Goal: Task Accomplishment & Management: Manage account settings

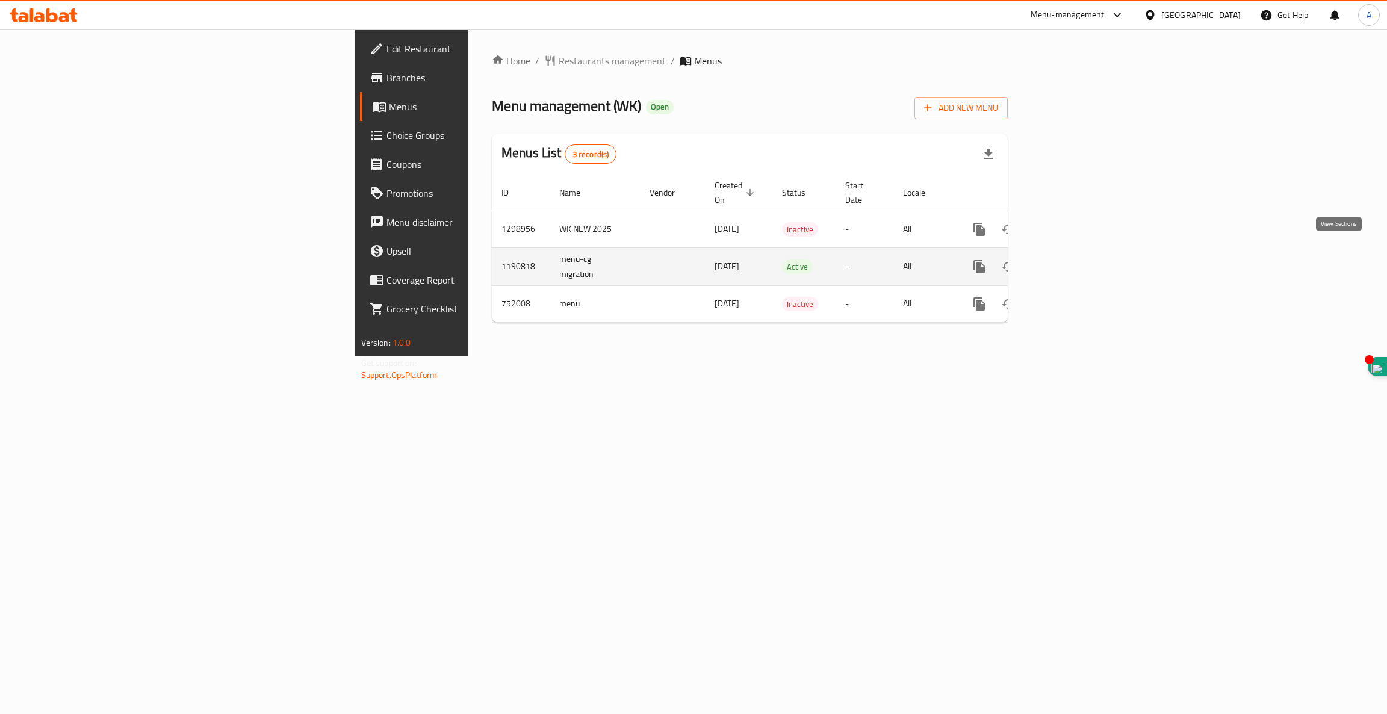
click at [1071, 261] on icon "enhanced table" at bounding box center [1066, 266] width 11 height 11
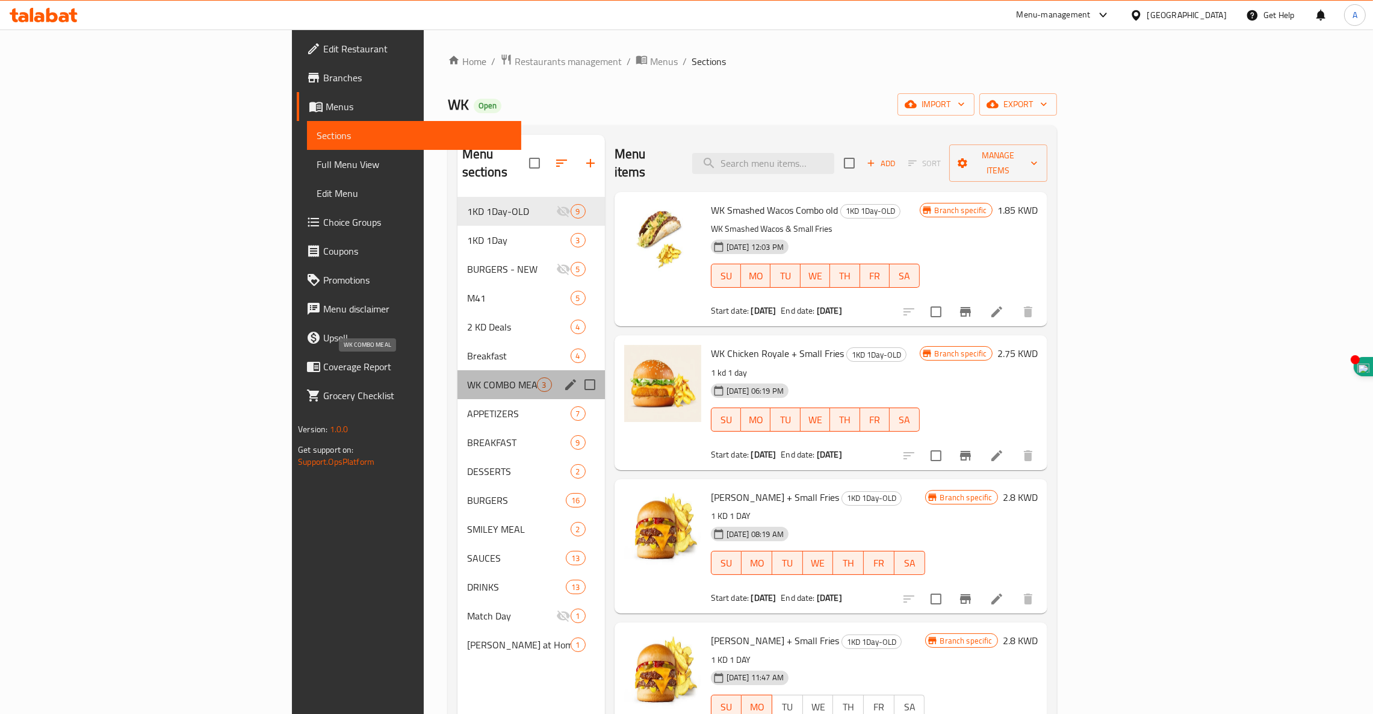
click at [467, 377] on span "WK COMBO MEAL" at bounding box center [502, 384] width 70 height 14
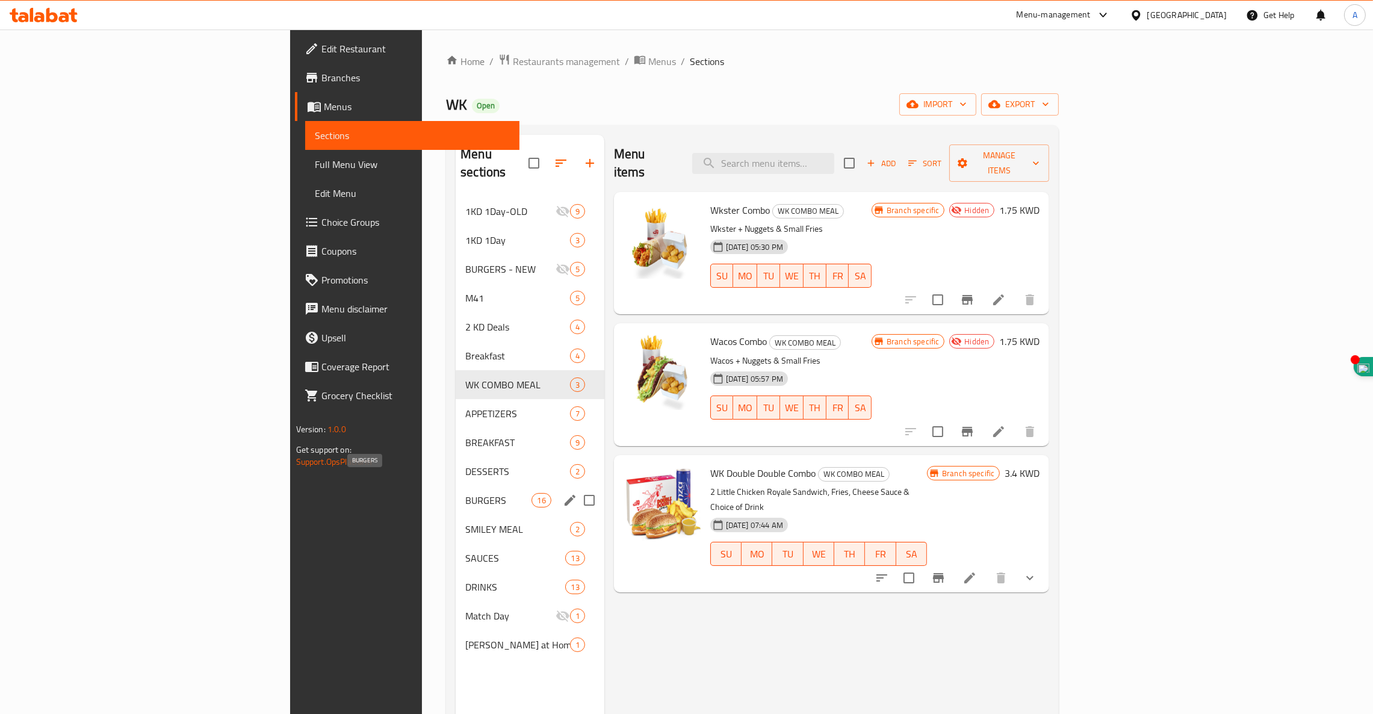
click at [465, 493] on span "BURGERS" at bounding box center [498, 500] width 66 height 14
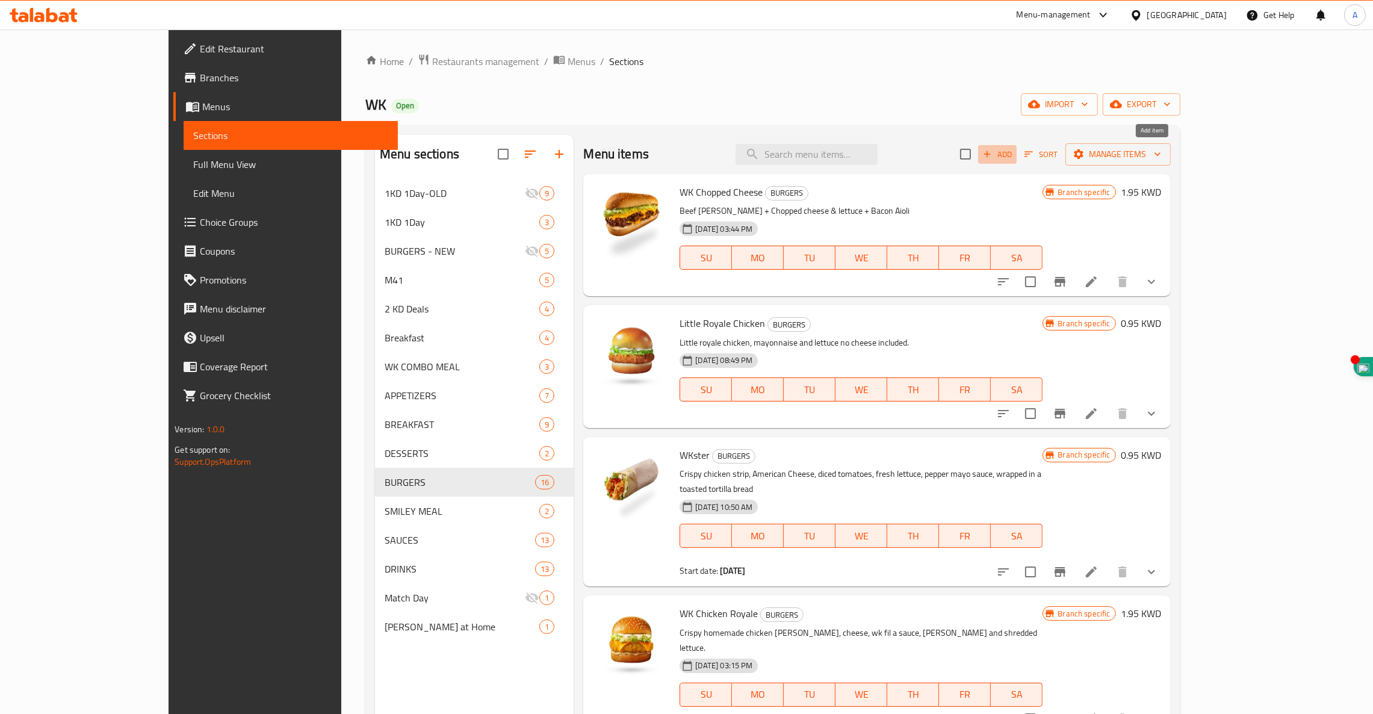
click at [1014, 150] on span "Add" at bounding box center [997, 154] width 33 height 14
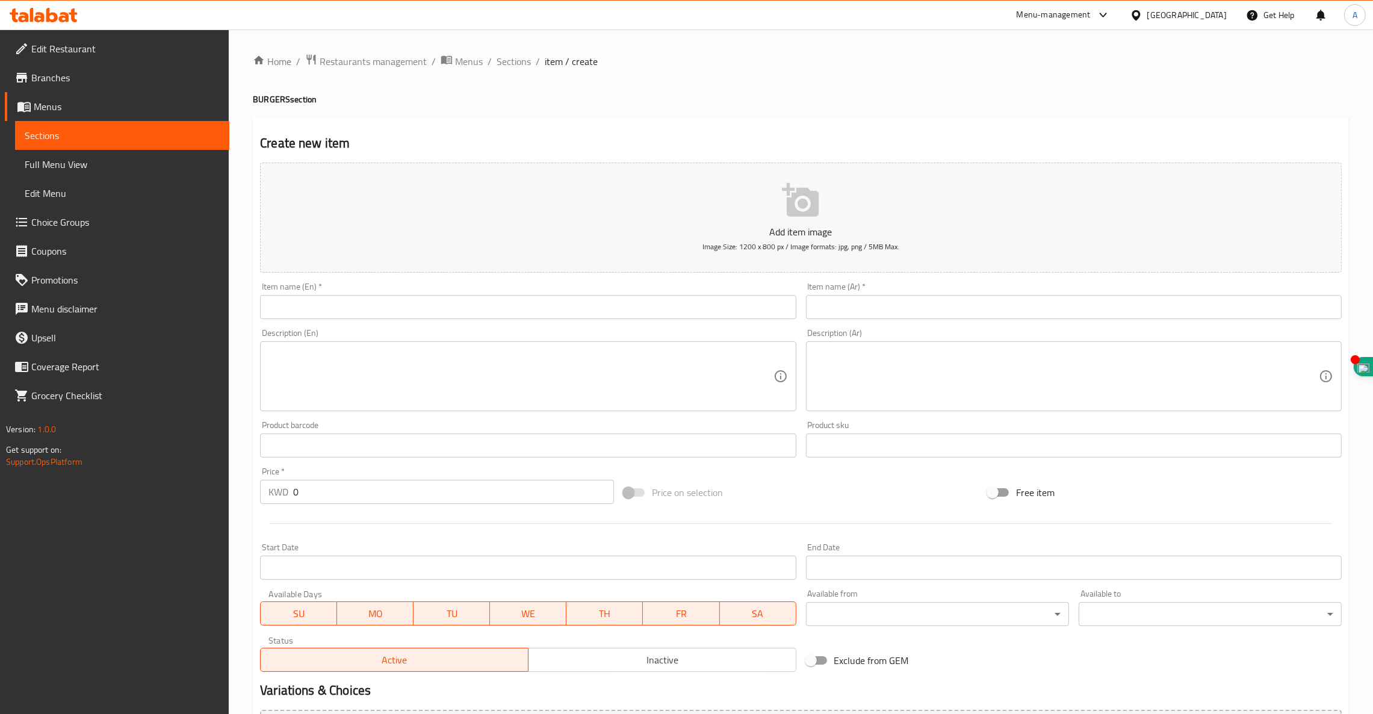
click at [352, 305] on input "text" at bounding box center [528, 307] width 536 height 24
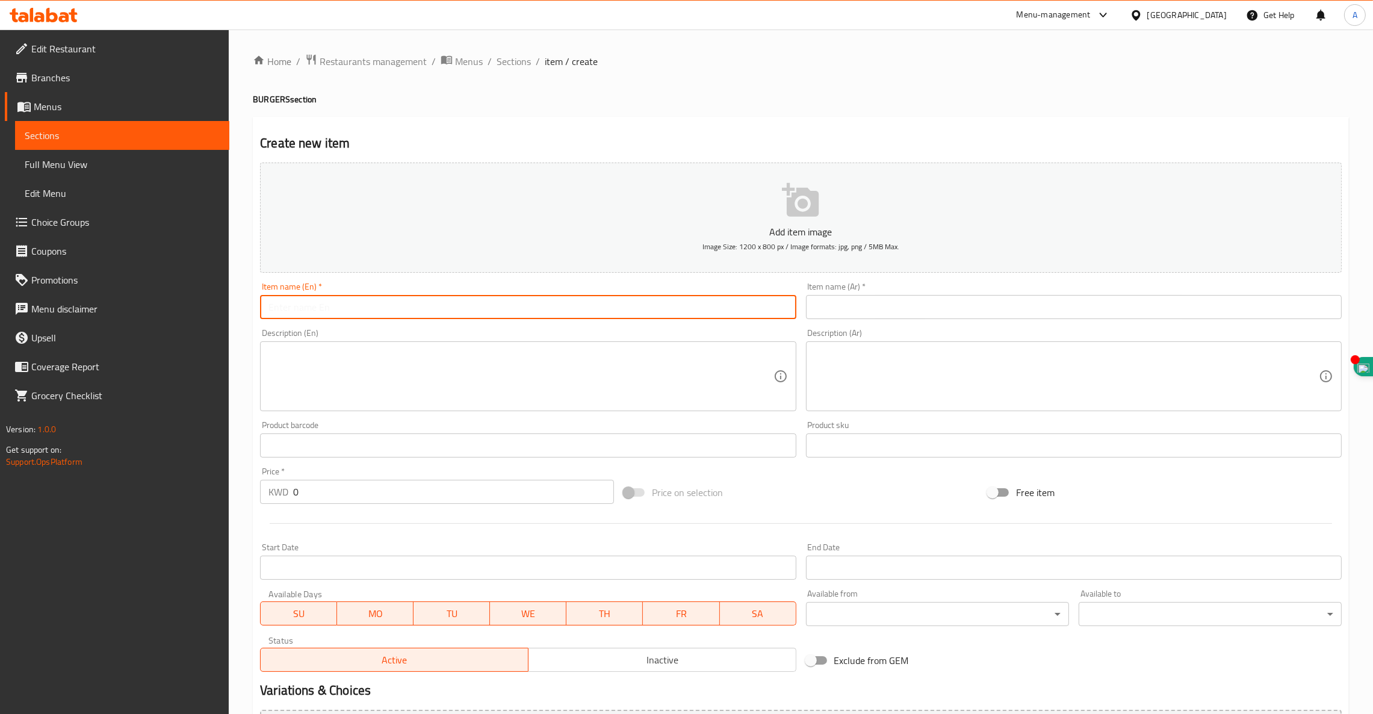
paste input "WK Chapati Beef"
type input "WK Chapati Beef"
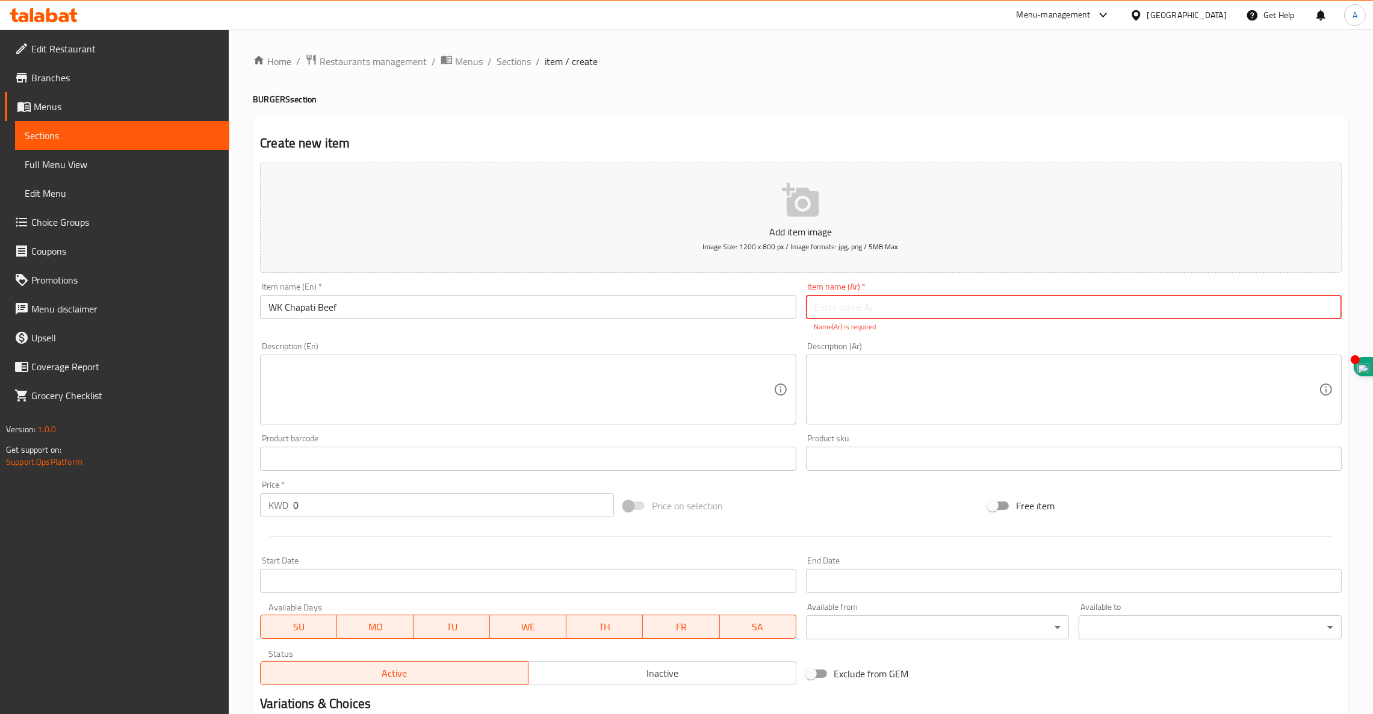
paste input "وك جباتي بيف"
type input "وك جباتي بيف"
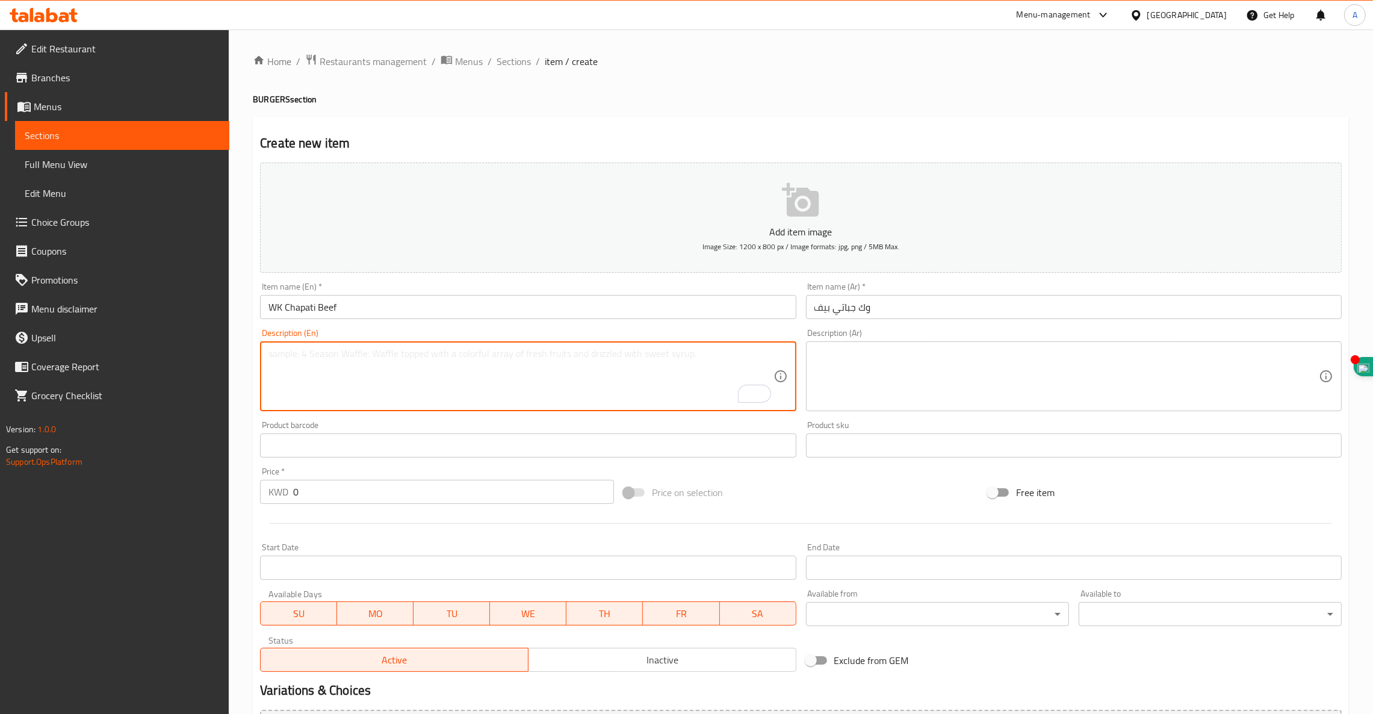
paste textarea "Chapati + Double Beef [PERSON_NAME] + American cheese, Onion sliced + Mustard s…"
type textarea "Chapati + Double Beef [PERSON_NAME] + American cheese, Onion sliced + Mustard s…"
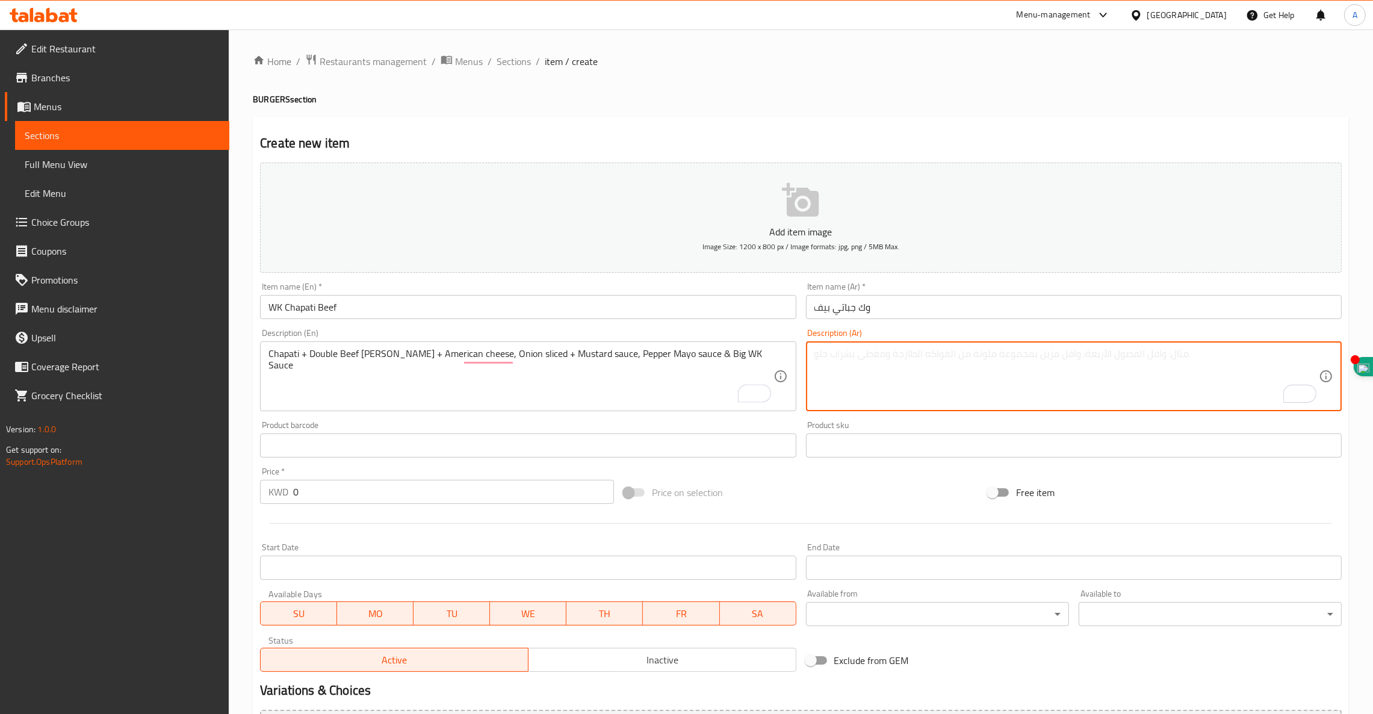
paste textarea "جباتي + دبل لحم بقر + جبن أمريكي + بصل شرائح + ماسترد صوص + ببر مايو صوص+ بيج و…"
type textarea "جباتي + دبل لحم بقر + جبن أمريكي + بصل شرائح + ماسترد صوص + ببر مايو صوص+ بيج و…"
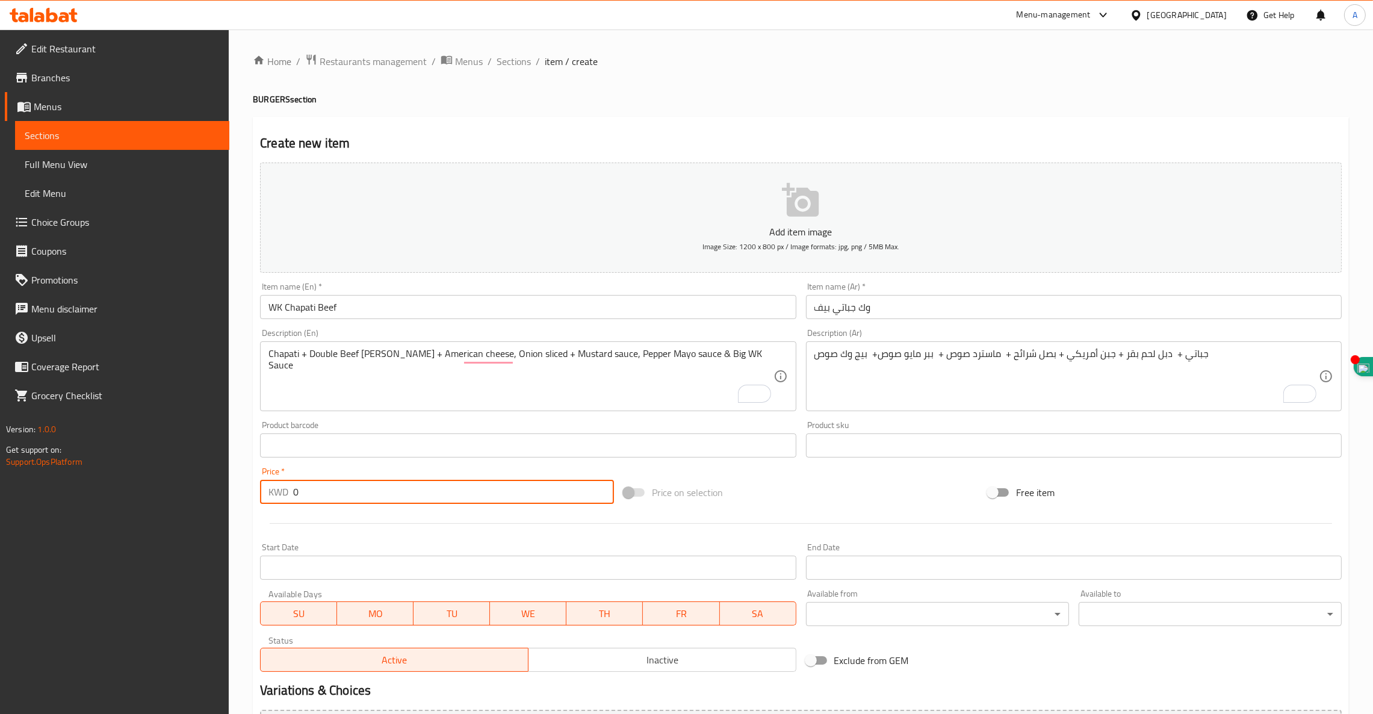
drag, startPoint x: 341, startPoint y: 491, endPoint x: 55, endPoint y: 443, distance: 289.8
click at [55, 443] on div "Edit Restaurant Branches Menus Sections Full Menu View Edit Menu Choice Groups …" at bounding box center [686, 439] width 1373 height 821
type input "2.5"
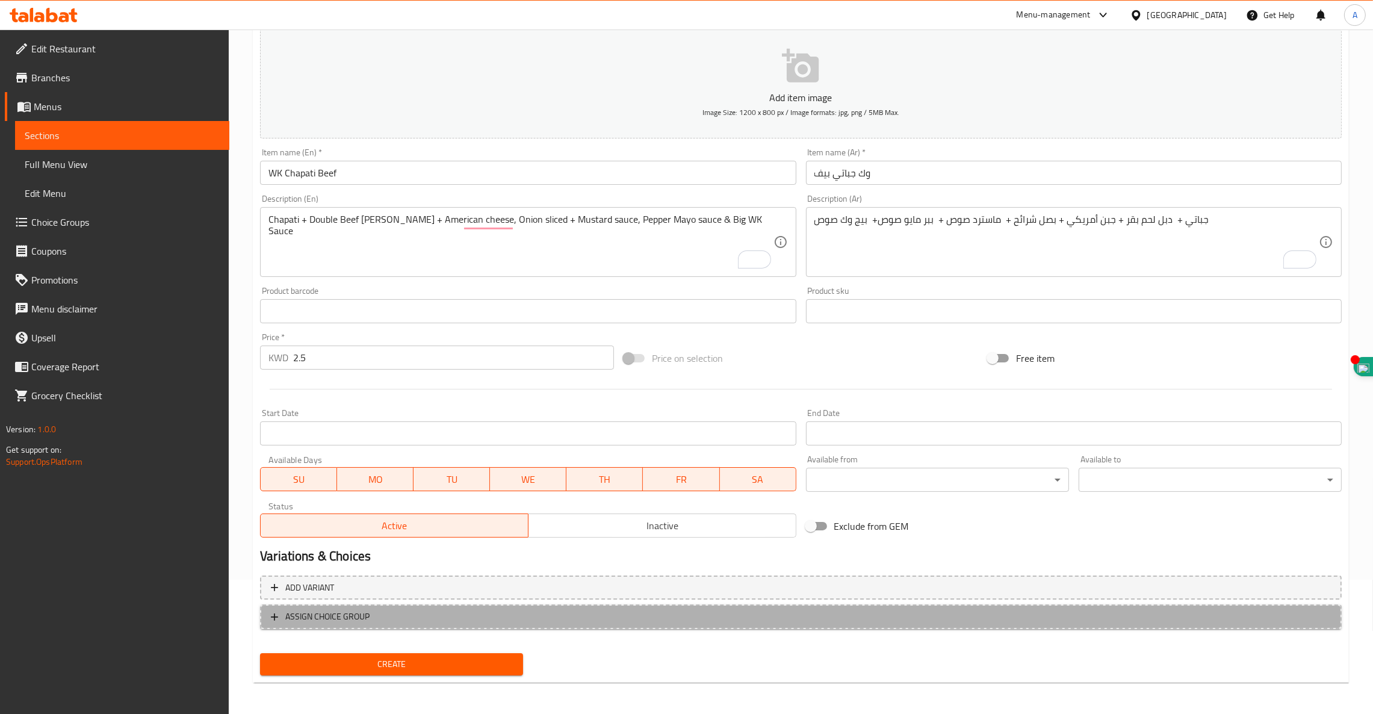
click at [338, 609] on span "ASSIGN CHOICE GROUP" at bounding box center [327, 616] width 84 height 15
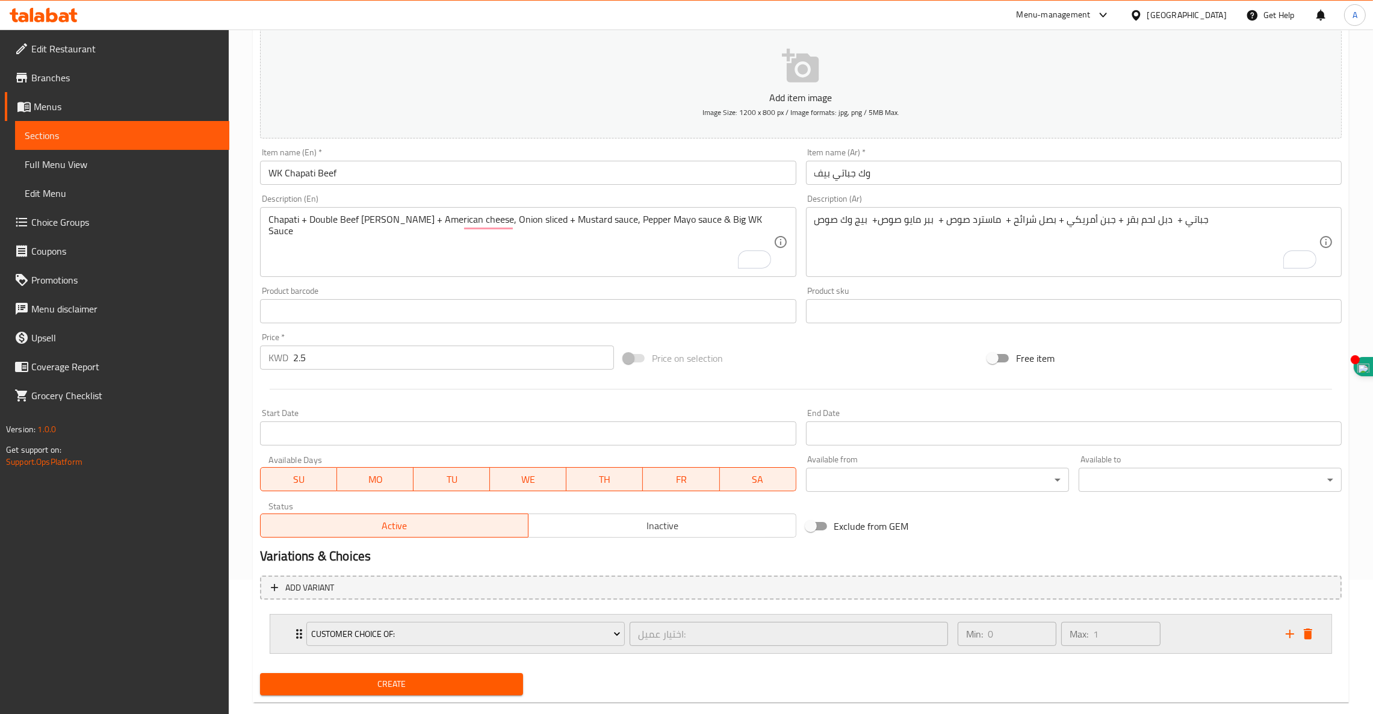
click at [298, 632] on icon "Expand" at bounding box center [299, 634] width 6 height 10
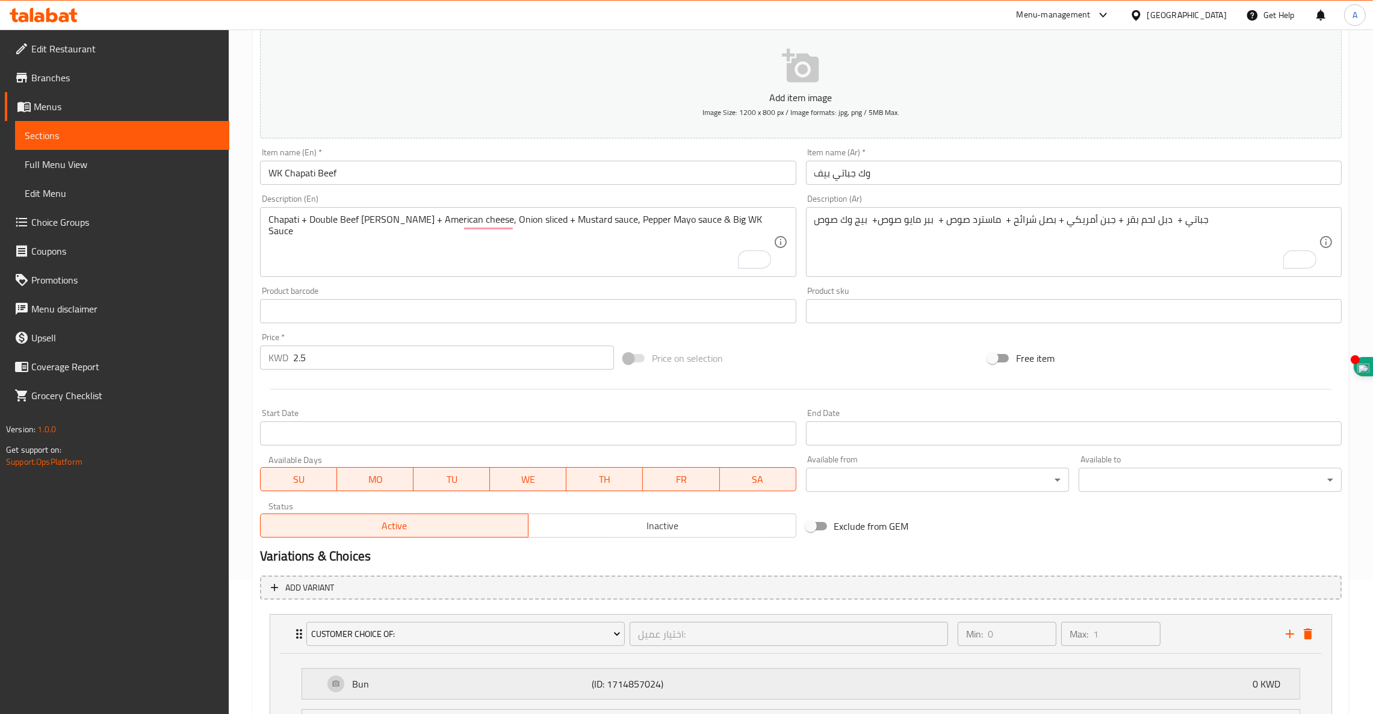
scroll to position [303, 0]
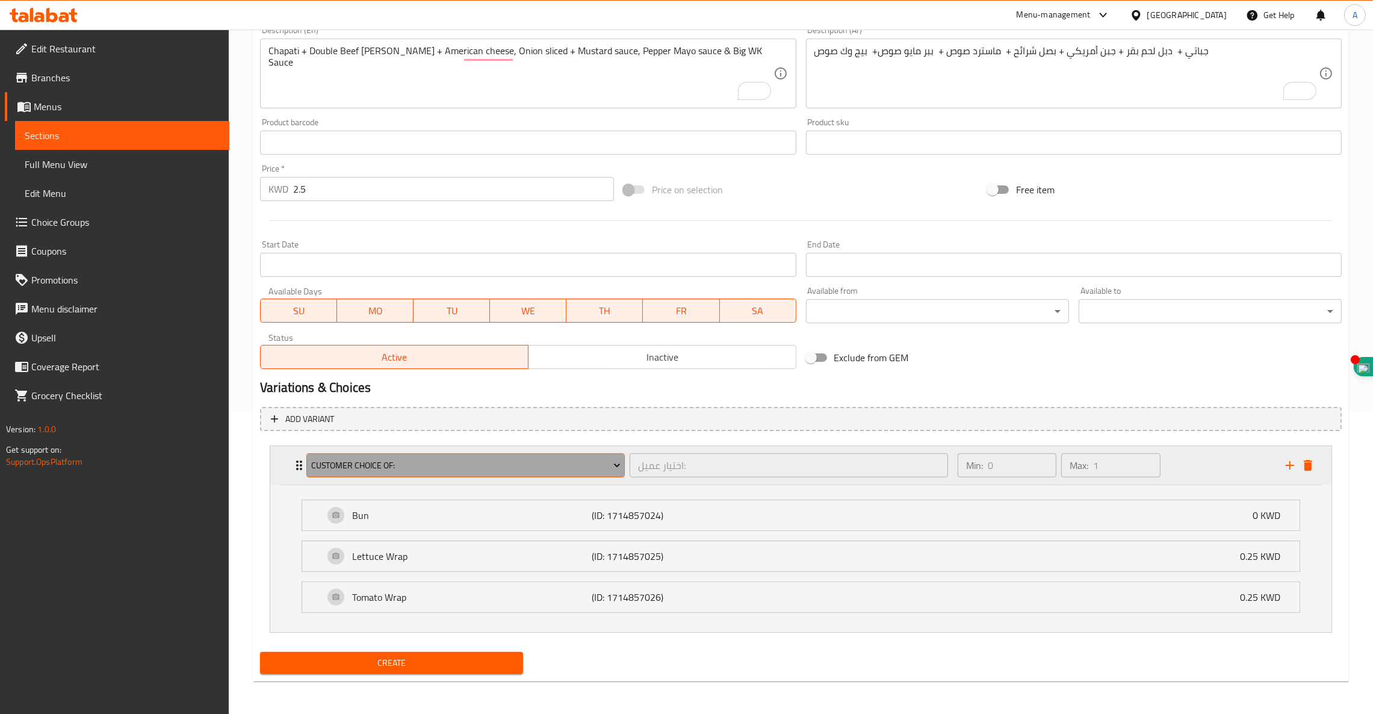
click at [489, 465] on span "Customer Choice Of:" at bounding box center [465, 465] width 309 height 15
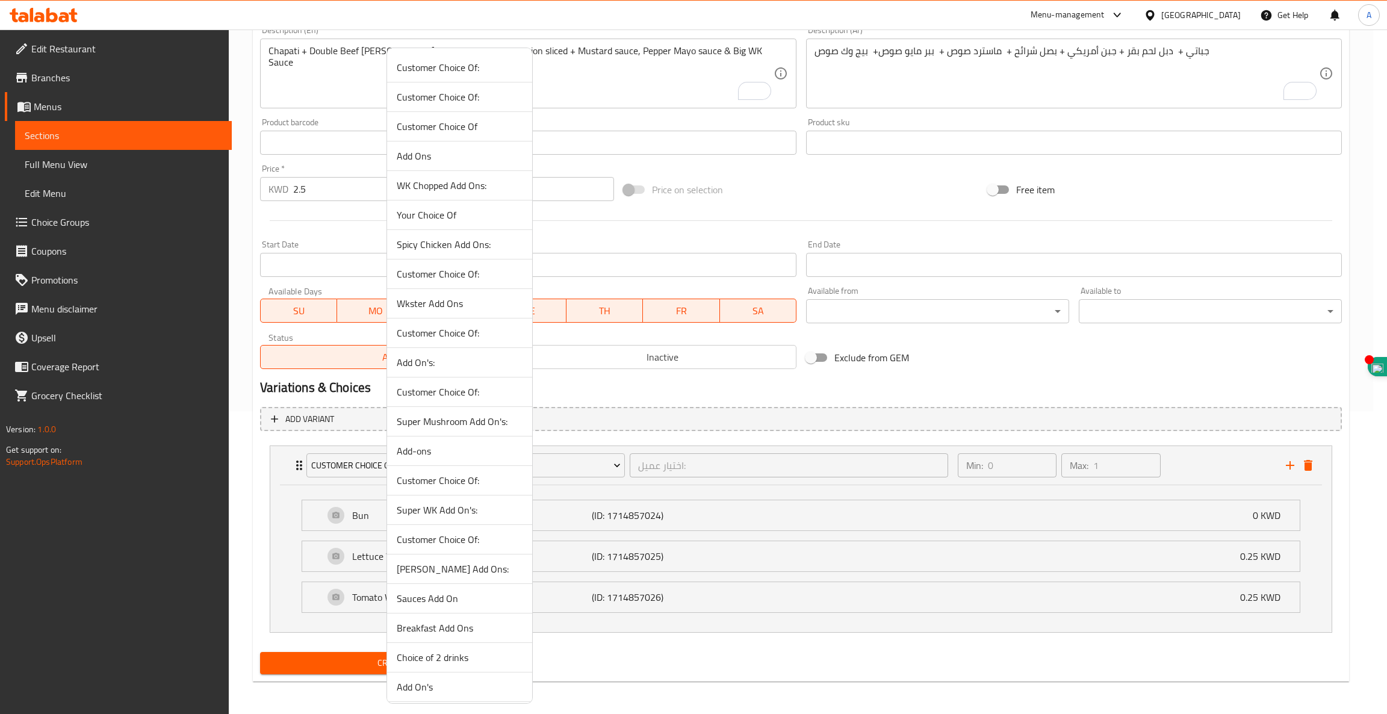
click at [463, 71] on span "Customer Choice Of:" at bounding box center [460, 67] width 126 height 14
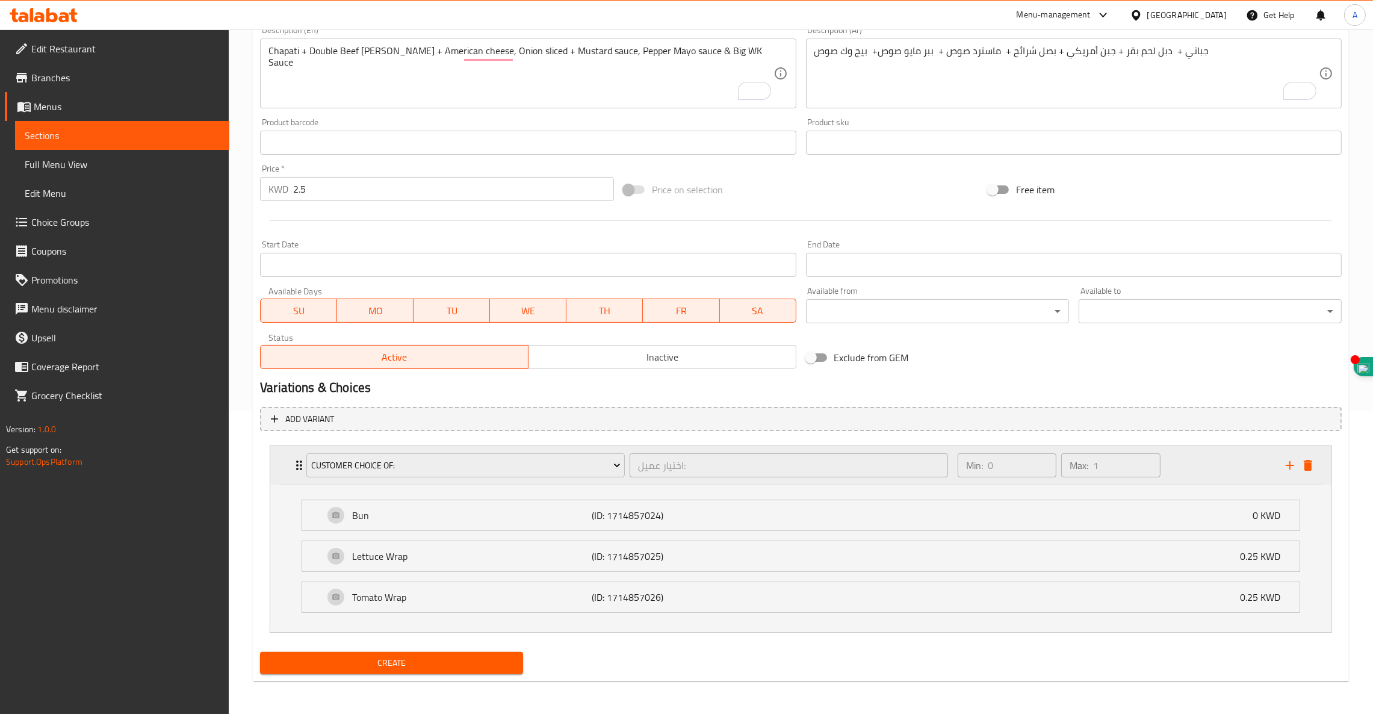
click at [296, 465] on icon "Expand" at bounding box center [299, 465] width 14 height 14
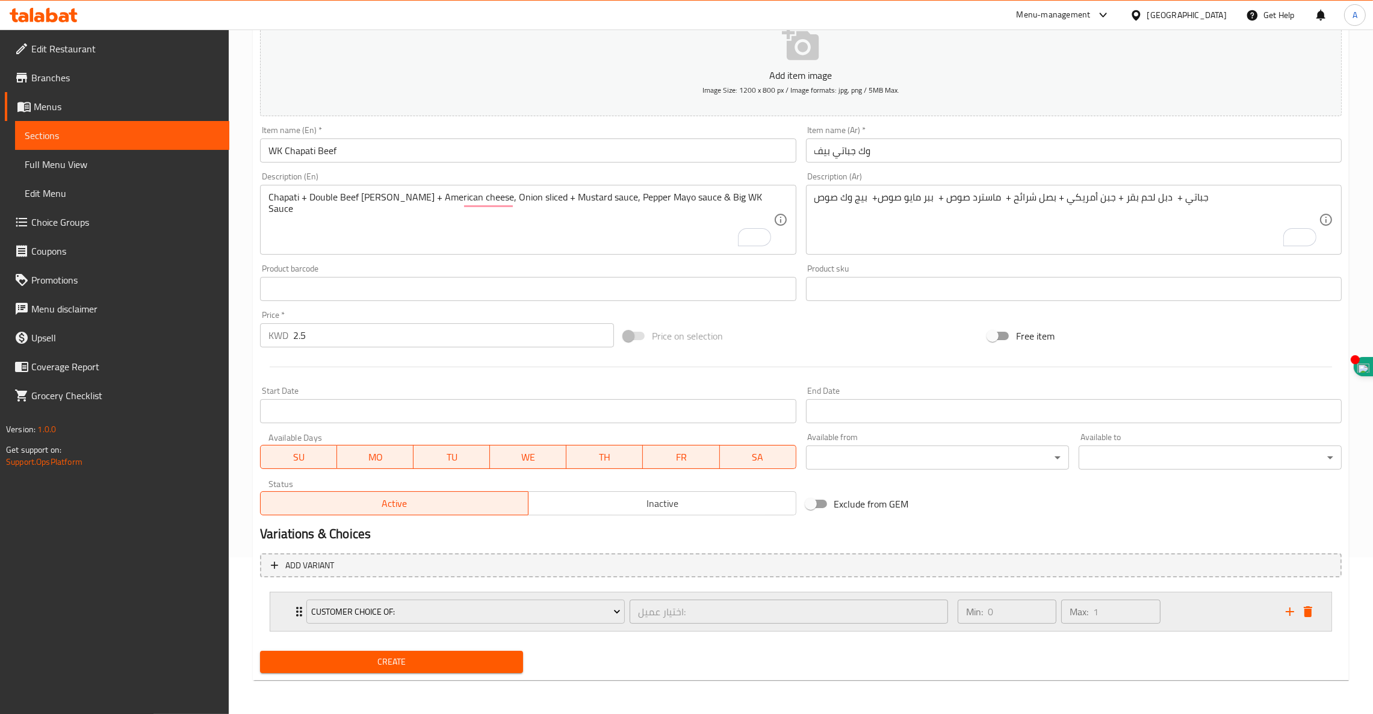
scroll to position [155, 0]
click at [300, 609] on div "Customer Choice Of: اختيار عميل: ​" at bounding box center [627, 612] width 656 height 39
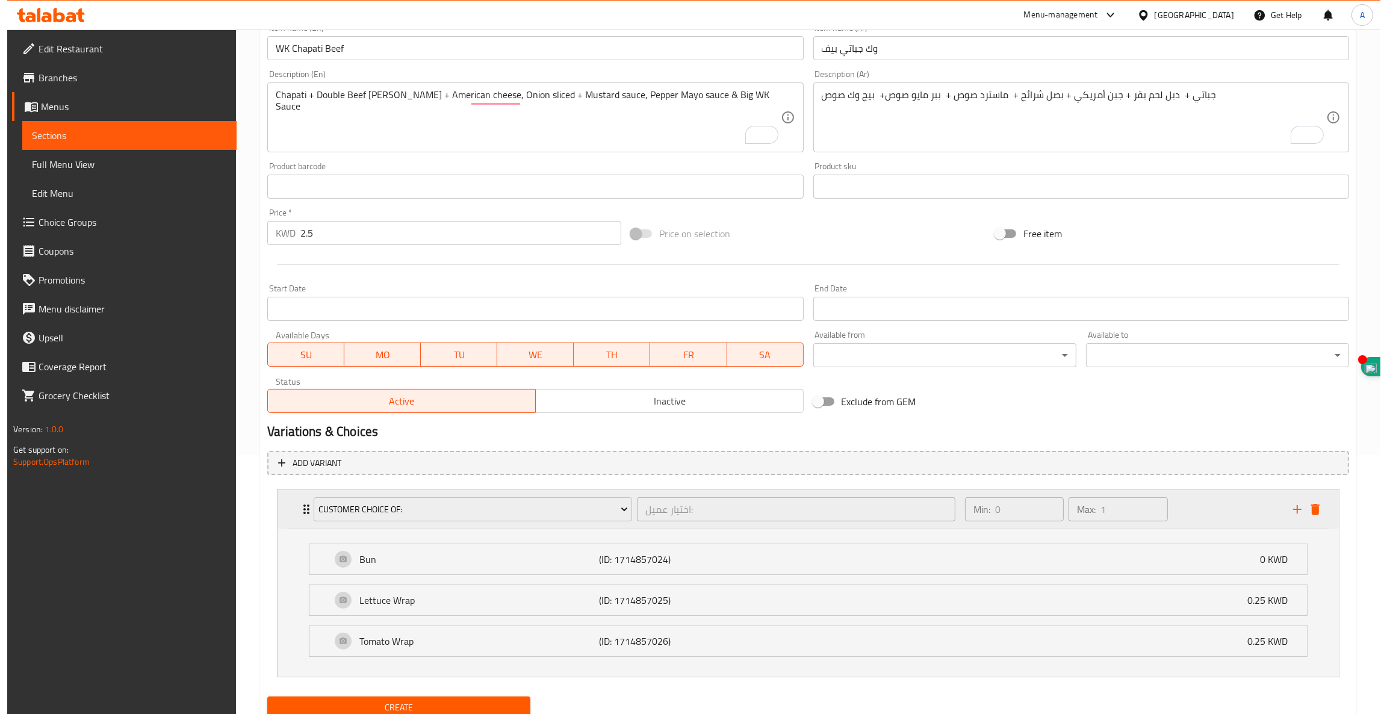
scroll to position [303, 0]
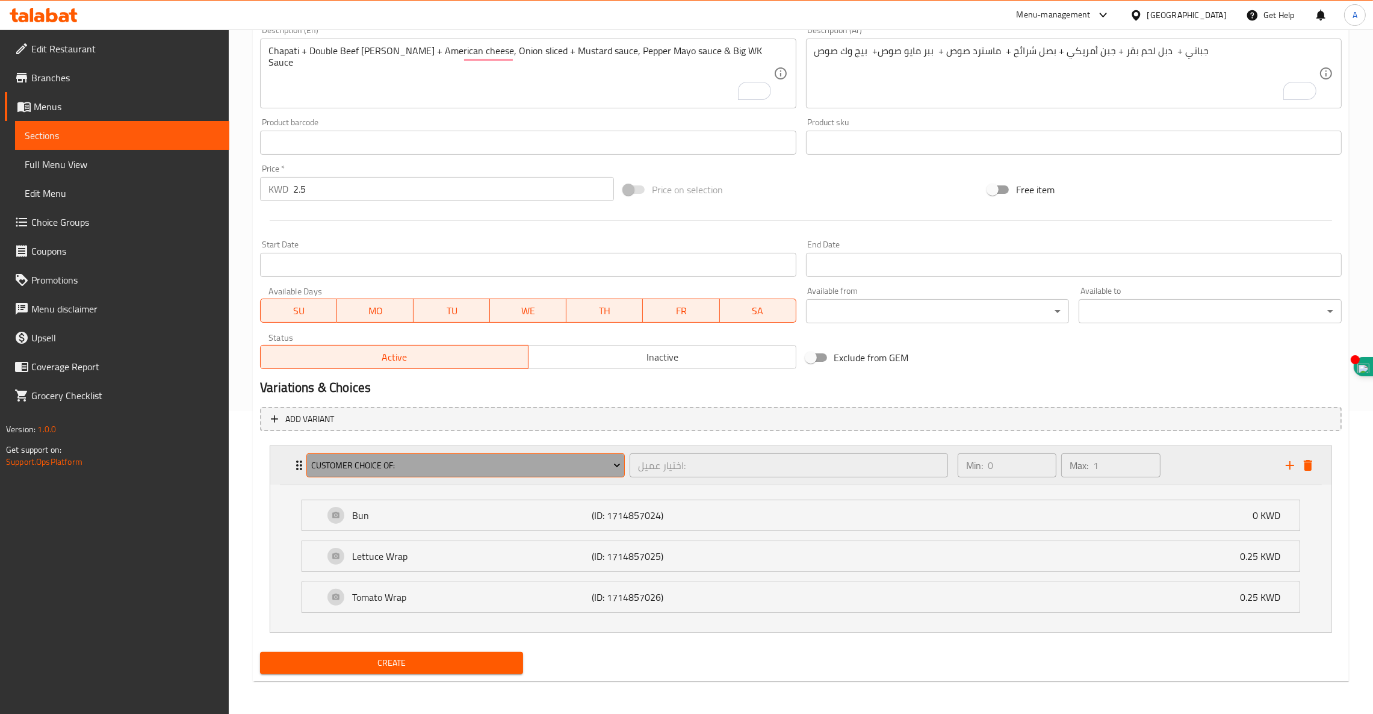
click at [409, 466] on span "Customer Choice Of:" at bounding box center [465, 465] width 309 height 15
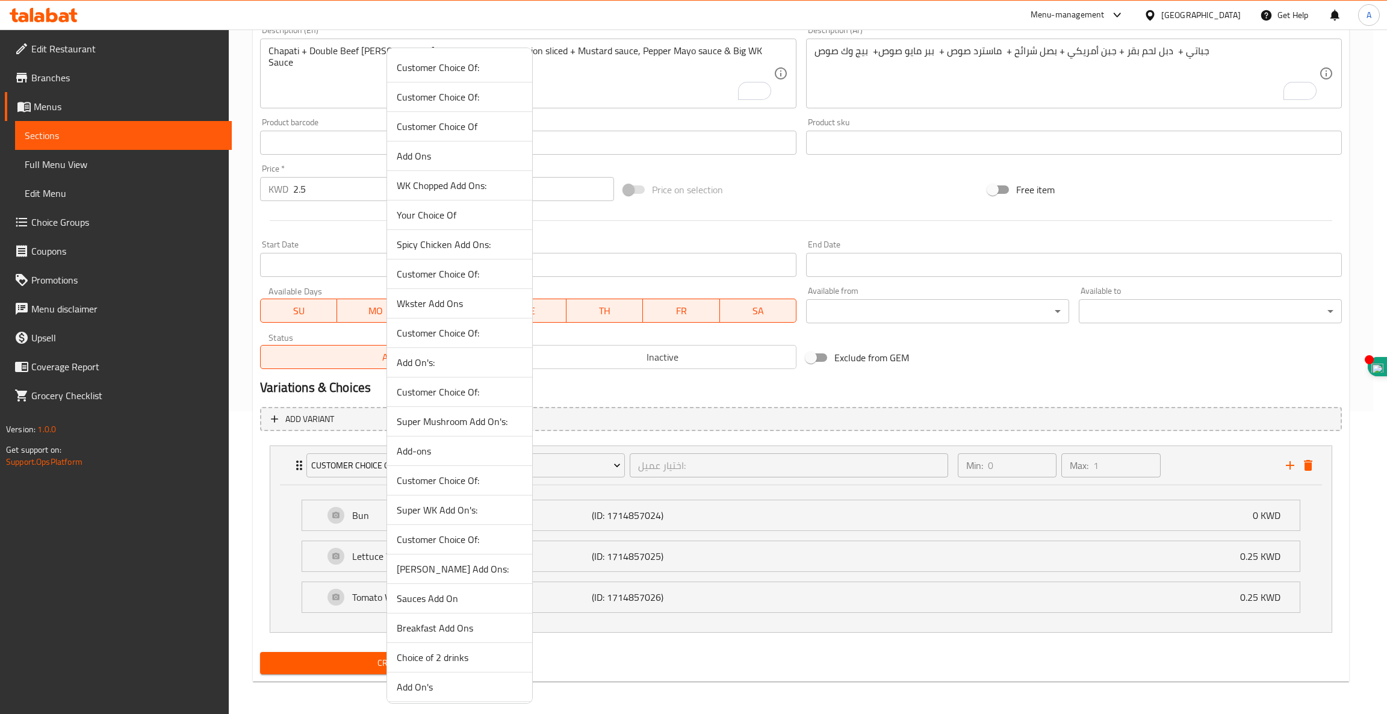
click at [449, 101] on span "Customer Choice Of:" at bounding box center [460, 97] width 126 height 14
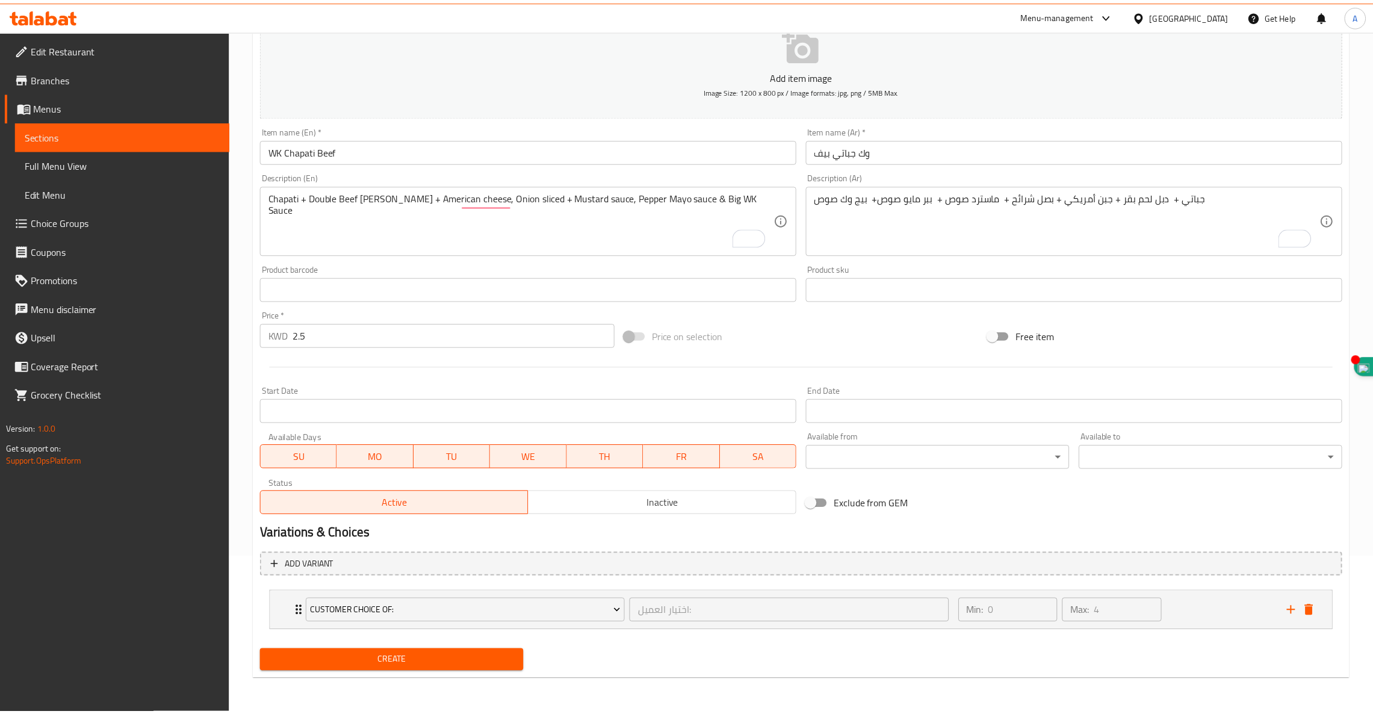
scroll to position [155, 0]
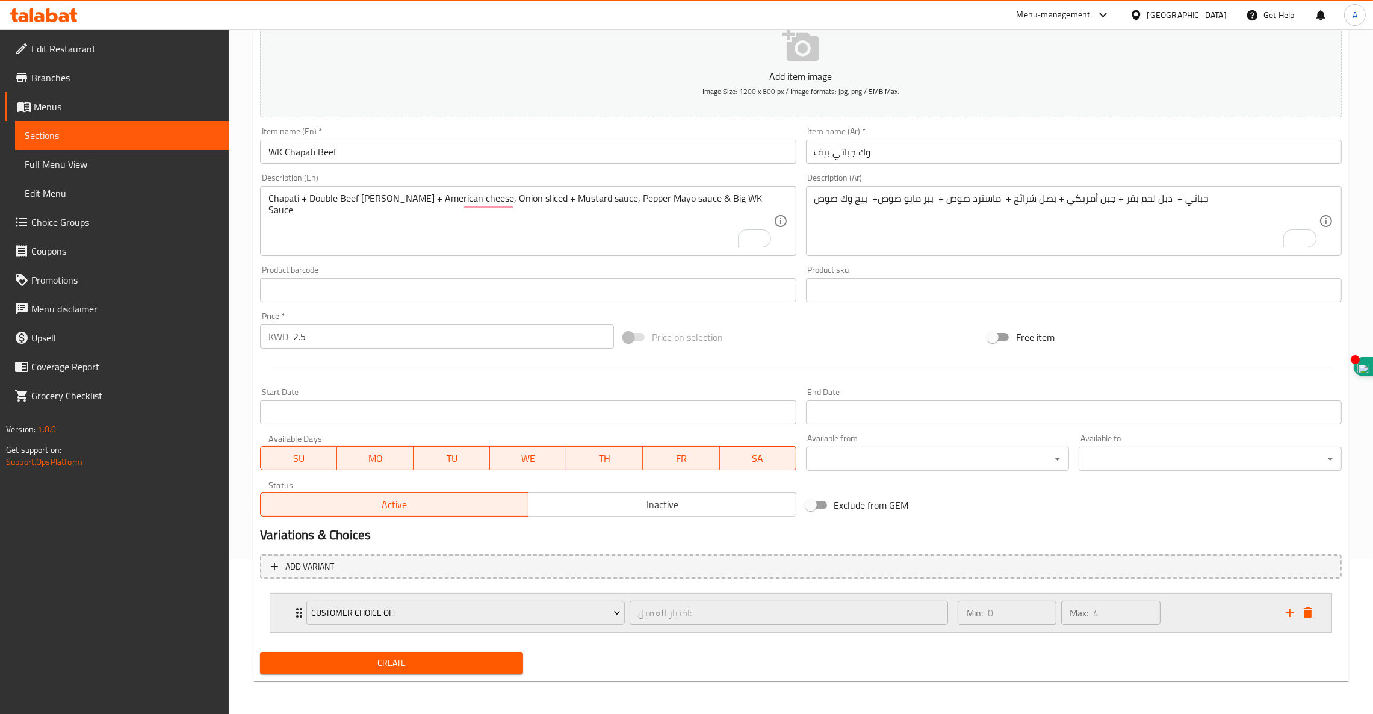
click at [298, 610] on icon "Expand" at bounding box center [299, 613] width 14 height 14
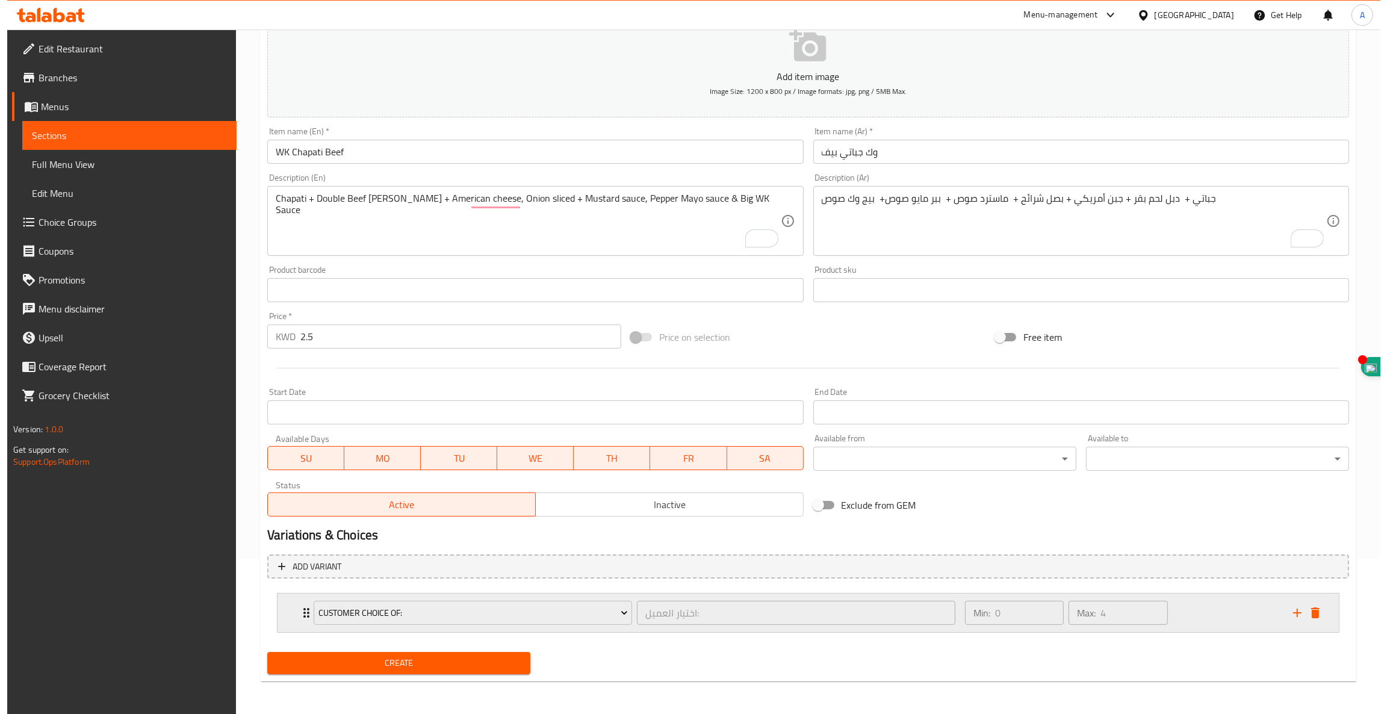
scroll to position [303, 0]
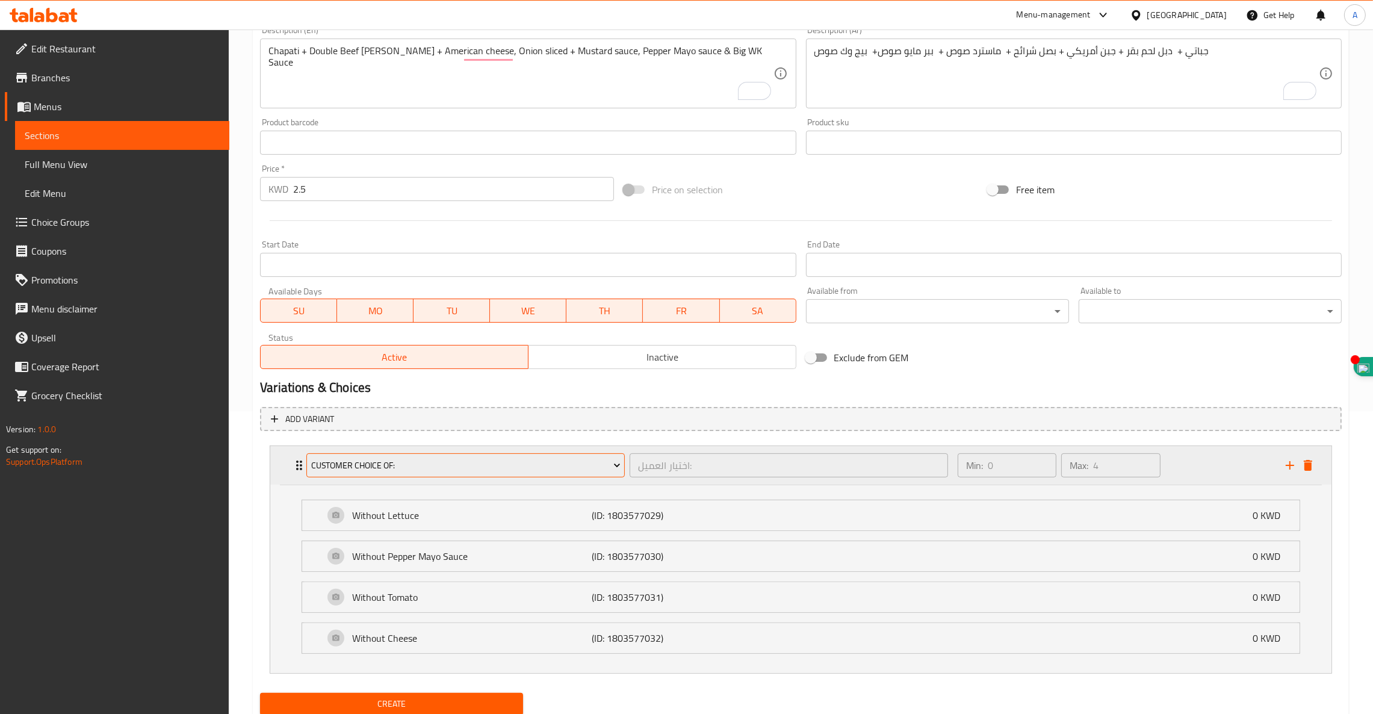
click at [364, 469] on span "Customer Choice Of:" at bounding box center [465, 465] width 309 height 15
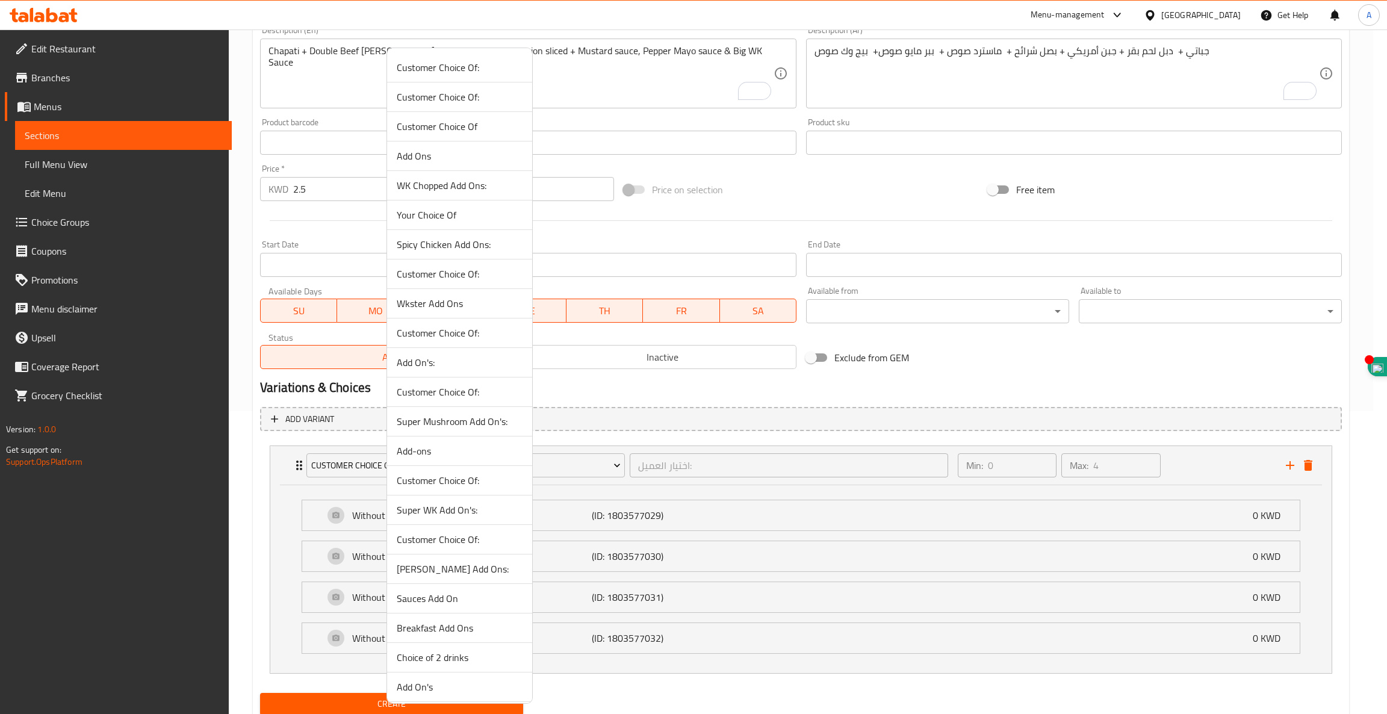
click at [443, 129] on span "Customer Choice Of" at bounding box center [460, 126] width 126 height 14
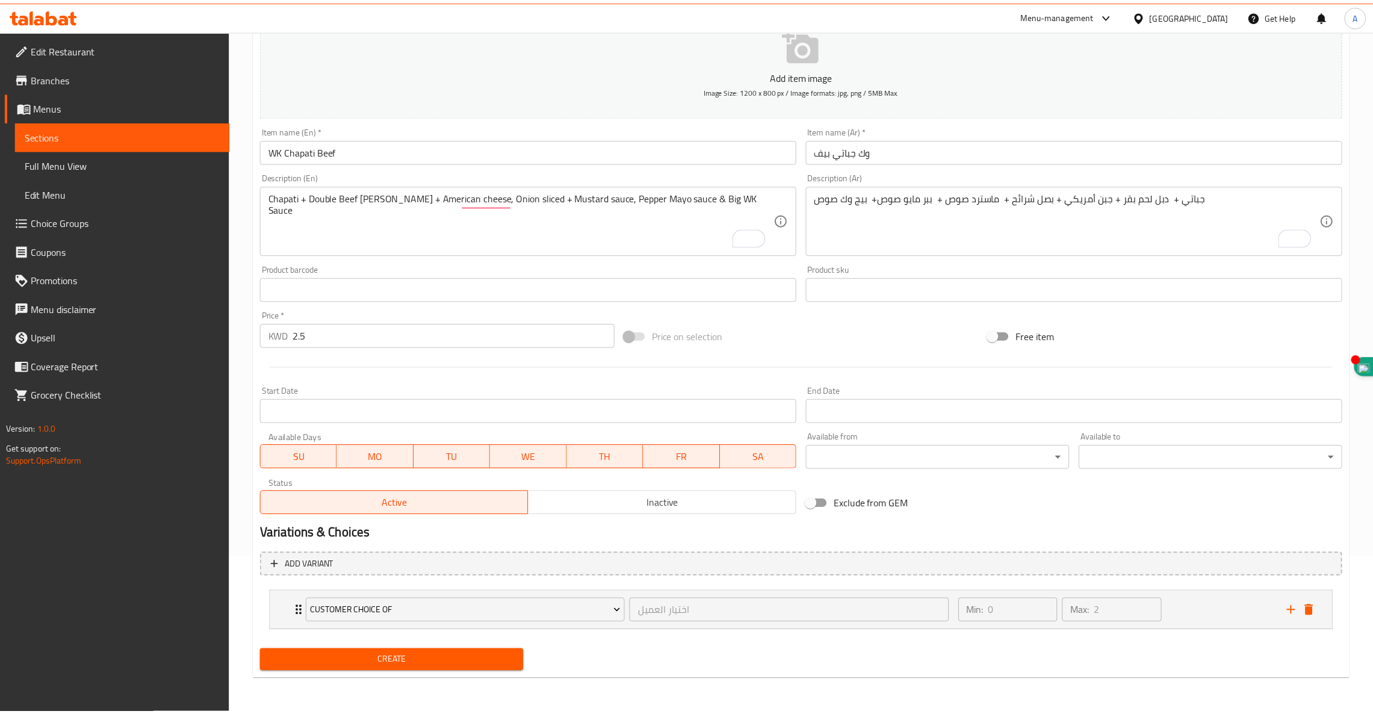
scroll to position [155, 0]
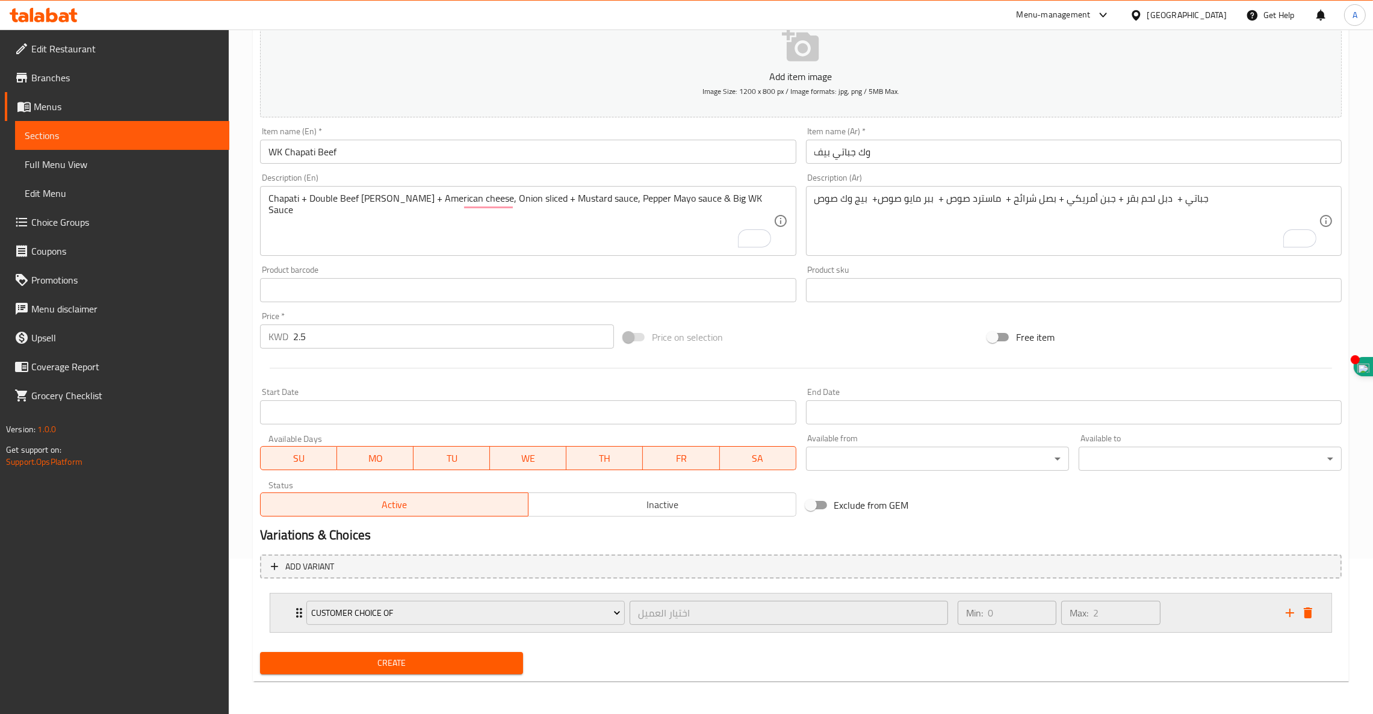
click at [302, 610] on div "Customer Choice Of اختيار العميل ​" at bounding box center [627, 612] width 656 height 39
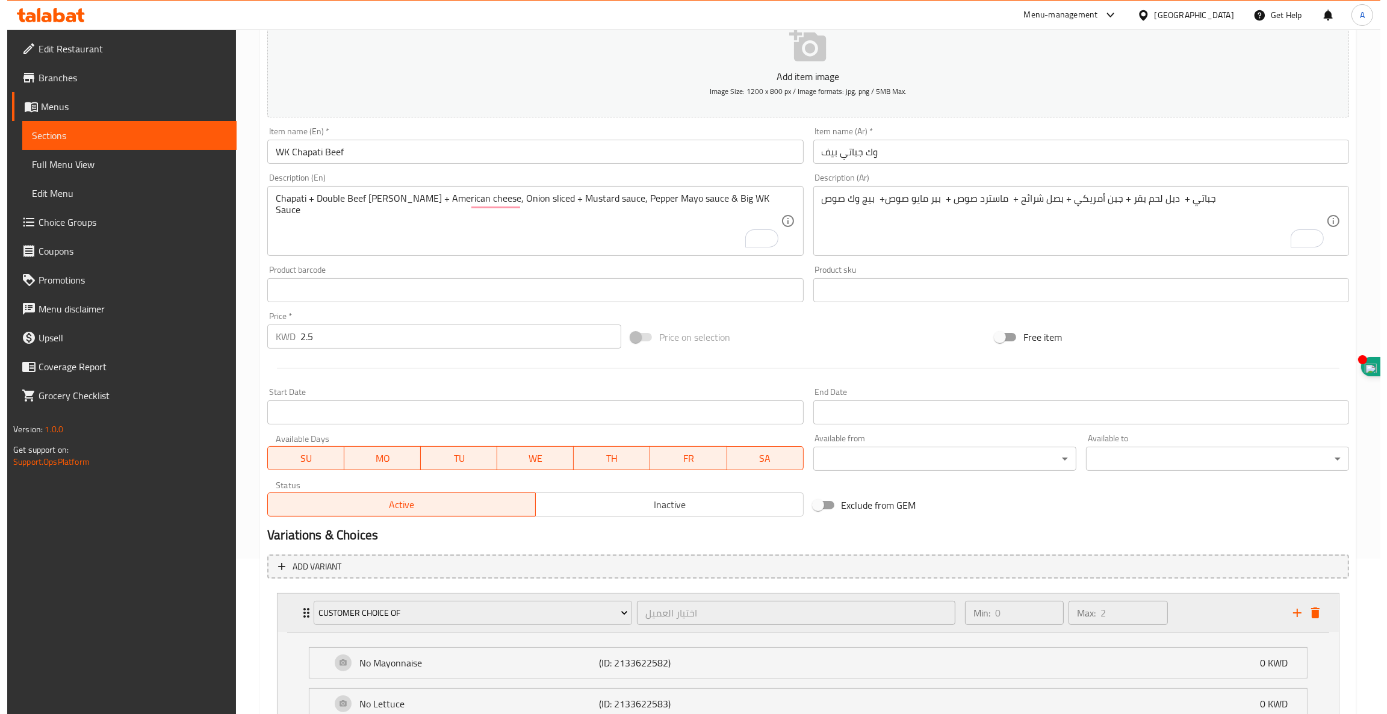
scroll to position [262, 0]
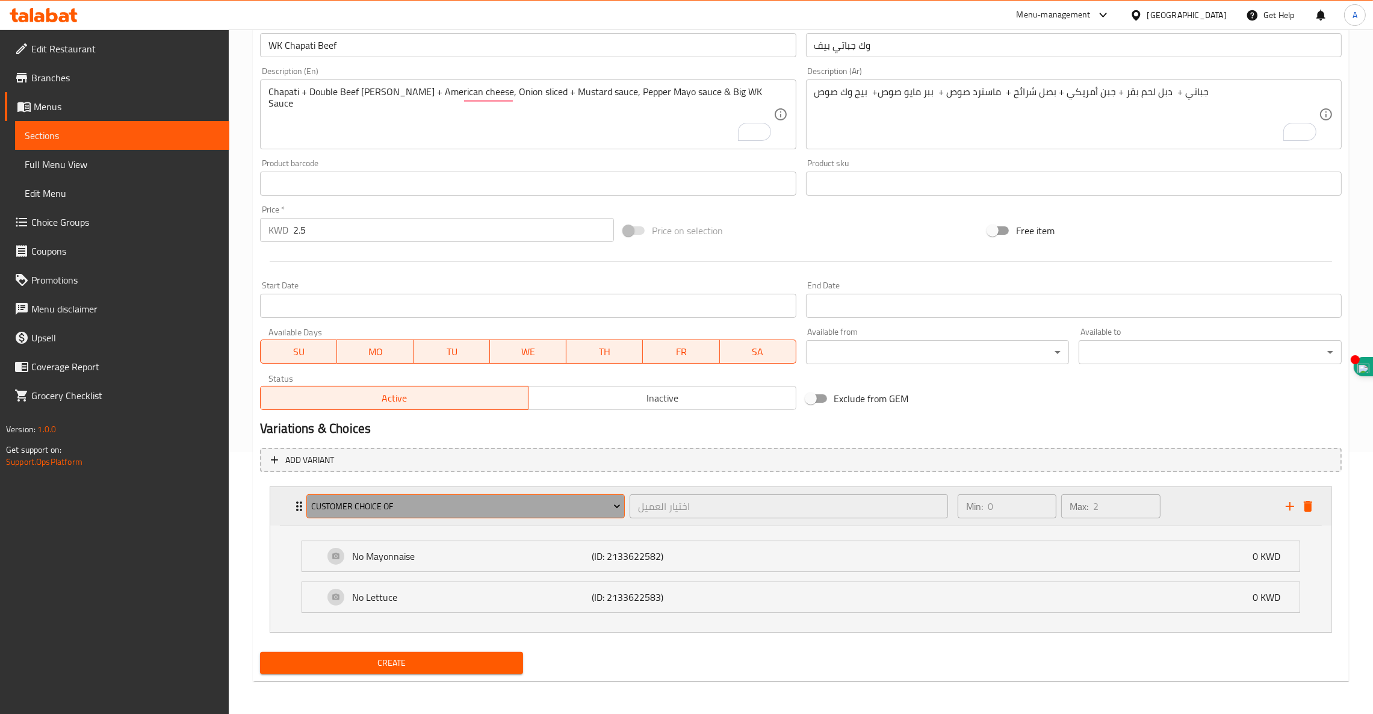
click at [380, 508] on span "Customer Choice Of" at bounding box center [465, 506] width 309 height 15
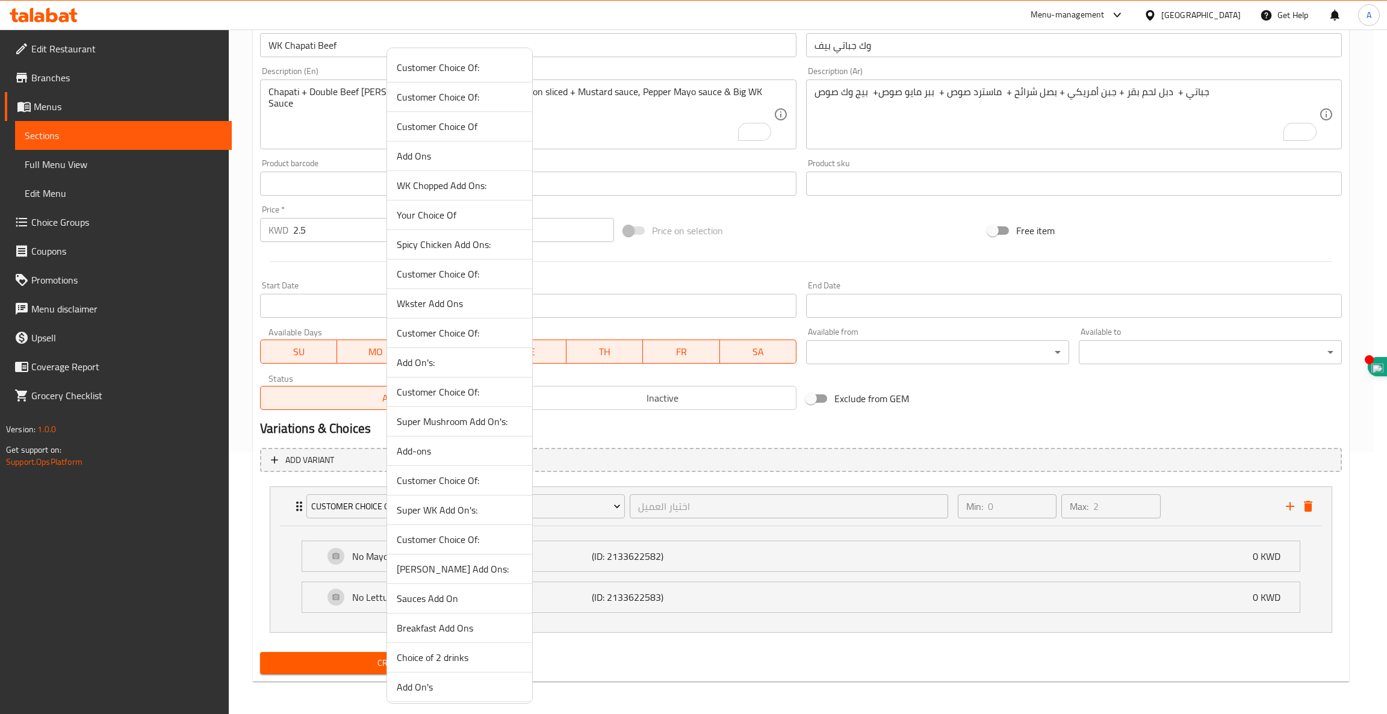
click at [431, 165] on li "Add Ons" at bounding box center [459, 155] width 145 height 29
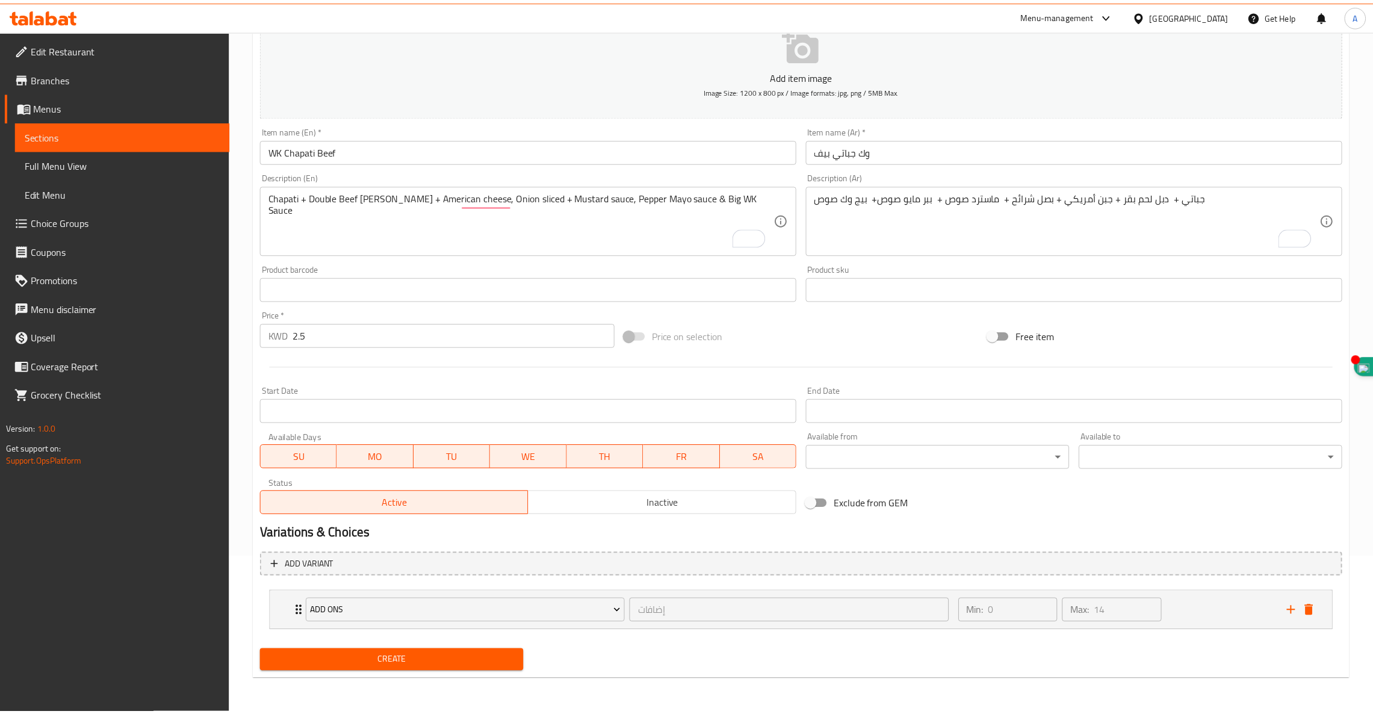
scroll to position [155, 0]
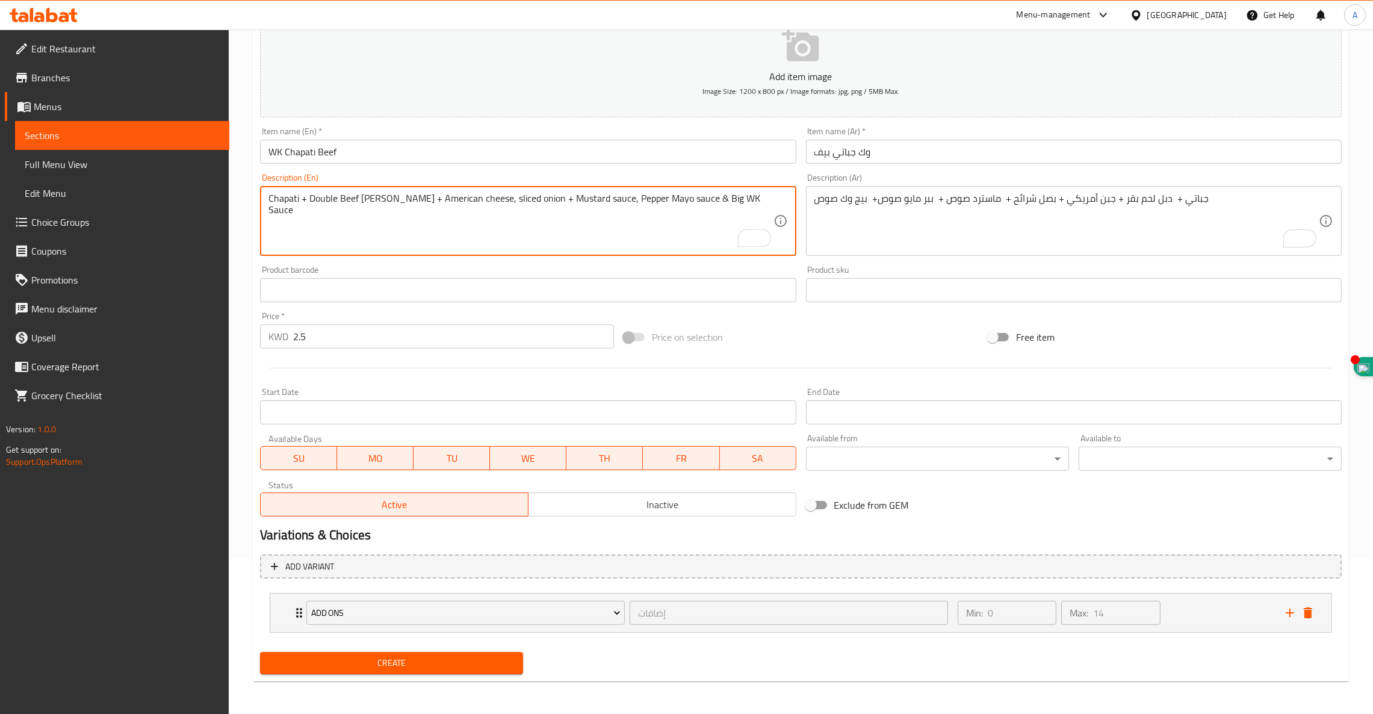
type textarea "Chapati + Double Beef [PERSON_NAME] + American cheese, sliced onion + Mustard s…"
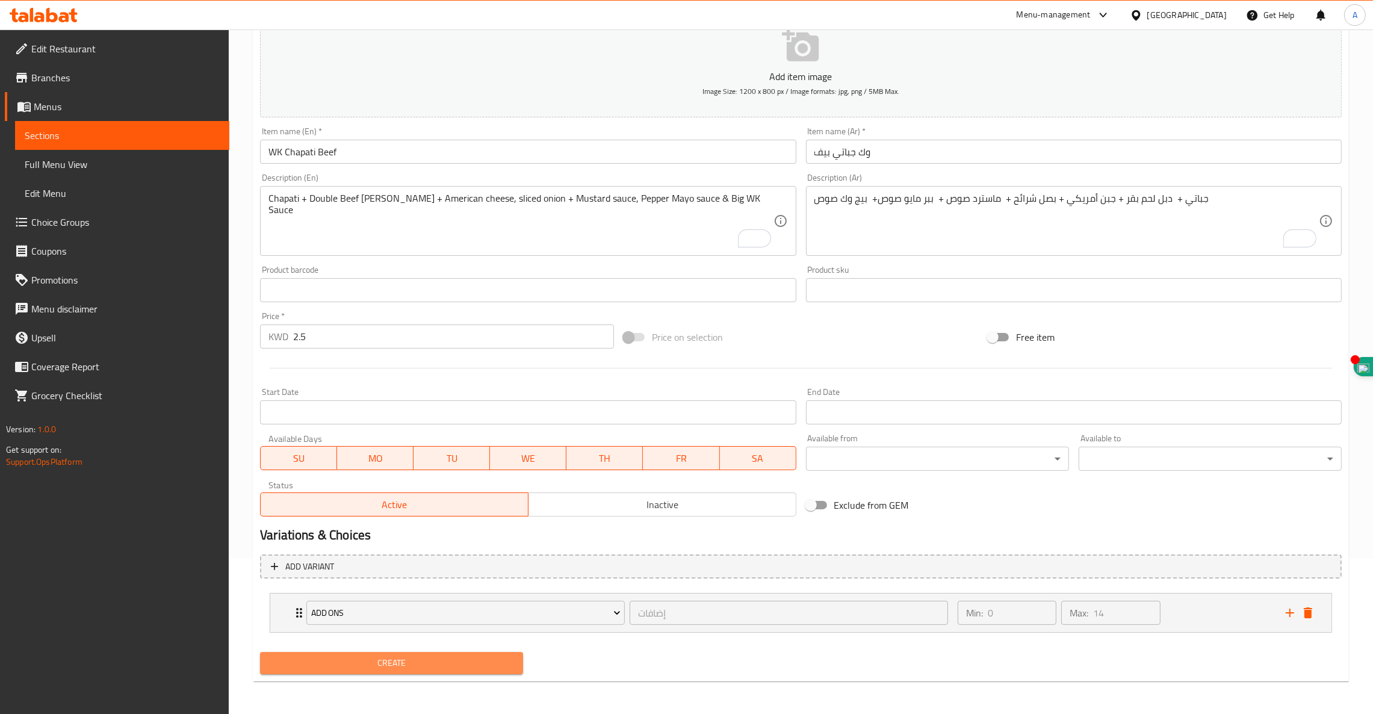
click at [394, 655] on span "Create" at bounding box center [392, 662] width 244 height 15
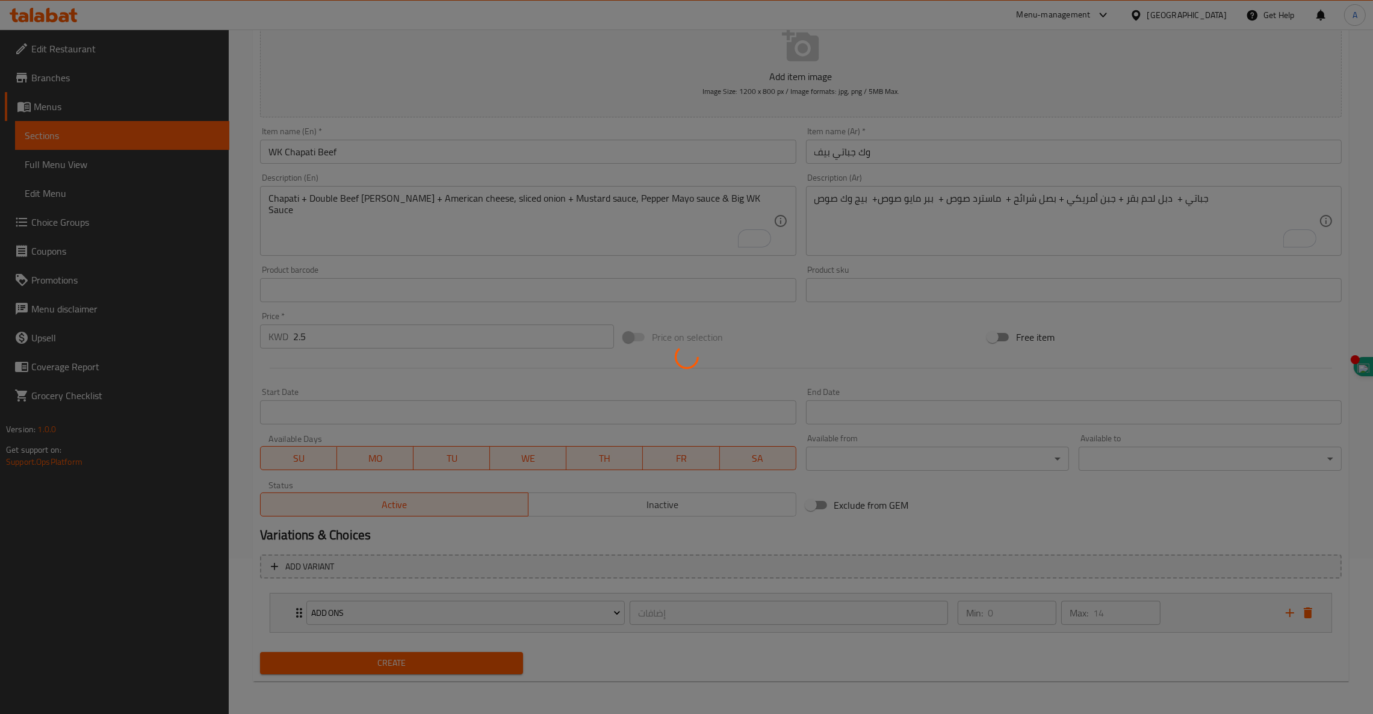
type input "0"
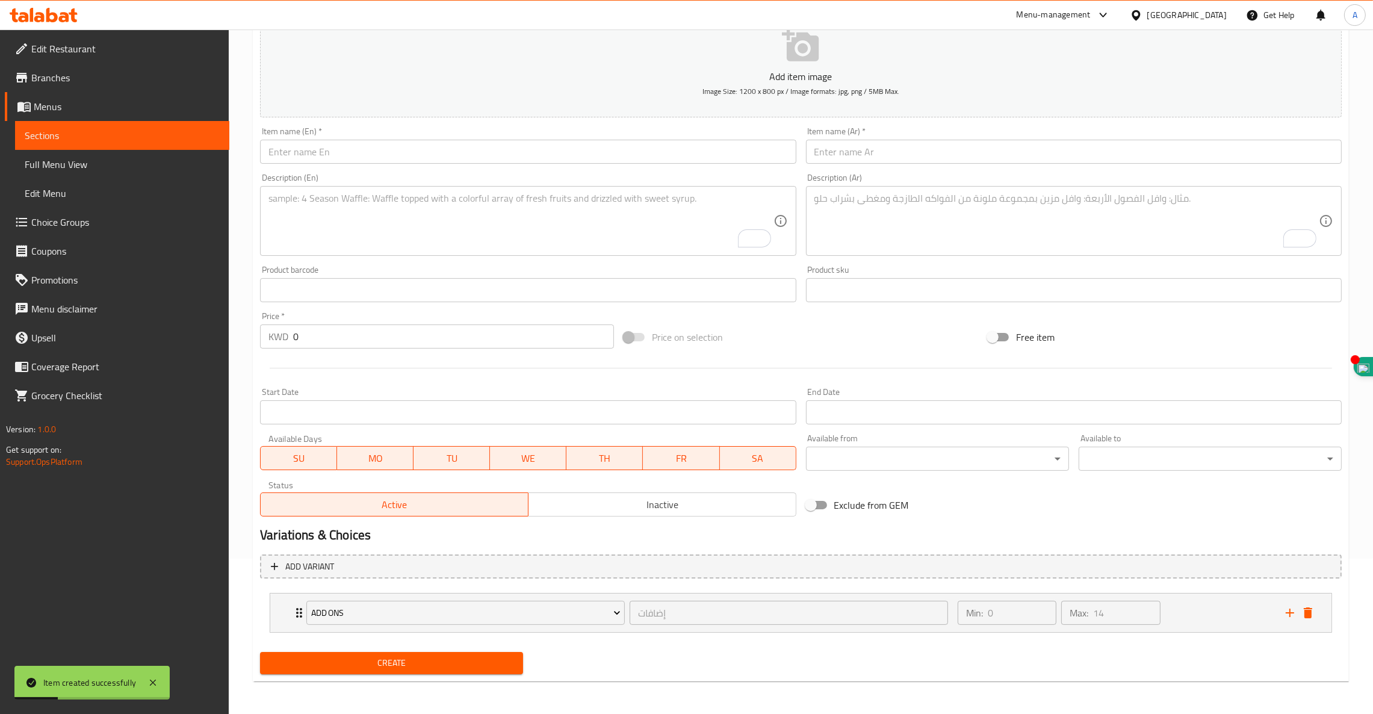
click at [98, 134] on span "Sections" at bounding box center [122, 135] width 195 height 14
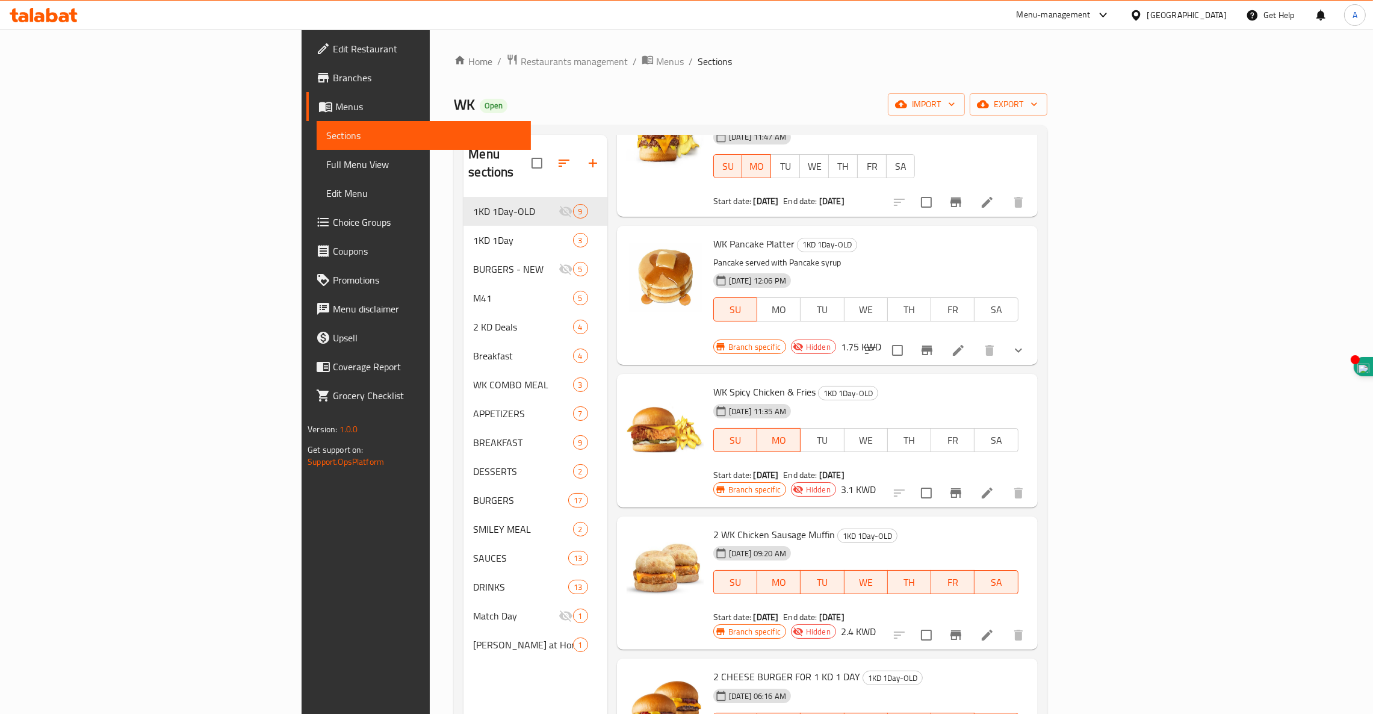
scroll to position [170, 0]
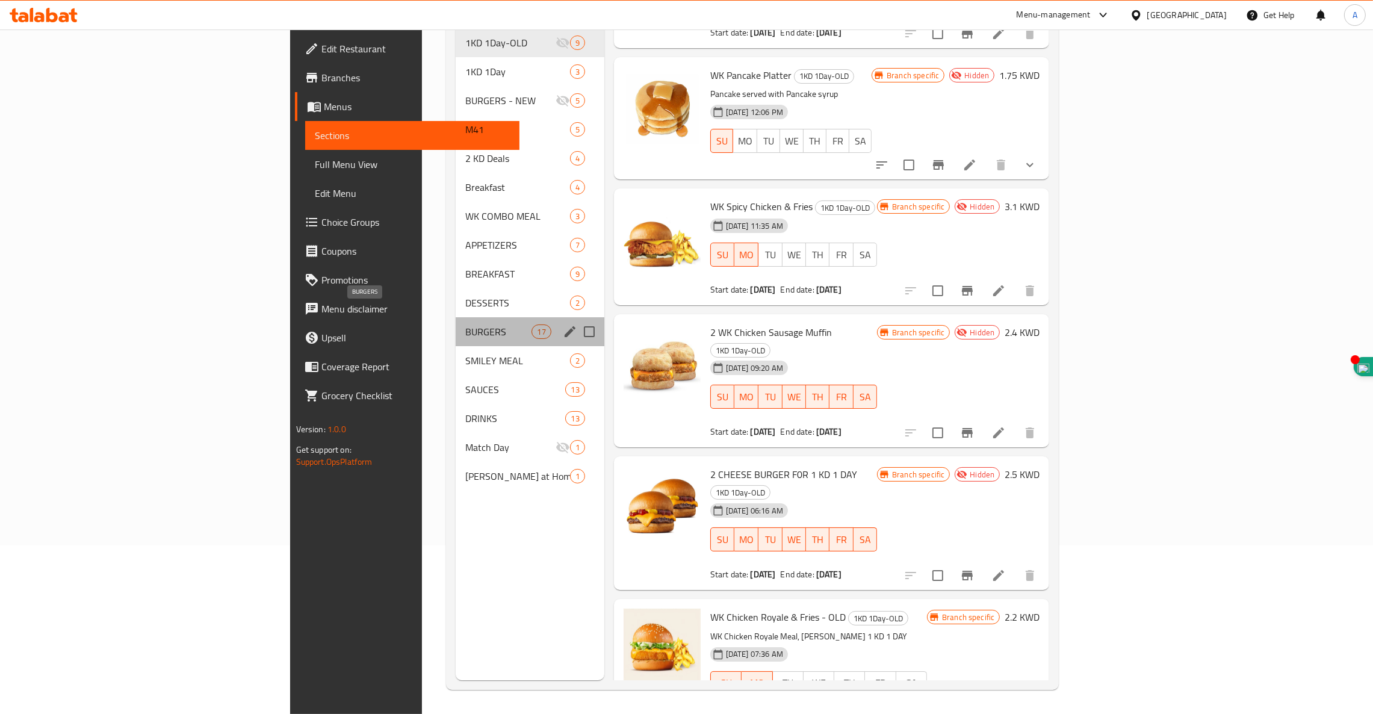
click at [465, 324] on span "BURGERS" at bounding box center [498, 331] width 66 height 14
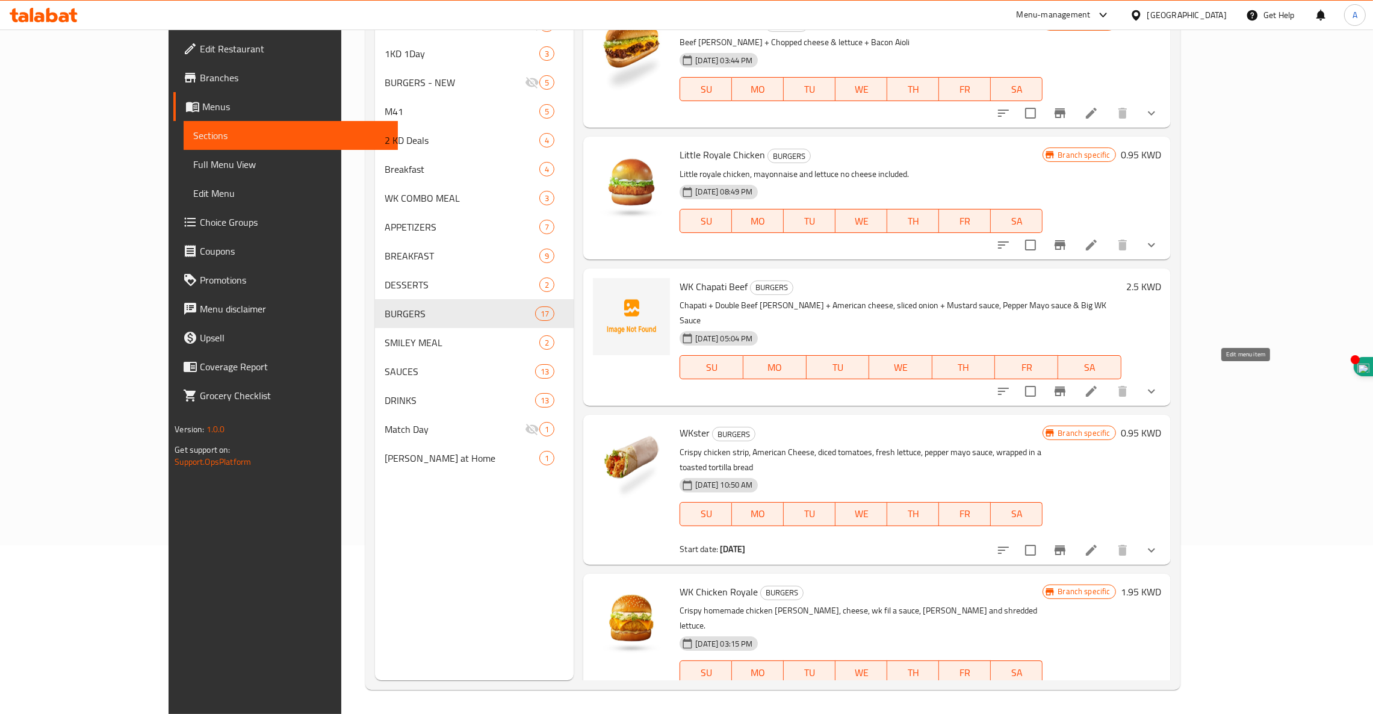
click at [1097, 386] on icon at bounding box center [1091, 391] width 11 height 11
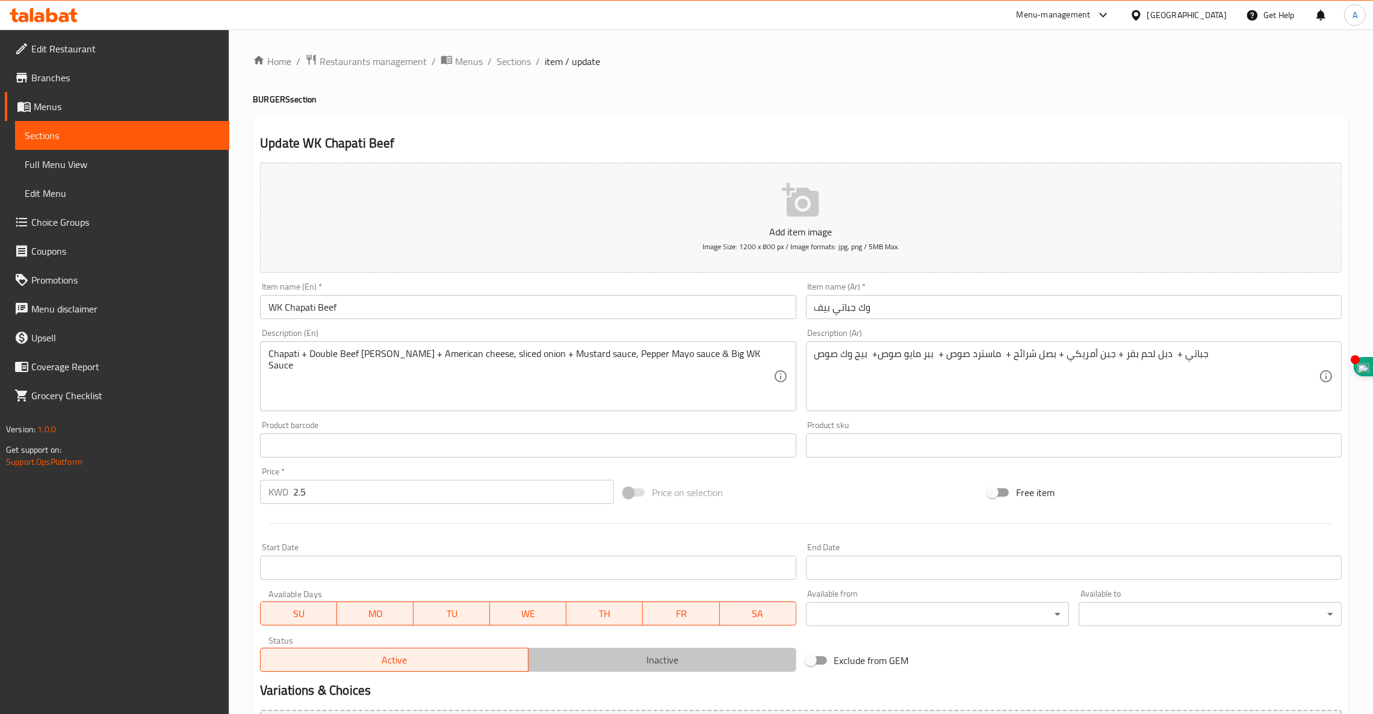
click at [630, 658] on span "Inactive" at bounding box center [662, 659] width 258 height 17
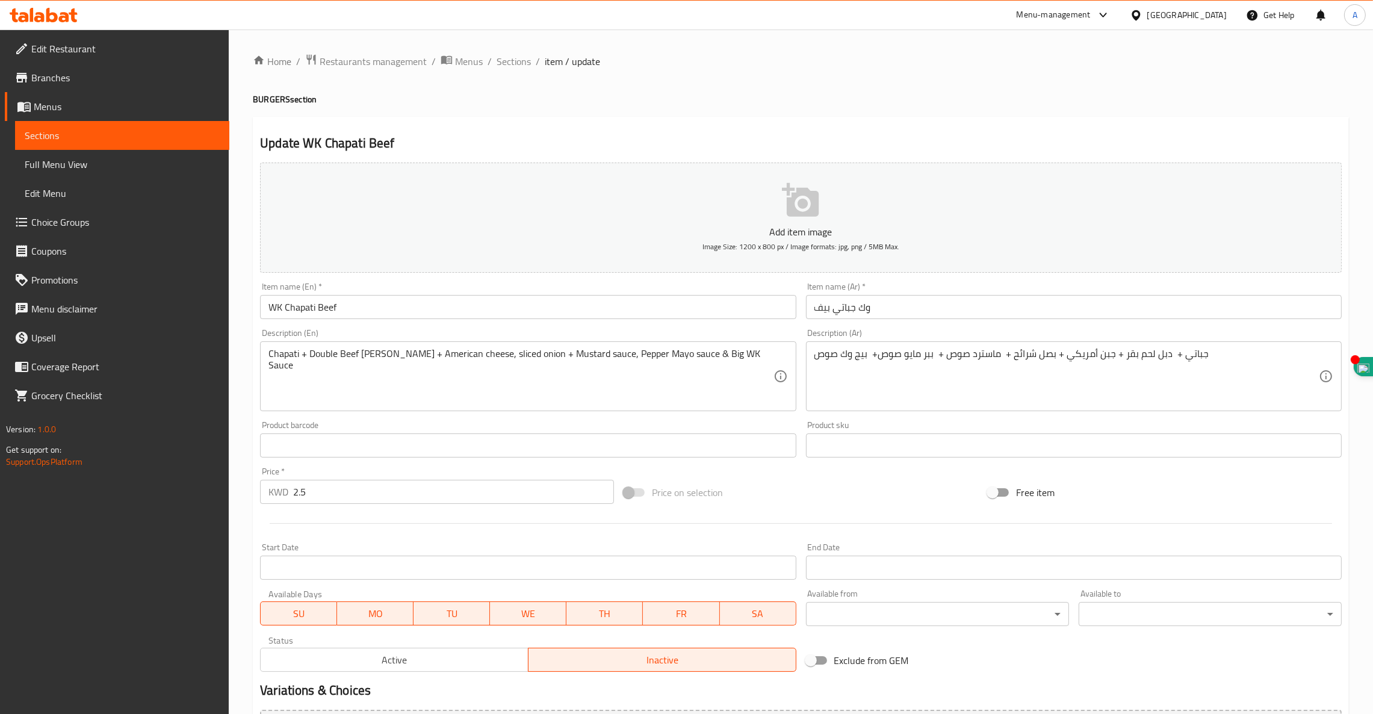
scroll to position [155, 0]
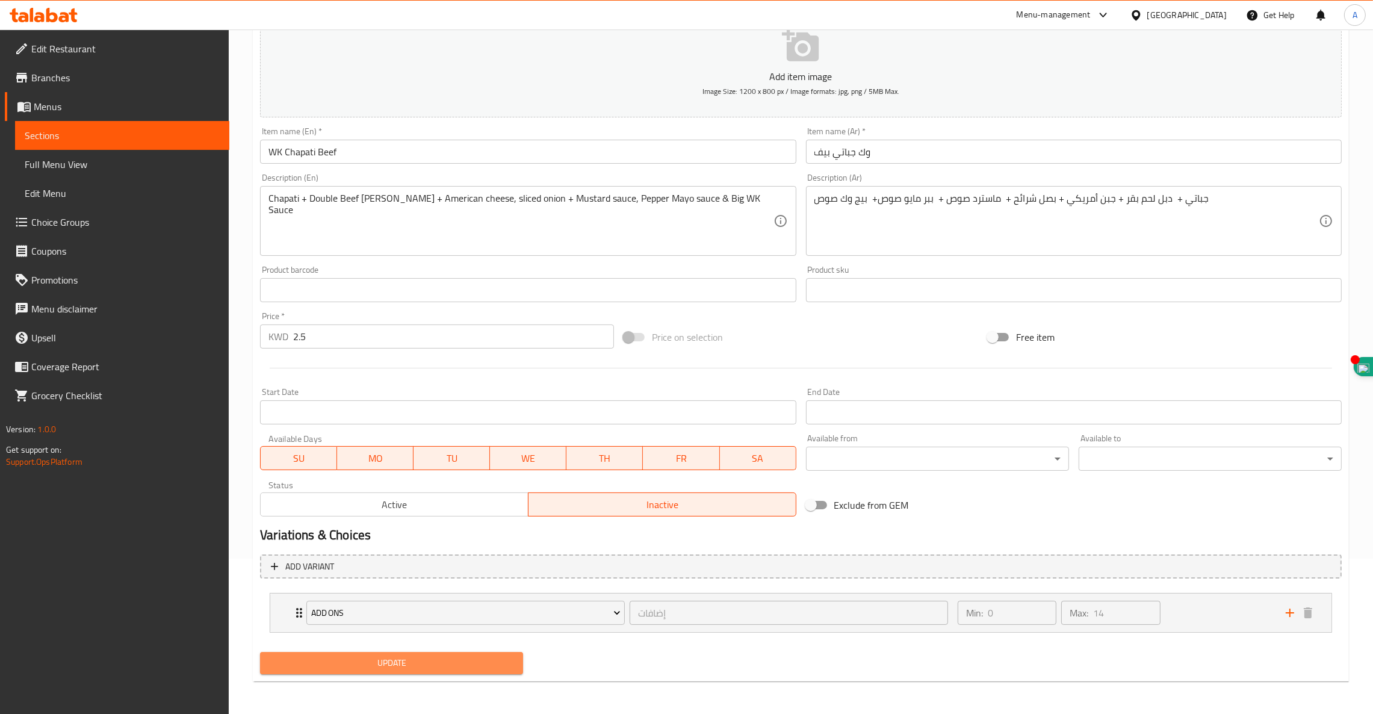
click at [482, 663] on span "Update" at bounding box center [392, 662] width 244 height 15
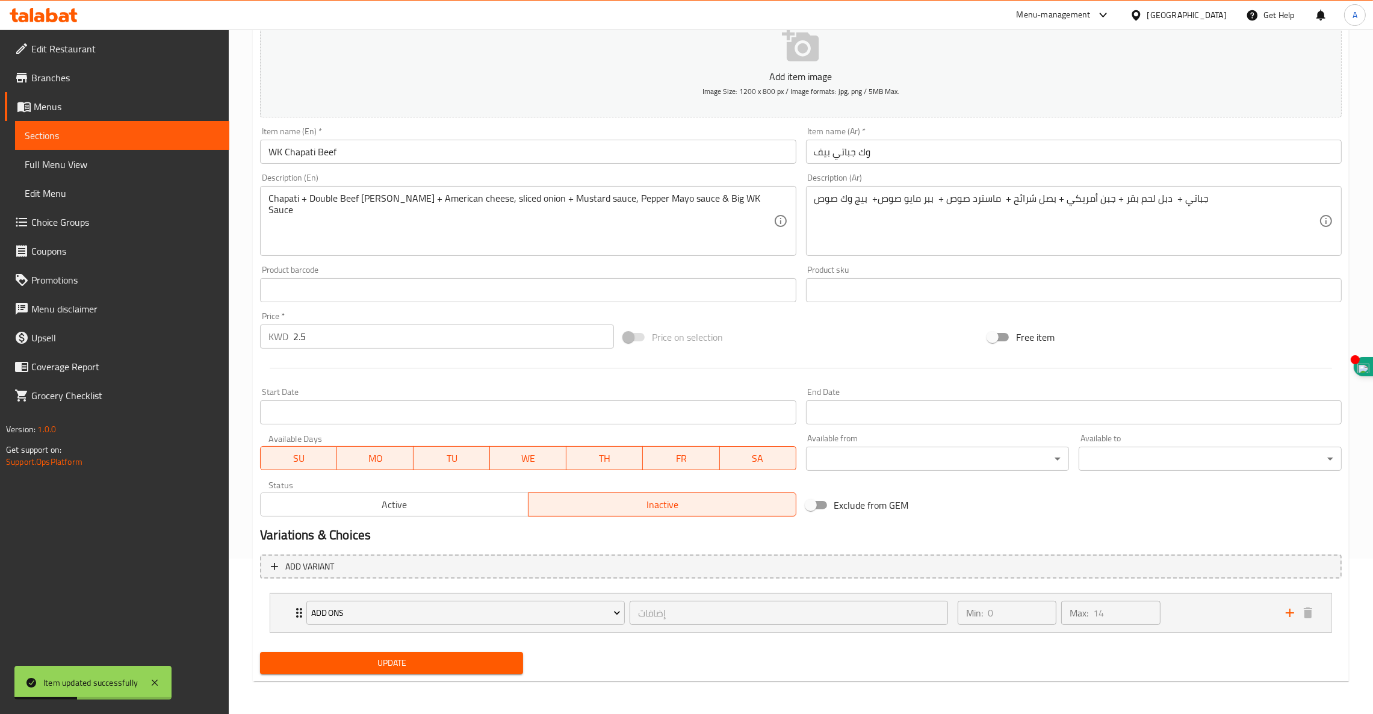
scroll to position [0, 0]
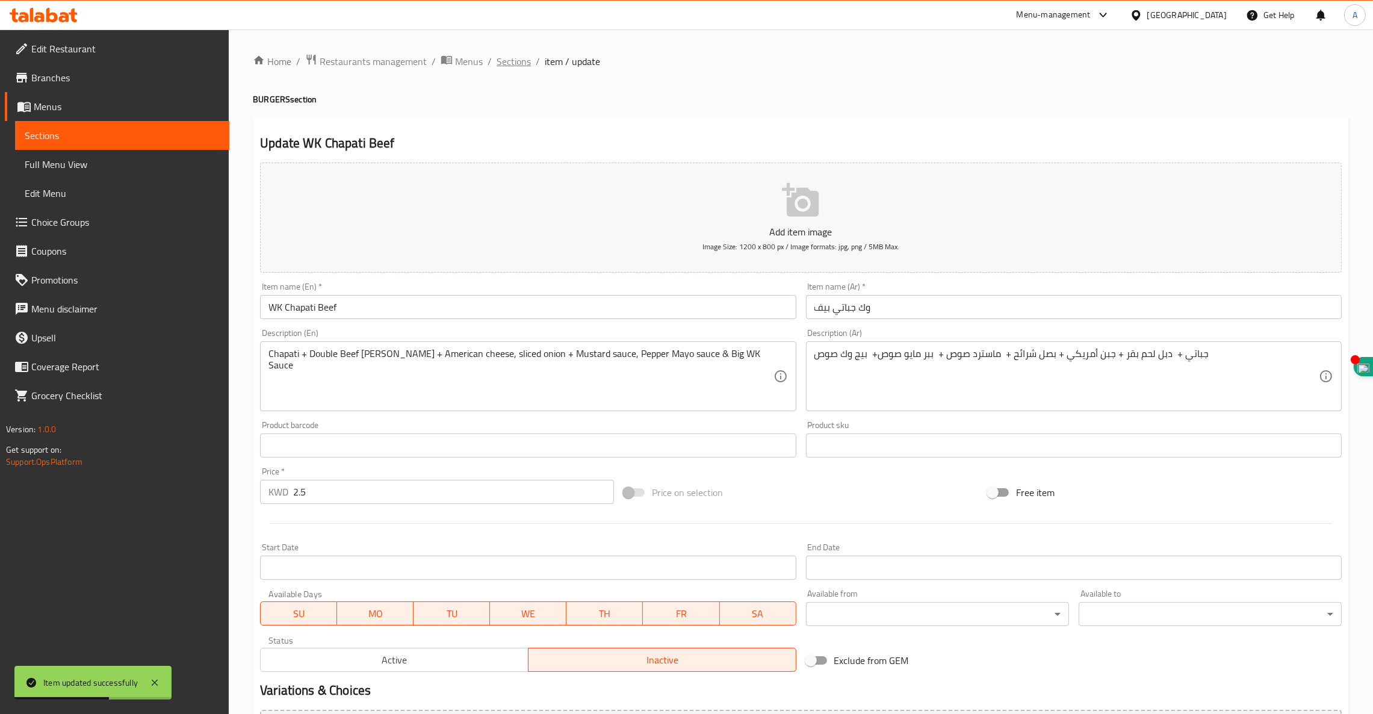
click at [507, 63] on span "Sections" at bounding box center [514, 61] width 34 height 14
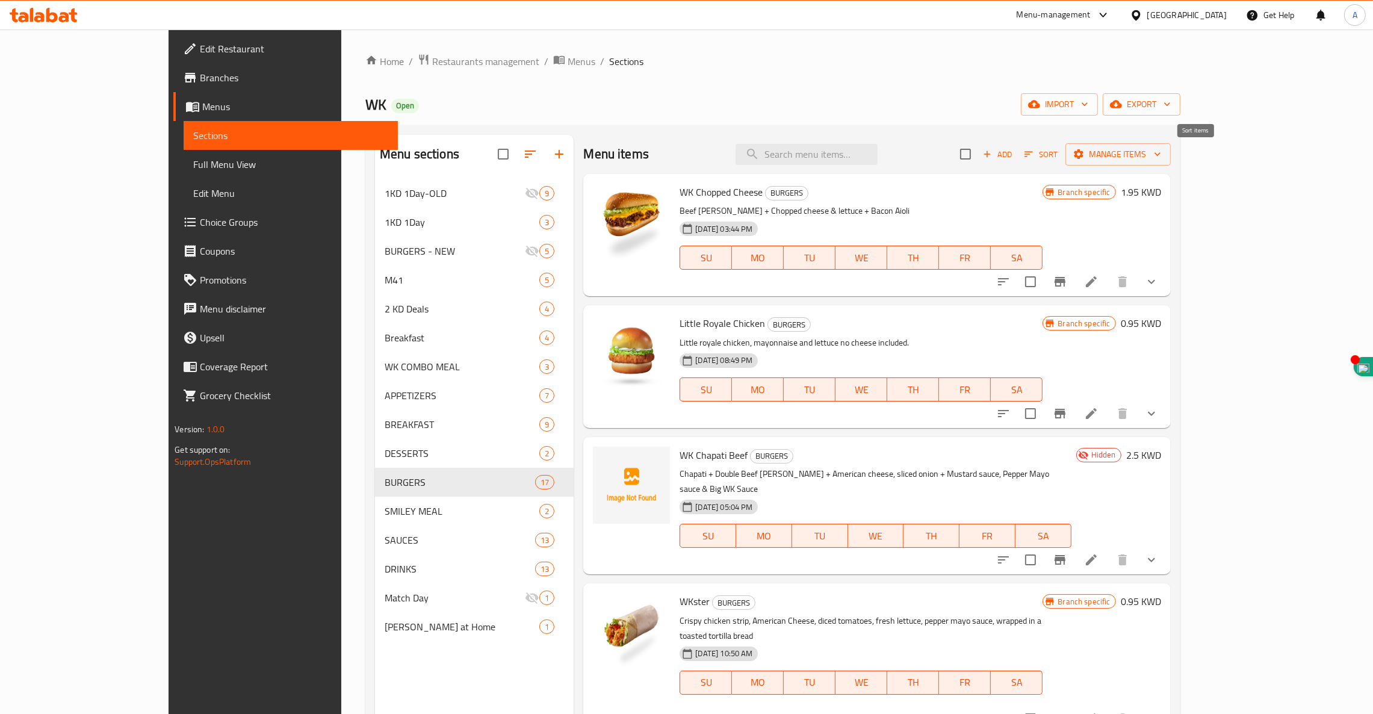
click at [1034, 154] on icon "button" at bounding box center [1028, 154] width 11 height 11
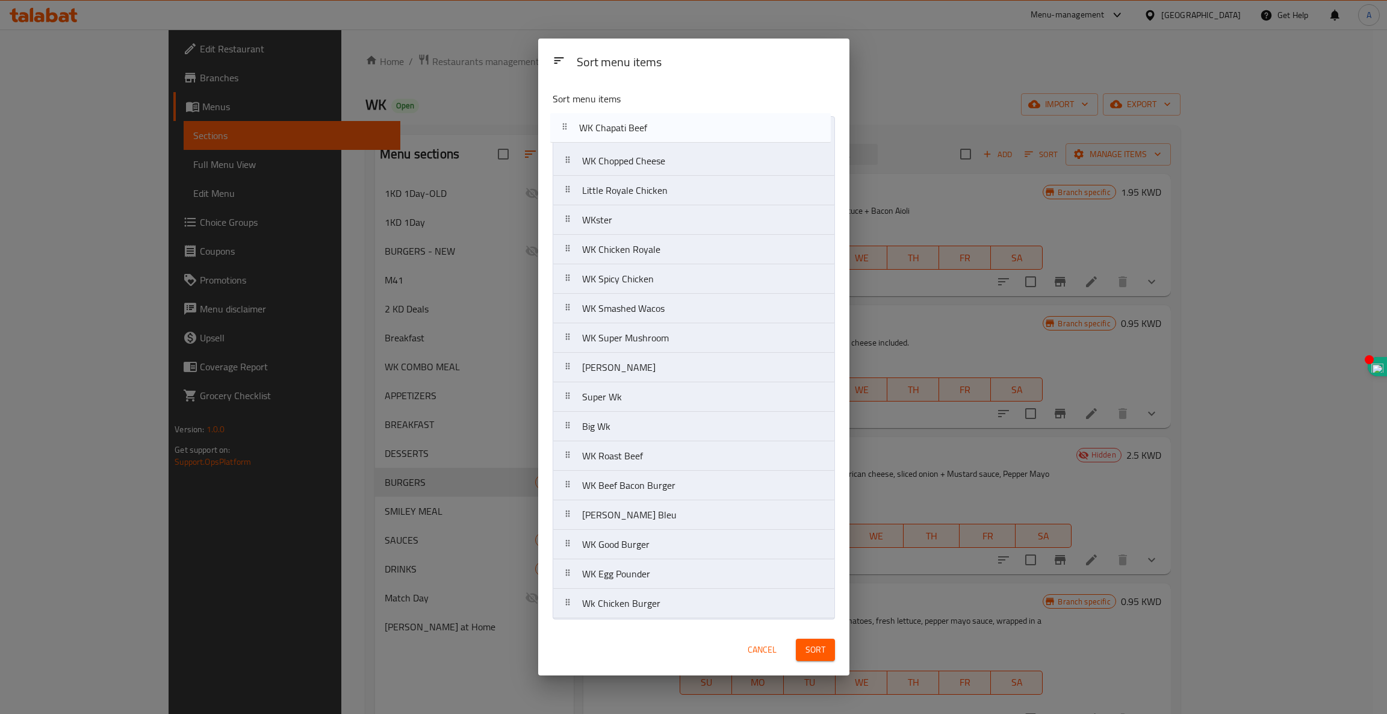
drag, startPoint x: 645, startPoint y: 191, endPoint x: 642, endPoint y: 122, distance: 69.9
click at [642, 122] on nav "WK Chopped Cheese Little Royale Chicken WK Chapati Beef WKster WK Chicken Royal…" at bounding box center [694, 367] width 282 height 503
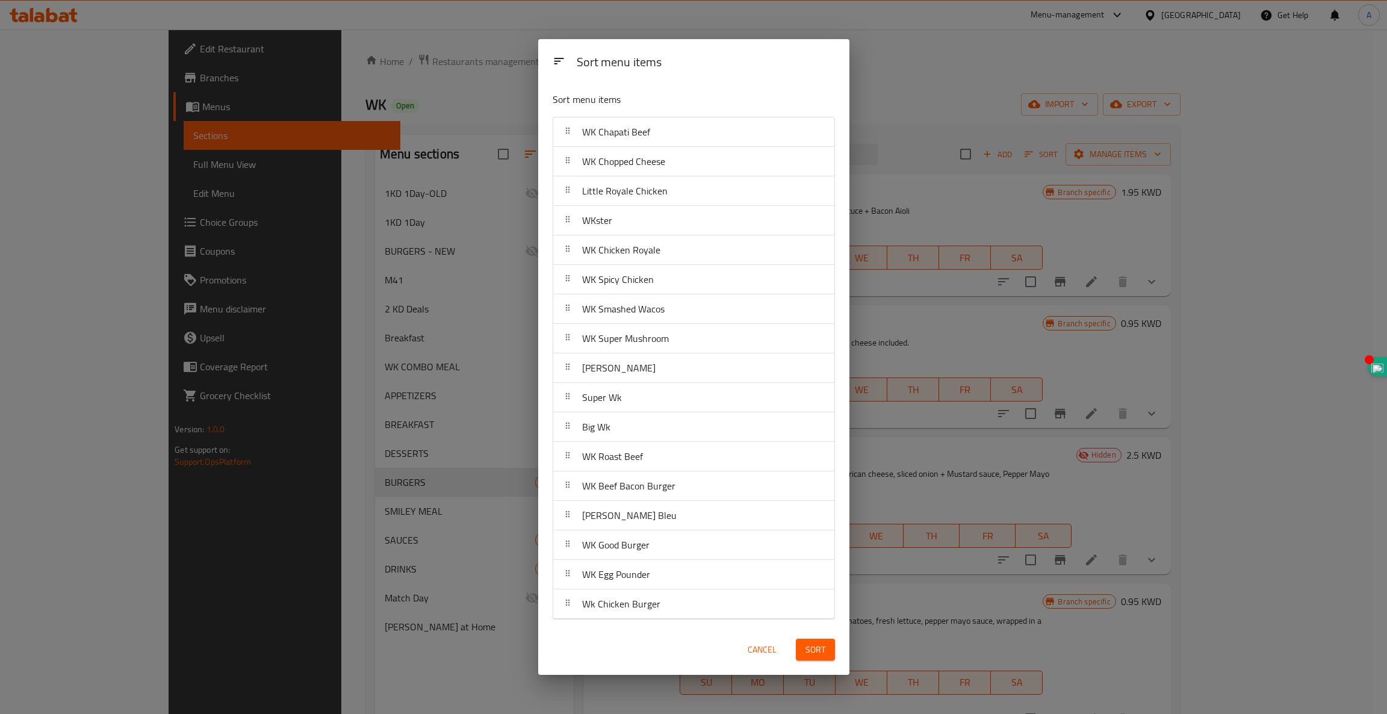
click at [810, 650] on span "Sort" at bounding box center [815, 649] width 20 height 15
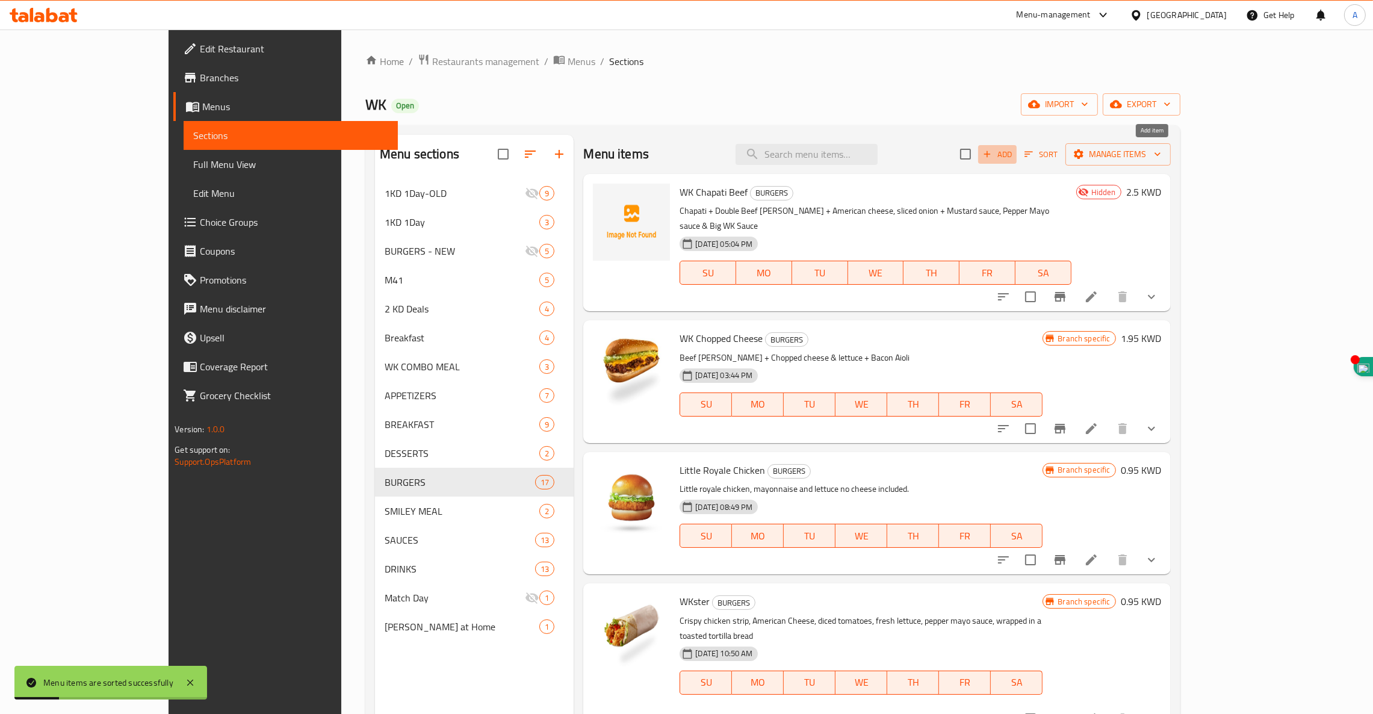
click at [1014, 154] on span "Add" at bounding box center [997, 154] width 33 height 14
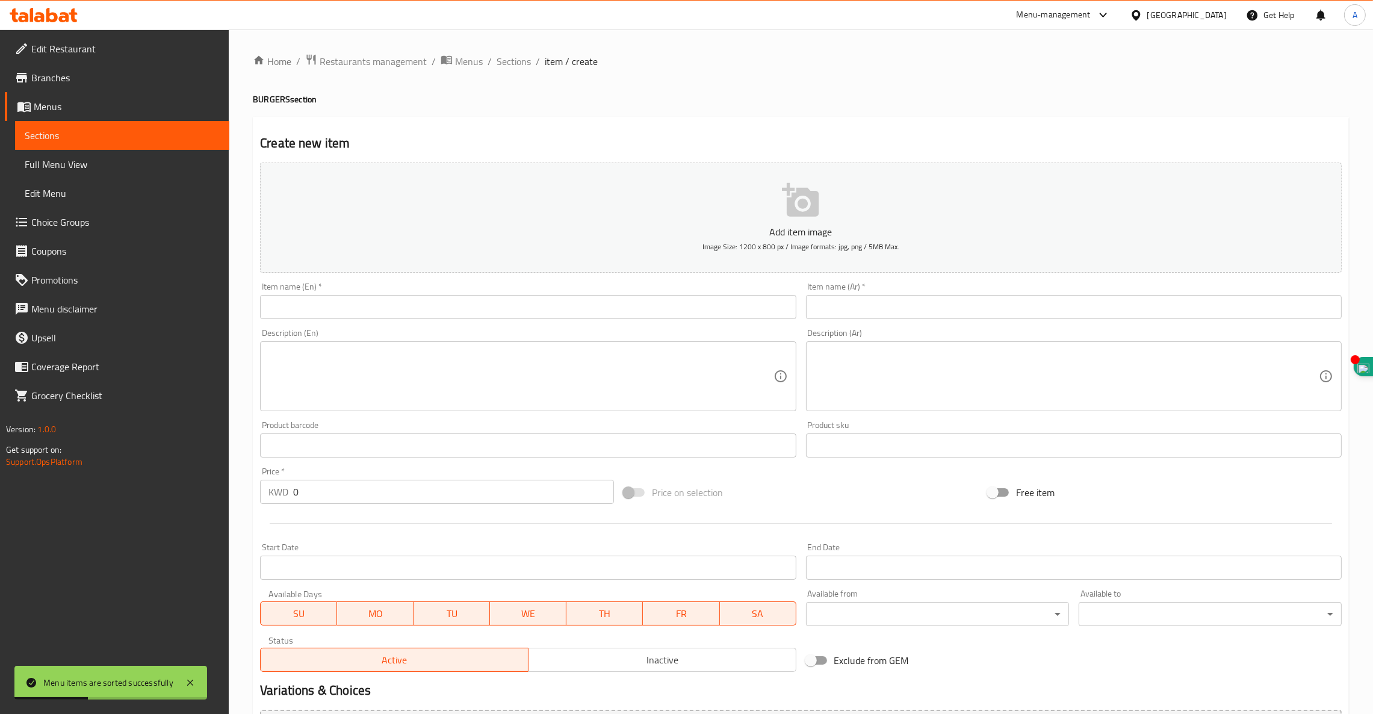
click at [659, 656] on span "Inactive" at bounding box center [662, 659] width 258 height 17
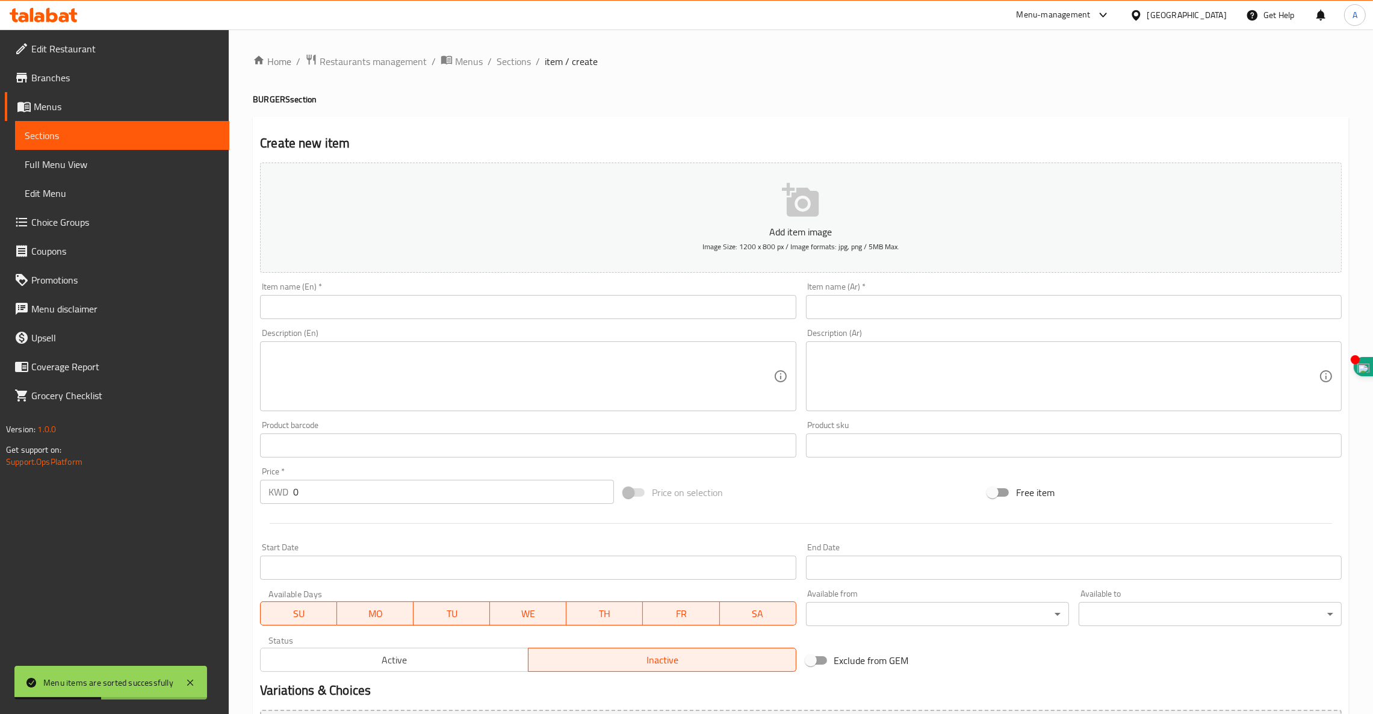
type button "1"
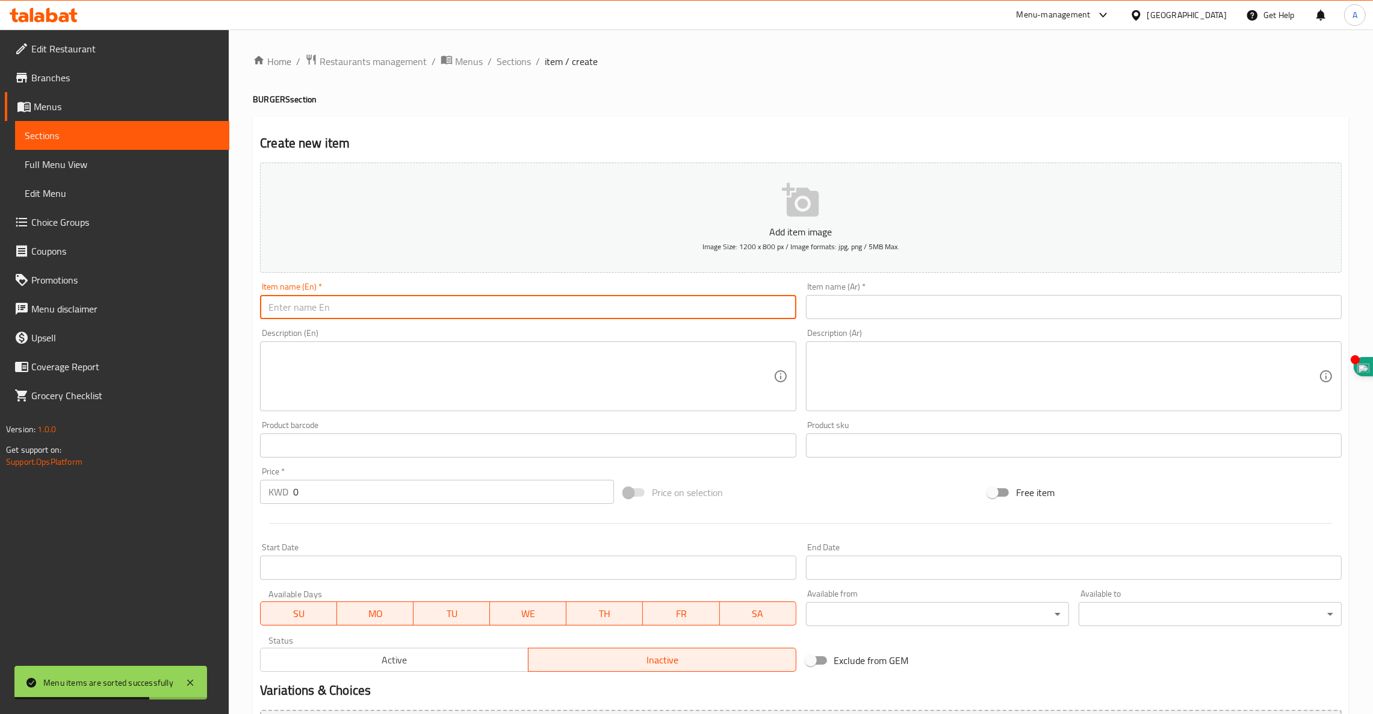
click at [382, 306] on input "text" at bounding box center [528, 307] width 536 height 24
paste input "WK Chapati Chicken"
type input "WK Chapati Chicken"
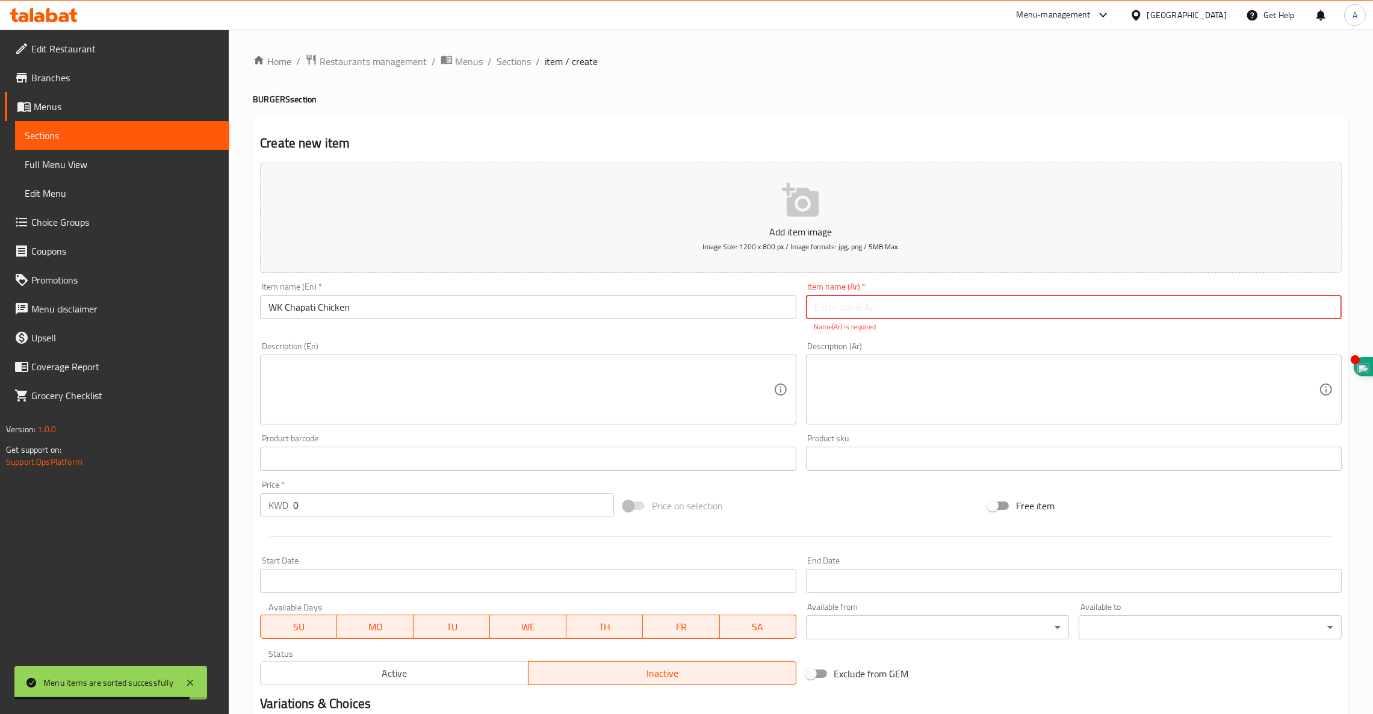
paste input "وك جباتي تشيكن"
type input "وك جباتي تشيكن"
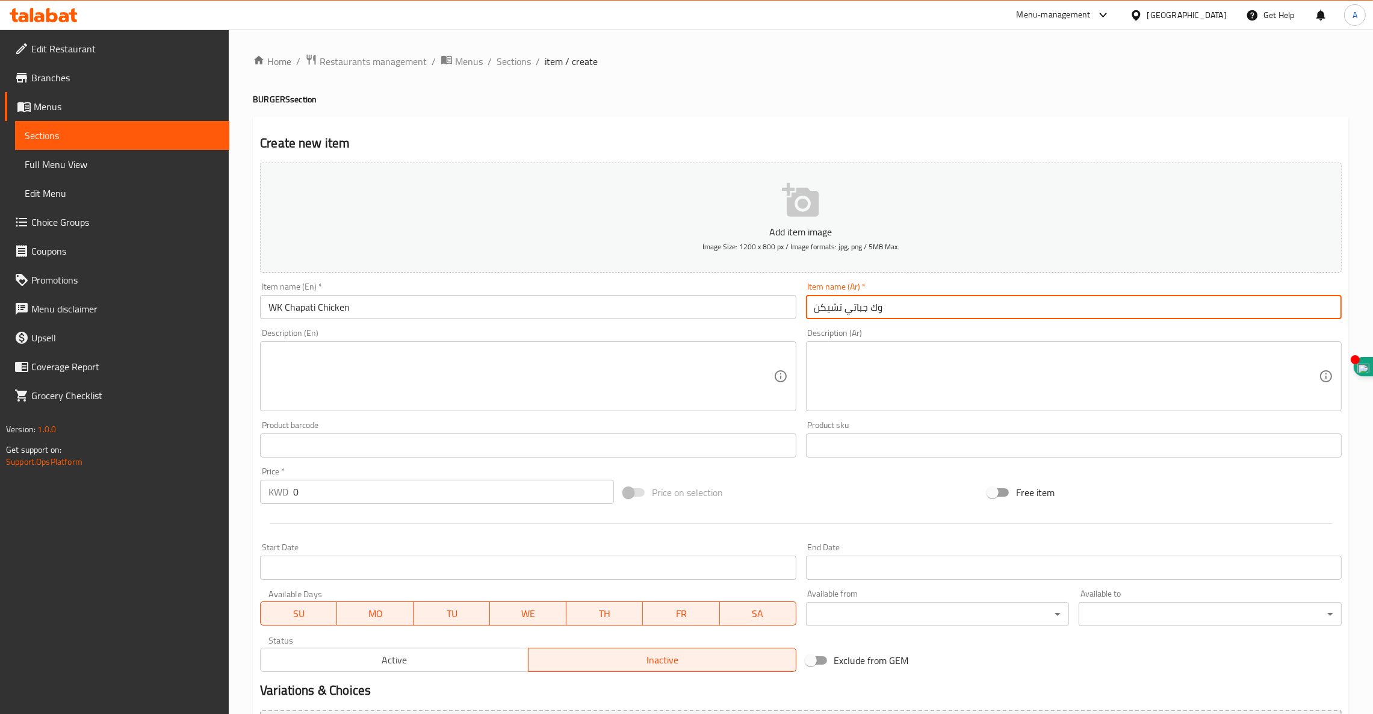
click at [426, 360] on textarea at bounding box center [520, 376] width 504 height 57
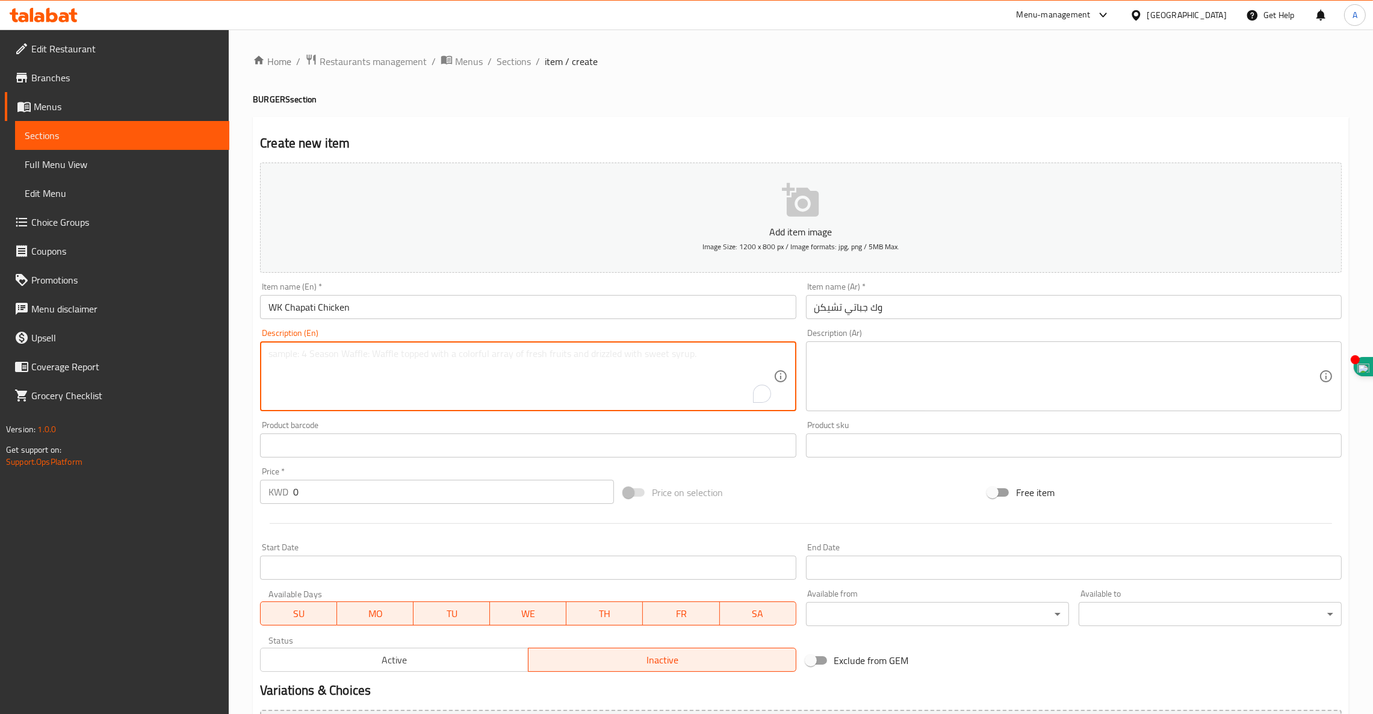
paste textarea "Chapati + Spicy Chicken [PERSON_NAME] + American Cheese + Volcano Sauce & WK fi…"
paste textarea "جباتي + [PERSON_NAME] + جبن أمريكي + فولكانو صوص و وك -يل-اي صوص"
type textarea "Chapati + Spicy Chicken [PERSON_NAME] + American Cheese + Volcano Sauce & WK fi…"
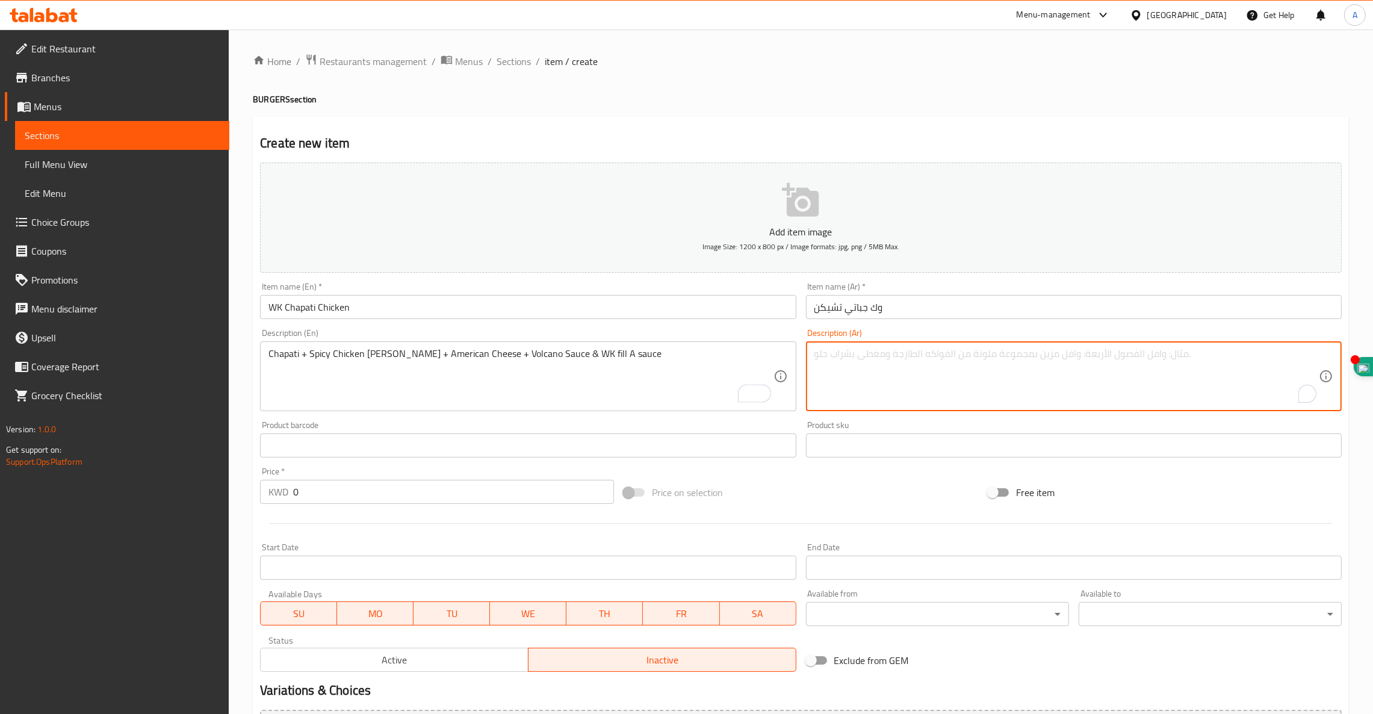
paste textarea "جباتي + [PERSON_NAME] + جبن أمريكي + فولكانو صوص و وك -يل-اي صوص"
type textarea "جباتي + [PERSON_NAME] + جبن أمريكي + فولكانو صوص و وك -يل-اي صوص"
drag, startPoint x: 214, startPoint y: 491, endPoint x: 208, endPoint y: 494, distance: 7.3
click at [208, 494] on div "Edit Restaurant Branches Menus Sections Full Menu View Edit Menu Choice Groups …" at bounding box center [686, 439] width 1373 height 821
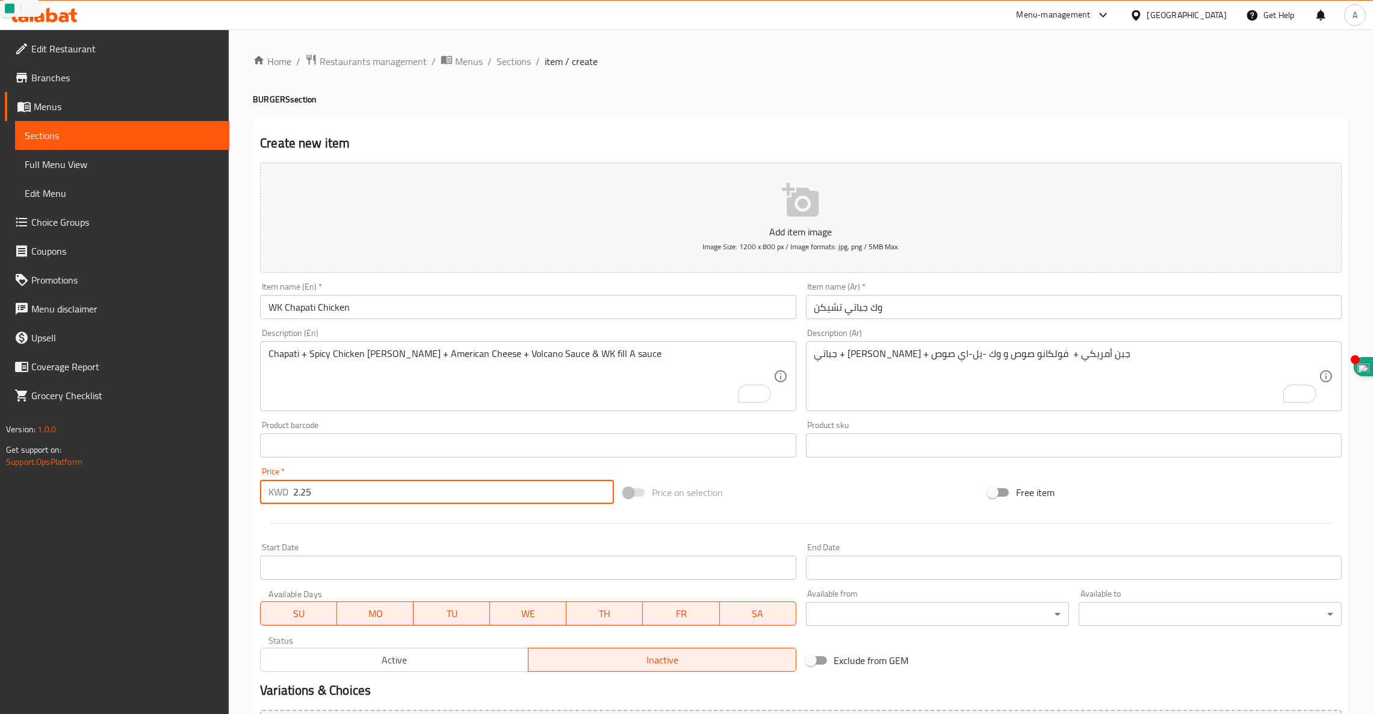
scroll to position [134, 0]
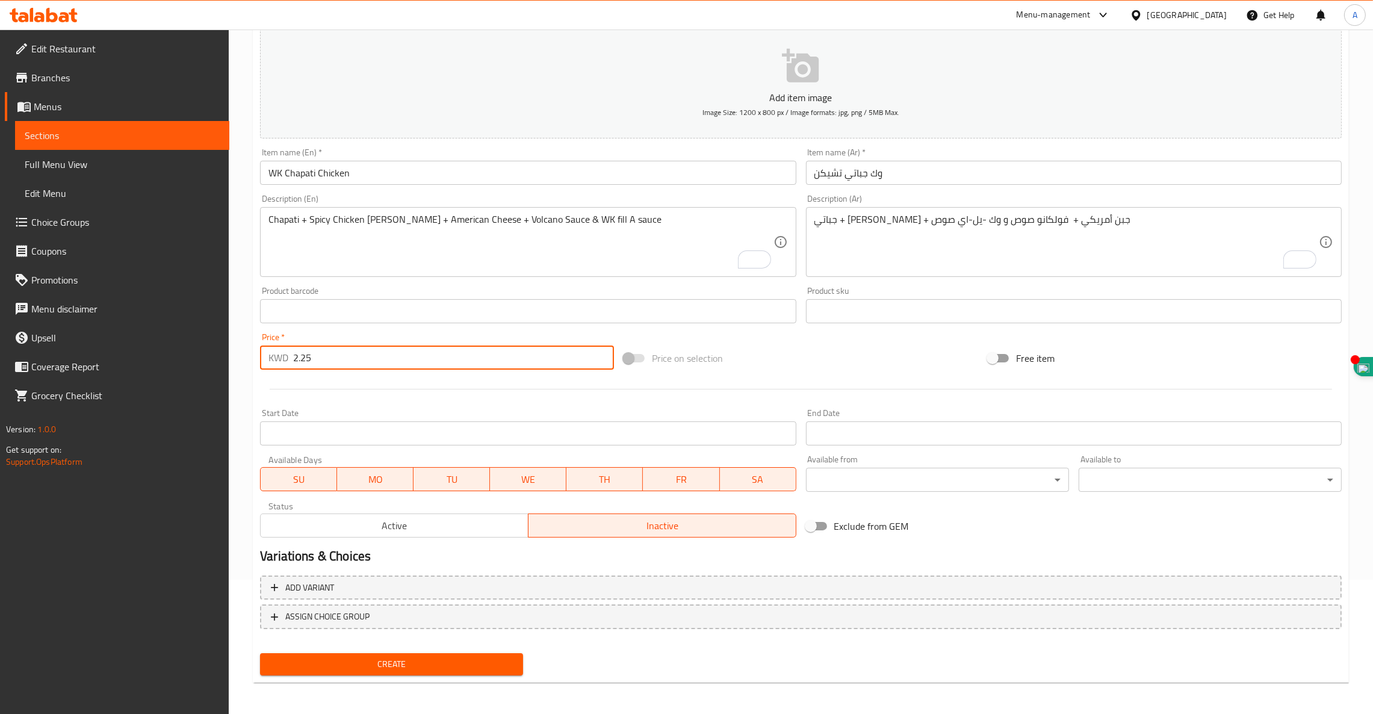
type input "2.25"
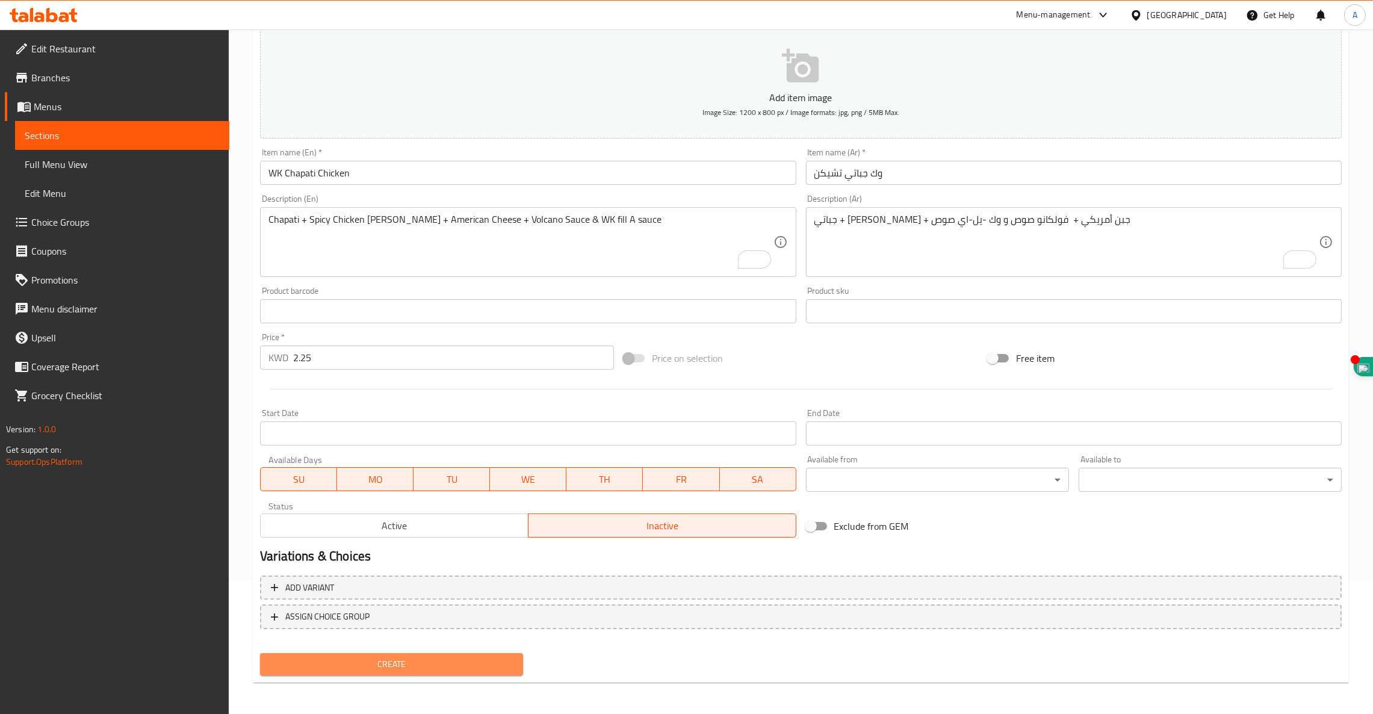
click at [444, 660] on span "Create" at bounding box center [392, 664] width 244 height 15
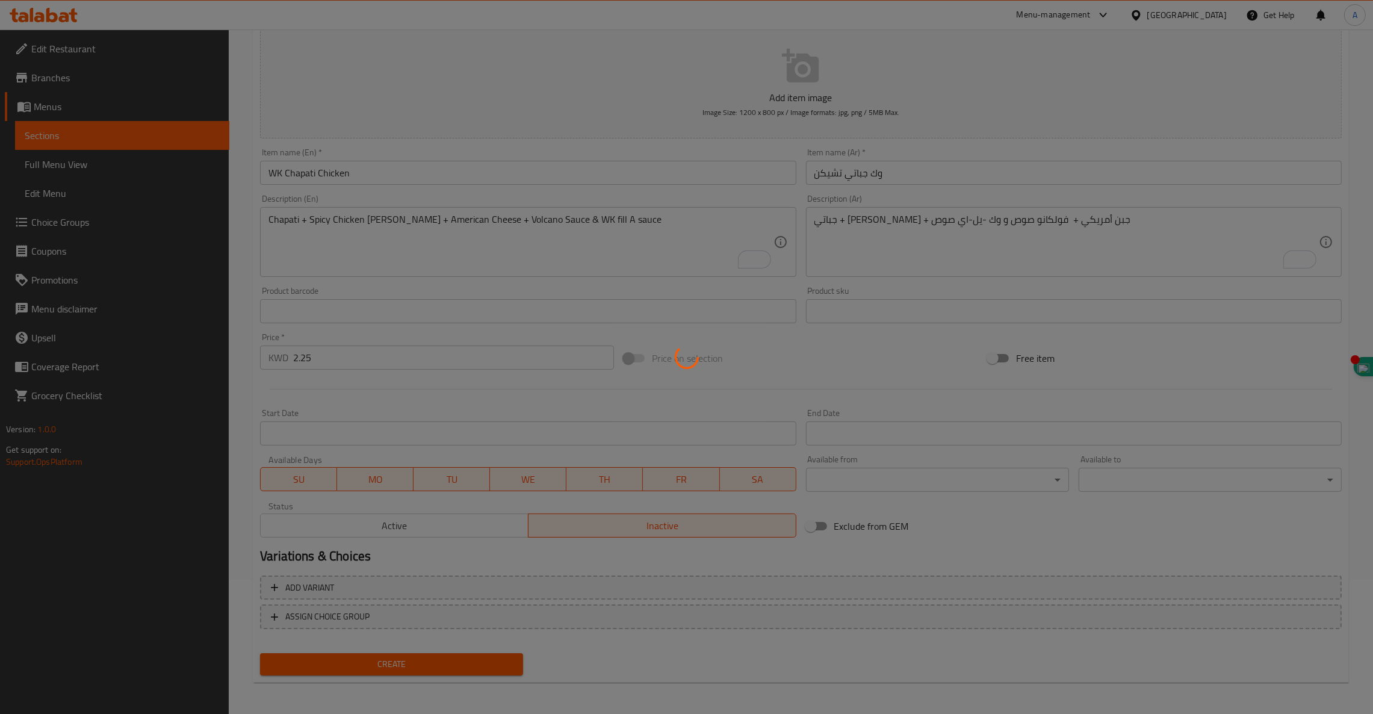
type input "0"
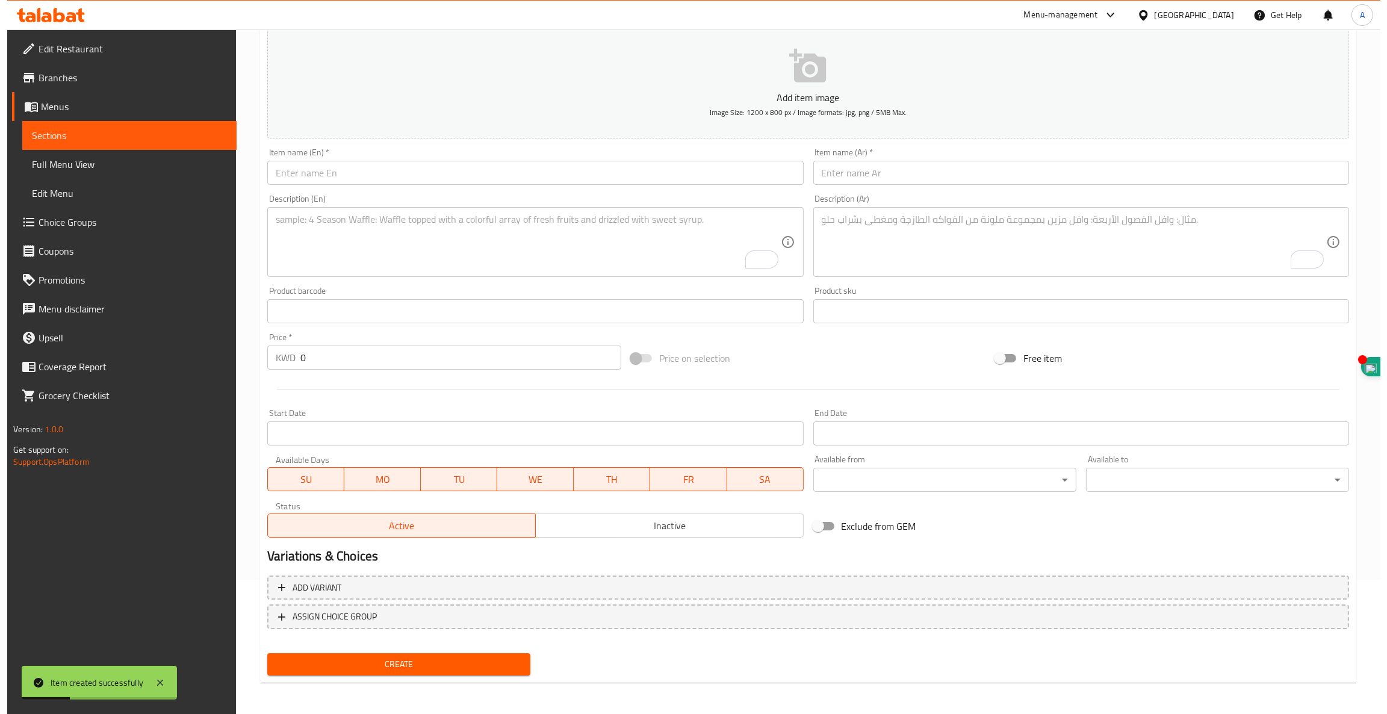
scroll to position [0, 0]
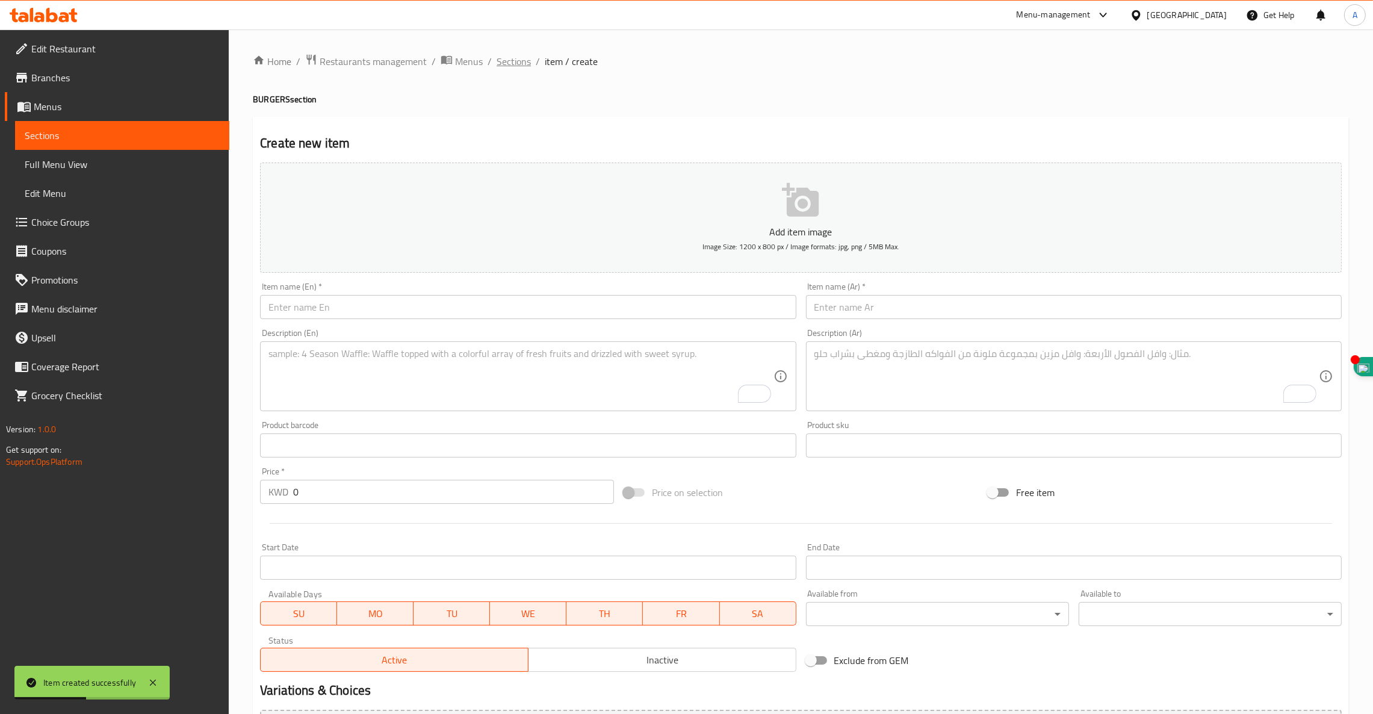
click at [511, 63] on span "Sections" at bounding box center [514, 61] width 34 height 14
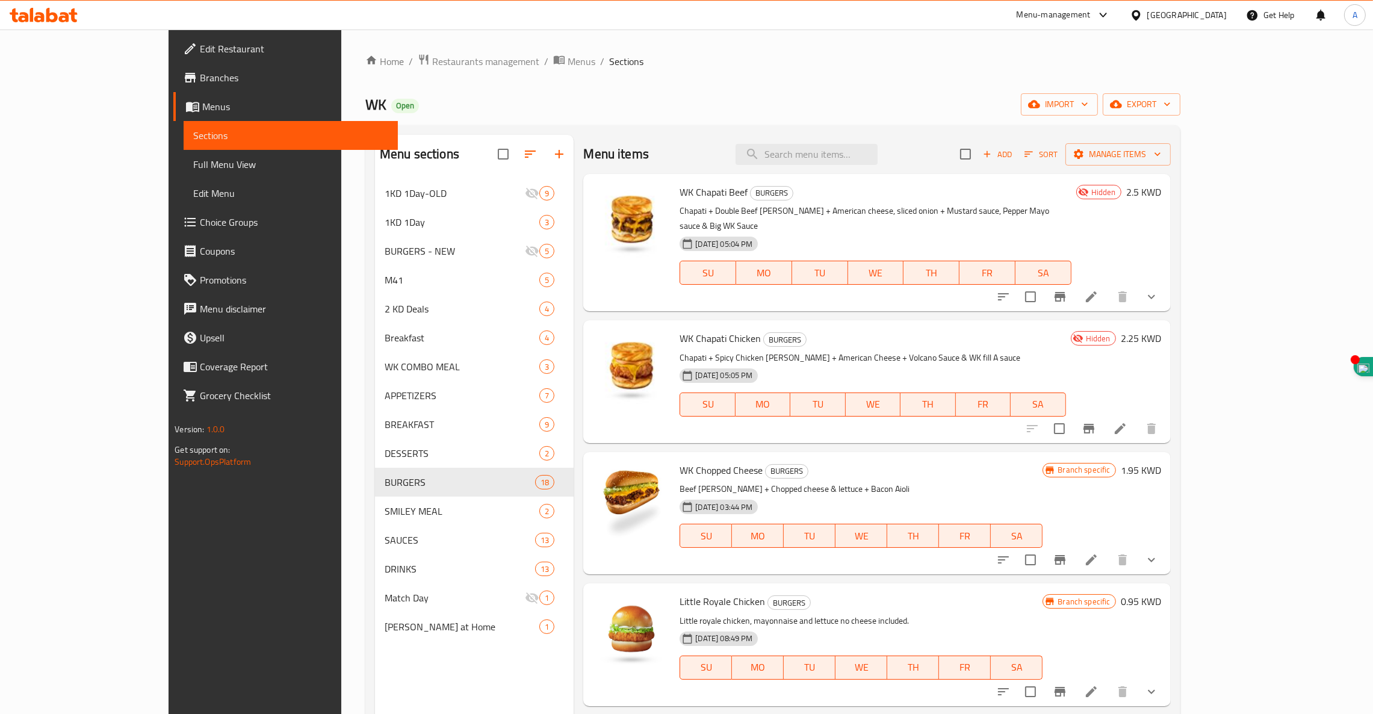
click at [918, 414] on div "WK Chapati Chicken BURGERS Chapati + Spicy Chicken [PERSON_NAME] + American Che…" at bounding box center [872, 381] width 395 height 113
click at [1094, 424] on icon "Branch-specific-item" at bounding box center [1088, 429] width 11 height 10
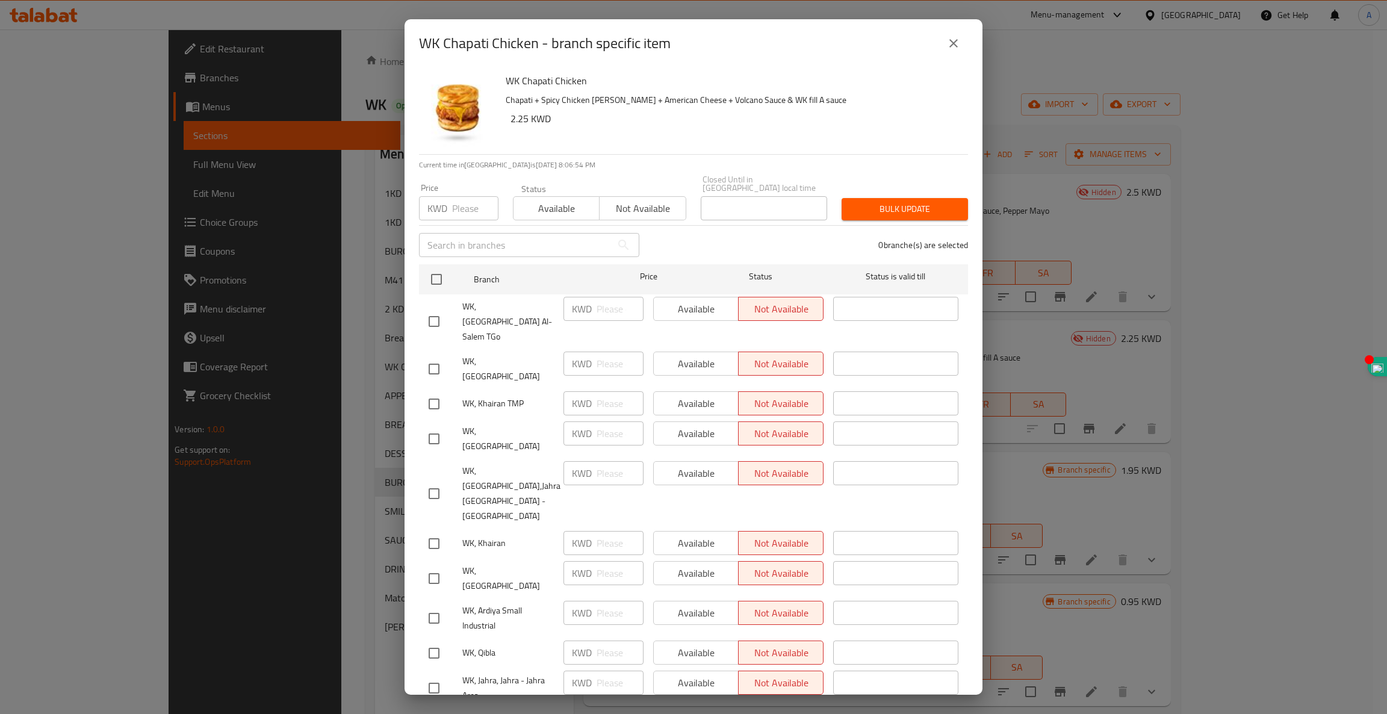
scroll to position [163, 0]
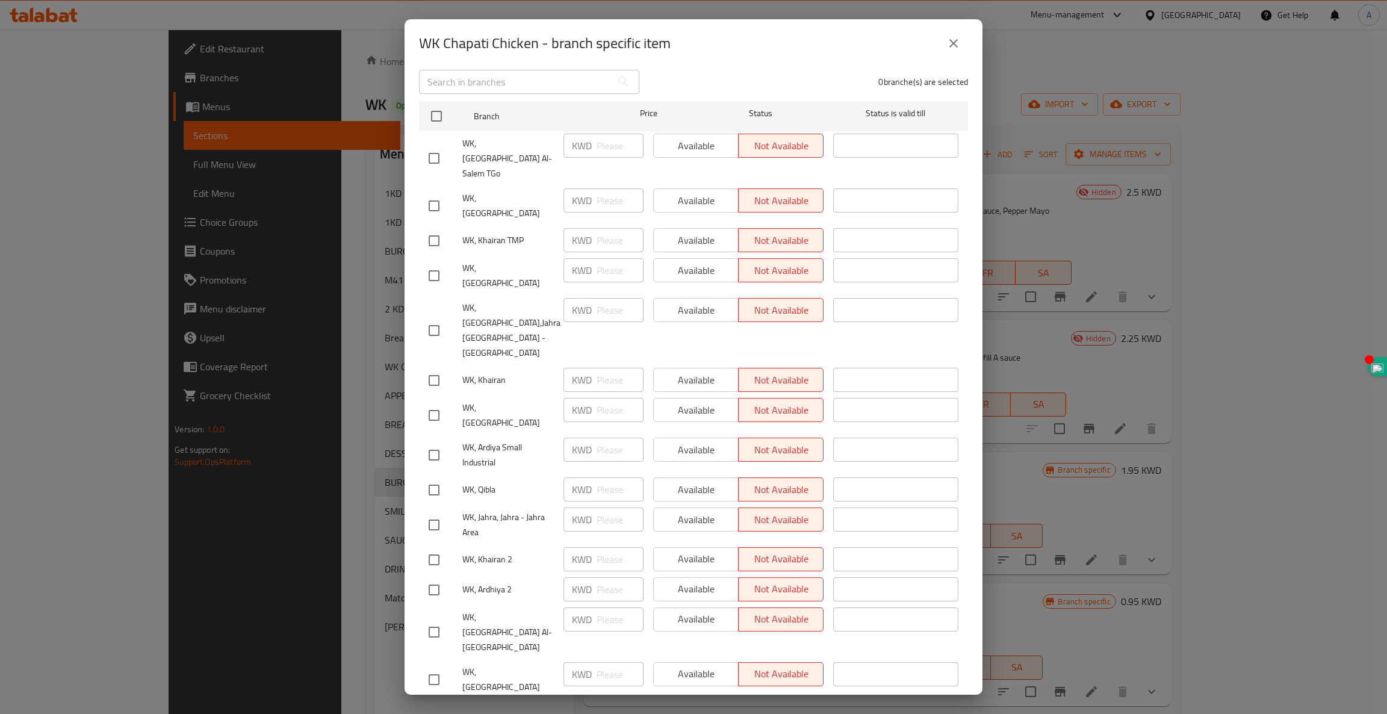
checkbox input "true"
click at [434, 193] on input "checkbox" at bounding box center [433, 205] width 25 height 25
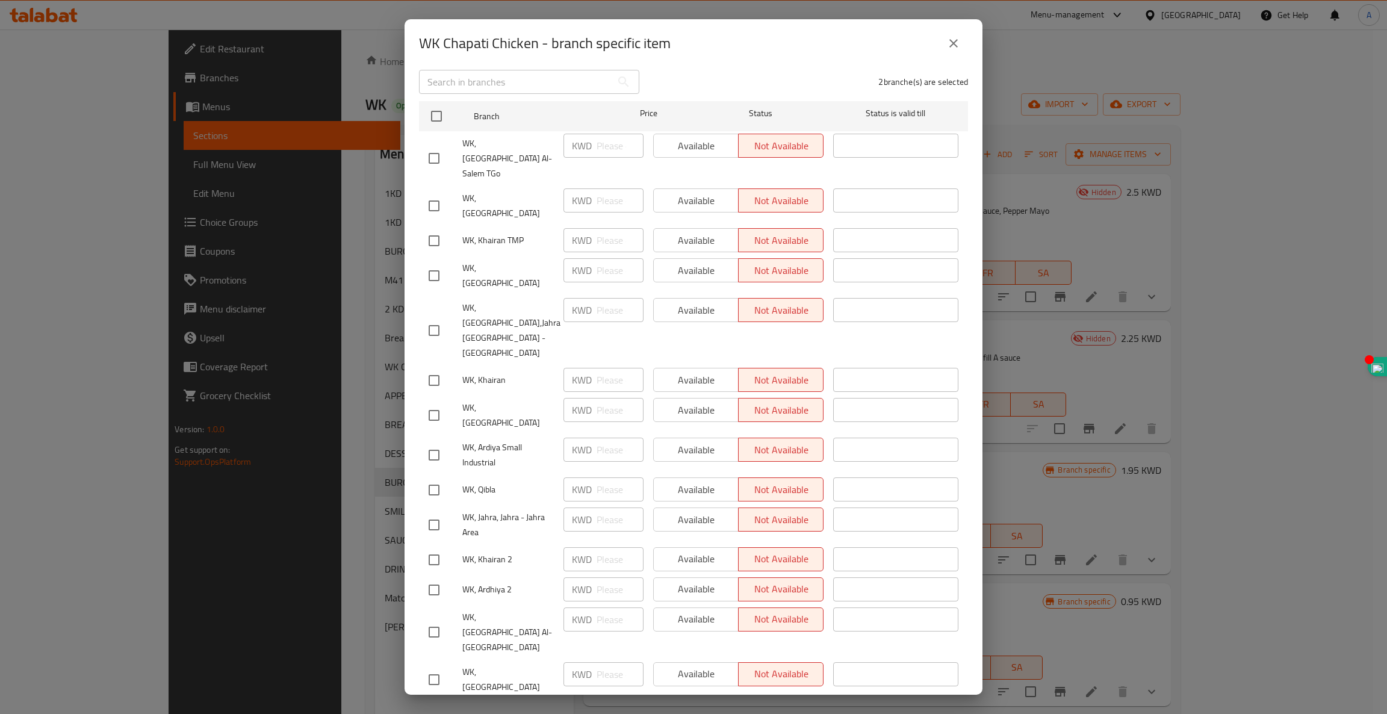
checkbox input "true"
click at [429, 403] on input "checkbox" at bounding box center [433, 415] width 25 height 25
checkbox input "true"
click at [438, 667] on input "checkbox" at bounding box center [433, 679] width 25 height 25
checkbox input "true"
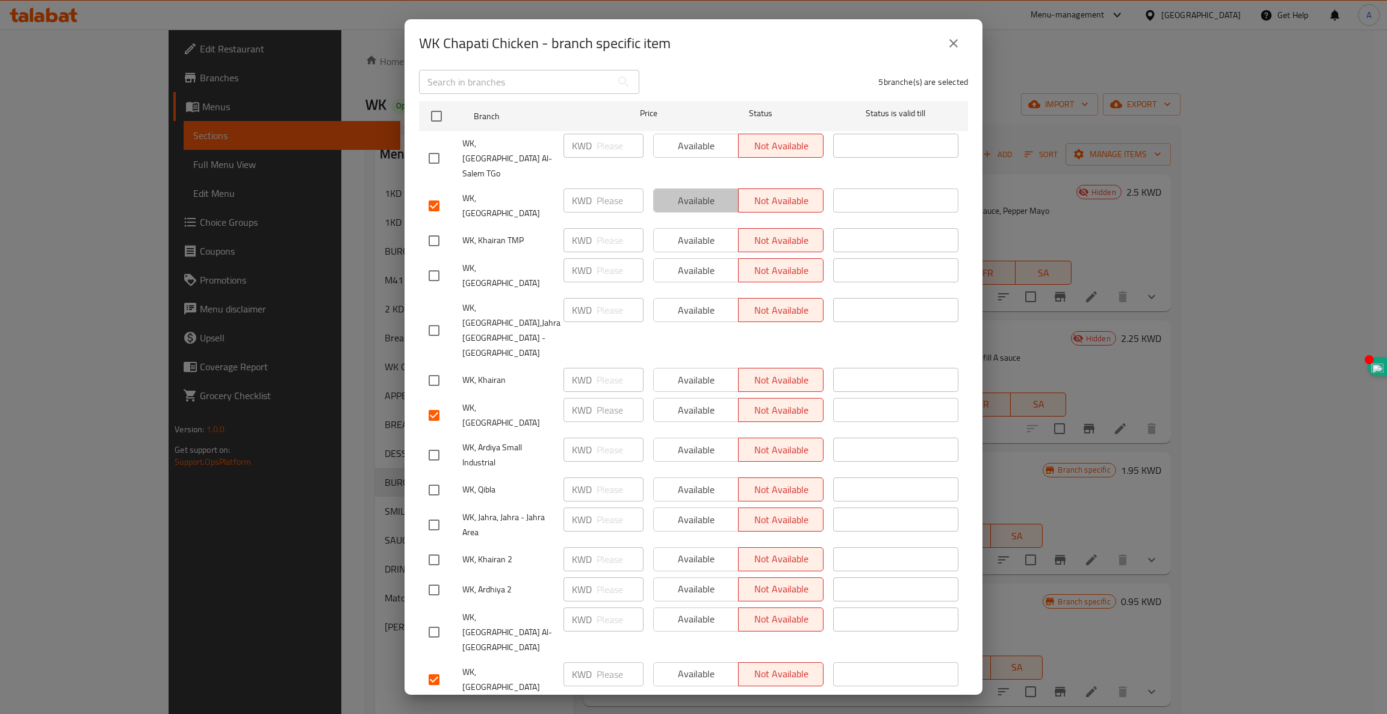
click at [696, 192] on span "Available" at bounding box center [695, 200] width 75 height 17
click at [684, 401] on span "Available" at bounding box center [695, 409] width 75 height 17
click at [687, 665] on span "Available" at bounding box center [695, 673] width 75 height 17
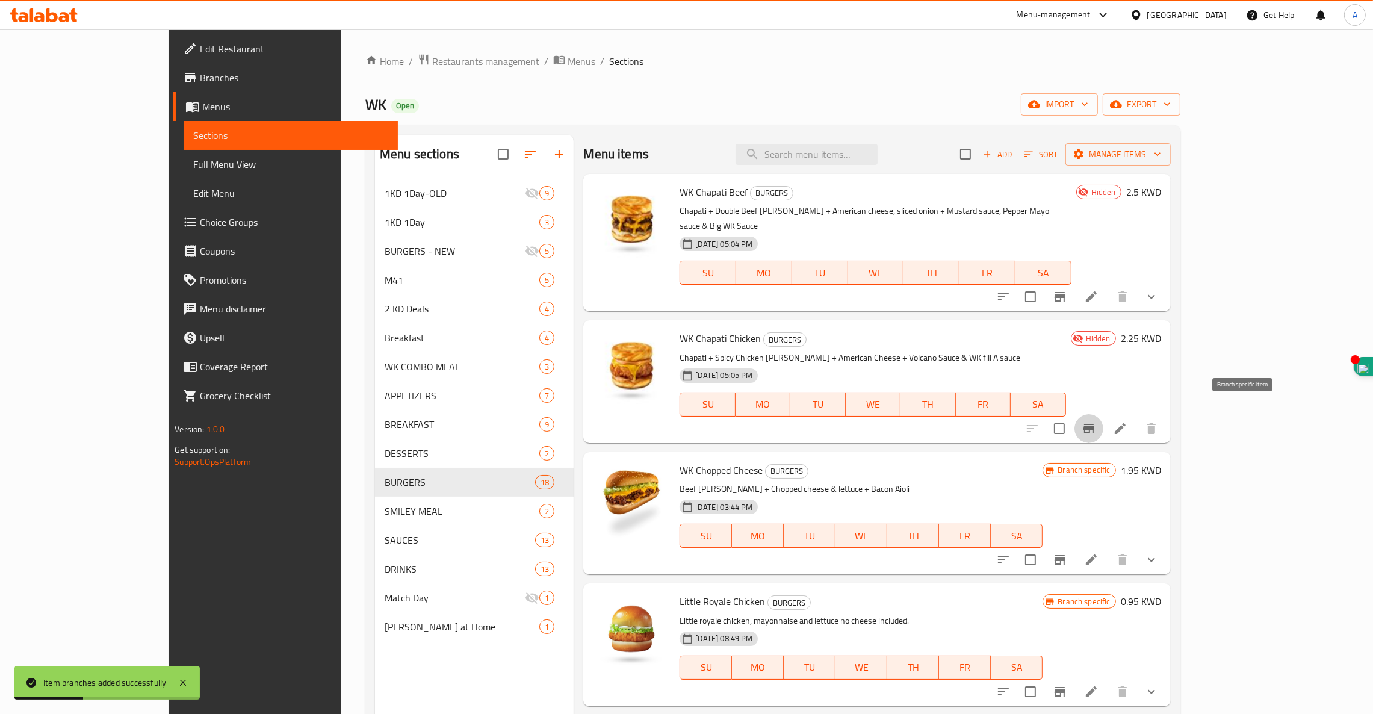
click at [1096, 421] on icon "Branch-specific-item" at bounding box center [1089, 428] width 14 height 14
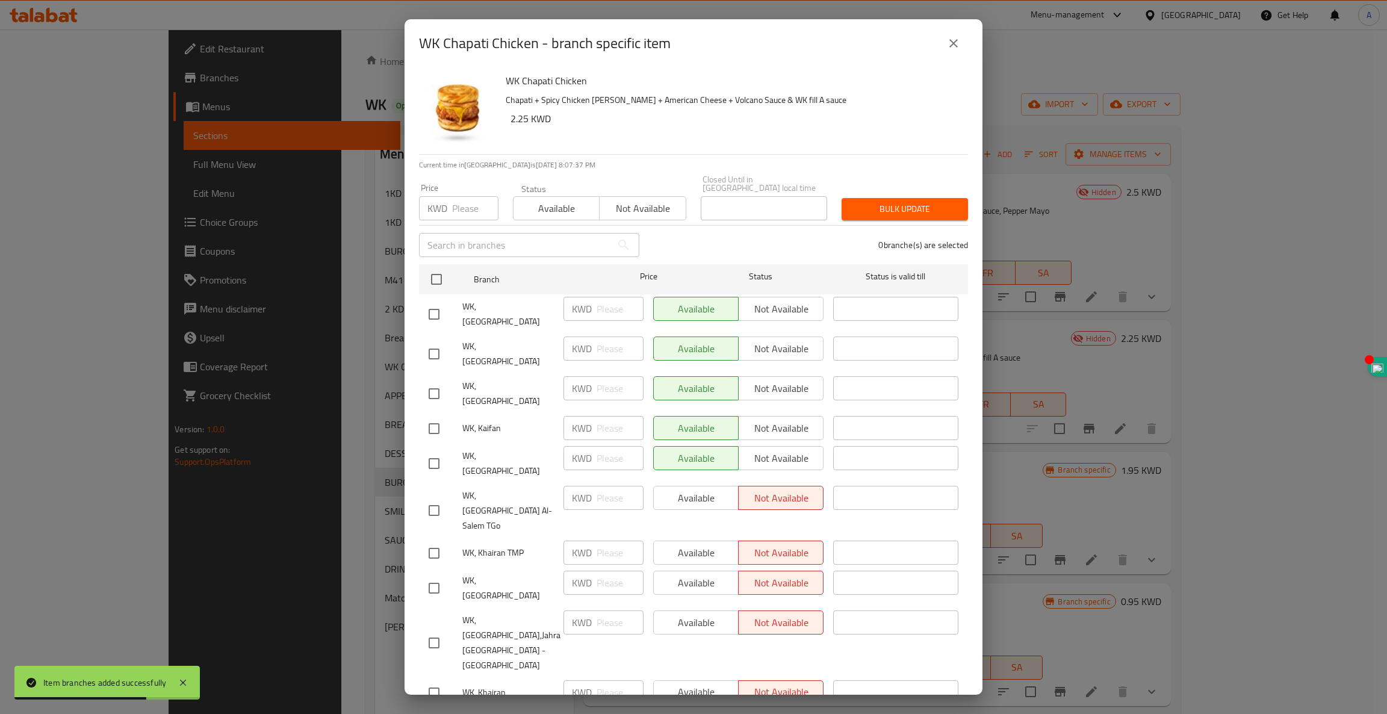
click at [949, 40] on icon "close" at bounding box center [953, 43] width 8 height 8
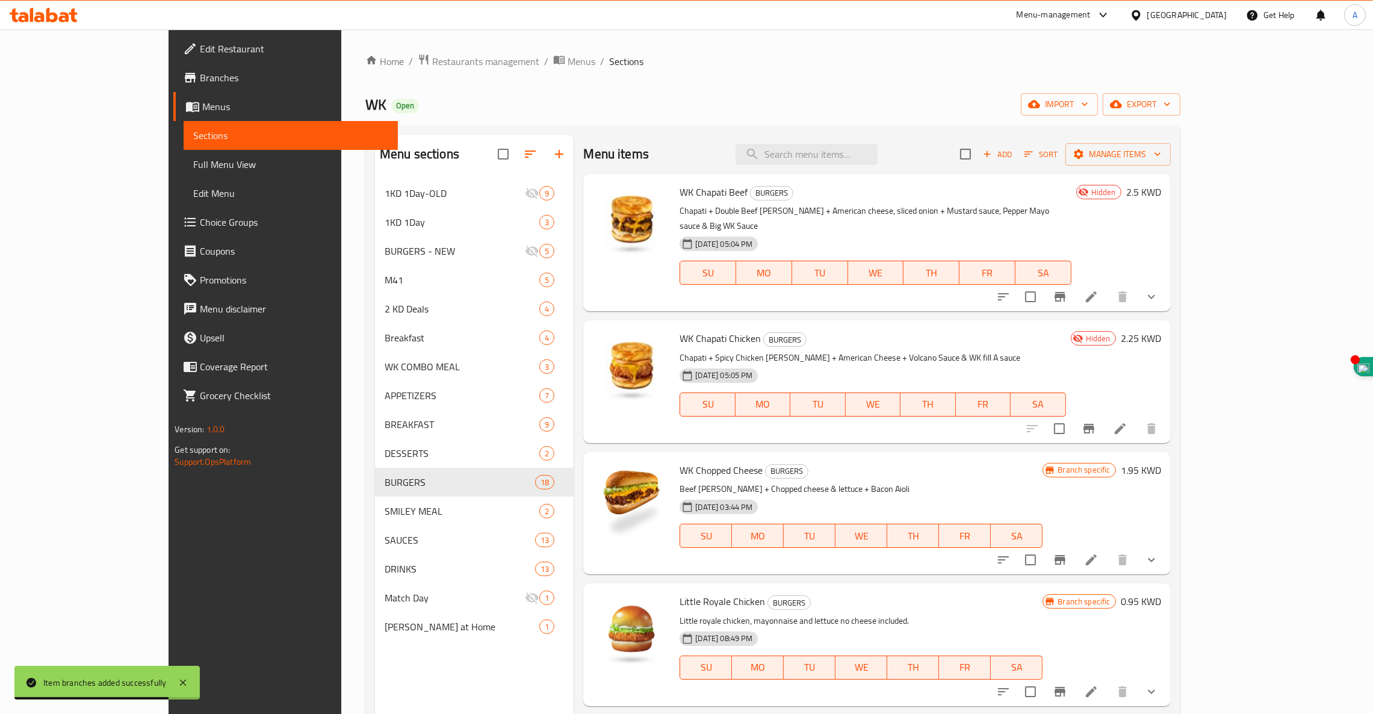
click at [1067, 290] on icon "Branch-specific-item" at bounding box center [1060, 297] width 14 height 14
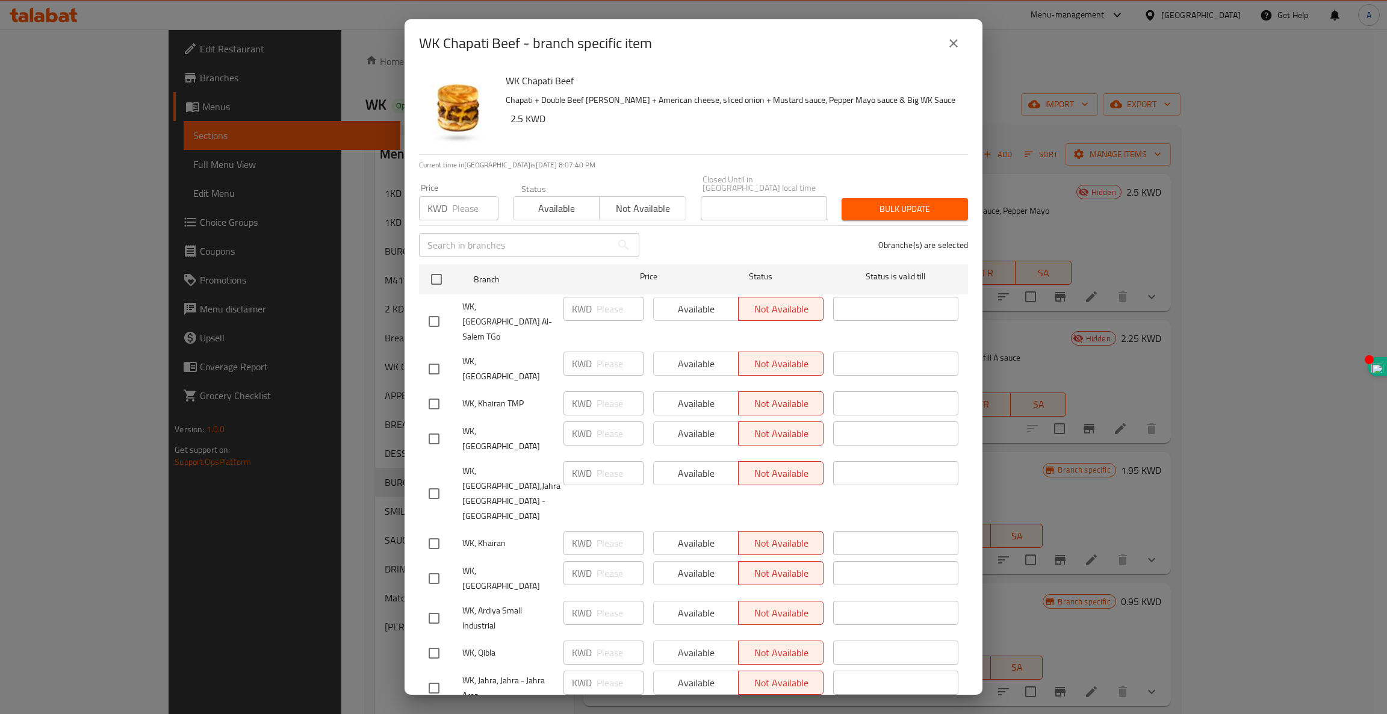
click at [439, 356] on input "checkbox" at bounding box center [433, 368] width 25 height 25
checkbox input "true"
click at [693, 355] on span "Available" at bounding box center [695, 363] width 75 height 17
click at [420, 559] on li "WK, Fahaheel KWD ​ Available Not available ​" at bounding box center [693, 579] width 549 height 40
click at [432, 566] on input "checkbox" at bounding box center [433, 578] width 25 height 25
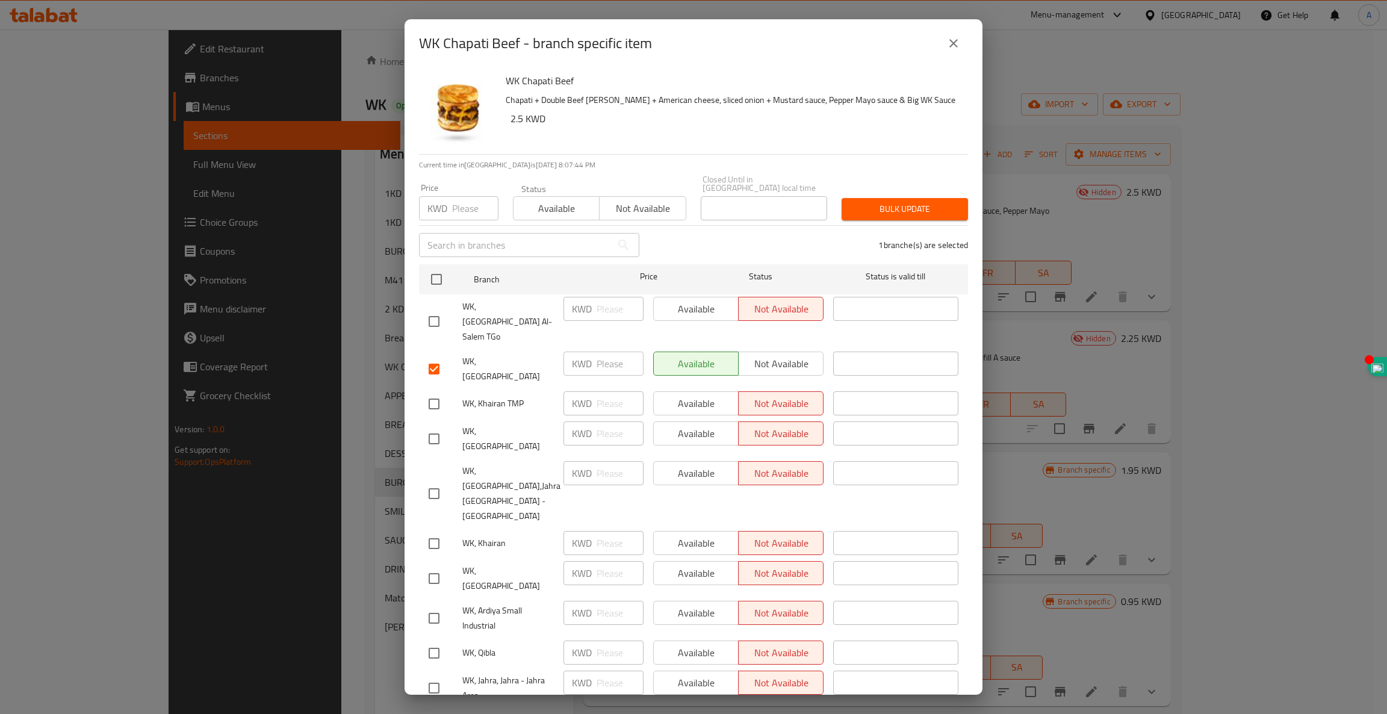
checkbox input "true"
click at [687, 565] on span "Available" at bounding box center [695, 573] width 75 height 17
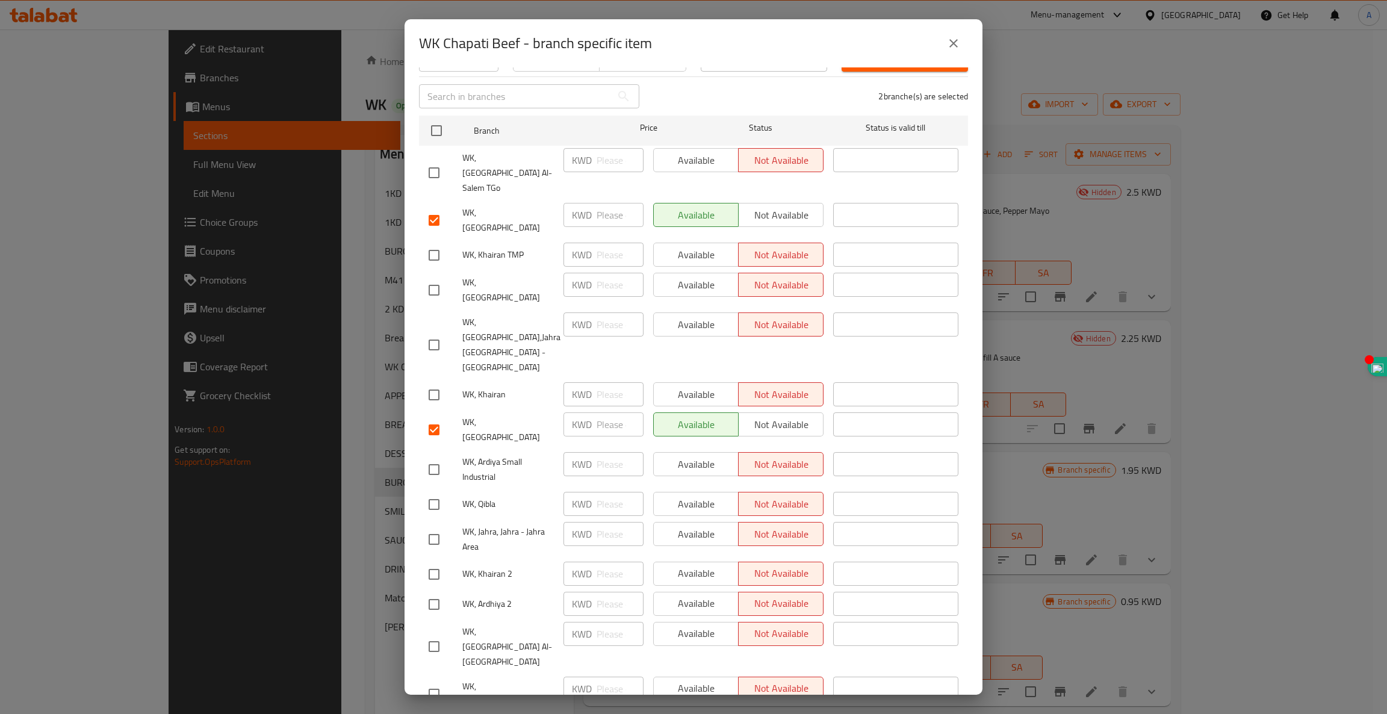
scroll to position [150, 0]
checkbox input "true"
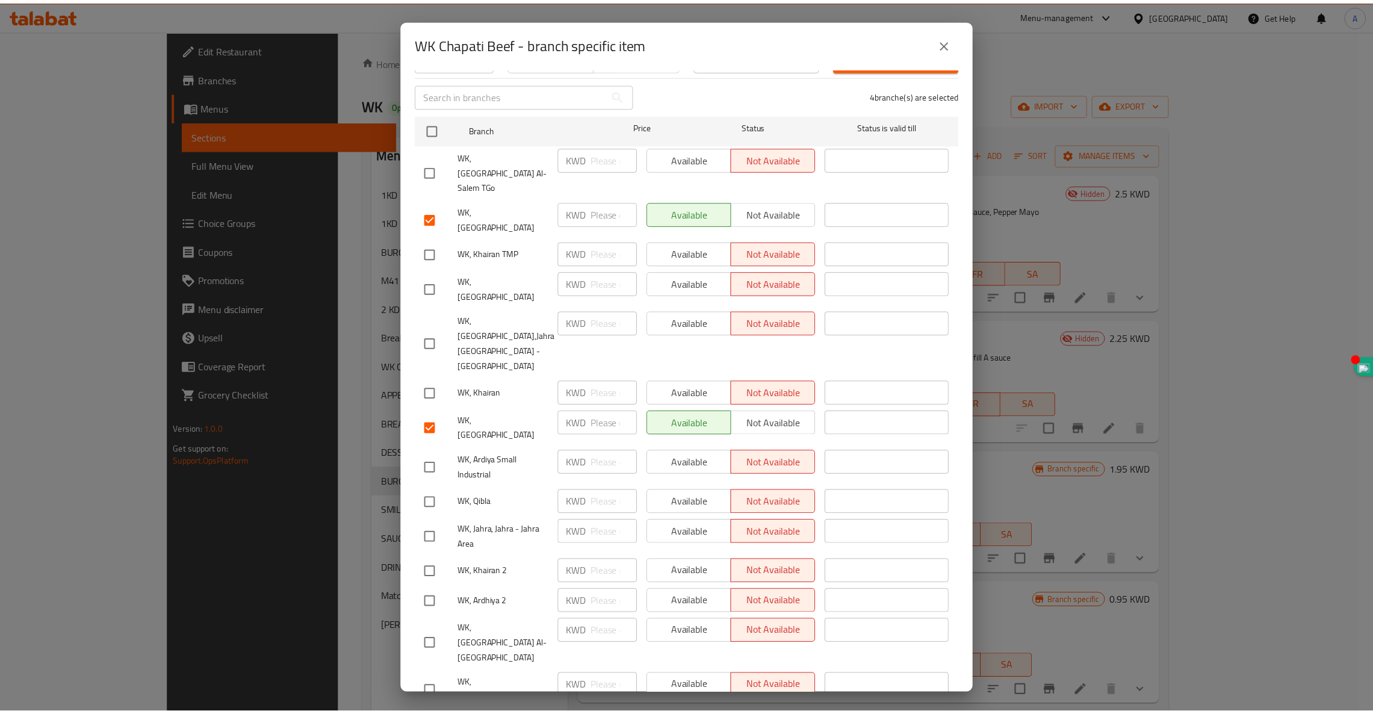
scroll to position [163, 0]
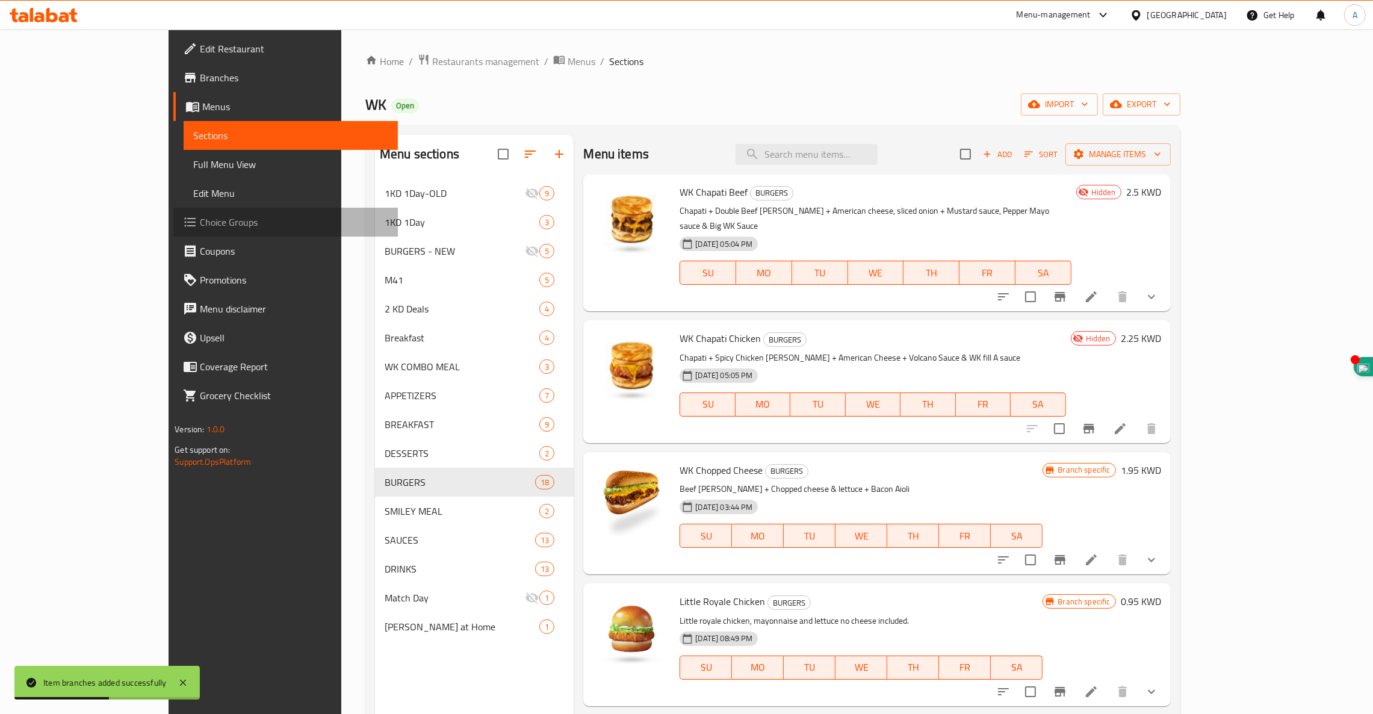
click at [200, 224] on span "Choice Groups" at bounding box center [294, 222] width 188 height 14
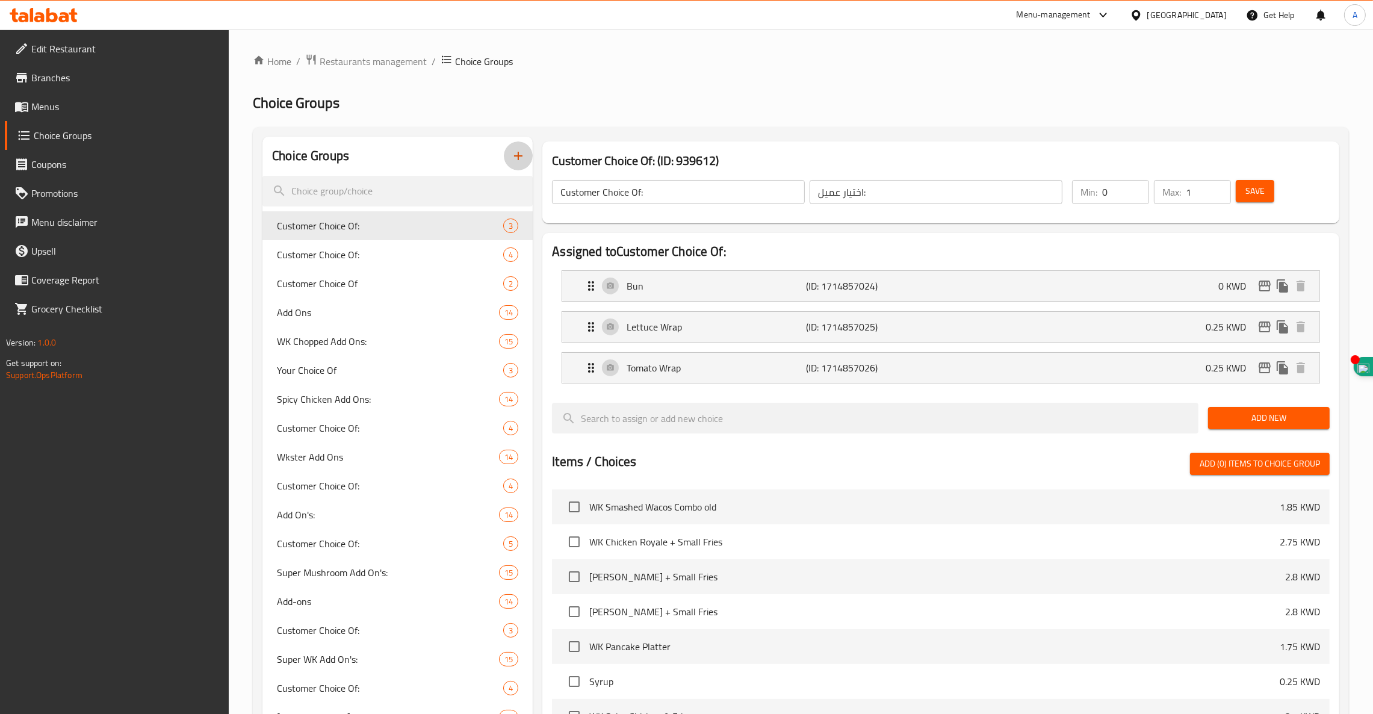
click at [515, 157] on icon "button" at bounding box center [518, 156] width 8 height 8
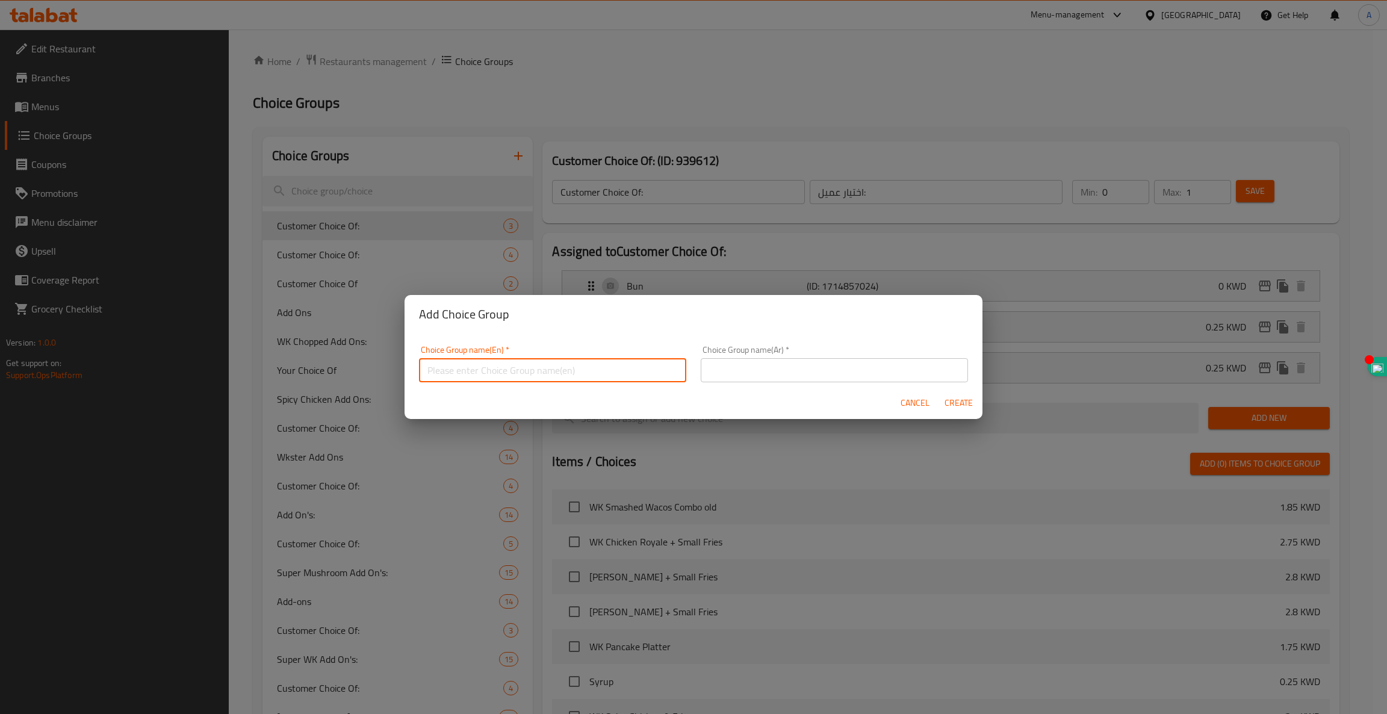
click at [510, 370] on input "text" at bounding box center [552, 370] width 267 height 24
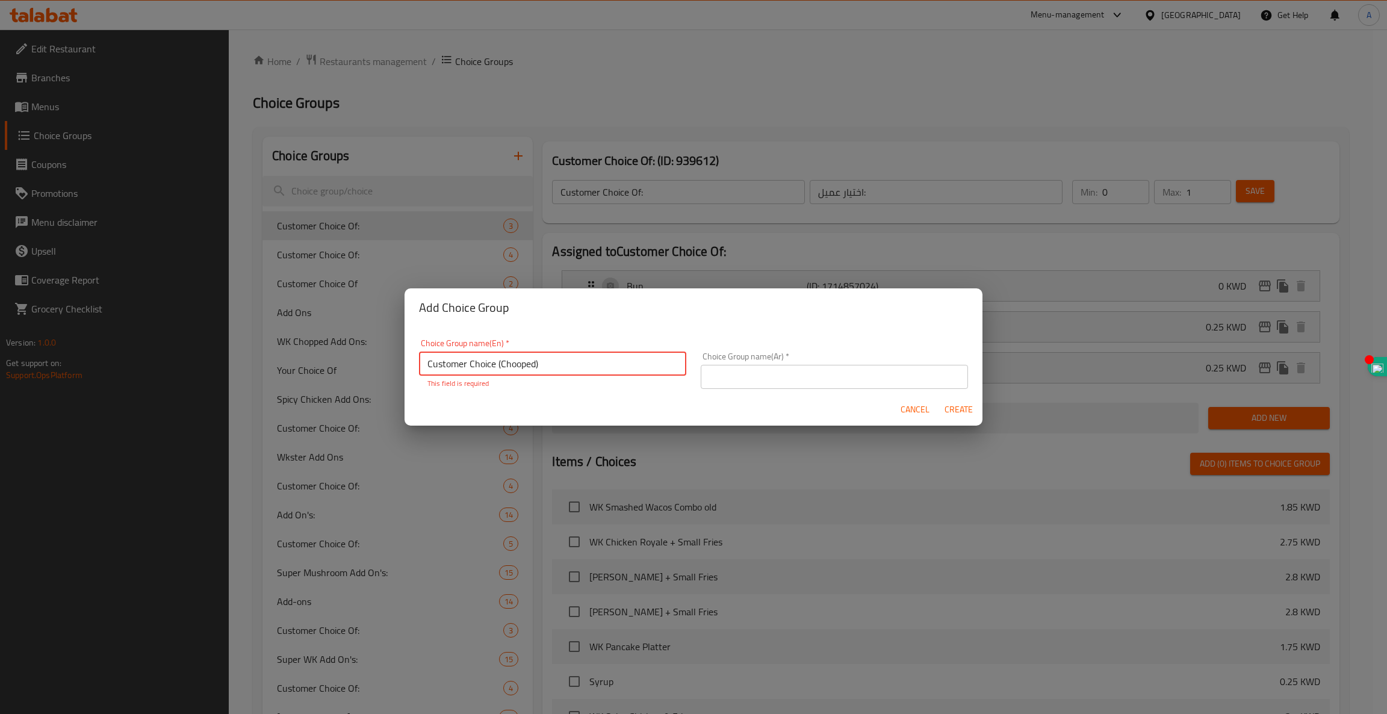
click at [535, 364] on input "Customer Choice (Chooped)" at bounding box center [552, 364] width 267 height 24
type input "Customer Choice (B)"
click at [731, 378] on input "text" at bounding box center [834, 377] width 267 height 24
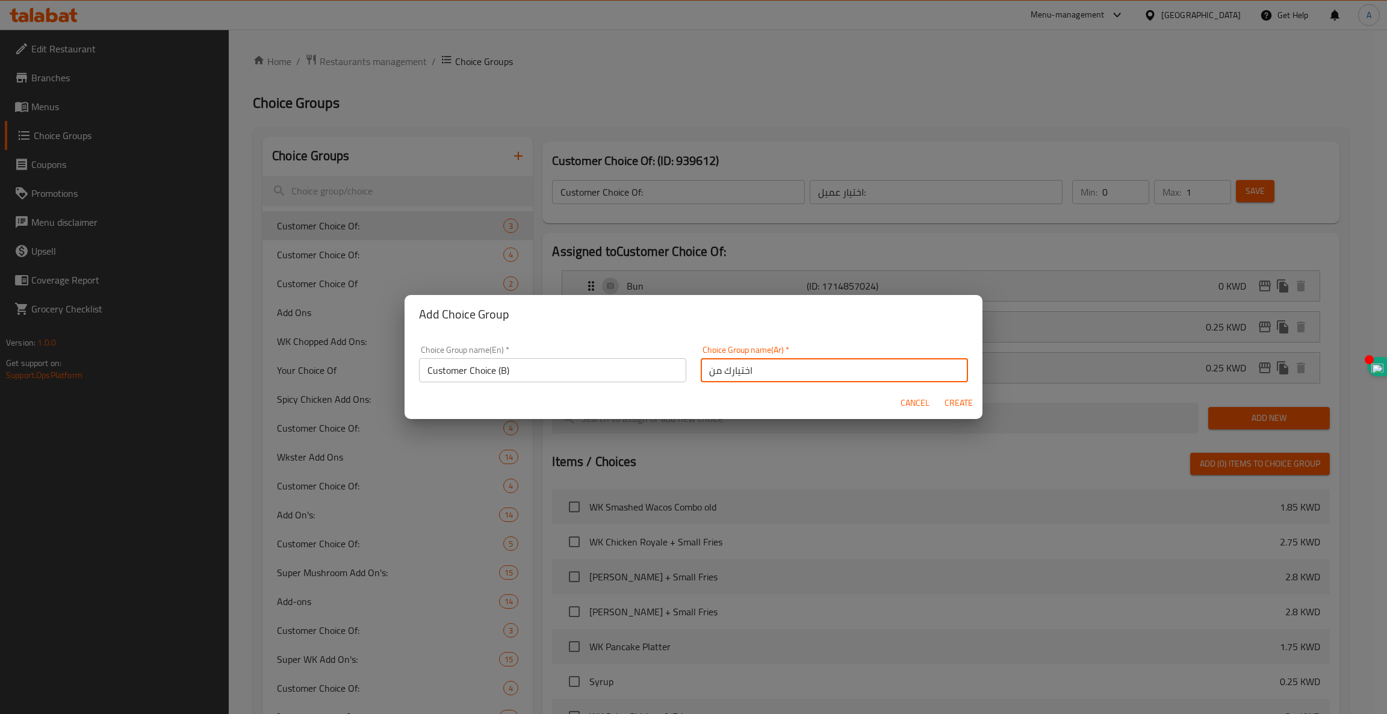
type input "اختيارك من"
click at [956, 403] on span "Create" at bounding box center [958, 402] width 29 height 15
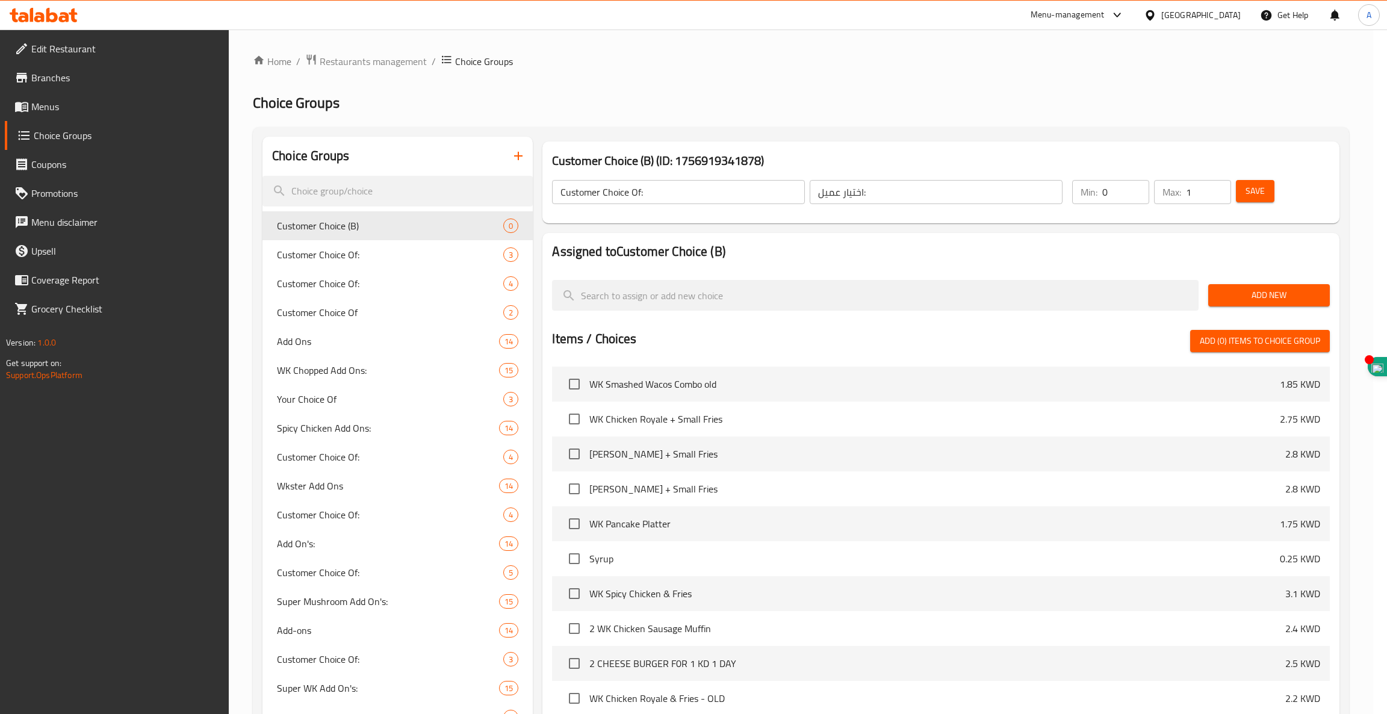
type input "Customer Choice (B)"
type input "اختيارك من"
type input "0"
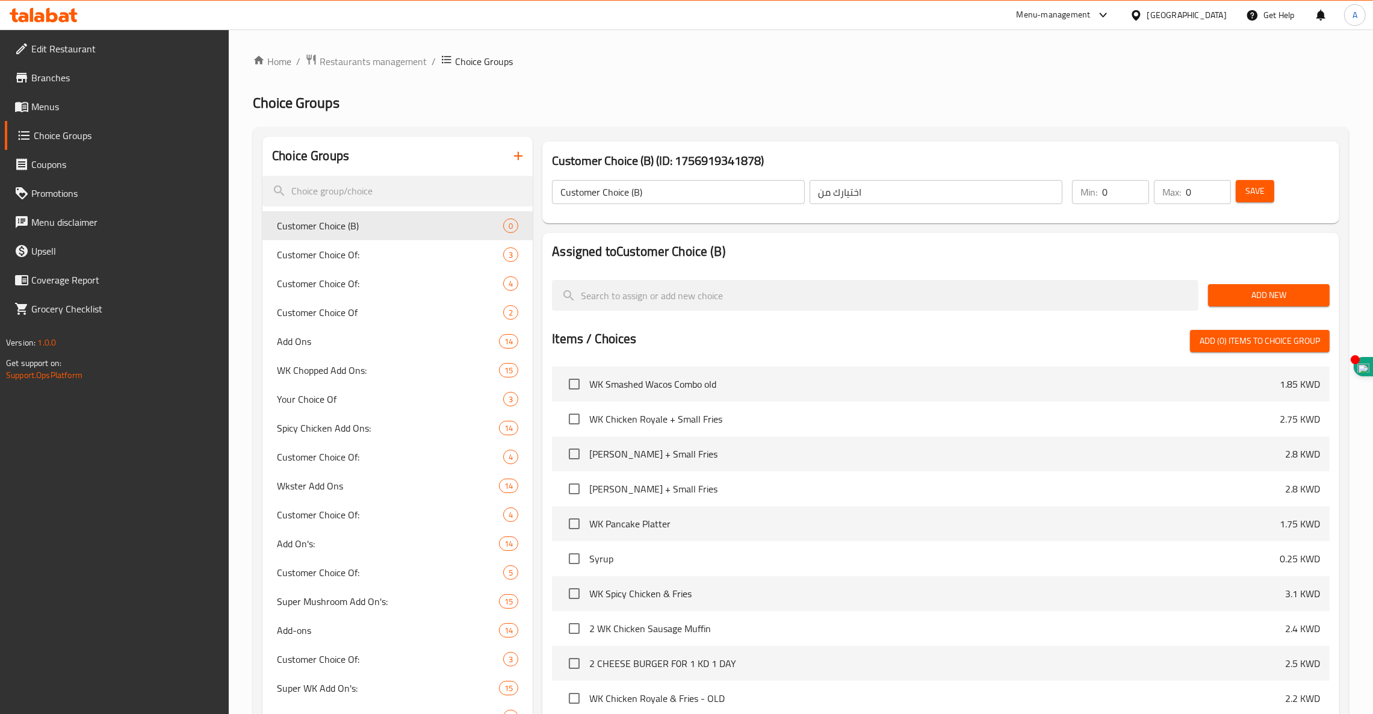
click at [1278, 290] on span "Add New" at bounding box center [1269, 295] width 102 height 15
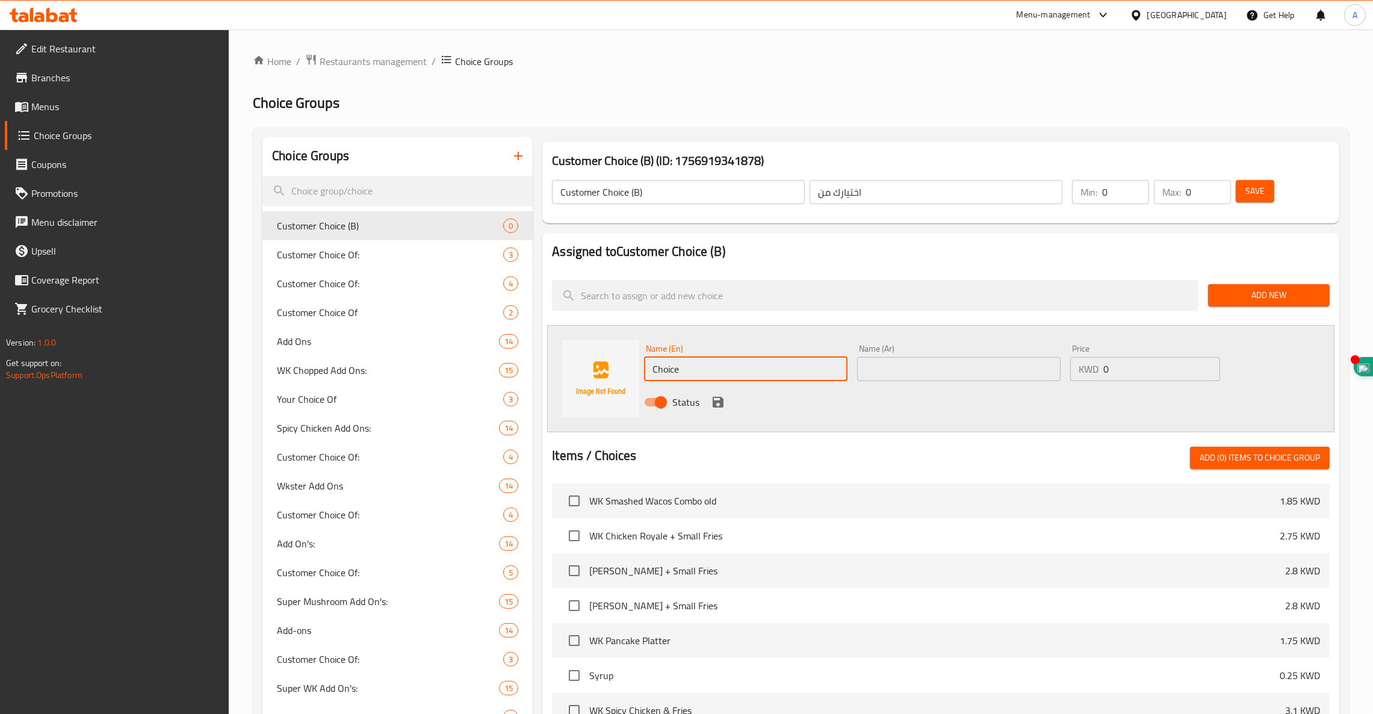
drag, startPoint x: 727, startPoint y: 372, endPoint x: 533, endPoint y: 330, distance: 198.3
click at [533, 330] on div "Customer Choice (B) (ID: 1756919341878) Customer Choice (B) ​ اختيارك من ​ Min:…" at bounding box center [938, 697] width 811 height 1120
type input "ً"
type input "آ"
type input "No Cheese"
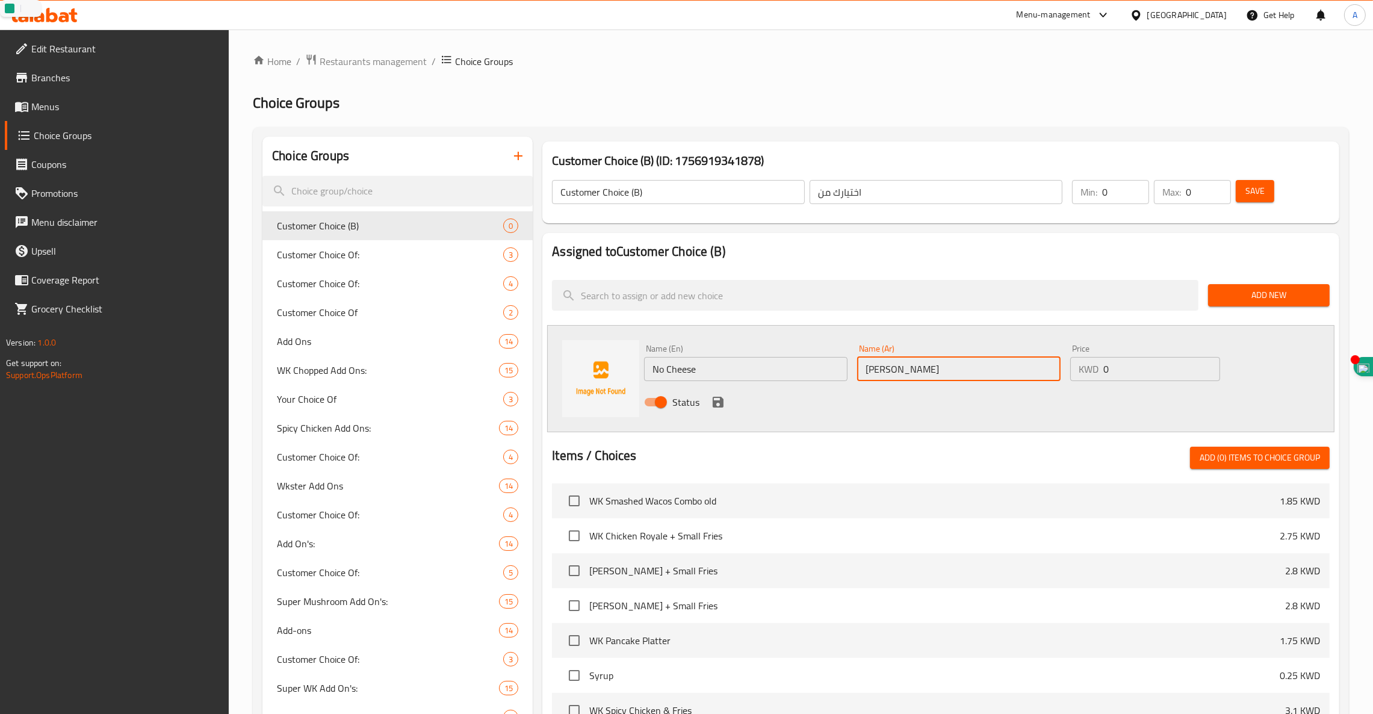
type input "[PERSON_NAME]"
click at [717, 406] on icon "save" at bounding box center [718, 402] width 14 height 14
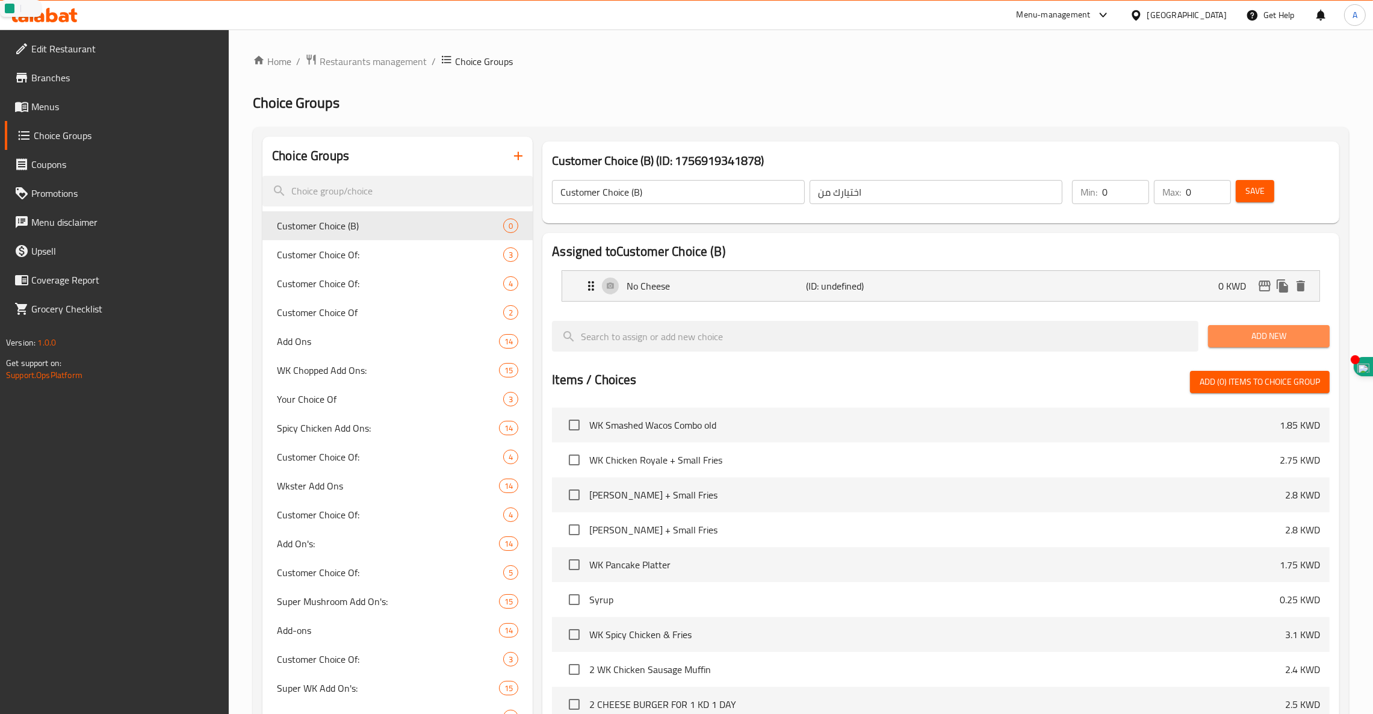
click at [1263, 341] on span "Add New" at bounding box center [1269, 336] width 102 height 15
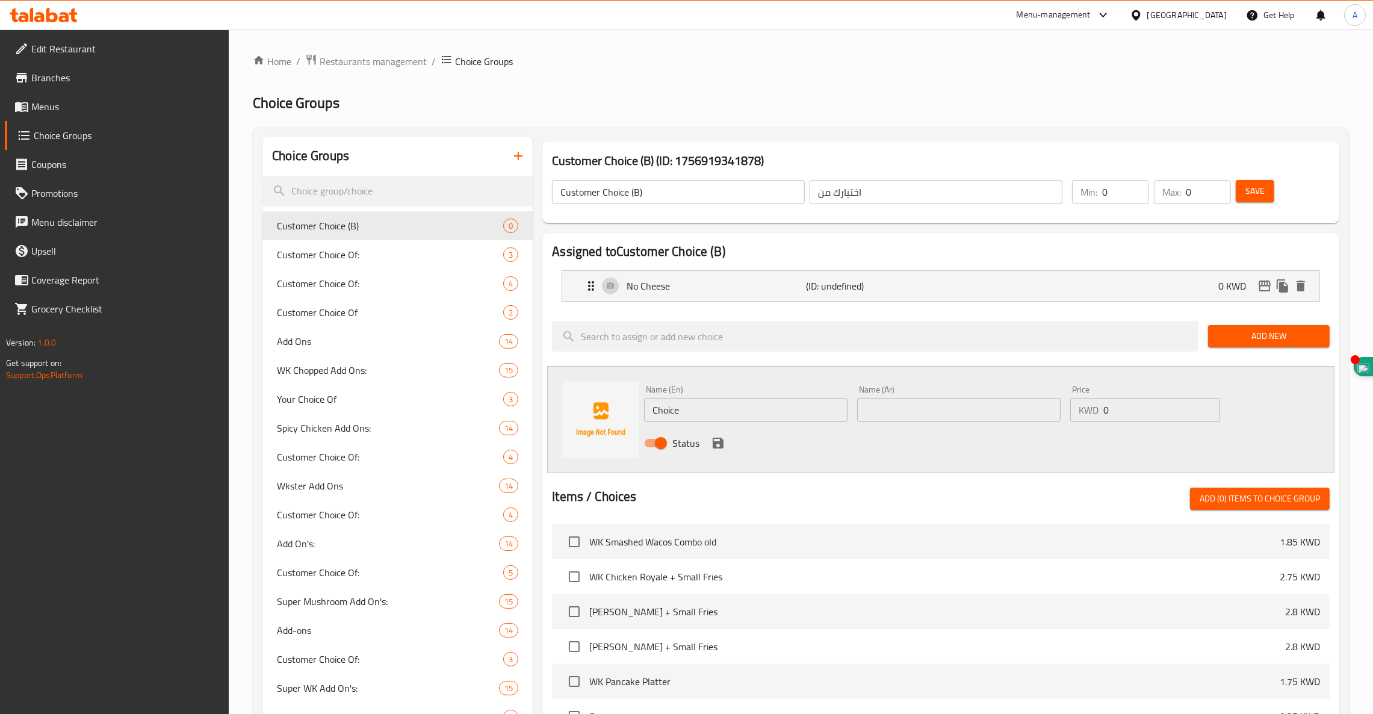
click at [772, 410] on input "Choice" at bounding box center [745, 410] width 203 height 24
type input "C"
paste input "No Onions"
type input "No Onions"
click at [981, 412] on input "text" at bounding box center [958, 410] width 203 height 24
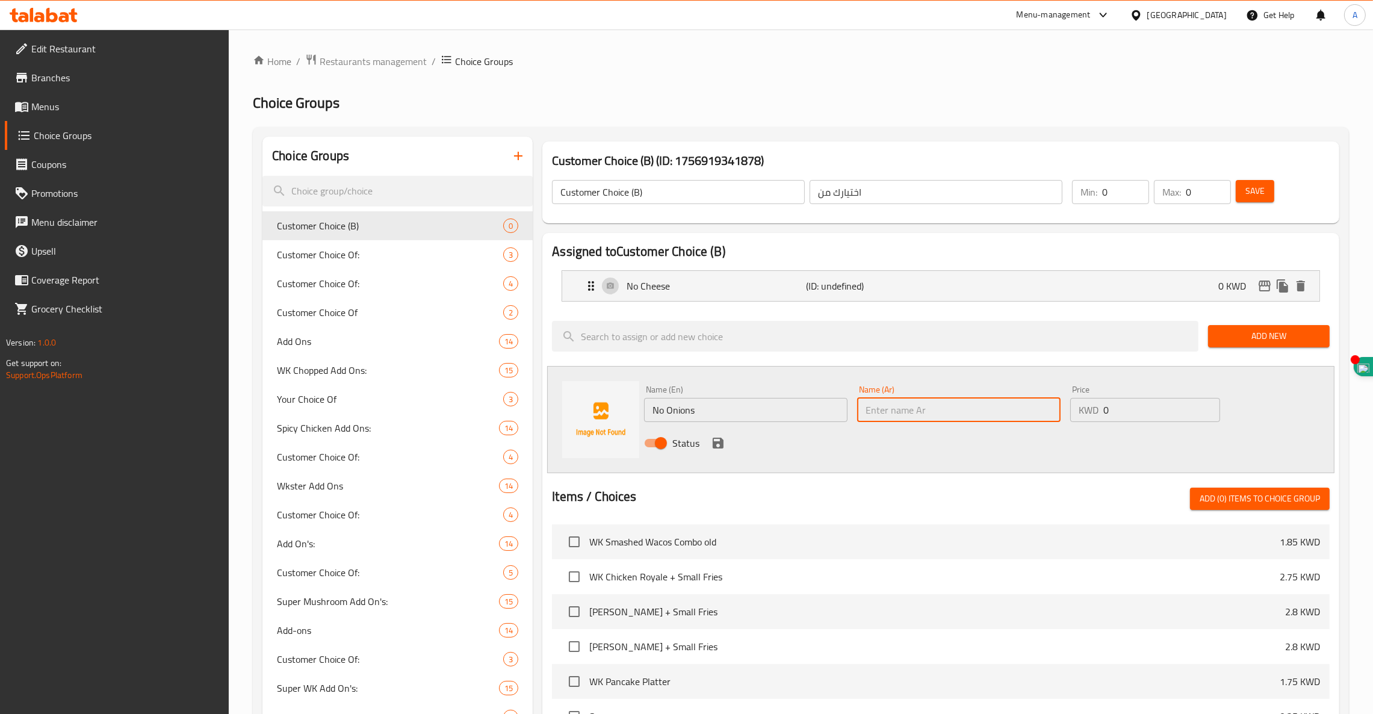
paste input "بدون بصل"
type input "بدون بصل"
click at [717, 444] on icon "save" at bounding box center [718, 443] width 11 height 11
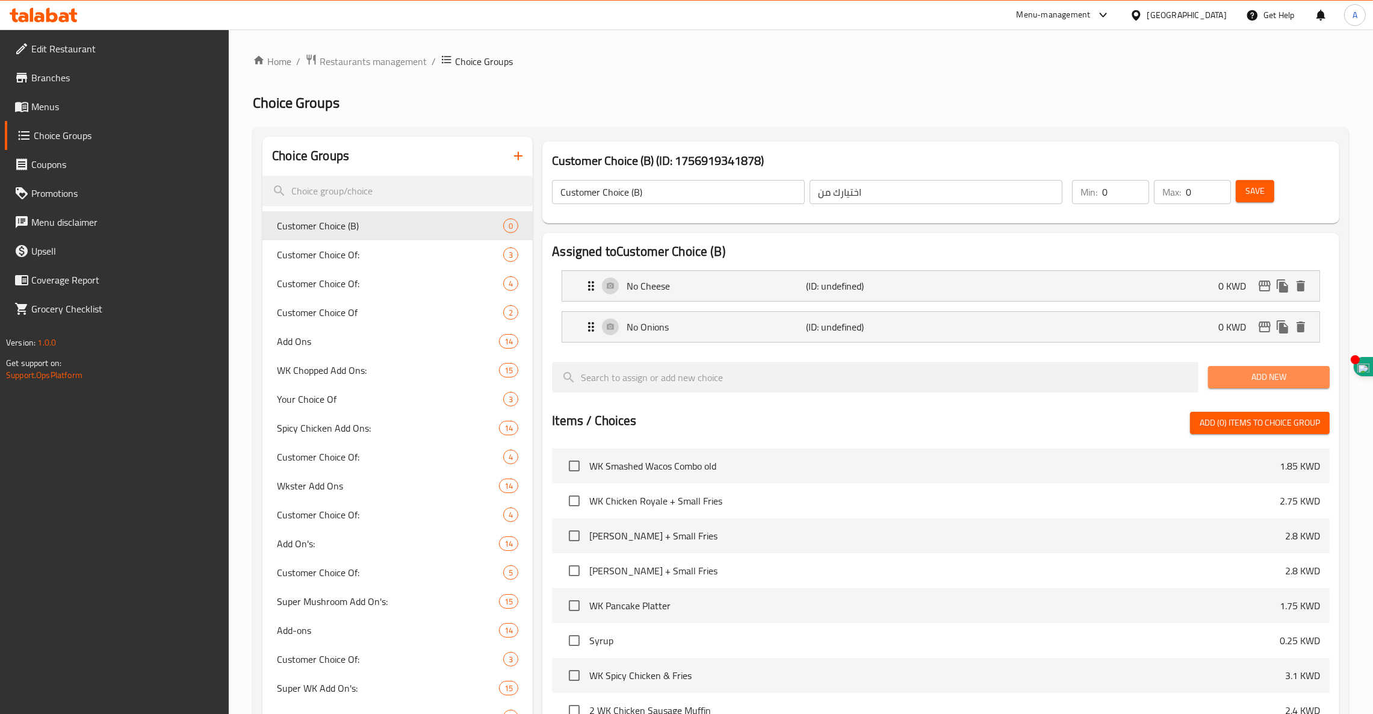
click at [1252, 379] on span "Add New" at bounding box center [1269, 377] width 102 height 15
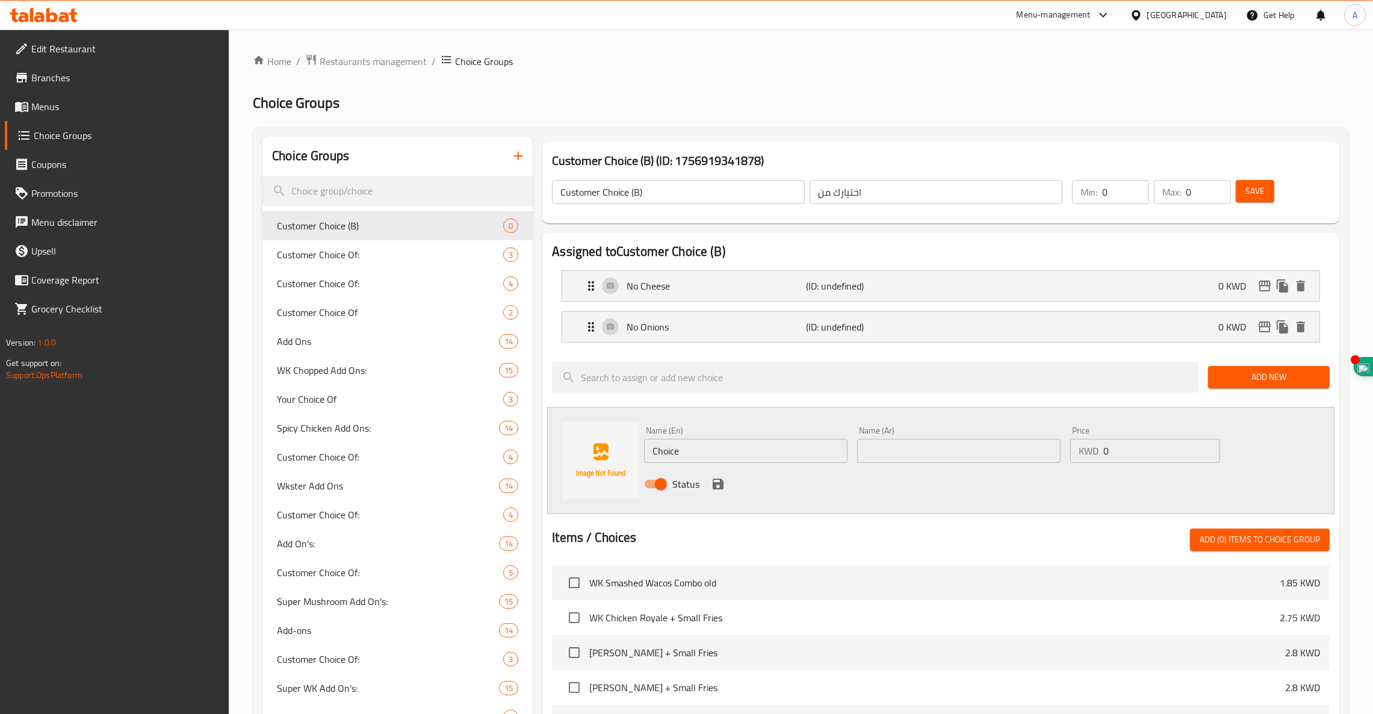
click at [967, 448] on input "text" at bounding box center [958, 451] width 203 height 24
paste input "بدون ببر مايو صوص"
drag, startPoint x: 952, startPoint y: 444, endPoint x: 688, endPoint y: 454, distance: 264.4
click at [688, 454] on div "Name (En) Choice Name (En) Name (Ar) بدون ببر مايو صوص Name (Ar) Price KWD 0 Pr…" at bounding box center [958, 460] width 639 height 79
paste input "بدون ماسترد"
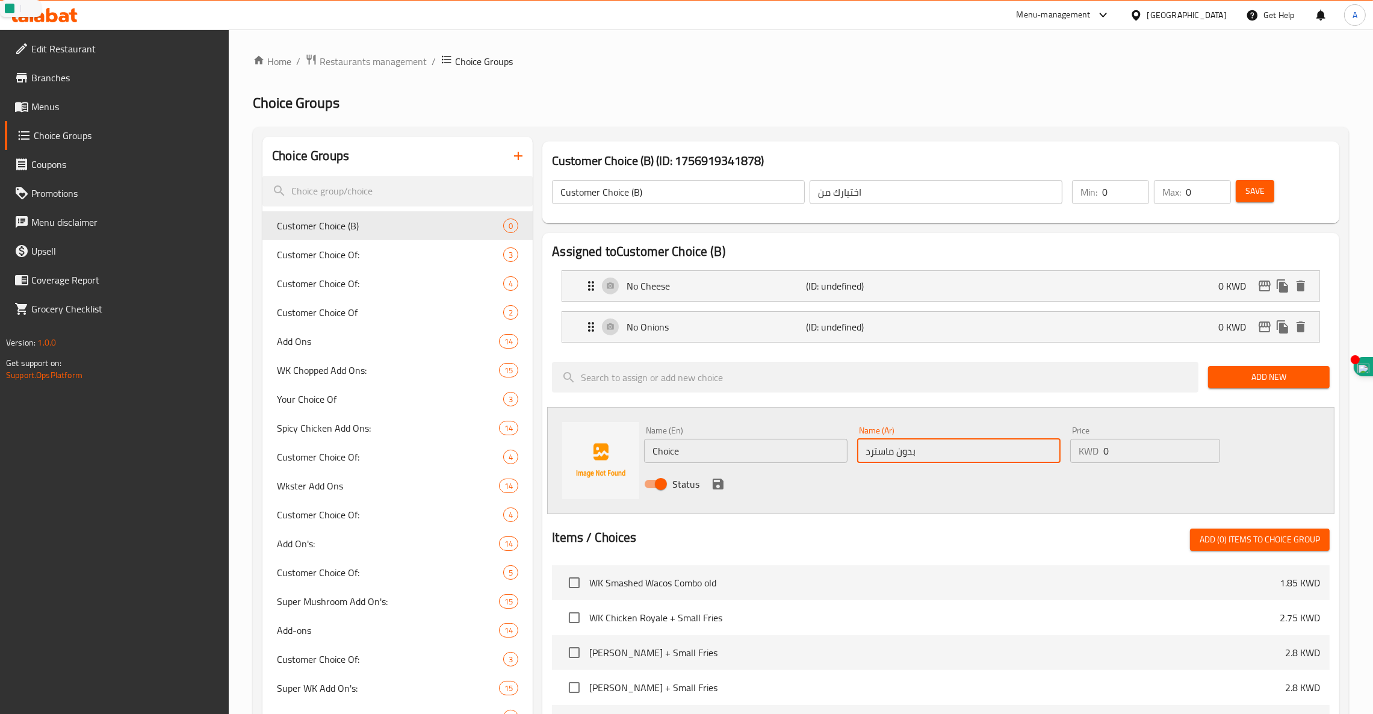
type input "بدون ماسترد"
click at [706, 450] on input "Choice" at bounding box center [745, 451] width 203 height 24
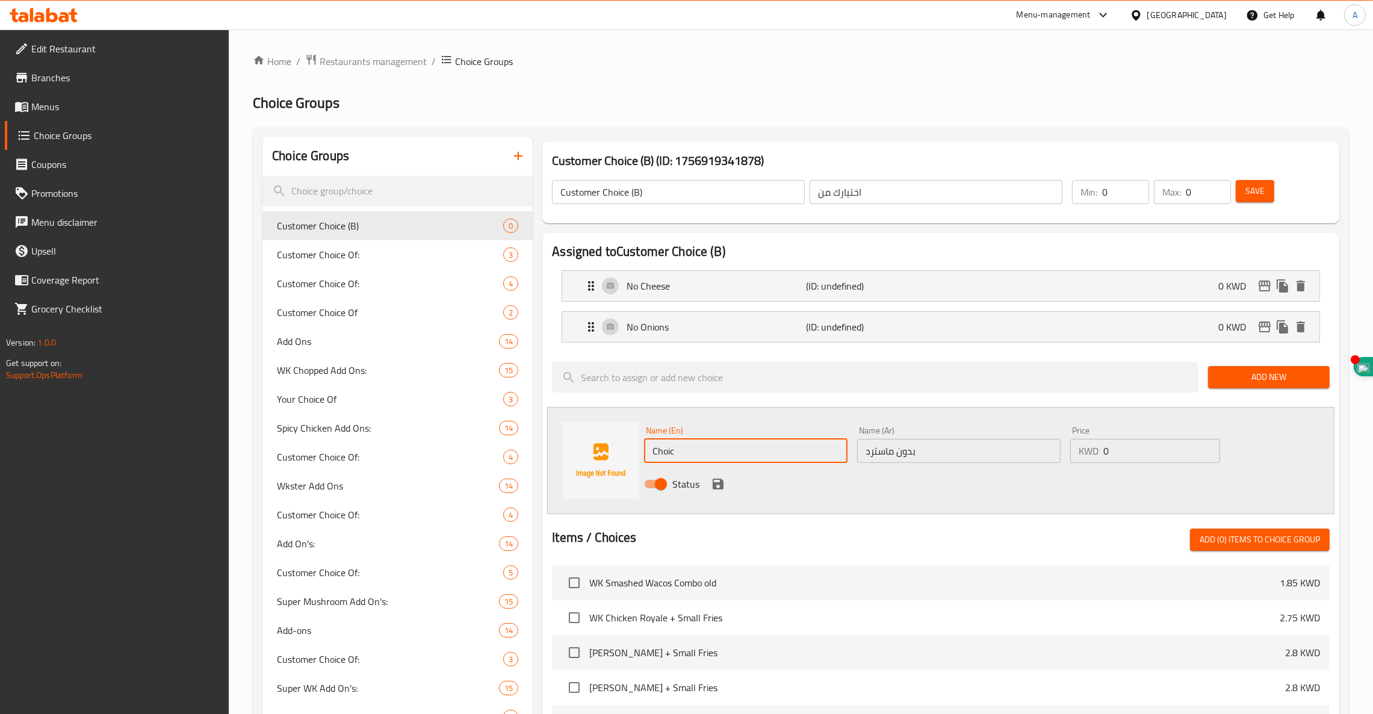
click at [706, 450] on input "Choic" at bounding box center [745, 451] width 203 height 24
type input "C"
type input "No Mustard"
click at [720, 479] on icon "save" at bounding box center [718, 484] width 14 height 14
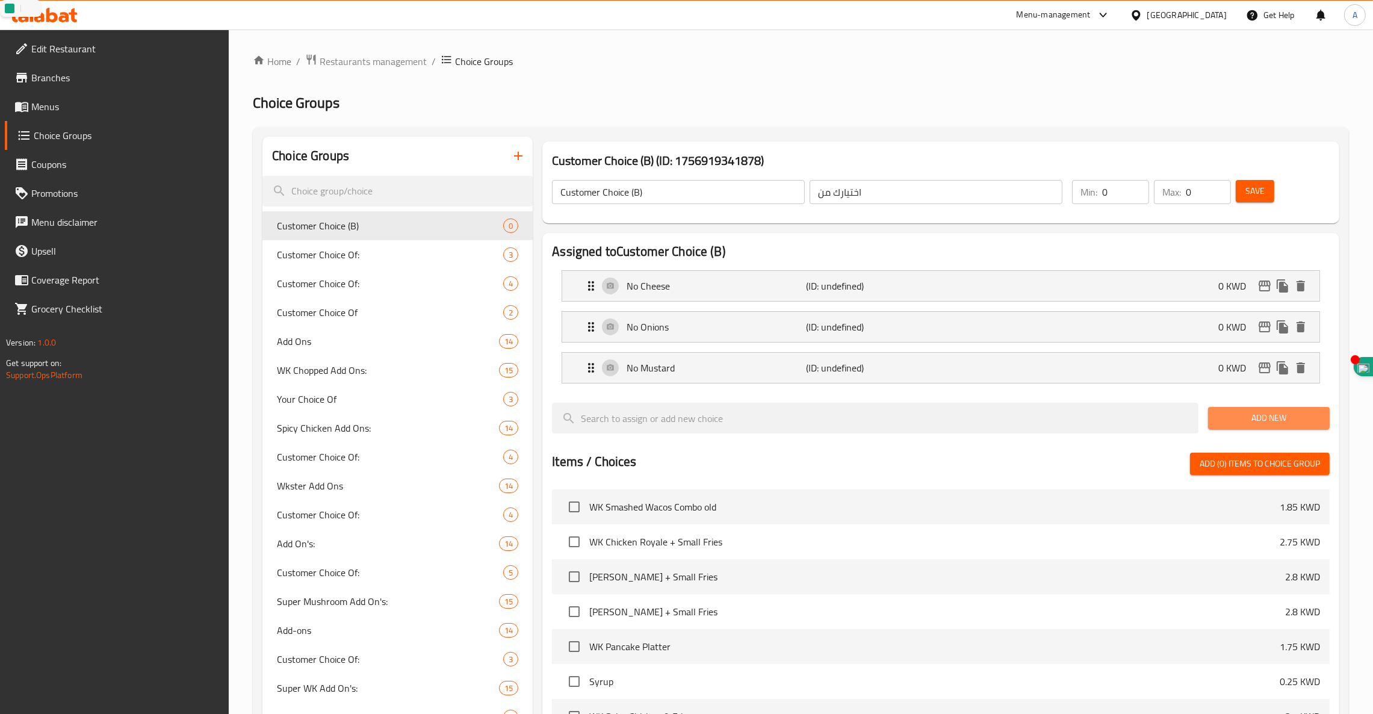
click at [1261, 407] on button "Add New" at bounding box center [1269, 418] width 122 height 22
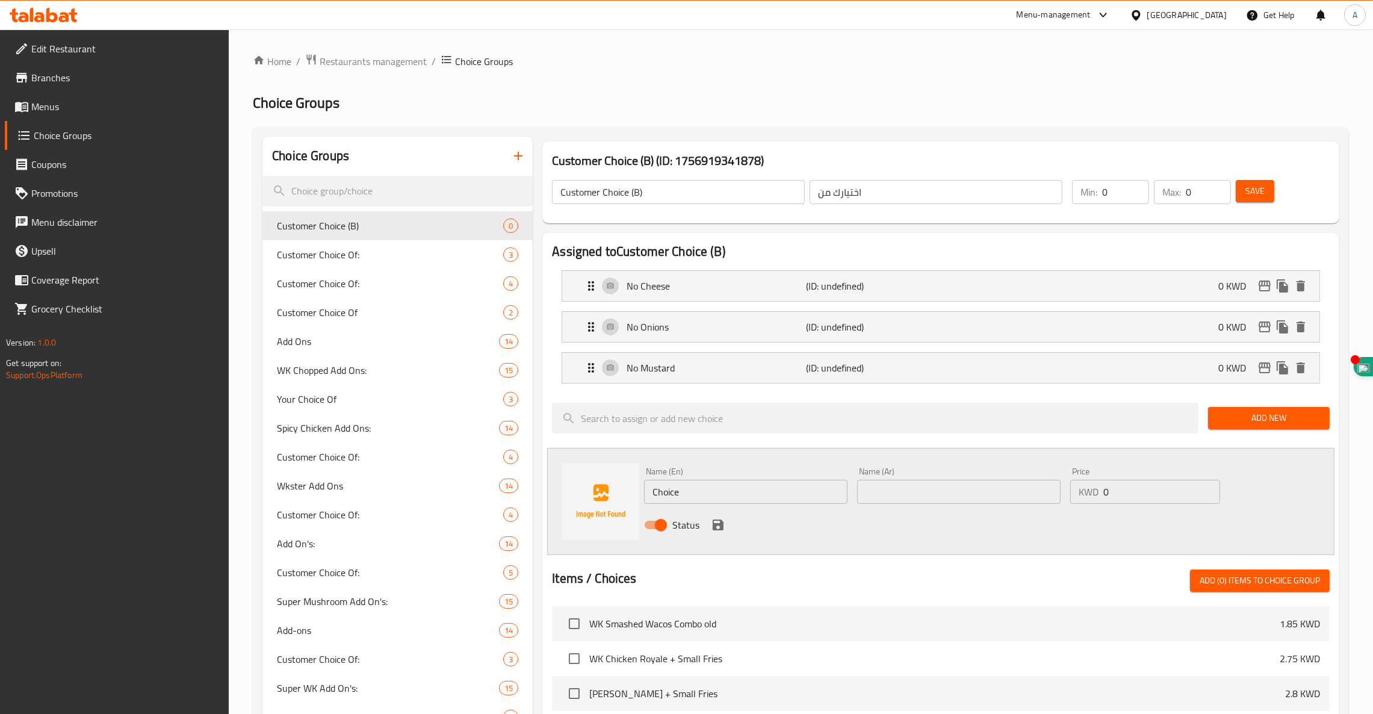
click at [1274, 423] on span "Add New" at bounding box center [1269, 418] width 102 height 15
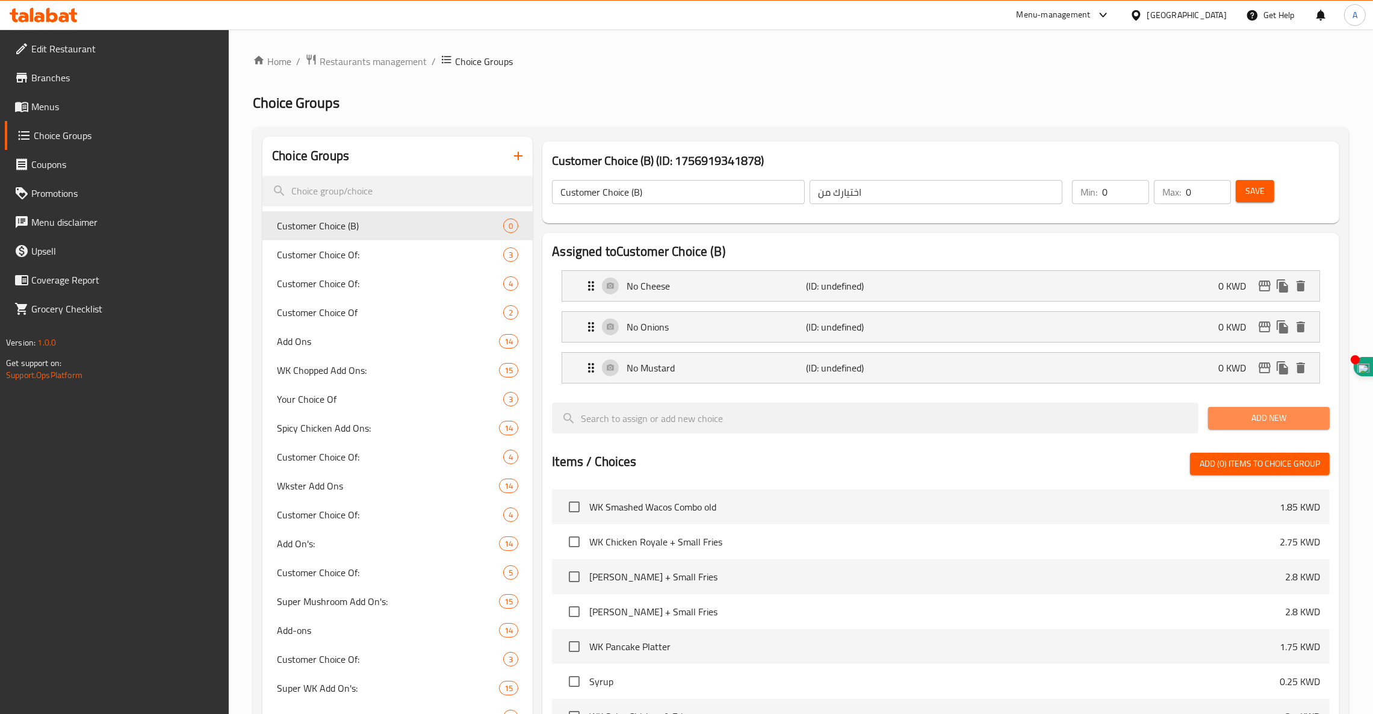
click at [1226, 421] on span "Add New" at bounding box center [1269, 418] width 102 height 15
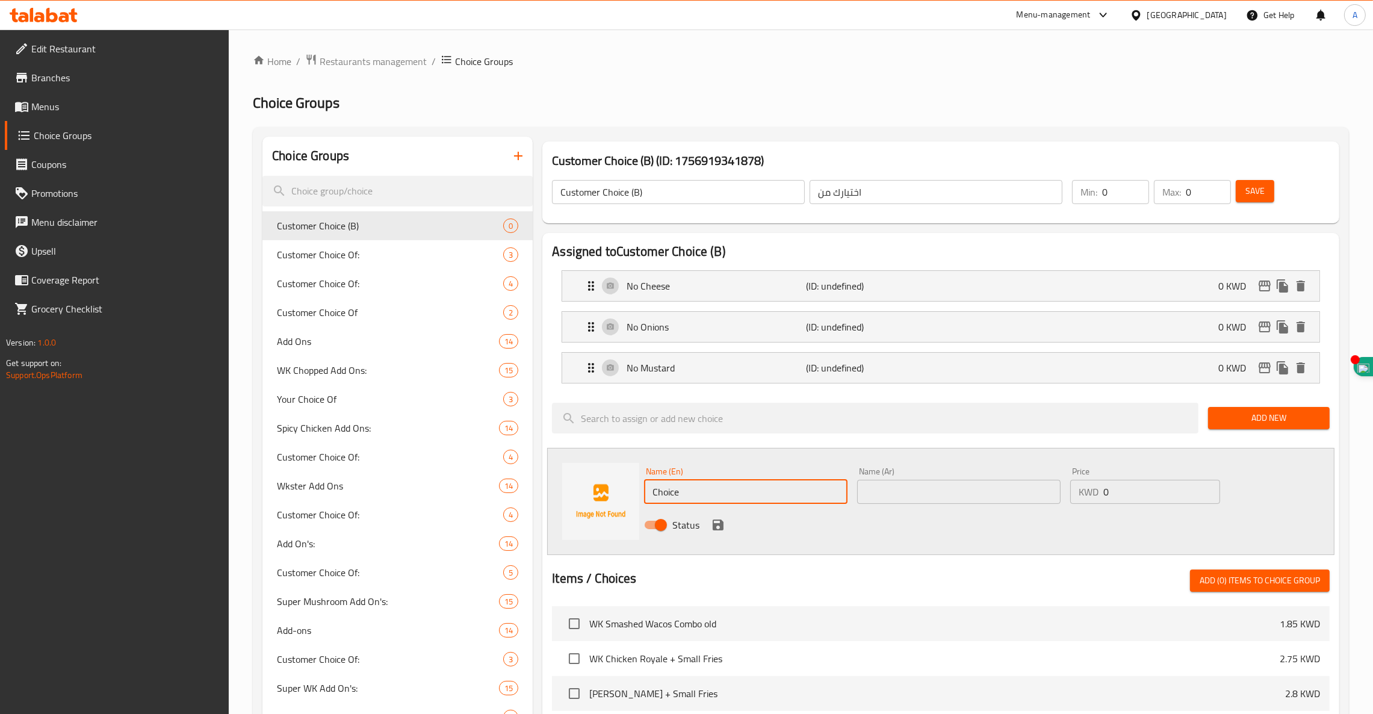
click at [784, 491] on input "Choice" at bounding box center [745, 492] width 203 height 24
paste input "No Pepper Mayo"
type input "C"
paste input "No Pepper Mayo"
type input "No Pepper Mayo"
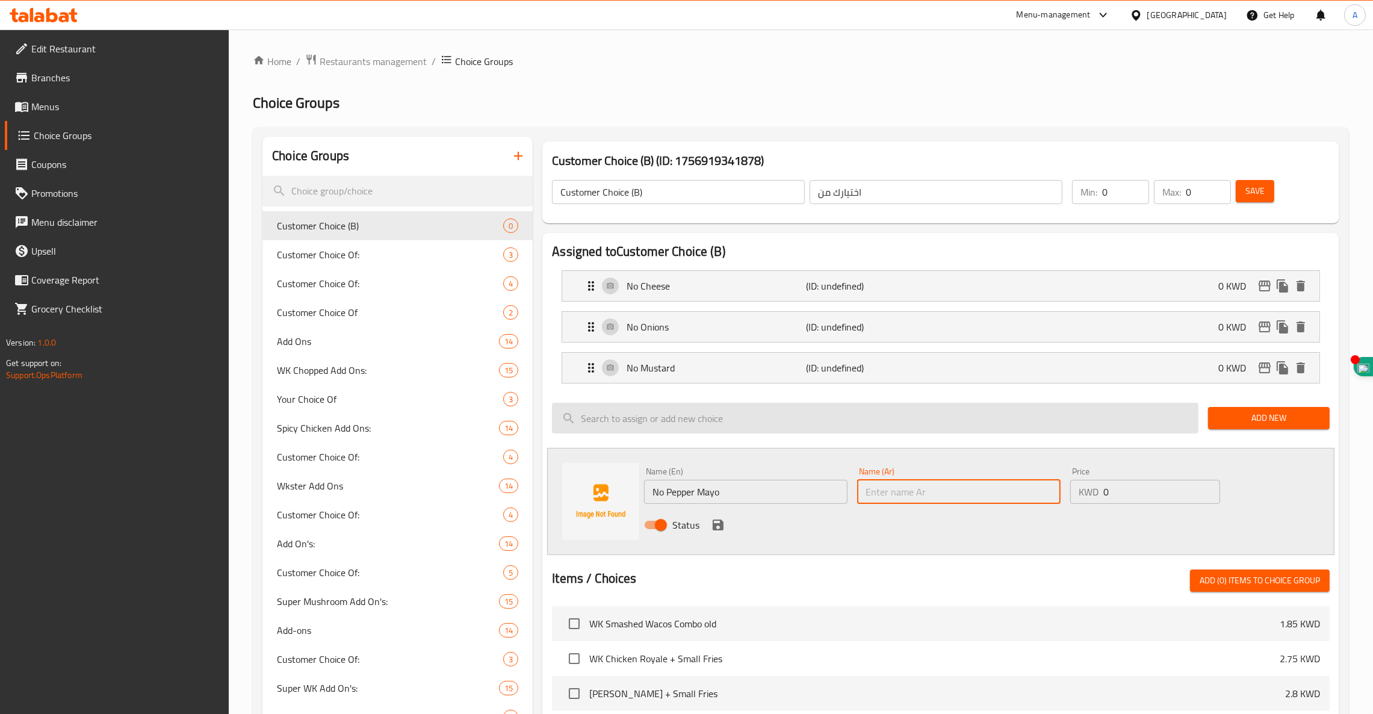
paste input "بدون ببر مايو صوص"
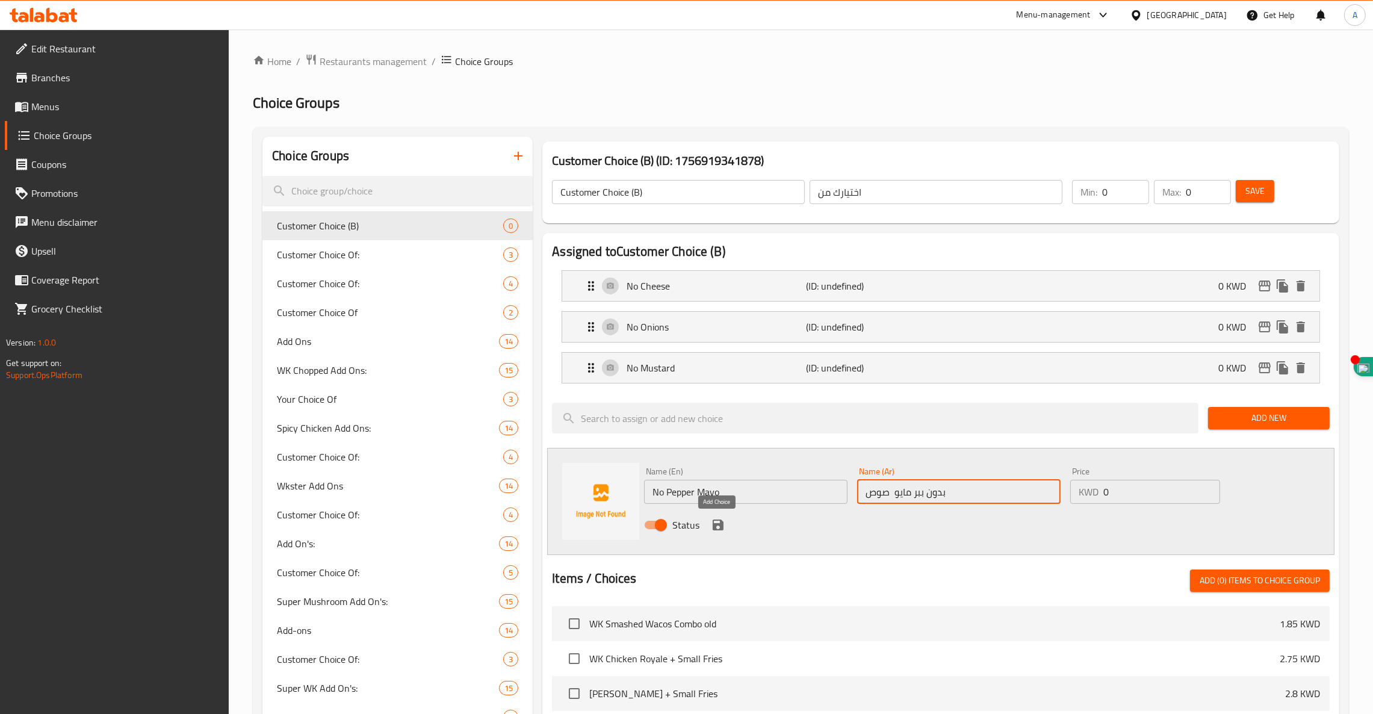
type input "بدون ببر مايو صوص"
click at [723, 525] on icon "save" at bounding box center [718, 524] width 11 height 11
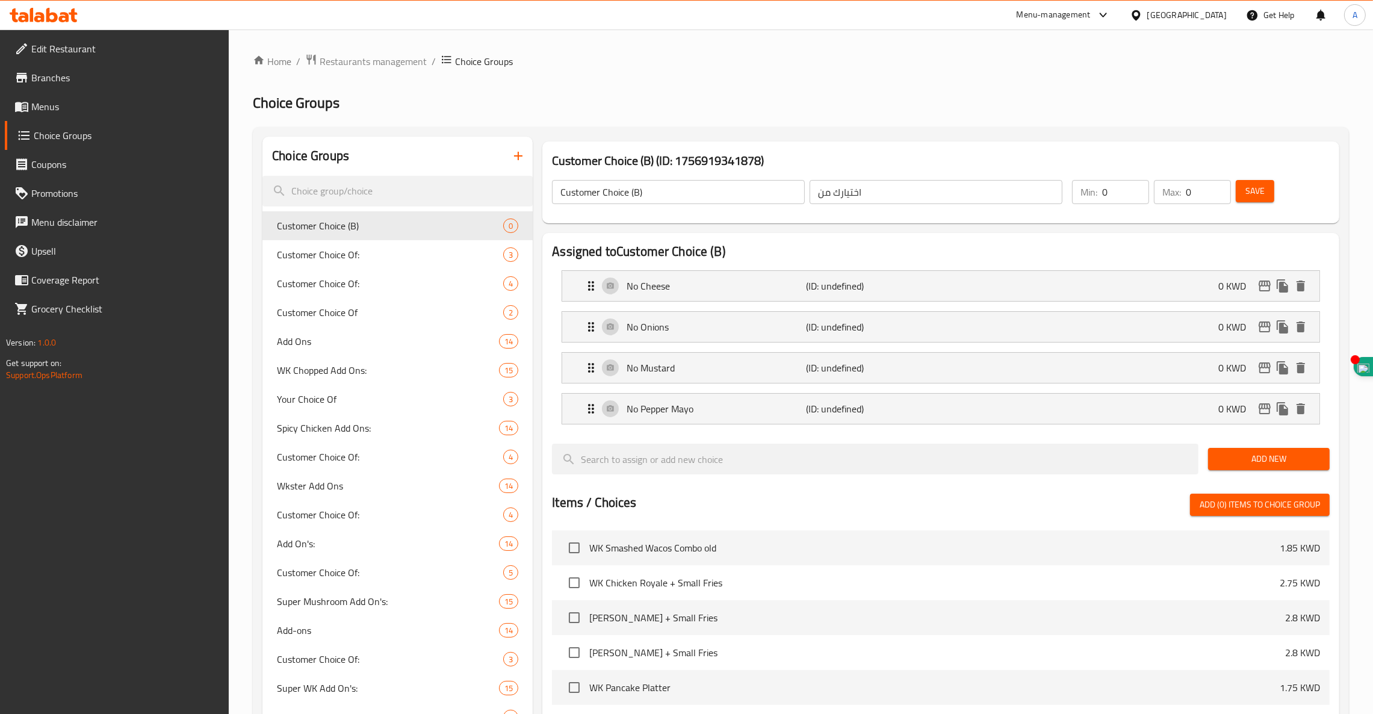
click at [1259, 457] on span "Add New" at bounding box center [1269, 458] width 102 height 15
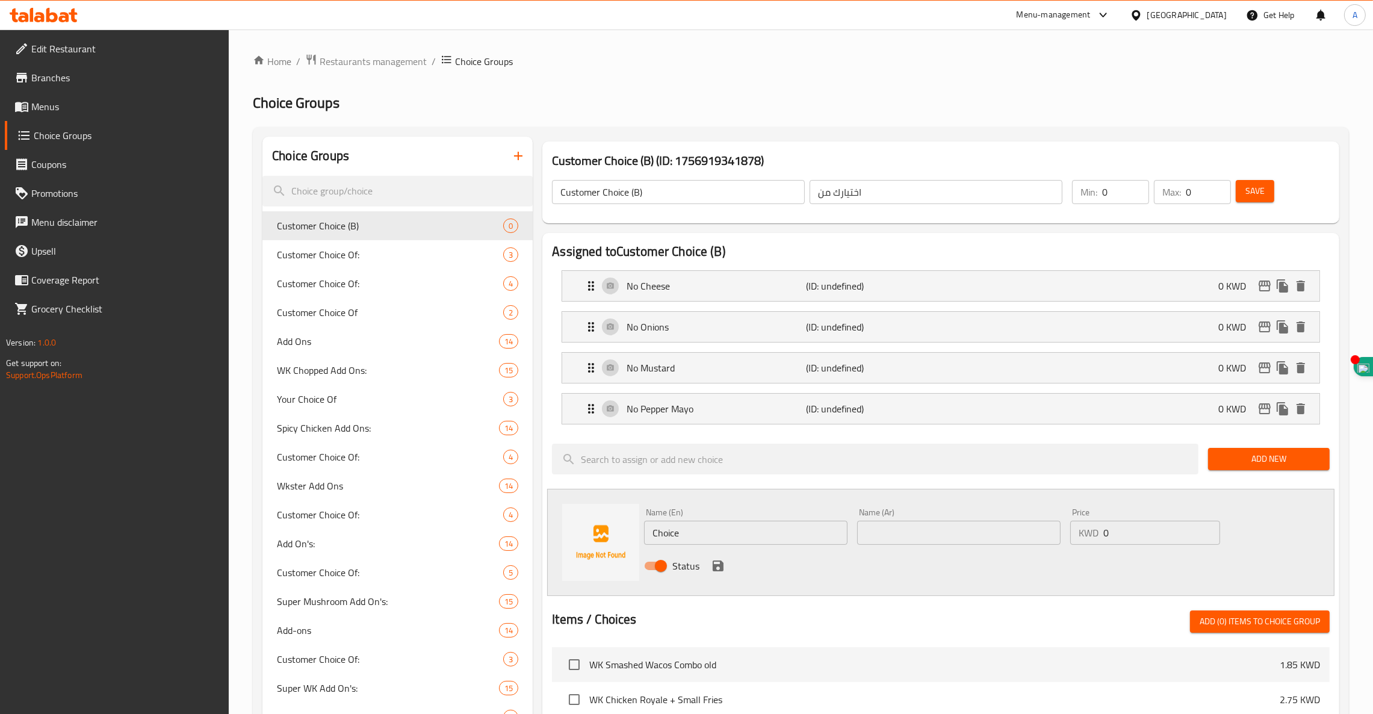
drag, startPoint x: 793, startPoint y: 534, endPoint x: 506, endPoint y: 560, distance: 287.6
click at [506, 560] on div "Choice Groups Customer Choice (B) 0 Customer Choice Of: 3 Customer Choice Of: 4…" at bounding box center [803, 697] width 1082 height 1120
paste input "No Big Wk Sau"
type input "No Big Wk Sauce"
paste input "بدون بيج وك صوص"
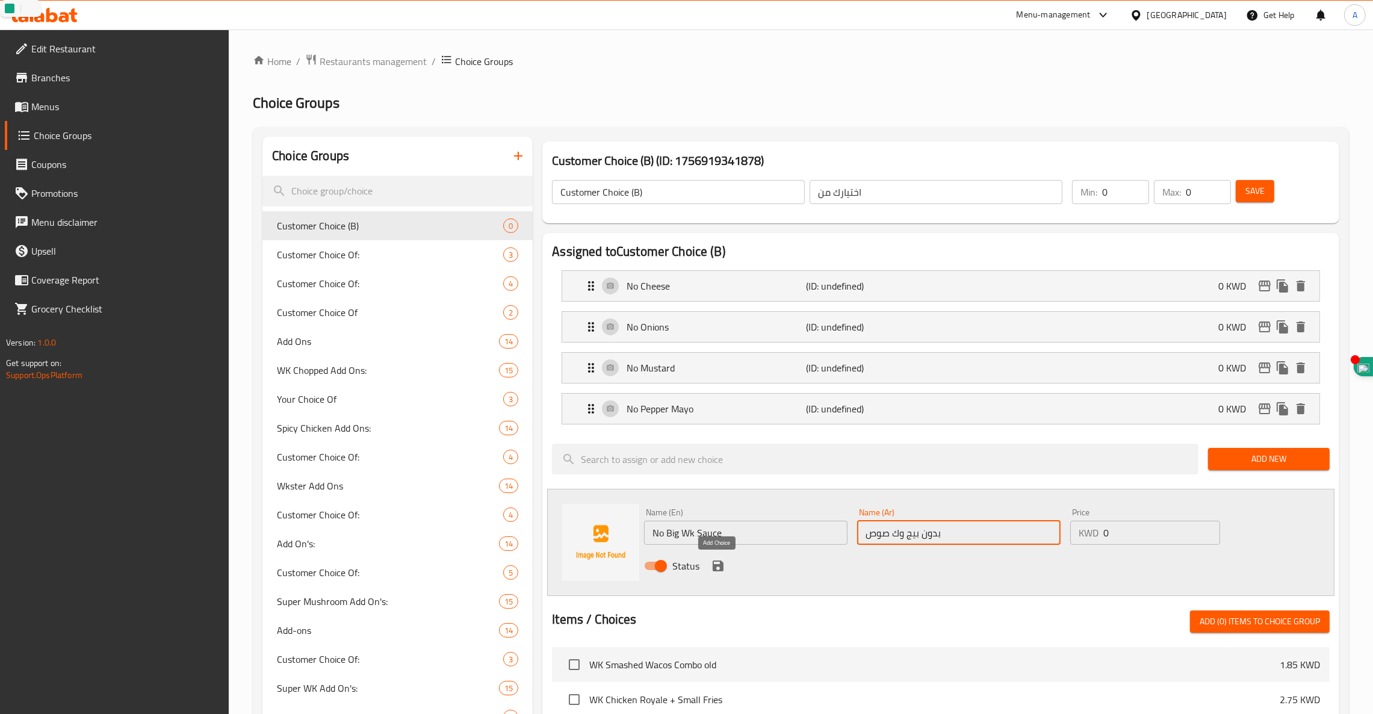
type input "بدون بيج وك صوص"
click at [719, 566] on icon "save" at bounding box center [718, 565] width 11 height 11
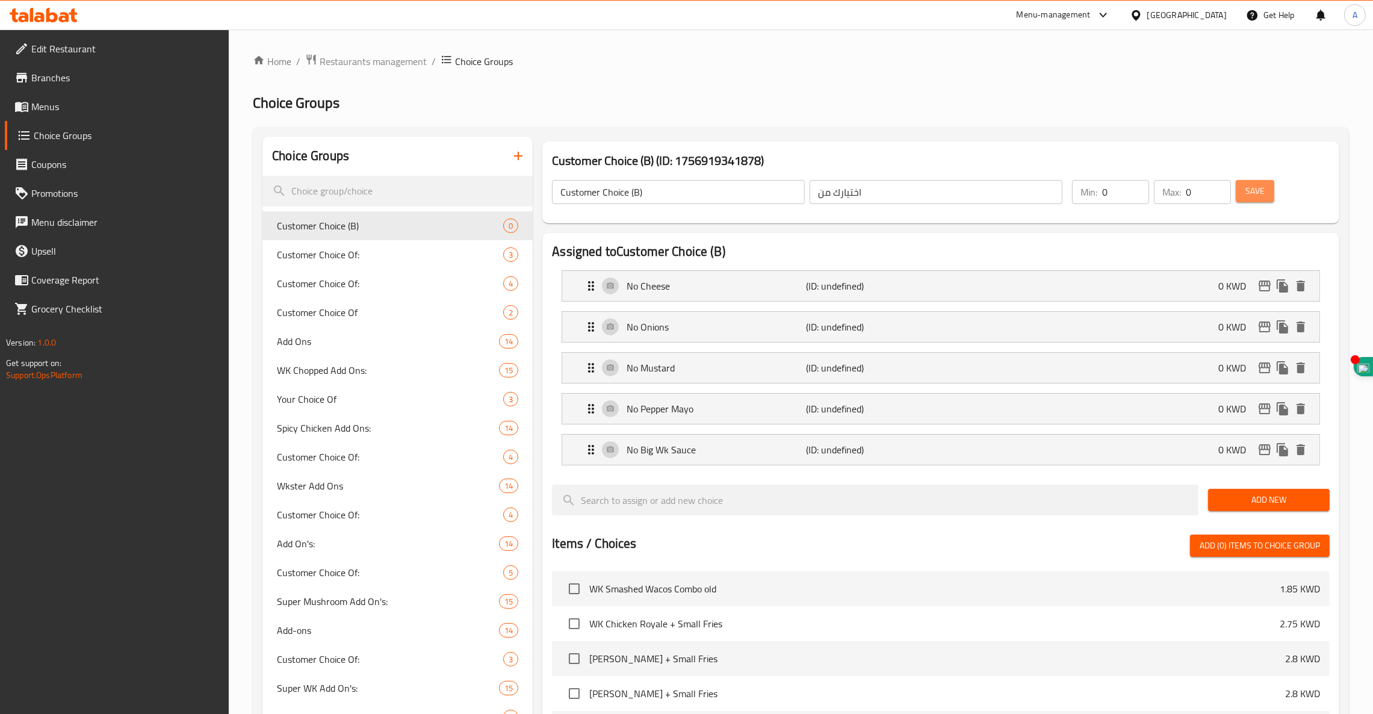
click at [1267, 199] on button "Save" at bounding box center [1255, 191] width 39 height 22
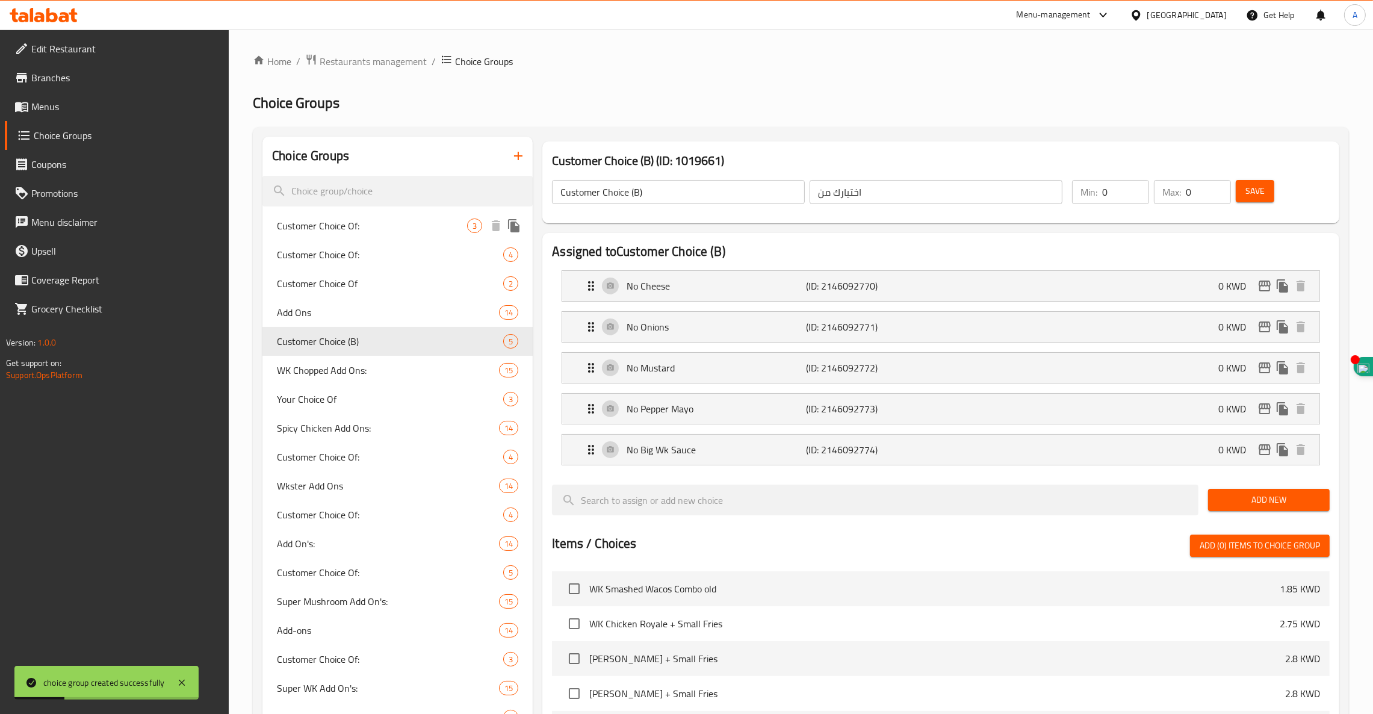
click at [323, 223] on span "Customer Choice Of:" at bounding box center [372, 225] width 190 height 14
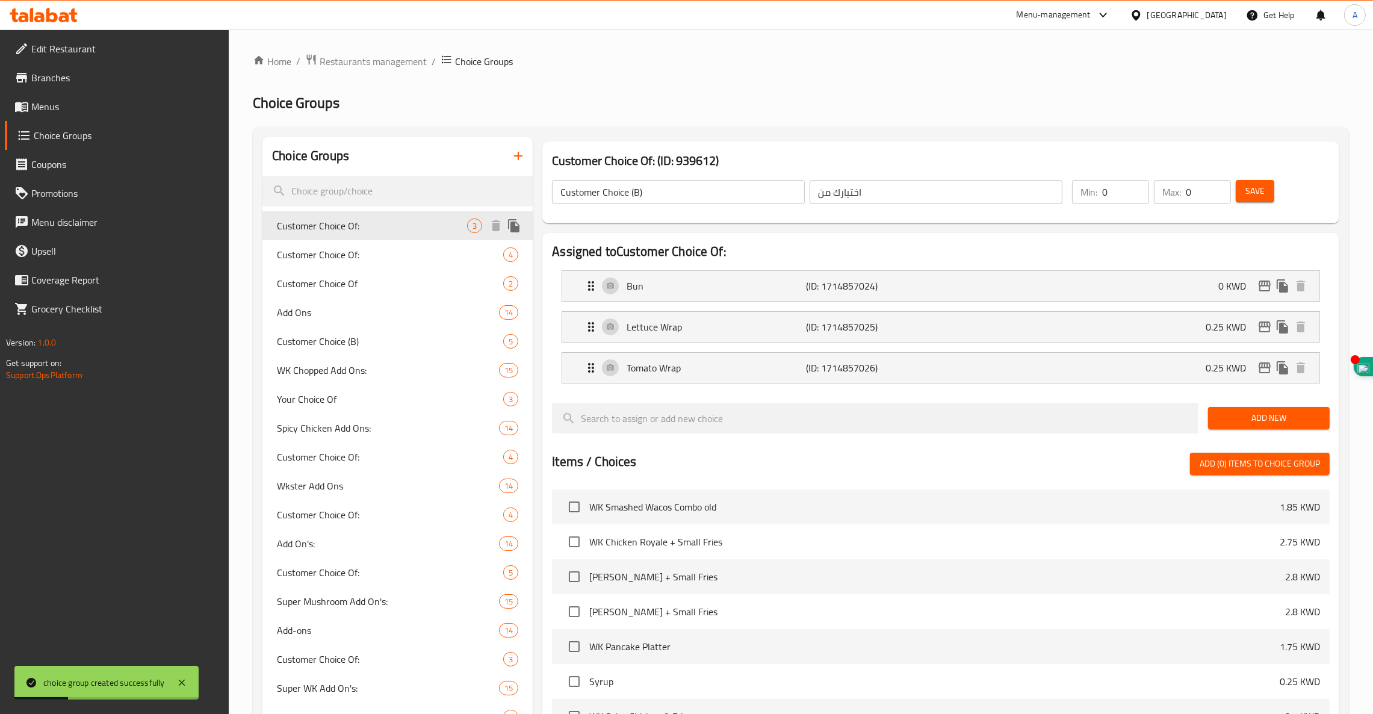
type input "Customer Choice Of:"
type input "اختيار عميل:"
type input "1"
click at [316, 256] on span "Customer Choice Of:" at bounding box center [372, 254] width 190 height 14
type input "اختيار العميل:"
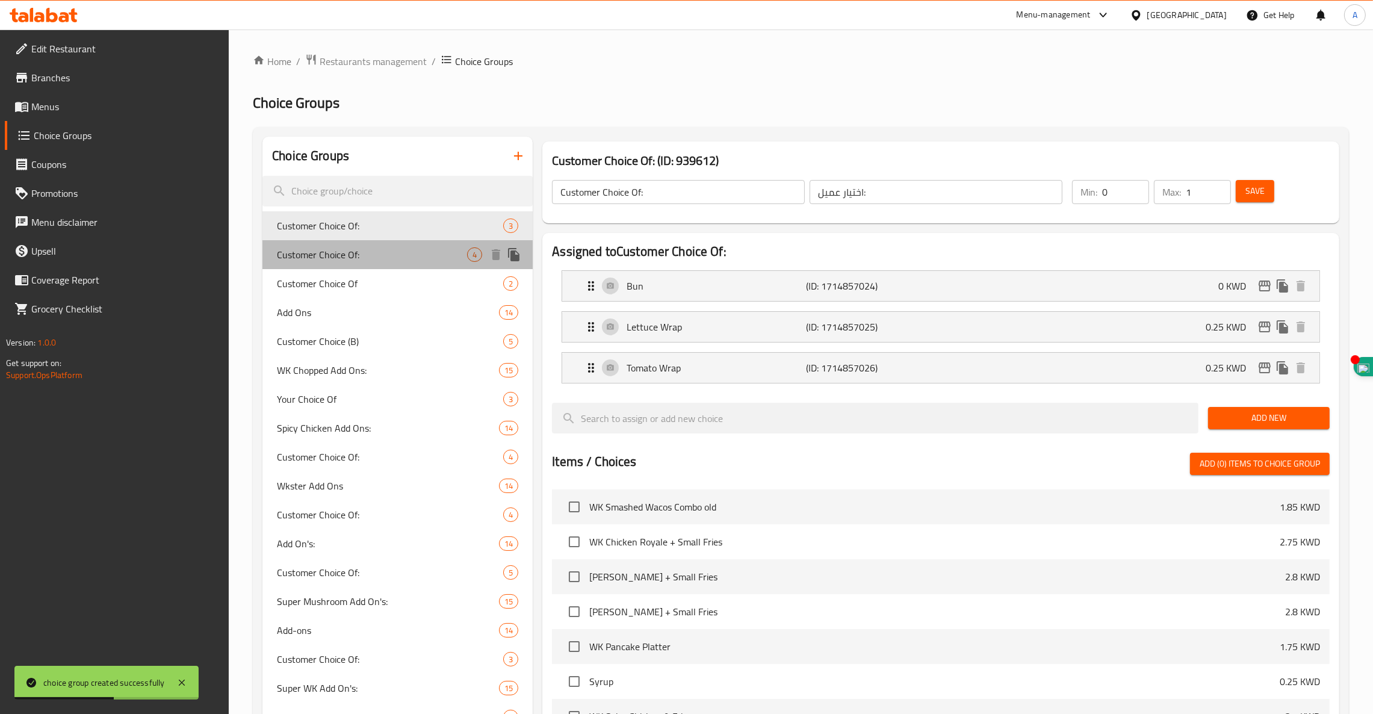
type input "4"
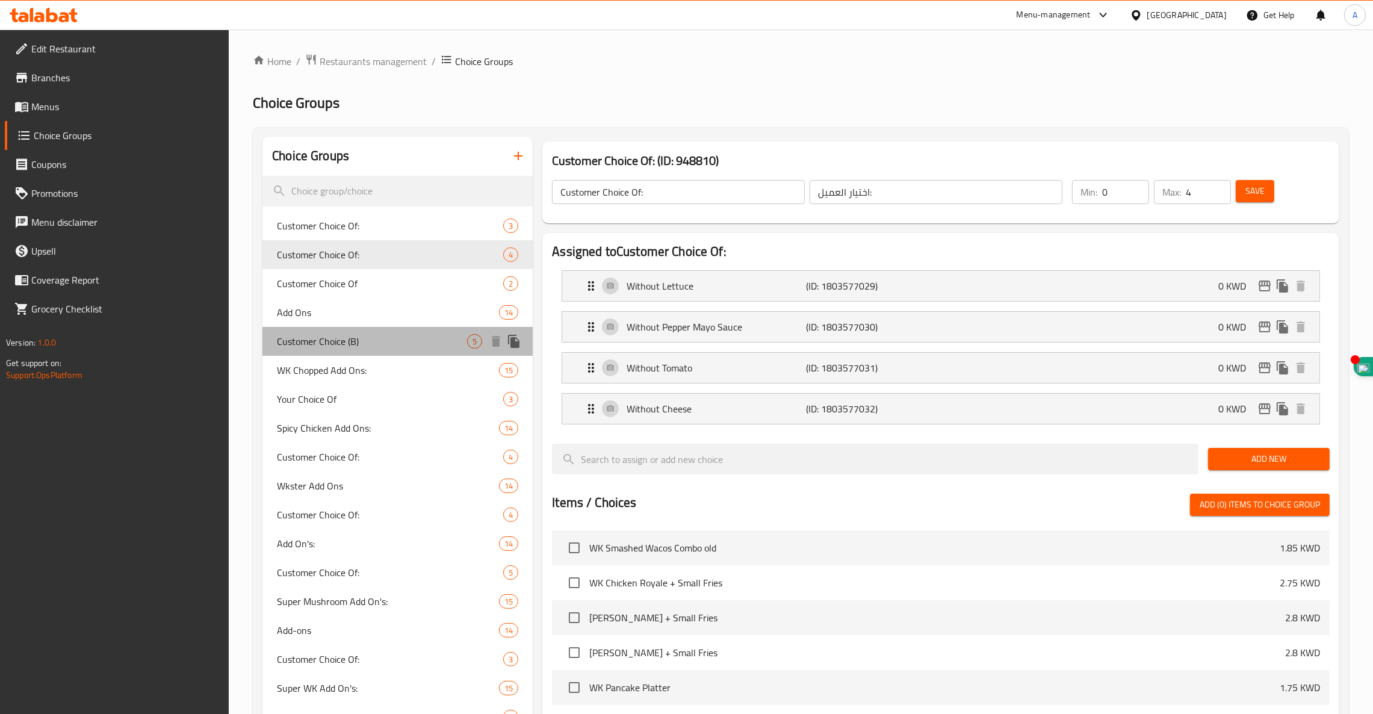
click at [315, 336] on span "Customer Choice (B)" at bounding box center [372, 341] width 190 height 14
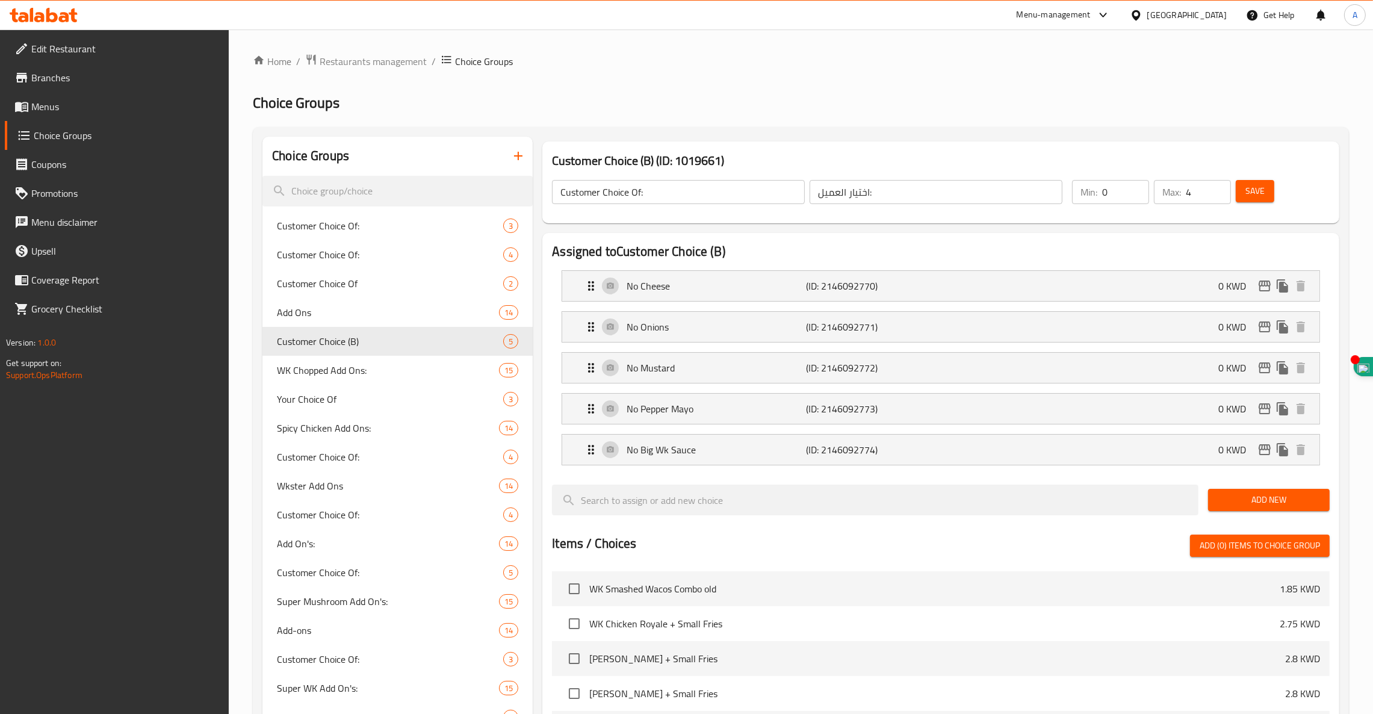
type input "Customer Choice (B)"
type input "اختيارك من"
drag, startPoint x: 1198, startPoint y: 191, endPoint x: 1008, endPoint y: 172, distance: 190.6
click at [1008, 172] on div "Customer Choice (B) ​ اختيارك من ​ Min: 0 ​ Max: 0 ​ Save" at bounding box center [940, 192] width 787 height 53
click at [1260, 195] on span "Save" at bounding box center [1254, 191] width 19 height 15
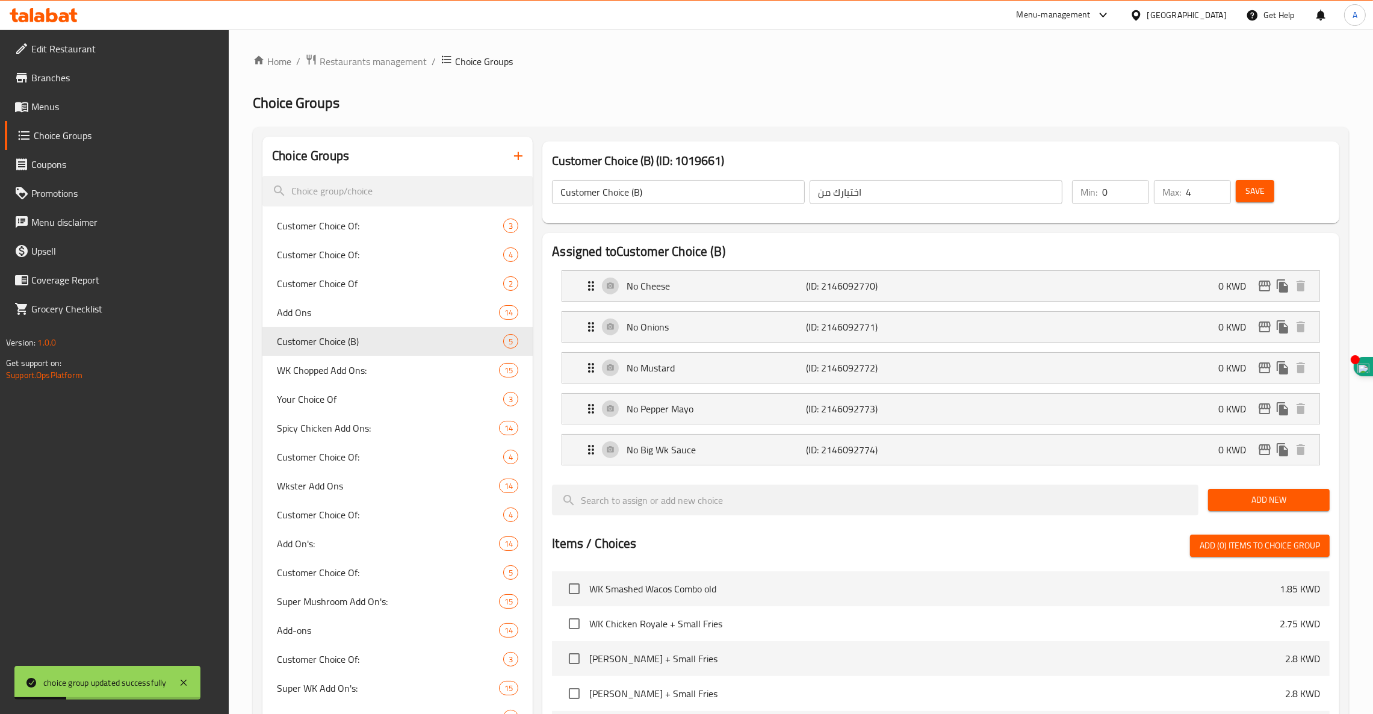
drag, startPoint x: 1193, startPoint y: 191, endPoint x: 1104, endPoint y: 188, distance: 88.5
click at [1104, 188] on div "Min: 0 ​ Max: 4 ​" at bounding box center [1151, 192] width 169 height 34
type input "5"
click at [1250, 193] on span "Save" at bounding box center [1254, 191] width 19 height 15
click at [1254, 187] on span "Save" at bounding box center [1254, 191] width 19 height 15
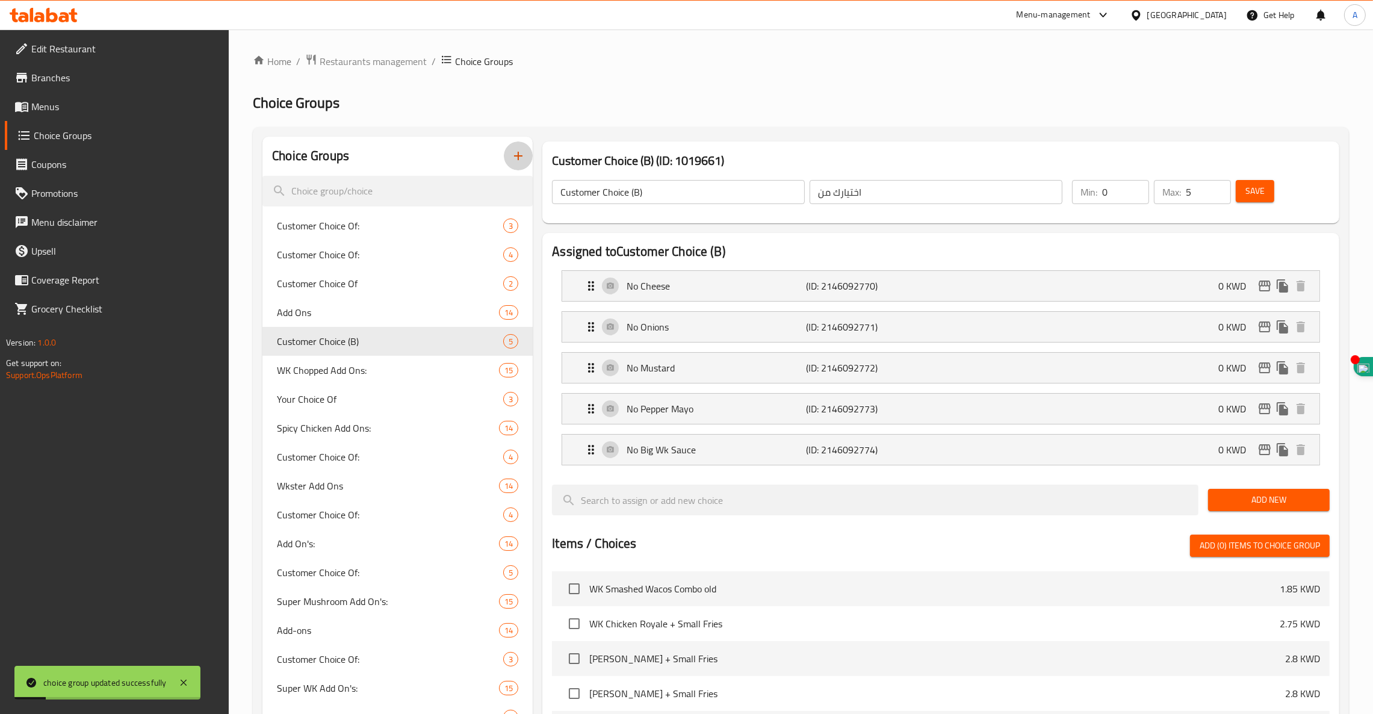
click at [519, 155] on icon "button" at bounding box center [518, 156] width 14 height 14
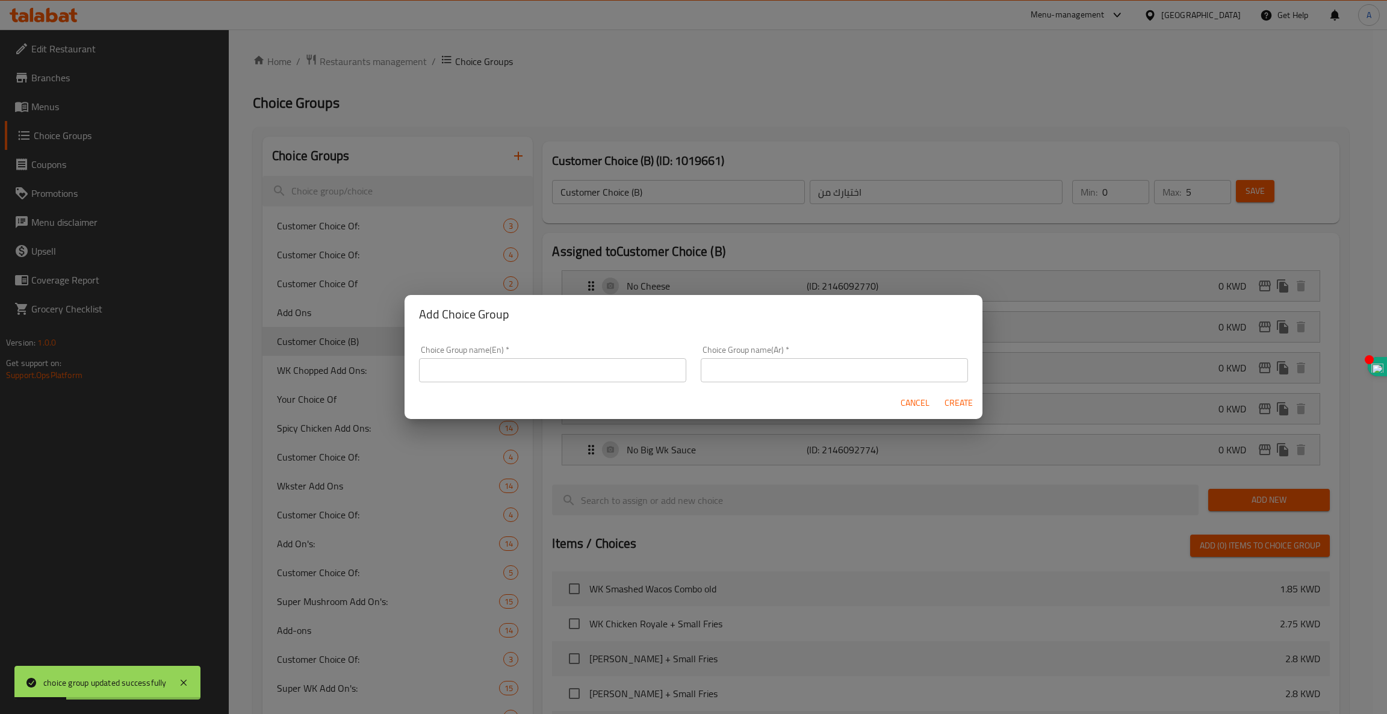
click at [468, 377] on input "text" at bounding box center [552, 370] width 267 height 24
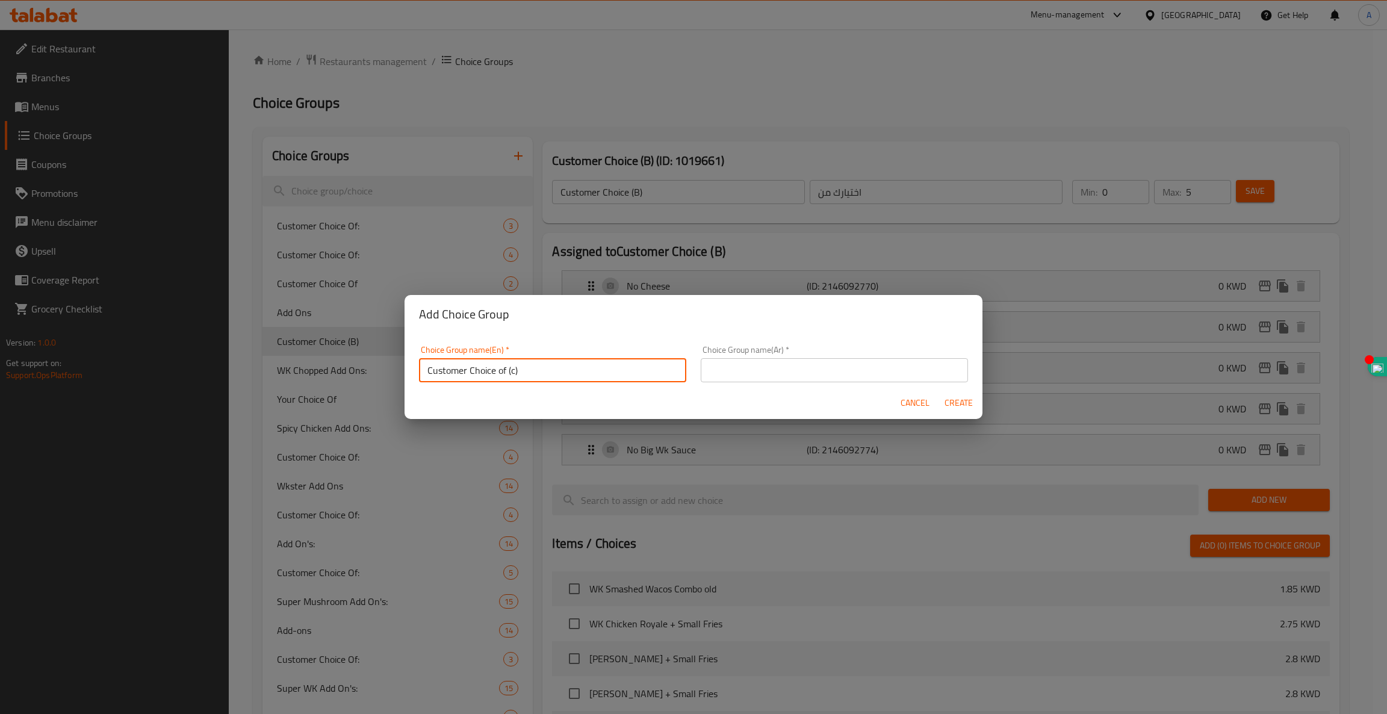
type input "Customer Choice of (c)"
click at [779, 370] on input "text" at bounding box center [834, 370] width 267 height 24
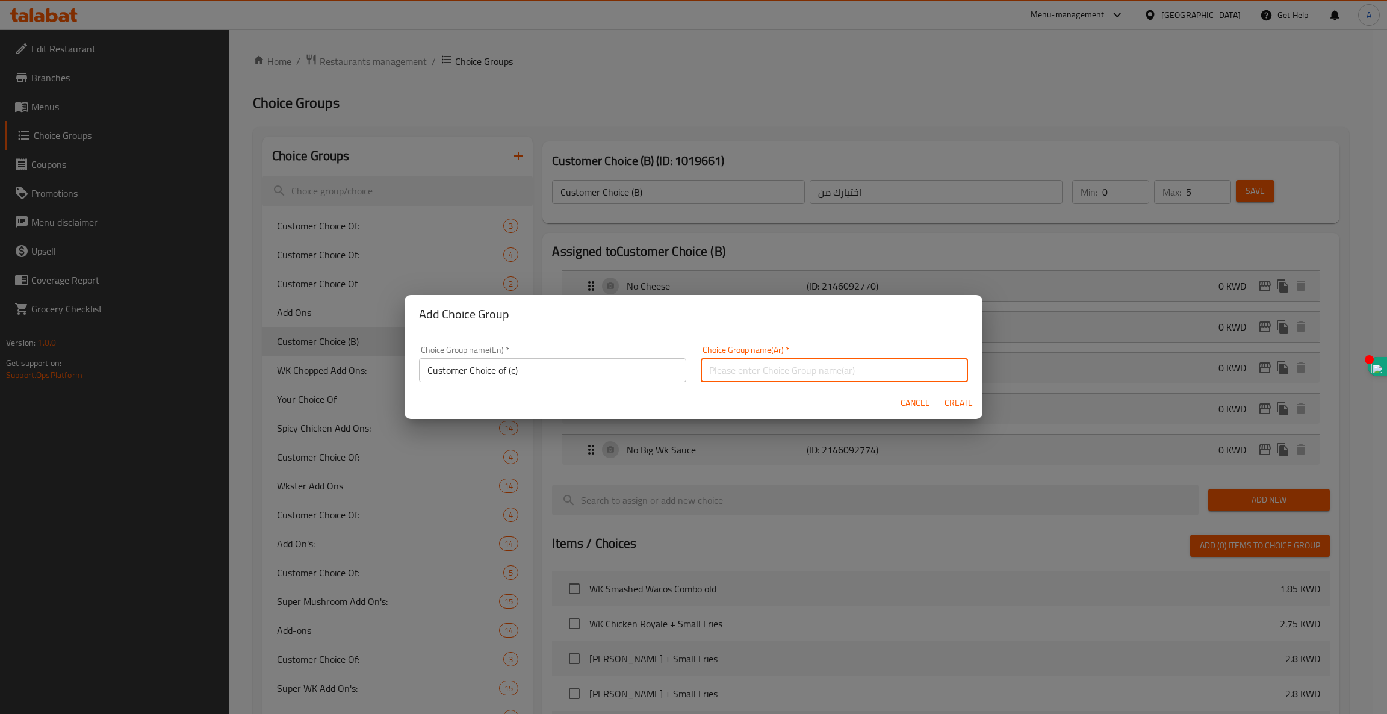
type input "اختيارك من"
click at [960, 403] on span "Create" at bounding box center [958, 402] width 29 height 15
type input "Customer Choice of (c)"
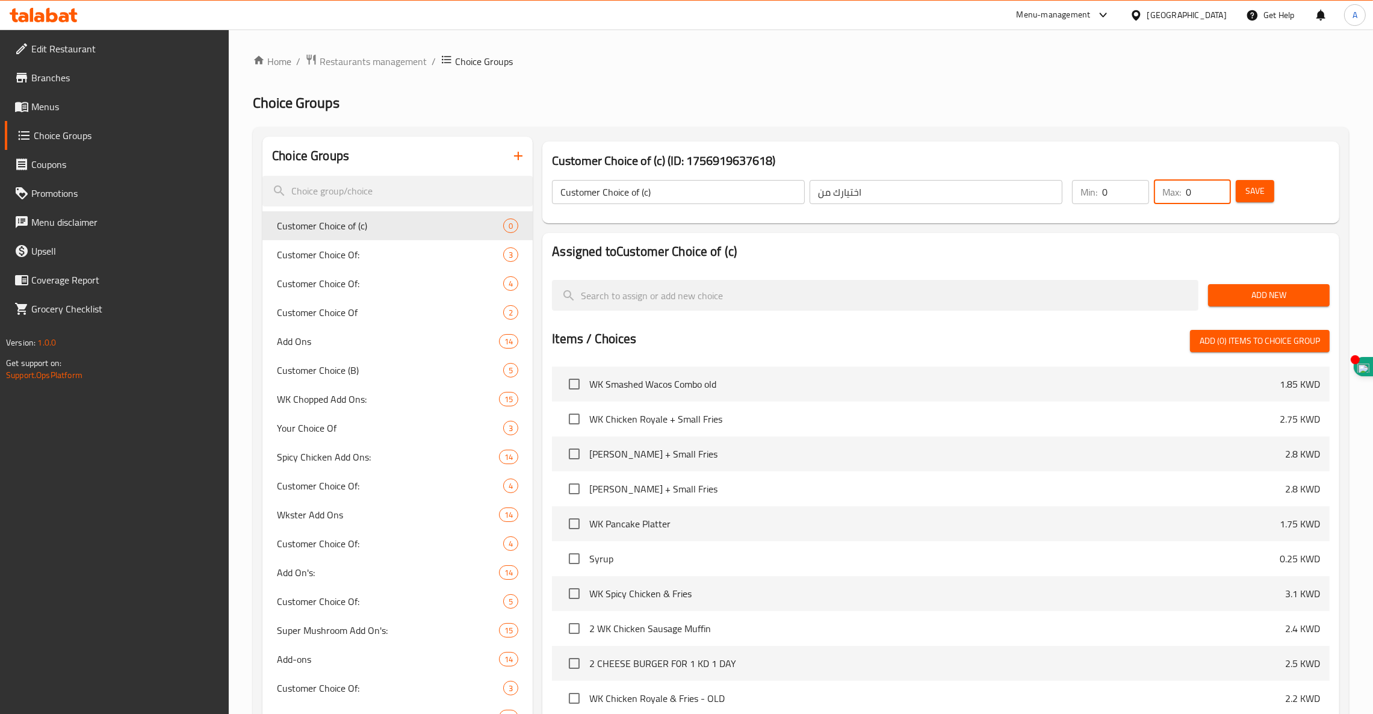
drag, startPoint x: 1198, startPoint y: 183, endPoint x: 1049, endPoint y: 187, distance: 149.3
click at [1049, 187] on div "Customer Choice of (c) ​ اختيارك من ​ Min: 0 ​ Max: 0 ​ Save" at bounding box center [940, 192] width 787 height 53
type input "3"
click at [1248, 197] on span "Save" at bounding box center [1254, 191] width 19 height 15
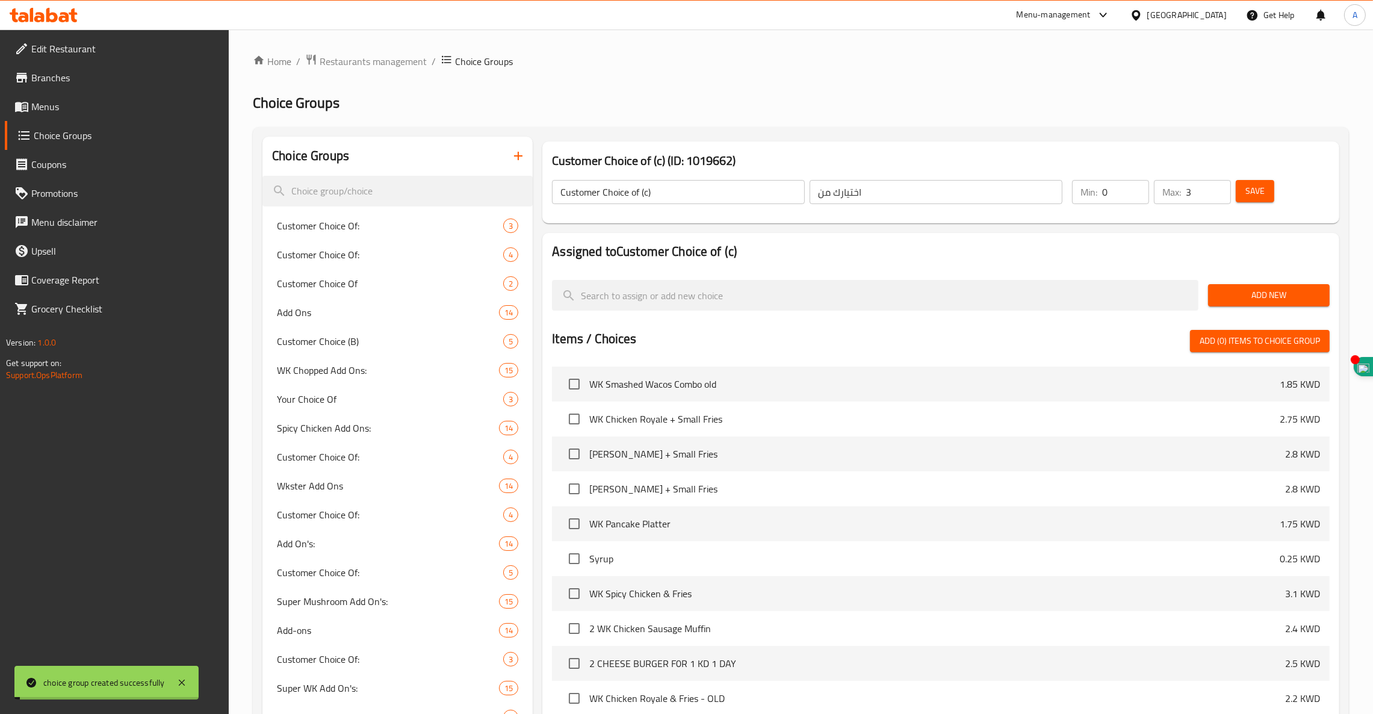
click at [1259, 300] on span "Add New" at bounding box center [1269, 295] width 102 height 15
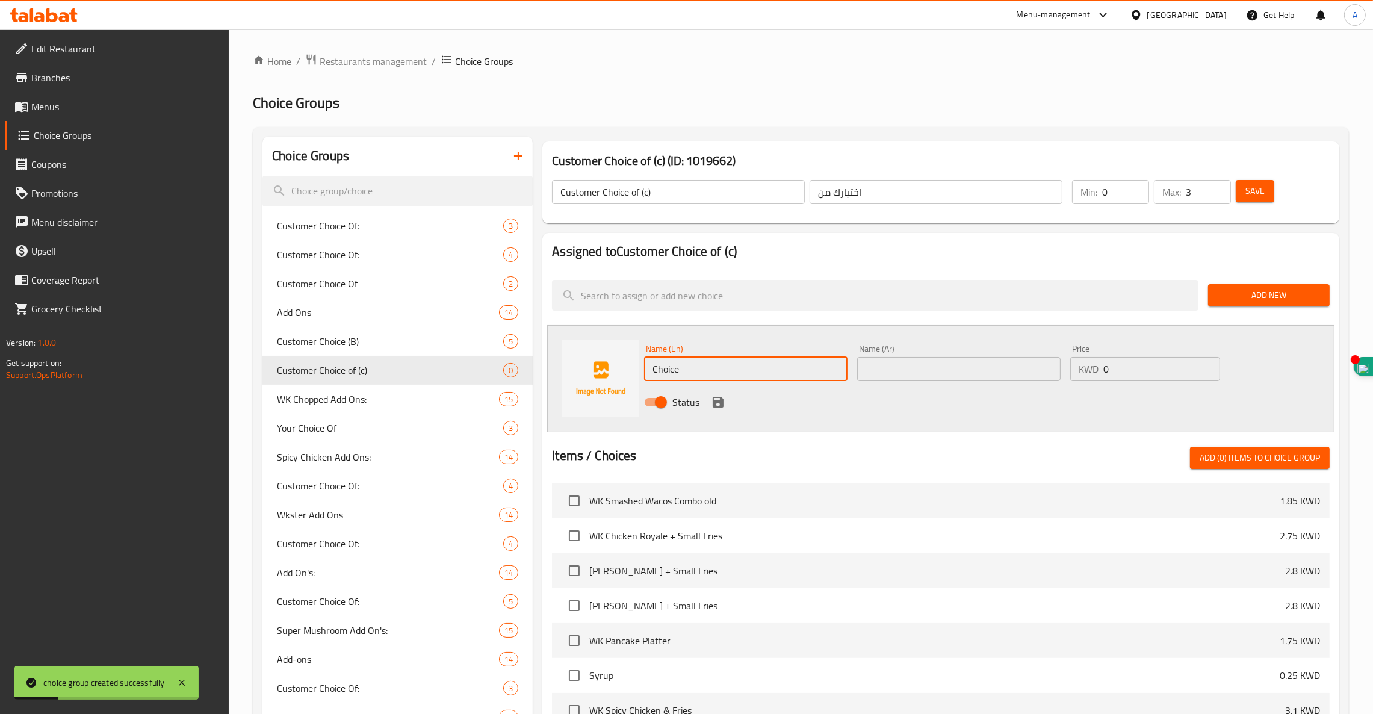
drag, startPoint x: 731, startPoint y: 374, endPoint x: 418, endPoint y: 291, distance: 324.3
click at [418, 291] on div "Choice Groups Customer Choice Of: 3 Customer Choice Of: 4 Customer Choice Of 2 …" at bounding box center [803, 711] width 1082 height 1148
type input "No Cheese"
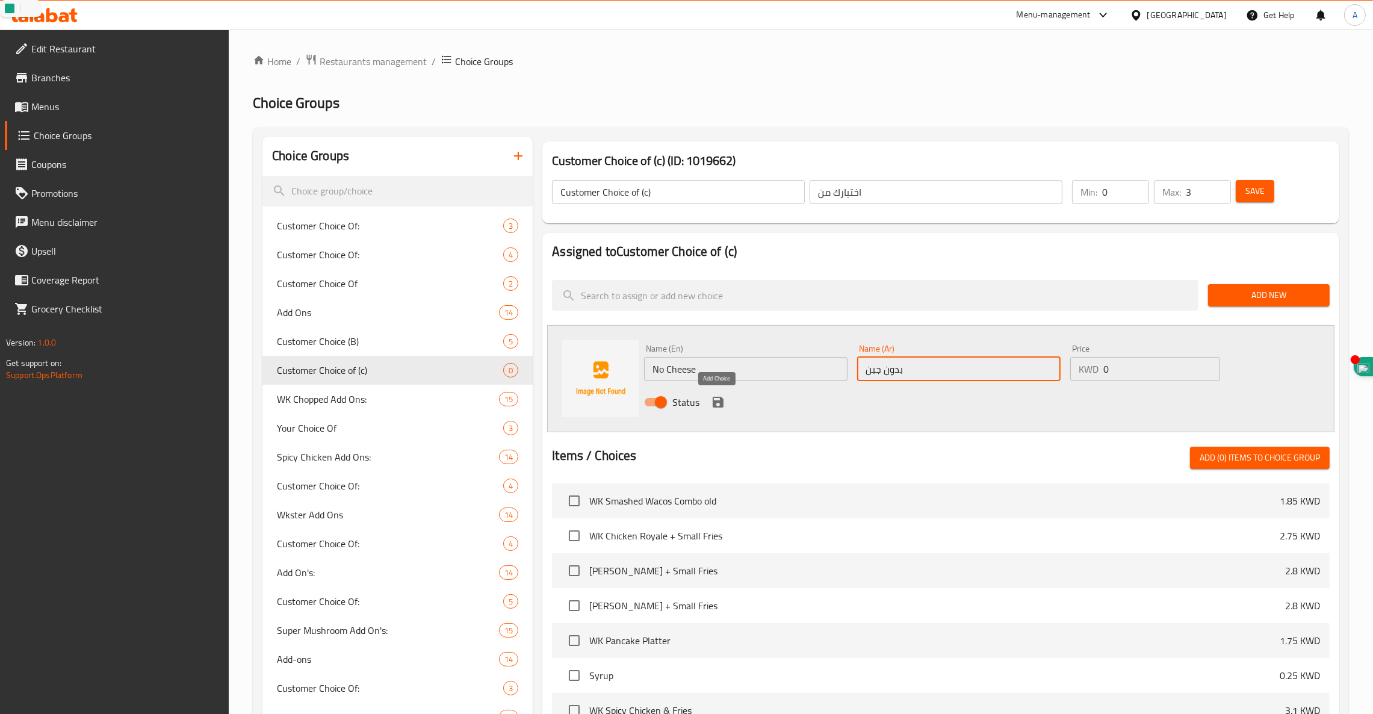
type input "بدون جبن"
click at [716, 397] on icon "save" at bounding box center [718, 402] width 11 height 11
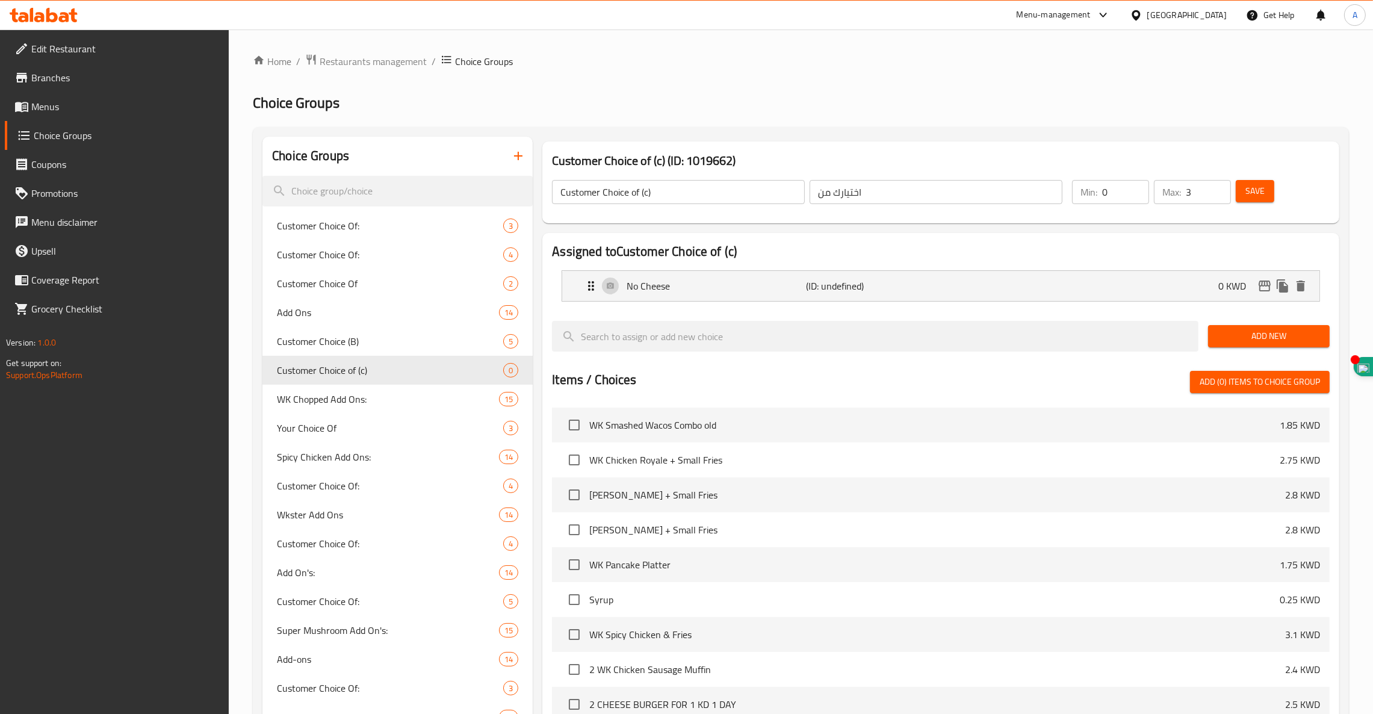
click at [1255, 339] on span "Add New" at bounding box center [1269, 336] width 102 height 15
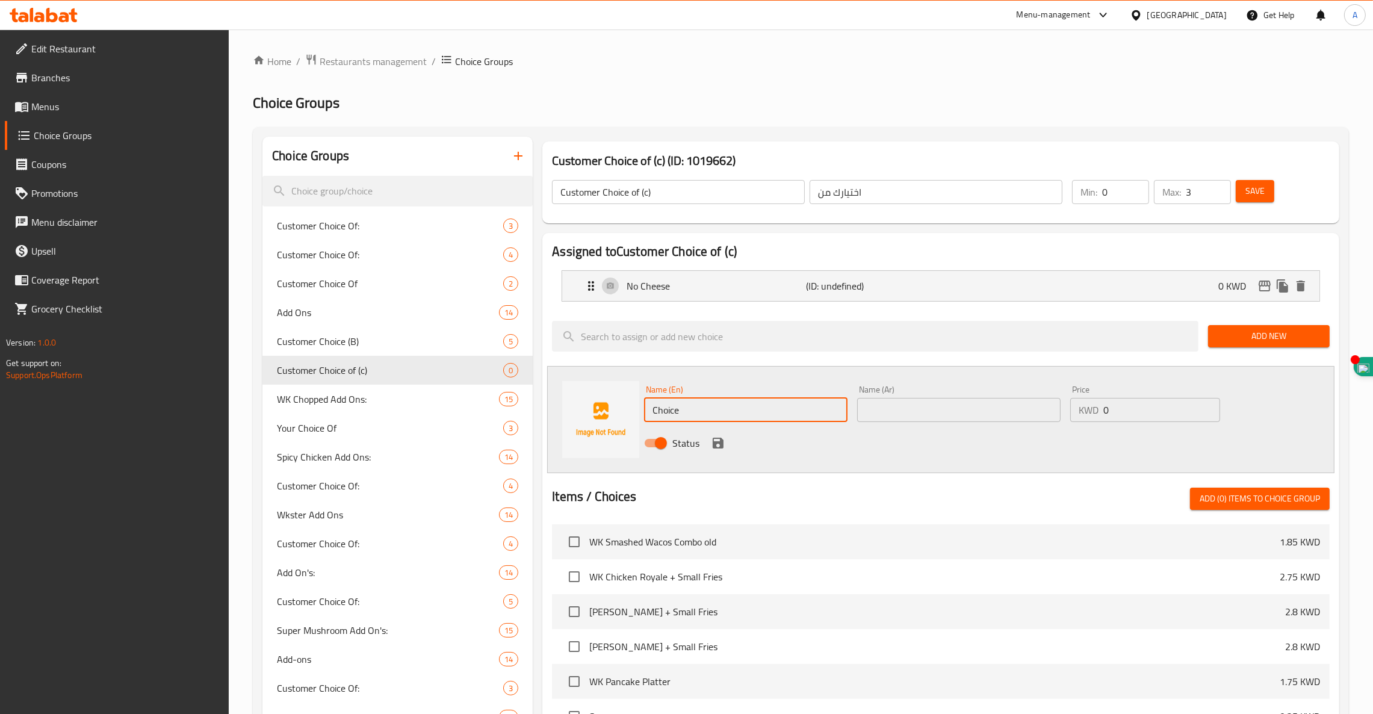
click at [489, 435] on div "Choice Groups Customer Choice Of: 3 Customer Choice Of: 4 Customer Choice Of 2 …" at bounding box center [803, 711] width 1082 height 1148
paste input "No Volcano Sau"
type input "No Volcano Sauce"
click at [1003, 410] on input "text" at bounding box center [958, 410] width 203 height 24
paste input "بدون فولكانو صوص"
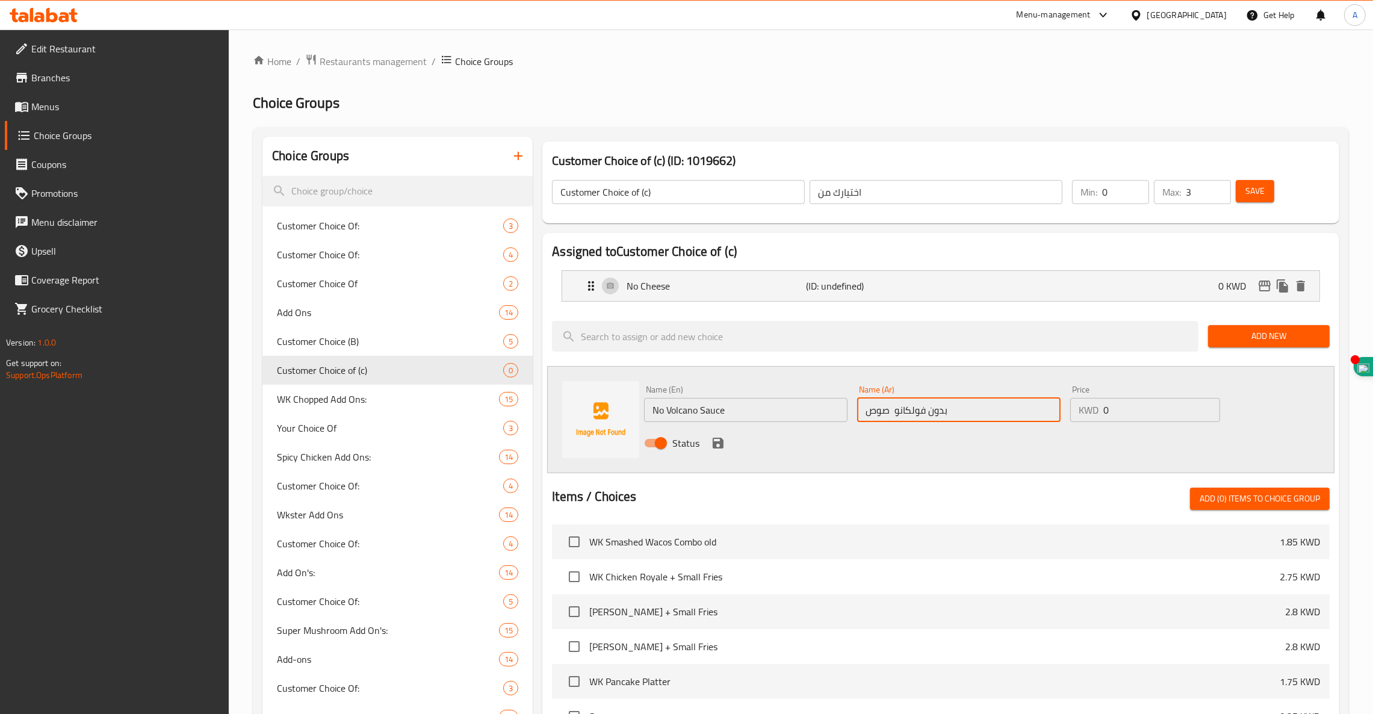
type input "بدون فولكانو صوص"
click at [717, 444] on icon "save" at bounding box center [718, 443] width 11 height 11
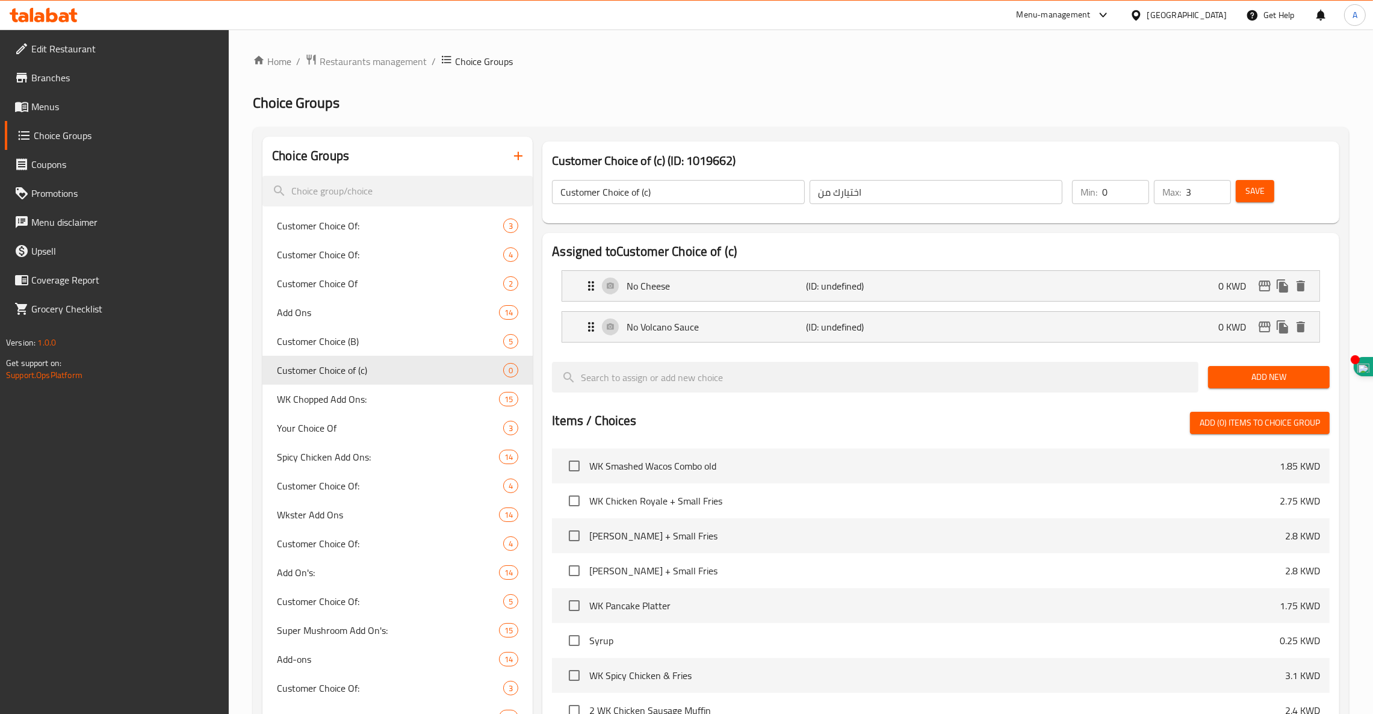
click at [1271, 363] on div "Add New" at bounding box center [1268, 377] width 131 height 40
click at [1262, 379] on span "Add New" at bounding box center [1269, 377] width 102 height 15
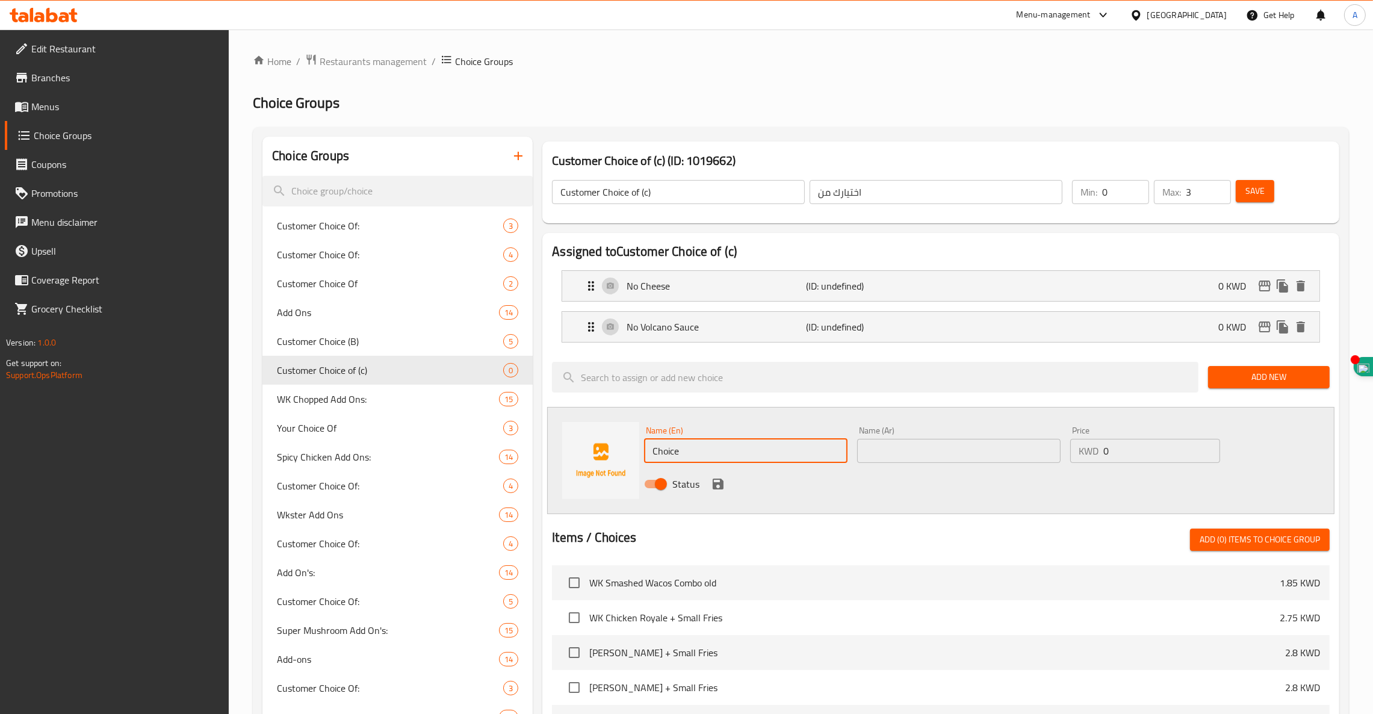
drag, startPoint x: 761, startPoint y: 446, endPoint x: 392, endPoint y: 489, distance: 370.8
click at [392, 489] on div "Choice Groups Customer Choice Of: 3 Customer Choice Of: 4 Customer Choice Of 2 …" at bounding box center [803, 711] width 1082 height 1148
paste input "No WK Fill-A Sauce"
type input "No WK Fill-A Sauce"
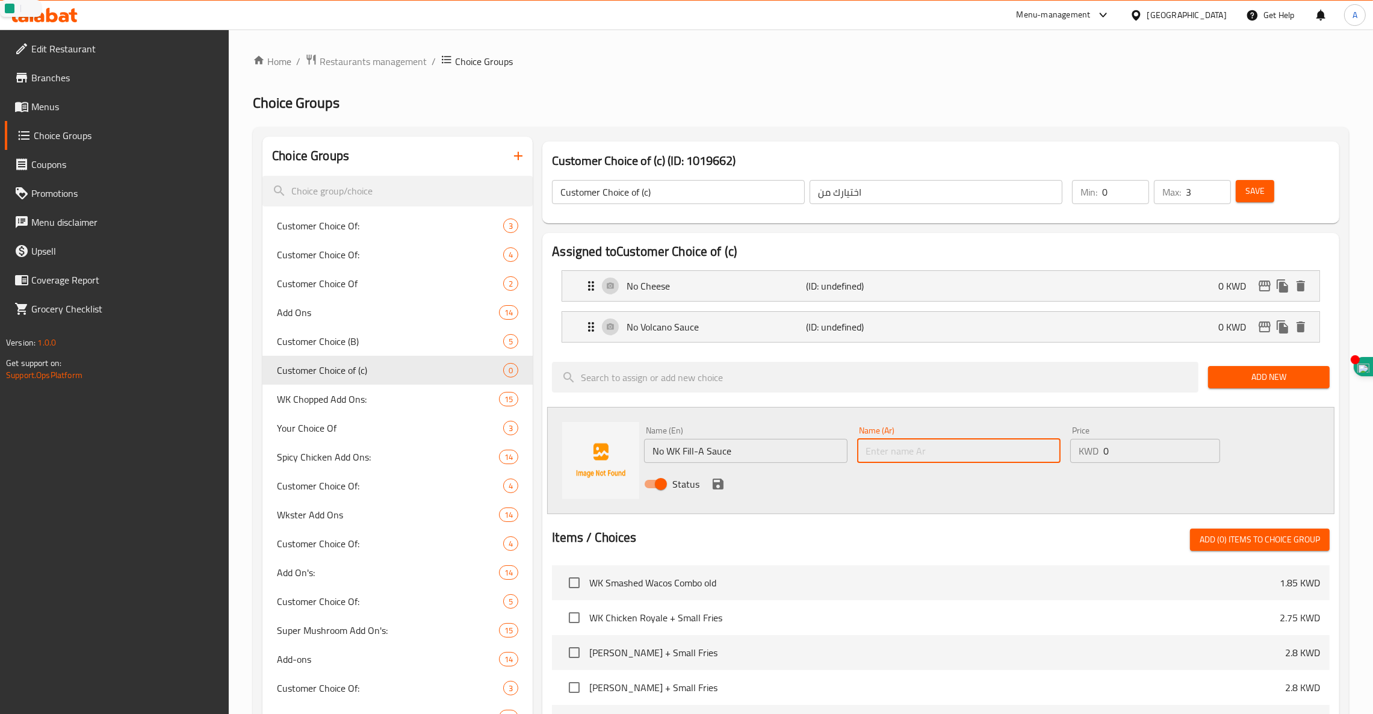
paste input "بدون وك -يل-اي صوص"
type input "بدون وك -يل-اي صوص"
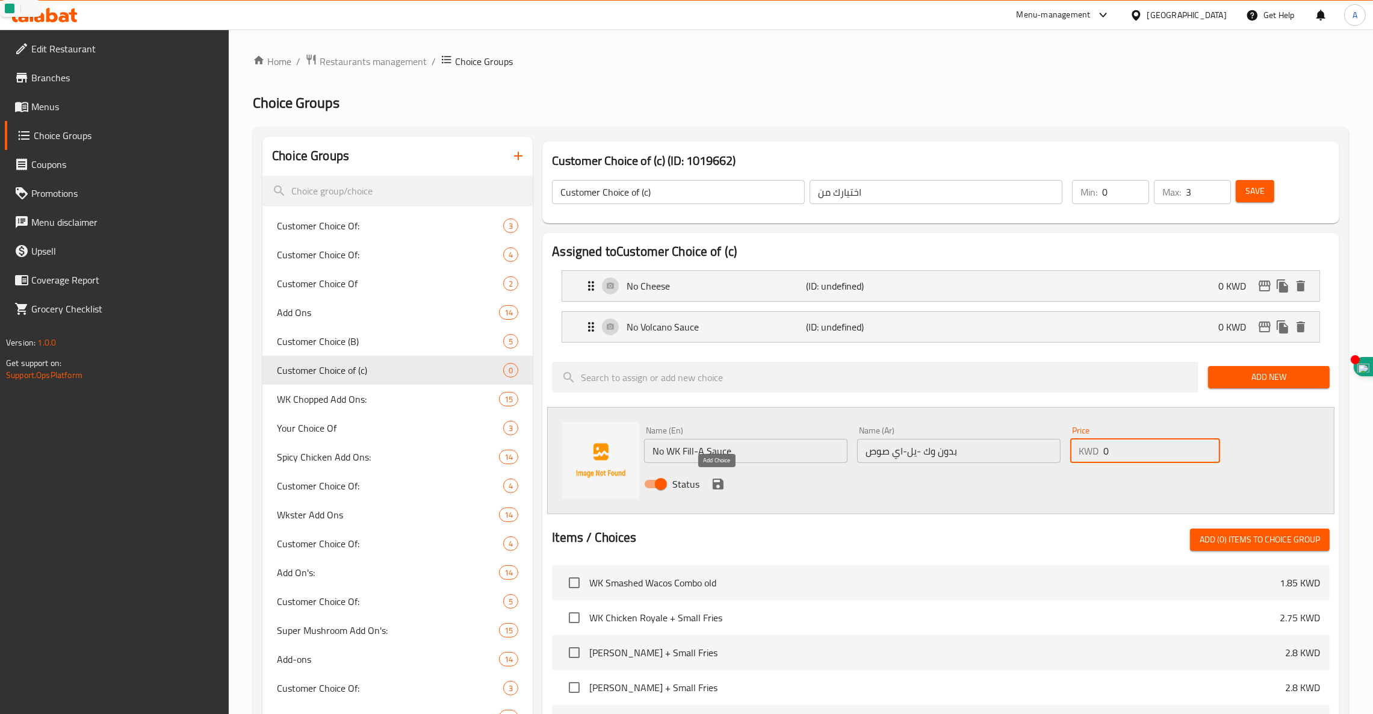
click at [717, 478] on icon "save" at bounding box center [718, 484] width 14 height 14
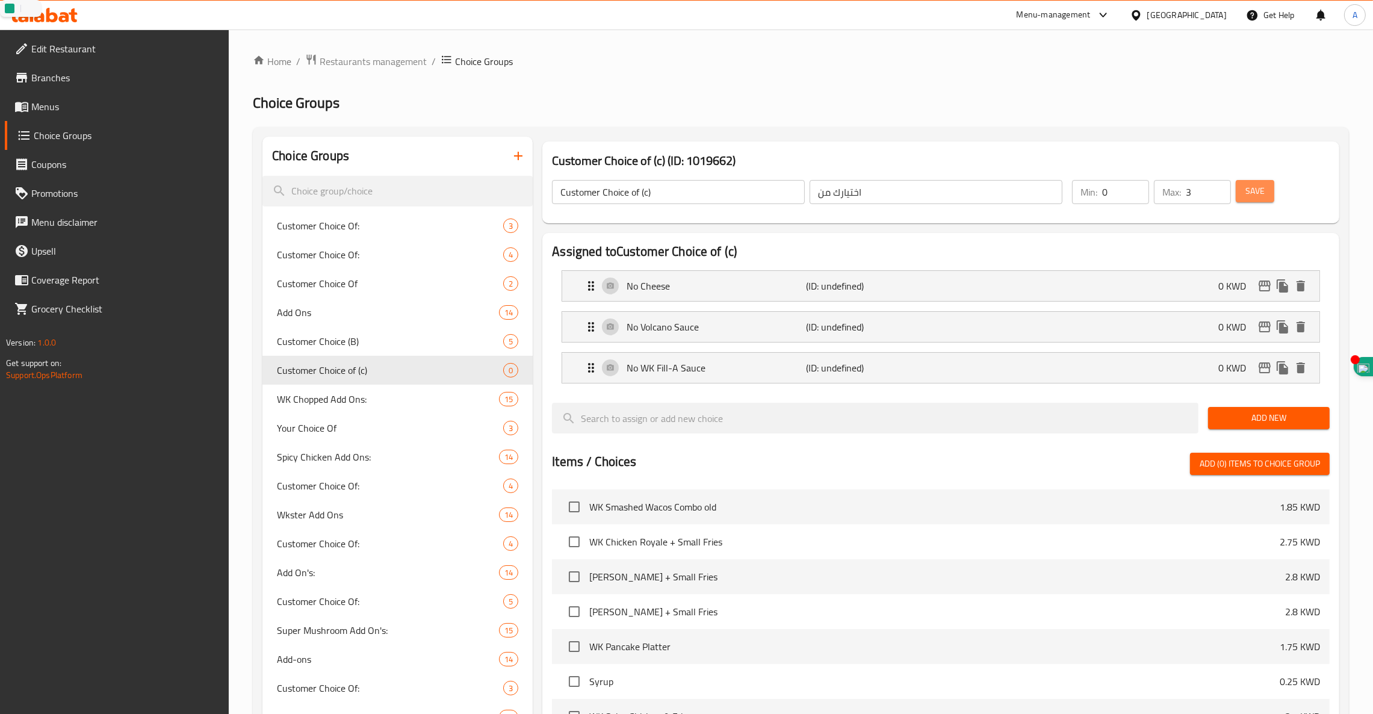
click at [1258, 195] on span "Save" at bounding box center [1254, 191] width 19 height 15
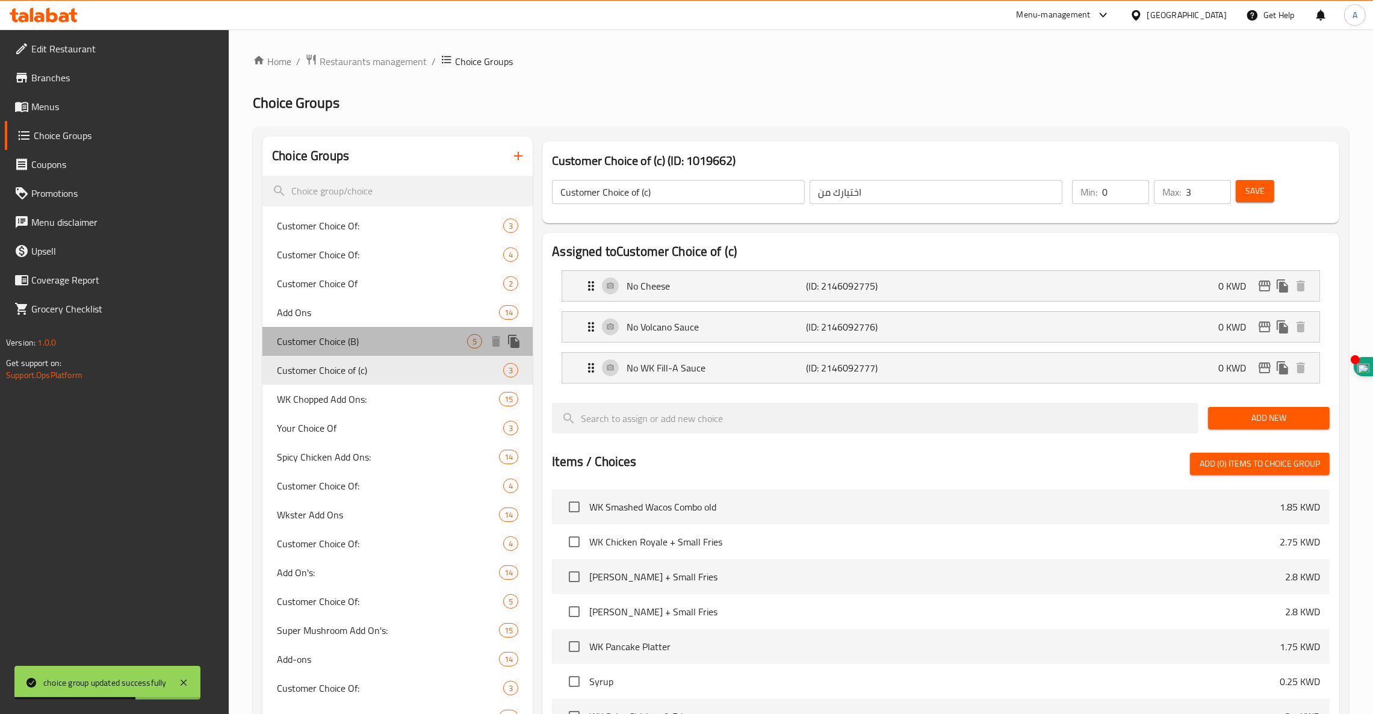
click at [355, 342] on span "Customer Choice (B)" at bounding box center [372, 341] width 190 height 14
type input "Customer Choice (B)"
type input "5"
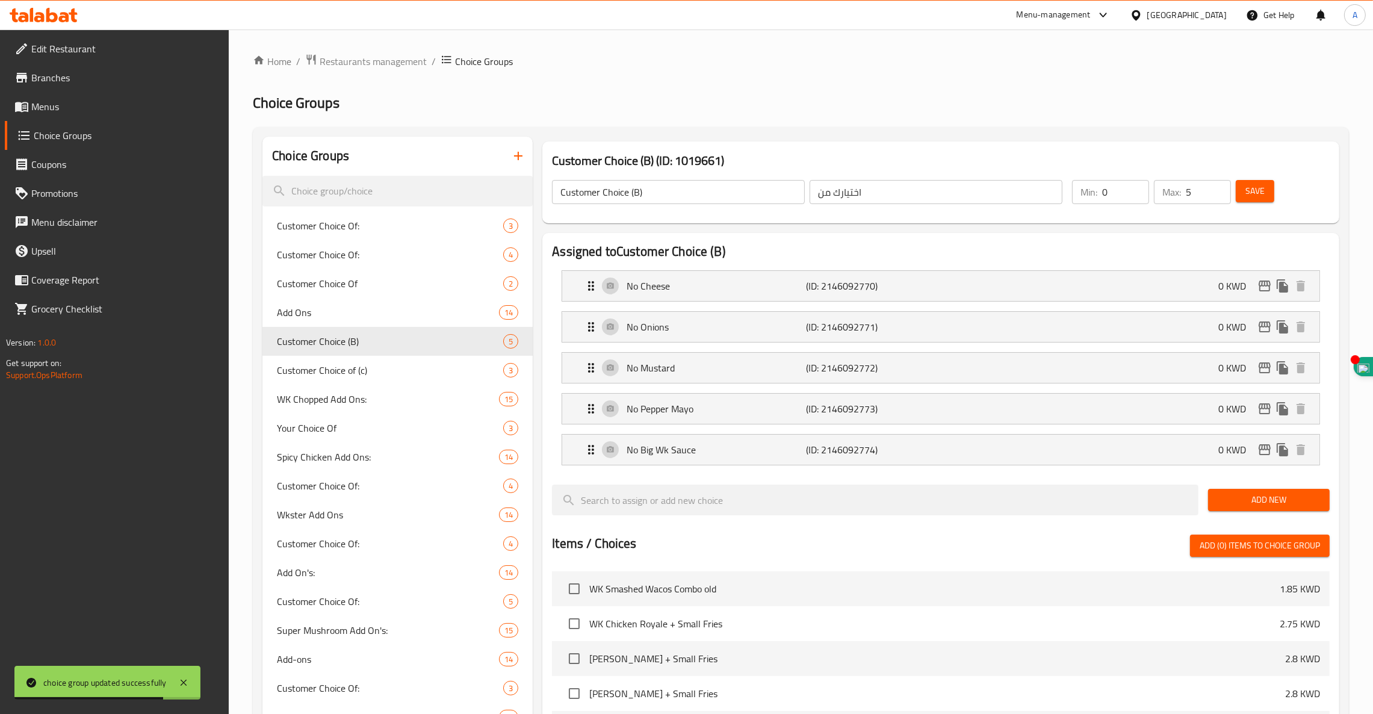
click at [642, 193] on input "Customer Choice (B)" at bounding box center [678, 192] width 253 height 24
click at [1256, 184] on span "Save" at bounding box center [1254, 191] width 19 height 15
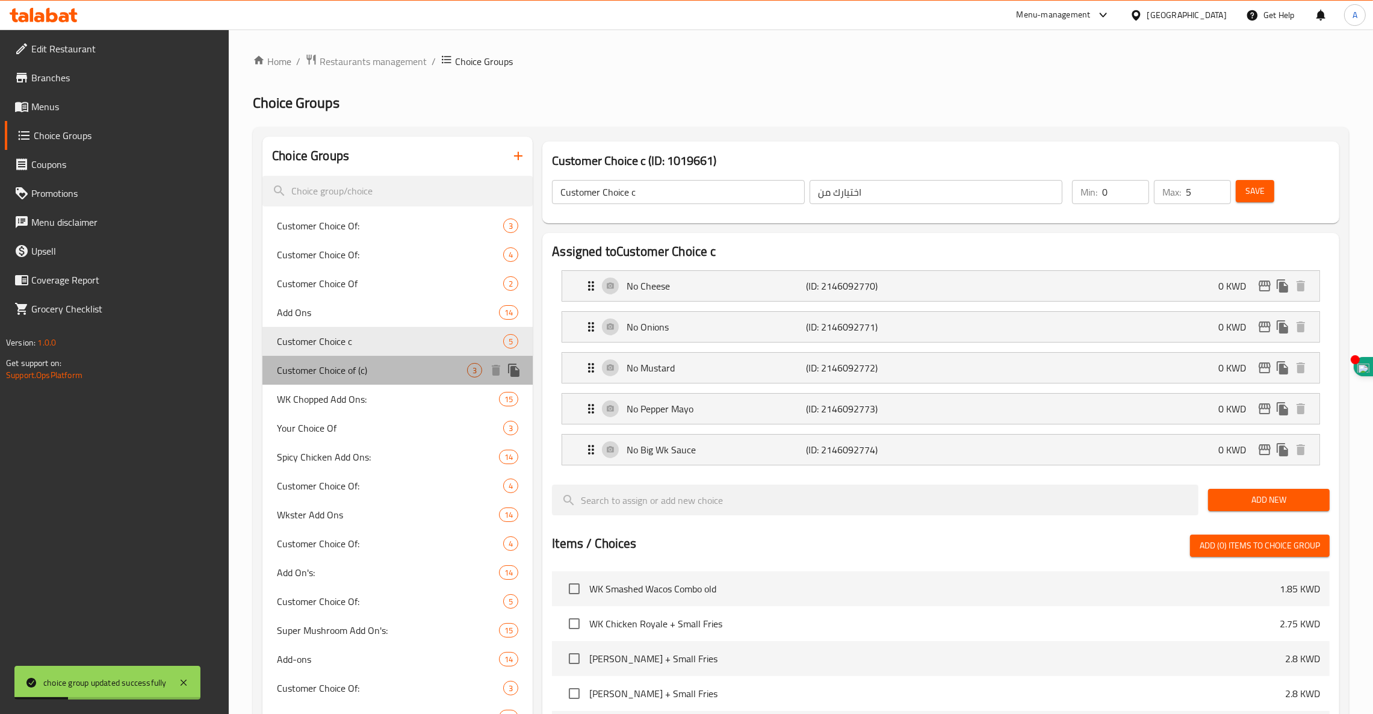
click at [355, 371] on span "Customer Choice of (c)" at bounding box center [372, 370] width 190 height 14
type input "Customer Choice of (c)"
type input "3"
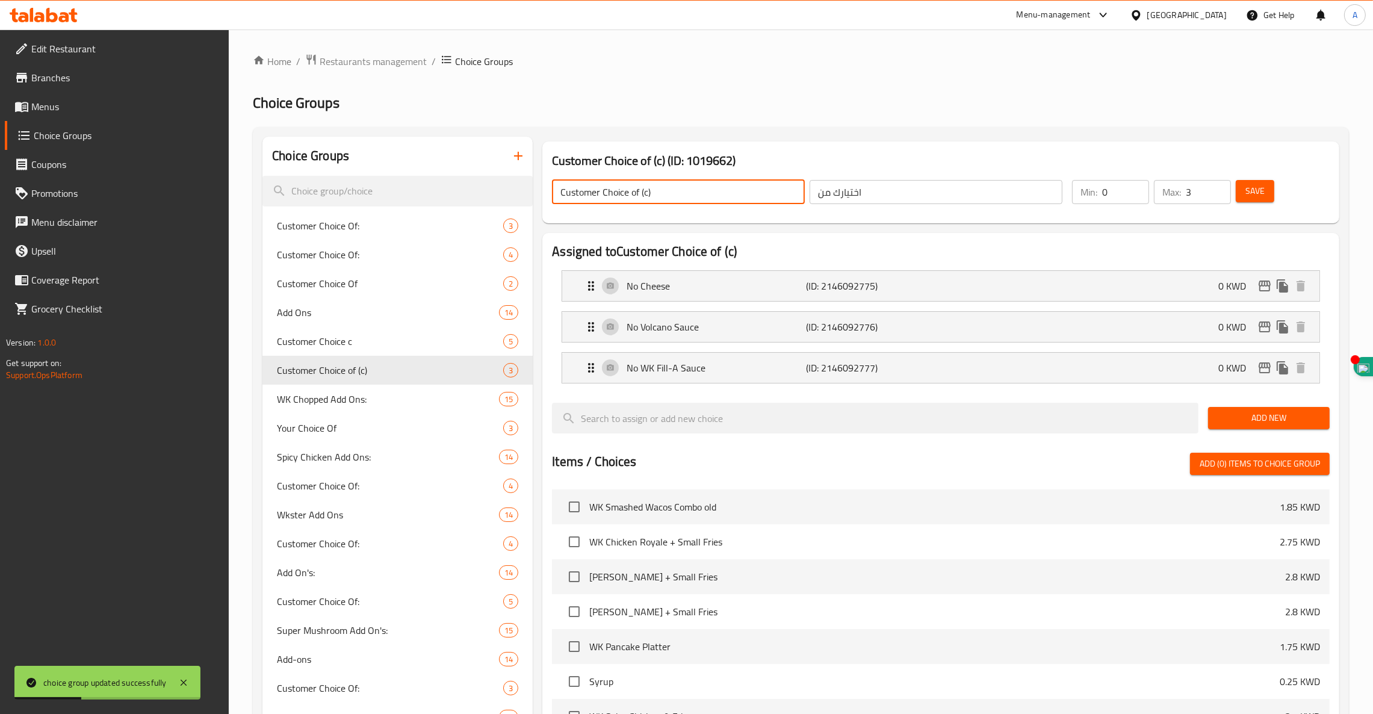
click at [660, 191] on input "Customer Choice of (c)" at bounding box center [678, 192] width 253 height 24
type input "Customer Choice of b"
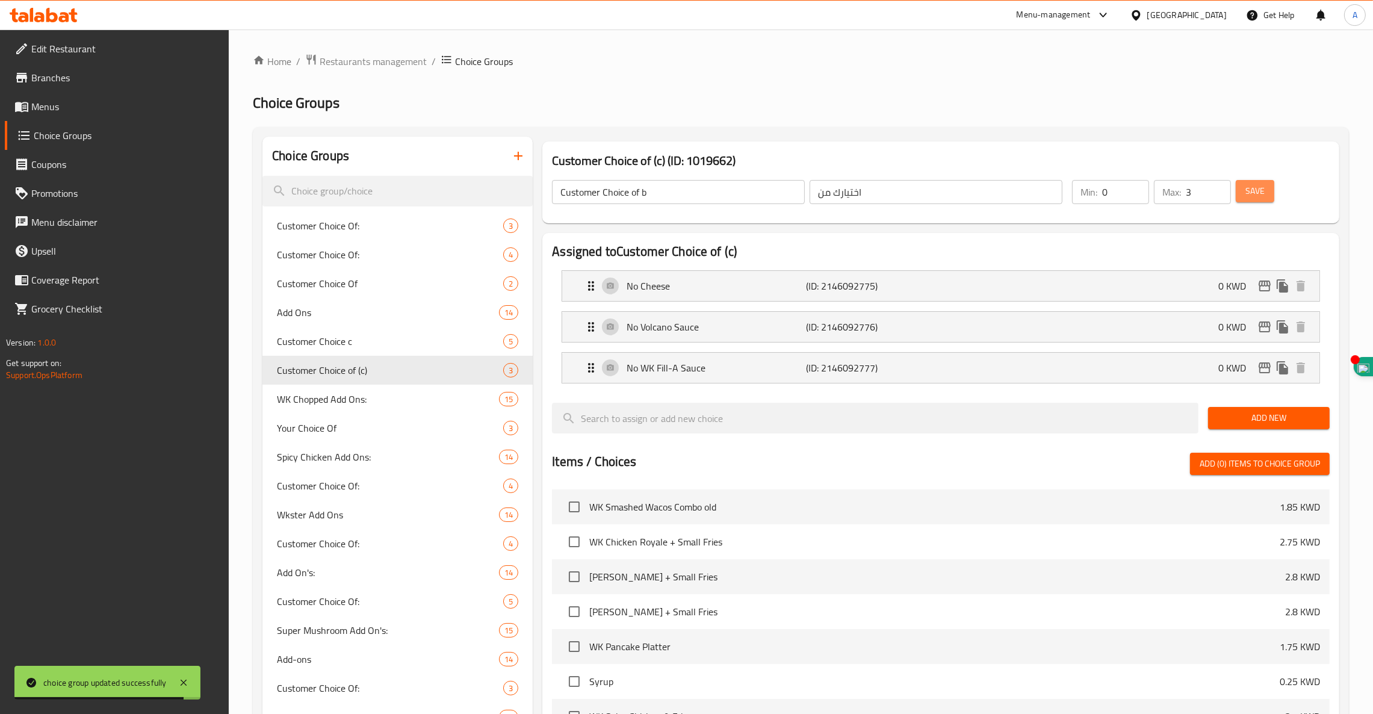
click at [1255, 191] on span "Save" at bounding box center [1254, 191] width 19 height 15
click at [519, 157] on icon "button" at bounding box center [518, 156] width 8 height 8
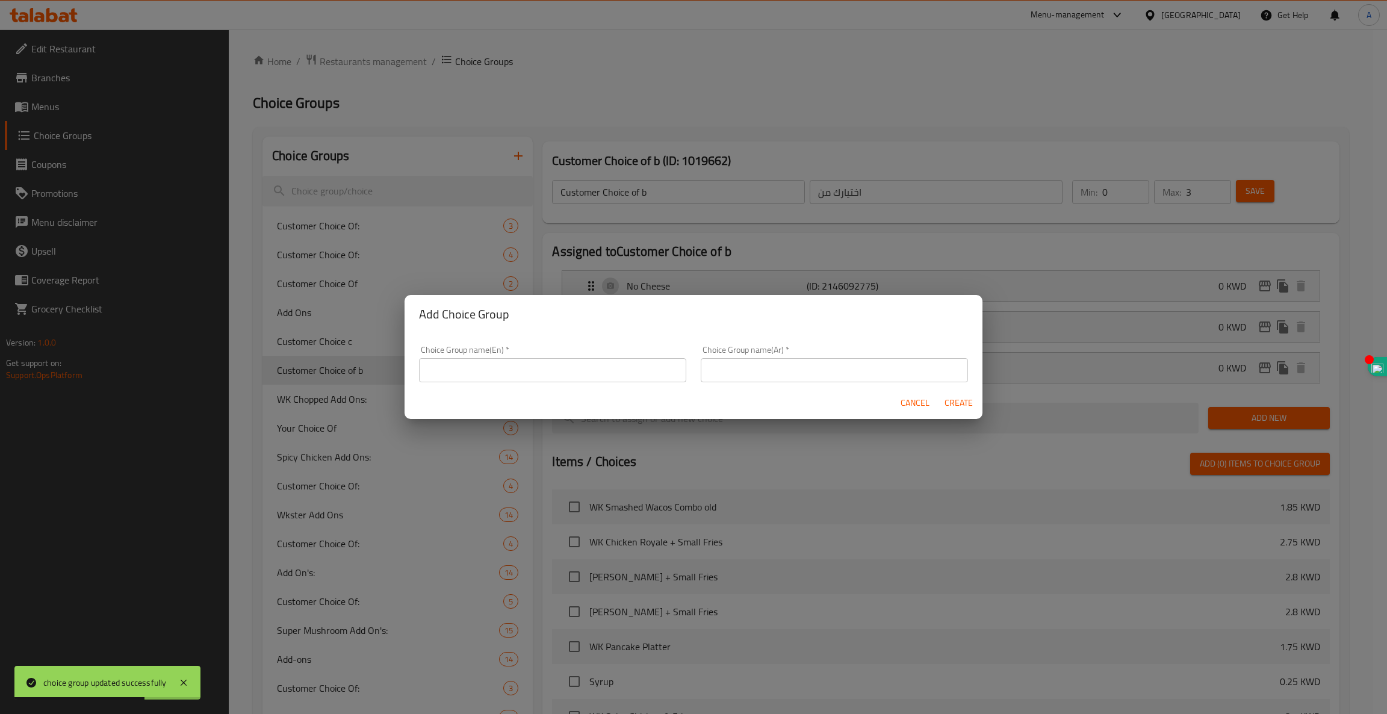
click at [586, 371] on input "text" at bounding box center [552, 370] width 267 height 24
paste input "Add On's"
type input "Add On's"
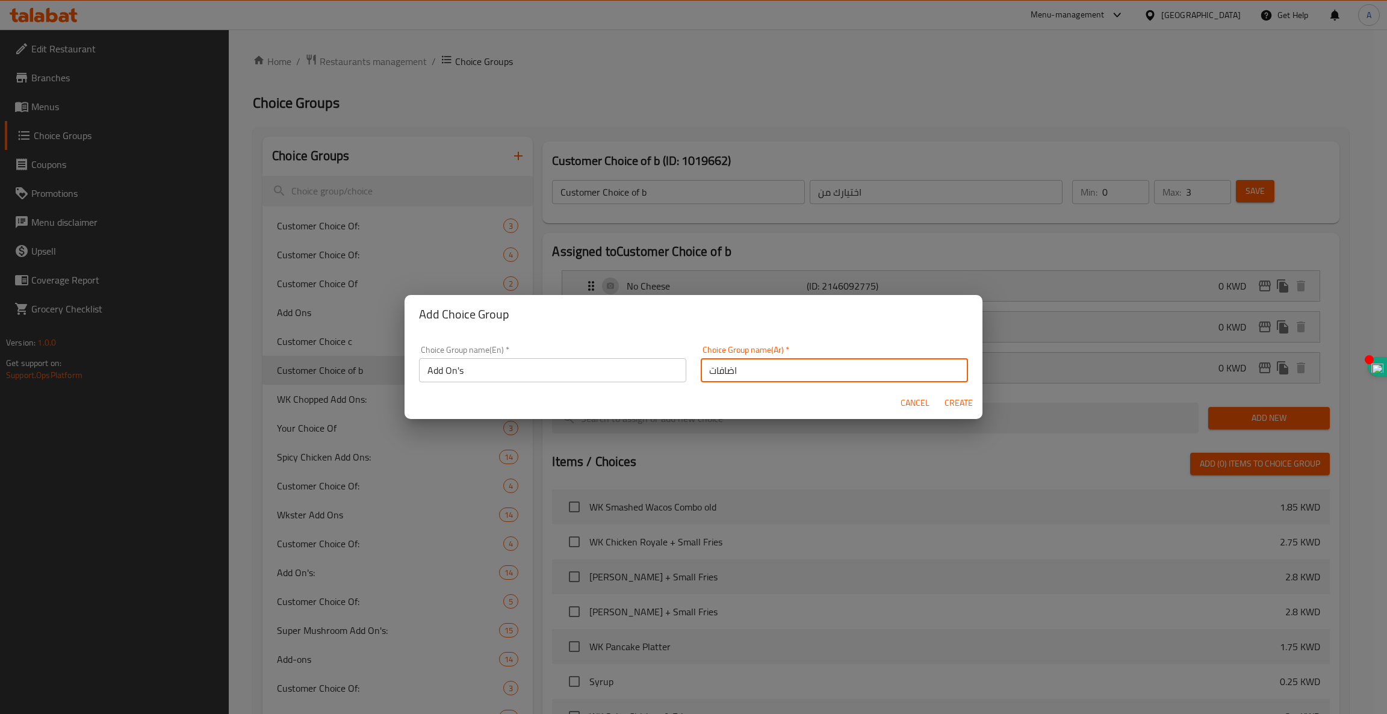
type input "اضافات"
click at [745, 410] on div "Cancel Create" at bounding box center [693, 403] width 578 height 32
click at [965, 402] on span "Create" at bounding box center [958, 402] width 29 height 15
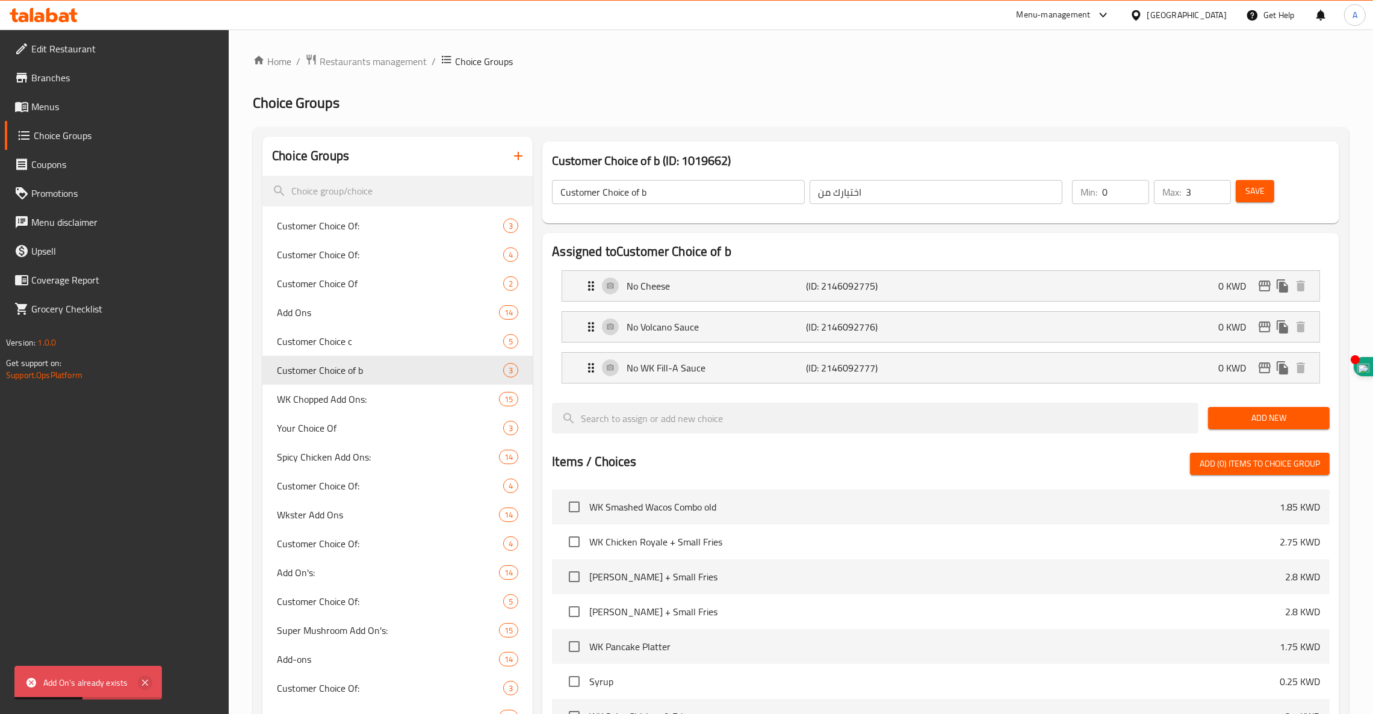
click at [142, 675] on icon at bounding box center [145, 682] width 14 height 14
click at [512, 147] on button "button" at bounding box center [518, 155] width 29 height 29
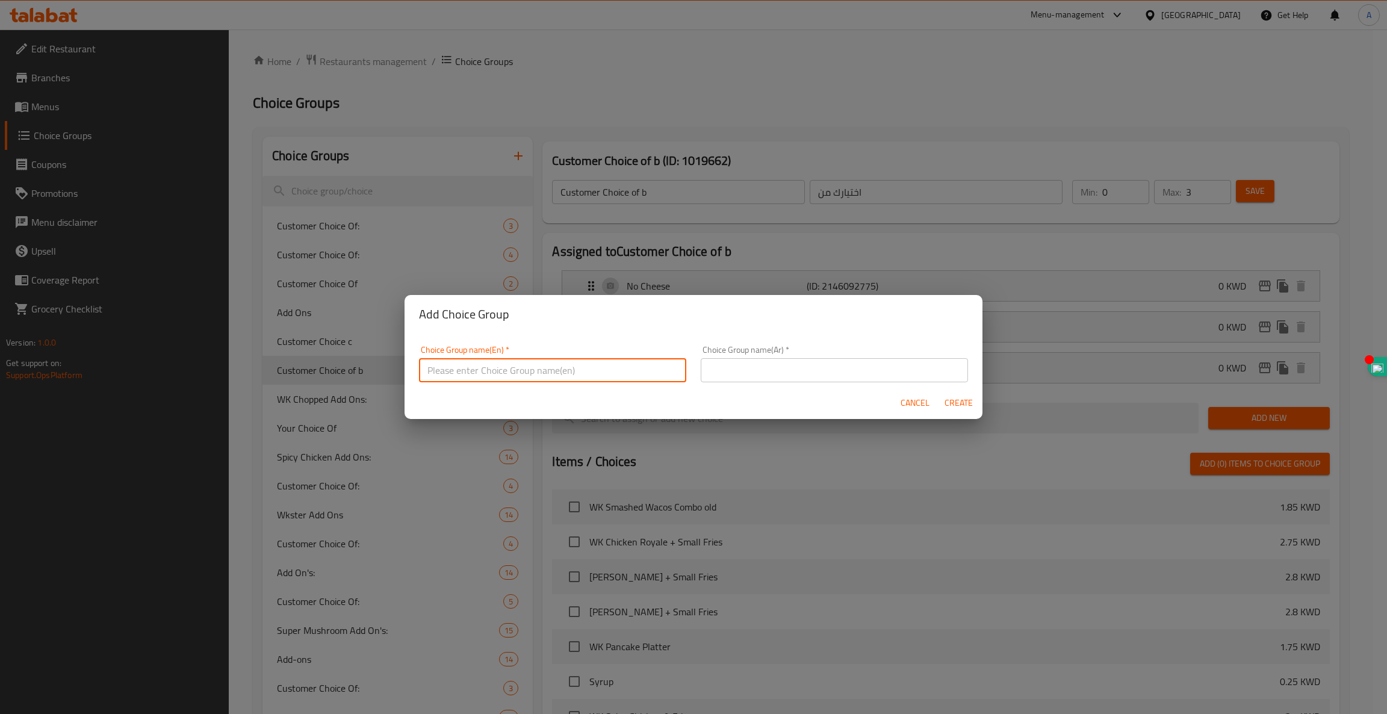
click at [480, 375] on input "text" at bounding box center [552, 370] width 267 height 24
paste input "Add On's"
type input "Add On's c"
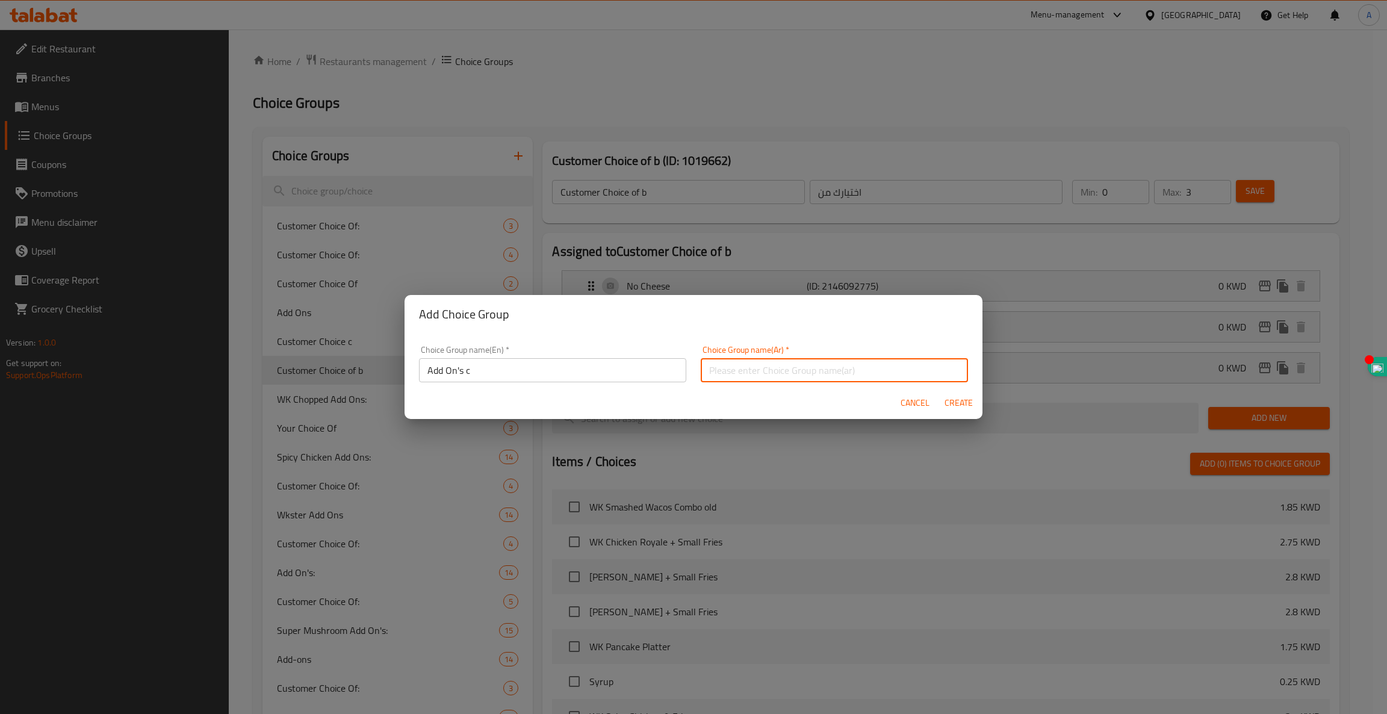
type input "h"
type input "اضافات"
click at [642, 413] on div "Cancel Create" at bounding box center [693, 403] width 578 height 32
click at [955, 403] on span "Create" at bounding box center [958, 402] width 29 height 15
type input "Add On's c"
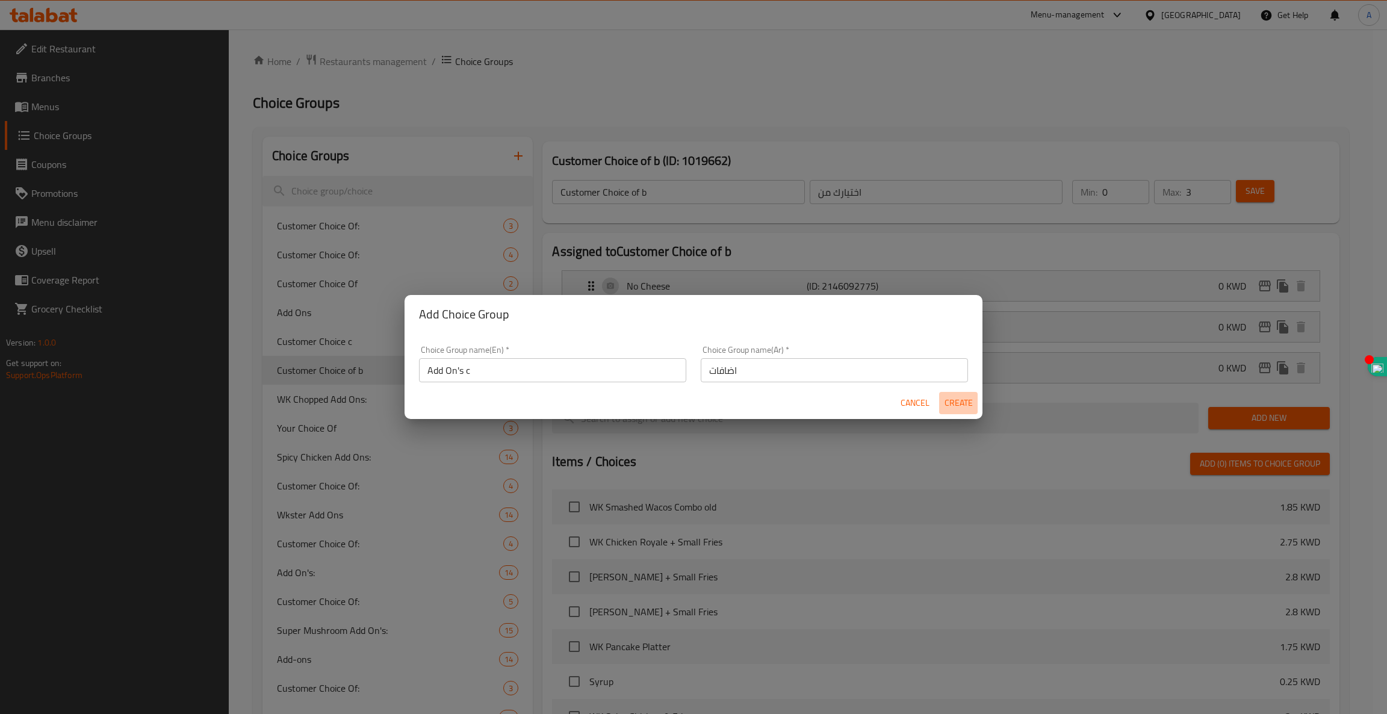
type input "اضافات"
type input "0"
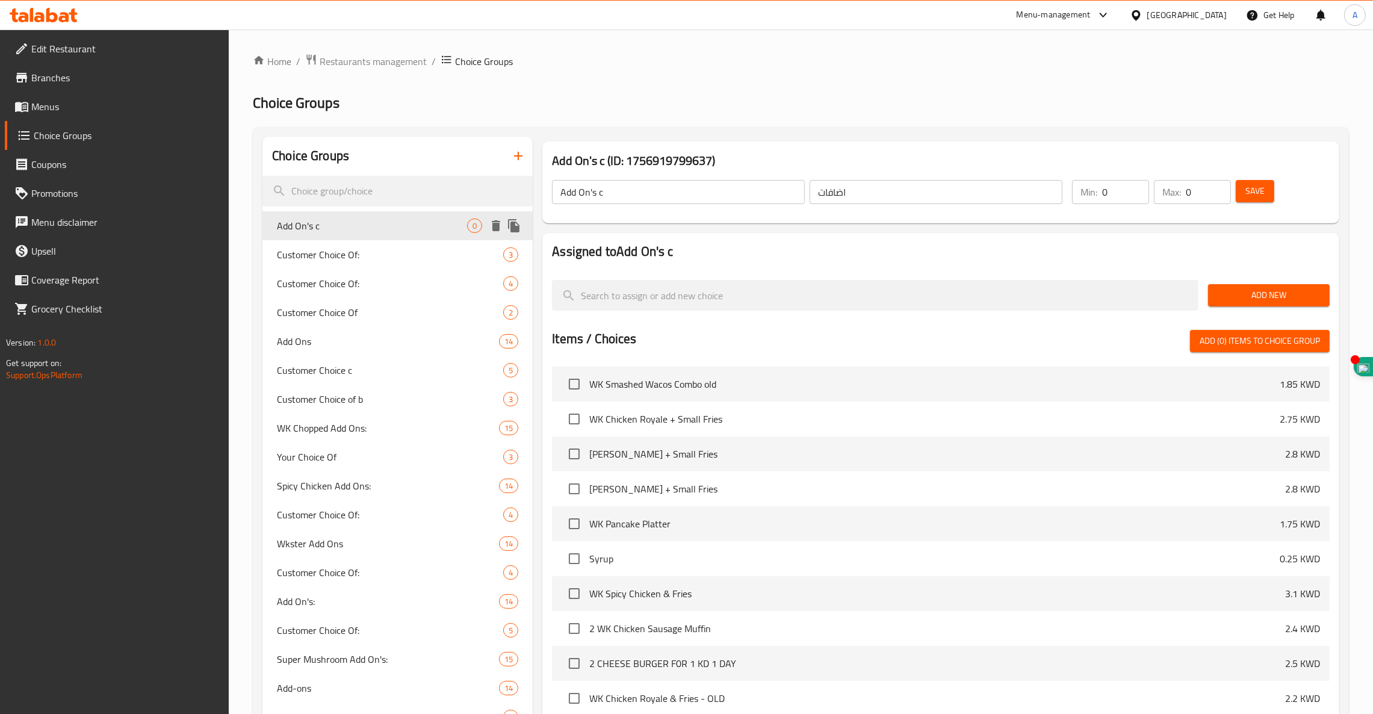
click at [499, 226] on icon "delete" at bounding box center [496, 225] width 8 height 11
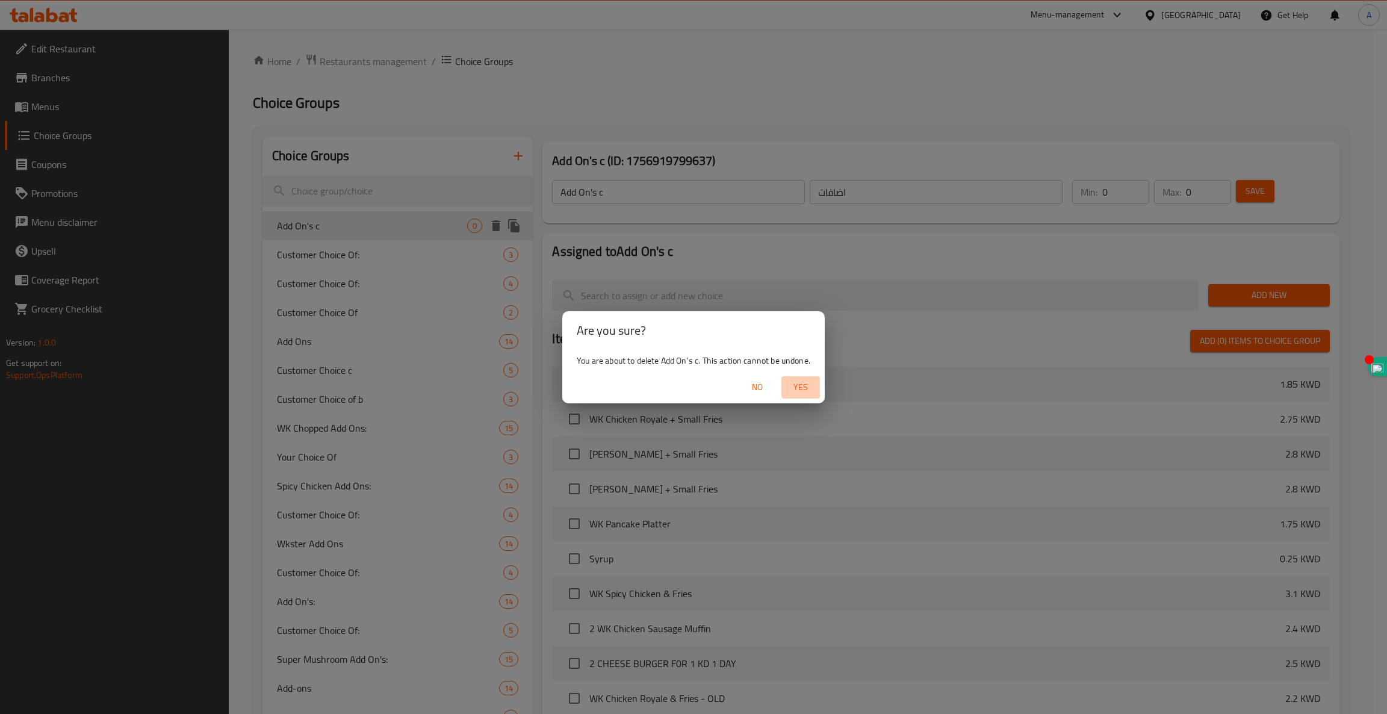
click at [795, 382] on span "Yes" at bounding box center [800, 387] width 29 height 15
type input "Customer Choice Of:"
type input "اختيار عميل:"
type input "1"
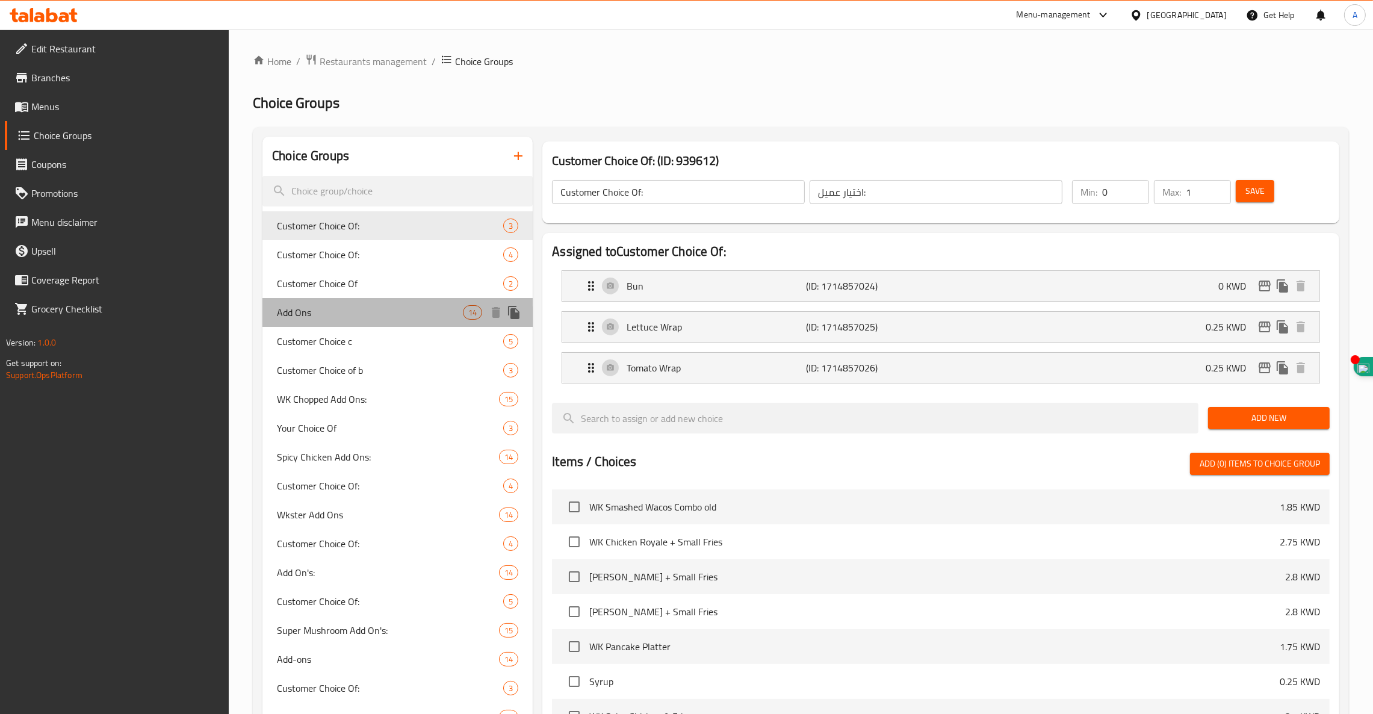
click at [296, 311] on span "Add Ons" at bounding box center [370, 312] width 186 height 14
type input "Add Ons"
type input "إضافات"
type input "14"
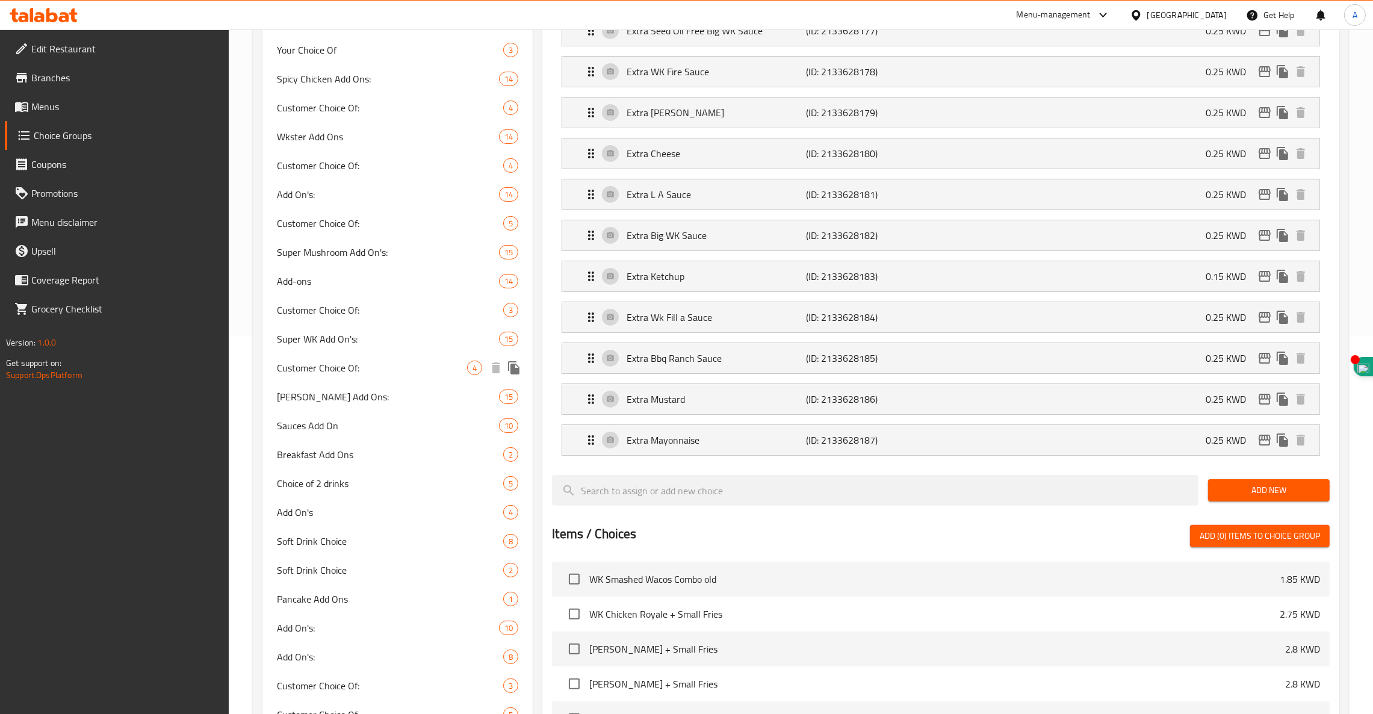
scroll to position [380, 0]
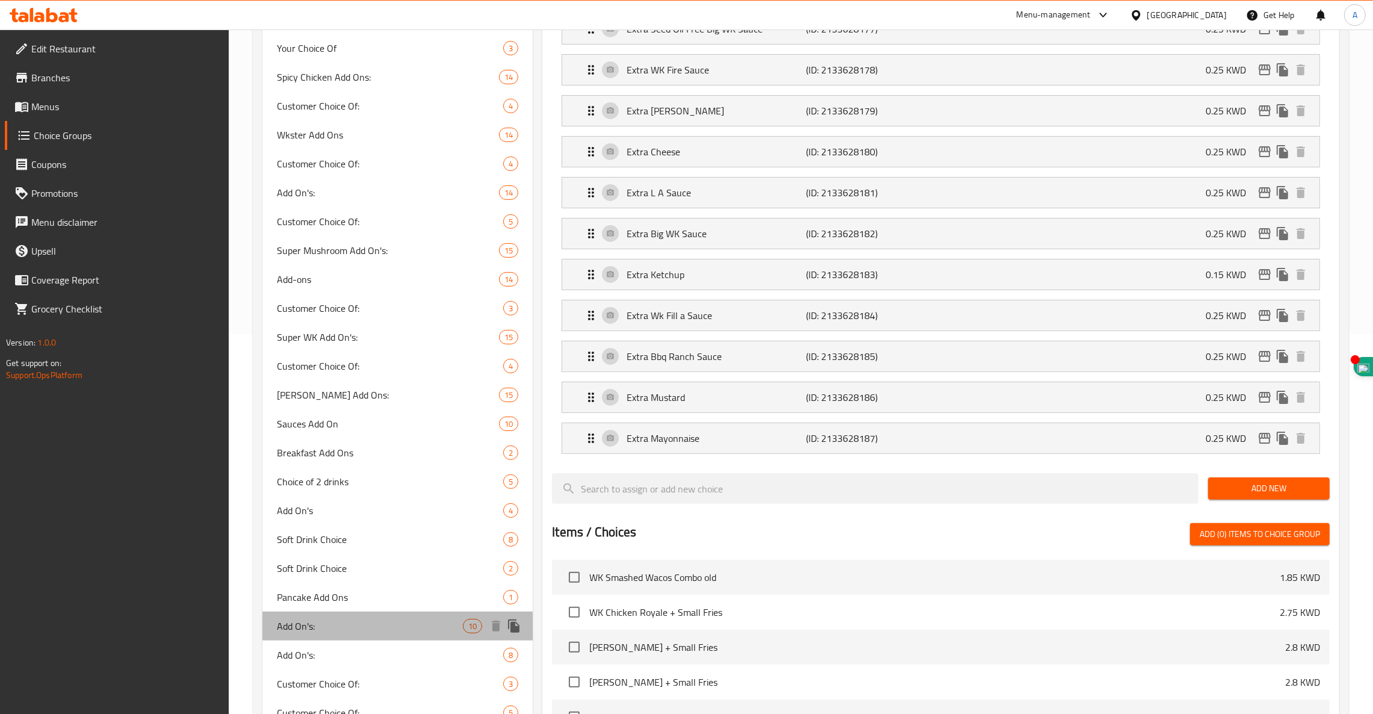
click at [304, 637] on div "Add On's: 10" at bounding box center [397, 626] width 270 height 29
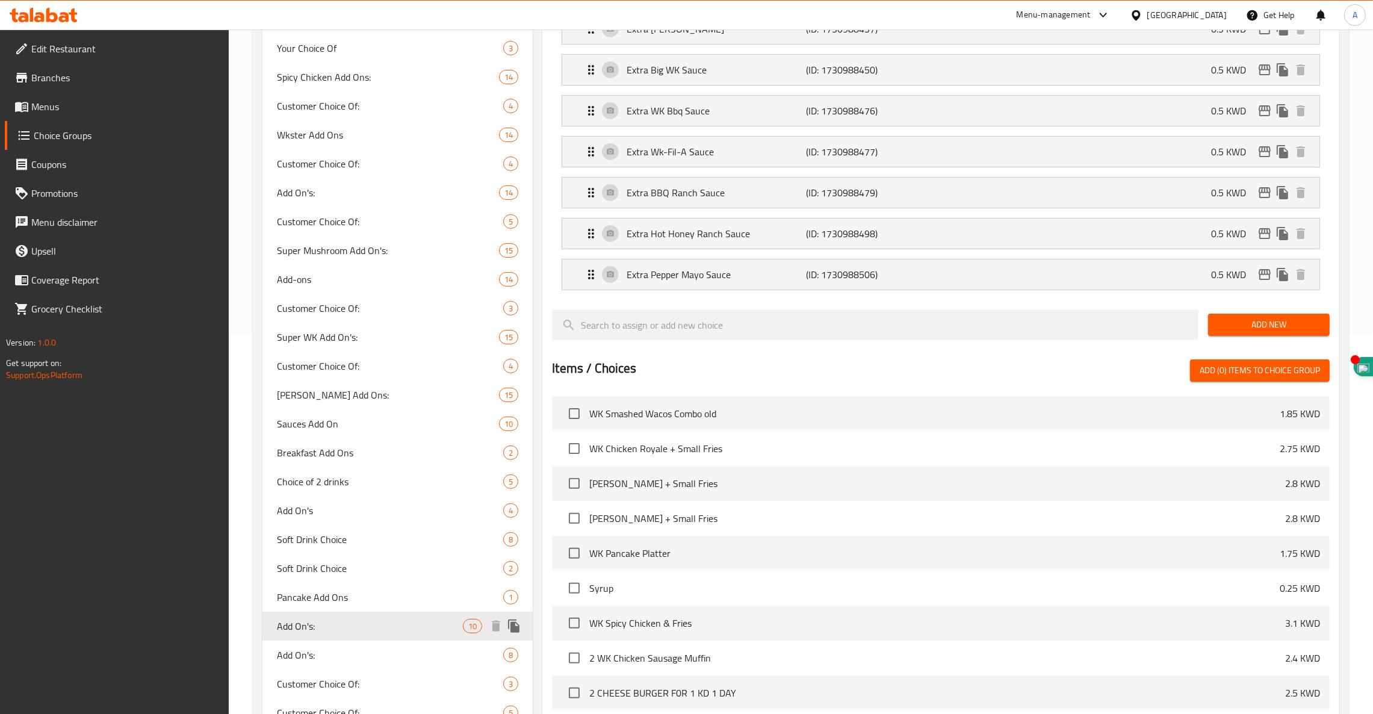
type input "Add On's:"
type input "إضافات:"
type input "10"
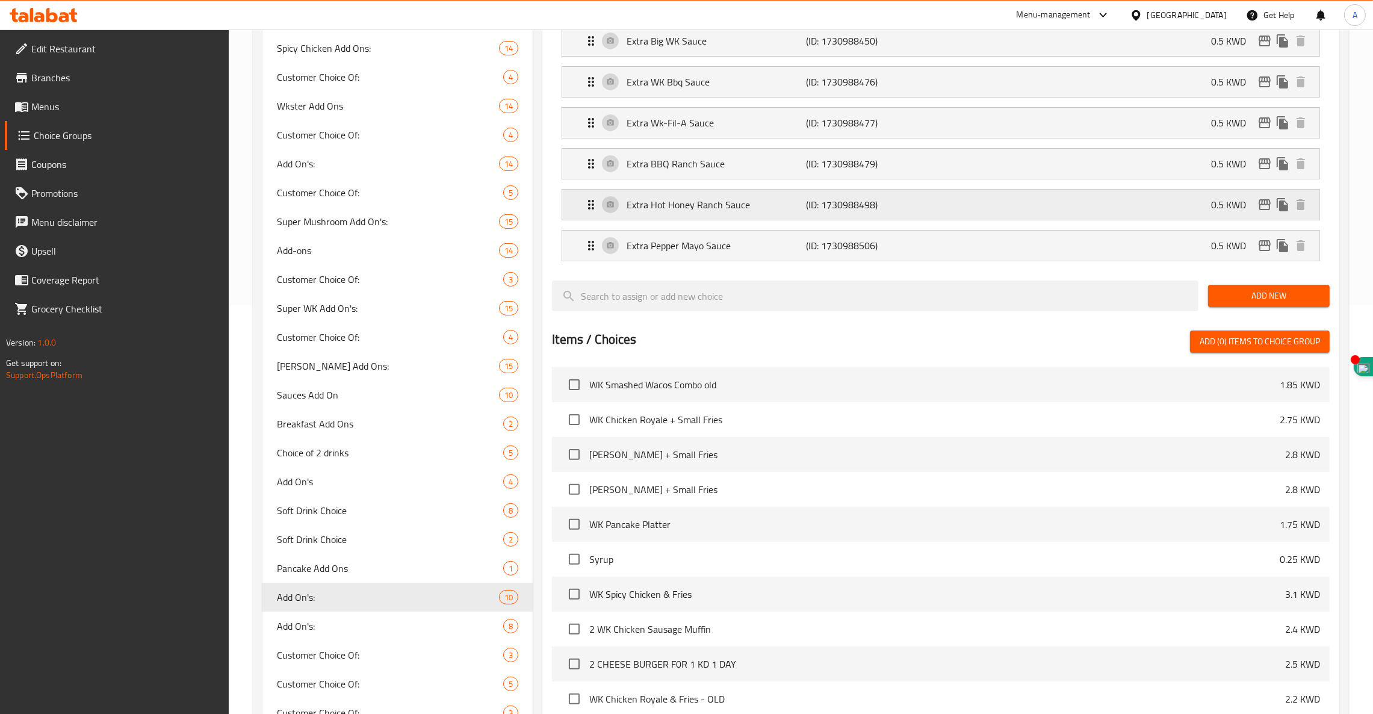
scroll to position [0, 0]
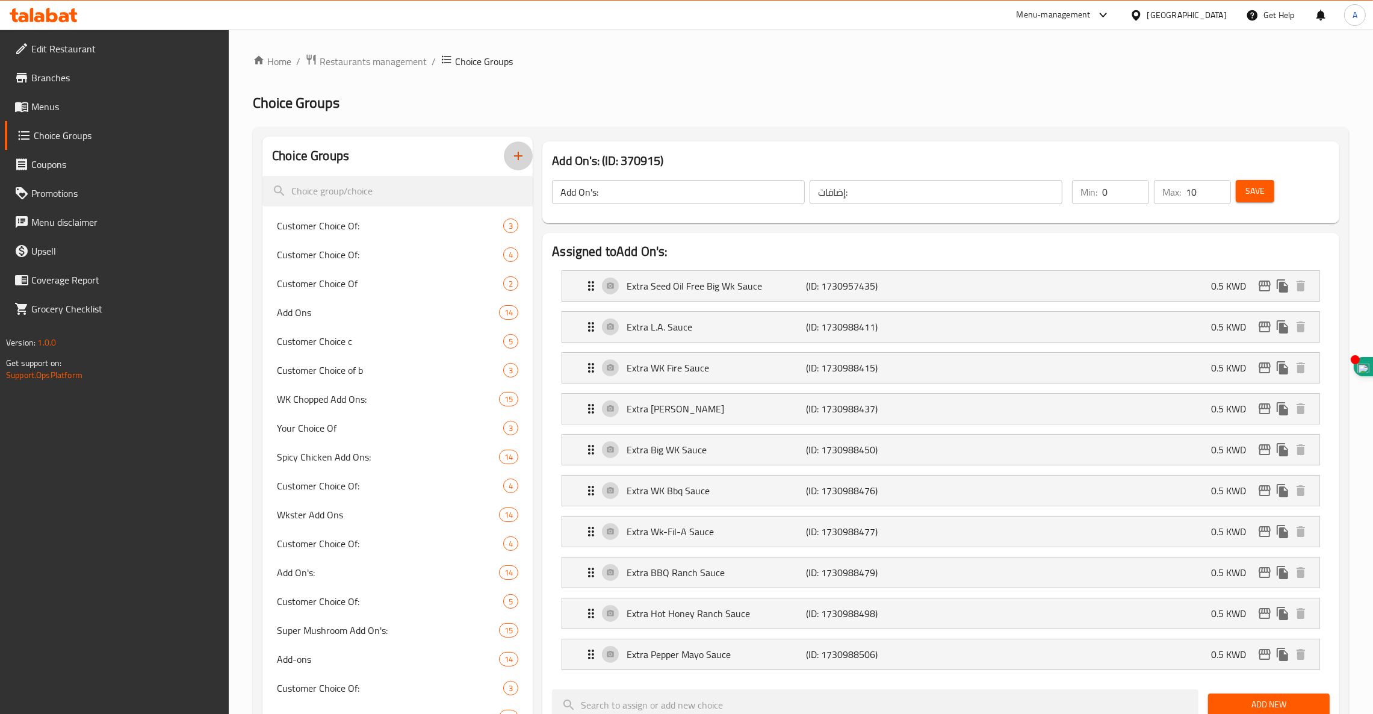
click at [515, 161] on icon "button" at bounding box center [518, 156] width 14 height 14
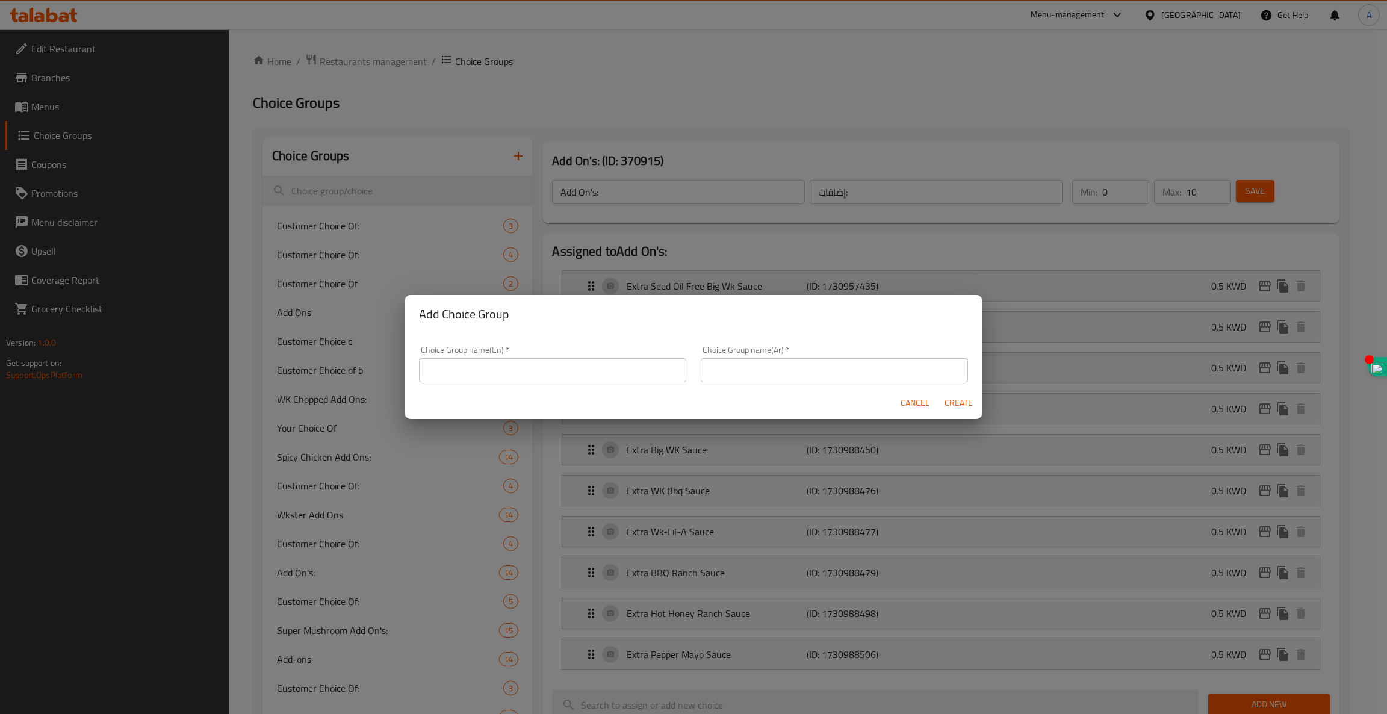
click at [487, 368] on input "text" at bounding box center [552, 370] width 267 height 24
paste input "Extra Beef Patty"
type input "E"
type input "ِ"
type input "Add On ch"
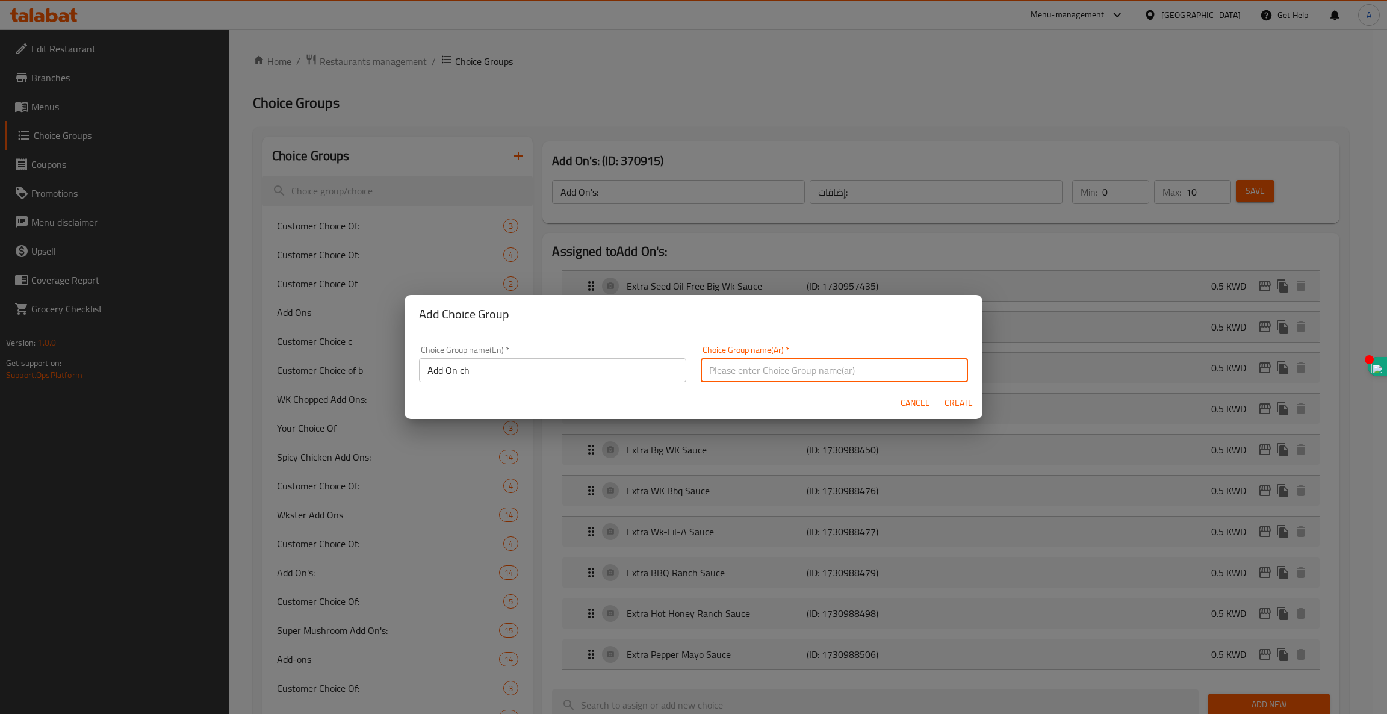
click at [818, 370] on input "text" at bounding box center [834, 370] width 267 height 24
click at [709, 370] on input "اضافات وك" at bounding box center [834, 370] width 267 height 24
type input "اضافات"
click at [722, 413] on div "Cancel Create" at bounding box center [693, 403] width 578 height 32
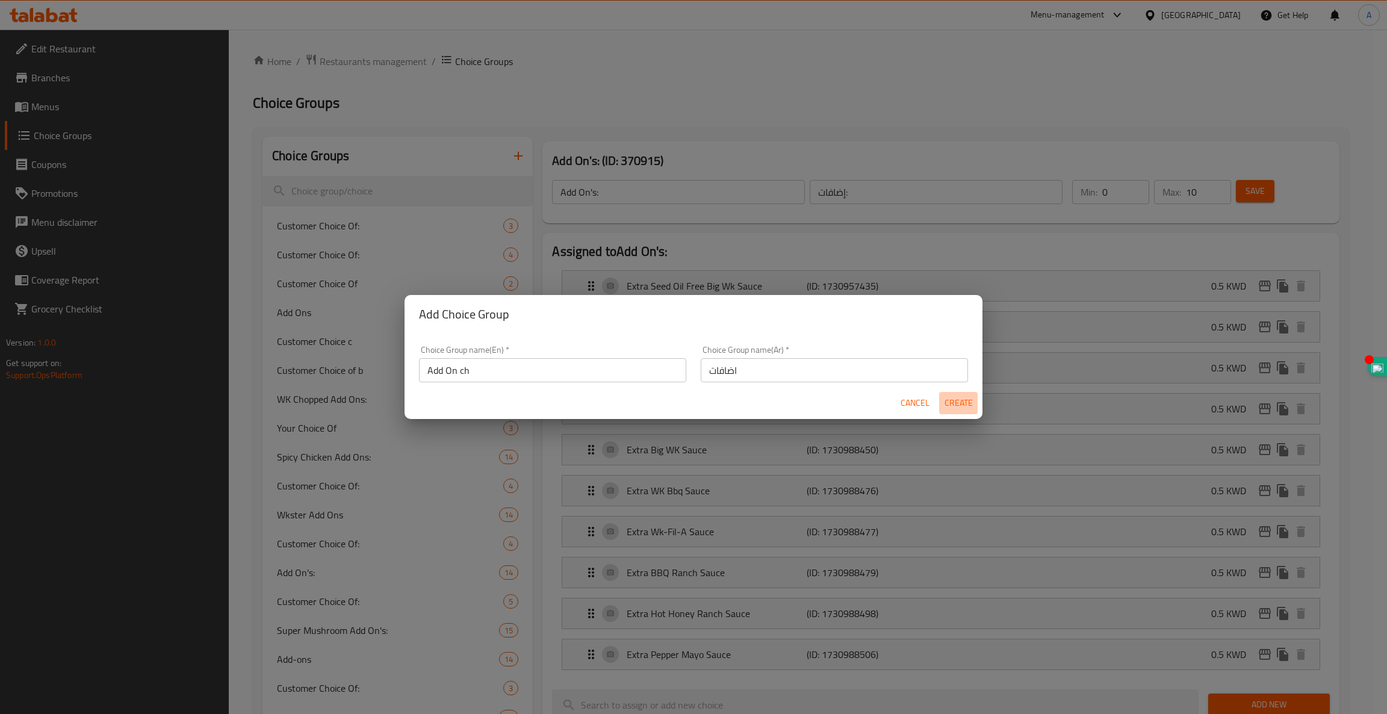
click at [964, 402] on span "Create" at bounding box center [958, 402] width 29 height 15
type input "Add On ch"
type input "اضافات"
type input "0"
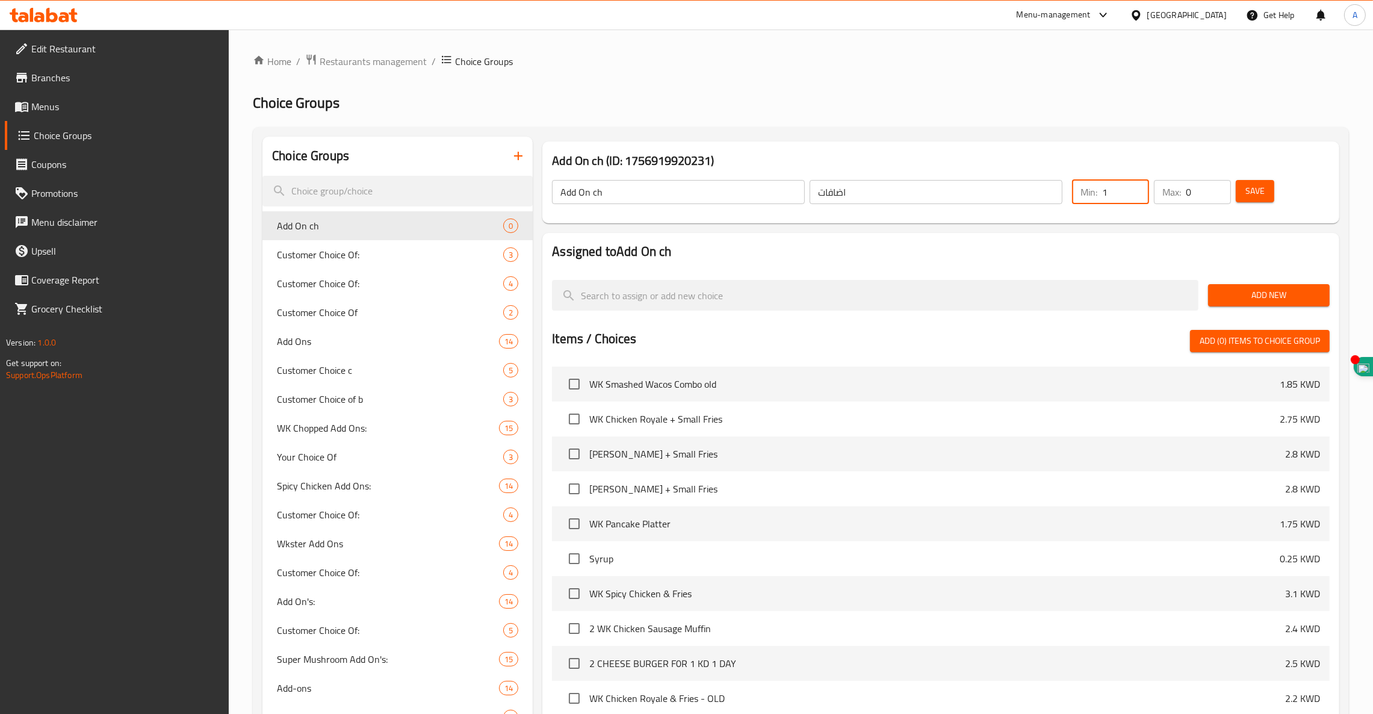
type input "1"
click at [1133, 184] on input "1" at bounding box center [1125, 192] width 47 height 24
type input "0"
drag, startPoint x: 1200, startPoint y: 185, endPoint x: 1113, endPoint y: 187, distance: 86.7
click at [1113, 187] on div "Min: 0 ​ Max: 0 ​" at bounding box center [1151, 192] width 169 height 34
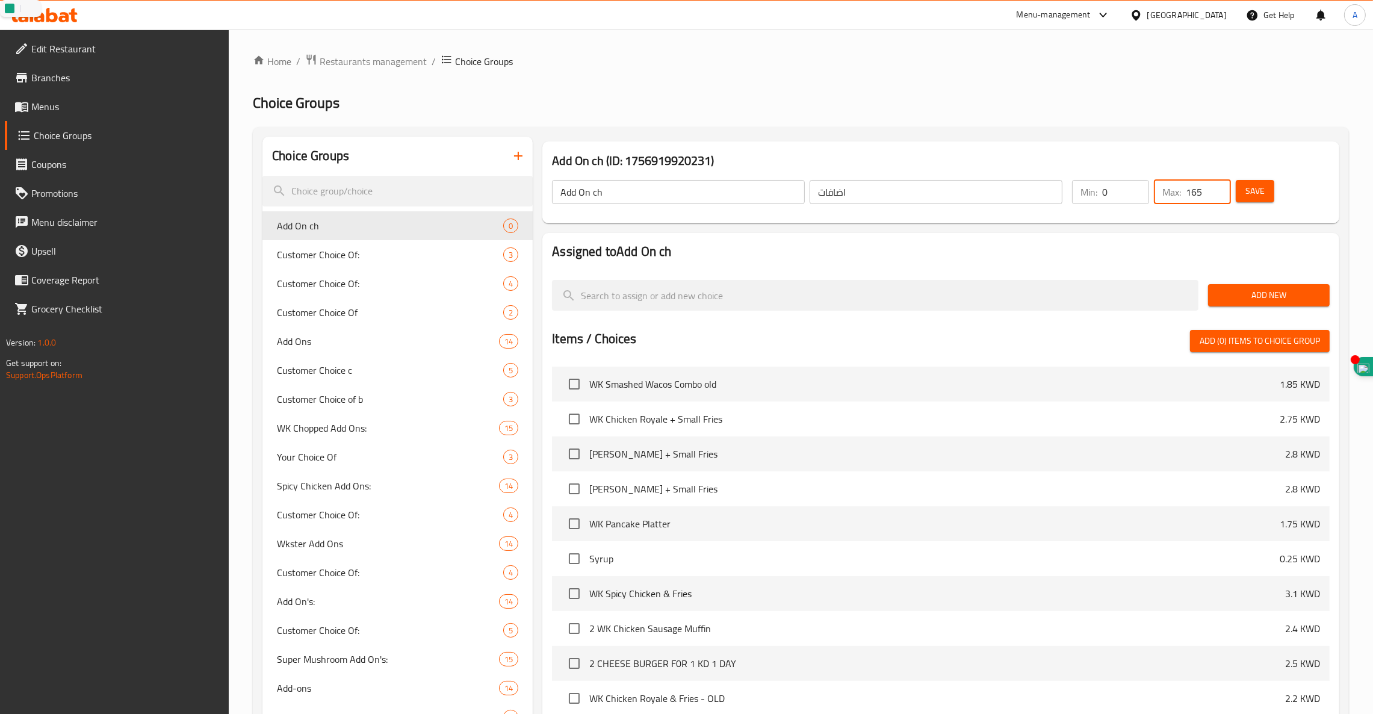
type input "165"
click at [1258, 191] on span "Save" at bounding box center [1254, 191] width 19 height 15
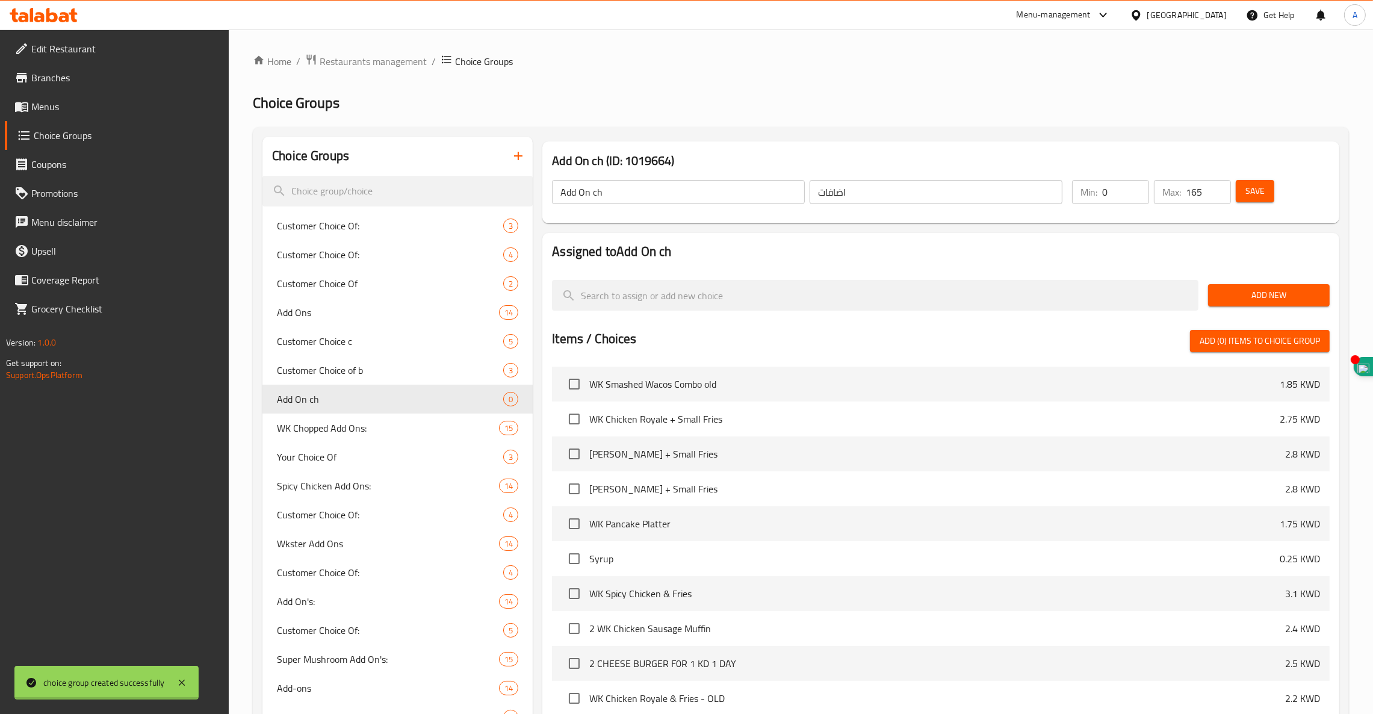
click at [1283, 298] on span "Add New" at bounding box center [1269, 295] width 102 height 15
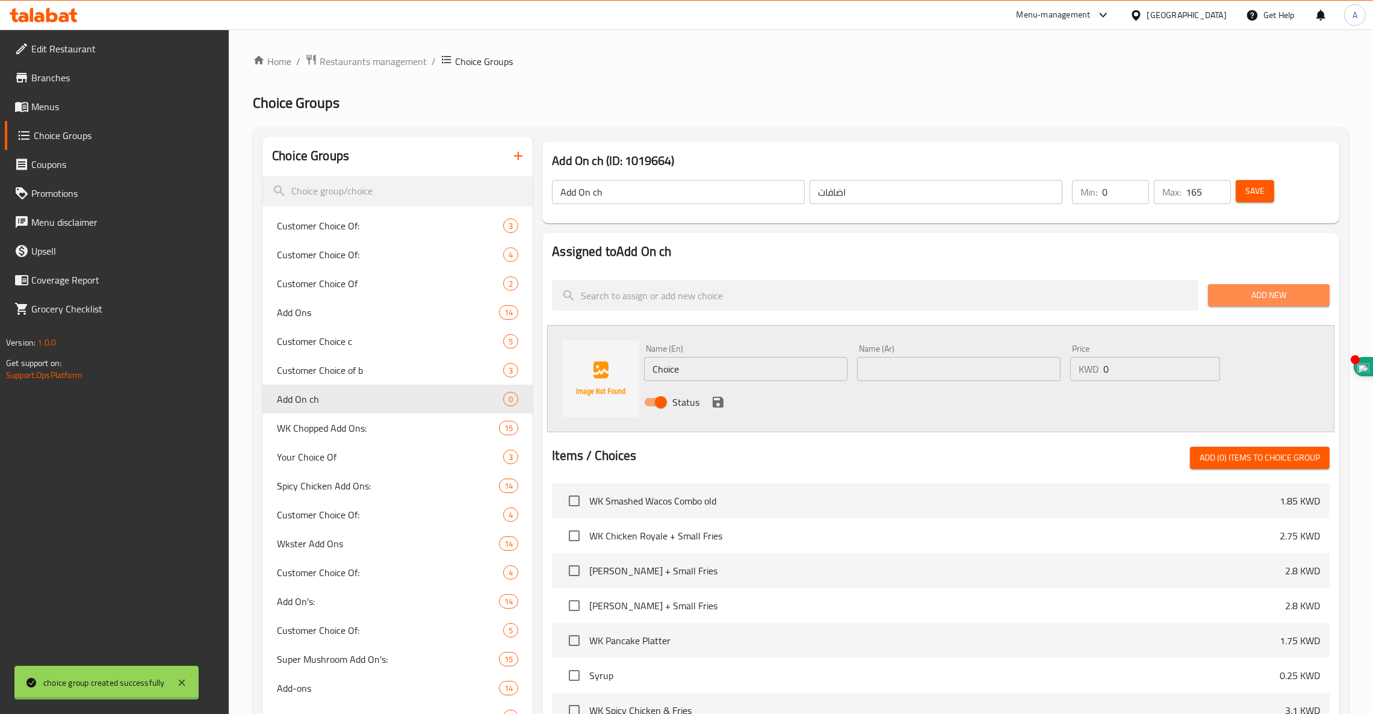
click at [1283, 298] on span "Add New" at bounding box center [1269, 295] width 102 height 15
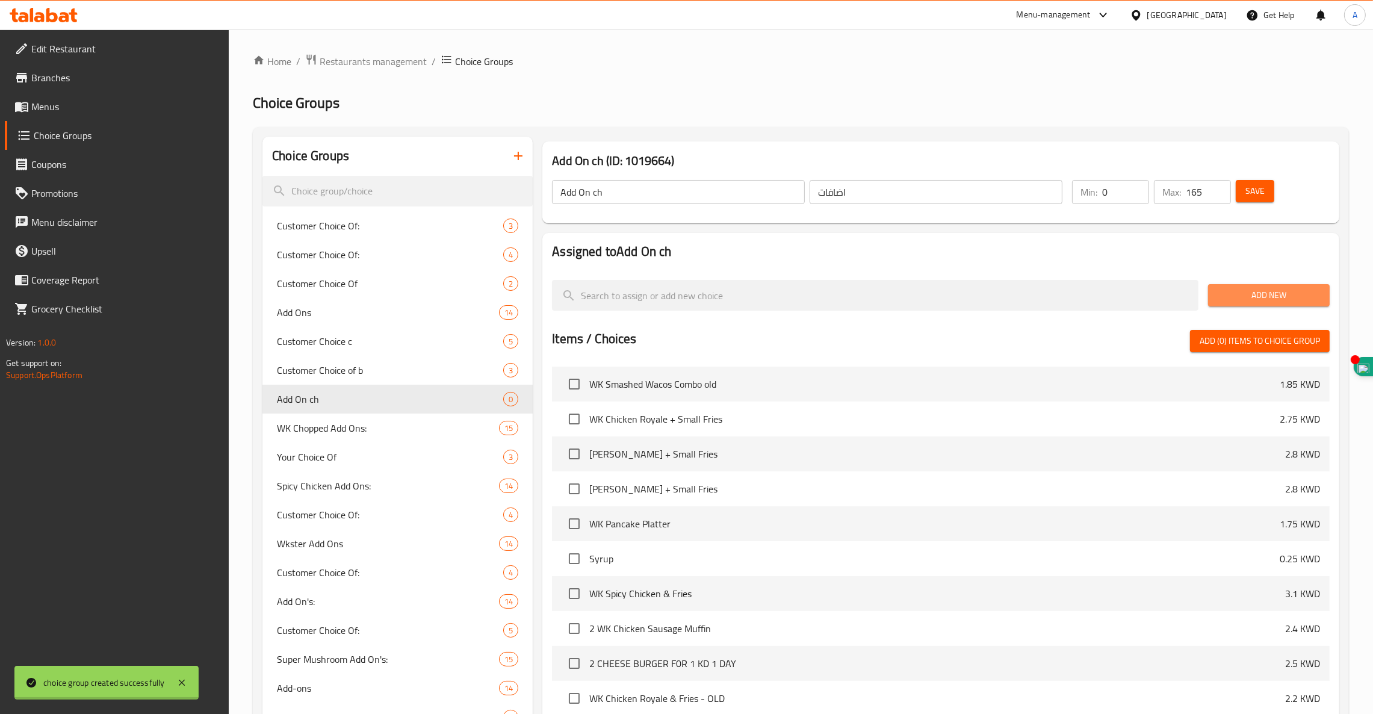
click at [1283, 298] on span "Add New" at bounding box center [1269, 295] width 102 height 15
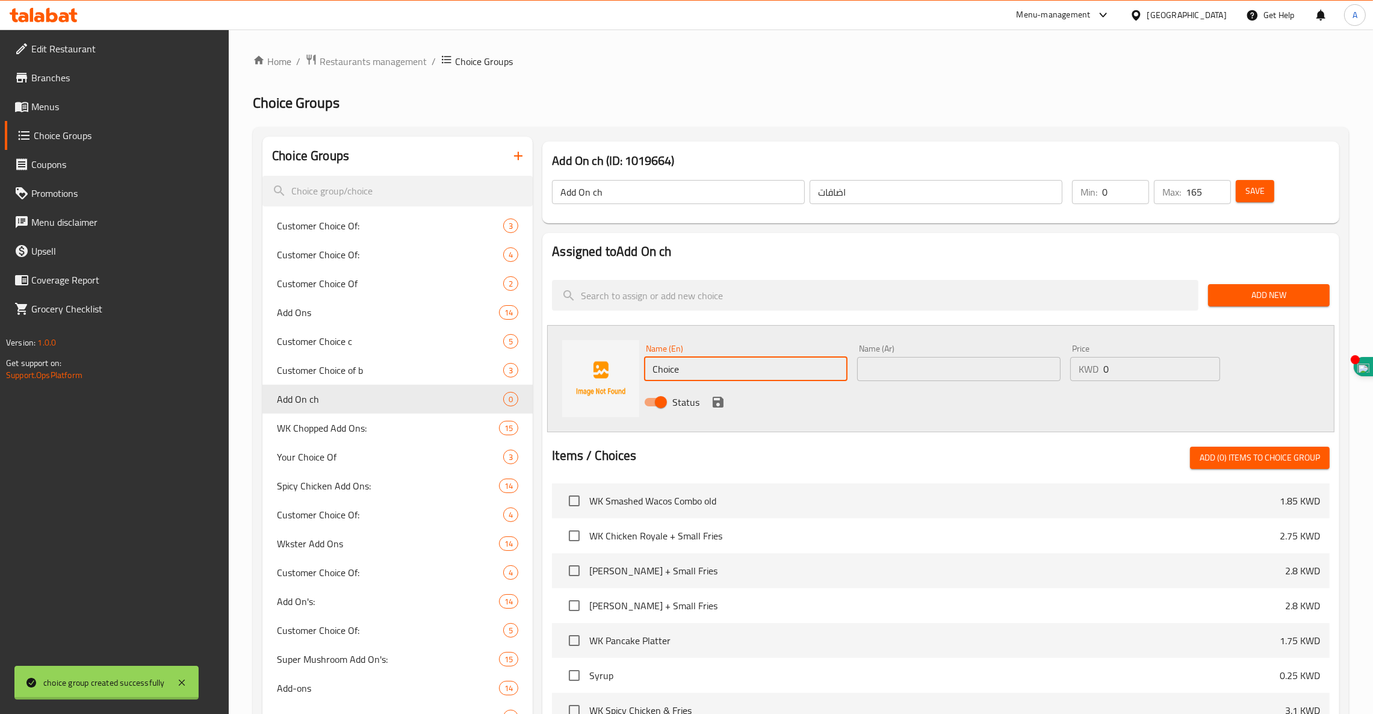
drag, startPoint x: 717, startPoint y: 364, endPoint x: 380, endPoint y: 277, distance: 348.0
click at [380, 277] on div "Choice Groups Customer Choice Of: 3 Customer Choice Of: 4 Customer Choice Of 2 …" at bounding box center [803, 725] width 1082 height 1177
paste input "Extra Beef Patty"
type input "Extra Beef Patty"
type input "0.75"
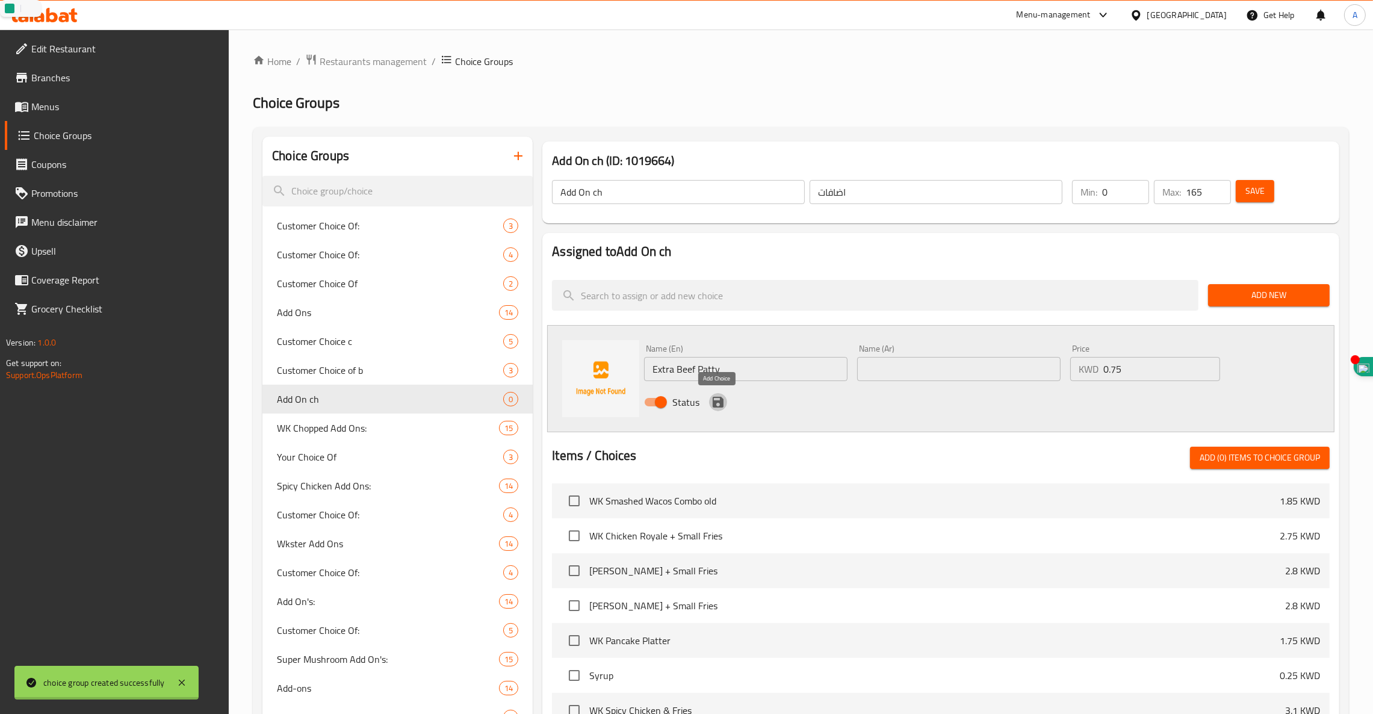
click at [718, 399] on icon "save" at bounding box center [718, 402] width 14 height 14
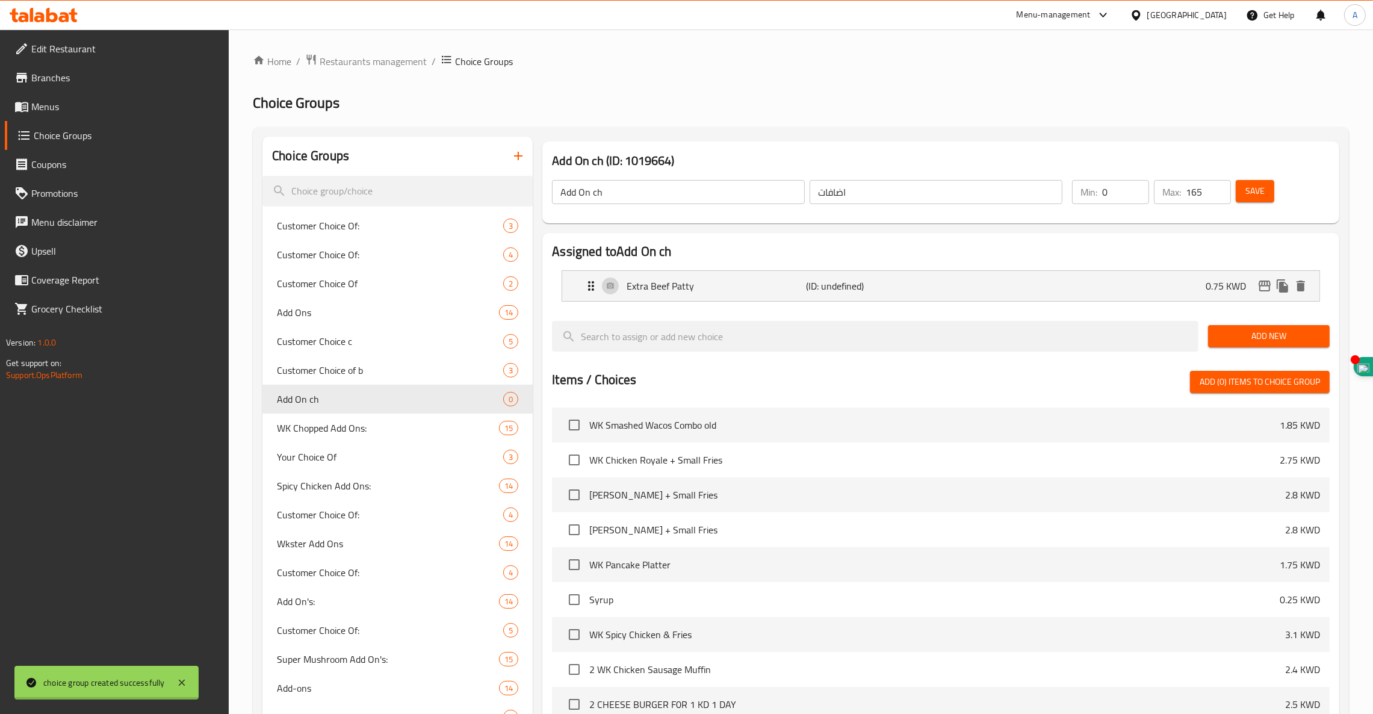
click at [1258, 342] on span "Add New" at bounding box center [1269, 336] width 102 height 15
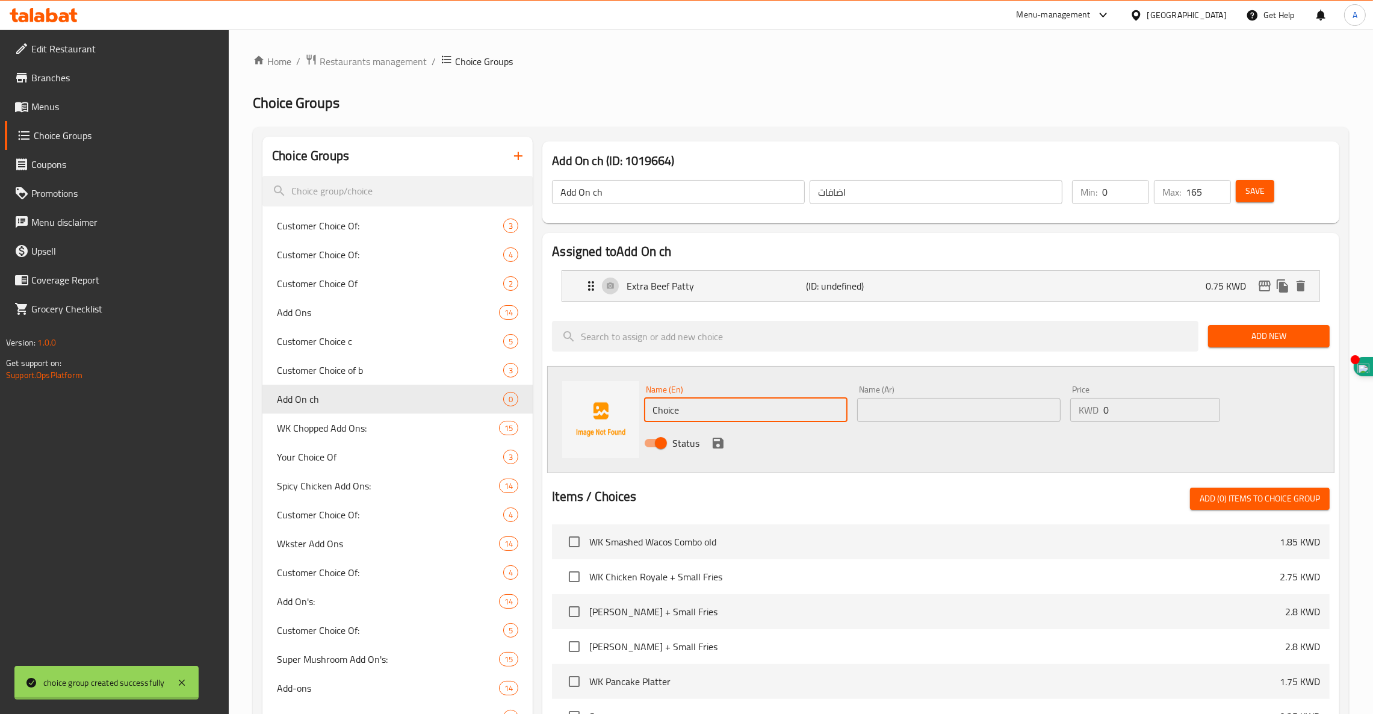
drag, startPoint x: 716, startPoint y: 413, endPoint x: 388, endPoint y: 446, distance: 329.7
click at [388, 446] on div "Choice Groups Customer Choice Of: 3 Customer Choice Of: 4 Customer Choice Of 2 …" at bounding box center [803, 725] width 1082 height 1177
paste input "Extra Chees"
type input "Extra Cheese"
drag, startPoint x: 1139, startPoint y: 411, endPoint x: 870, endPoint y: 347, distance: 276.5
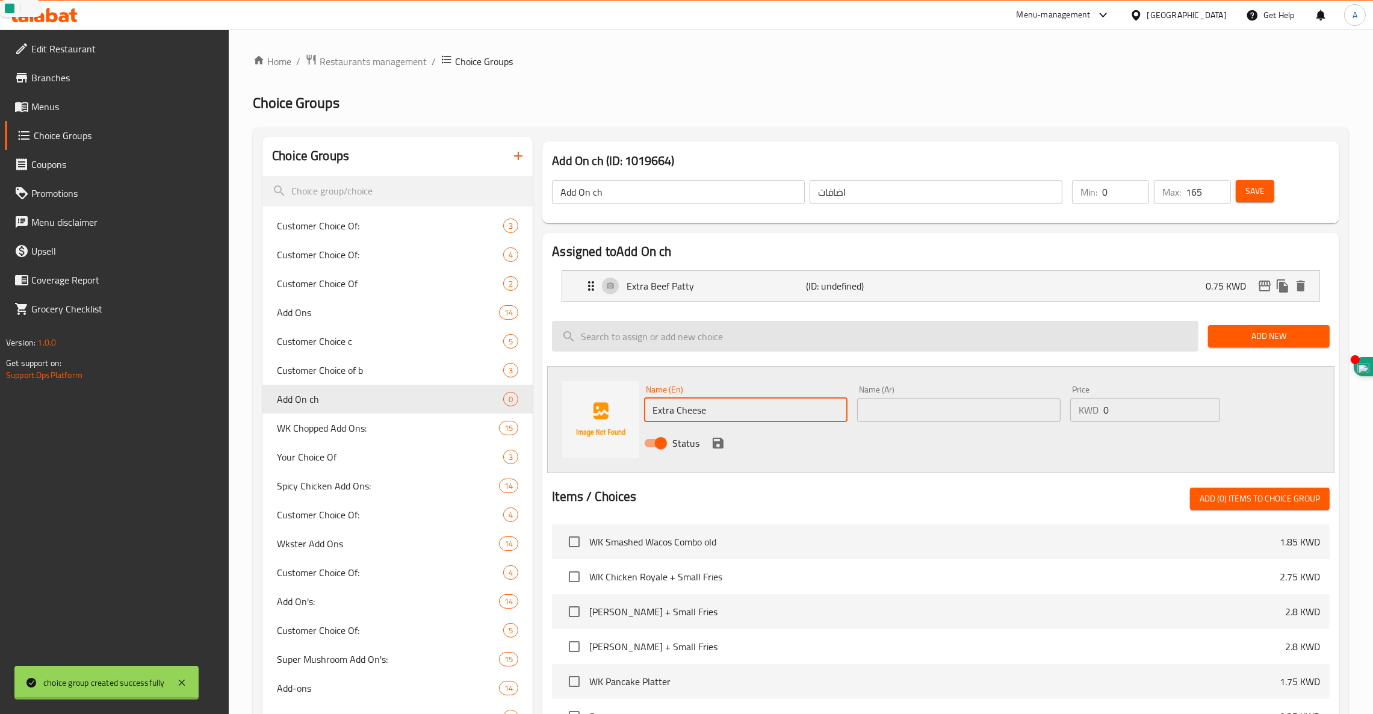
click at [870, 347] on div "Assigned to Add On ch Extra Beef Patty (ID: undefined) 0.75 KWD Name (En) Extra…" at bounding box center [940, 595] width 797 height 725
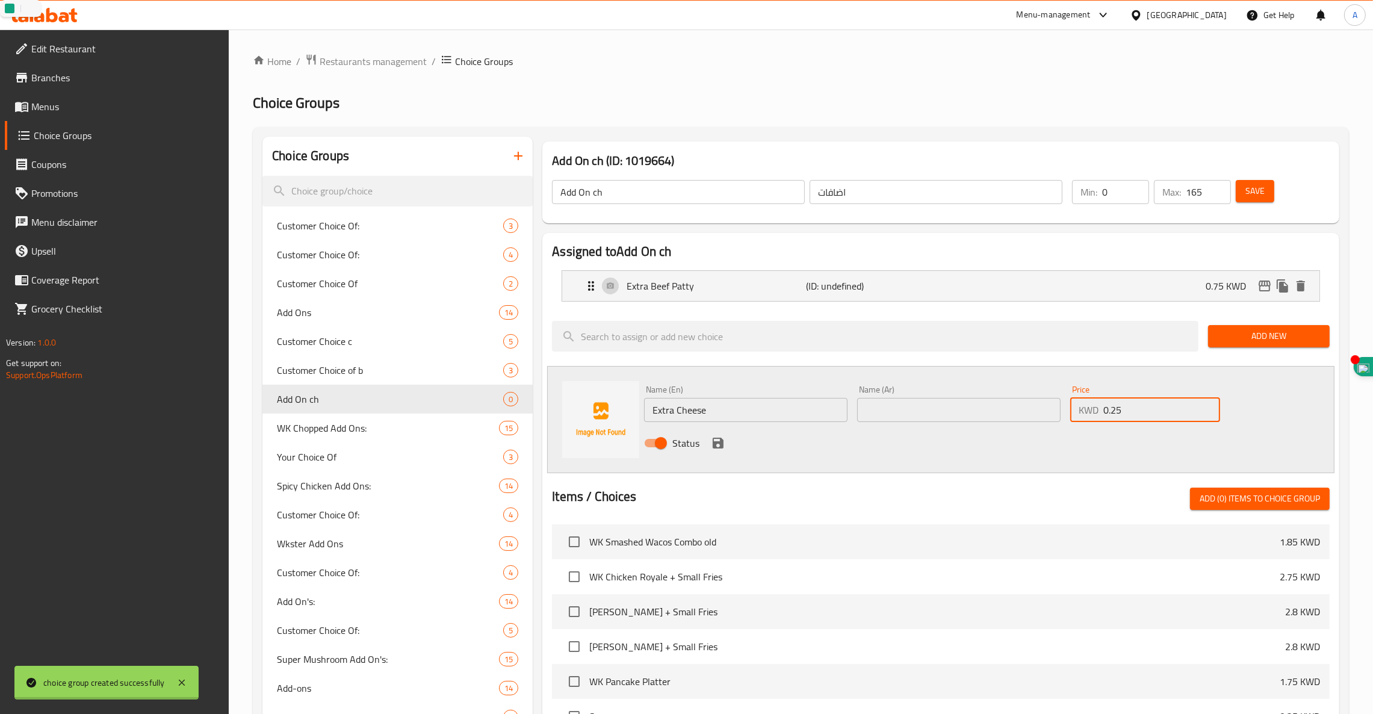
type input "0.25"
click at [717, 446] on icon "save" at bounding box center [718, 443] width 14 height 14
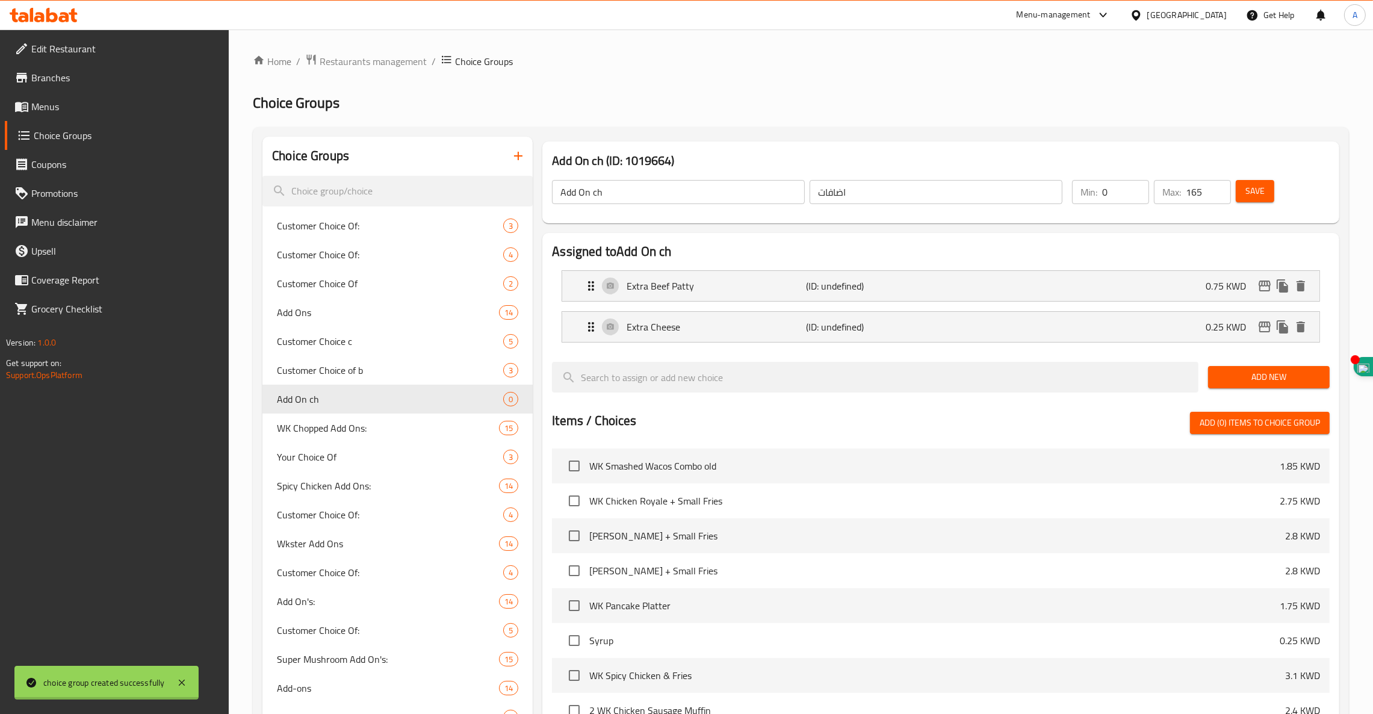
click at [1259, 374] on span "Add New" at bounding box center [1269, 377] width 102 height 15
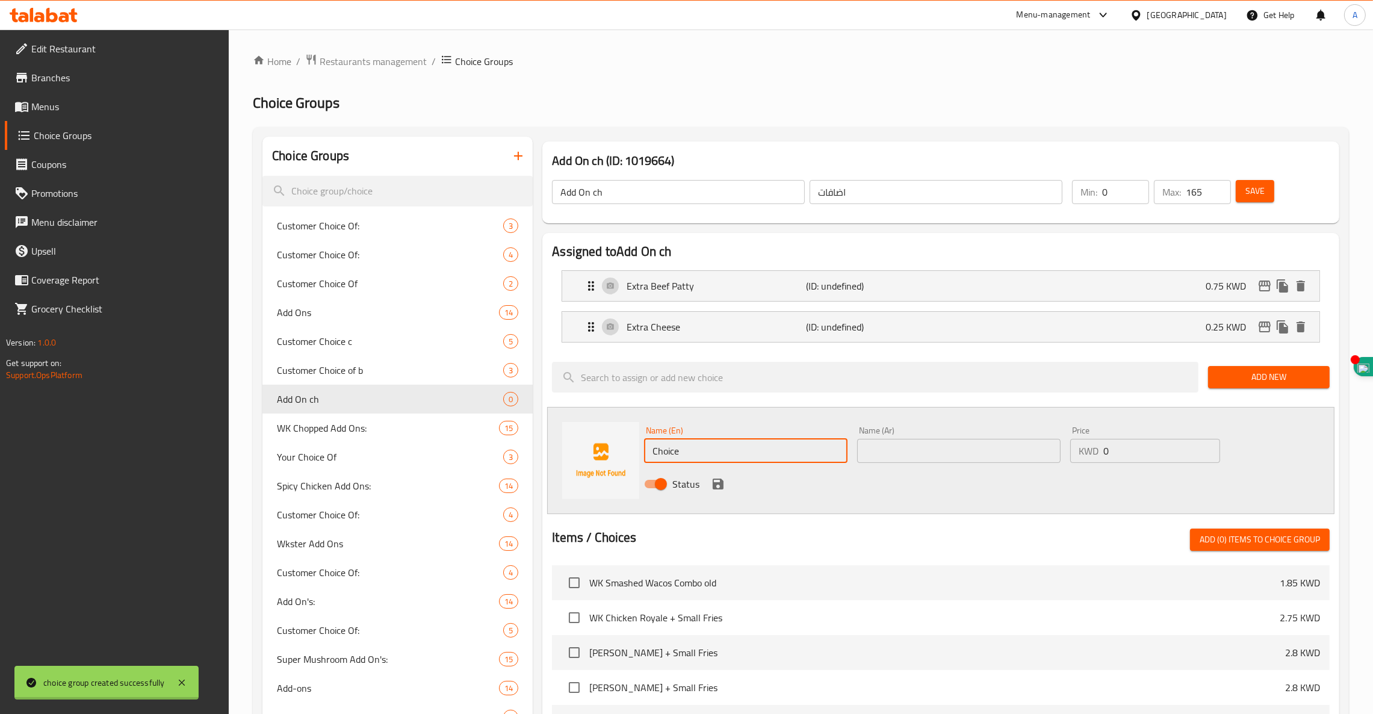
drag, startPoint x: 680, startPoint y: 432, endPoint x: 480, endPoint y: 426, distance: 199.9
click at [480, 426] on div "Choice Groups Customer Choice Of: 3 Customer Choice Of: 4 Customer Choice Of 2 …" at bounding box center [803, 725] width 1082 height 1177
paste input "Extra Onions"
type input "Extra Onions"
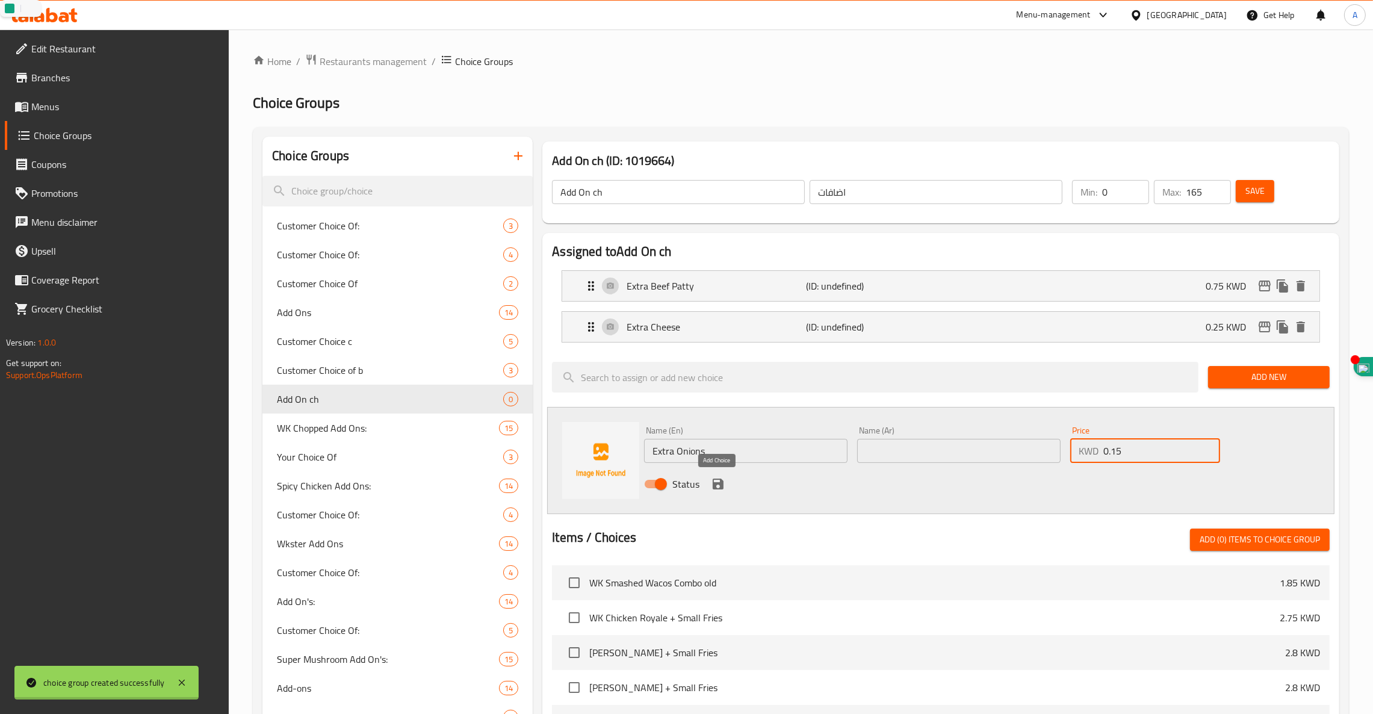
type input "0.15"
click at [716, 484] on icon "save" at bounding box center [718, 484] width 11 height 11
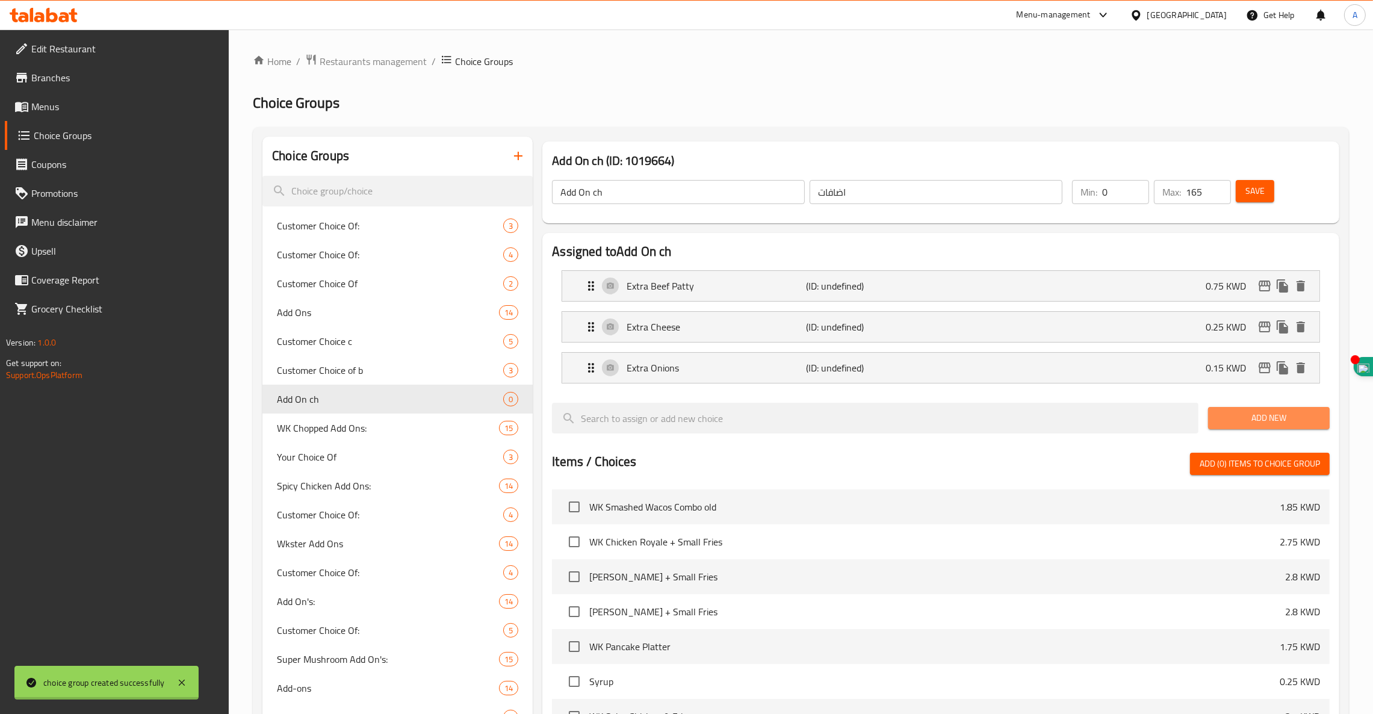
click at [1261, 429] on button "Add New" at bounding box center [1269, 418] width 122 height 22
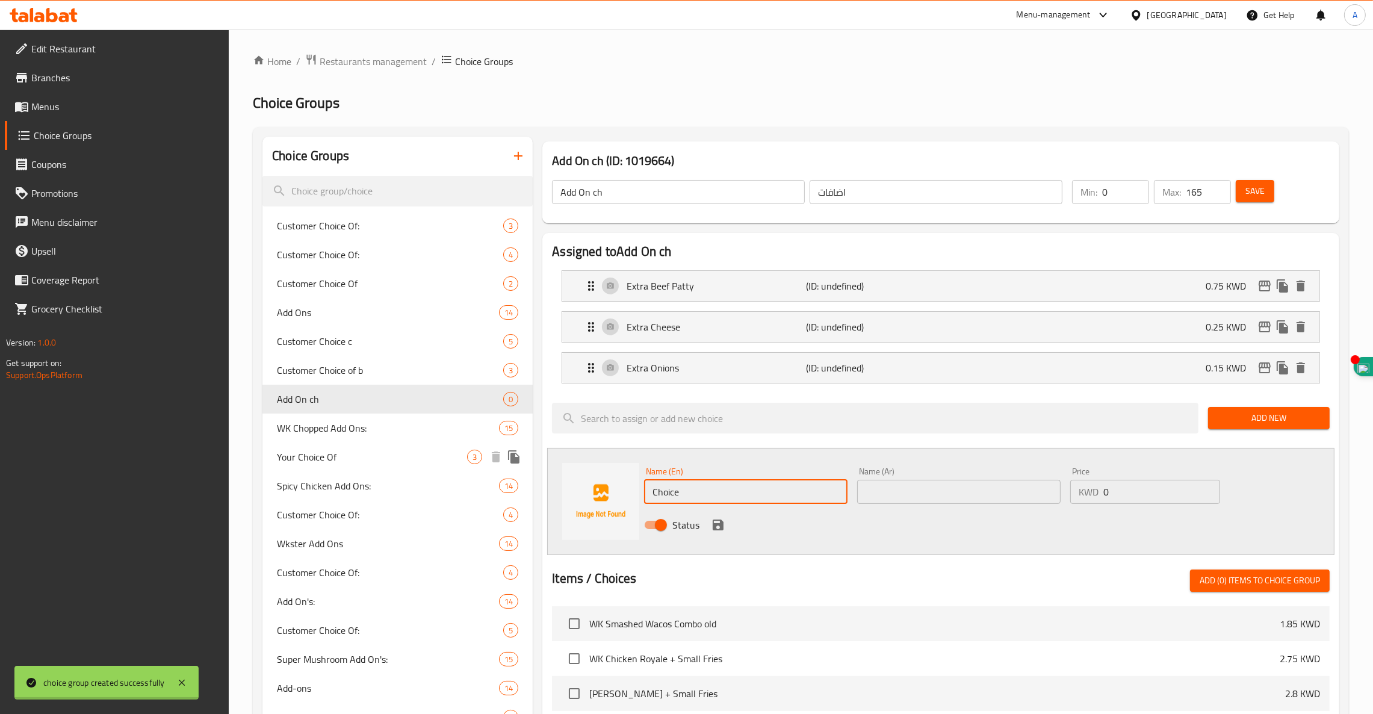
drag, startPoint x: 422, startPoint y: 444, endPoint x: 310, endPoint y: 414, distance: 115.8
click at [310, 414] on div "Choice Groups Customer Choice Of: 3 Customer Choice Of: 4 Customer Choice Of 2 …" at bounding box center [803, 725] width 1082 height 1177
paste input "Extra Seed Oil Free Big WK Sau"
type input "Extra Seed Oil Free Big WK Sauce"
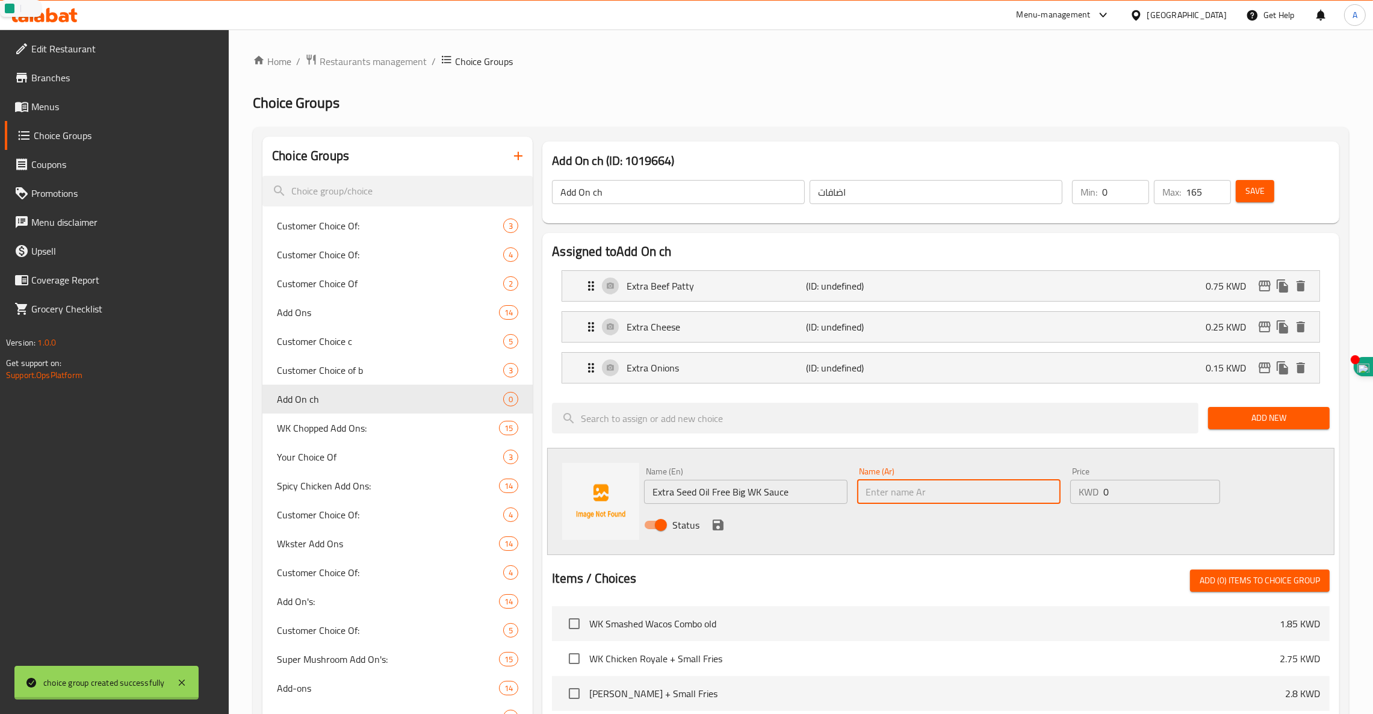
drag, startPoint x: 1127, startPoint y: 490, endPoint x: 932, endPoint y: 475, distance: 195.6
click at [932, 475] on div "Name (En) Extra Seed Oil Free Big WK Sauce Name (En) Name (Ar) Name (Ar) Price …" at bounding box center [958, 501] width 639 height 79
type input "0.25"
click at [723, 525] on icon "save" at bounding box center [718, 524] width 11 height 11
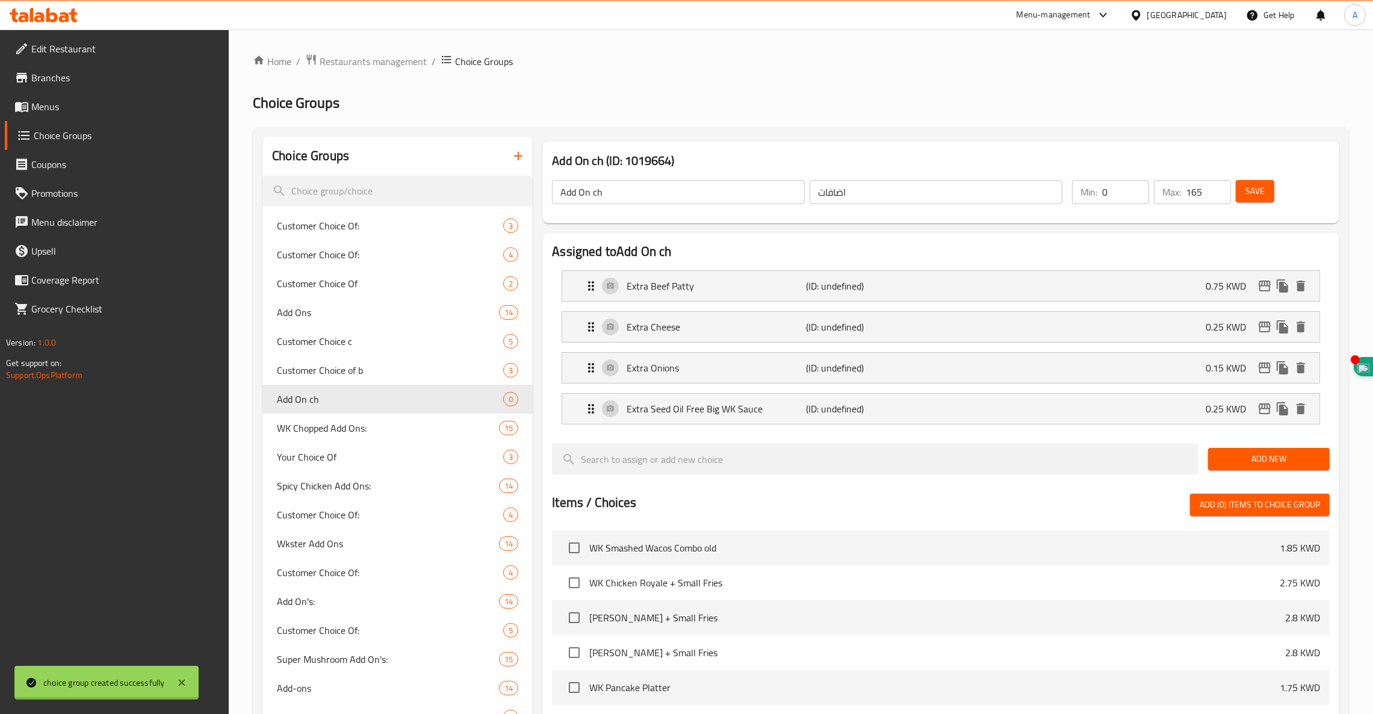
click at [1272, 473] on div "Add New" at bounding box center [1268, 459] width 131 height 40
click at [1263, 461] on span "Add New" at bounding box center [1269, 458] width 102 height 15
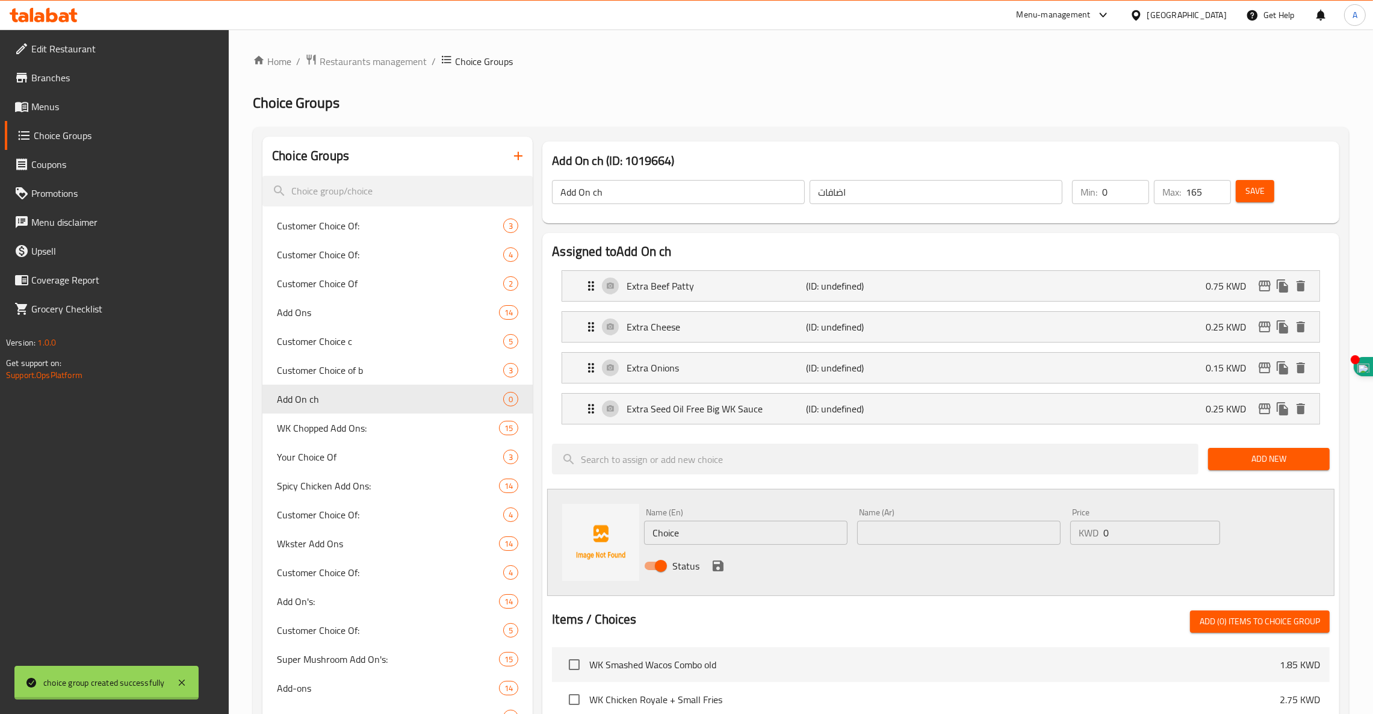
drag, startPoint x: 727, startPoint y: 534, endPoint x: 489, endPoint y: 500, distance: 240.1
click at [489, 500] on div "Choice Groups Customer Choice Of: 3 Customer Choice Of: 4 Customer Choice Of 2 …" at bounding box center [803, 725] width 1082 height 1177
paste input "Extra Mustard"
type input "Extra Mustard"
type input "0.15"
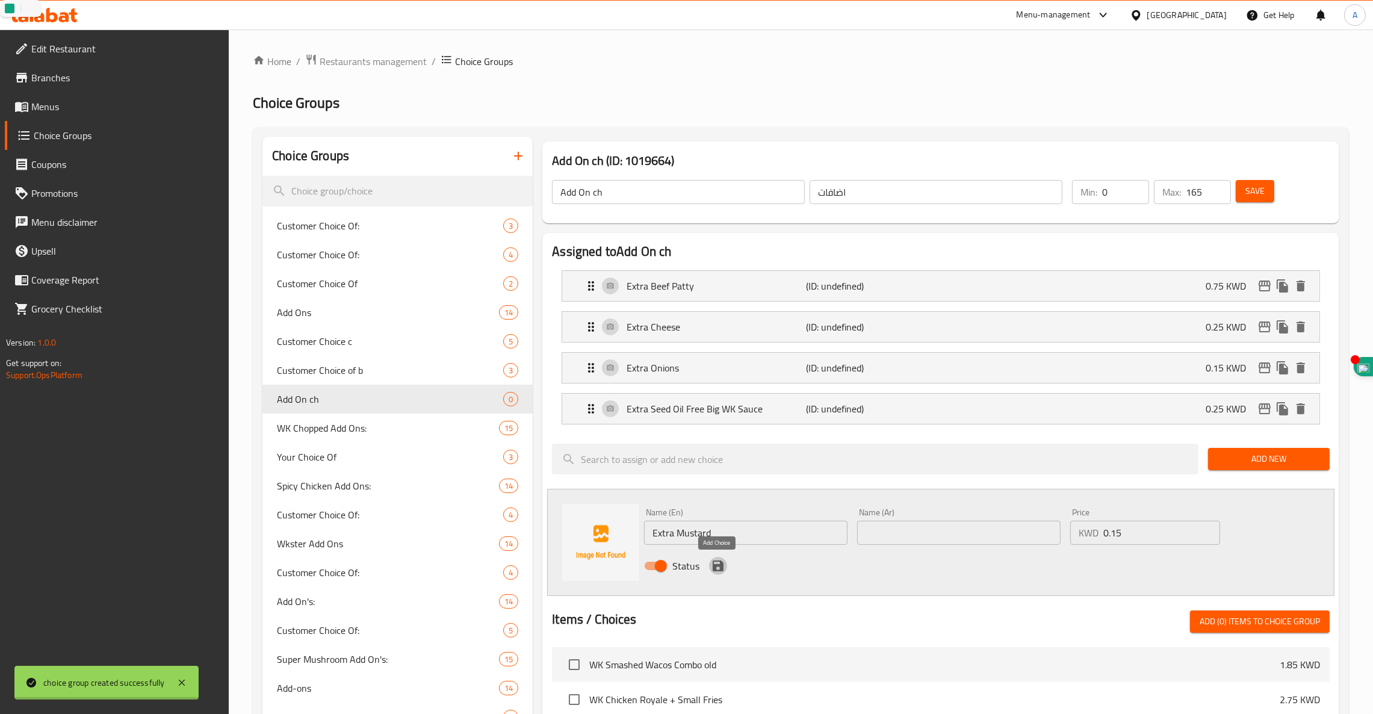
click at [719, 562] on icon "save" at bounding box center [718, 565] width 11 height 11
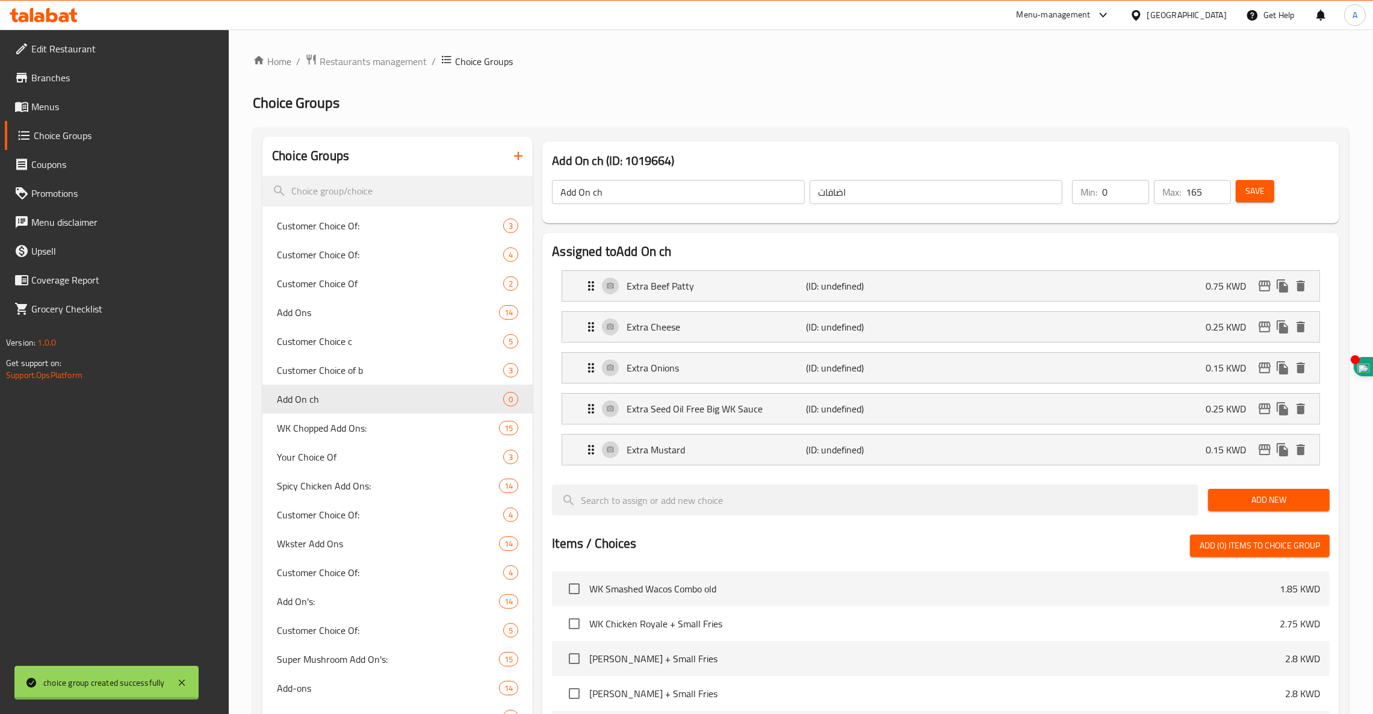
click at [1261, 504] on span "Add New" at bounding box center [1269, 499] width 102 height 15
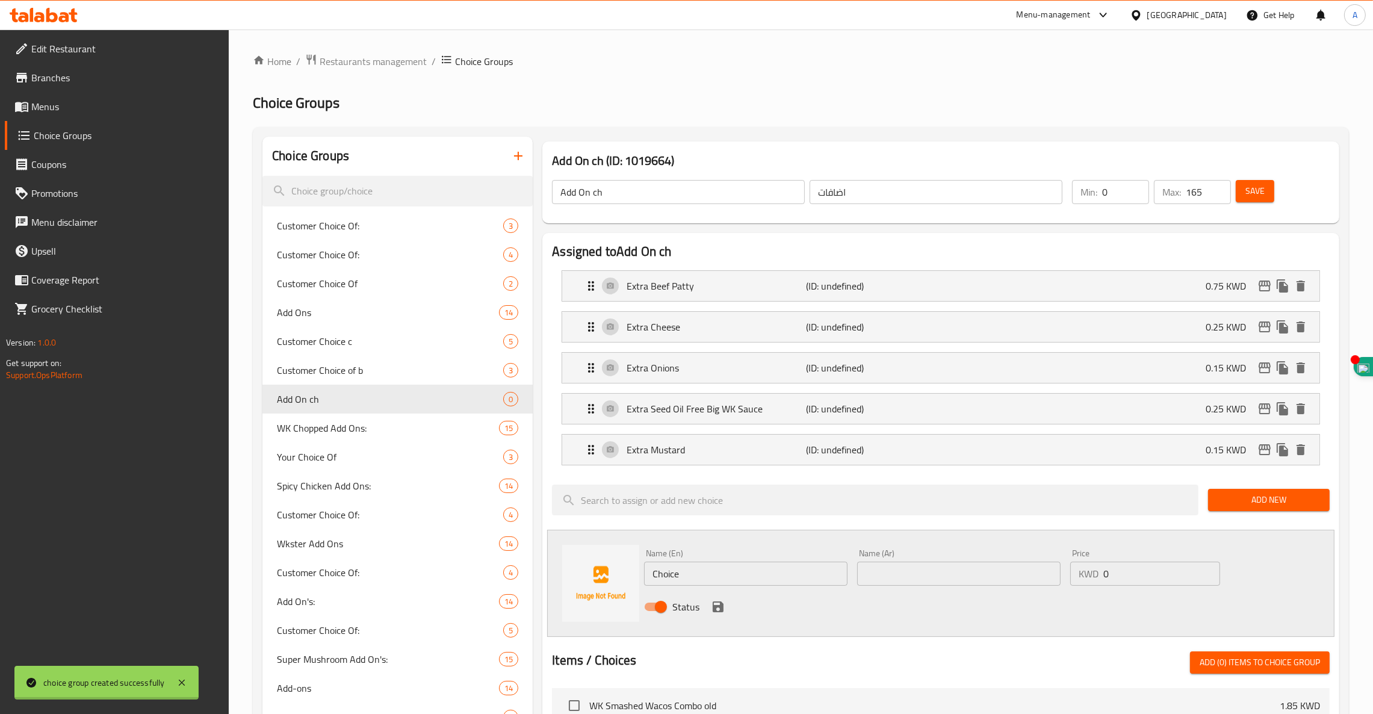
click at [732, 570] on input "Choice" at bounding box center [745, 574] width 203 height 24
drag, startPoint x: 732, startPoint y: 569, endPoint x: 467, endPoint y: 571, distance: 264.8
type input "C"
paste input "Extra Mayonnaise"
type input "Extra Mayonnaise"
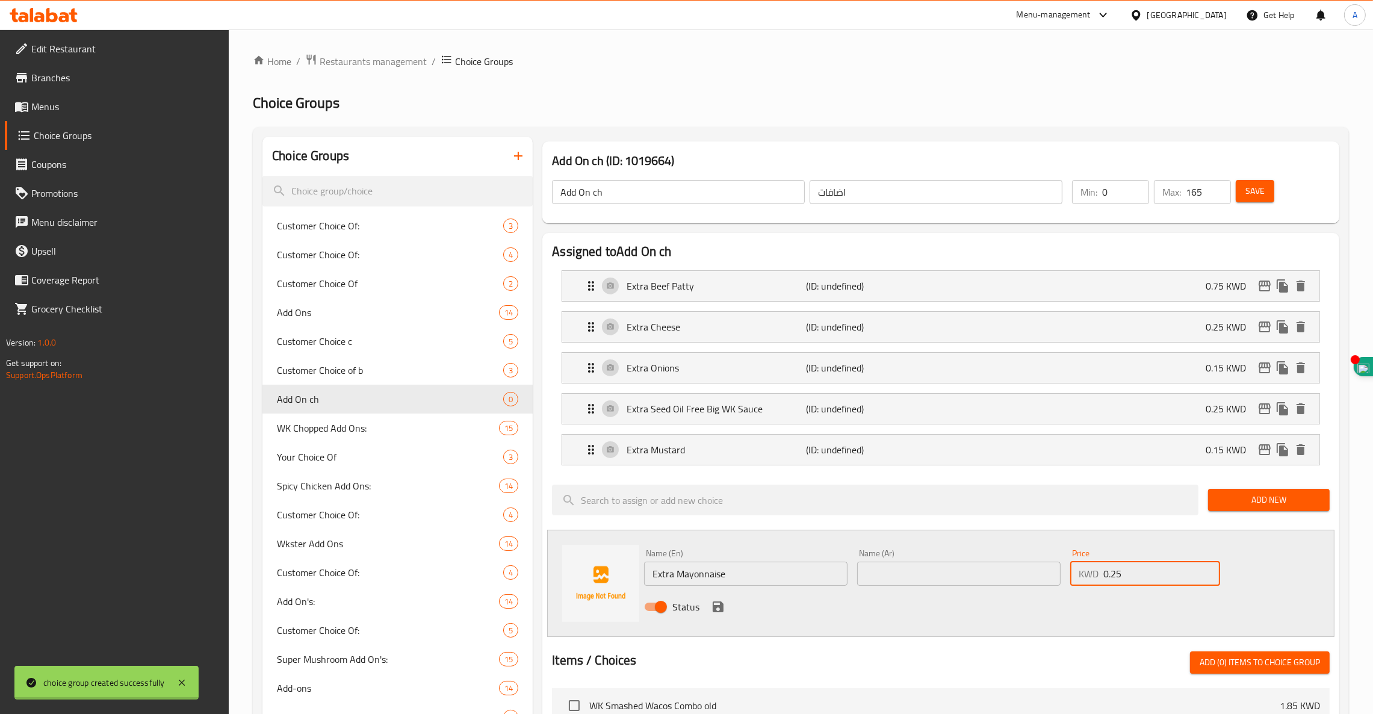
type input "0.25"
click at [718, 607] on icon "save" at bounding box center [718, 606] width 11 height 11
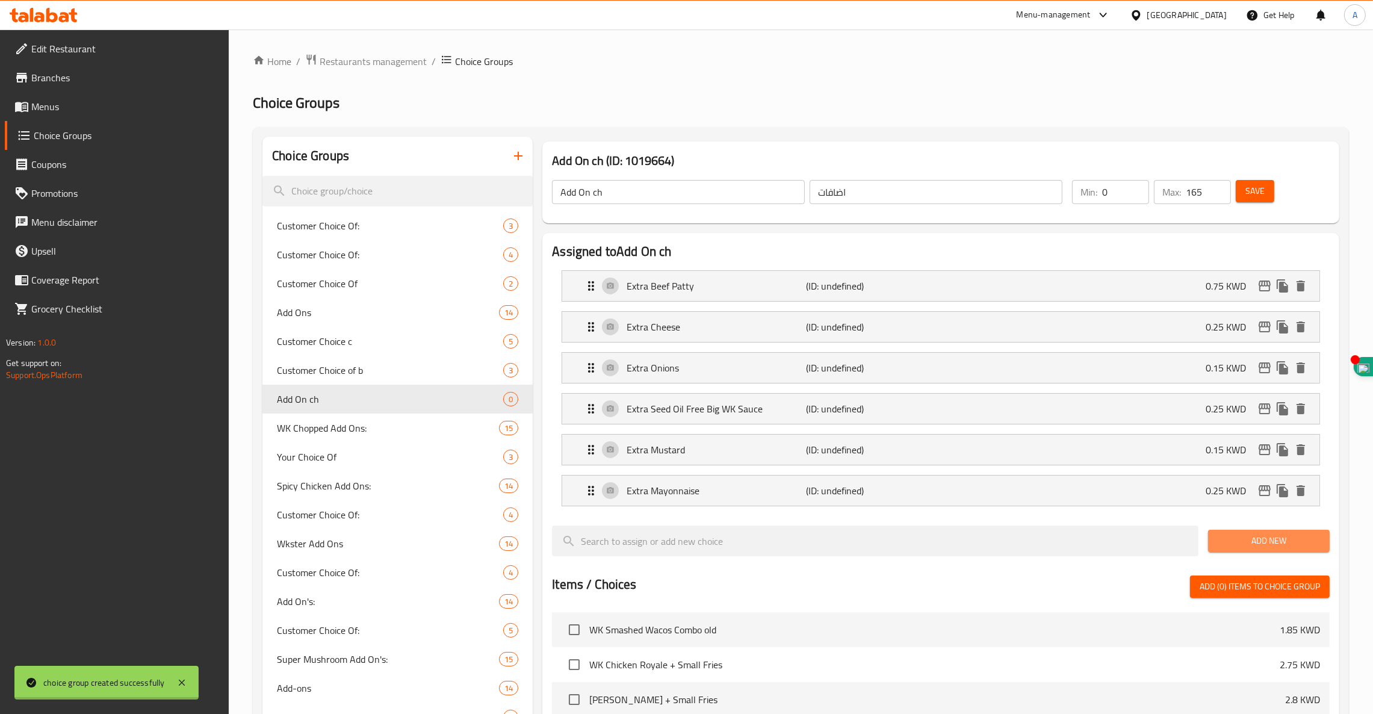
click at [1281, 547] on span "Add New" at bounding box center [1269, 540] width 102 height 15
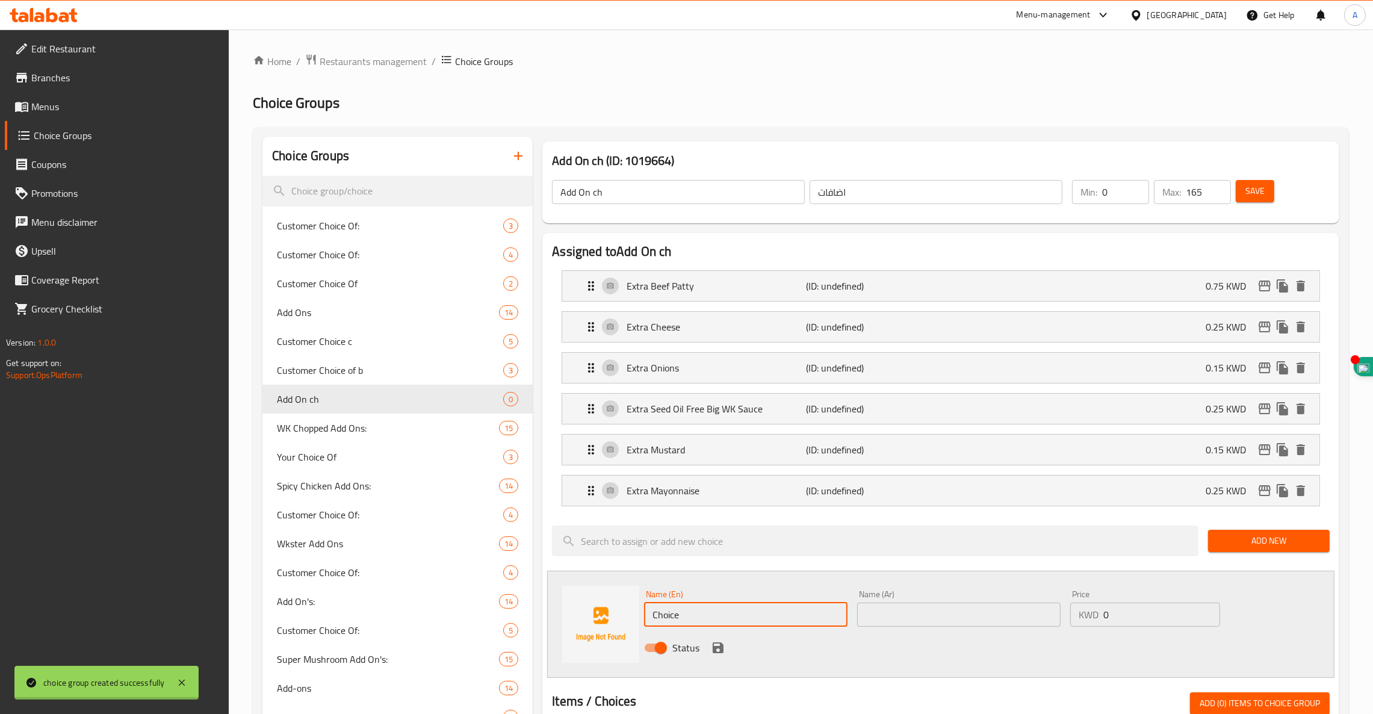
drag, startPoint x: 690, startPoint y: 609, endPoint x: 568, endPoint y: 598, distance: 123.2
click at [568, 598] on div "Name (En) Choice Name (En) Name (Ar) Name (Ar) Price KWD 0 Price Status" at bounding box center [940, 624] width 787 height 107
paste input "Extra WK Bbq Sauce"
type input "Extra WK Bbq Sauce"
type input "0.25"
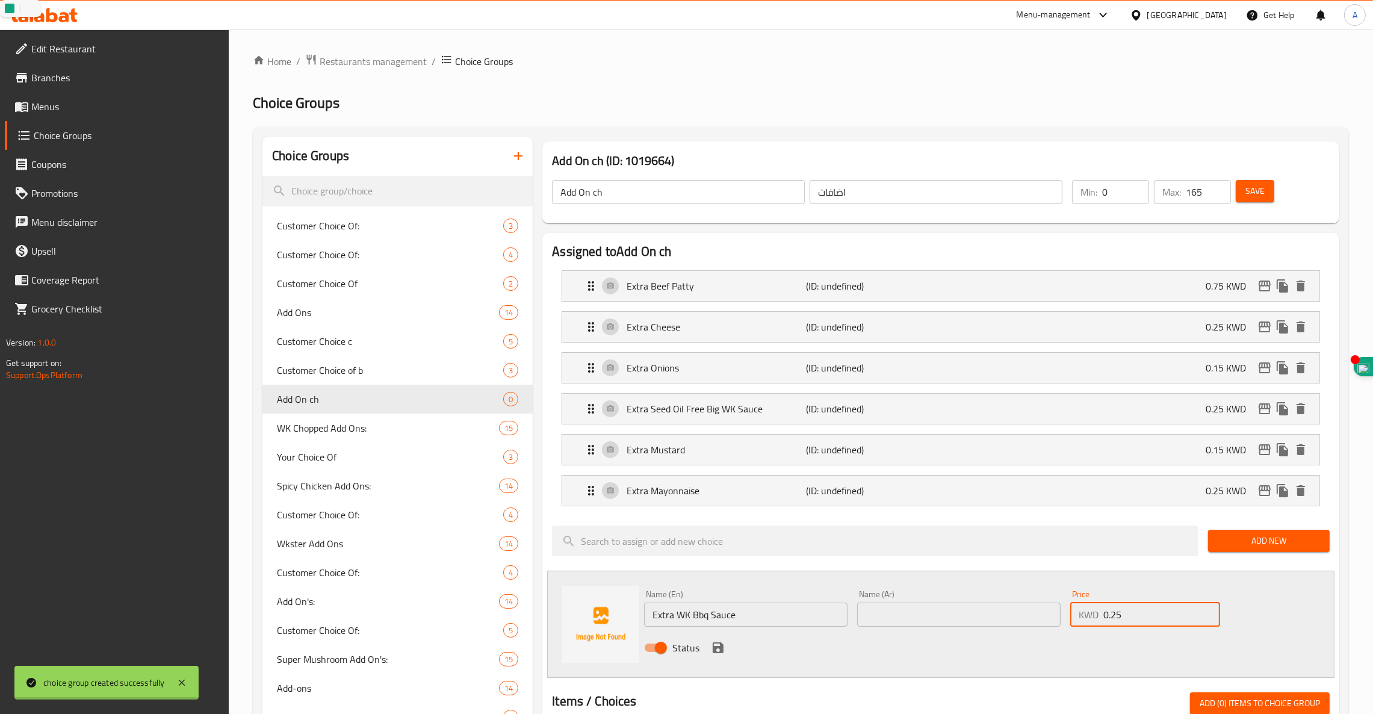
click at [1274, 548] on span "Add New" at bounding box center [1269, 540] width 102 height 15
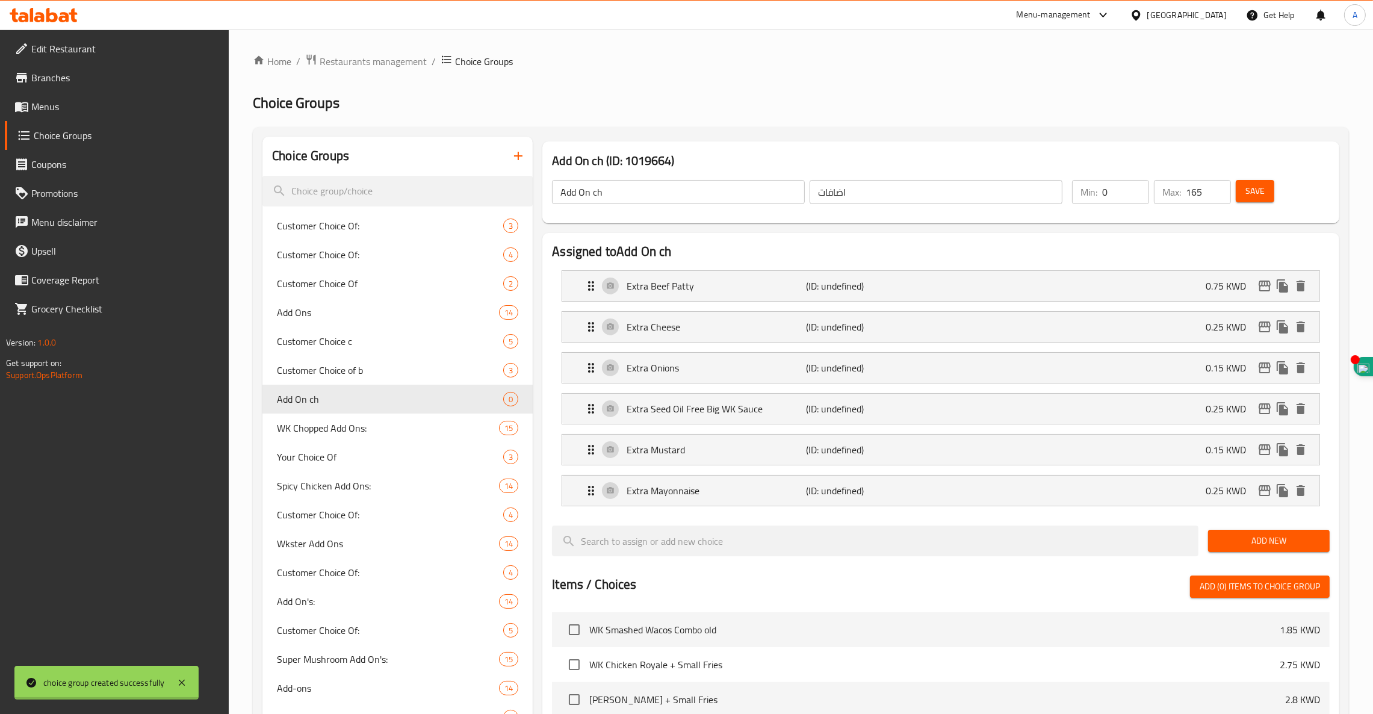
click at [1251, 530] on div "Add New" at bounding box center [1268, 541] width 131 height 40
click at [1256, 543] on span "Add New" at bounding box center [1269, 540] width 102 height 15
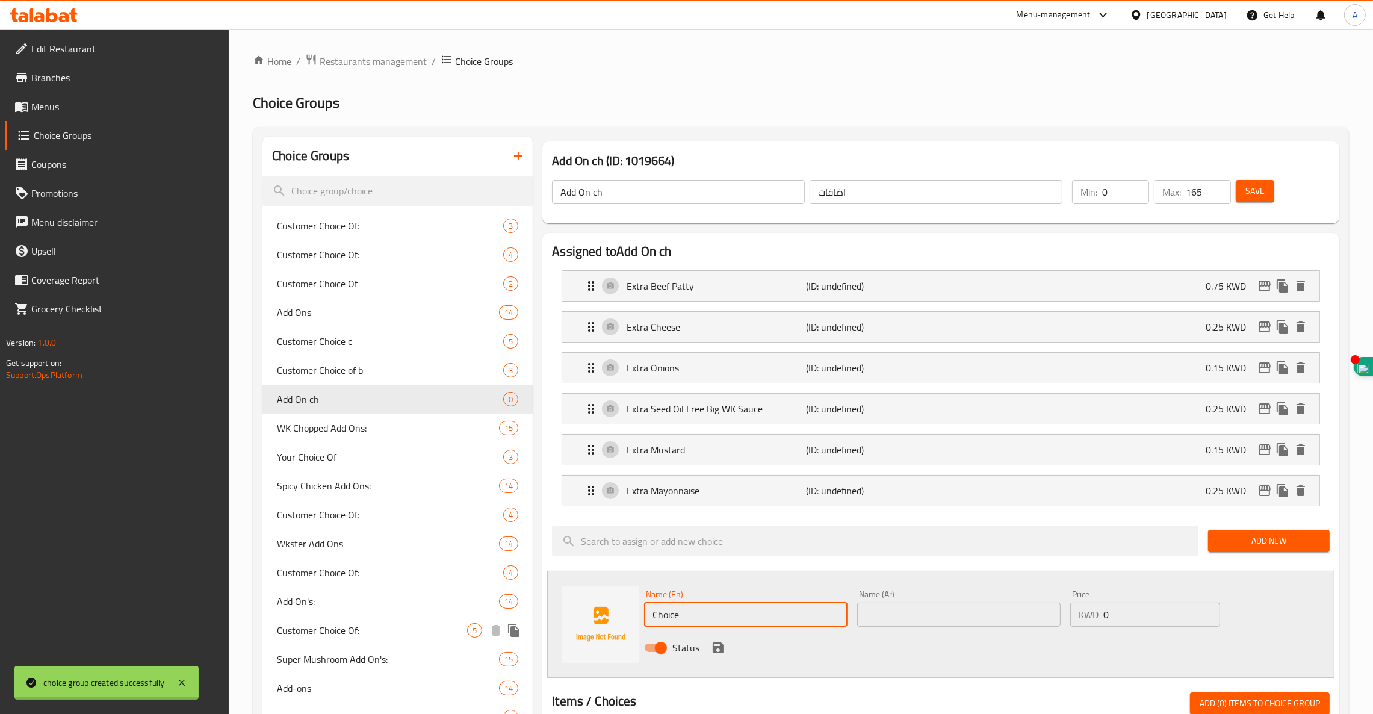
drag, startPoint x: 723, startPoint y: 619, endPoint x: 492, endPoint y: 616, distance: 231.7
click at [492, 616] on div "Choice Groups Customer Choice Of: 3 Customer Choice Of: 4 Customer Choice Of 2 …" at bounding box center [803, 725] width 1082 height 1177
paste input "Extra WK Bbq Sauce"
type input "Extra WK Bbq Sauce"
type input "0.25"
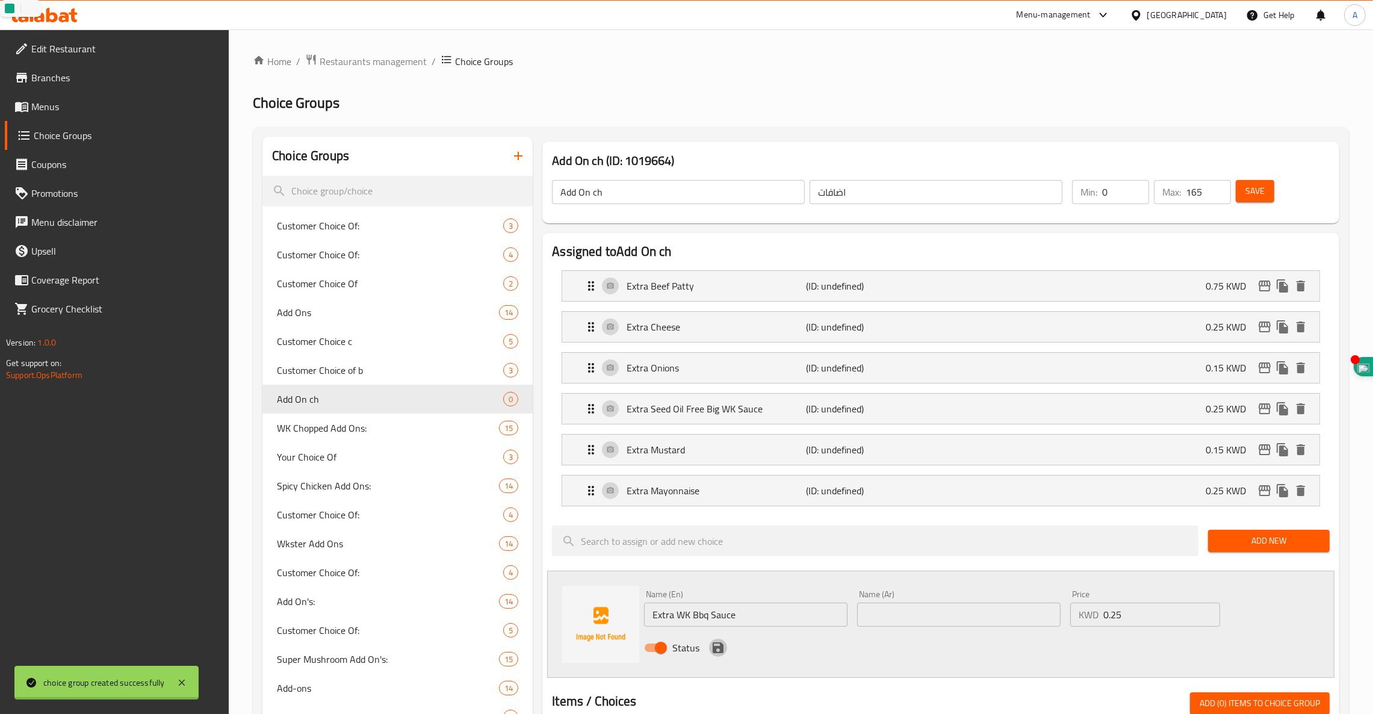
click at [719, 645] on icon "save" at bounding box center [718, 647] width 14 height 14
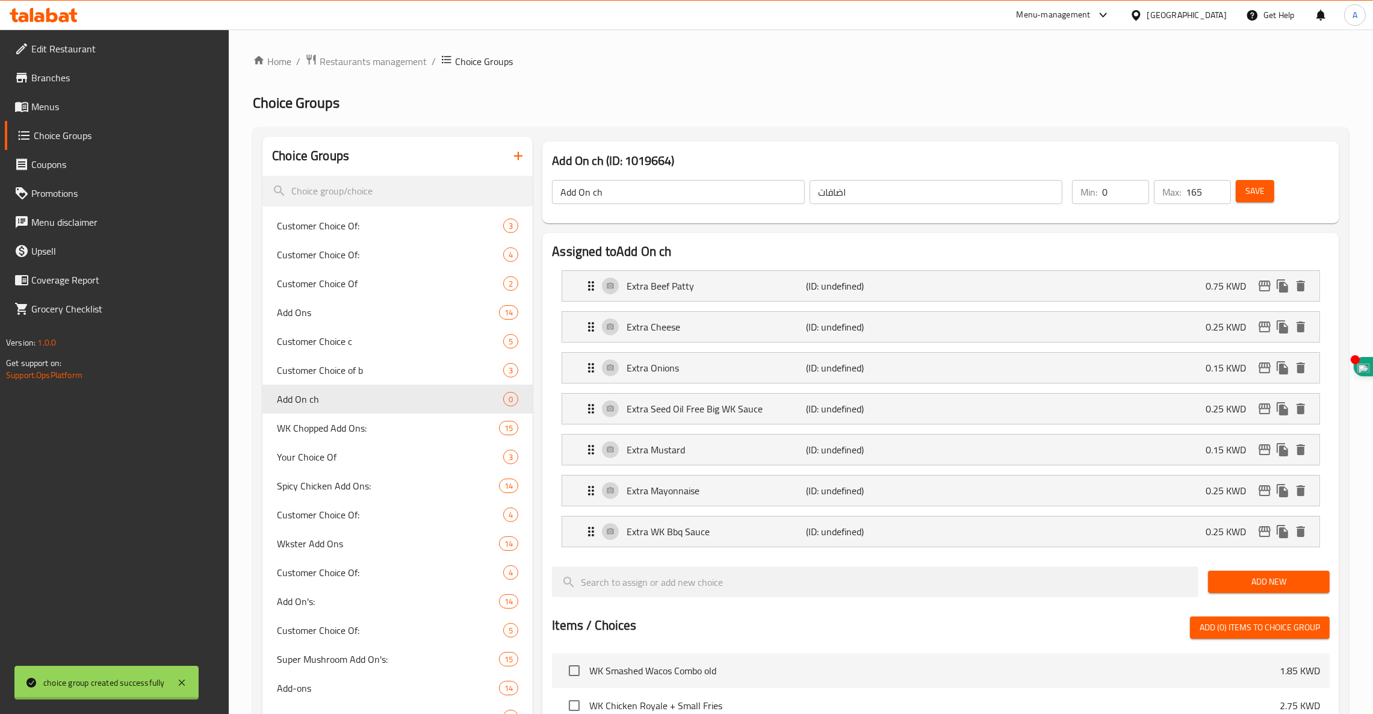
click at [1261, 578] on span "Add New" at bounding box center [1269, 581] width 102 height 15
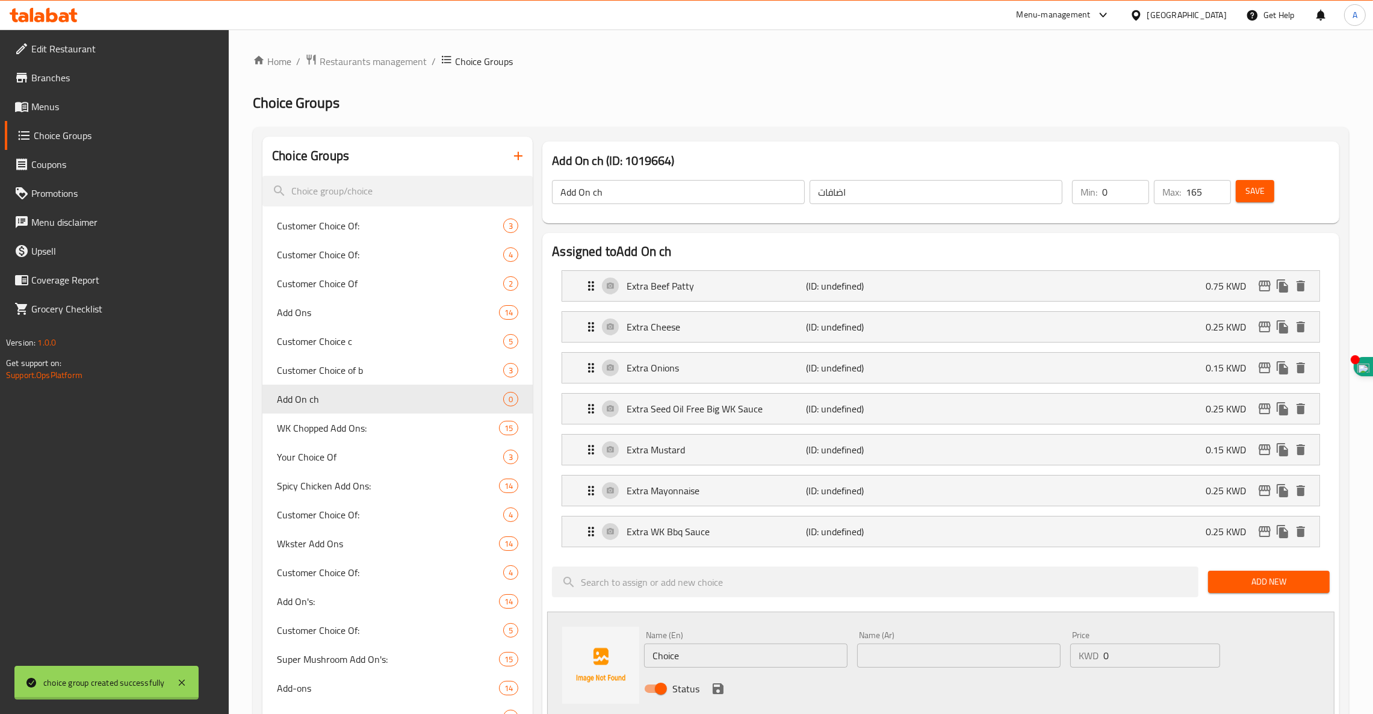
drag, startPoint x: 693, startPoint y: 660, endPoint x: 457, endPoint y: 641, distance: 236.7
click at [457, 641] on div "Choice Groups Customer Choice Of: 3 Customer Choice Of: 4 Customer Choice Of 2 …" at bounding box center [803, 725] width 1082 height 1177
paste input "Extra L.A. Sauce"
type input "Extra L.A. Sauce"
type input "0.25"
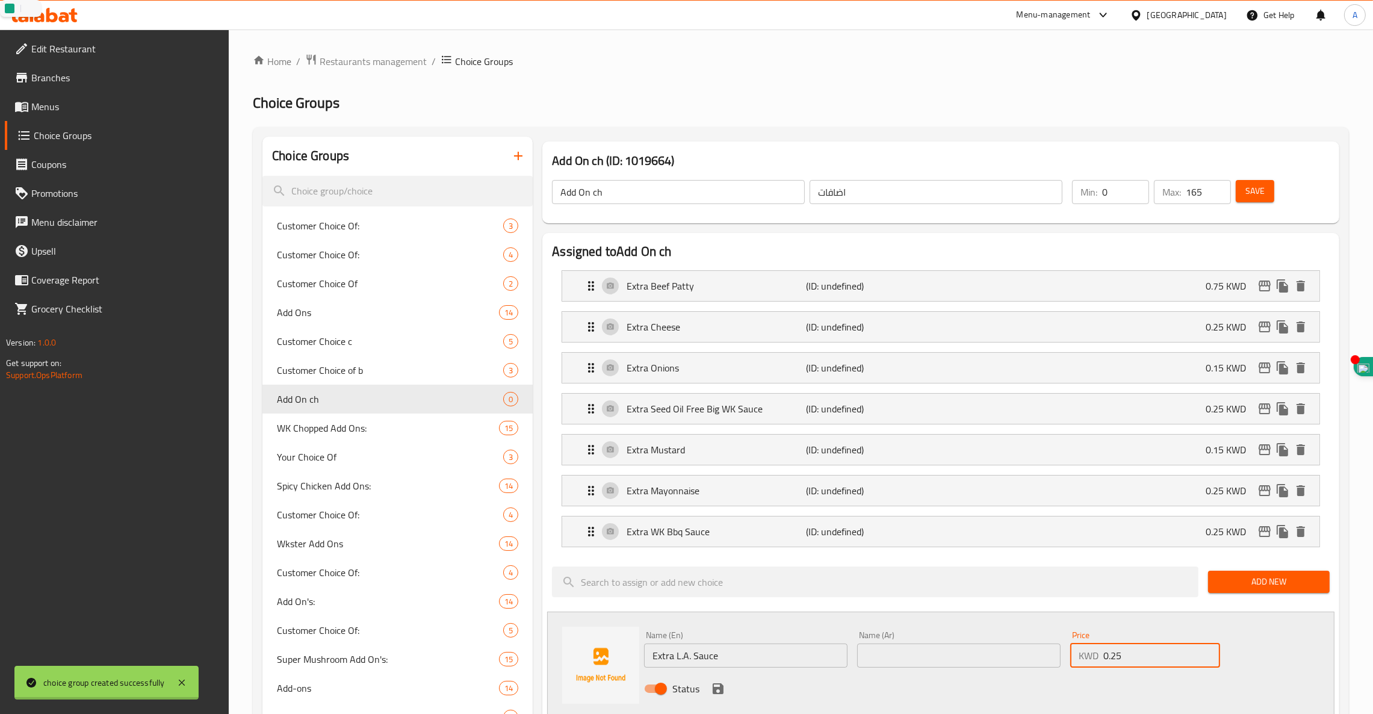
click at [716, 689] on icon "save" at bounding box center [718, 688] width 11 height 11
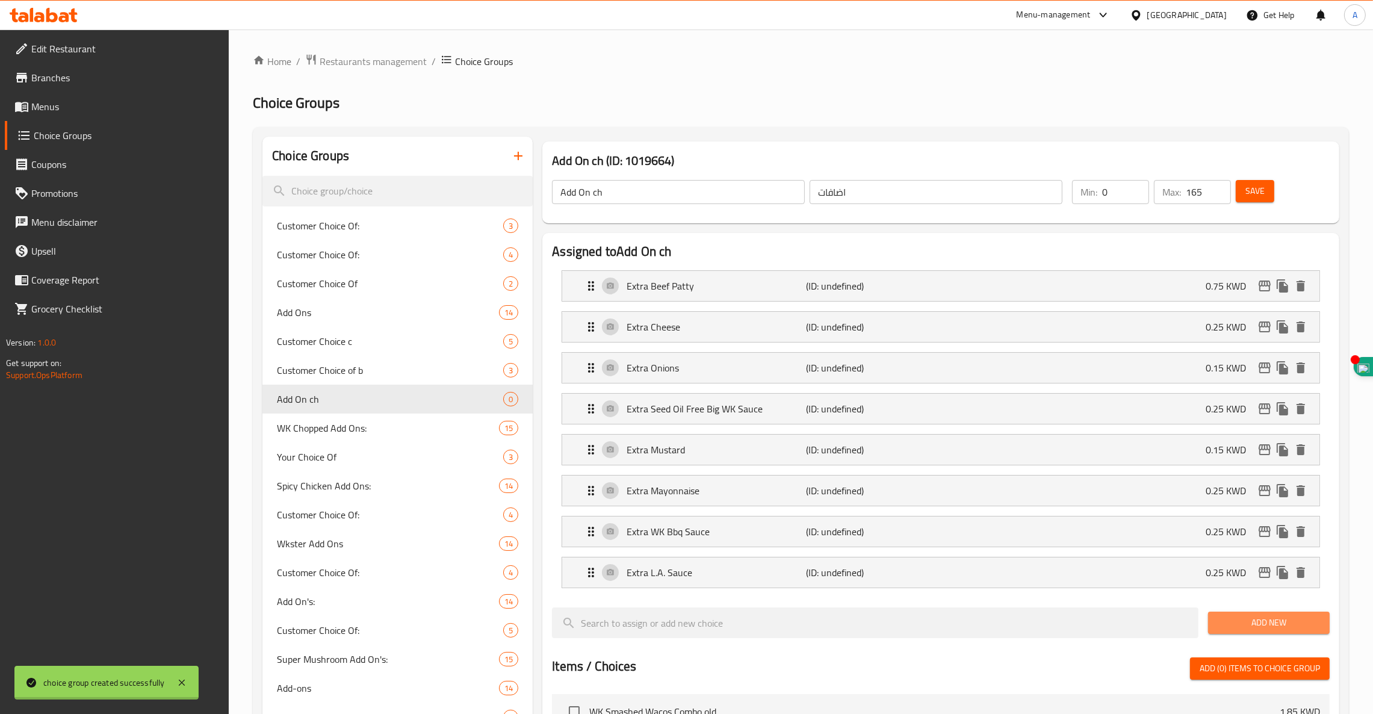
click at [1267, 630] on span "Add New" at bounding box center [1269, 622] width 102 height 15
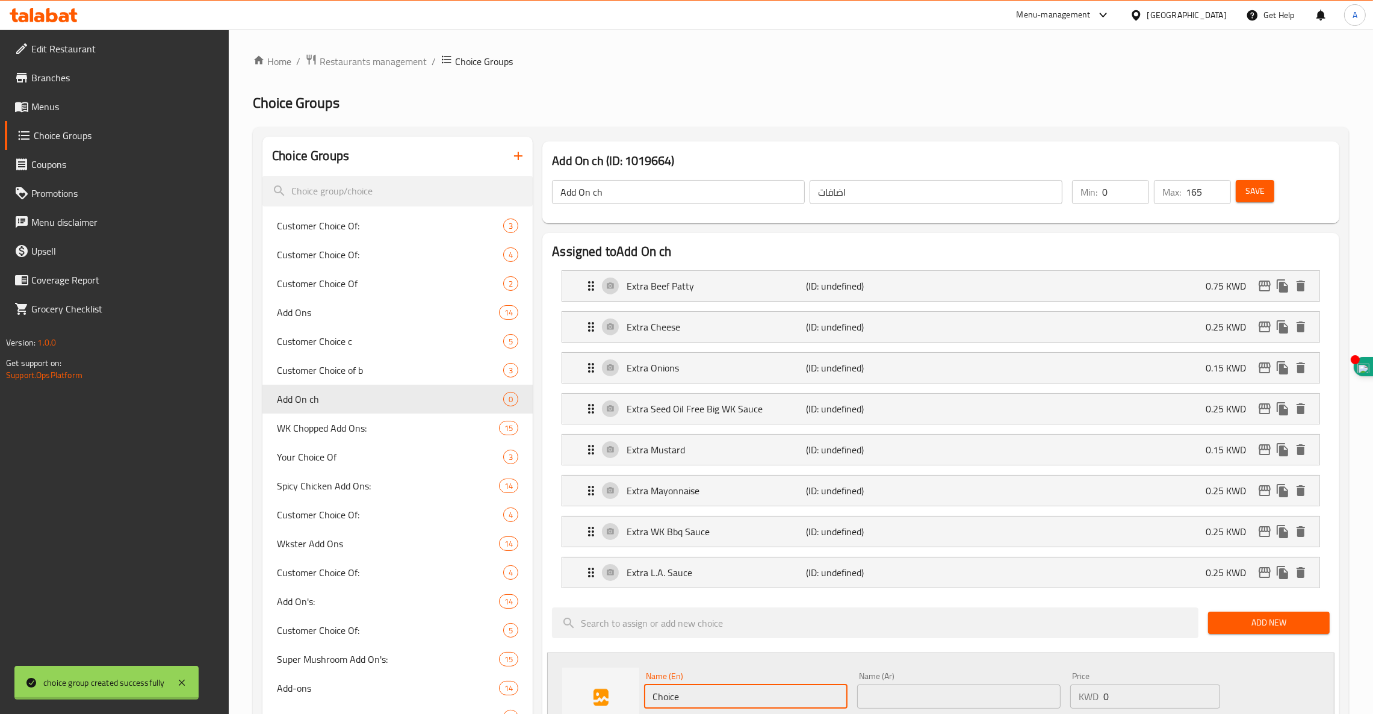
drag, startPoint x: 718, startPoint y: 696, endPoint x: 439, endPoint y: 655, distance: 281.8
paste input "Extra Ketchup"
type input "Extra Ketchup"
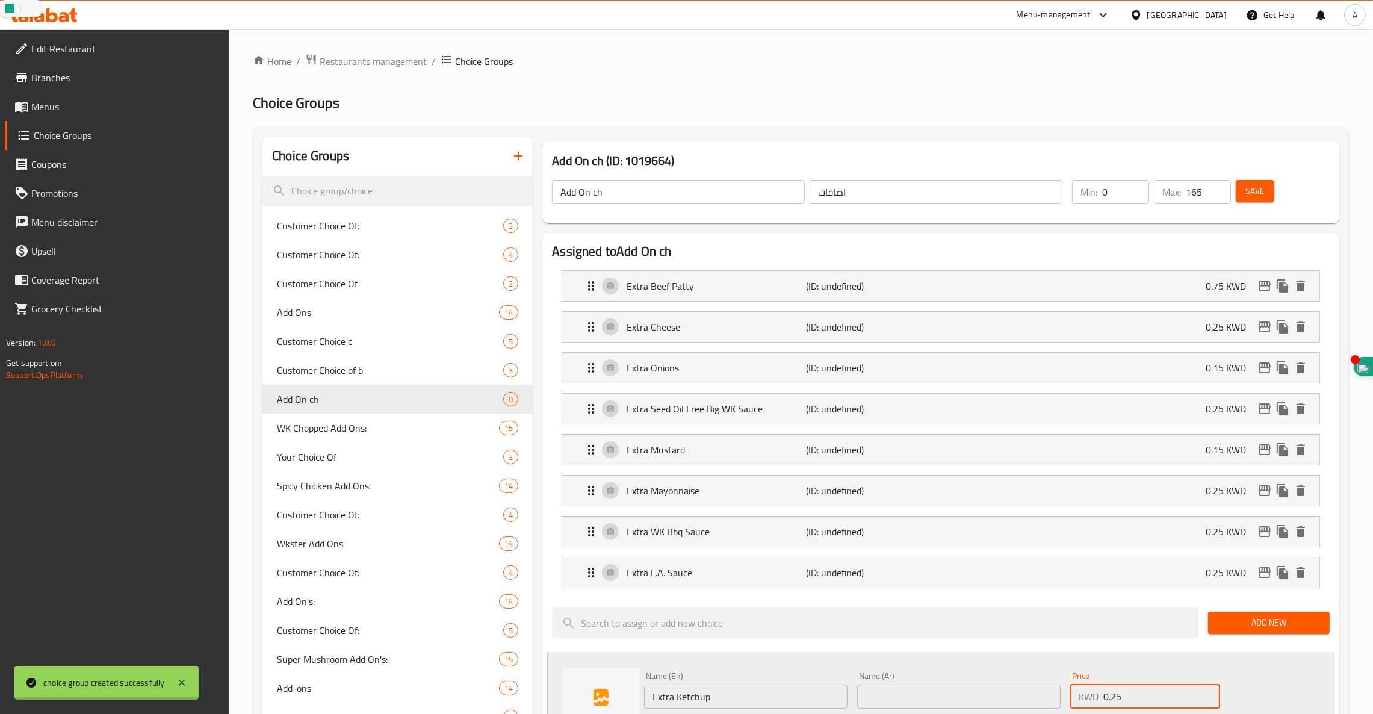
type input "0.25"
click at [1268, 627] on span "Add New" at bounding box center [1269, 622] width 102 height 15
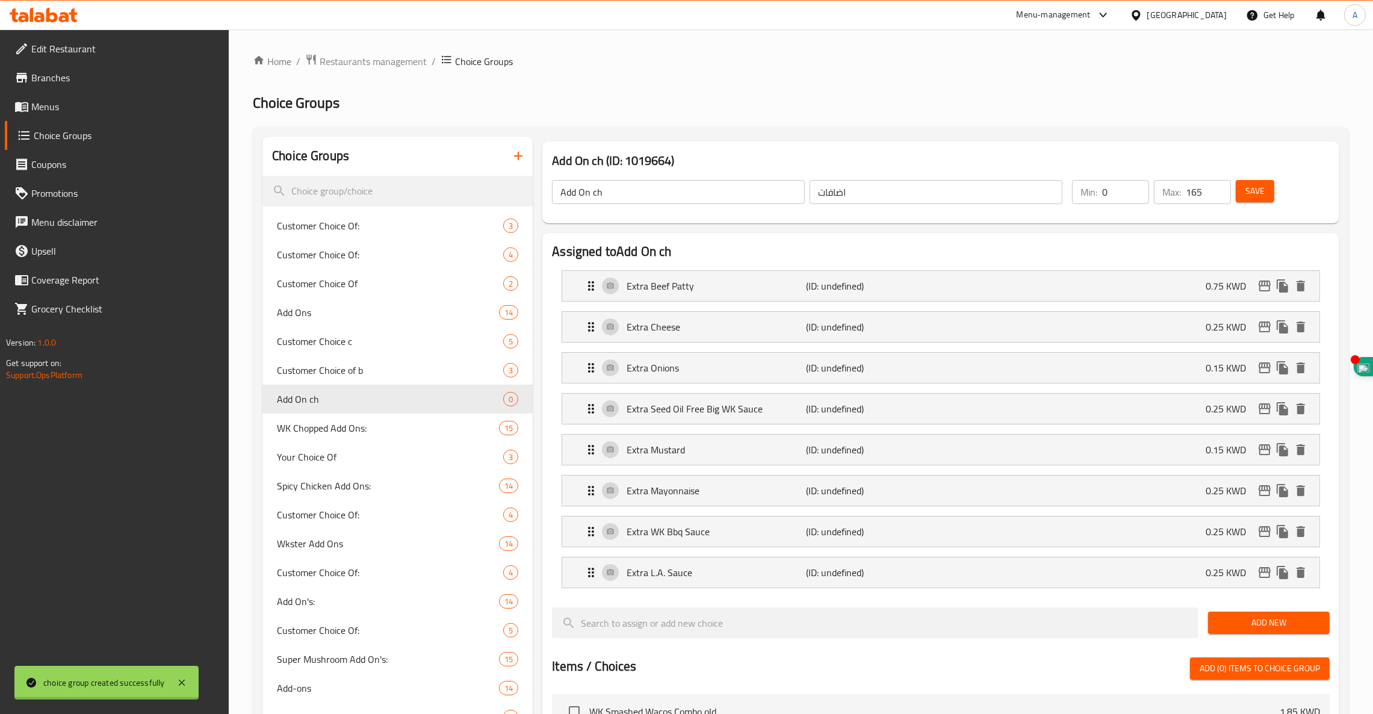
scroll to position [128, 0]
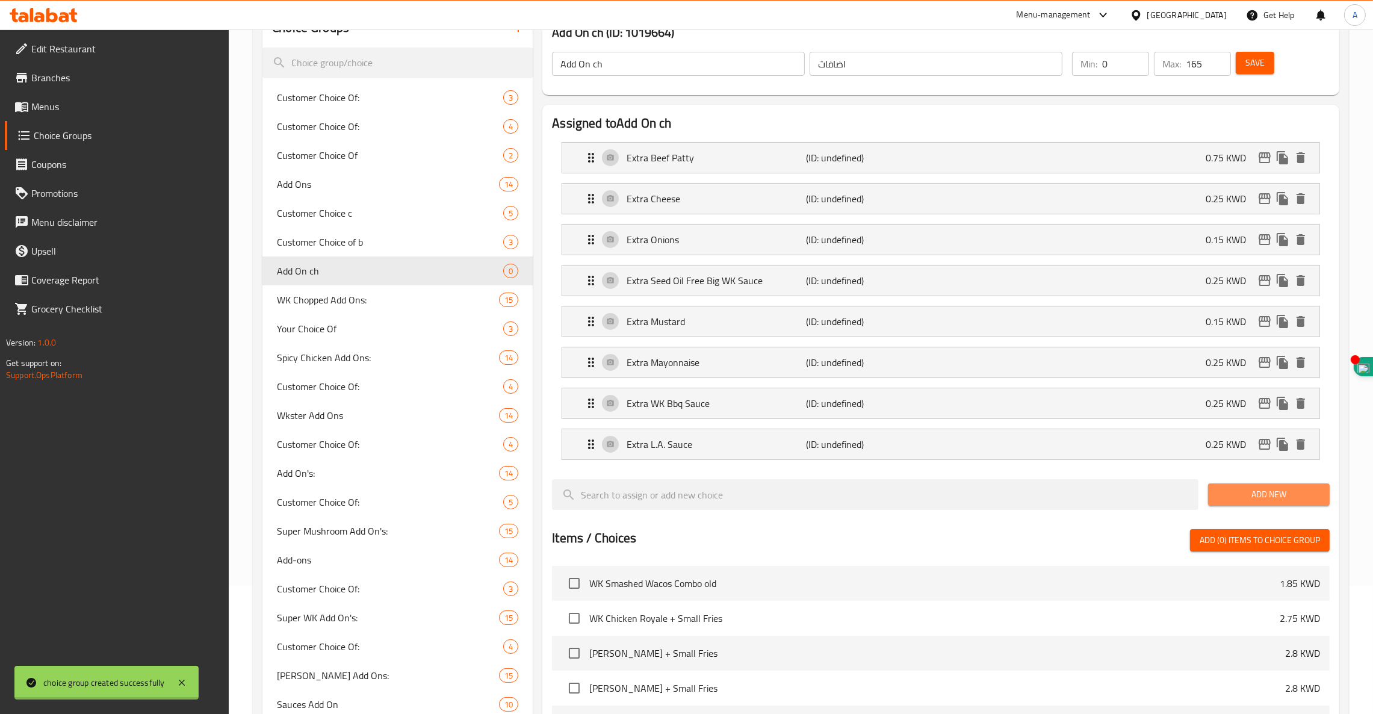
click at [1281, 496] on span "Add New" at bounding box center [1269, 494] width 102 height 15
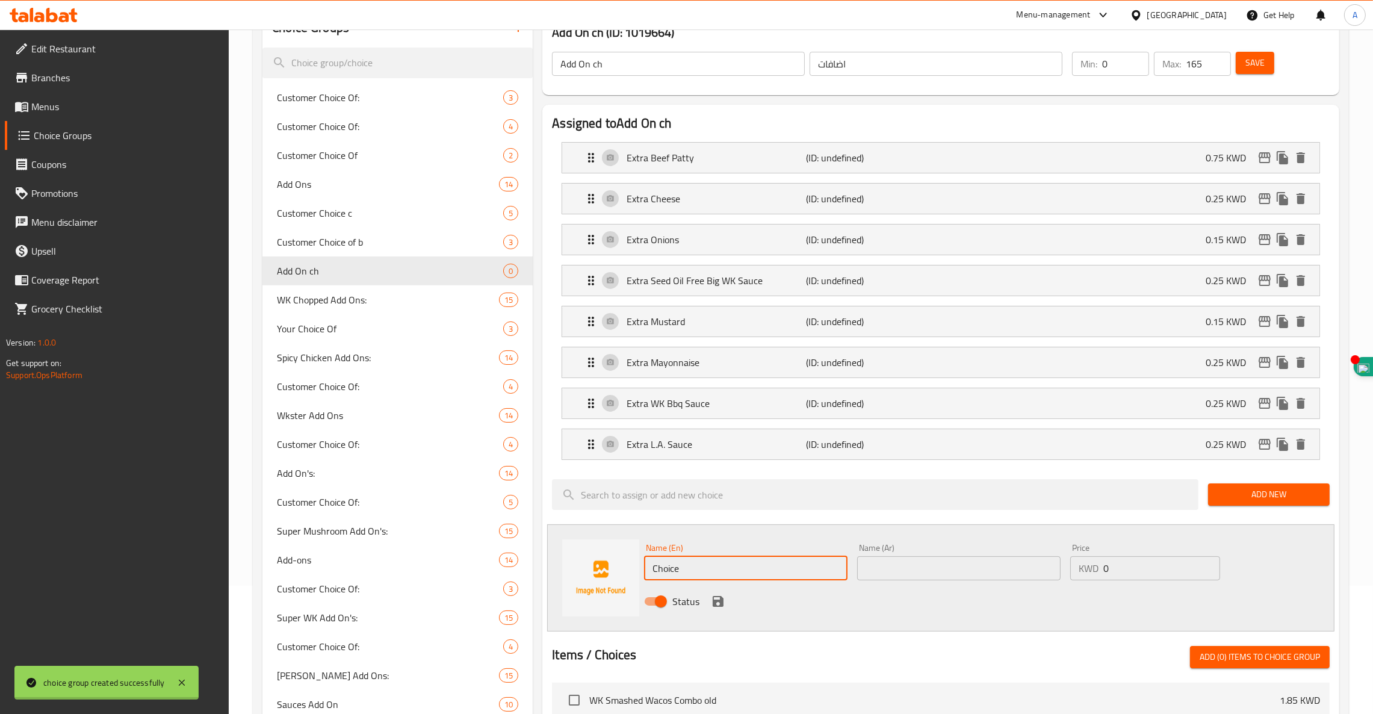
drag, startPoint x: 782, startPoint y: 569, endPoint x: 312, endPoint y: 504, distance: 474.6
click at [312, 504] on div "Choice Groups Customer Choice Of: 3 Customer Choice Of: 4 Customer Choice Of 2 …" at bounding box center [803, 606] width 1082 height 1197
paste input "Extra Bbq Ranch Sauce"
type input "Extra Bbq Ranch Sauce"
type input "0.25"
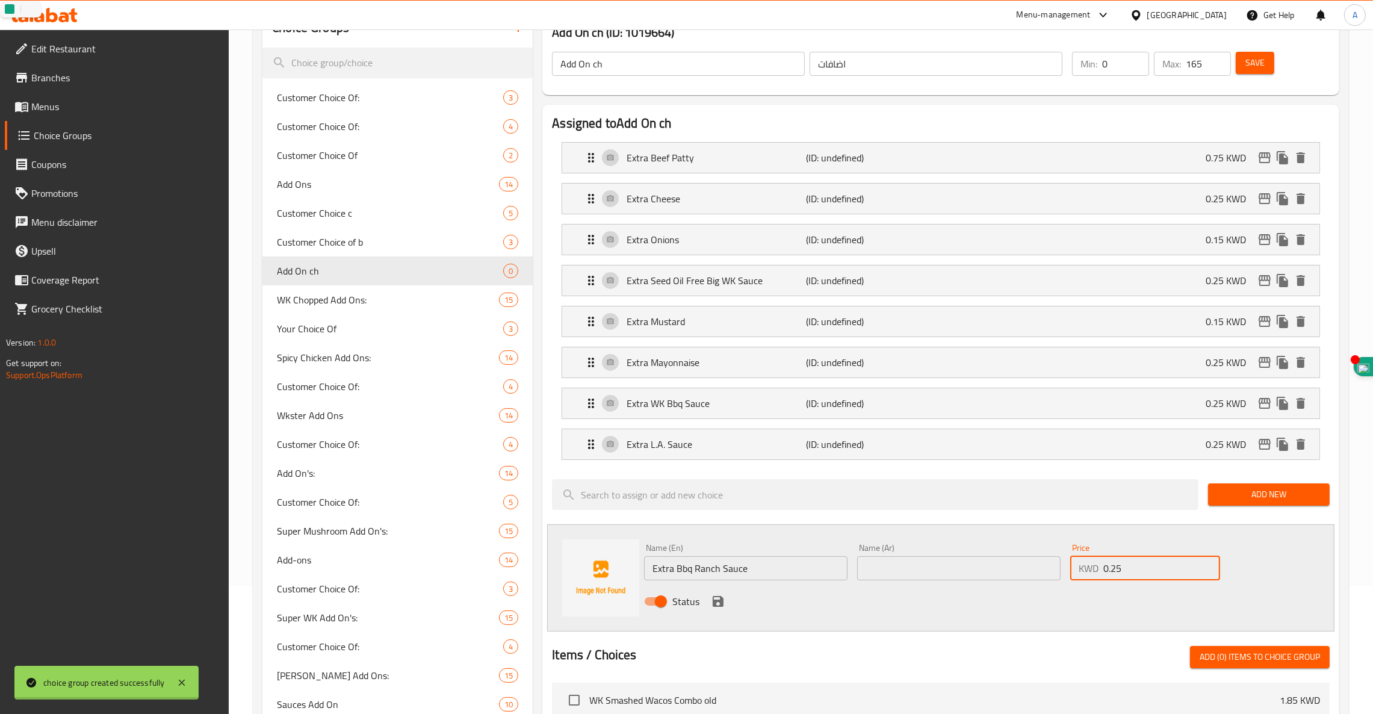
click at [716, 603] on icon "save" at bounding box center [718, 601] width 11 height 11
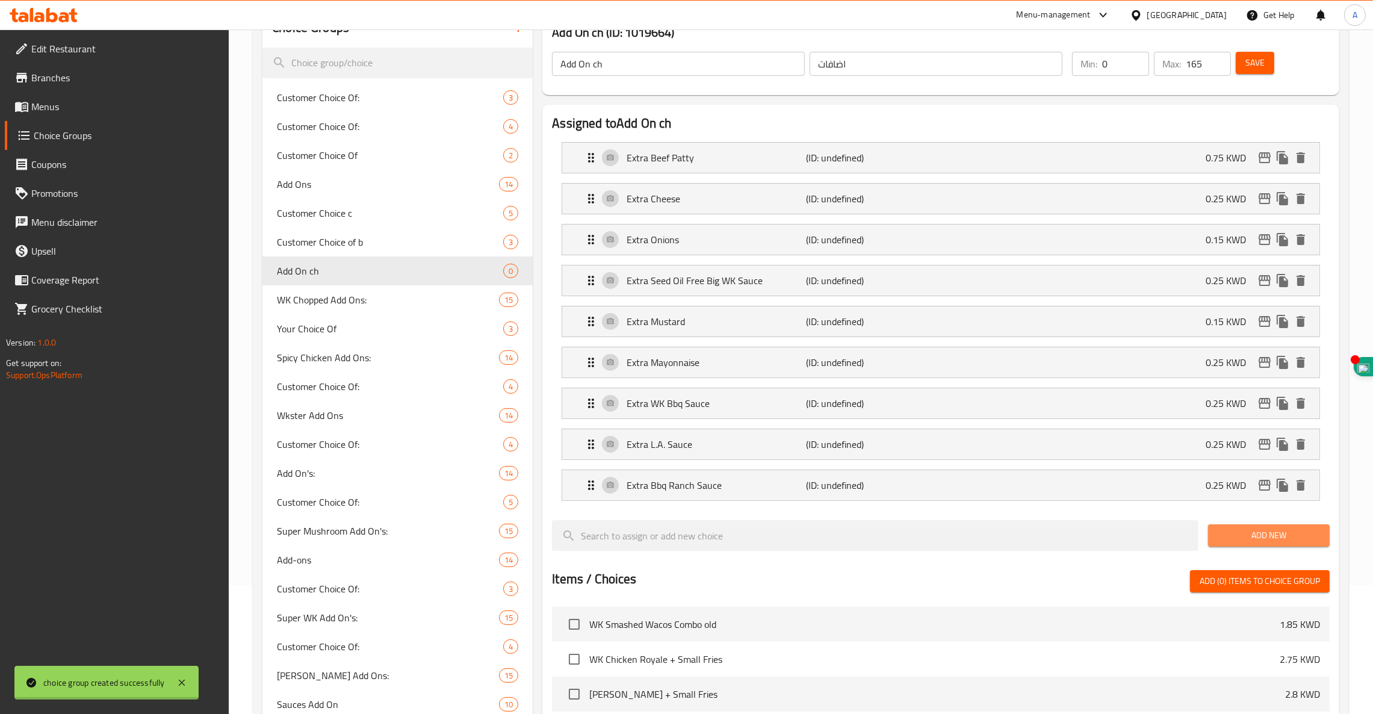
click at [1249, 541] on span "Add New" at bounding box center [1269, 535] width 102 height 15
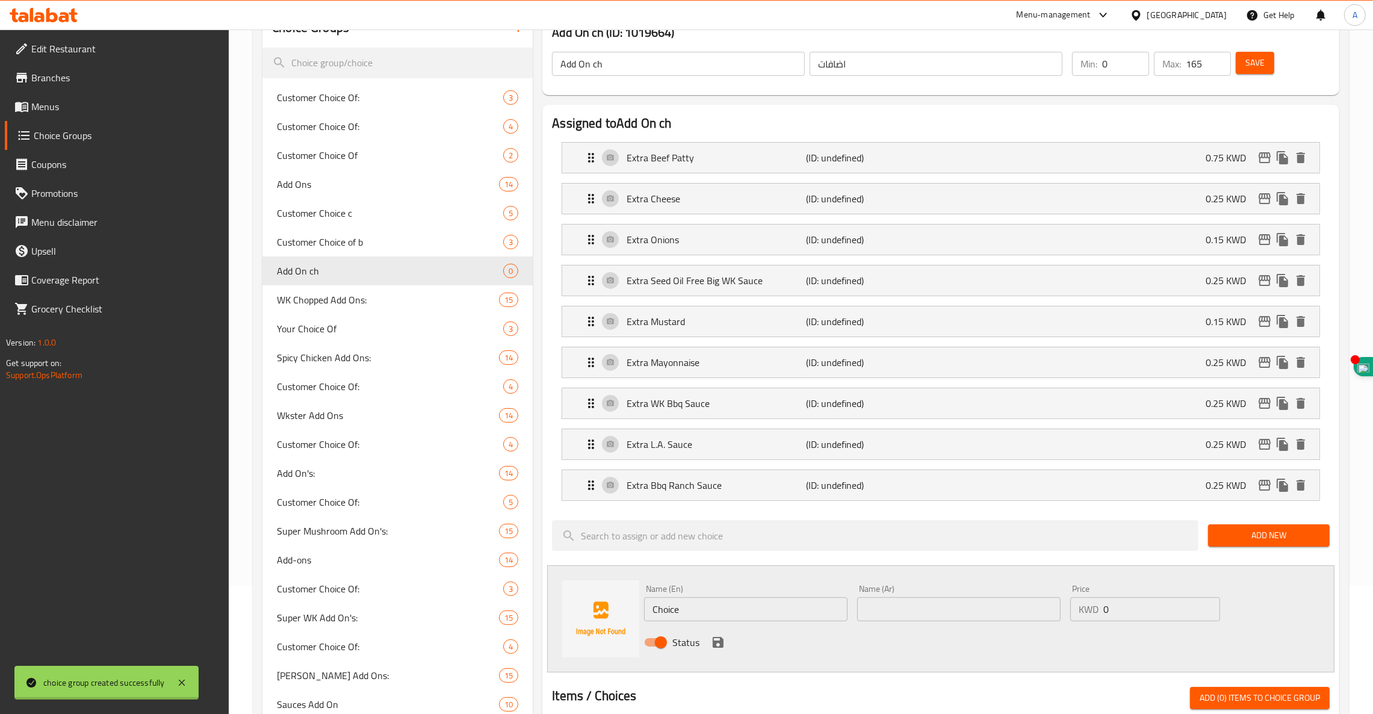
drag, startPoint x: 711, startPoint y: 608, endPoint x: 351, endPoint y: 542, distance: 366.0
click at [351, 542] on div "Choice Groups Customer Choice Of: 3 Customer Choice Of: 4 Customer Choice Of 2 …" at bounding box center [803, 627] width 1082 height 1238
paste input "Extra [PERSON_NAME]"
type input "Extra [PERSON_NAME]"
type input "0.15"
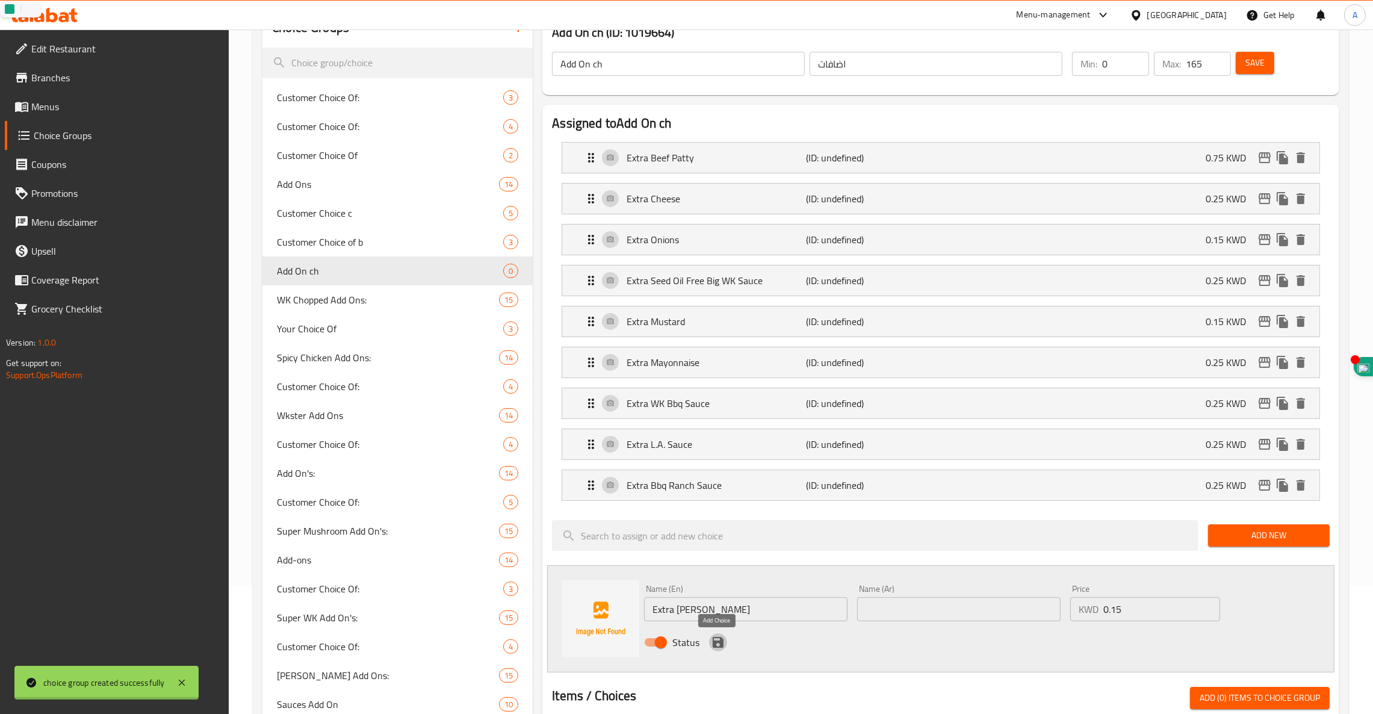
click at [712, 637] on icon "save" at bounding box center [718, 642] width 14 height 14
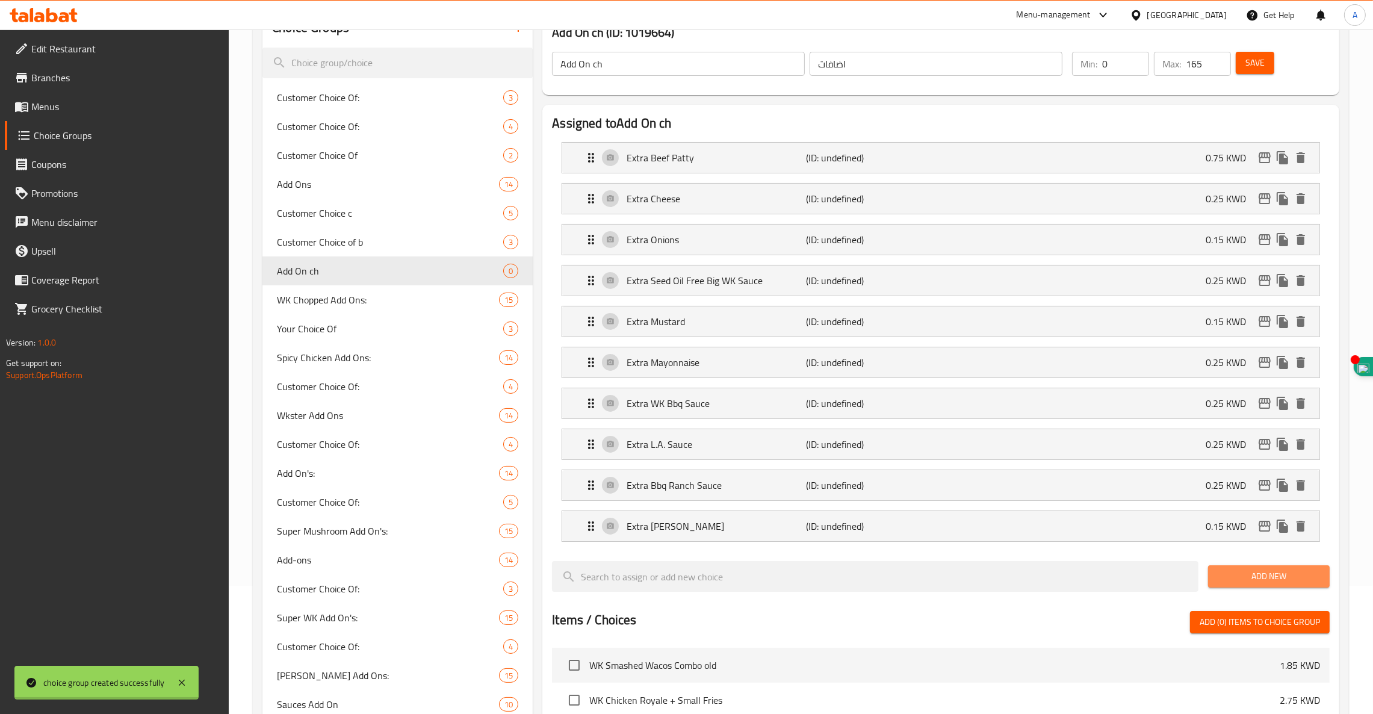
click at [1290, 578] on span "Add New" at bounding box center [1269, 576] width 102 height 15
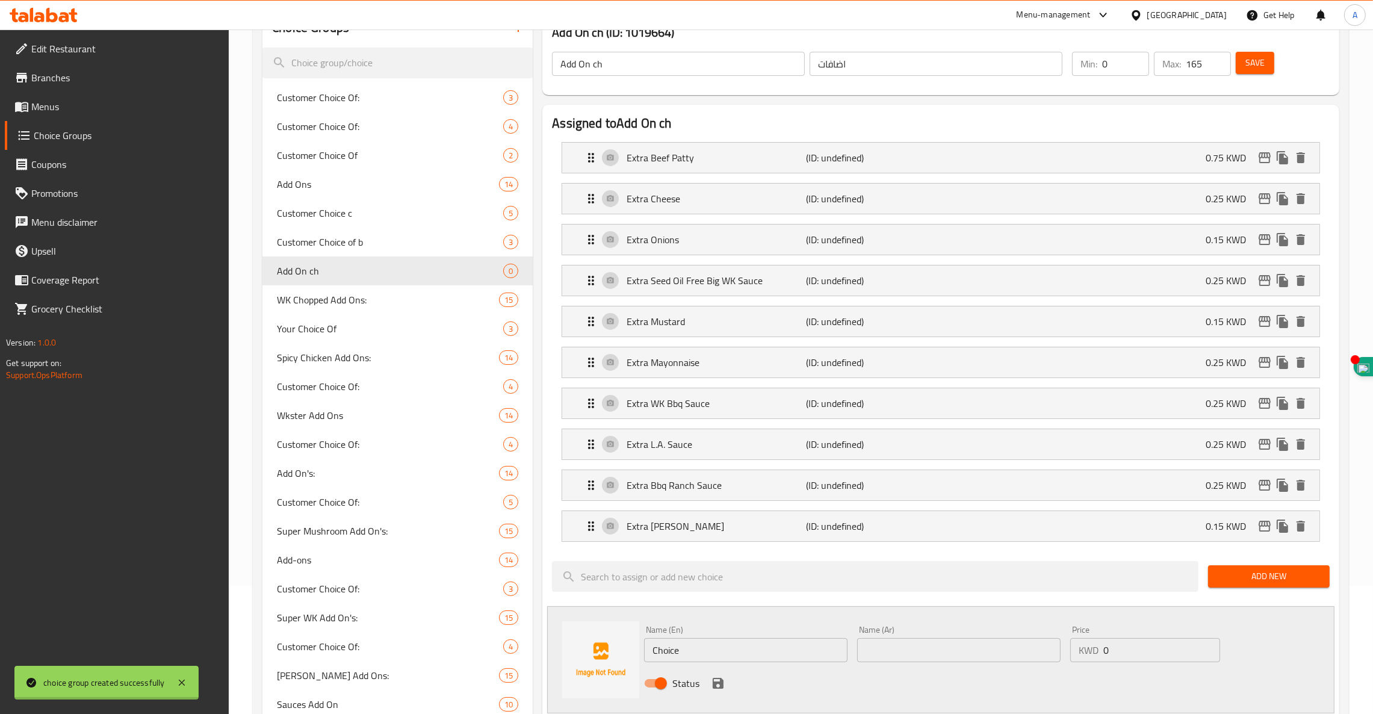
drag, startPoint x: 516, startPoint y: 569, endPoint x: 366, endPoint y: 512, distance: 160.4
click at [366, 512] on div "Choice Groups Customer Choice Of: 3 Customer Choice Of: 4 Customer Choice Of 2 …" at bounding box center [803, 647] width 1082 height 1278
paste input "Extra wk Fill-A Sauce"
type input "Extra wk Fill-A Sauce"
type input "0.25"
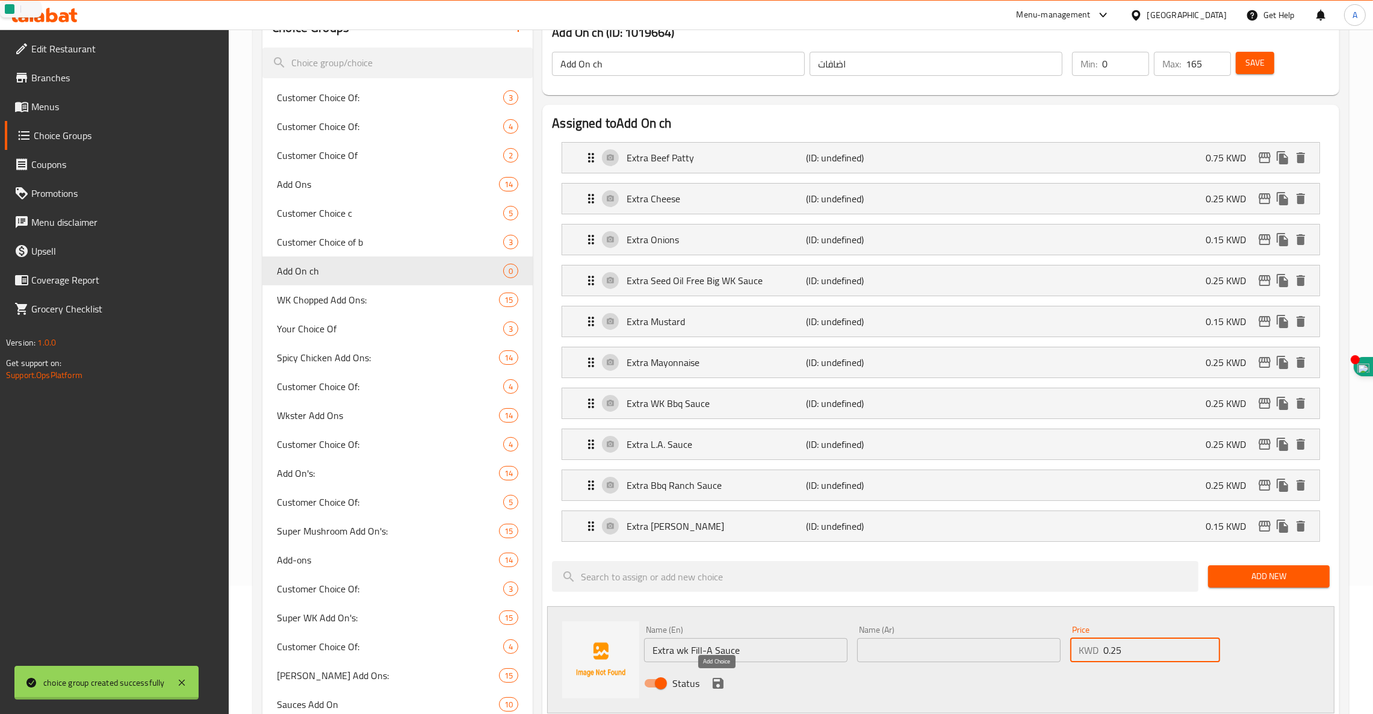
click at [719, 681] on icon "save" at bounding box center [718, 683] width 14 height 14
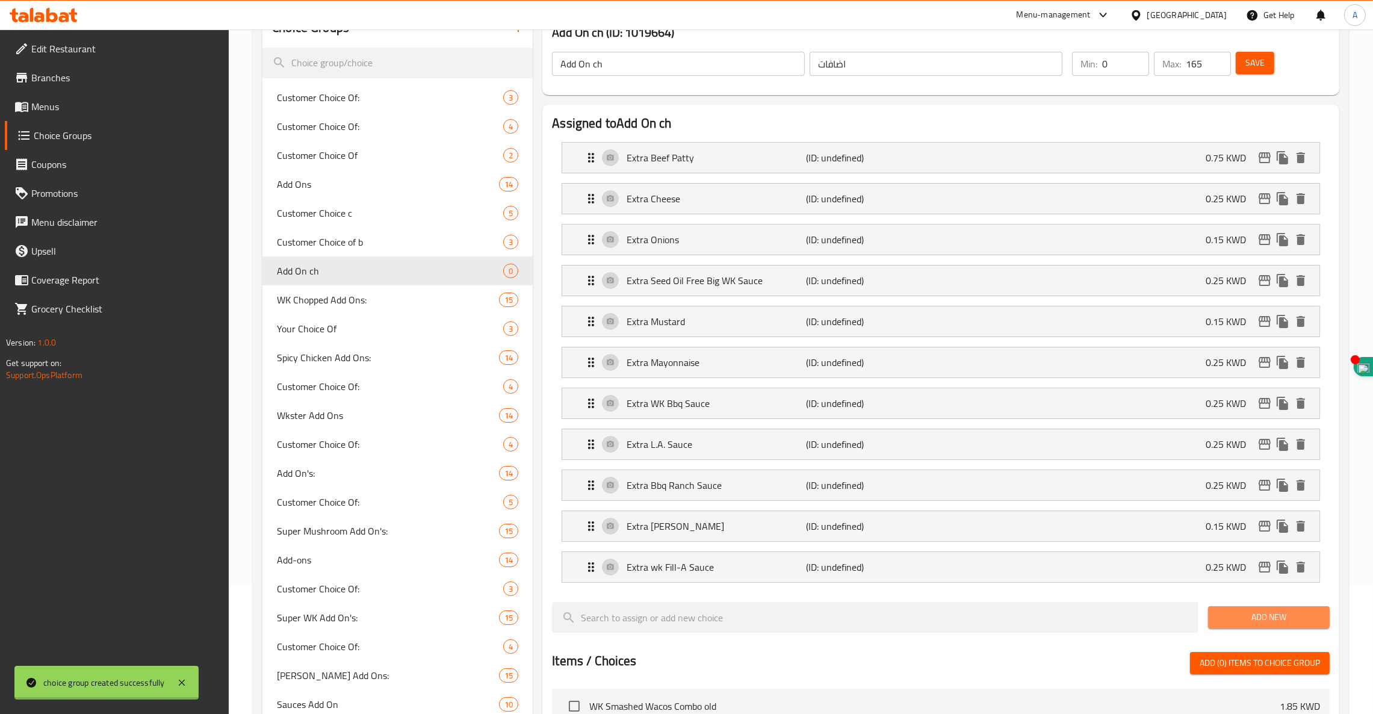
click at [1262, 618] on span "Add New" at bounding box center [1269, 617] width 102 height 15
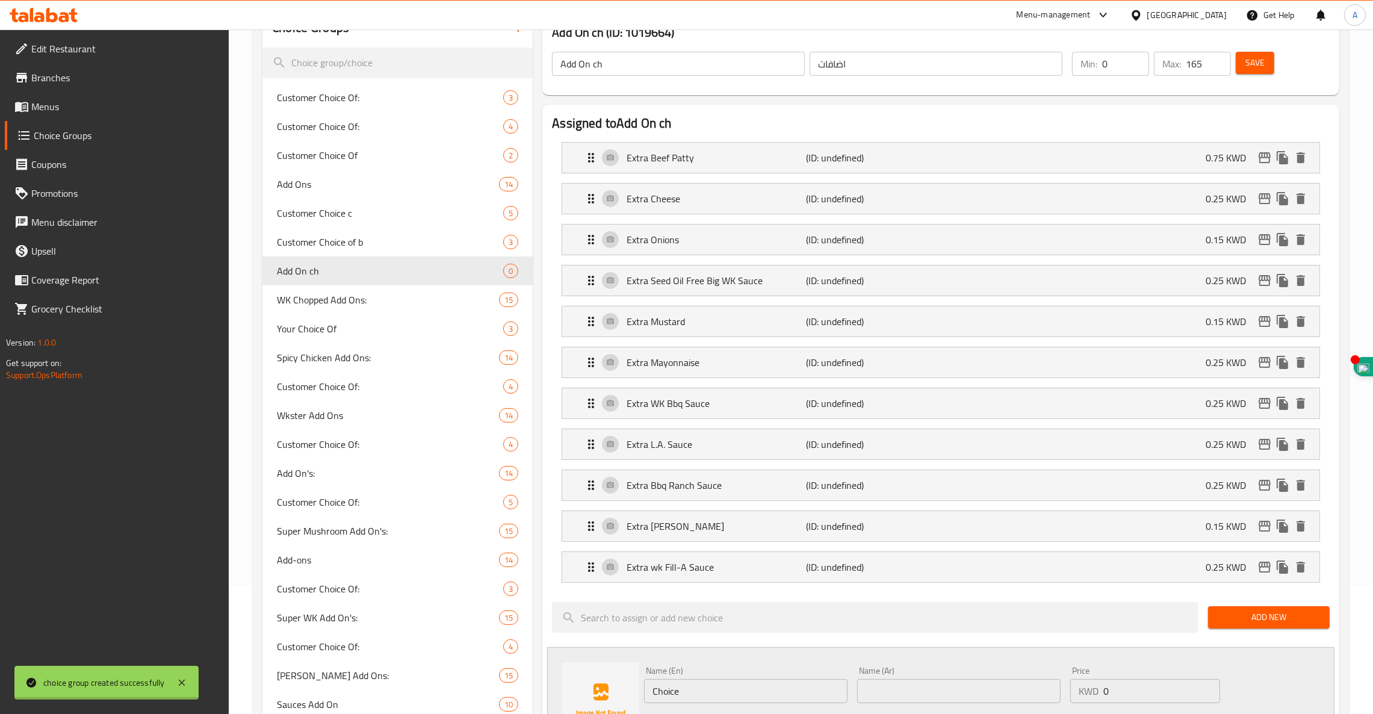
drag, startPoint x: 754, startPoint y: 696, endPoint x: 496, endPoint y: 687, distance: 258.4
click at [496, 687] on div "Choice Groups Customer Choice Of: 3 Customer Choice Of: 4 Customer Choice Of 2 …" at bounding box center [803, 667] width 1082 height 1319
paste input "Extra Hot Honey Ranch Sau"
type input "Extra Hot Honey Ranch Sauce"
type input "0.25"
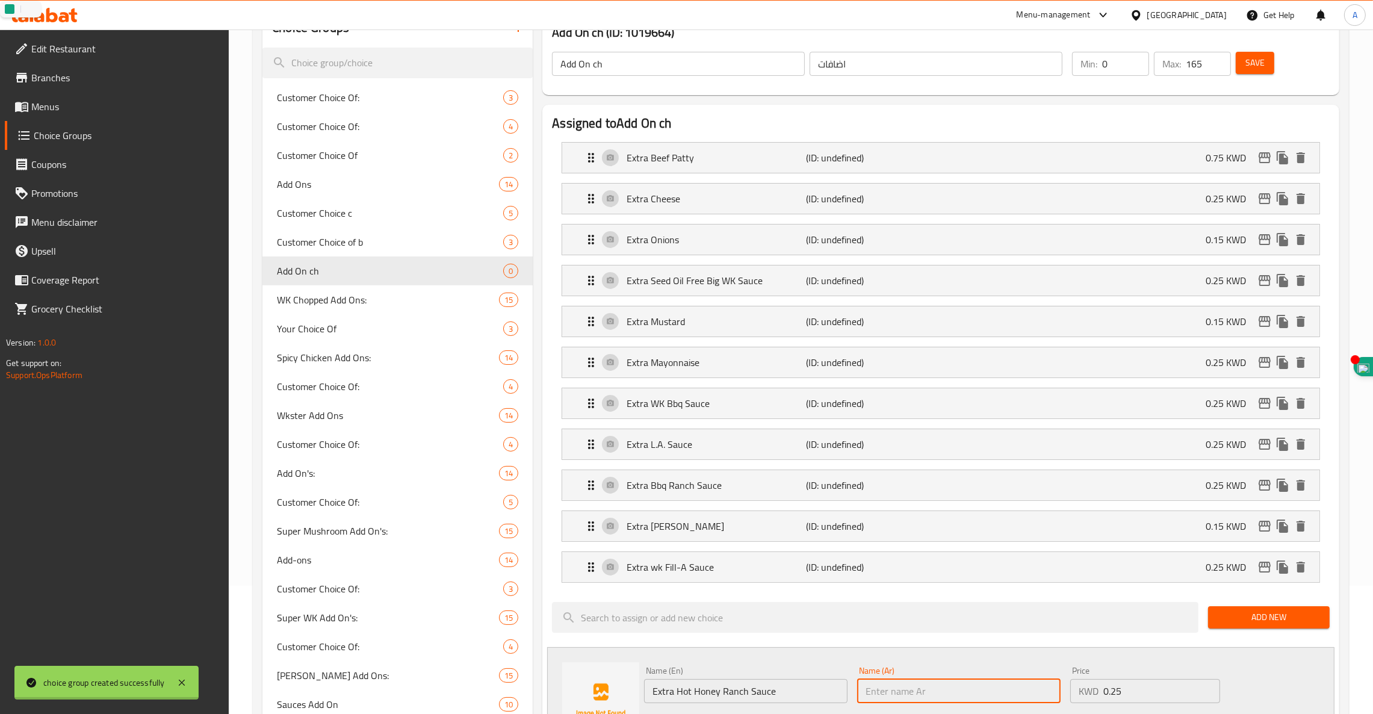
click at [934, 690] on input "text" at bounding box center [958, 691] width 203 height 24
paste input "زيادة هوت هني رانش صوص"
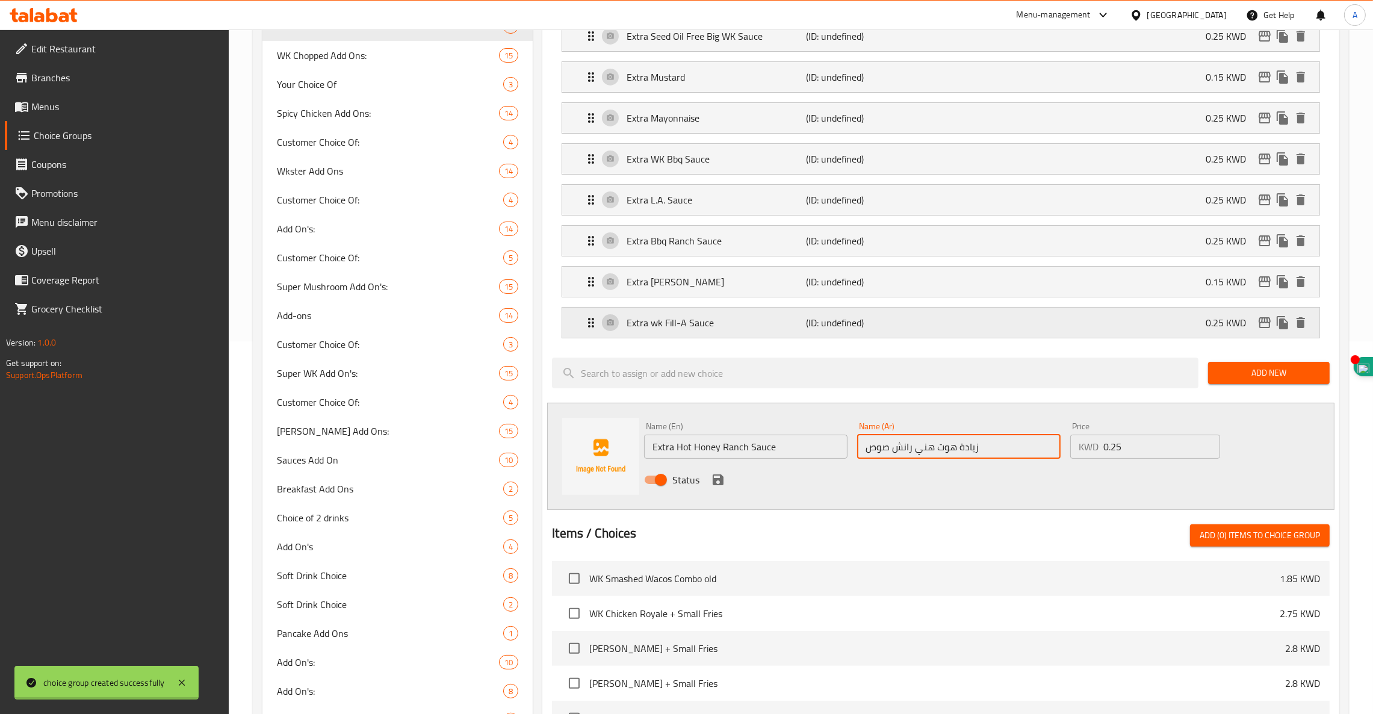
scroll to position [382, 0]
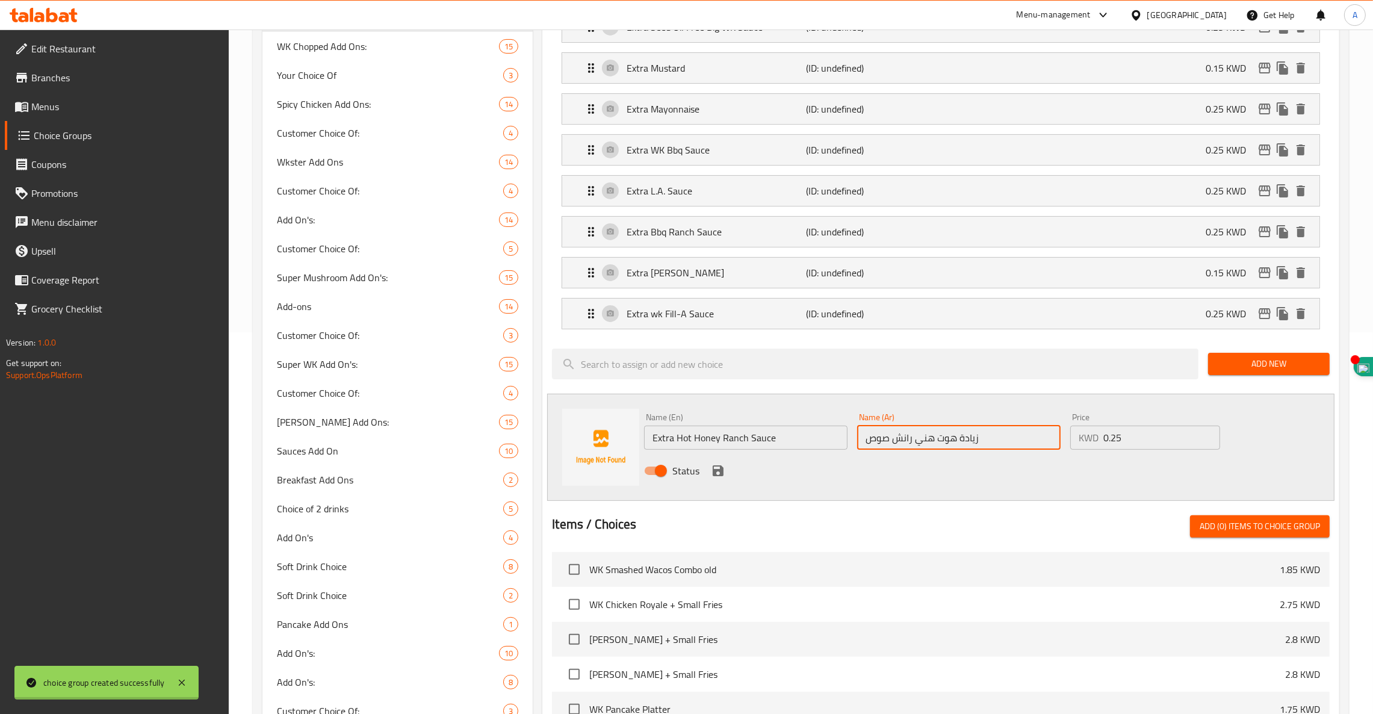
type input "زيادة هوت هني رانش صوص"
click at [714, 474] on icon "save" at bounding box center [718, 470] width 11 height 11
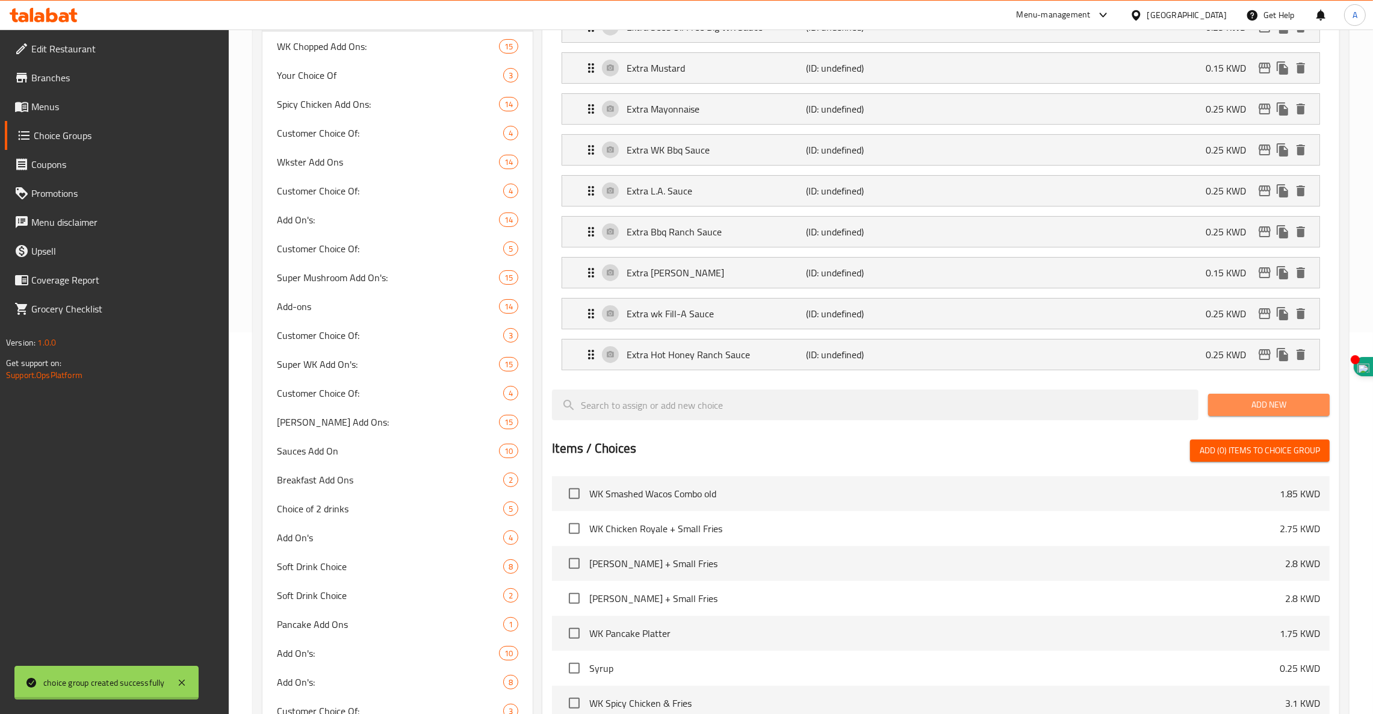
click at [1275, 404] on span "Add New" at bounding box center [1269, 404] width 102 height 15
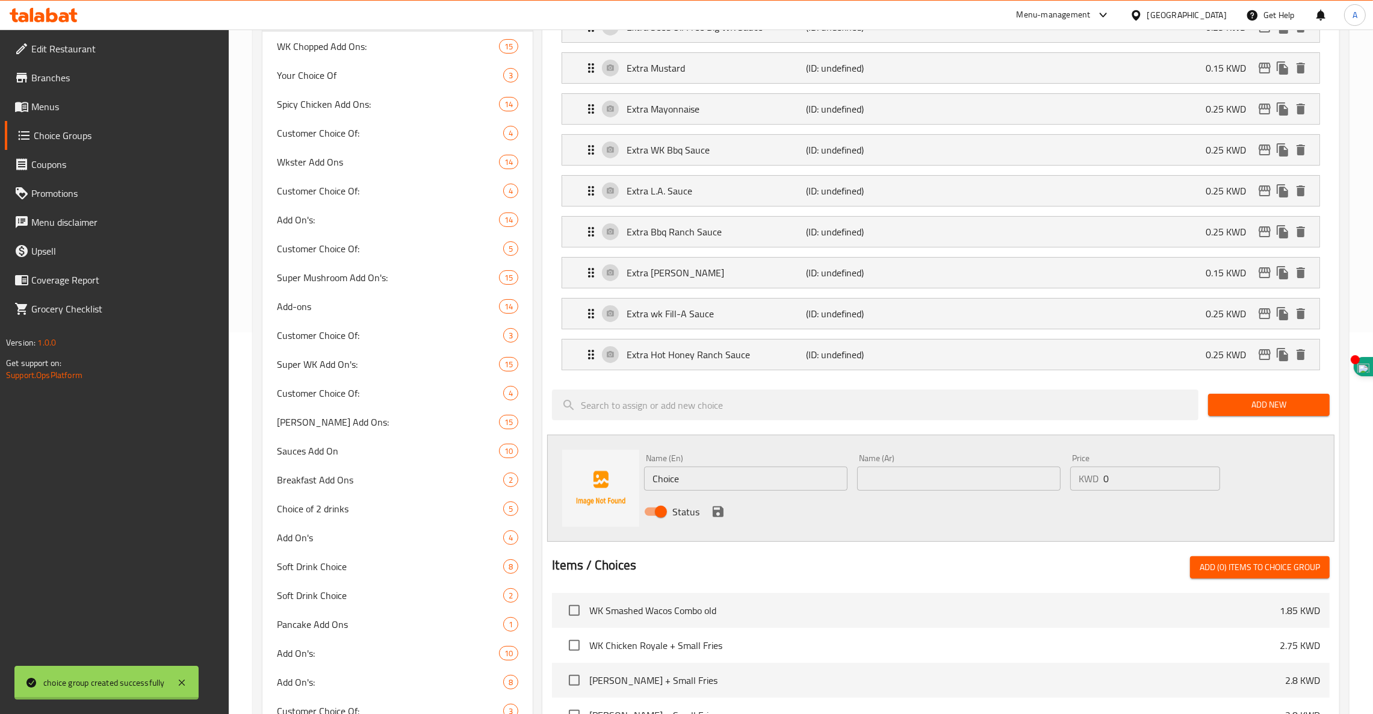
drag, startPoint x: 746, startPoint y: 483, endPoint x: 468, endPoint y: 480, distance: 278.1
click at [468, 480] on div "Choice Groups Customer Choice Of: 3 Customer Choice Of: 4 Customer Choice Of 2 …" at bounding box center [803, 435] width 1082 height 1360
paste input "Extra WK Fire Sau"
type input "Extra WK Fire Sauce"
paste input "زيادة وك فاير صوص"
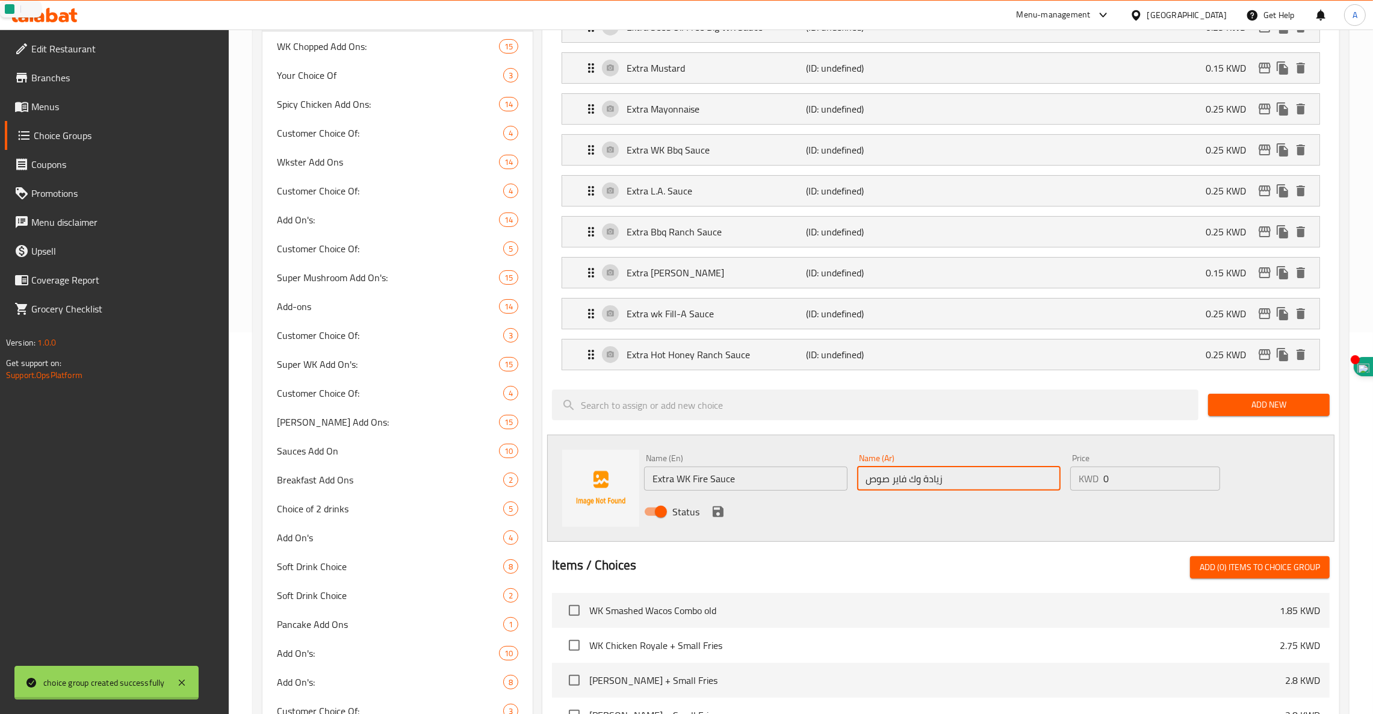
type input "زيادة وك فاير صوص"
type input "0.25"
click at [721, 511] on icon "save" at bounding box center [718, 511] width 11 height 11
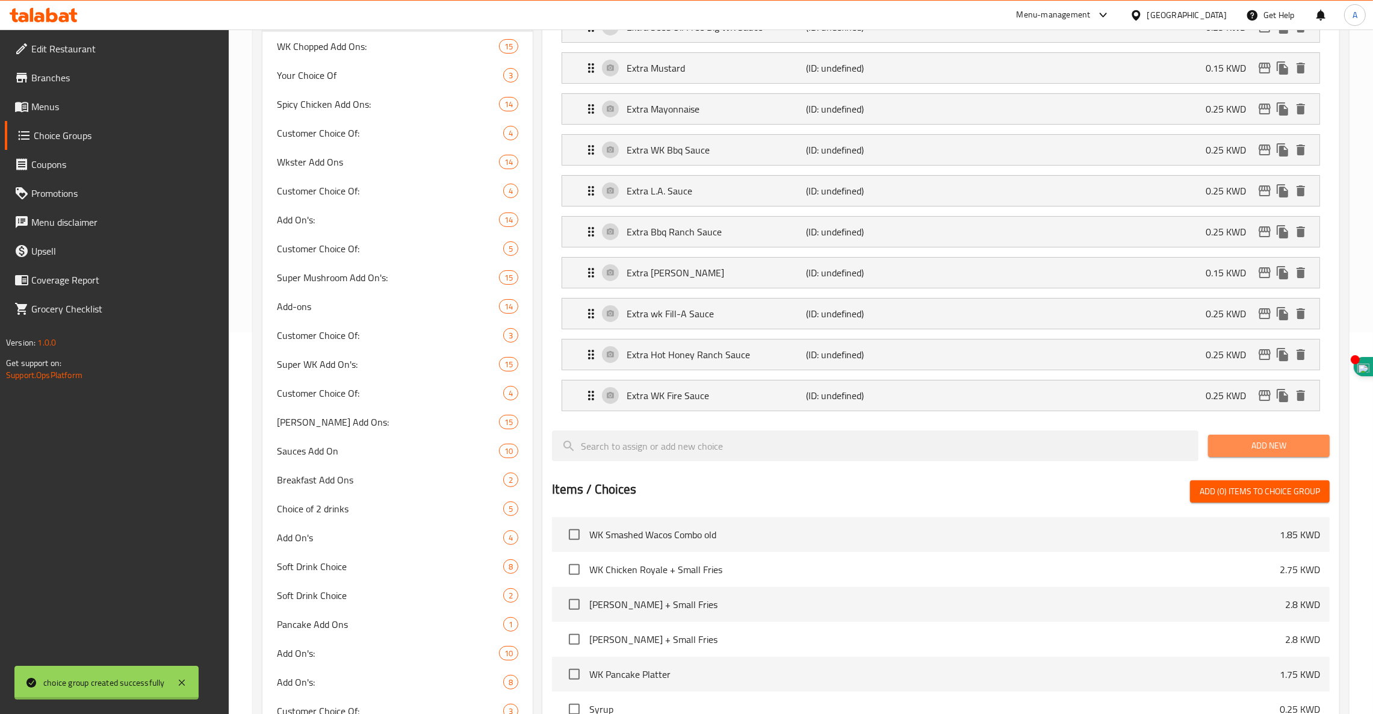
click at [1255, 451] on span "Add New" at bounding box center [1269, 445] width 102 height 15
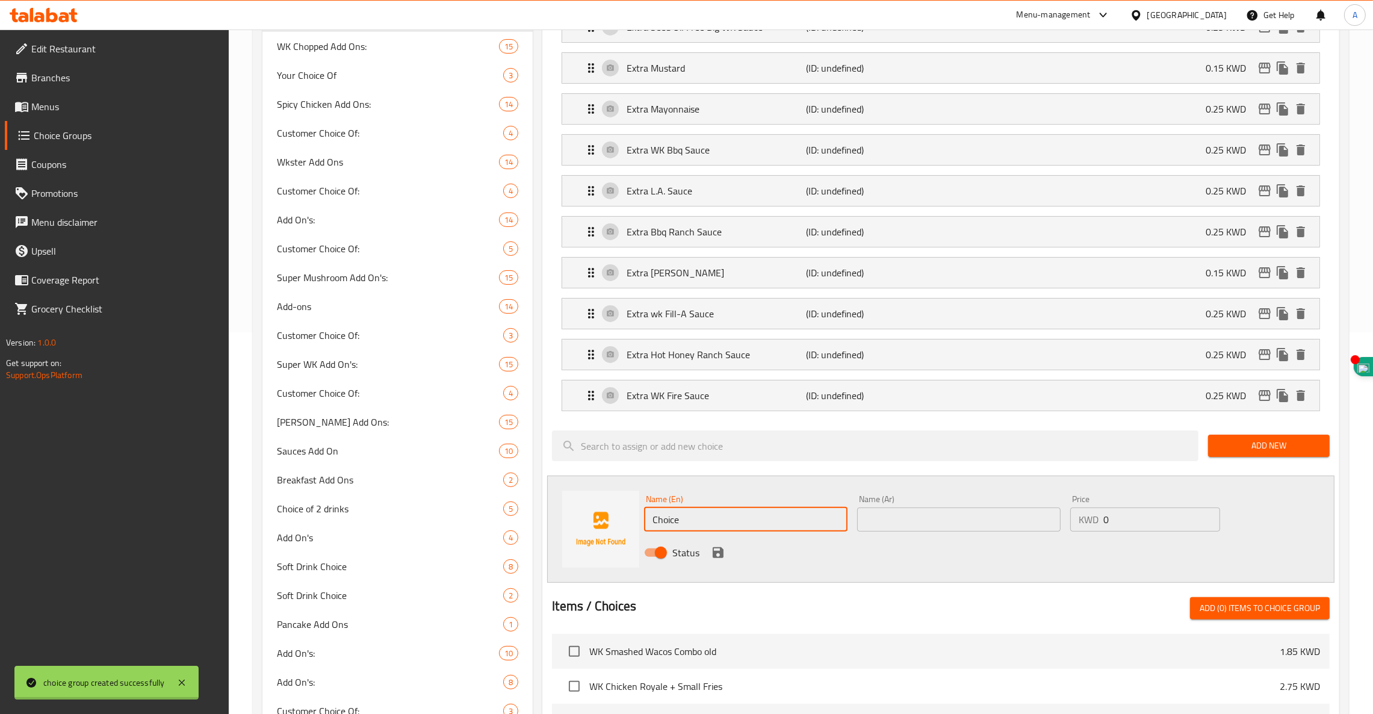
drag, startPoint x: 764, startPoint y: 525, endPoint x: 601, endPoint y: 504, distance: 164.5
click at [601, 504] on div "Name (En) Choice Name (En) Name (Ar) Name (Ar) Price KWD 0 Price Status" at bounding box center [940, 529] width 787 height 107
paste input "Extra Pepper Mayo Sau"
type input "Extra Pepper Mayo Sauce"
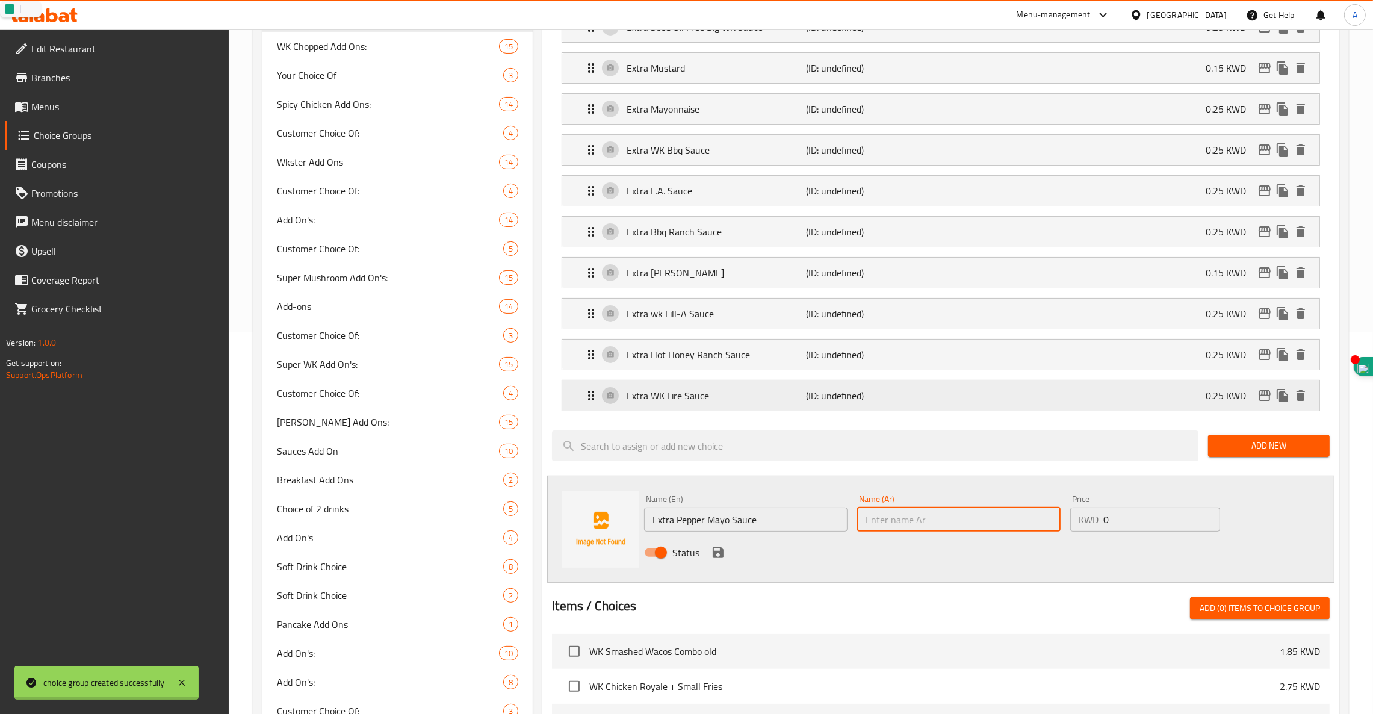
paste input "زيادة ببر مايو صوص"
type input "زيادة ببر مايو صوص"
type input "0.25"
click at [720, 555] on icon "save" at bounding box center [718, 552] width 11 height 11
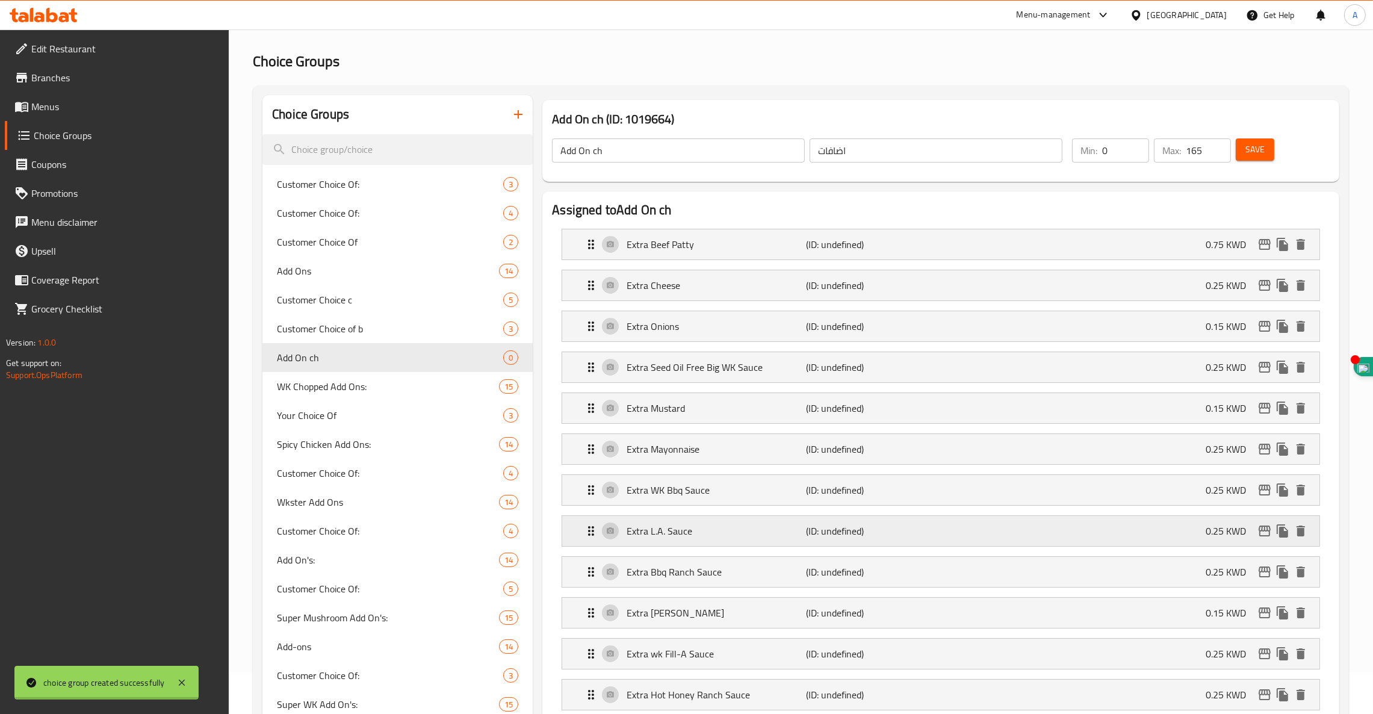
scroll to position [0, 0]
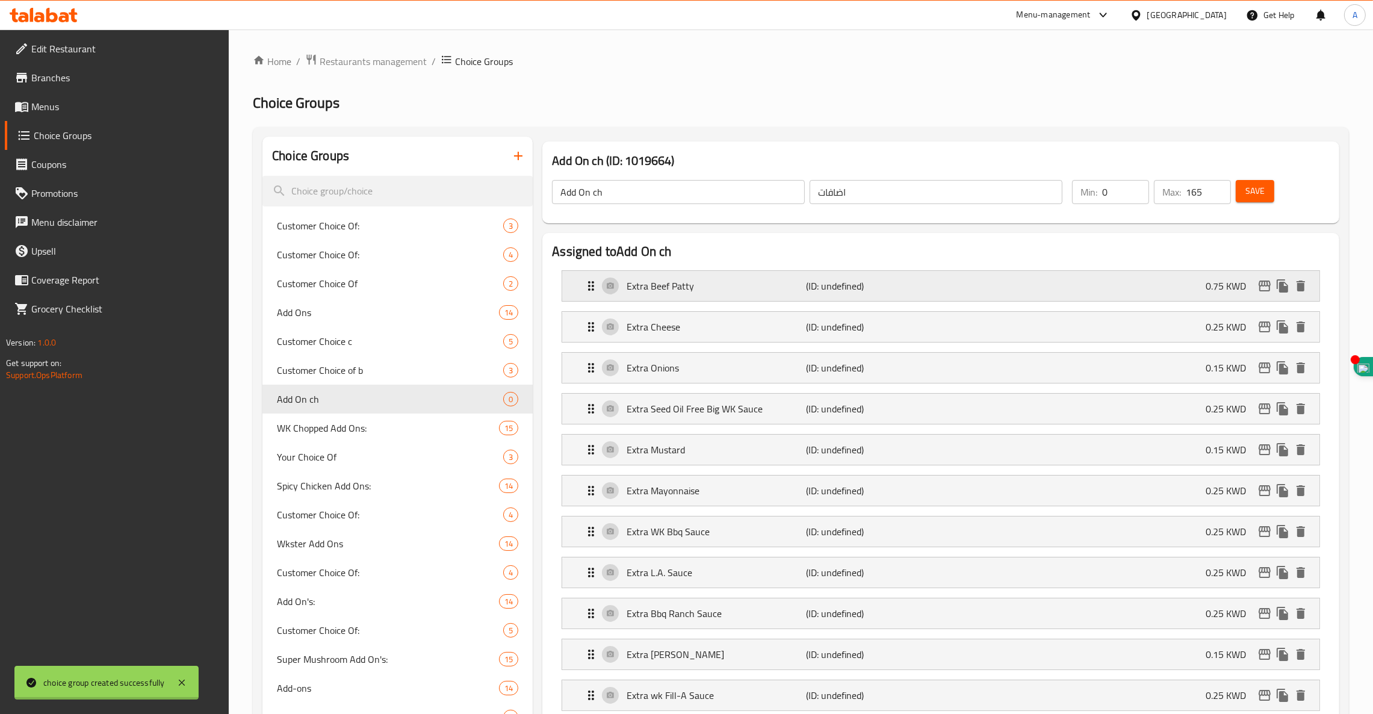
click at [682, 284] on p "Extra Beef Patty" at bounding box center [716, 286] width 179 height 14
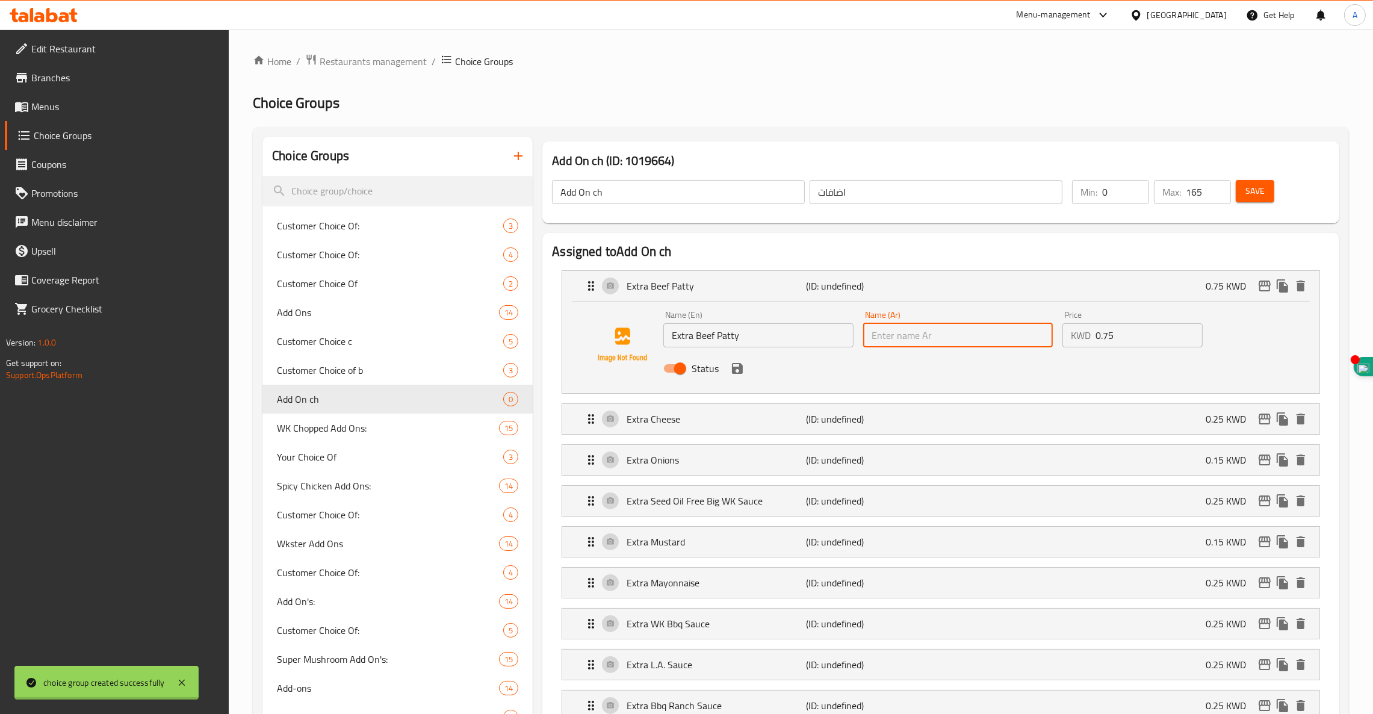
click at [950, 345] on input "text" at bounding box center [958, 335] width 190 height 24
paste input "زيادة شريحة لحم"
click at [831, 417] on p "(ID: undefined)" at bounding box center [867, 419] width 120 height 14
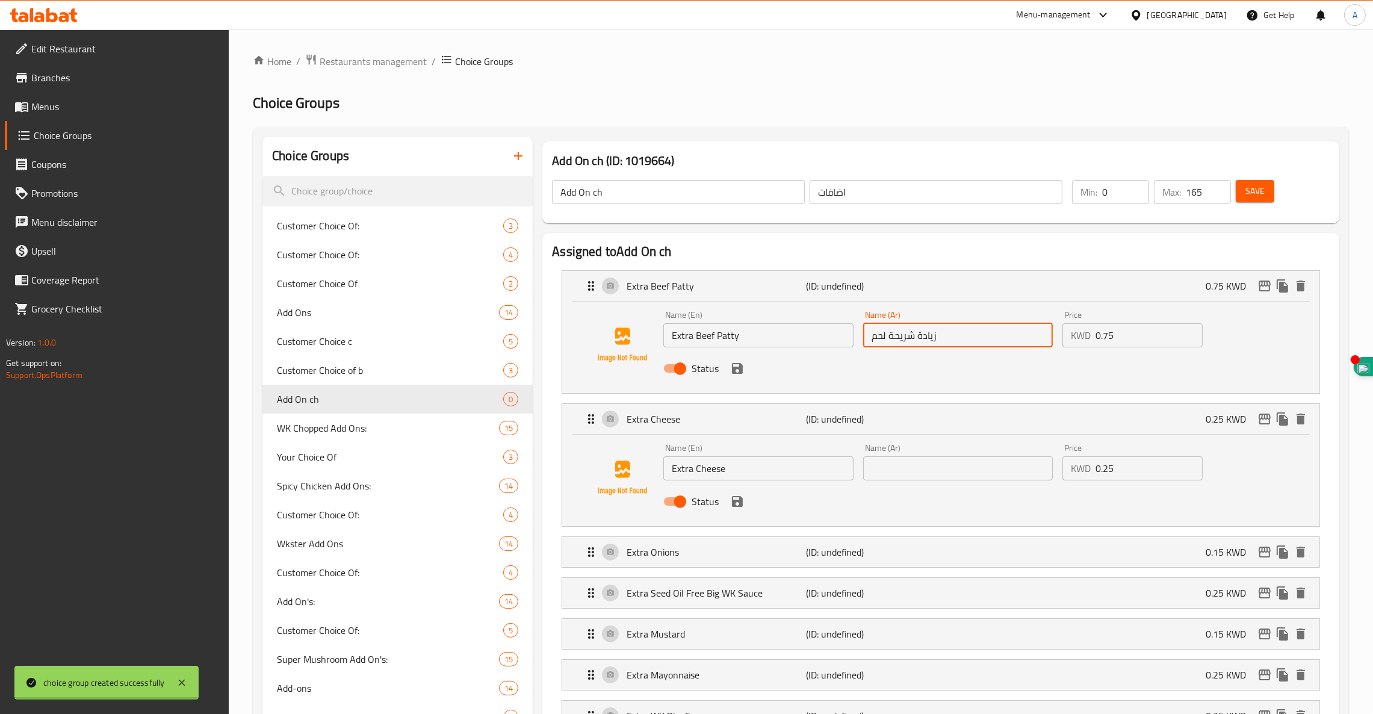
type input "زيادة شريحة لحم"
click at [736, 377] on button "save" at bounding box center [737, 368] width 18 height 18
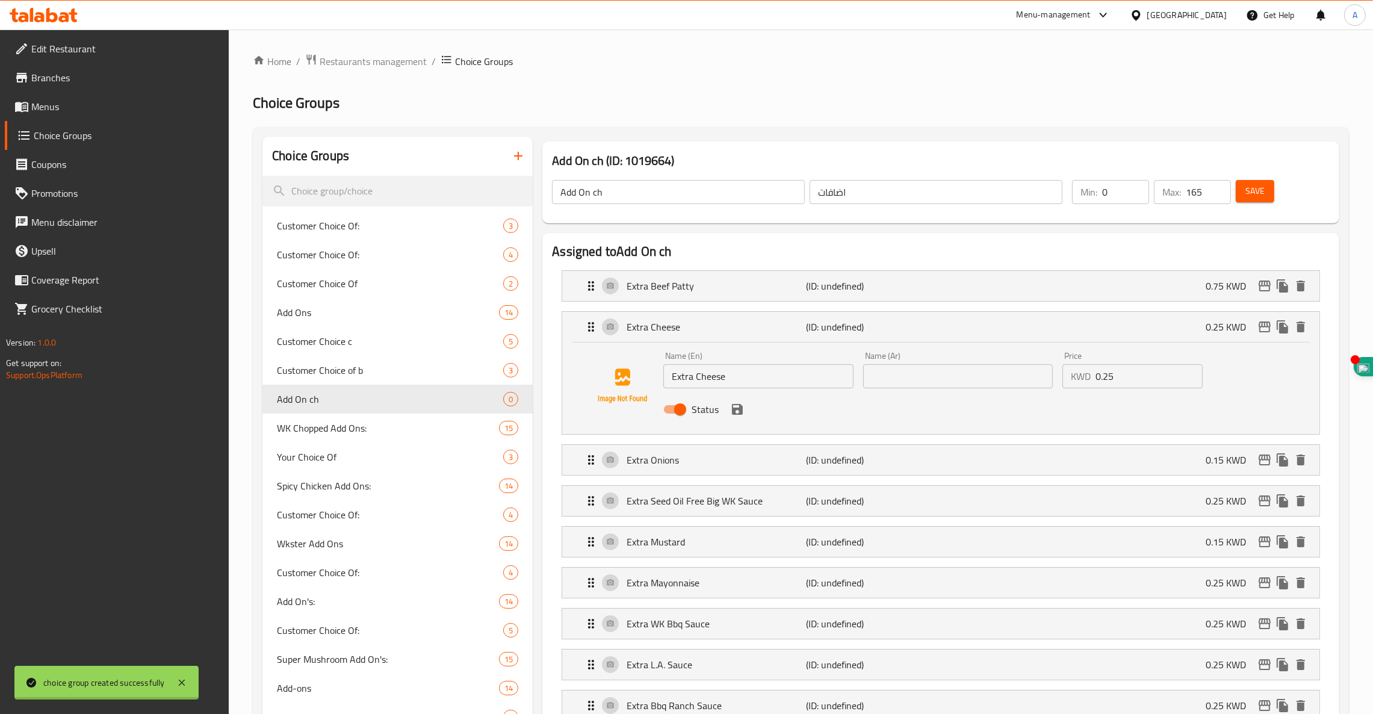
click at [931, 382] on input "text" at bounding box center [958, 376] width 190 height 24
paste input "زيادة جبنة"
click at [846, 466] on p "(ID: undefined)" at bounding box center [867, 460] width 120 height 14
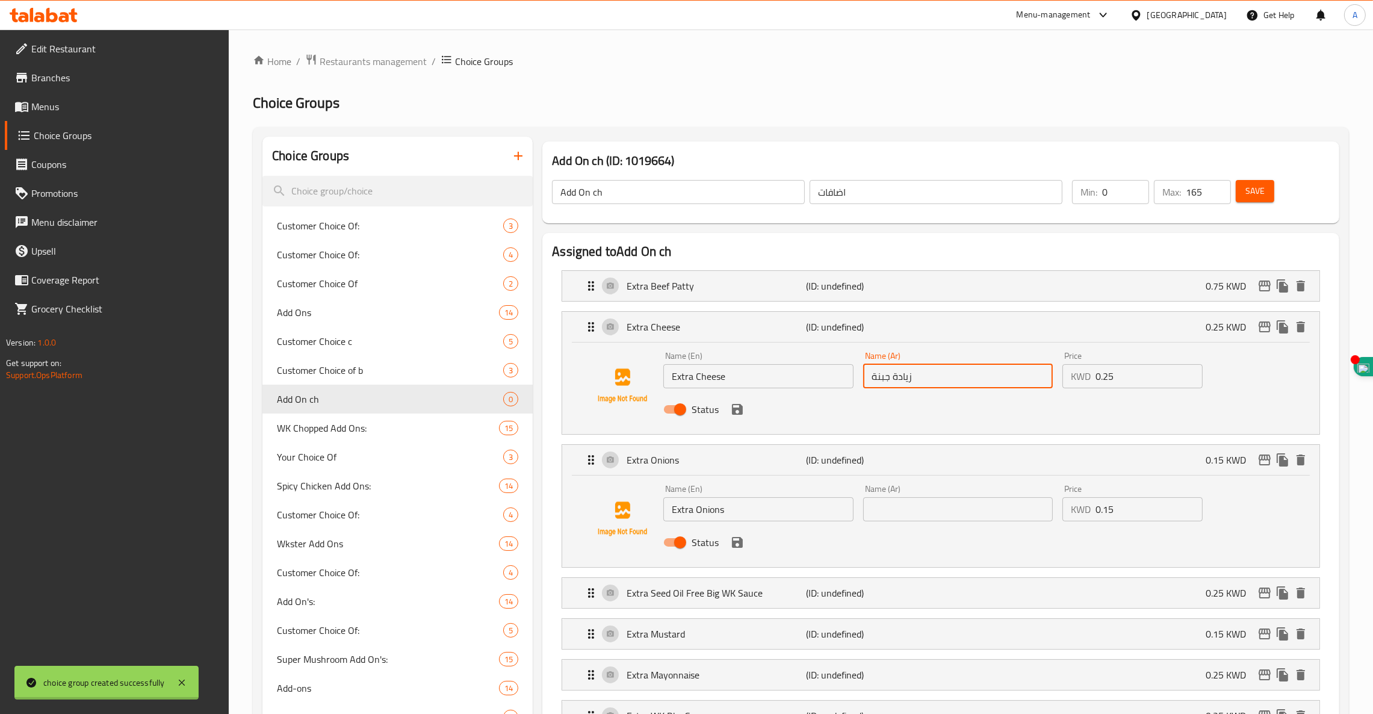
type input "زيادة جبنة"
click at [962, 509] on input "text" at bounding box center [958, 509] width 190 height 24
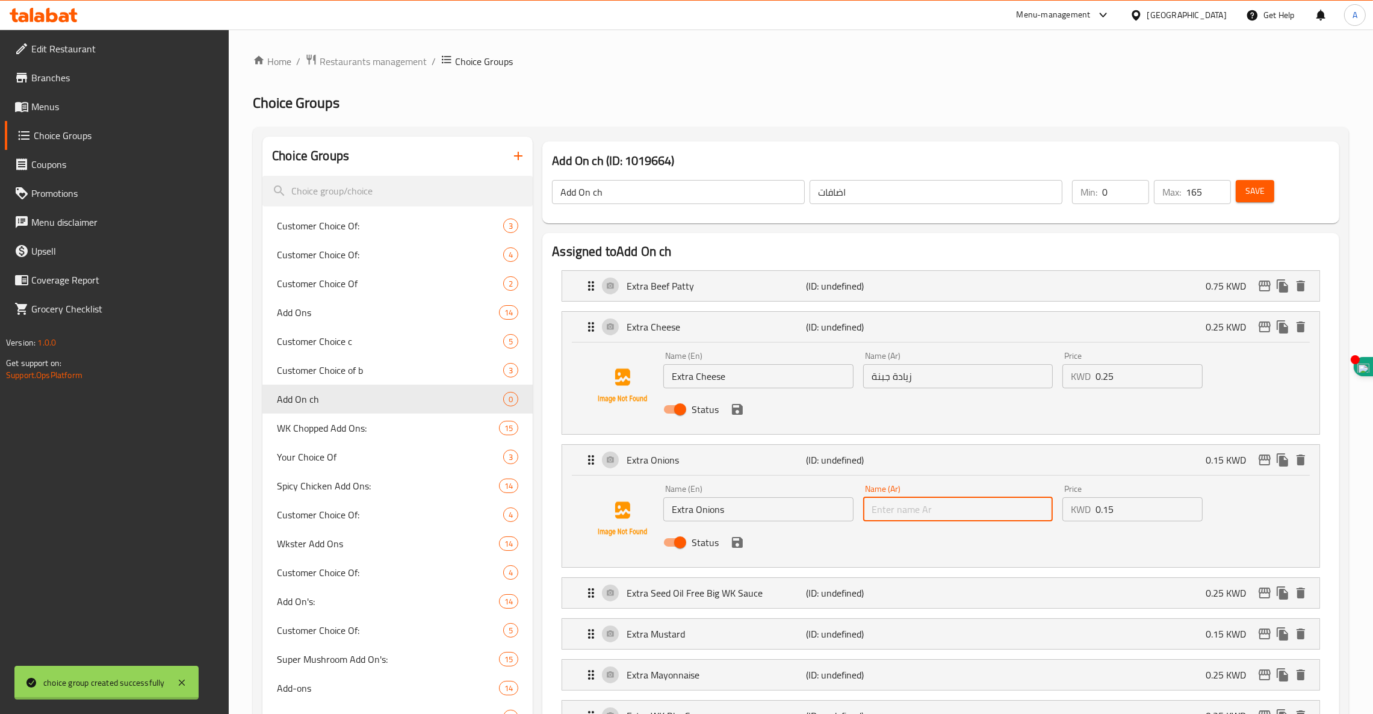
paste input "زيادة بصل"
type input "زيادة بصل"
click at [766, 589] on p "Extra Seed Oil Free Big WK Sauce" at bounding box center [716, 593] width 179 height 14
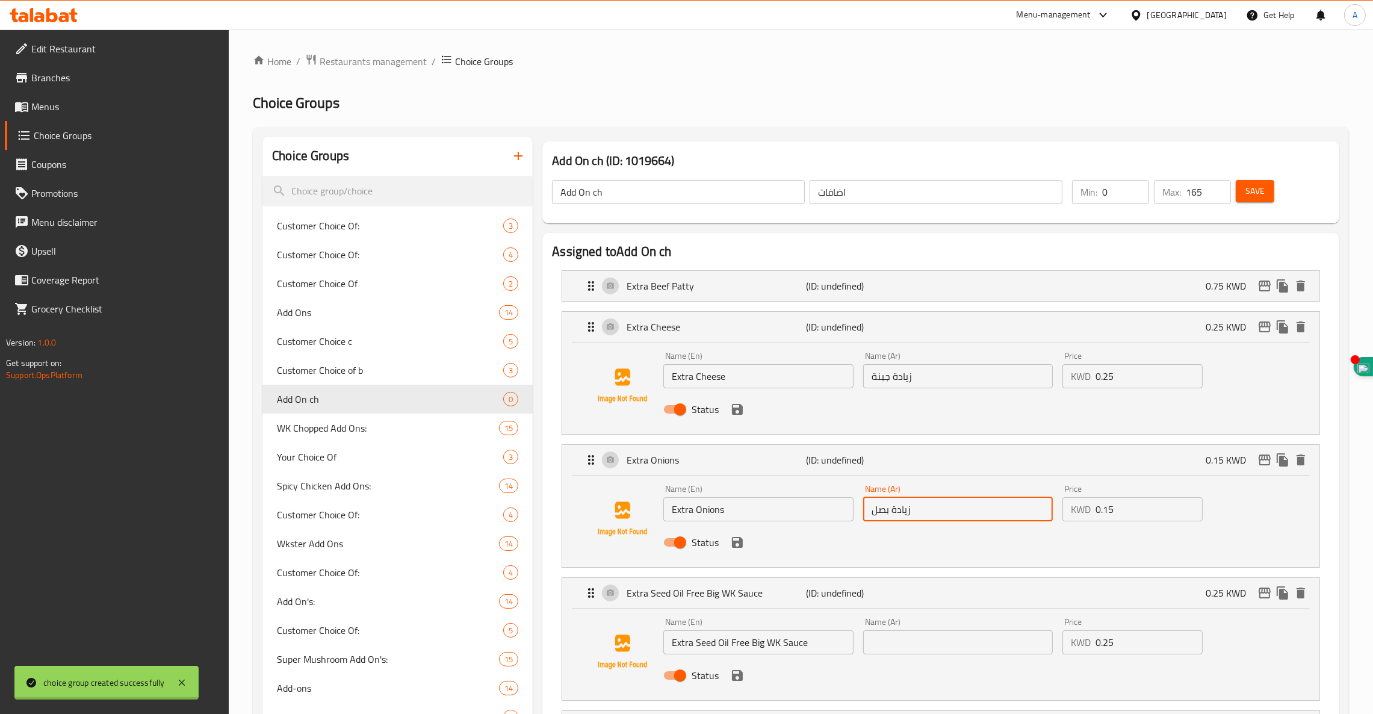
click at [944, 630] on div "Name (Ar) Name (Ar)" at bounding box center [958, 636] width 190 height 37
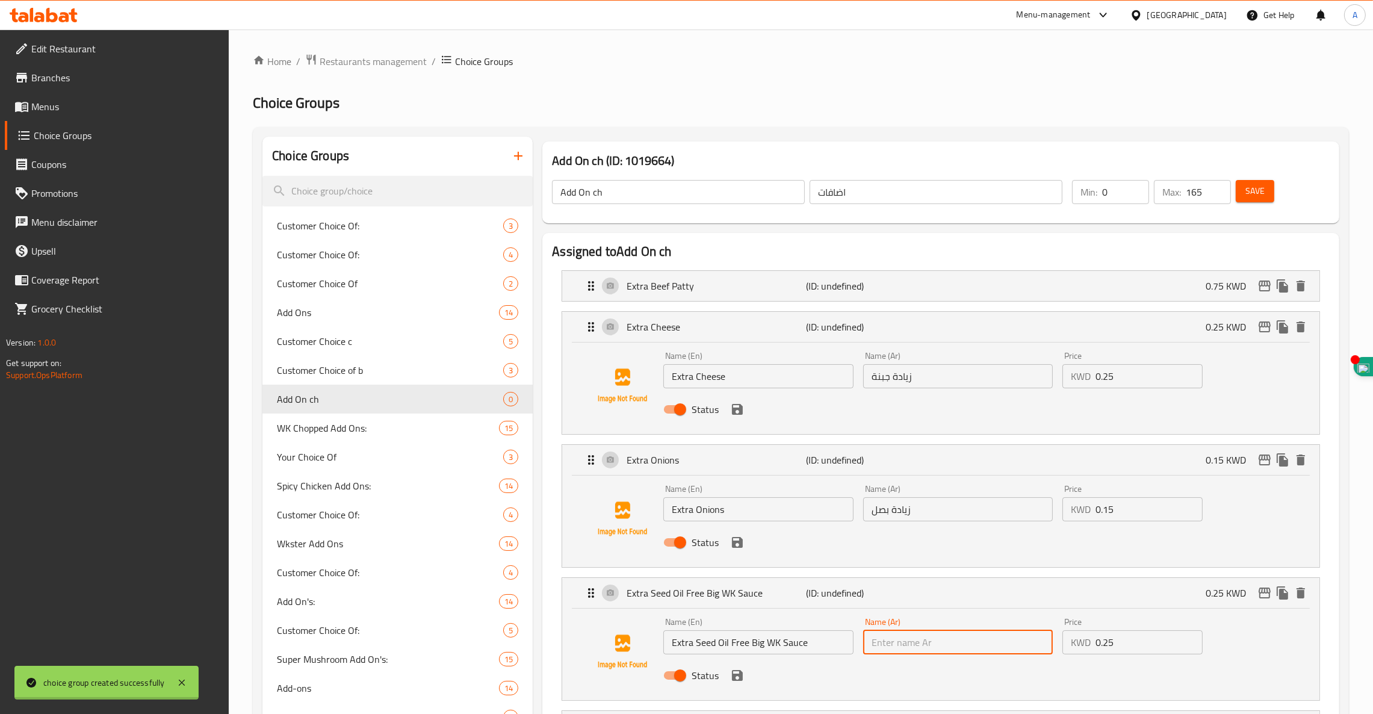
click at [942, 645] on input "text" at bounding box center [958, 642] width 190 height 24
paste input "زيادة صوص بيج وك خالي من زيت البذور"
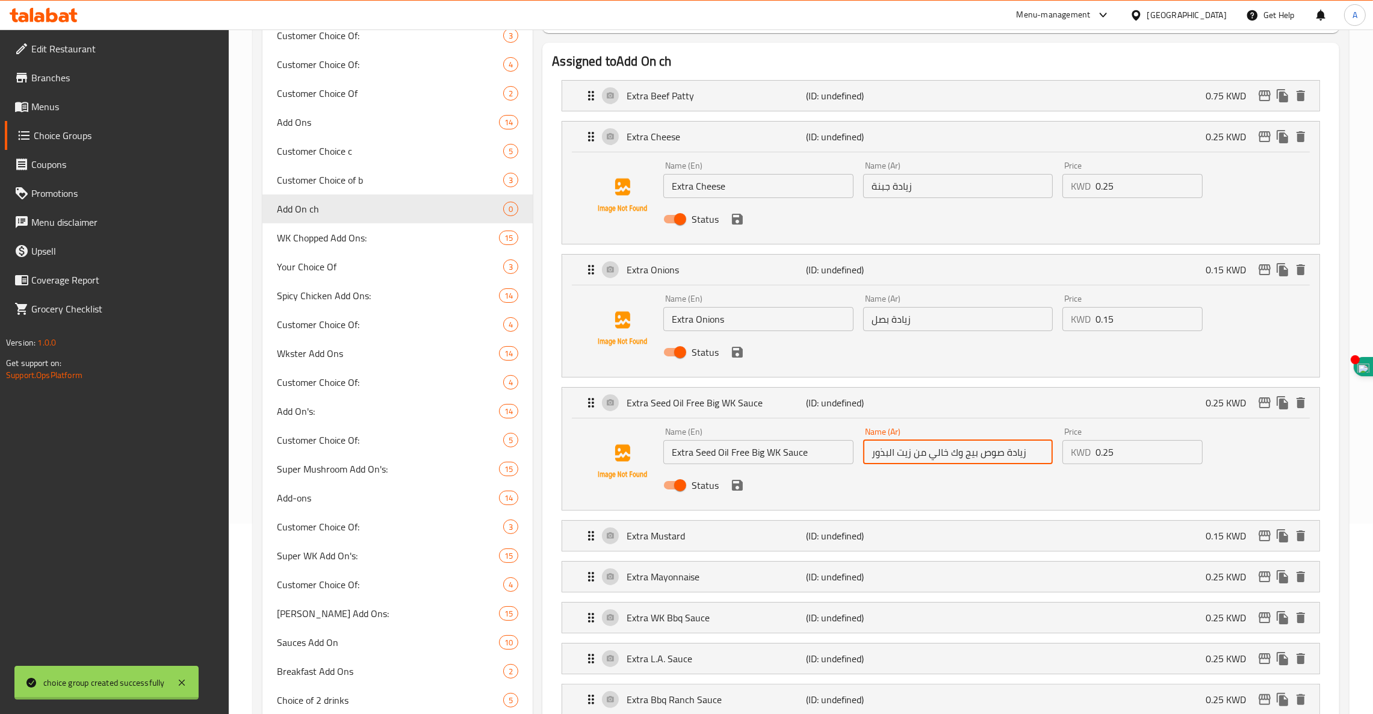
scroll to position [194, 0]
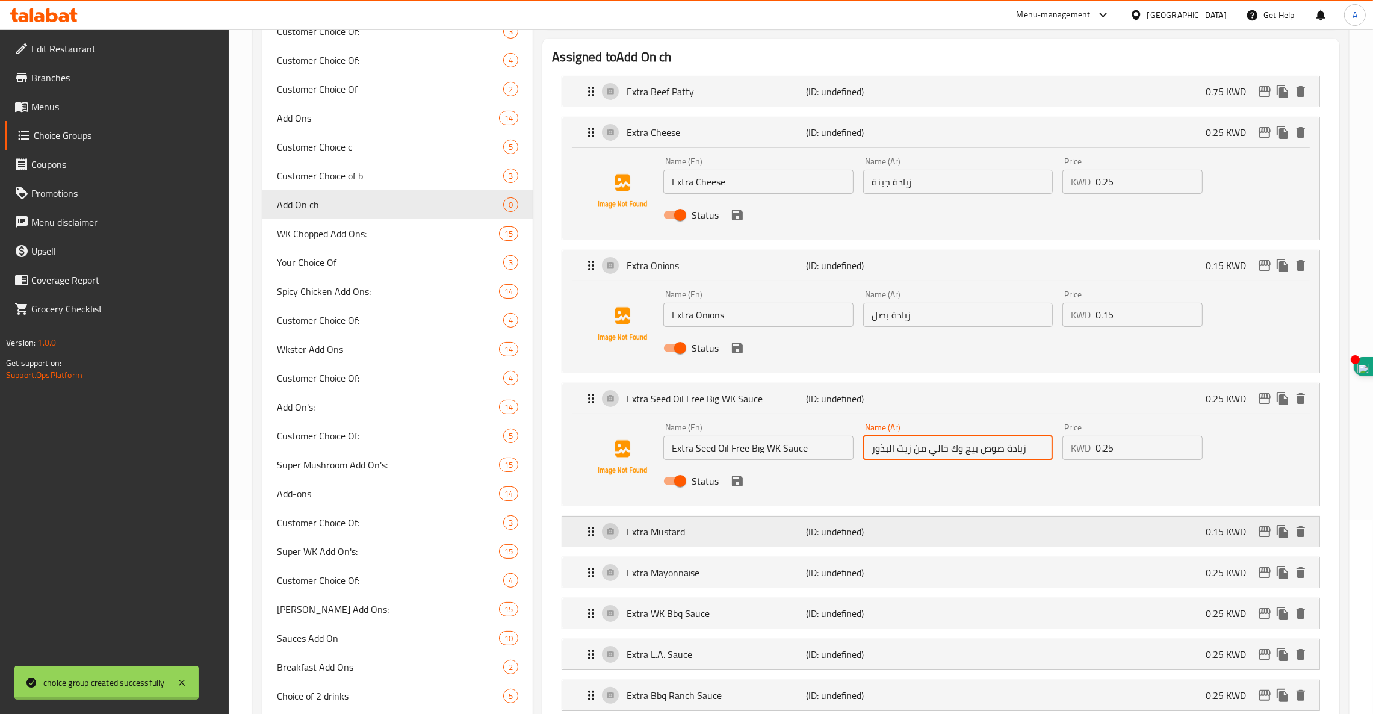
click at [808, 522] on div "Extra Mustard (ID: undefined) 0.15 KWD" at bounding box center [944, 531] width 721 height 30
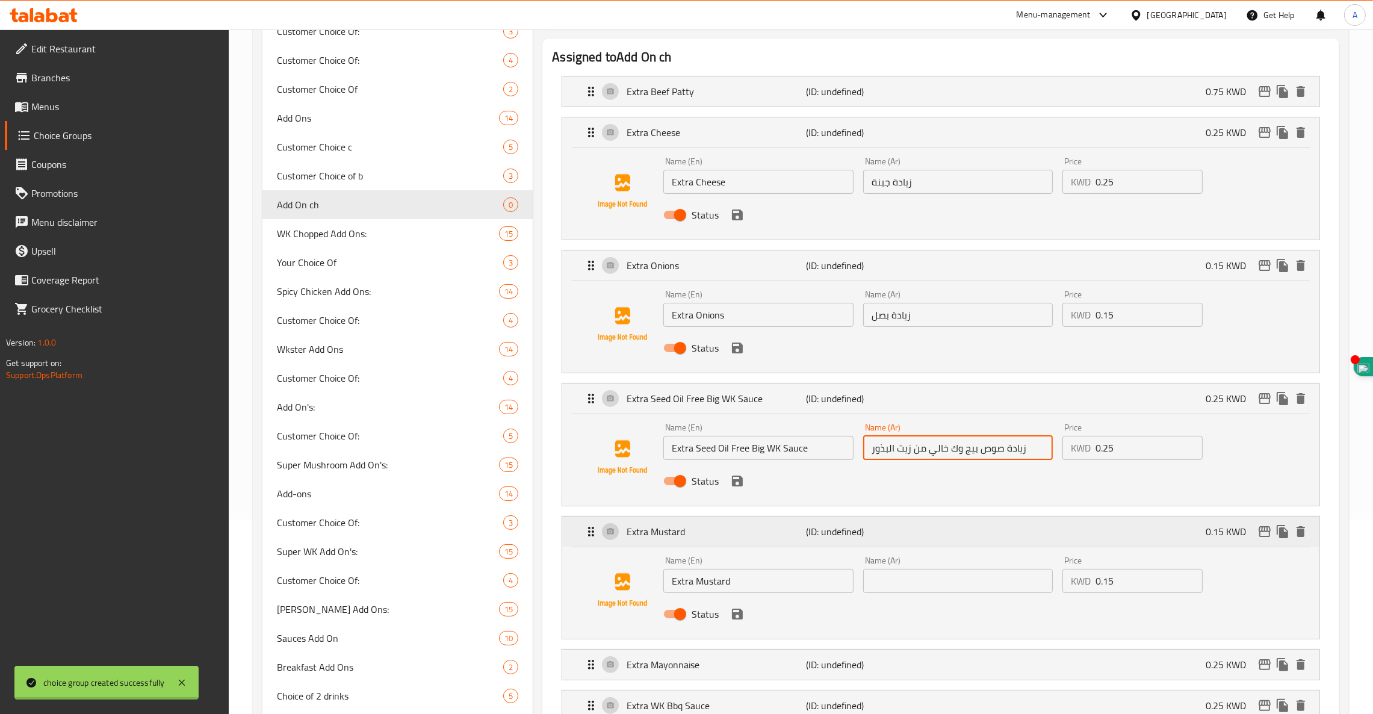
type input "زيادة صوص بيج وك خالي من زيت البذور"
click at [999, 583] on input "text" at bounding box center [958, 581] width 190 height 24
click at [714, 664] on p "Extra Mayonnaise" at bounding box center [716, 664] width 179 height 14
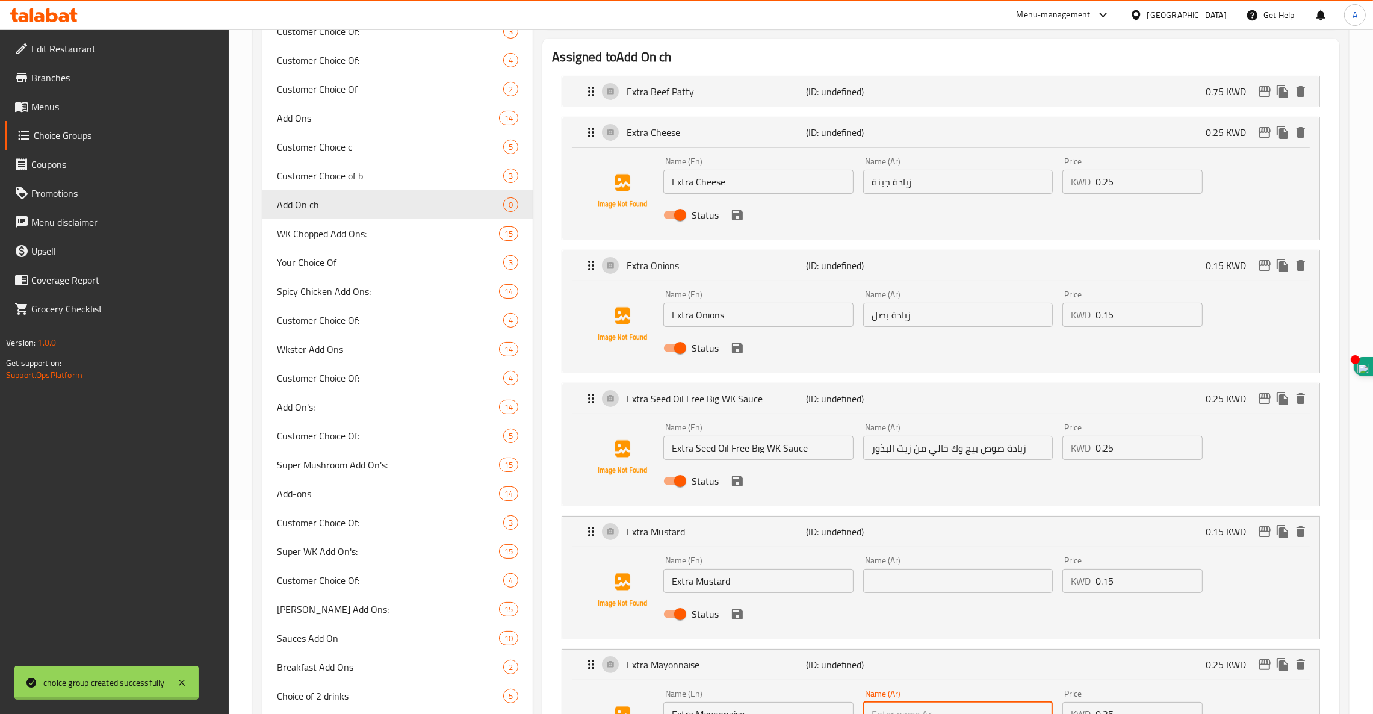
click at [989, 707] on input "text" at bounding box center [958, 714] width 190 height 24
paste input "زيادة مايونيز"
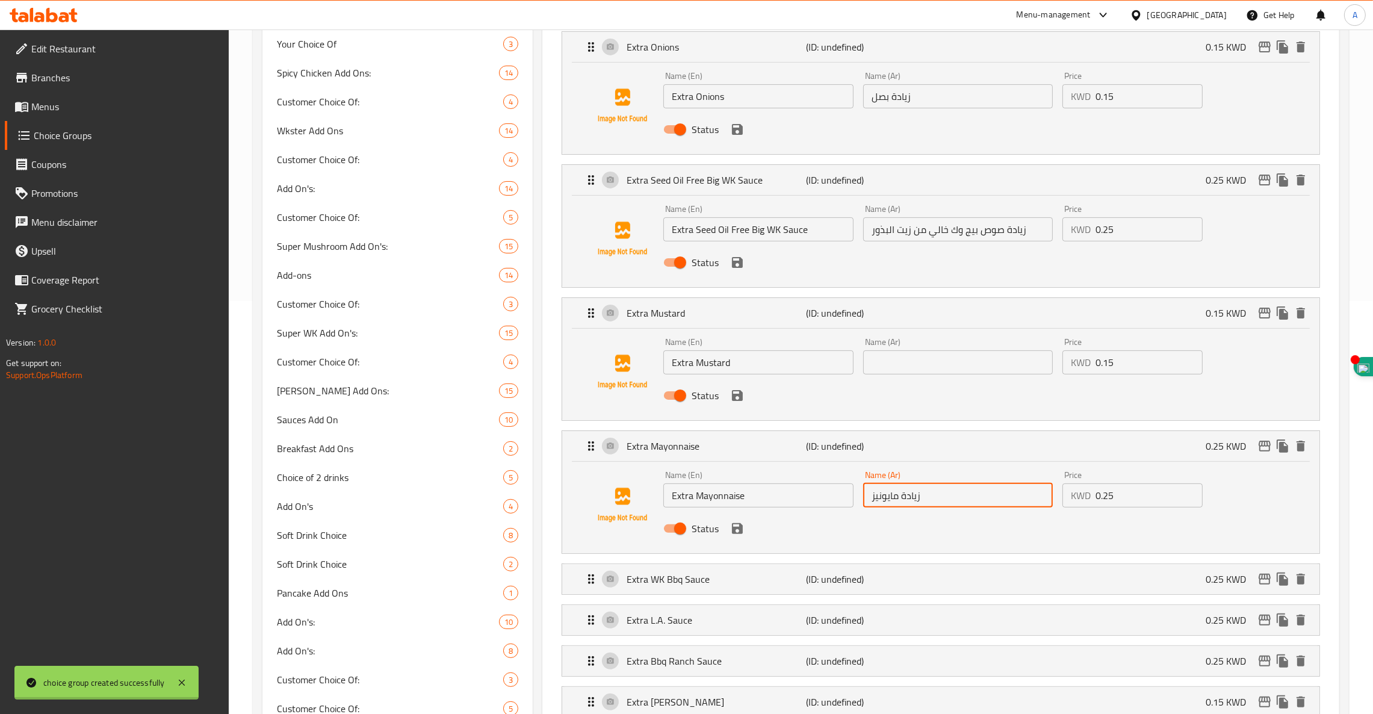
scroll to position [417, 0]
type input "زيادة مايونيز"
click at [927, 367] on input "text" at bounding box center [958, 359] width 190 height 24
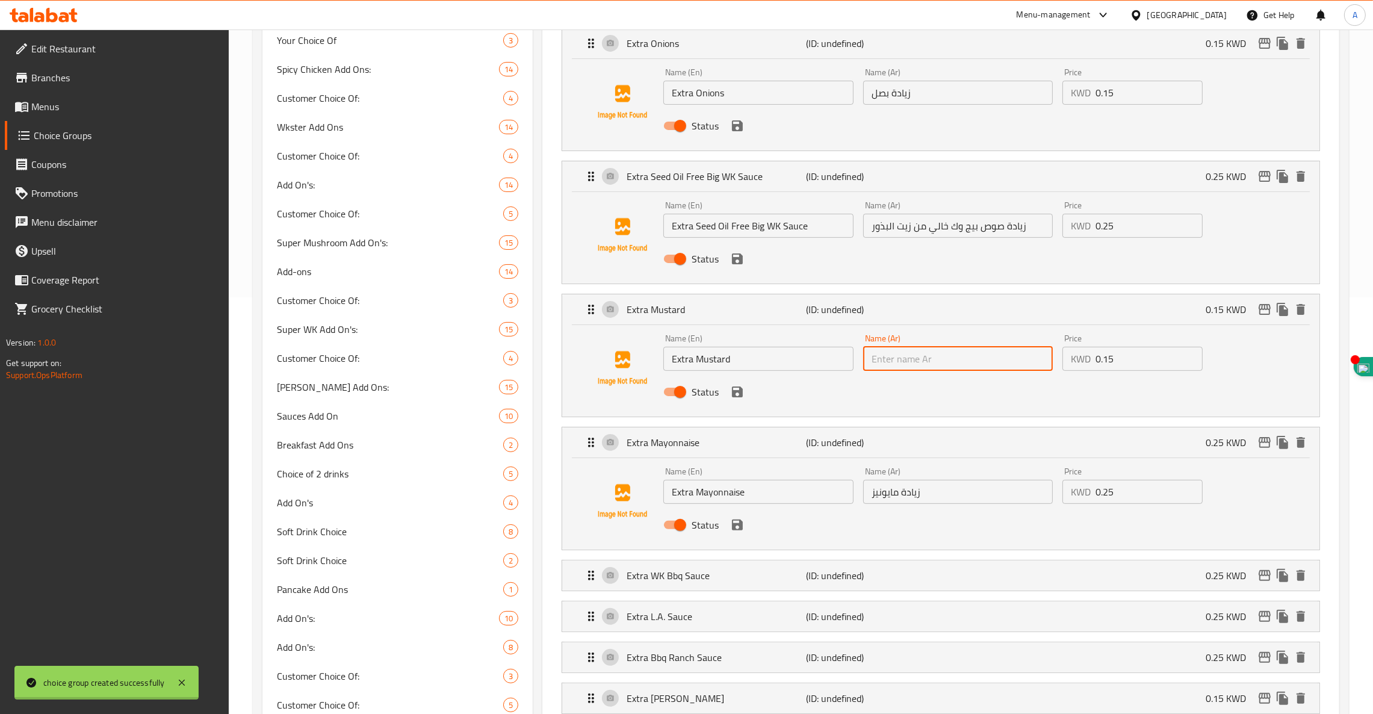
paste input "زيادة ماسترد"
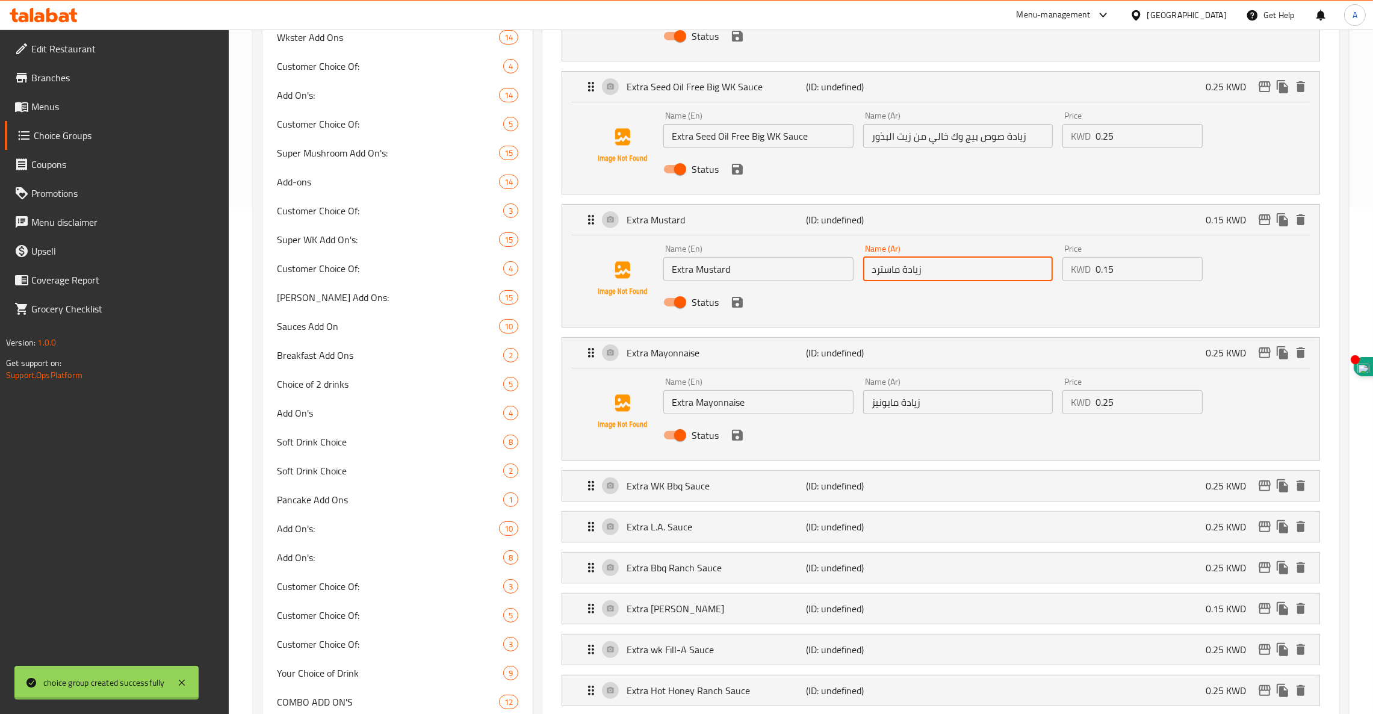
scroll to position [507, 0]
click at [826, 486] on p "(ID: undefined)" at bounding box center [867, 484] width 120 height 14
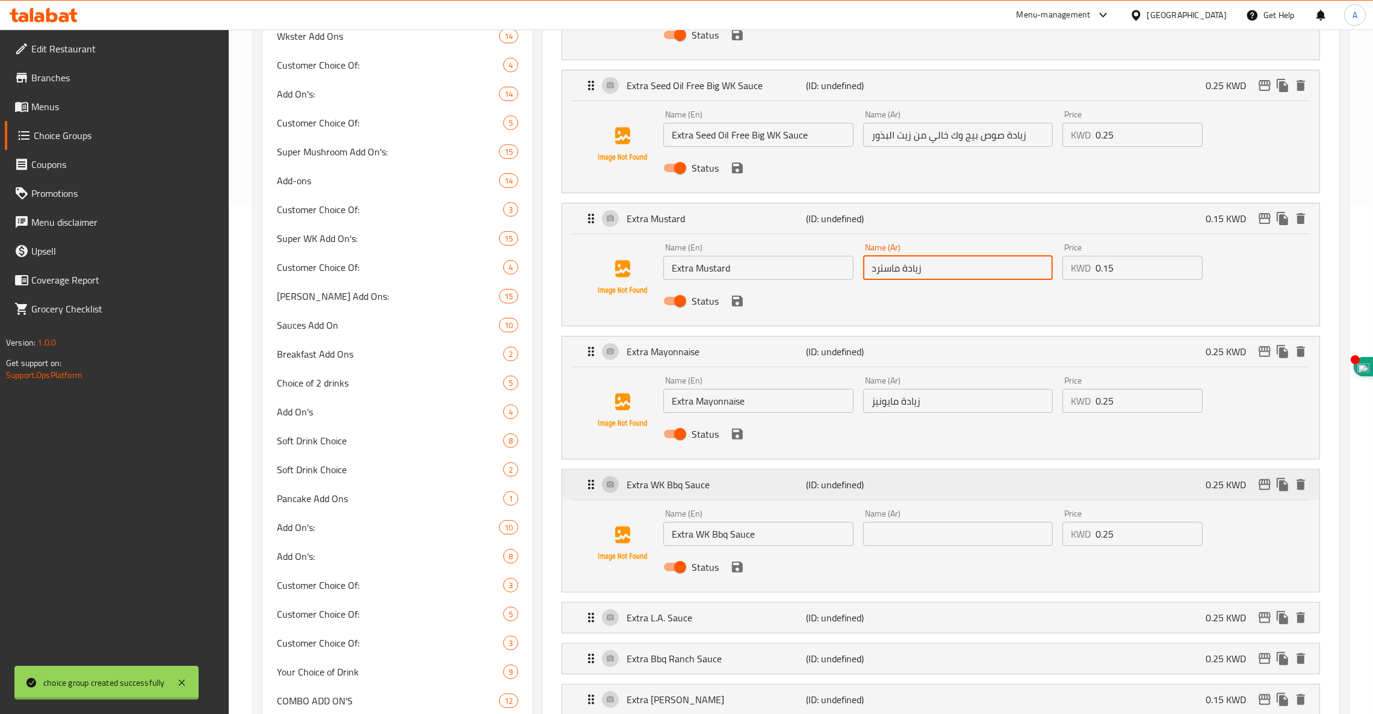
type input "زيادة ماسترد"
click at [952, 543] on input "text" at bounding box center [958, 534] width 190 height 24
paste input "زيادة بيج وك صوص"
click at [813, 624] on p "(ID: undefined)" at bounding box center [867, 617] width 120 height 14
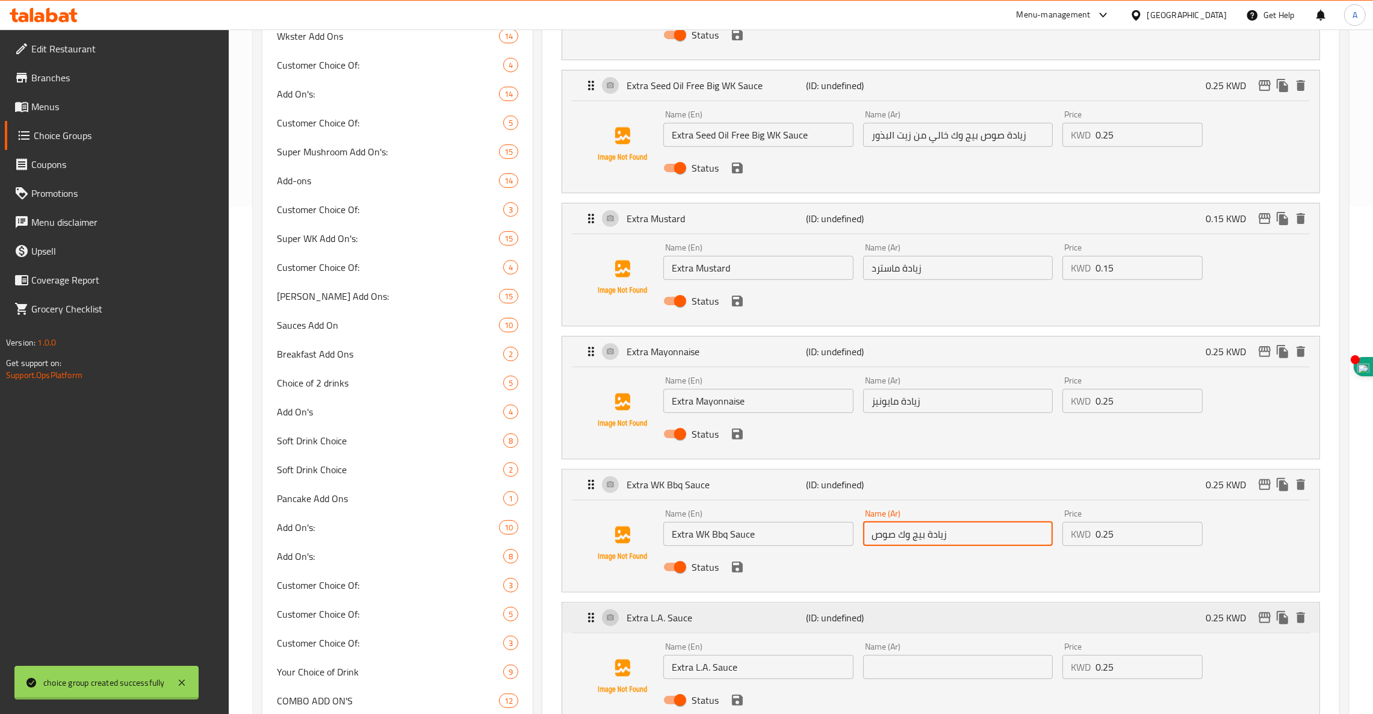
type input "زيادة بيج وك صوص"
click at [985, 667] on input "text" at bounding box center [958, 667] width 190 height 24
paste input "زيادة إل إي صوص"
type input "زيادة إل إي صوص"
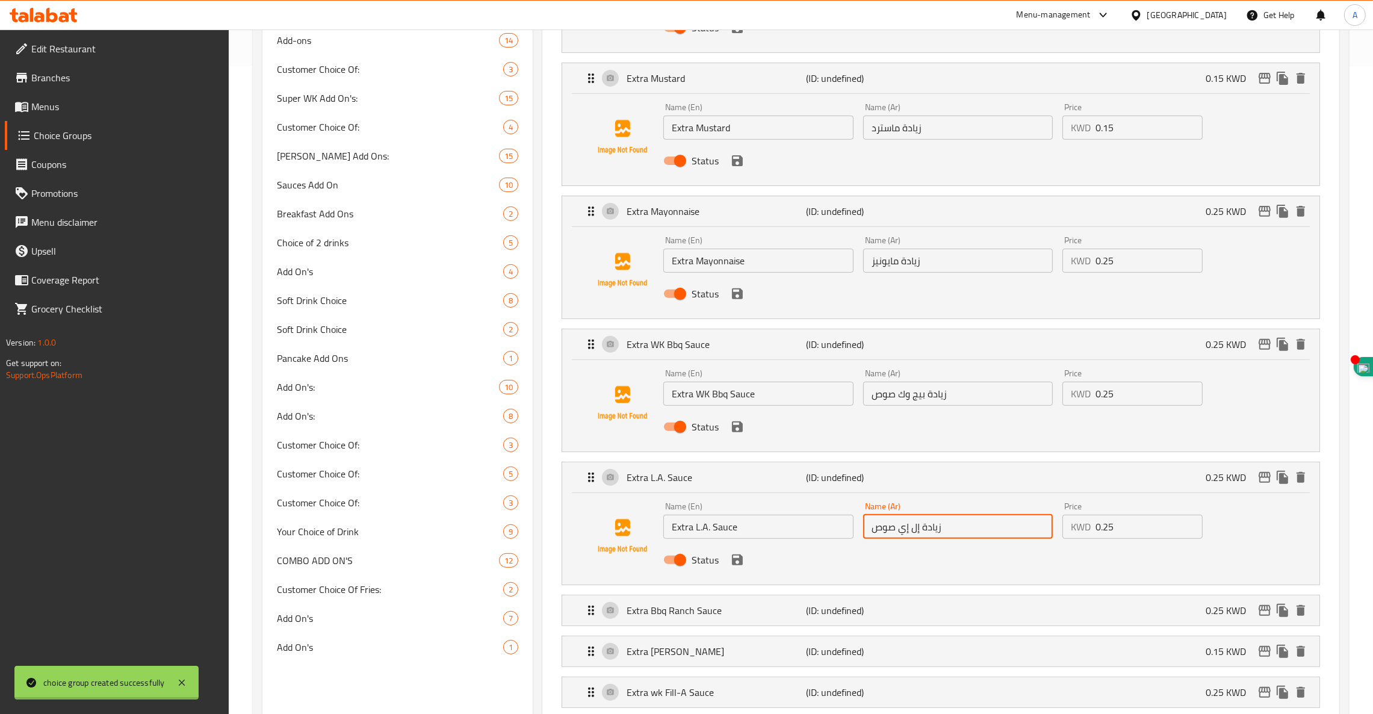
scroll to position [730, 0]
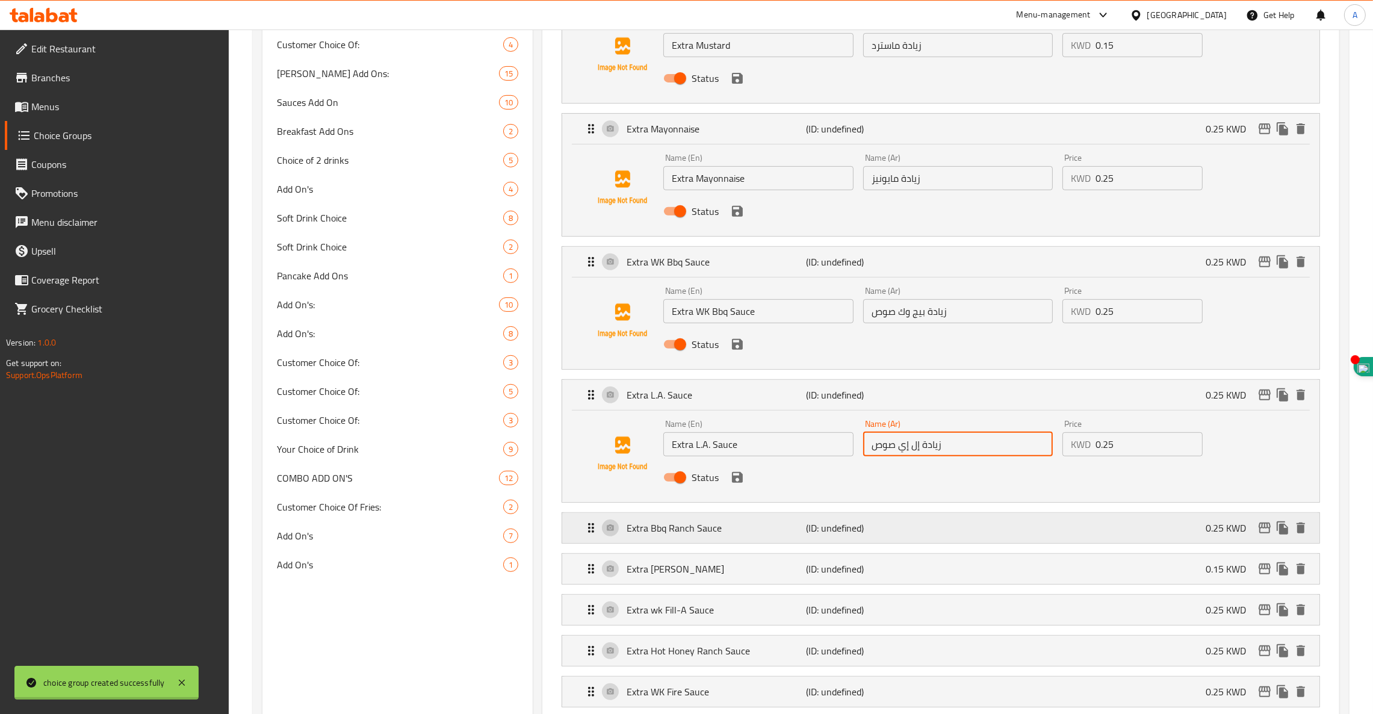
click at [741, 530] on p "Extra Bbq Ranch Sauce" at bounding box center [716, 528] width 179 height 14
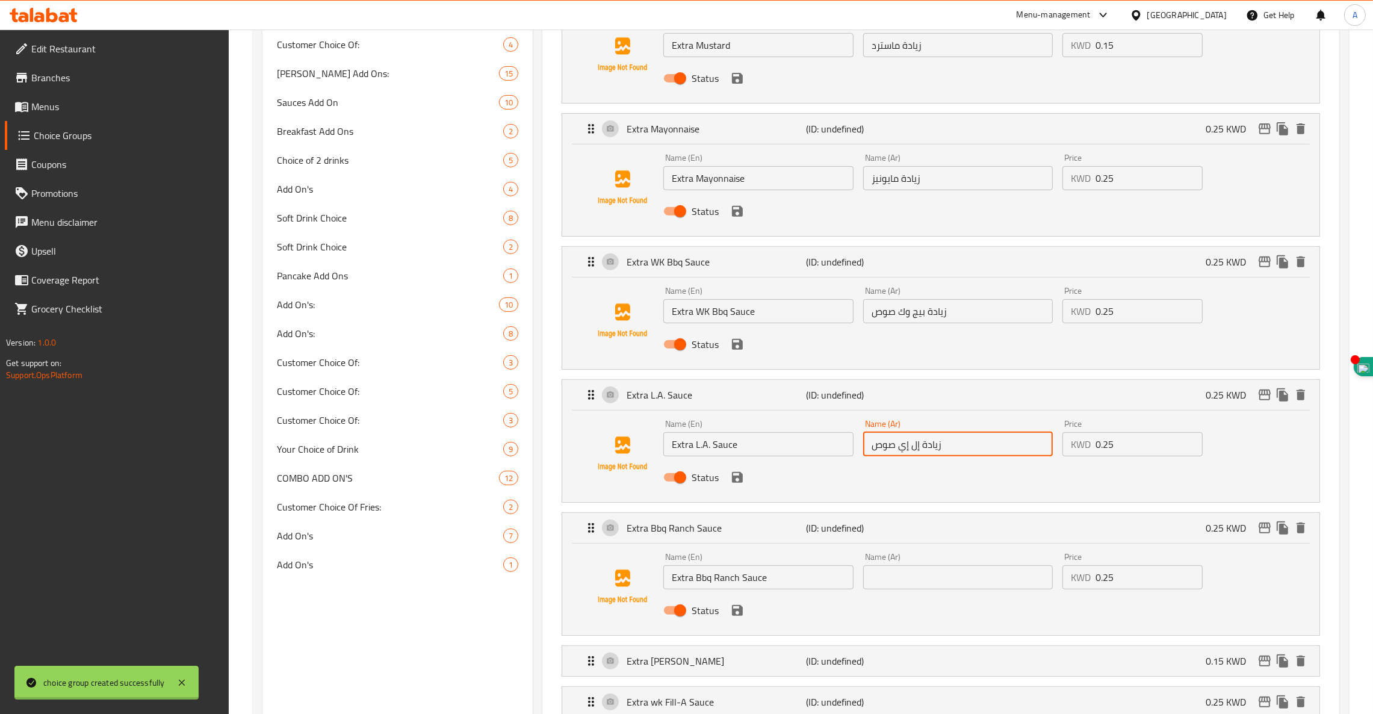
click at [947, 576] on input "text" at bounding box center [958, 577] width 190 height 24
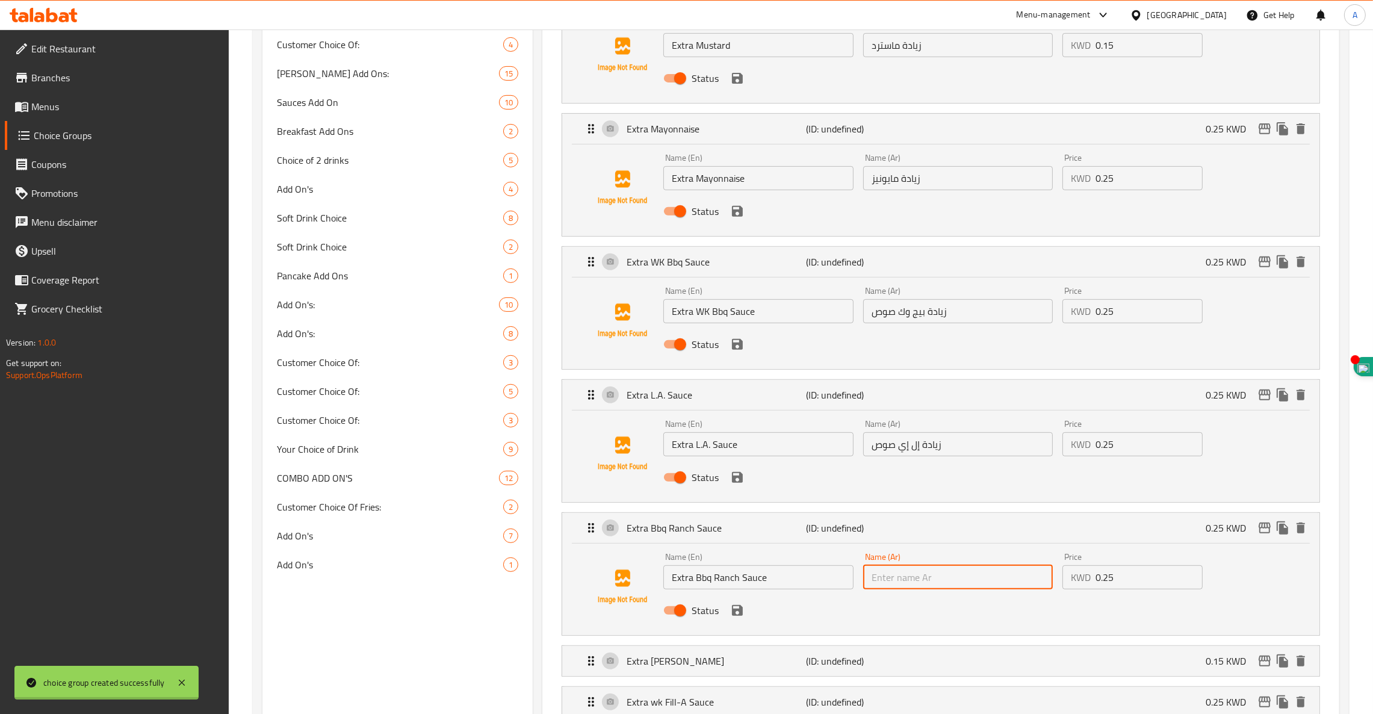
paste input "زيادة باربيكيو رانش صوص"
click at [743, 664] on p "Extra [PERSON_NAME]" at bounding box center [716, 661] width 179 height 14
type input "زيادة باربيكيو رانش صوص"
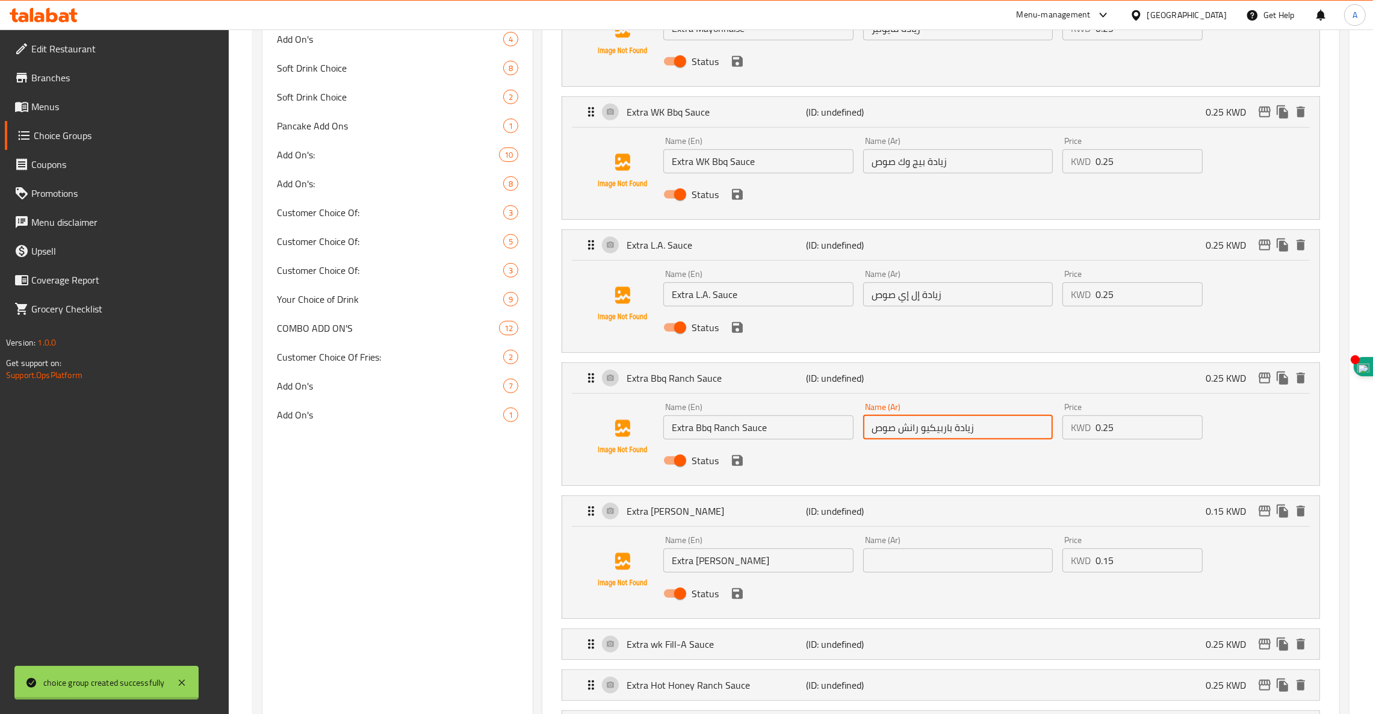
scroll to position [882, 0]
click at [949, 562] on input "text" at bounding box center [958, 559] width 190 height 24
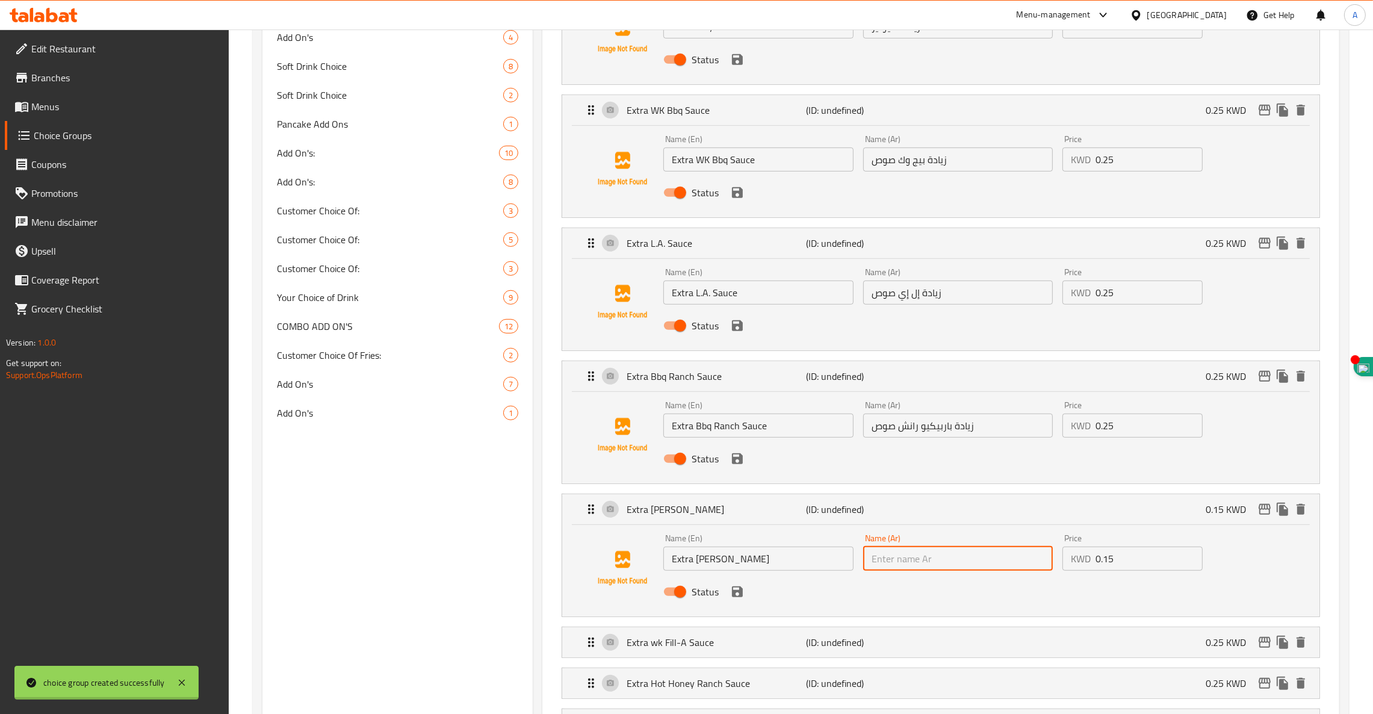
paste input "زيادة دي جي مايو"
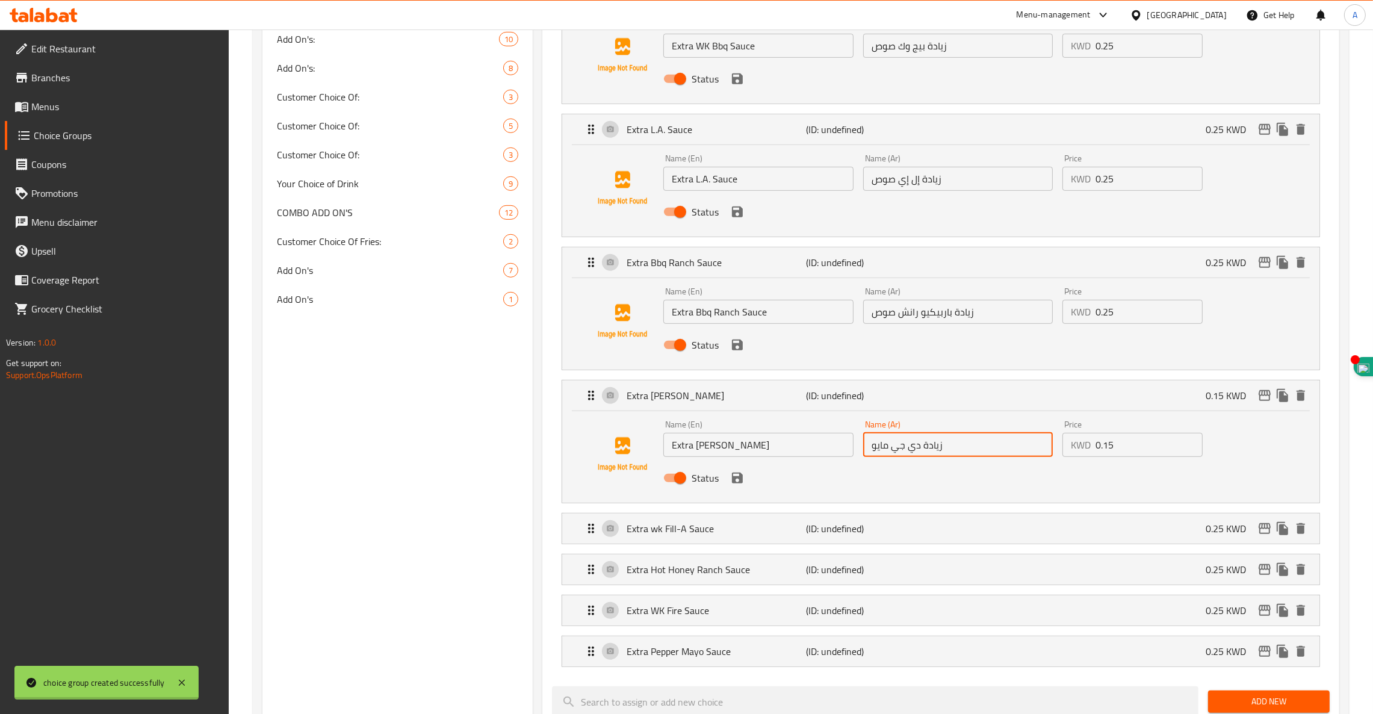
scroll to position [1006, 0]
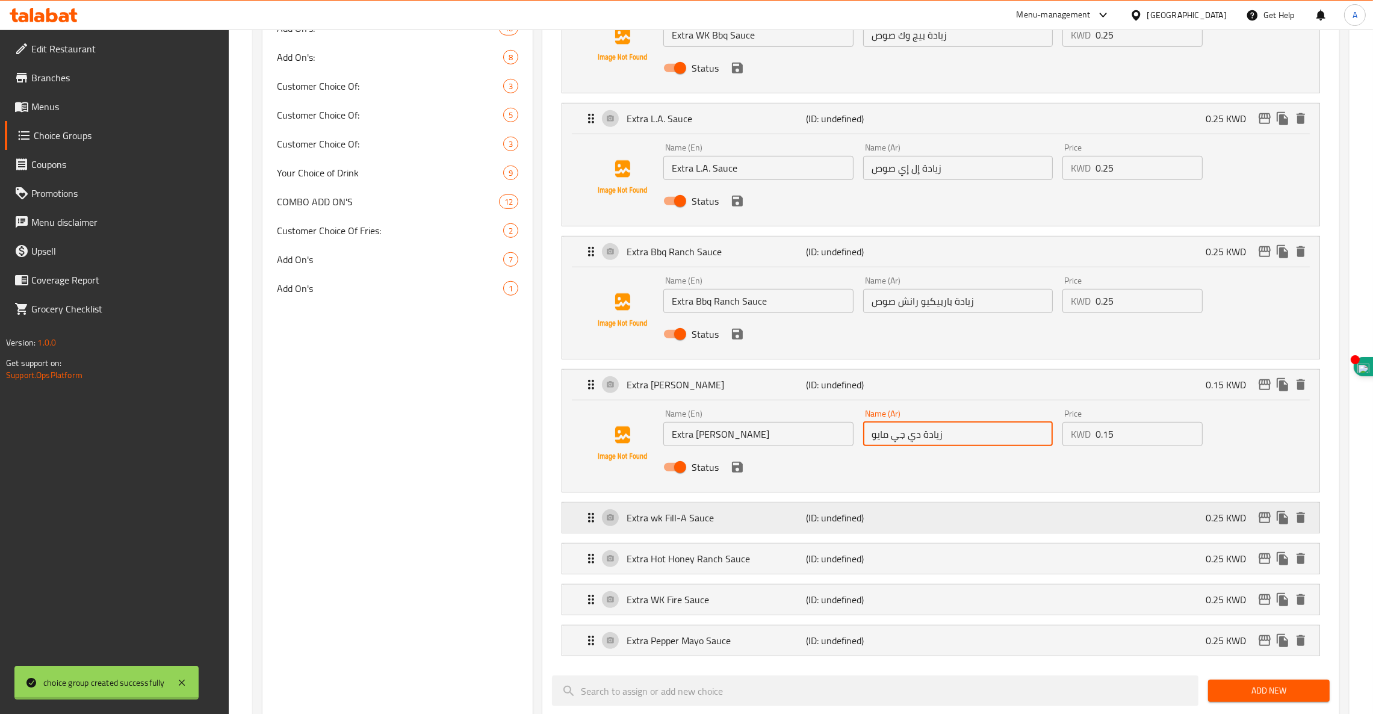
click at [840, 511] on p "(ID: undefined)" at bounding box center [867, 517] width 120 height 14
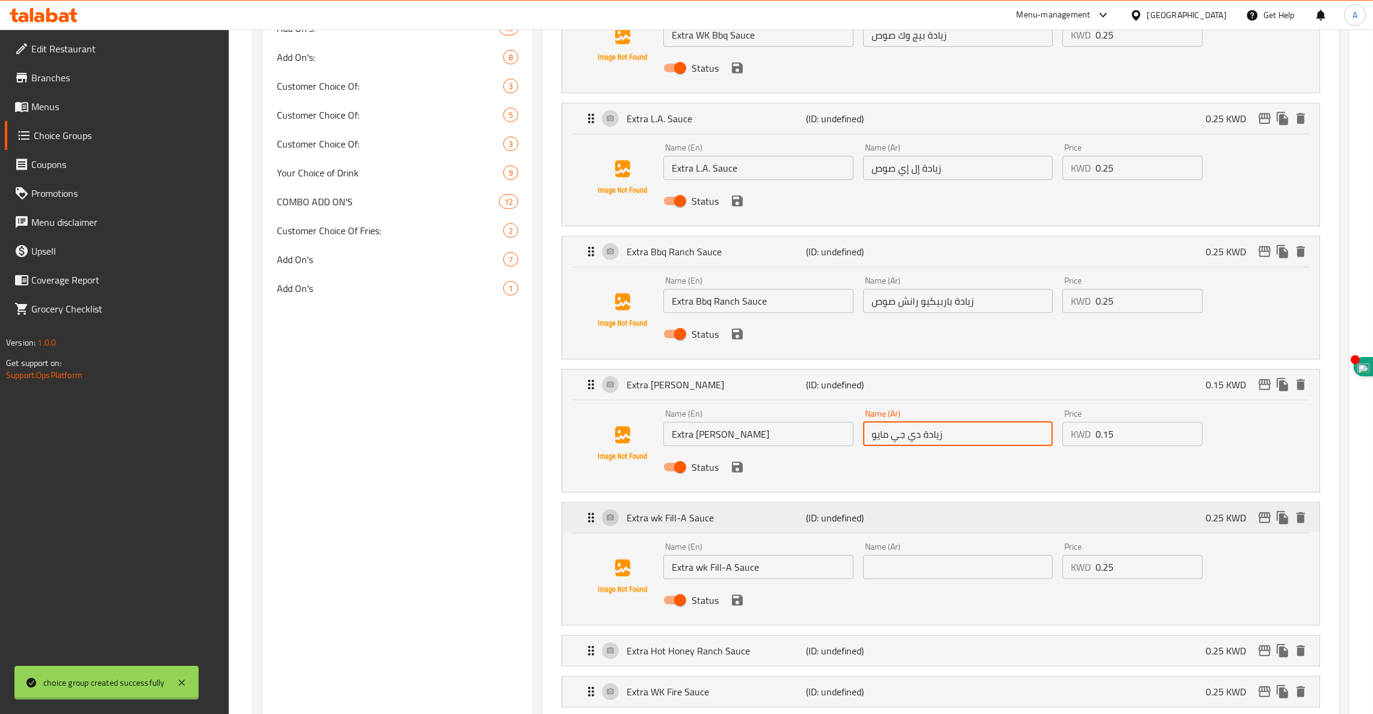
type input "زيادة دي جي مايو"
click at [923, 574] on input "text" at bounding box center [958, 567] width 190 height 24
paste input "زيادة وك -يل-اي صوص"
click at [811, 649] on p "(ID: undefined)" at bounding box center [867, 650] width 120 height 14
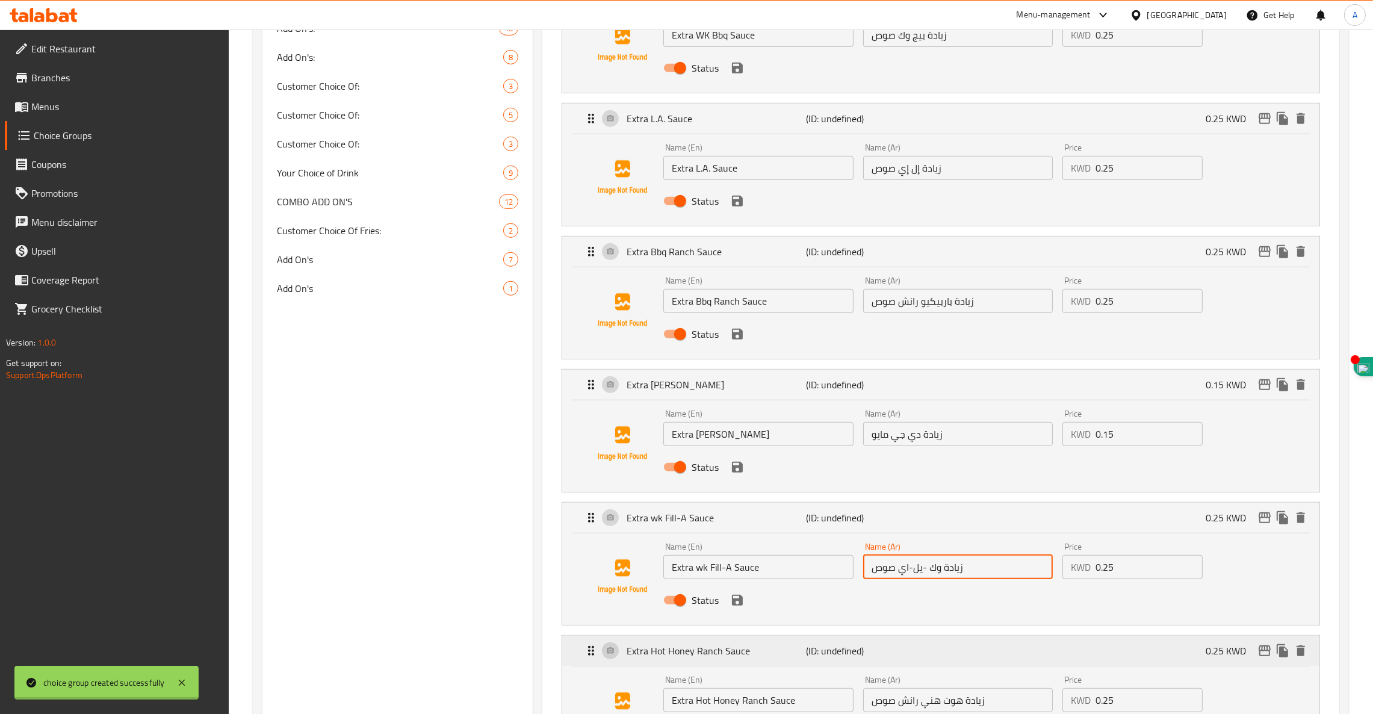
type input "زيادة وك -يل-اي صوص"
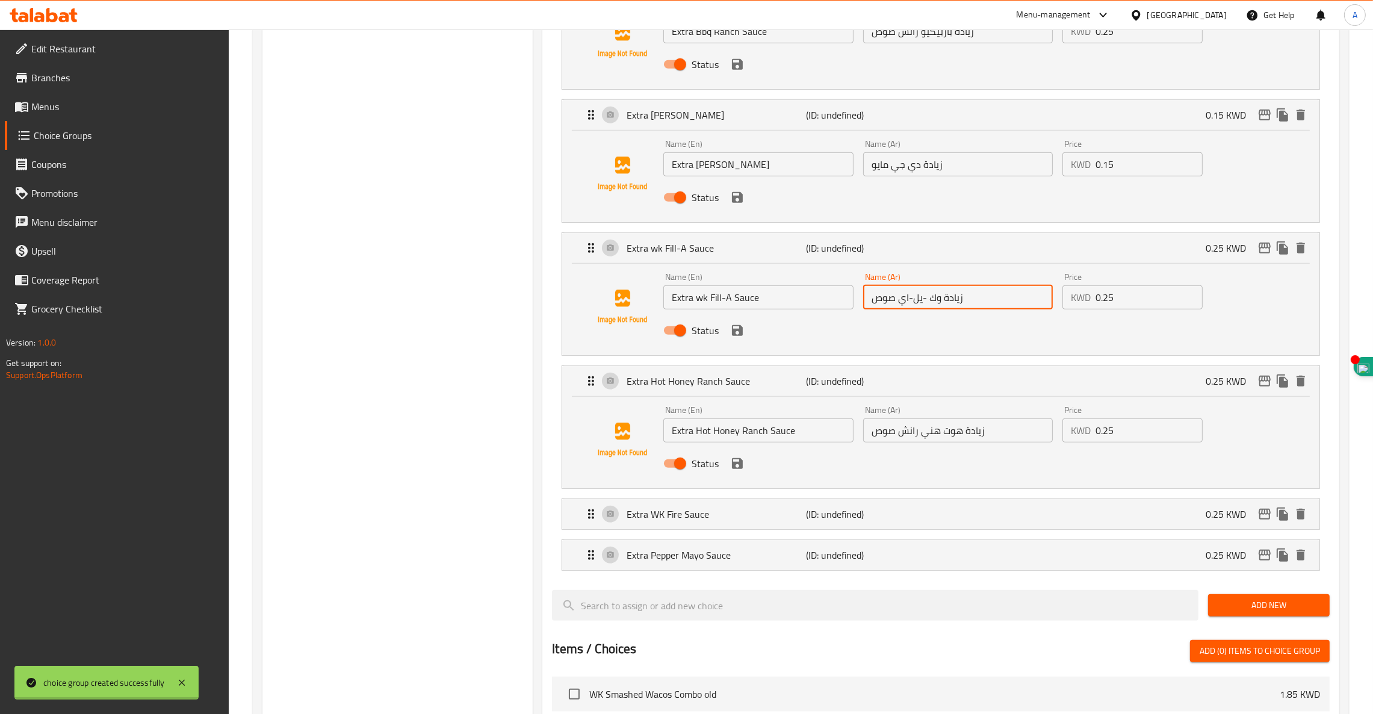
scroll to position [1360, 0]
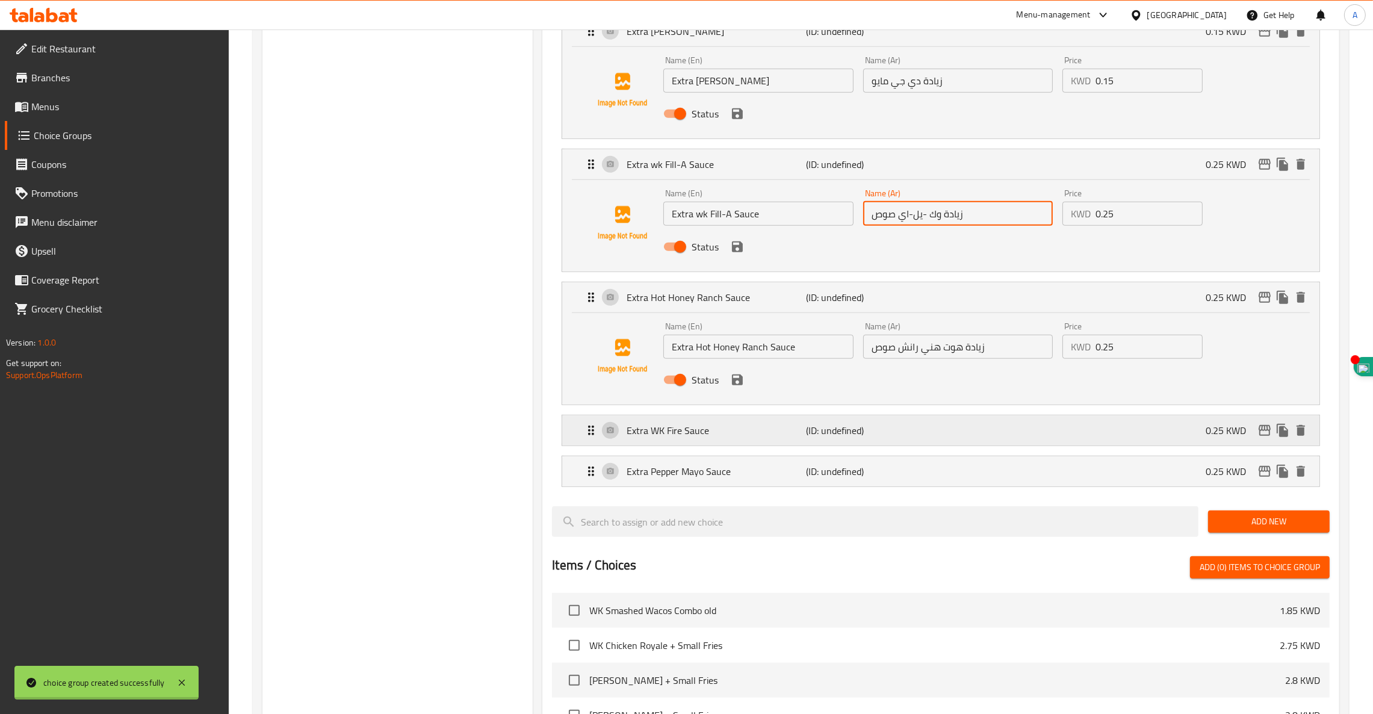
click at [722, 437] on p "Extra WK Fire Sauce" at bounding box center [716, 430] width 179 height 14
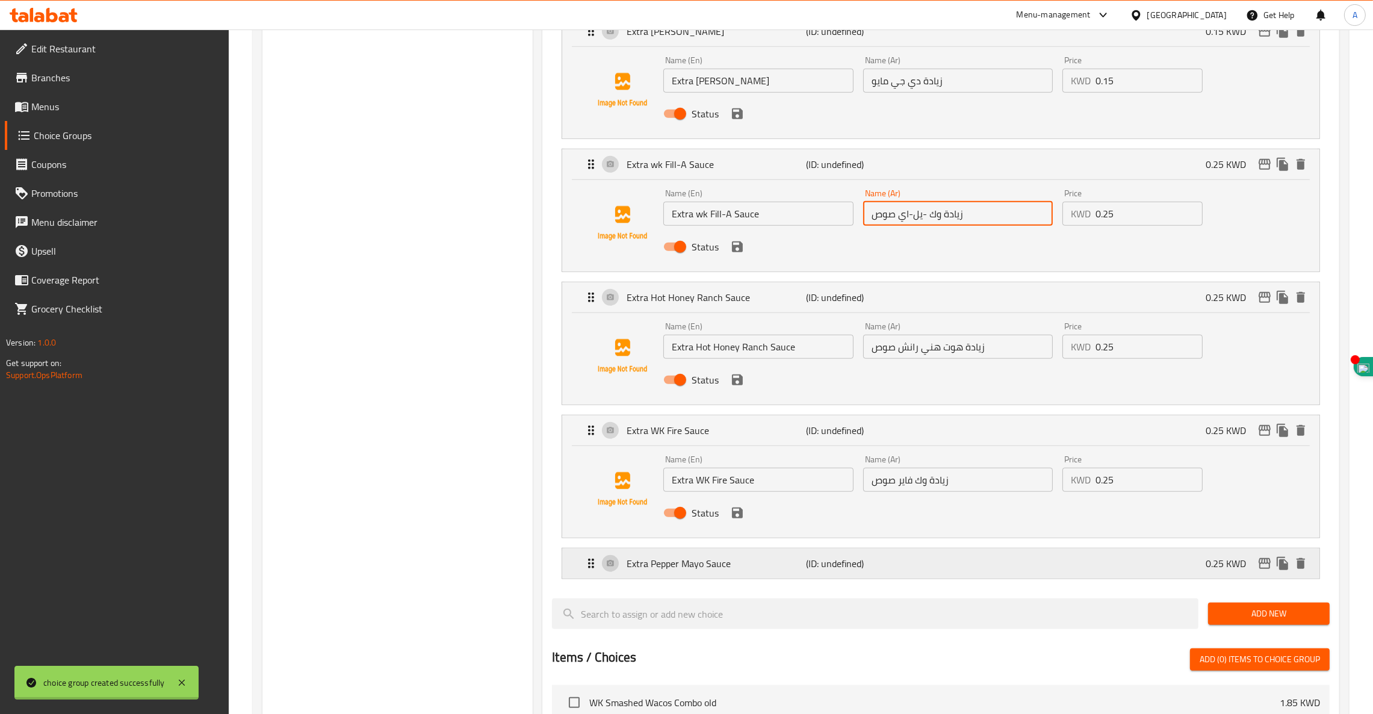
click at [687, 565] on p "Extra Pepper Mayo Sauce" at bounding box center [716, 563] width 179 height 14
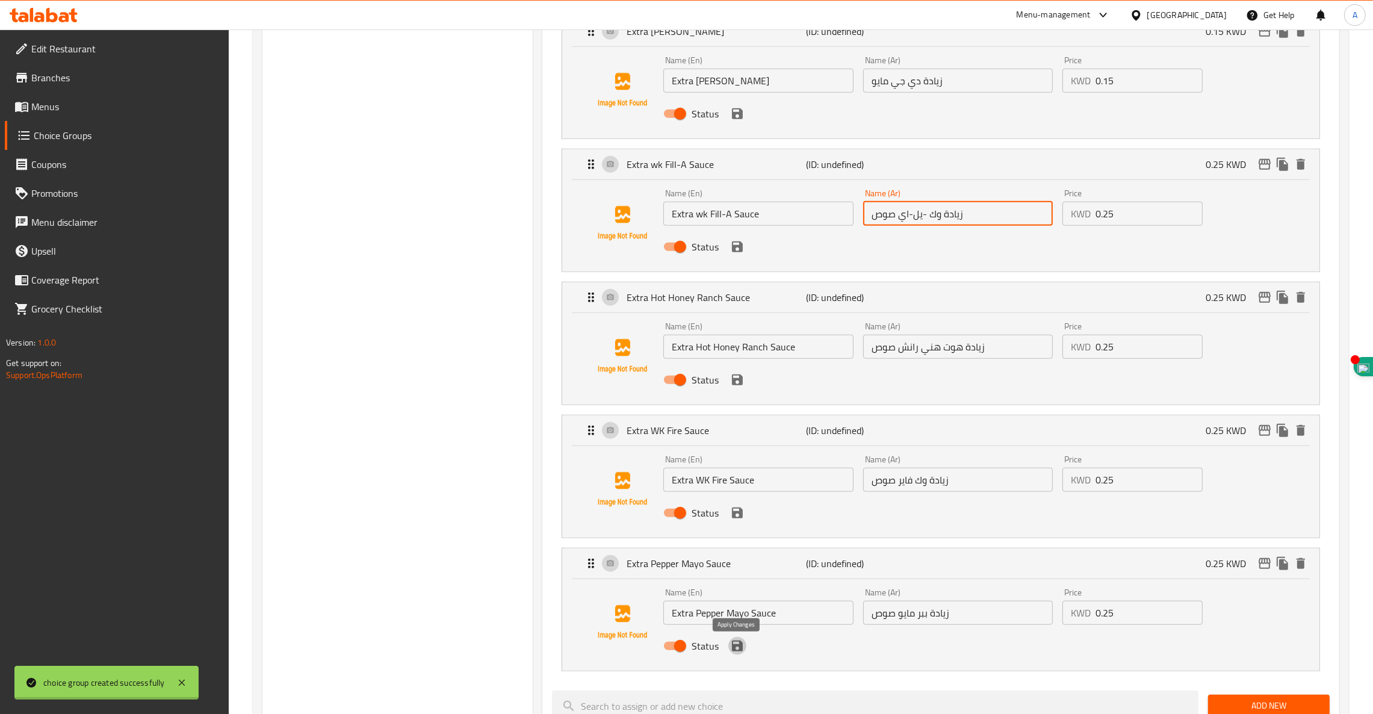
click at [740, 653] on icon "save" at bounding box center [737, 646] width 14 height 14
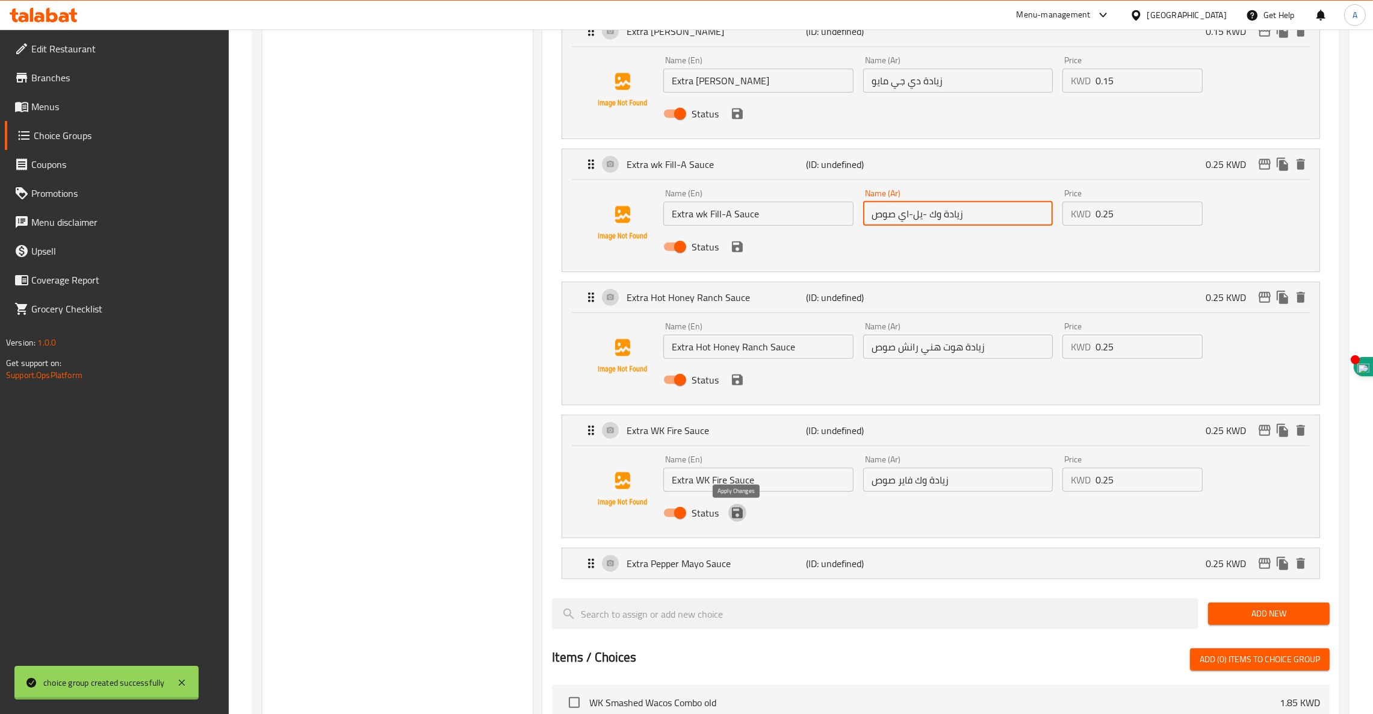
click at [739, 518] on icon "save" at bounding box center [737, 512] width 11 height 11
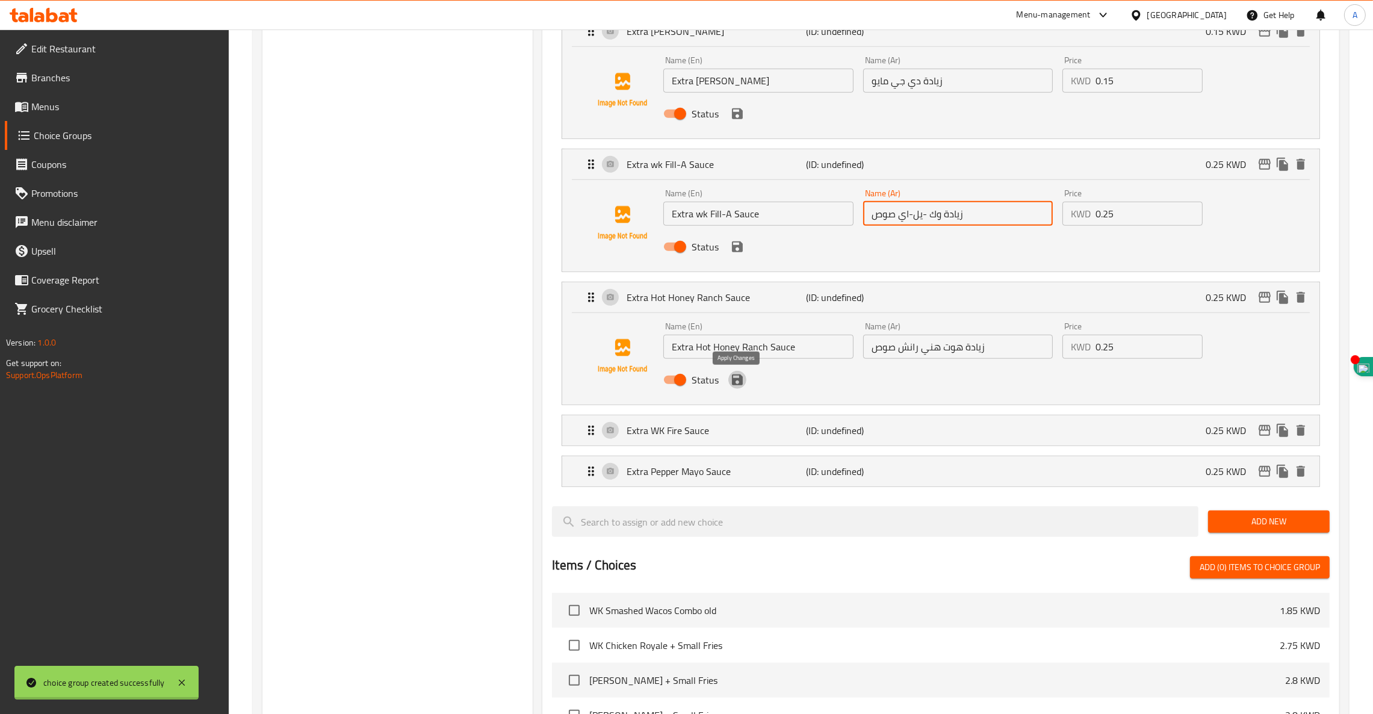
click at [736, 383] on icon "save" at bounding box center [737, 380] width 14 height 14
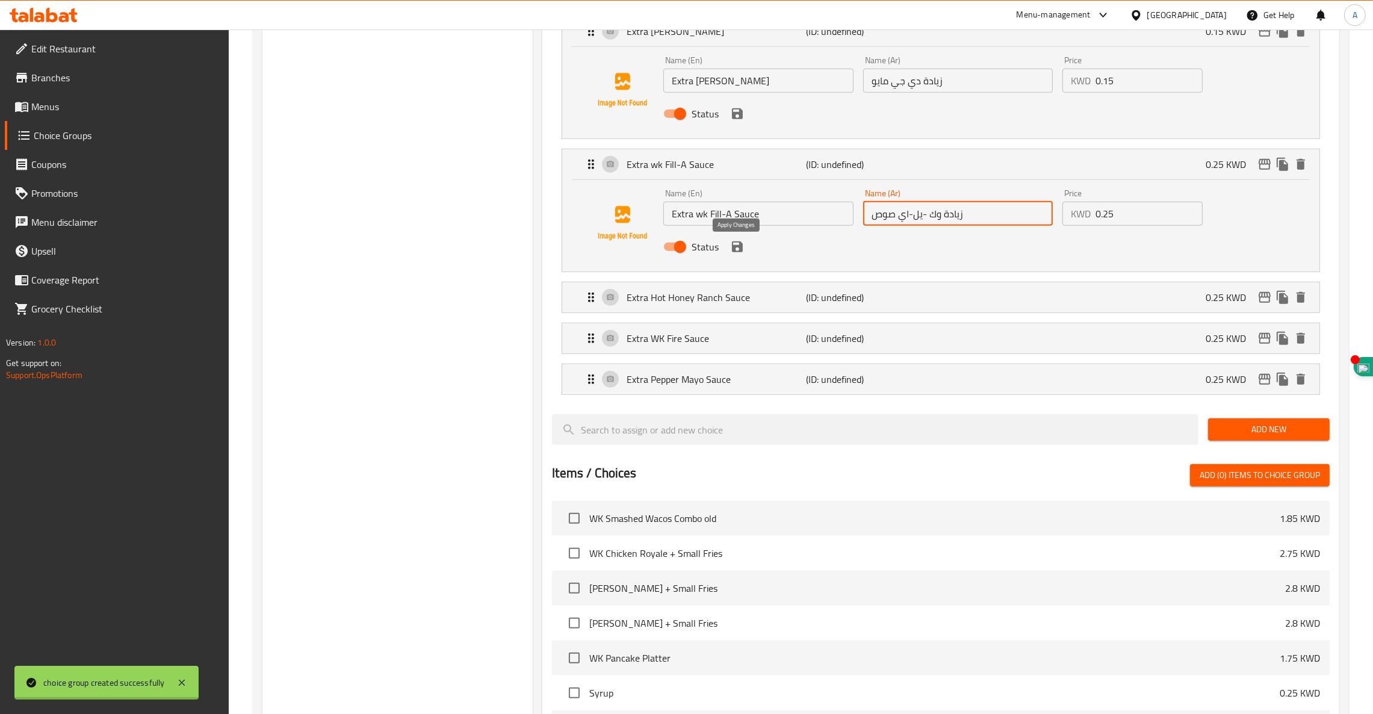
click at [739, 251] on icon "save" at bounding box center [737, 246] width 11 height 11
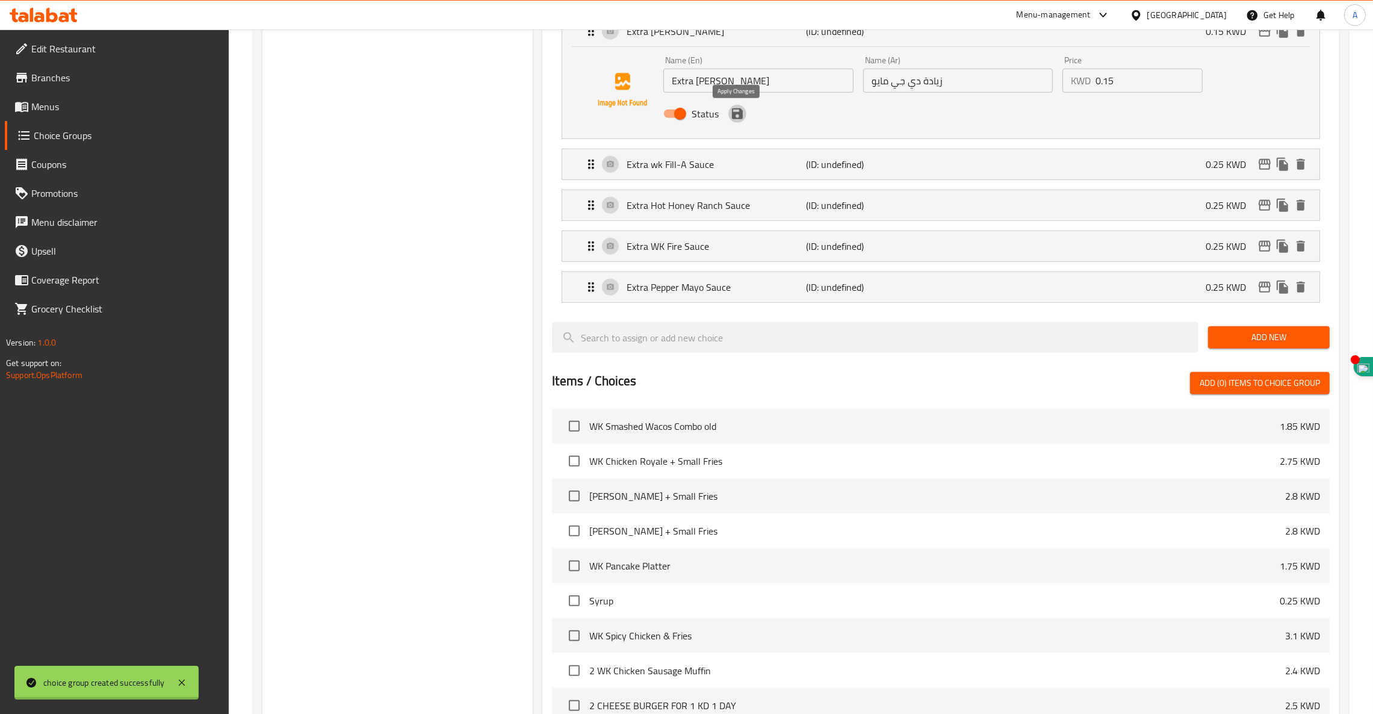
click at [741, 118] on icon "save" at bounding box center [737, 113] width 11 height 11
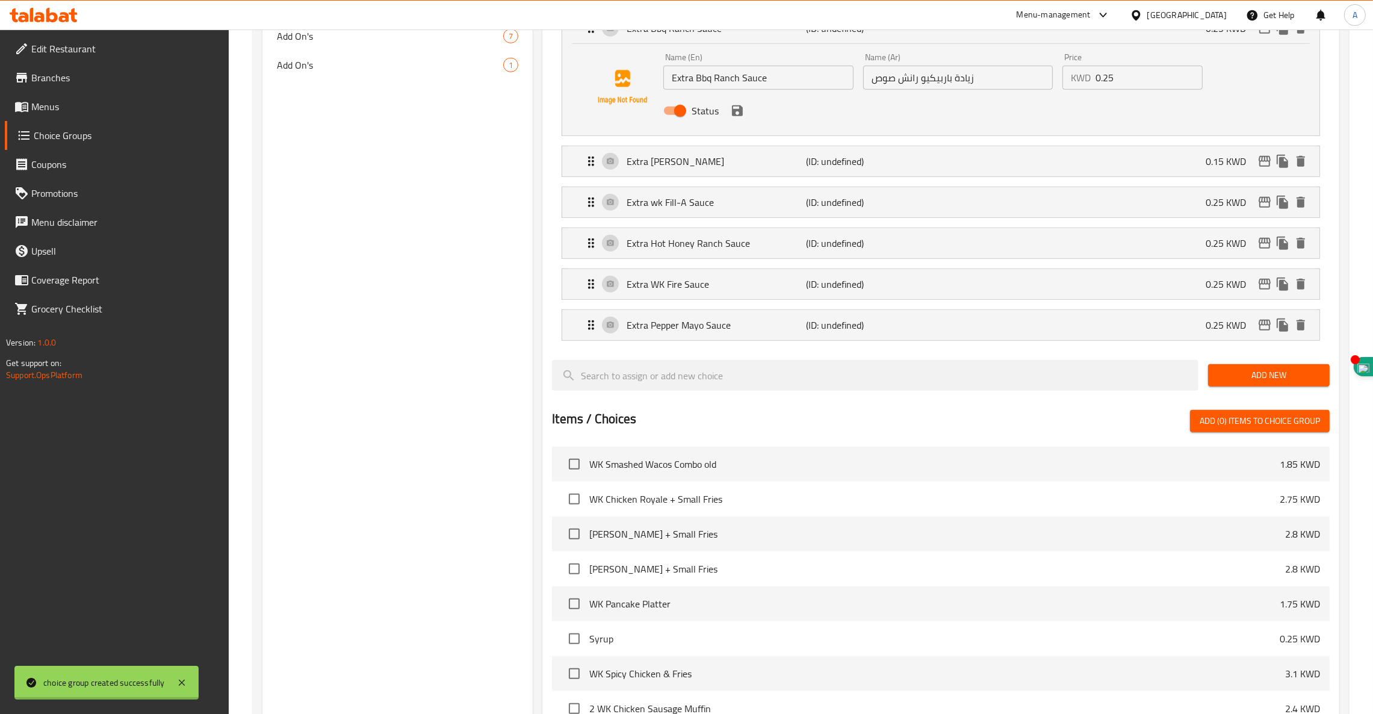
scroll to position [1207, 0]
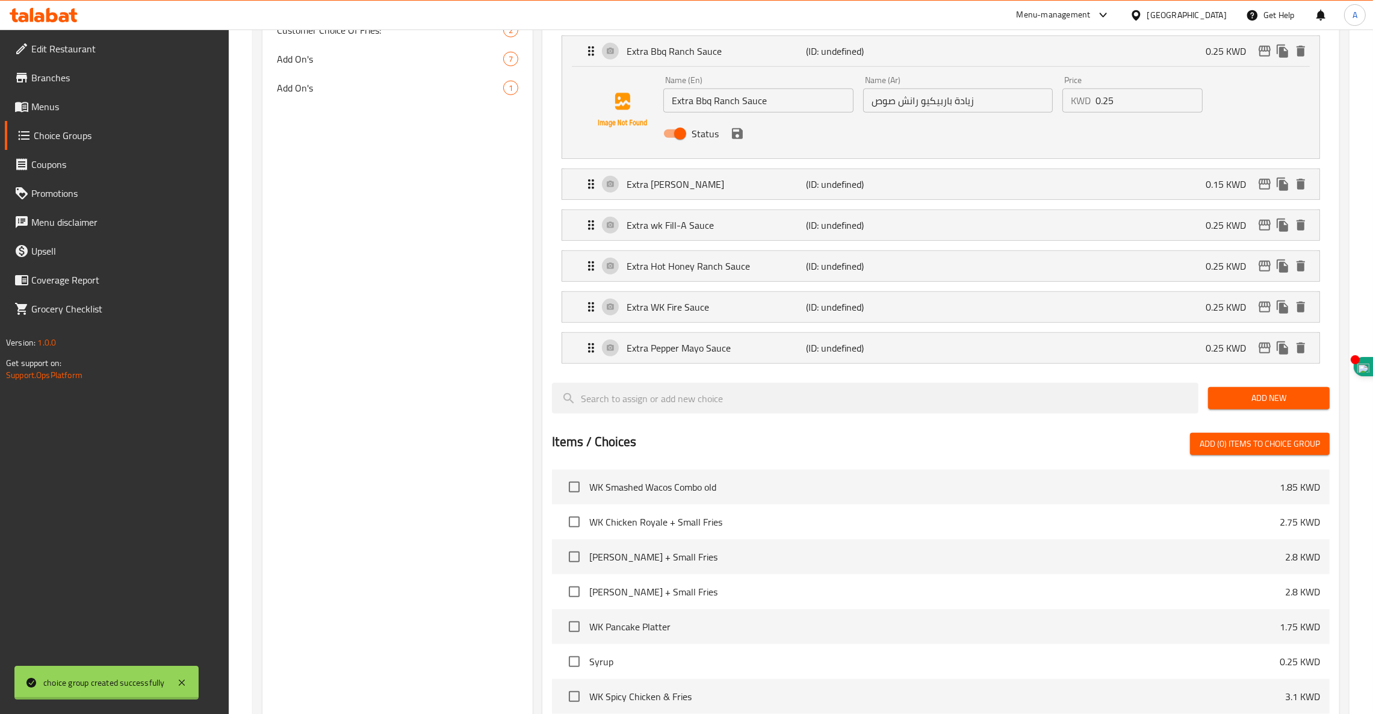
click at [741, 133] on icon "save" at bounding box center [737, 133] width 11 height 11
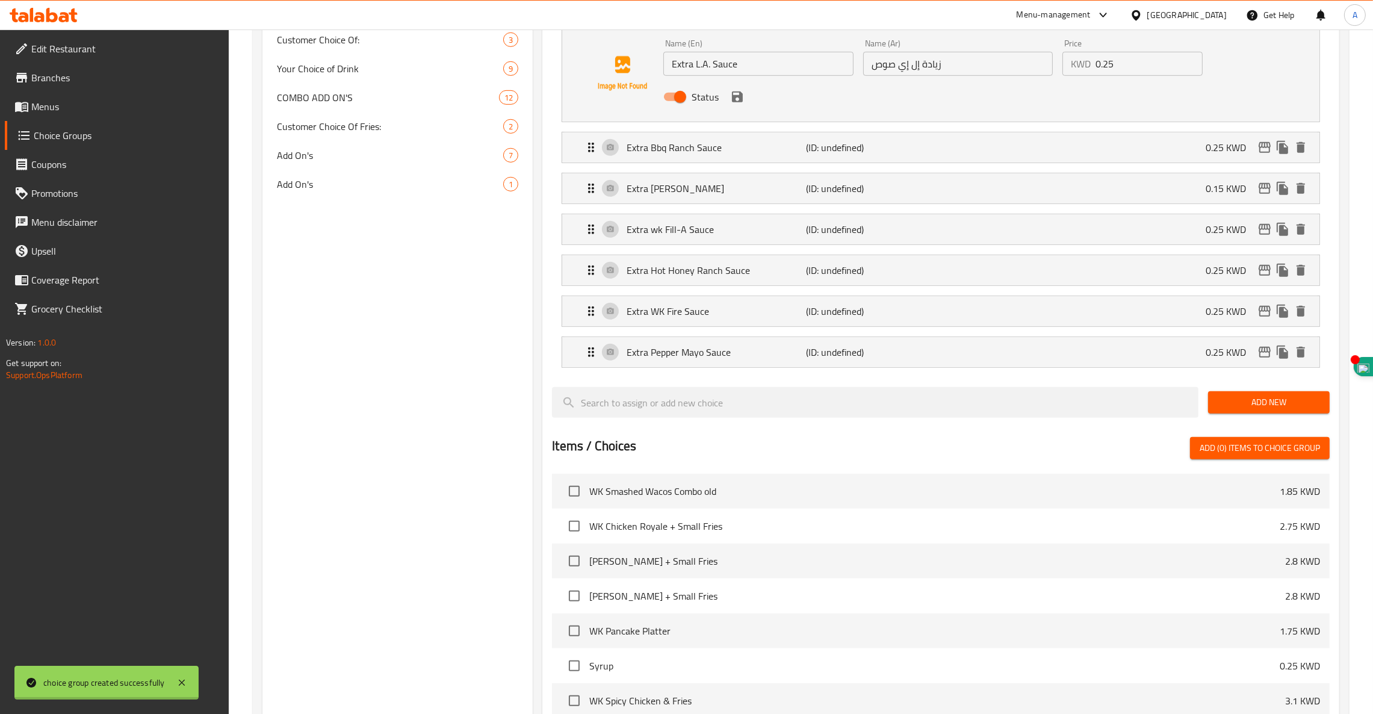
scroll to position [1110, 0]
click at [739, 99] on icon "save" at bounding box center [737, 97] width 11 height 11
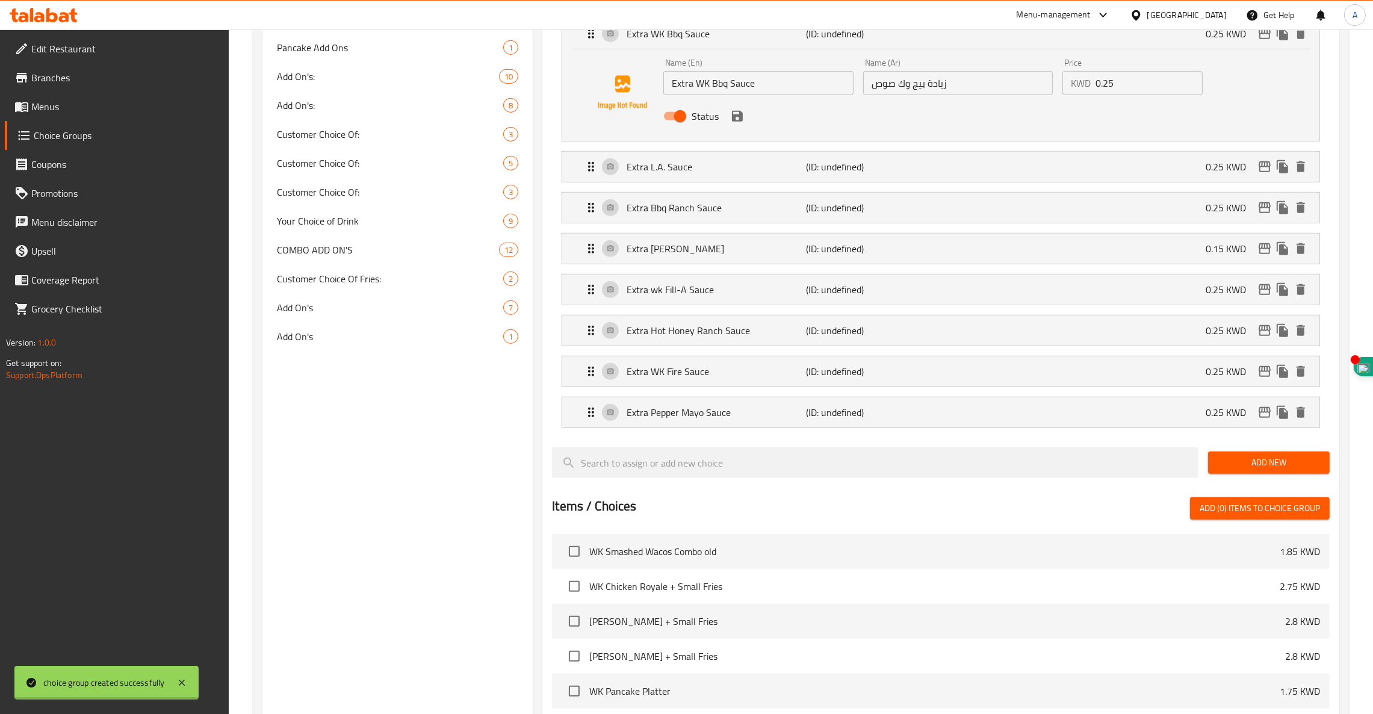
scroll to position [955, 0]
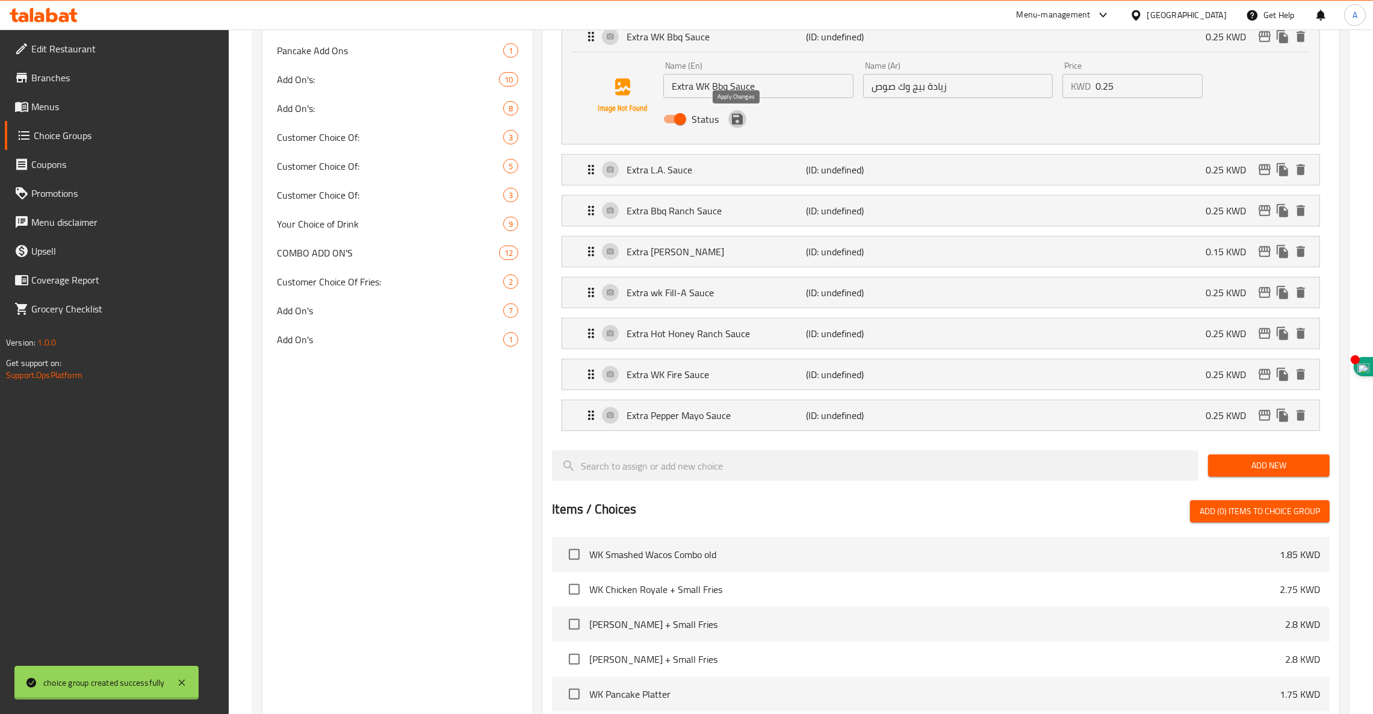
click at [738, 122] on icon "save" at bounding box center [737, 119] width 14 height 14
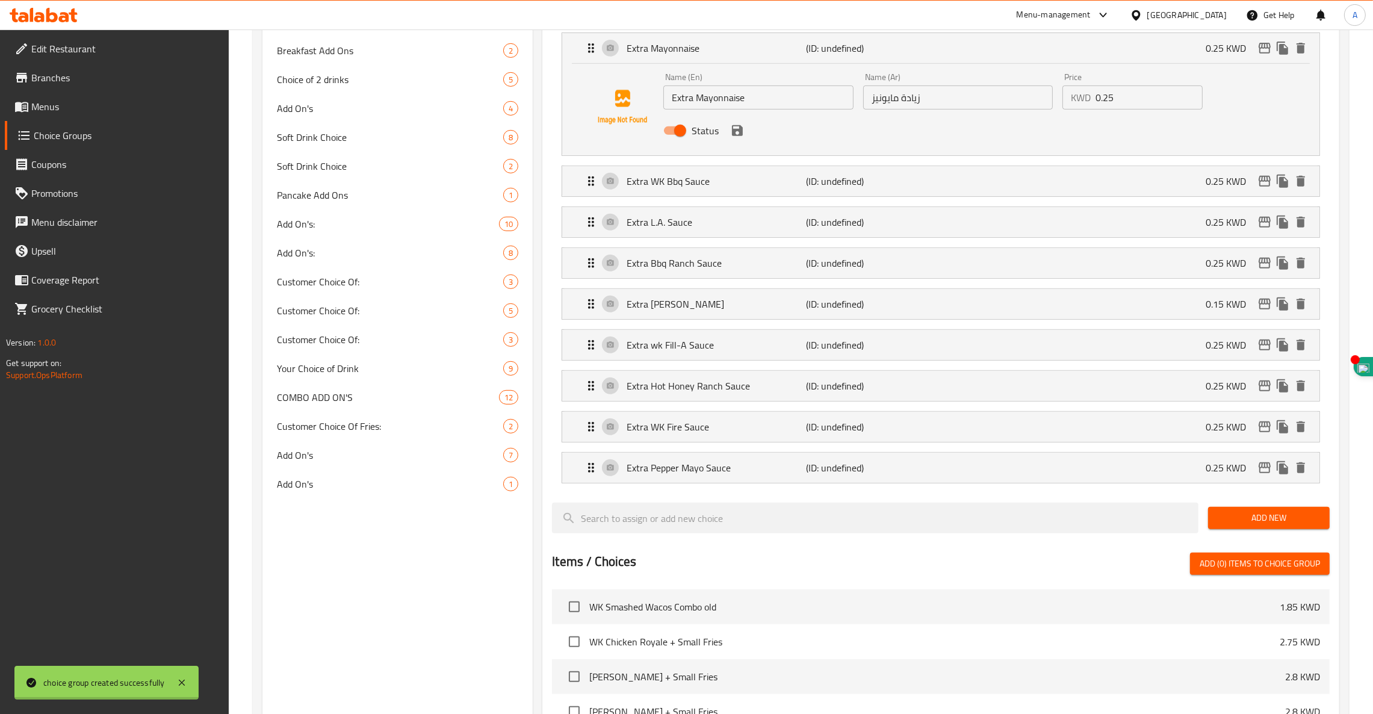
scroll to position [810, 0]
click at [740, 136] on icon "save" at bounding box center [737, 131] width 11 height 11
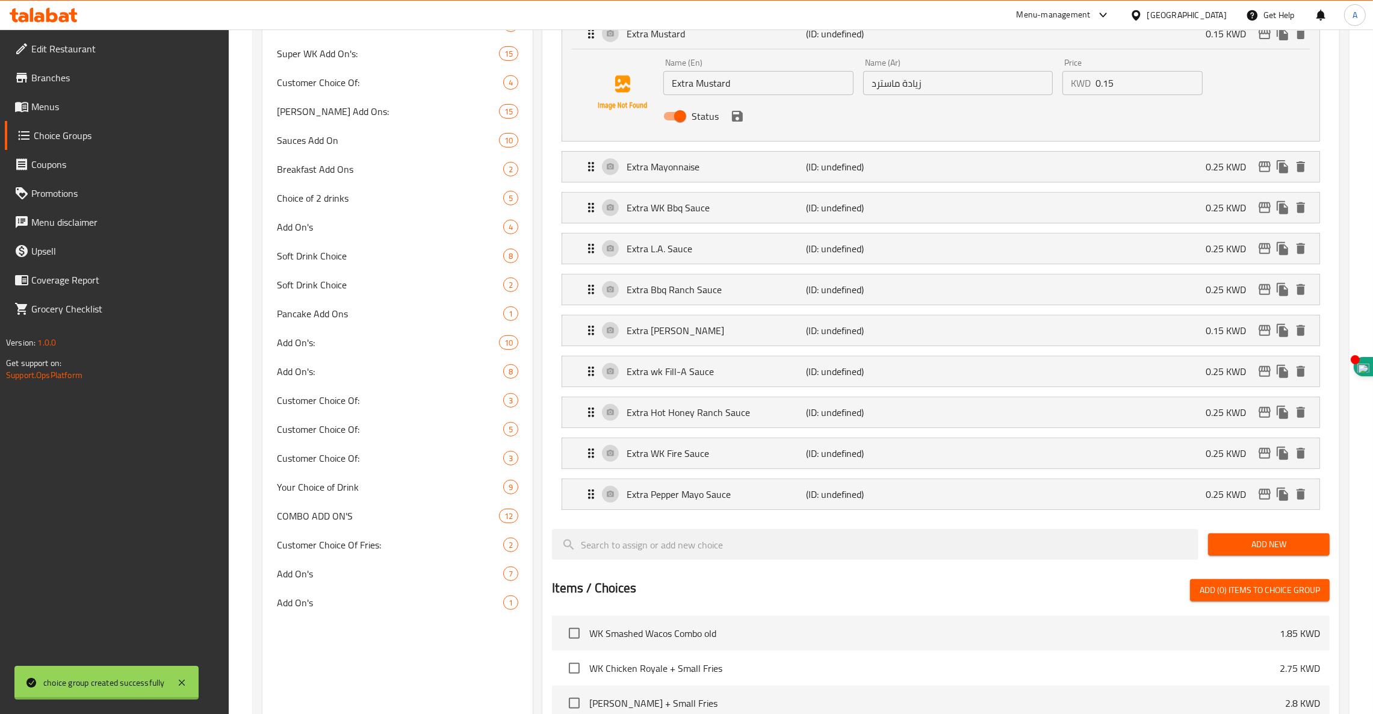
scroll to position [655, 0]
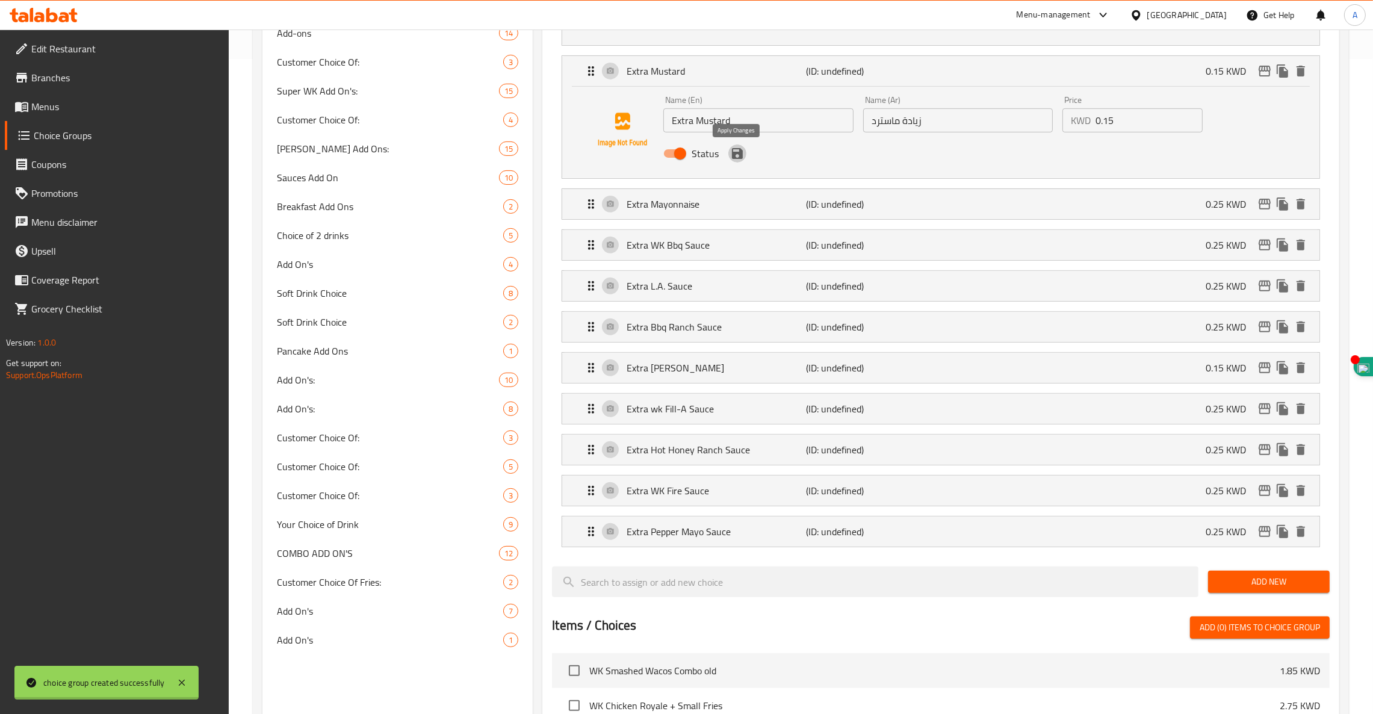
click at [737, 161] on icon "save" at bounding box center [737, 153] width 14 height 14
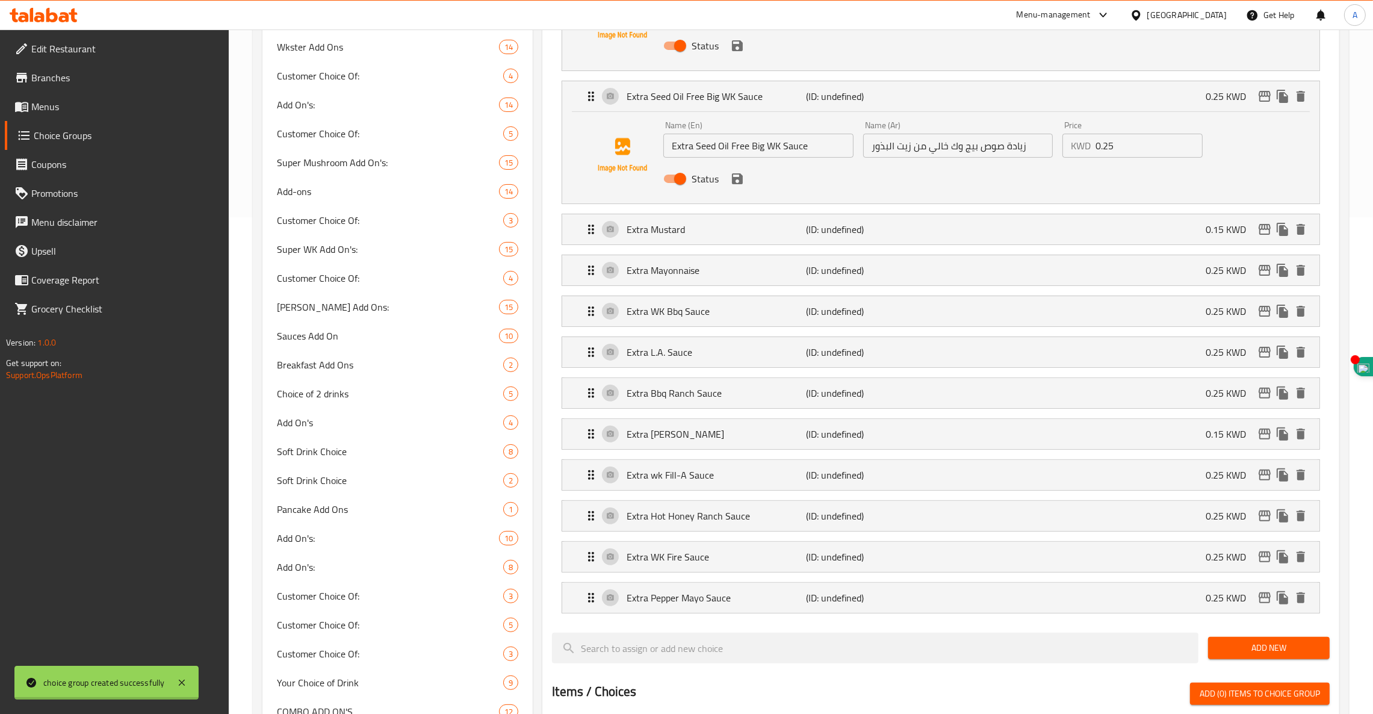
scroll to position [496, 0]
click at [737, 181] on icon "save" at bounding box center [737, 179] width 14 height 14
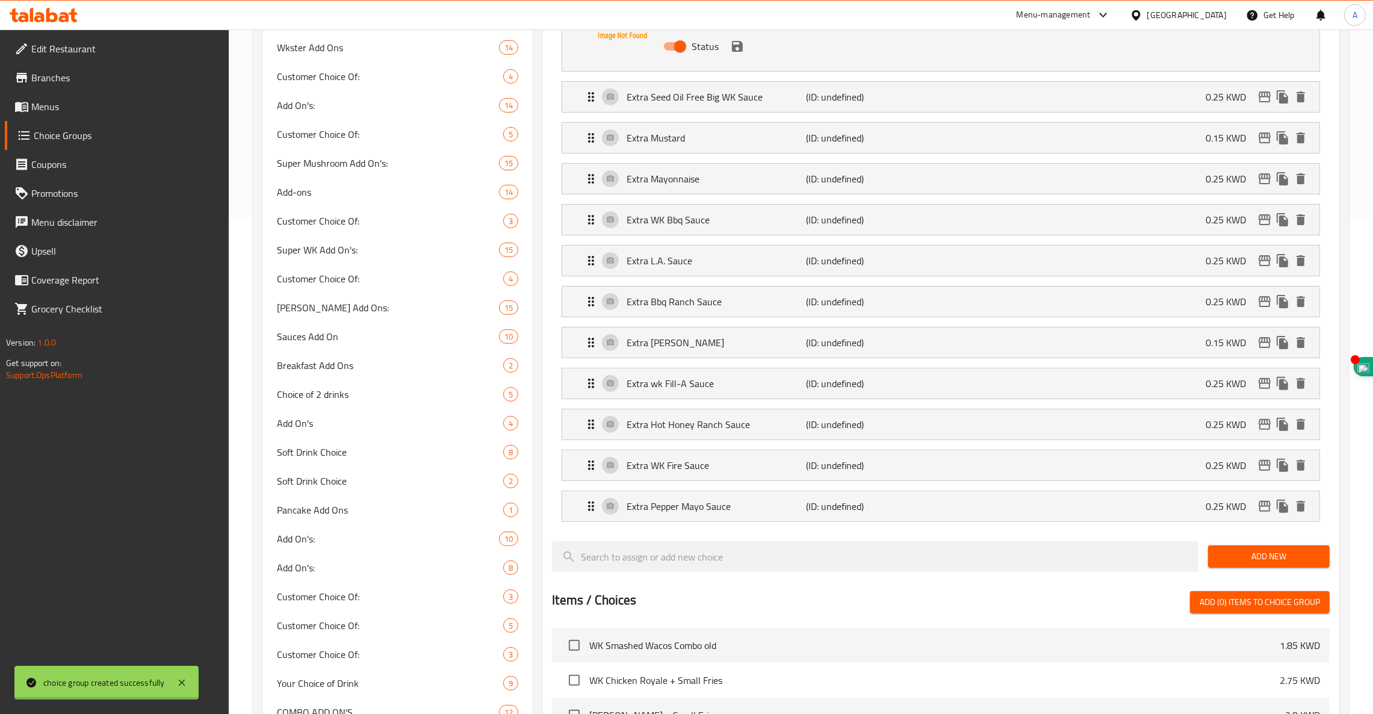
scroll to position [362, 0]
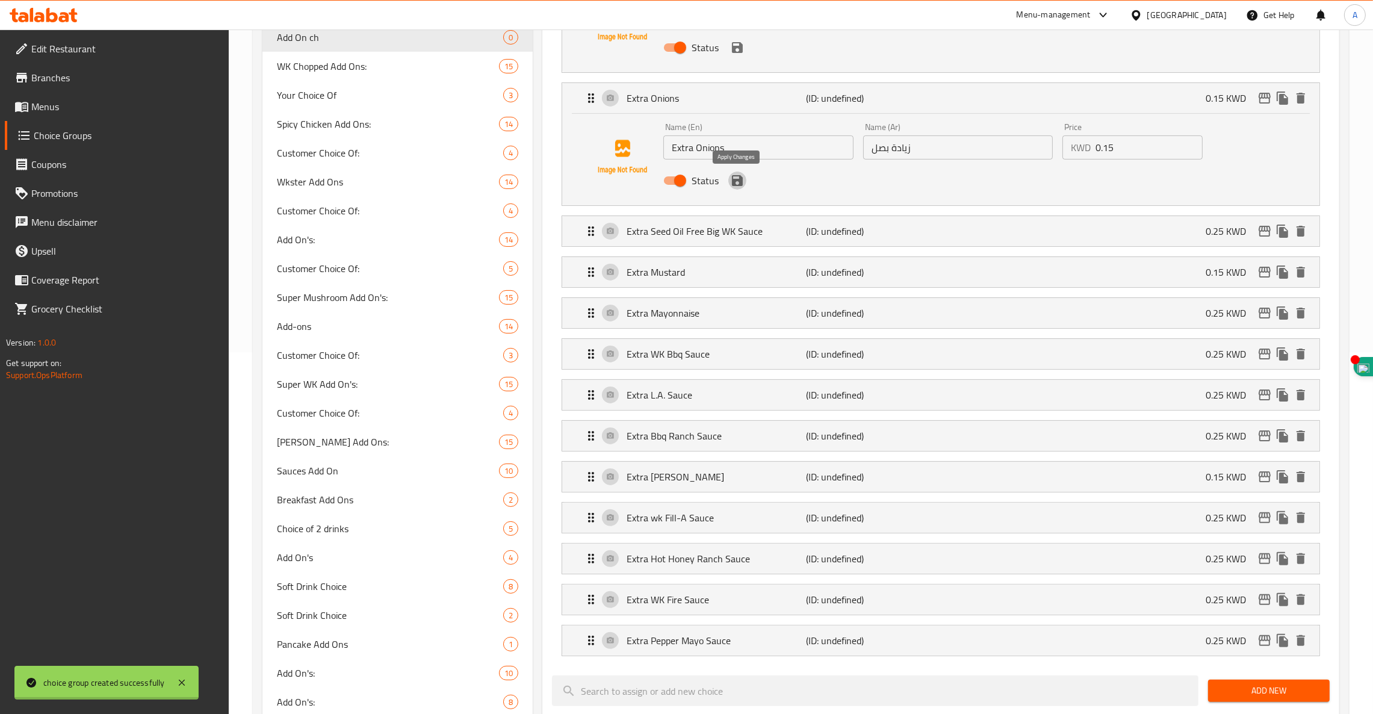
click at [737, 181] on icon "save" at bounding box center [737, 180] width 11 height 11
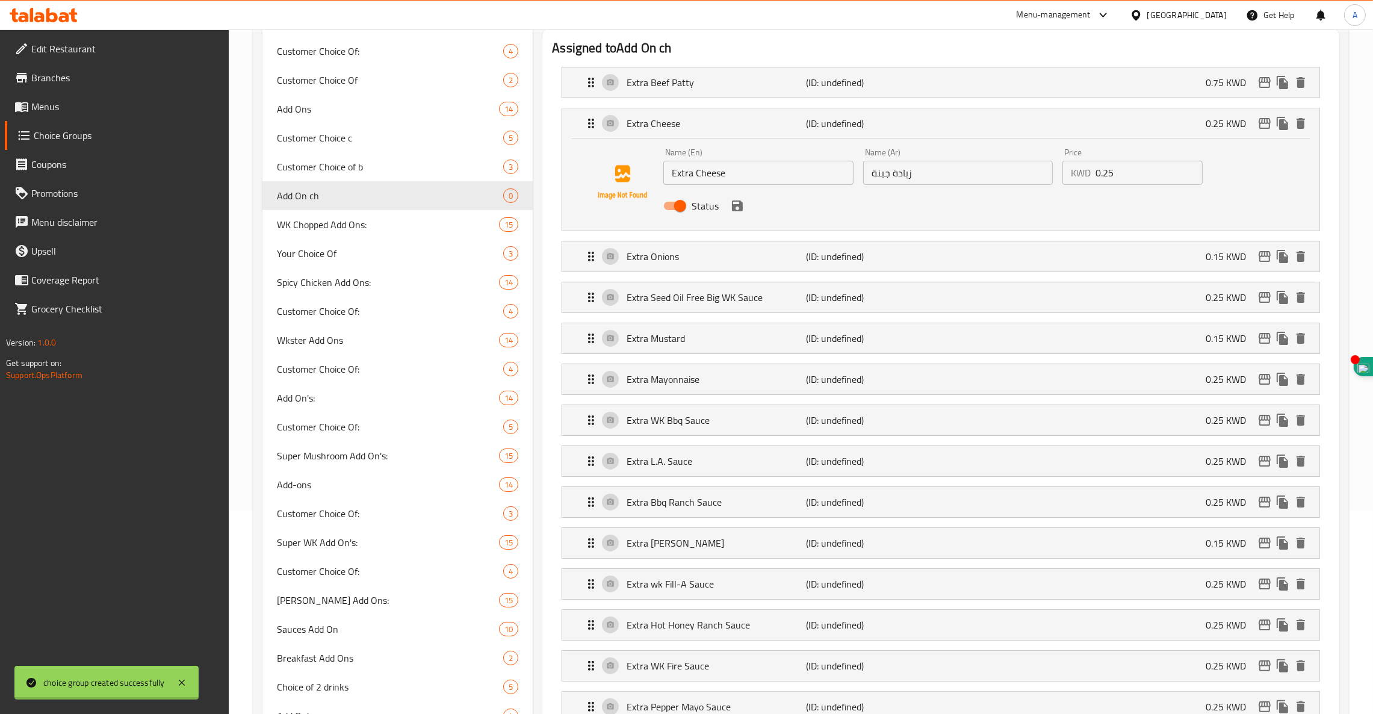
scroll to position [200, 0]
click at [738, 208] on icon "save" at bounding box center [737, 208] width 11 height 11
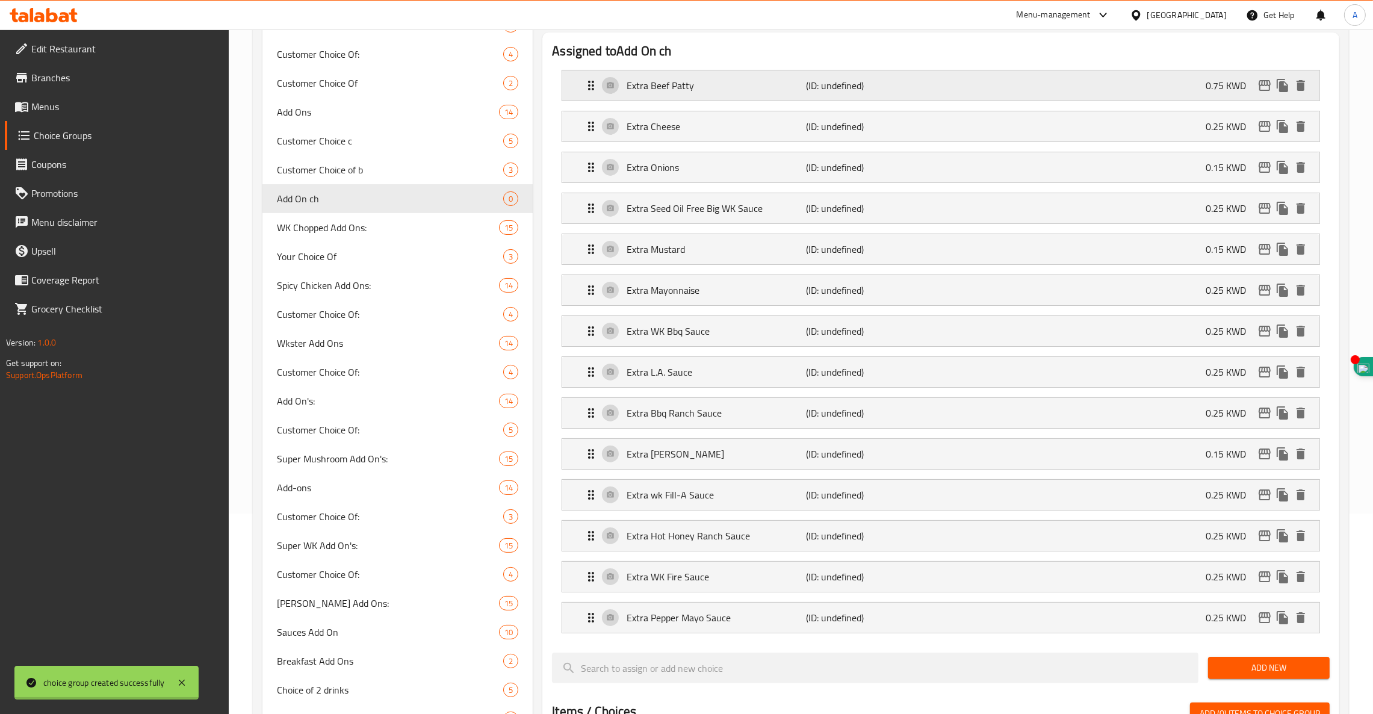
click at [682, 81] on p "Extra Beef Patty" at bounding box center [716, 85] width 179 height 14
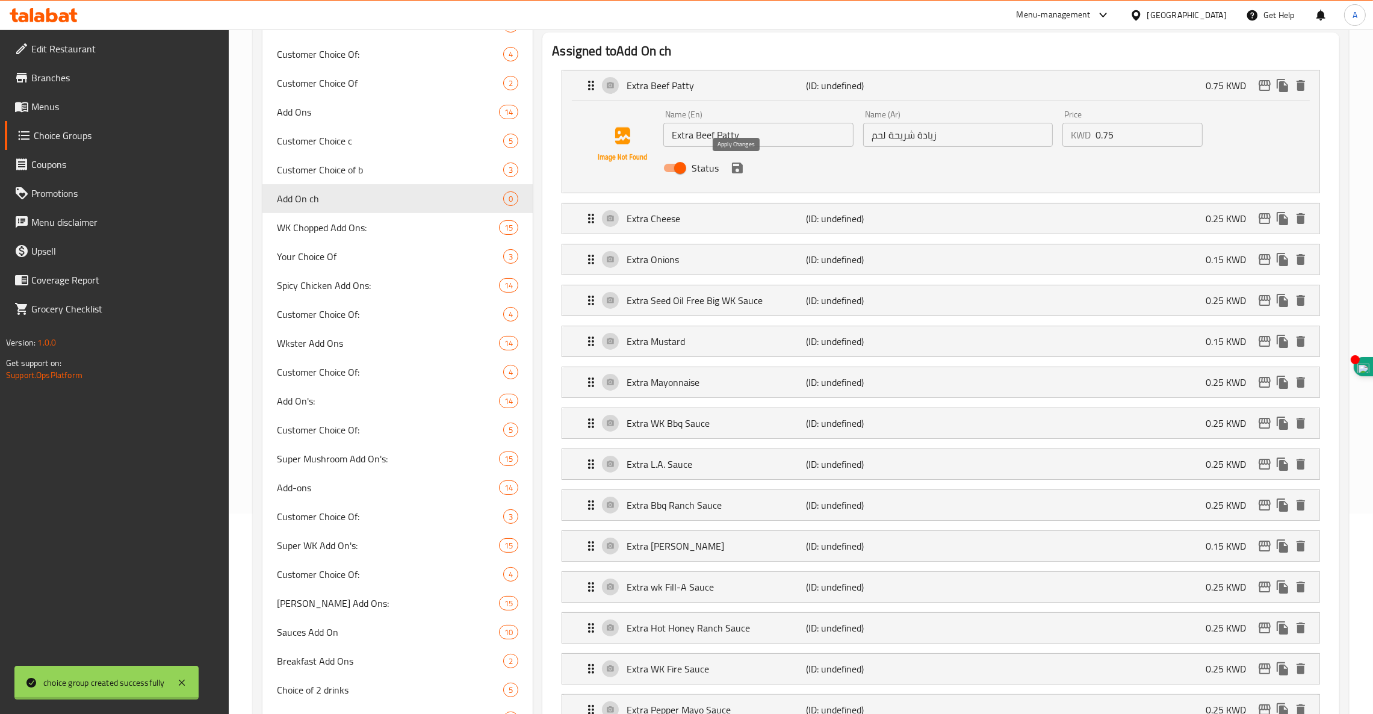
click at [733, 171] on icon "save" at bounding box center [737, 168] width 11 height 11
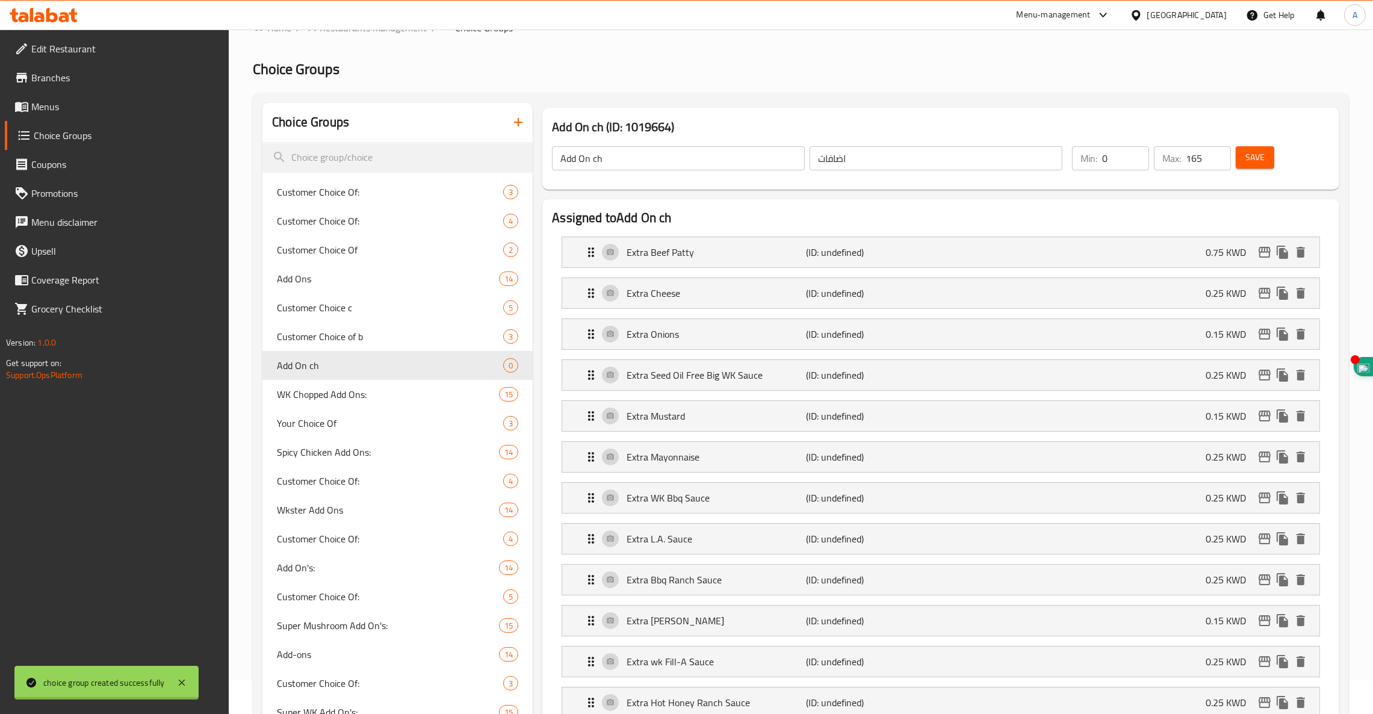
scroll to position [0, 0]
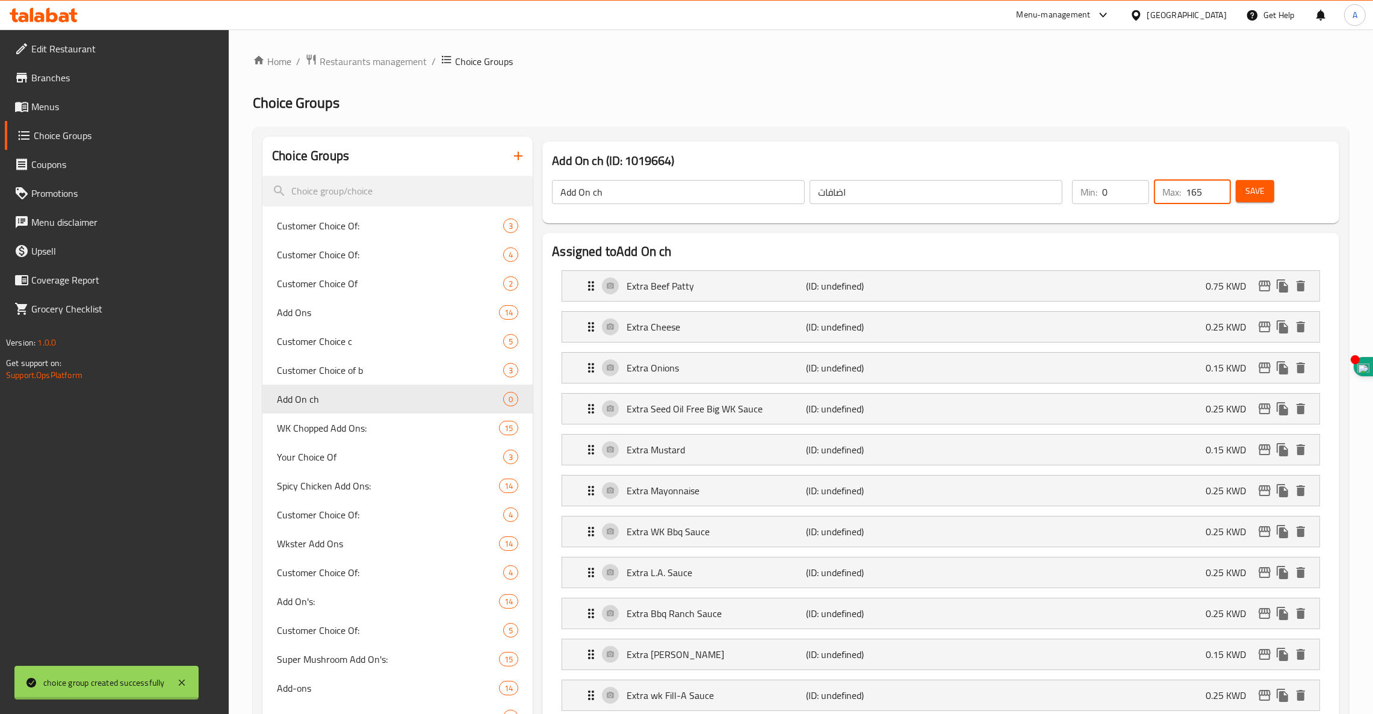
click at [1205, 188] on input "165" at bounding box center [1208, 192] width 45 height 24
type input "15"
click at [1260, 190] on span "Save" at bounding box center [1254, 191] width 19 height 15
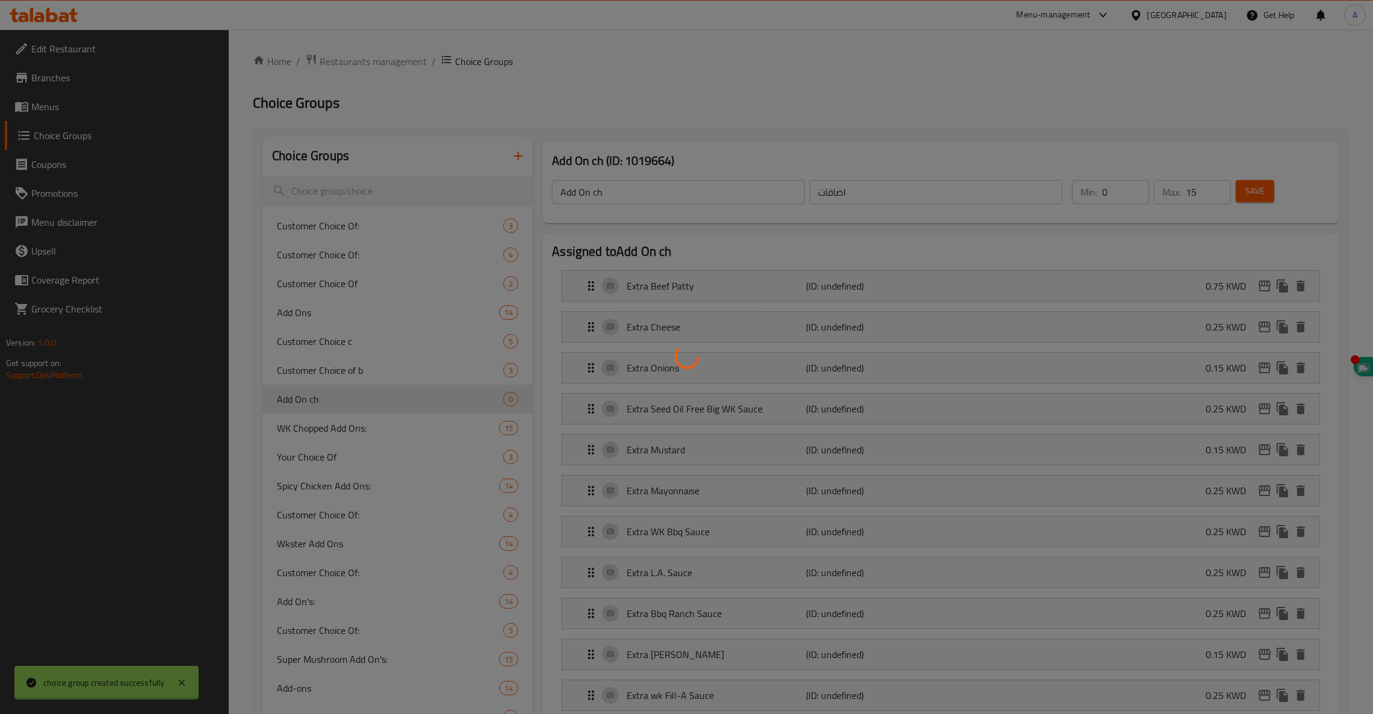
click at [1257, 184] on div at bounding box center [686, 357] width 1373 height 714
click at [1247, 187] on div at bounding box center [686, 357] width 1373 height 714
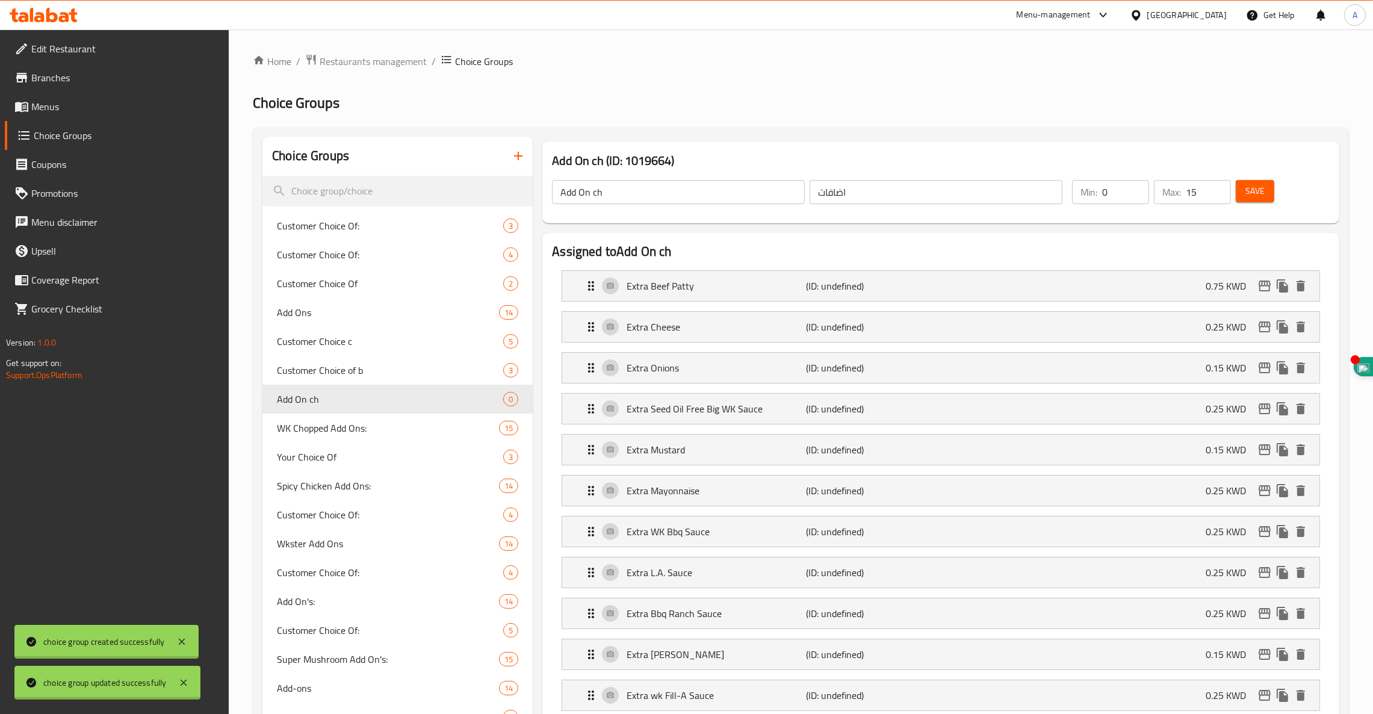
click at [1259, 193] on span "Save" at bounding box center [1254, 191] width 19 height 15
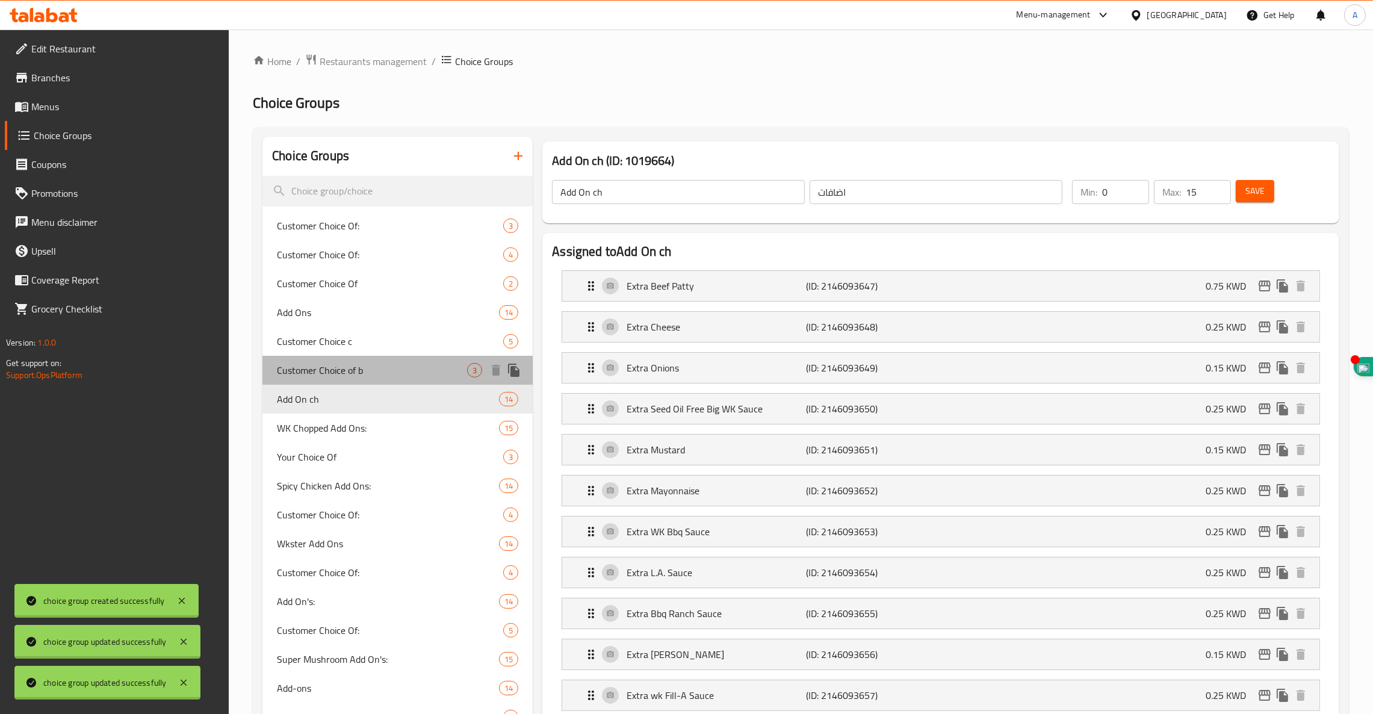
click at [345, 376] on span "Customer Choice of b" at bounding box center [372, 370] width 190 height 14
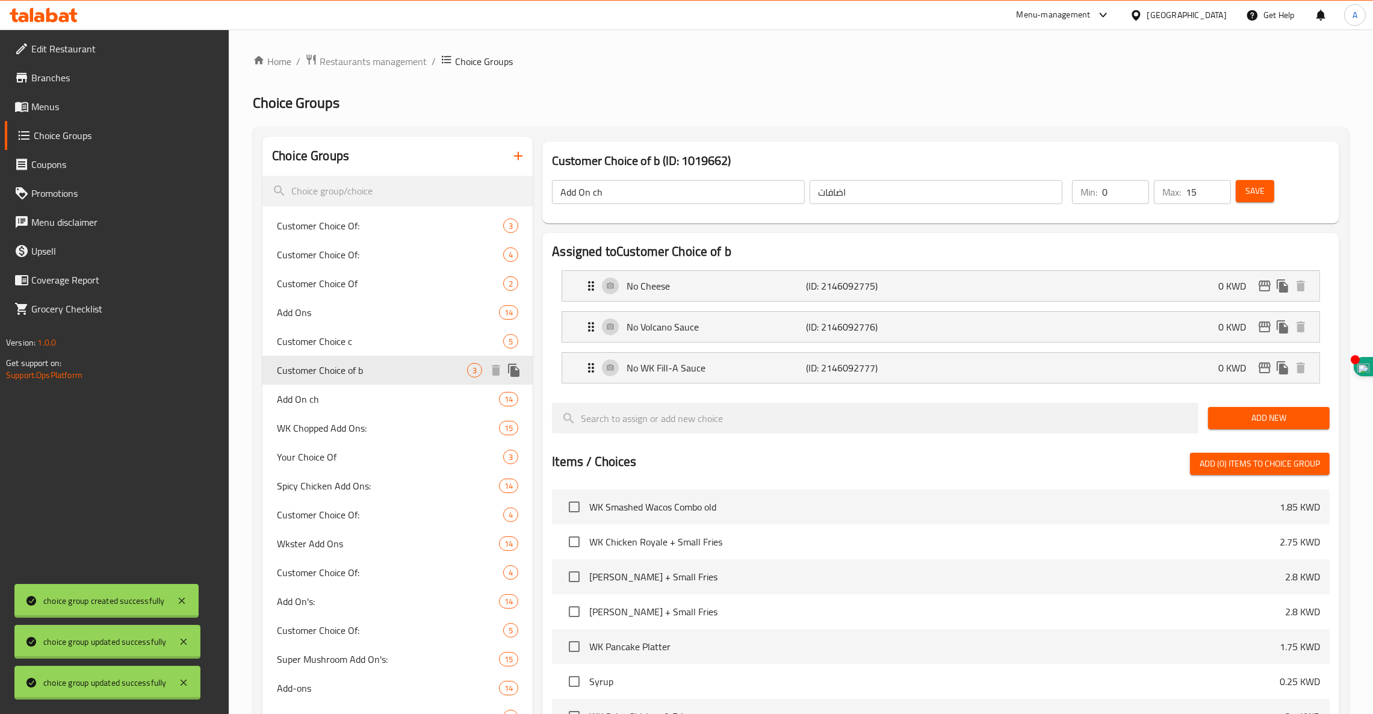
type input "Customer Choice of b"
type input "اختيارك من"
type input "3"
click at [356, 372] on span "Customer Choice of b" at bounding box center [372, 370] width 190 height 14
click at [342, 393] on span "Add On ch" at bounding box center [370, 399] width 186 height 14
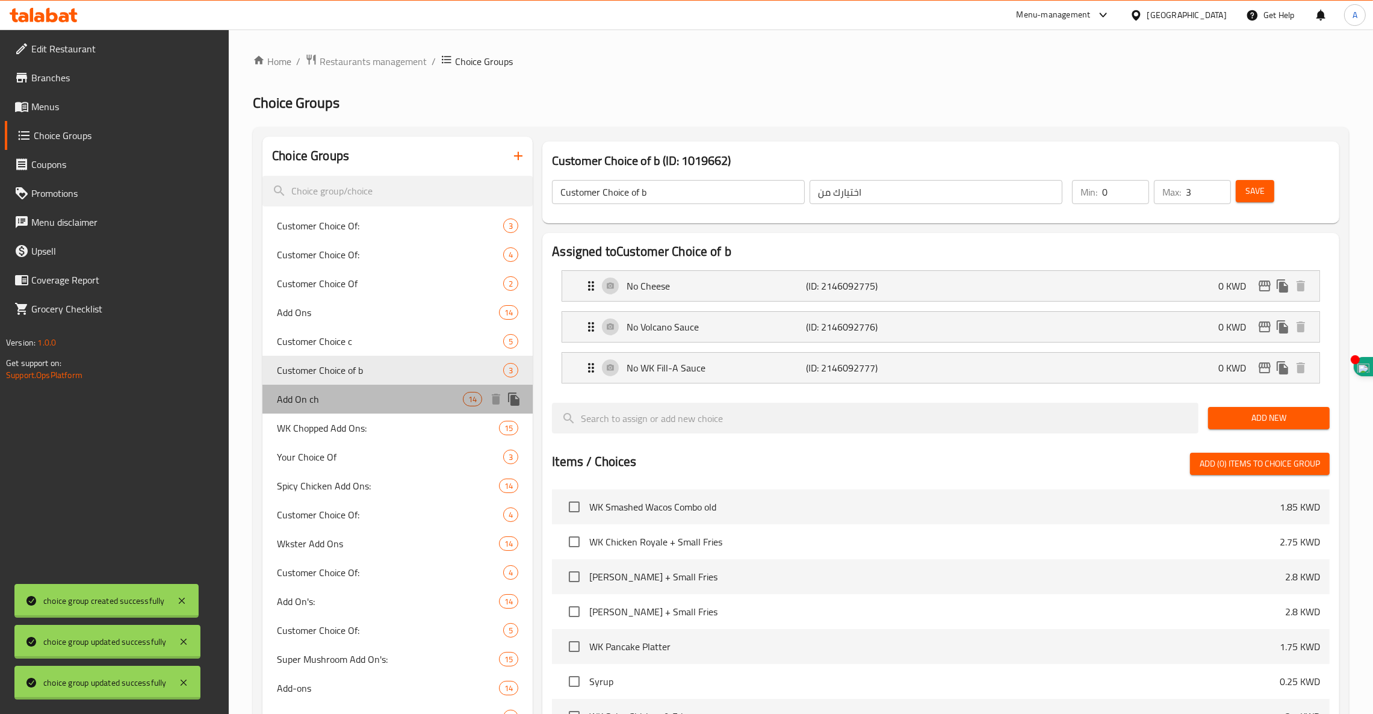
type input "Add On ch"
type input "اضافات"
type input "15"
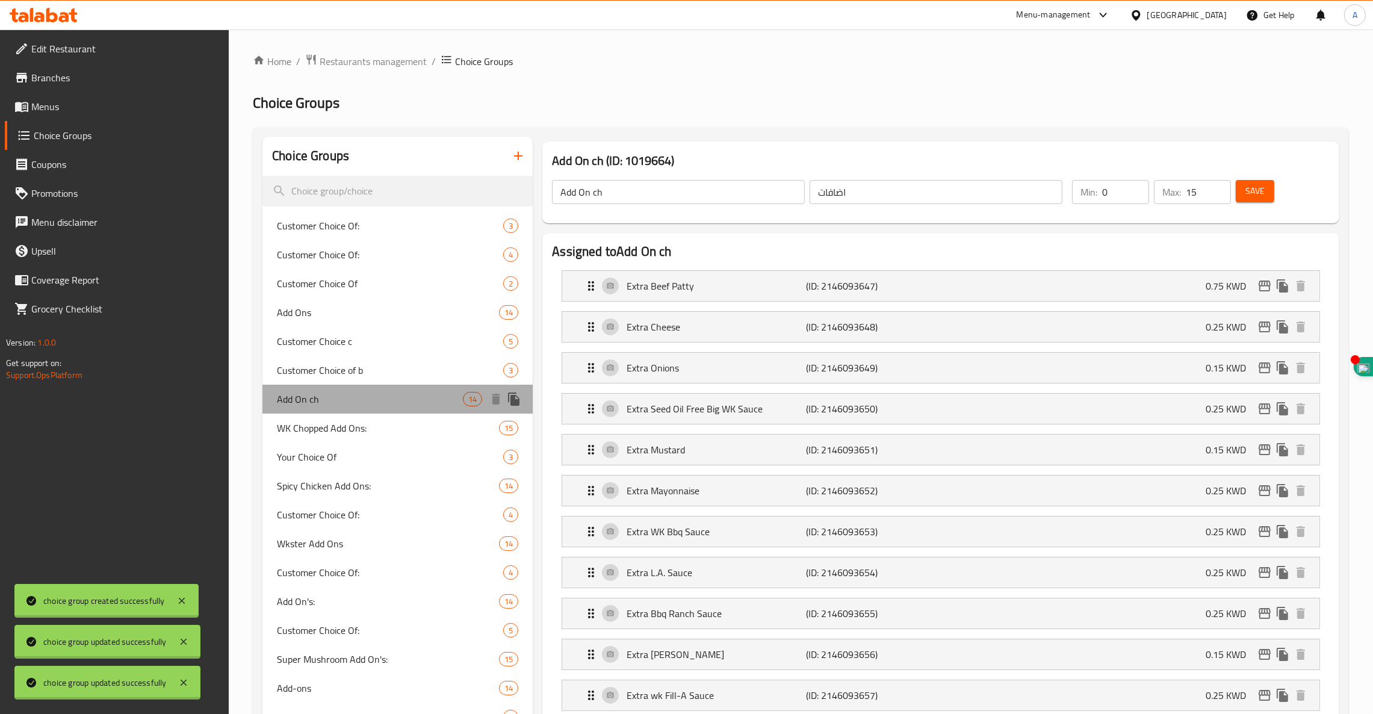
click at [407, 392] on span "Add On ch" at bounding box center [370, 399] width 186 height 14
drag, startPoint x: 407, startPoint y: 392, endPoint x: 362, endPoint y: 399, distance: 45.7
click at [362, 399] on span "Add On ch" at bounding box center [370, 399] width 186 height 14
click at [512, 401] on icon "duplicate" at bounding box center [513, 398] width 11 height 13
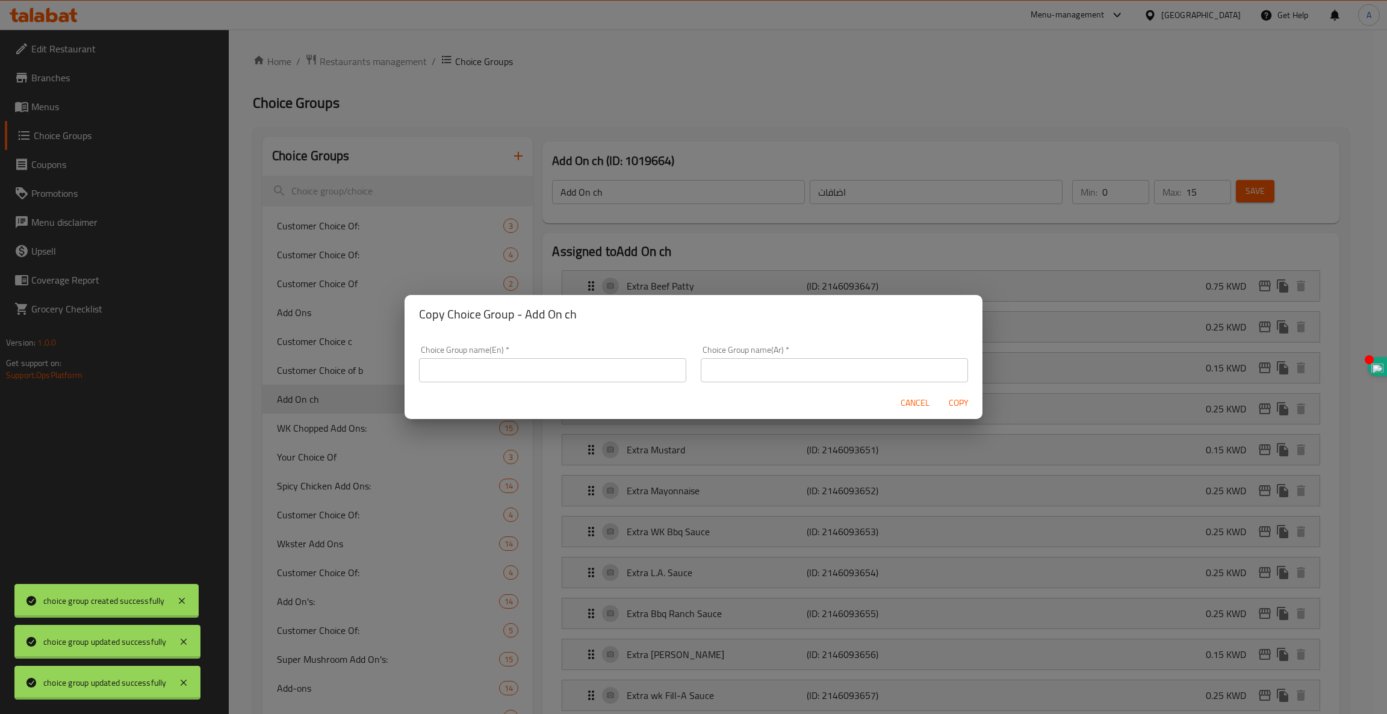
click at [492, 371] on input "text" at bounding box center [552, 370] width 267 height 24
type input "Add Ons cc"
click at [759, 379] on input "text" at bounding box center [834, 370] width 267 height 24
type input "اضافات"
click at [958, 403] on span "Copy" at bounding box center [958, 402] width 29 height 15
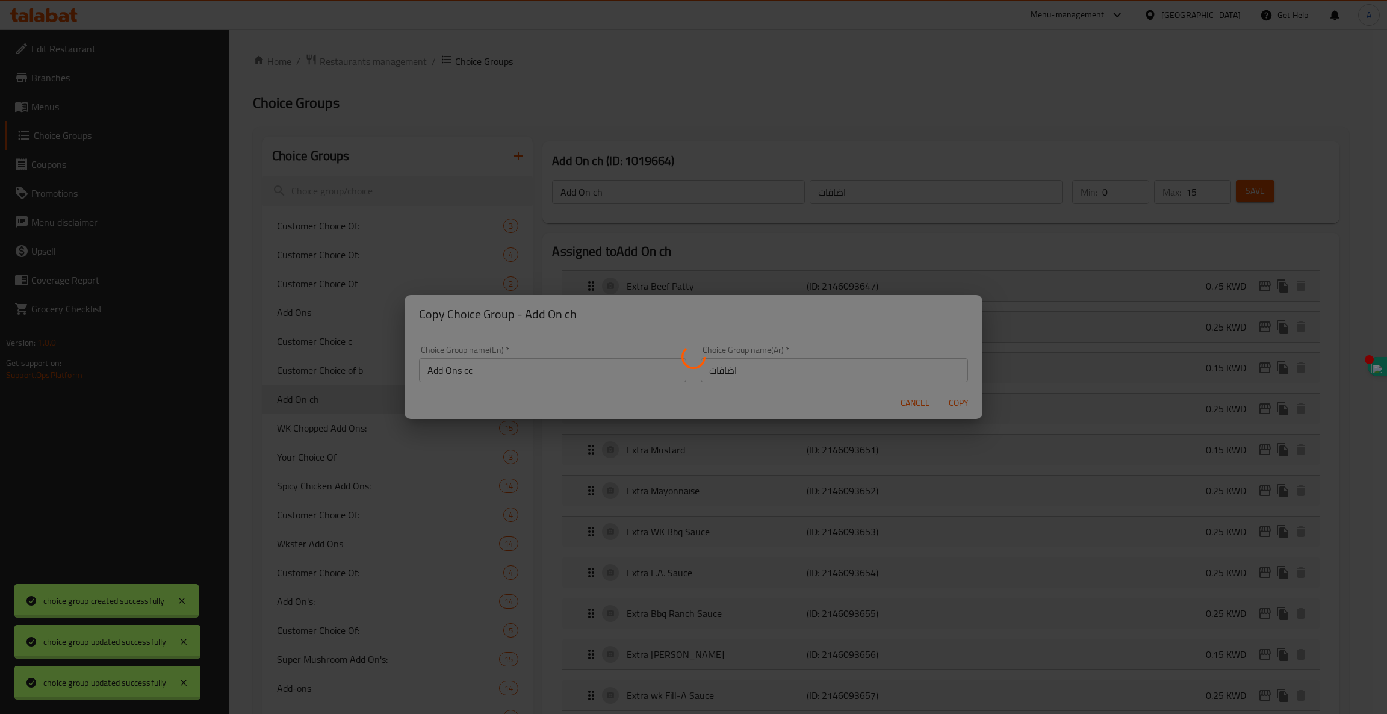
type input "Add Ons cc"
type input "اضافات"
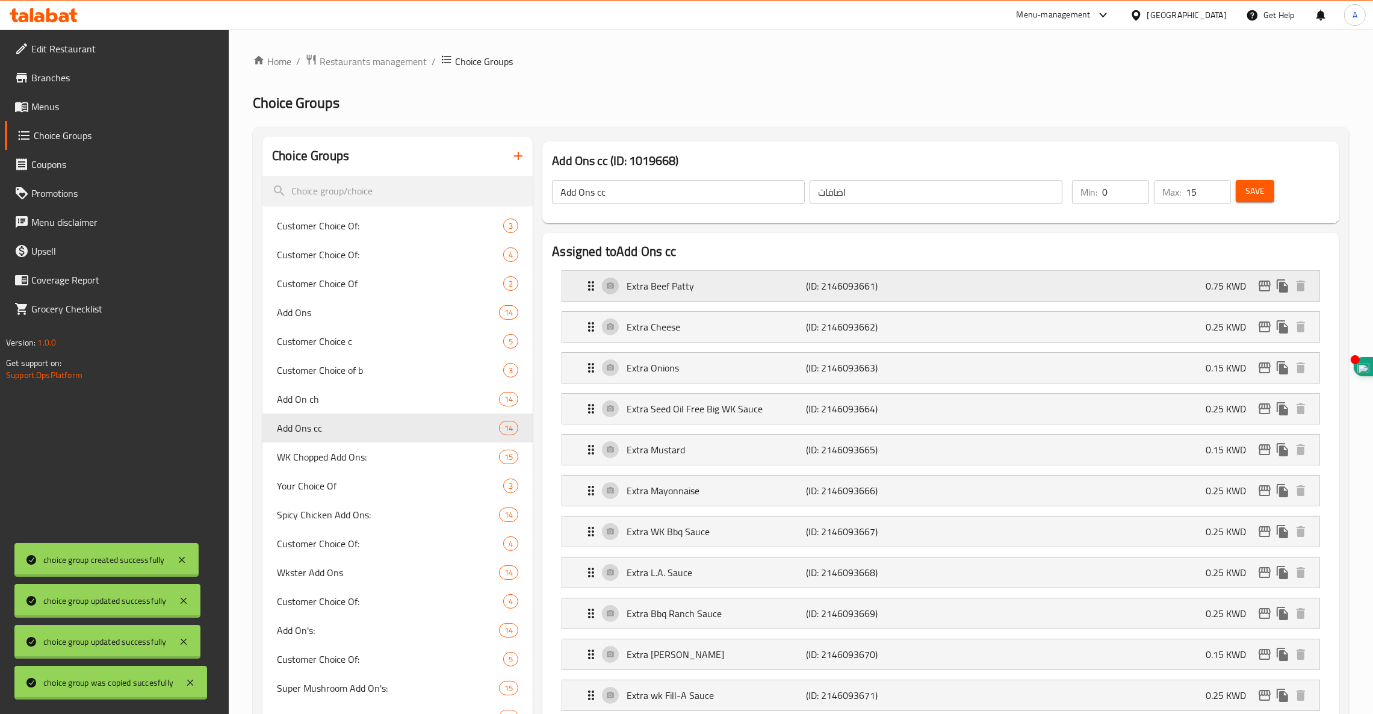
click at [678, 283] on p "Extra Beef Patty" at bounding box center [716, 286] width 179 height 14
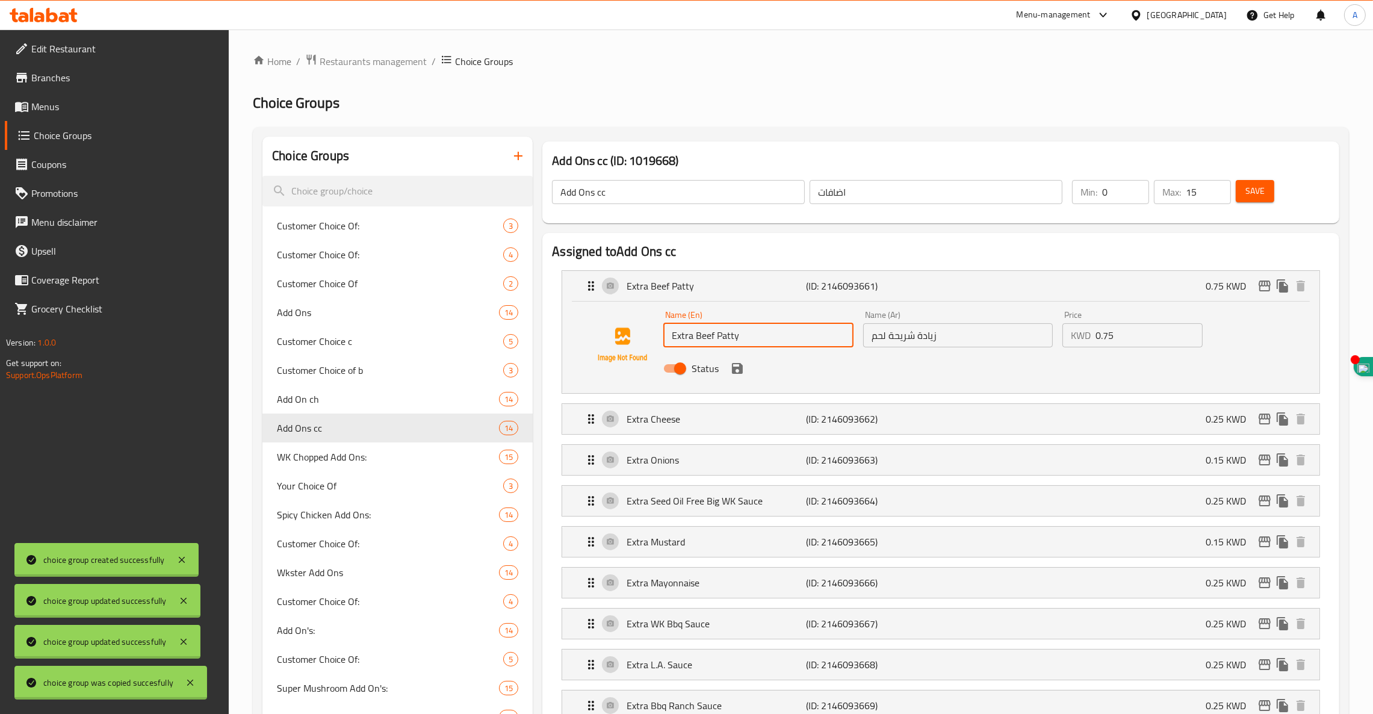
drag, startPoint x: 786, startPoint y: 332, endPoint x: 436, endPoint y: 338, distance: 349.8
paste input "Chicken"
type input "Extra Chicken [PERSON_NAME]"
drag, startPoint x: 958, startPoint y: 333, endPoint x: 700, endPoint y: 336, distance: 258.2
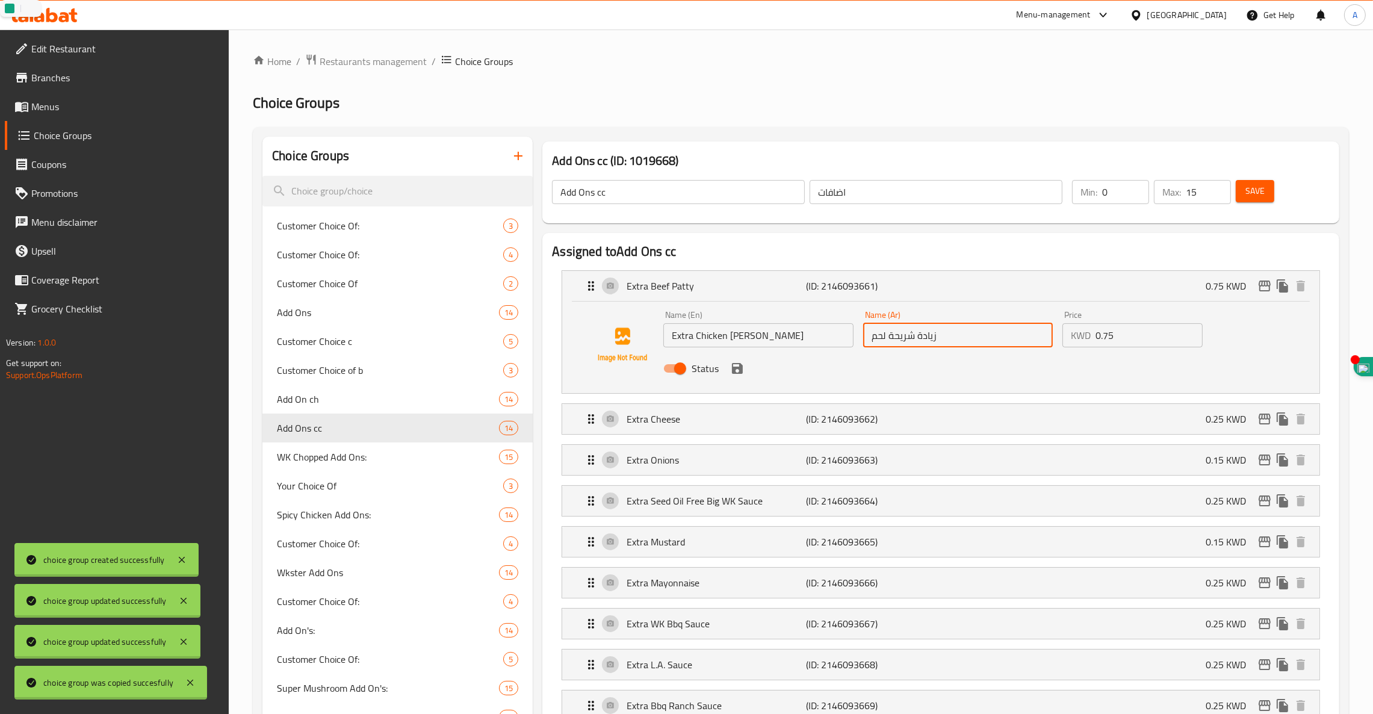
click at [700, 336] on div "Name (En) Extra Chicken Patty Name (En) Name (Ar) زيادة شريحة لحم Name (Ar) Pri…" at bounding box center [957, 345] width 599 height 79
paste input "دجاج"
click at [745, 379] on div "Status" at bounding box center [957, 368] width 599 height 33
click at [736, 372] on icon "save" at bounding box center [737, 368] width 14 height 14
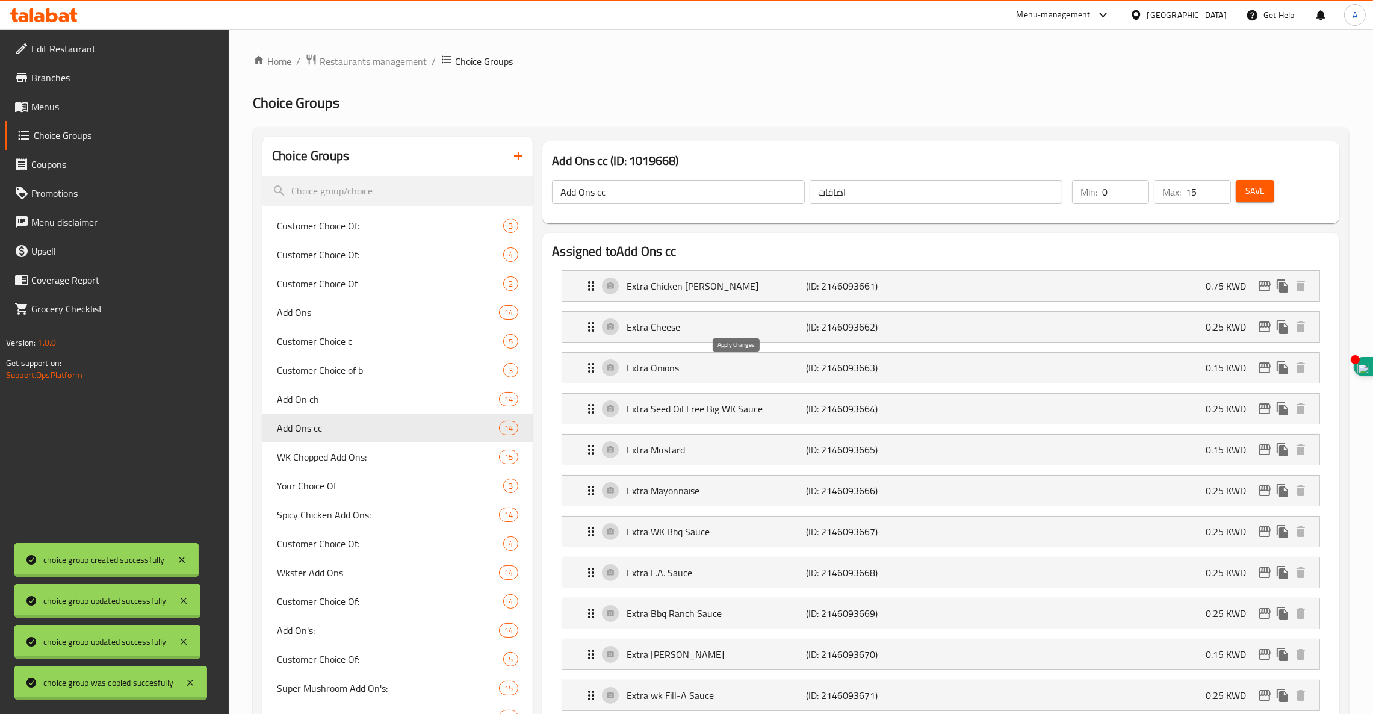
type input "زيادة شريحة دجاج"
click at [1245, 182] on button "Save" at bounding box center [1255, 191] width 39 height 22
click at [56, 110] on span "Menus" at bounding box center [125, 106] width 188 height 14
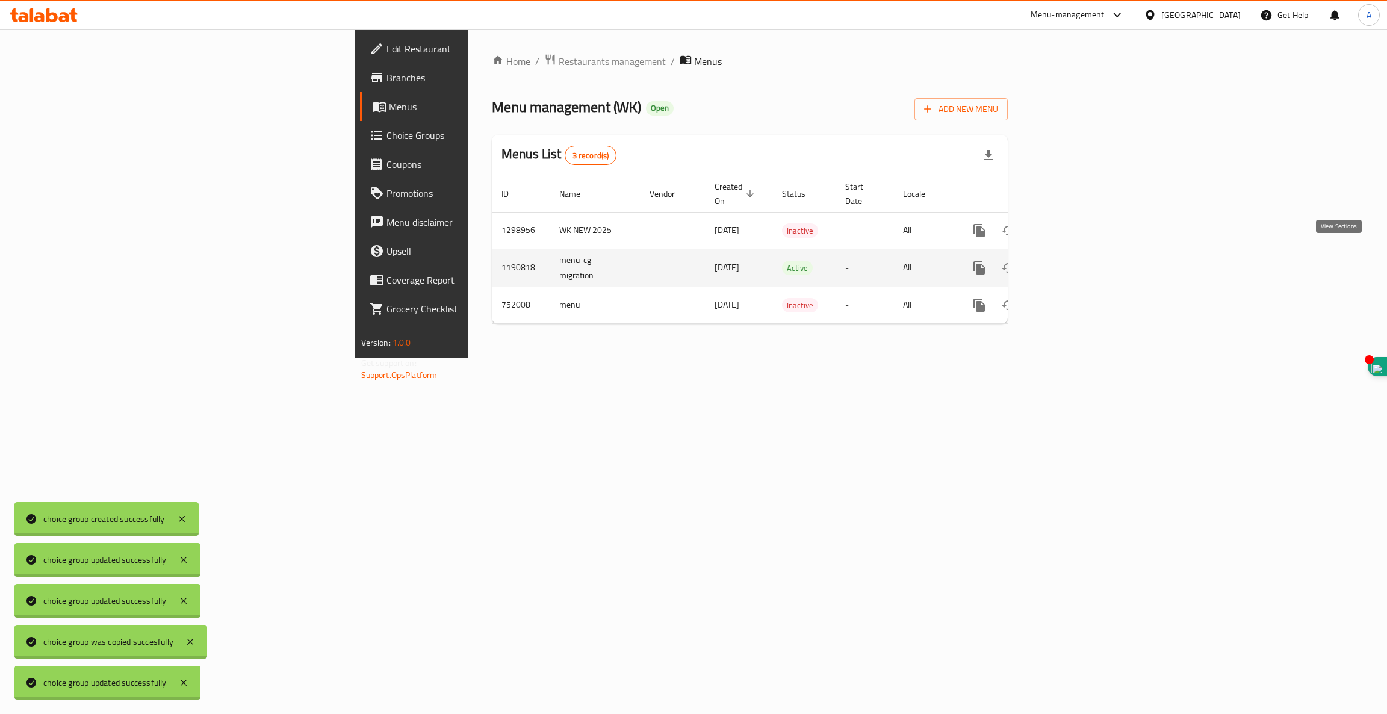
click at [1073, 261] on icon "enhanced table" at bounding box center [1066, 268] width 14 height 14
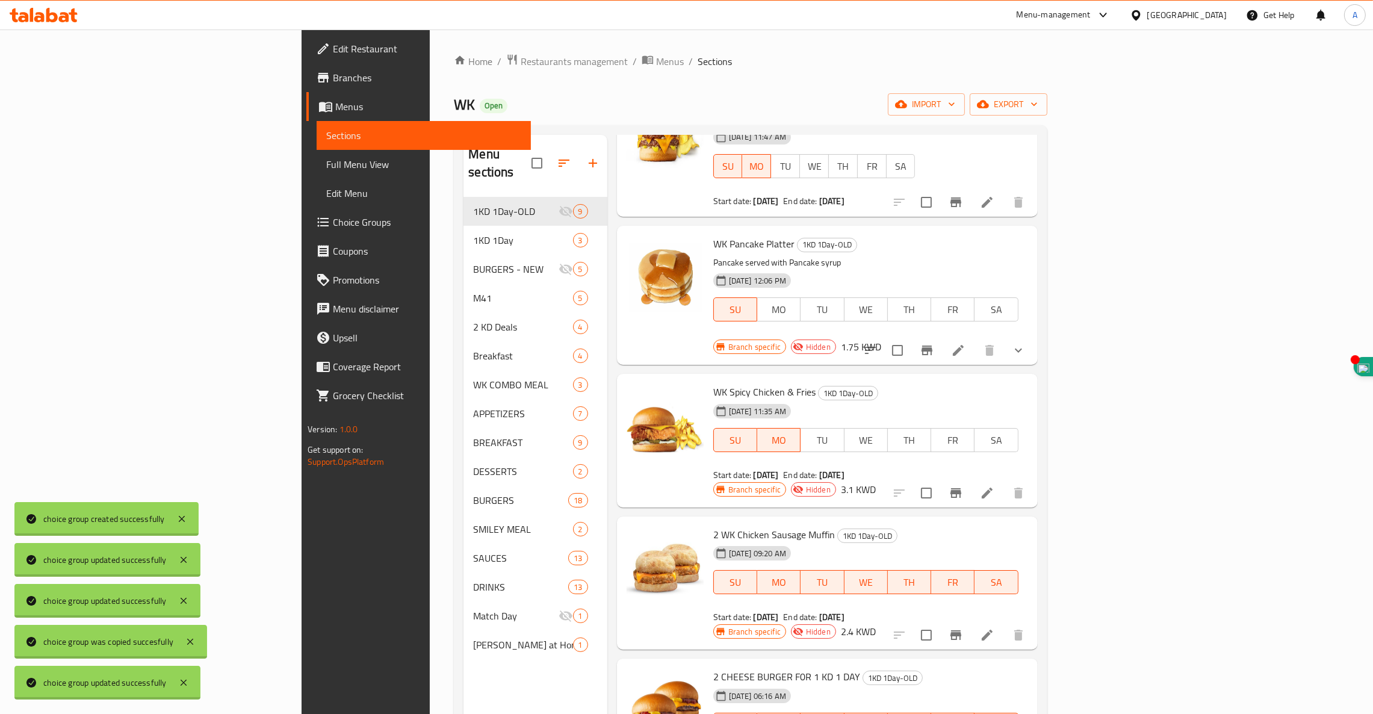
scroll to position [170, 0]
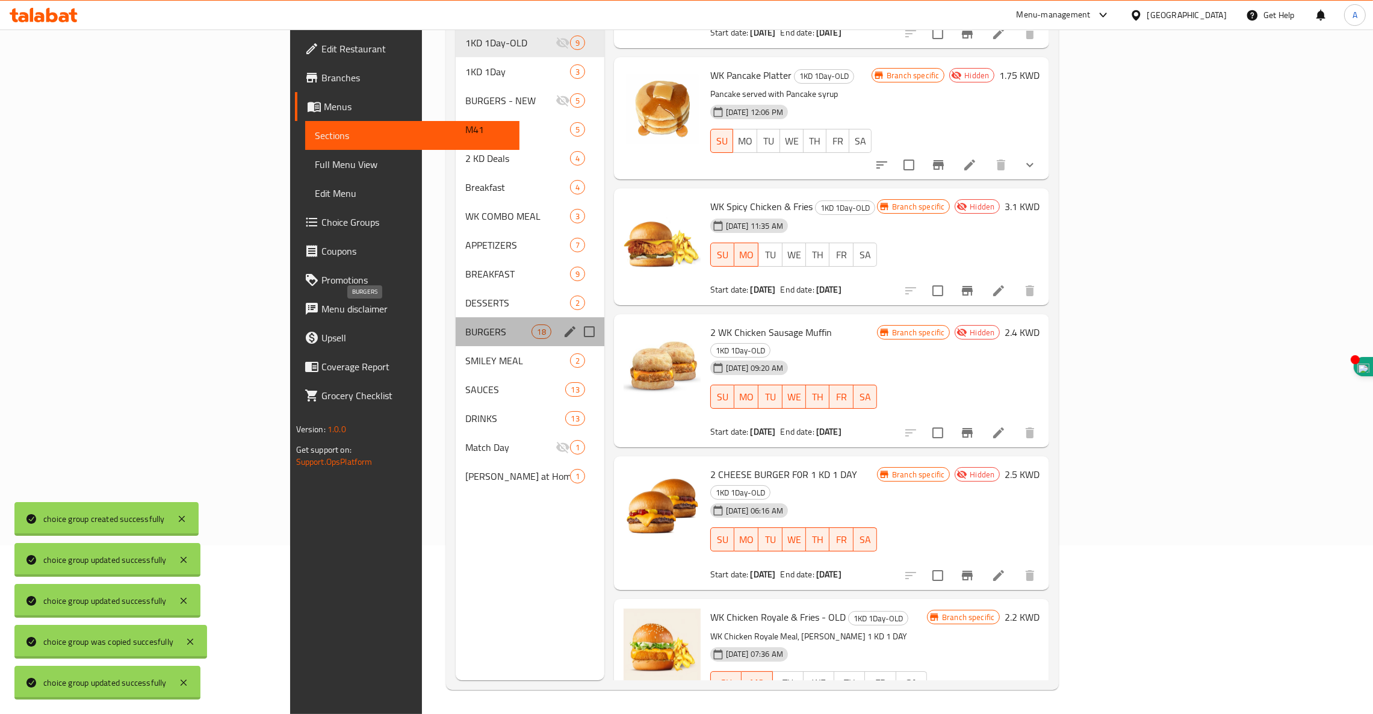
click at [465, 324] on span "BURGERS" at bounding box center [498, 331] width 66 height 14
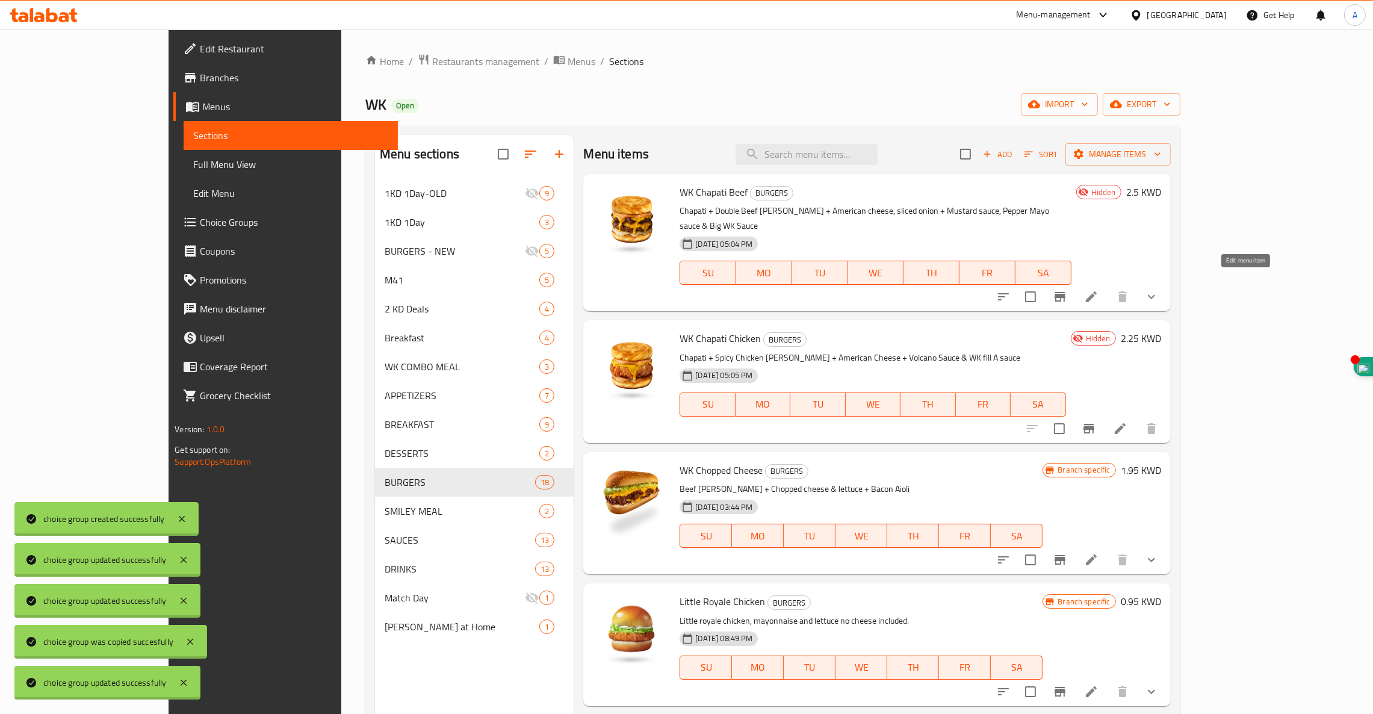
click at [1097, 291] on icon at bounding box center [1091, 296] width 11 height 11
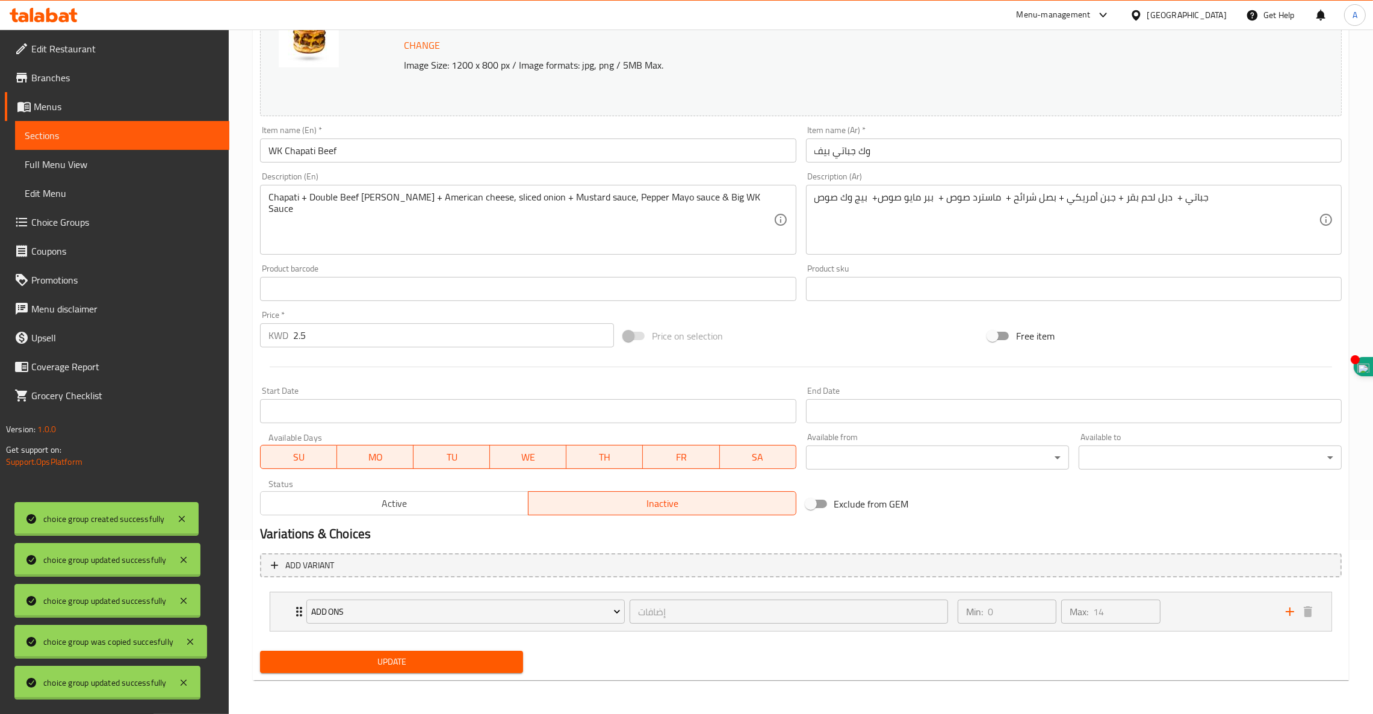
scroll to position [173, 0]
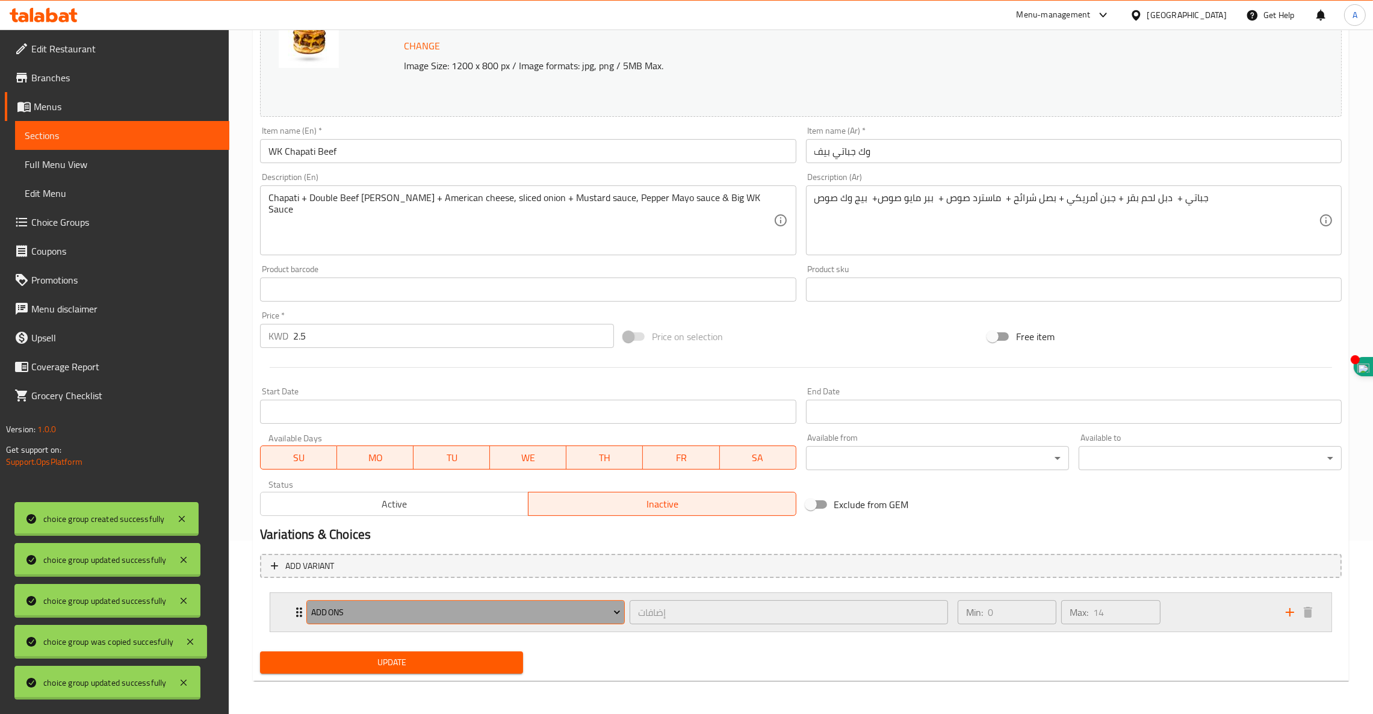
click at [364, 616] on span "Add Ons" at bounding box center [465, 612] width 309 height 15
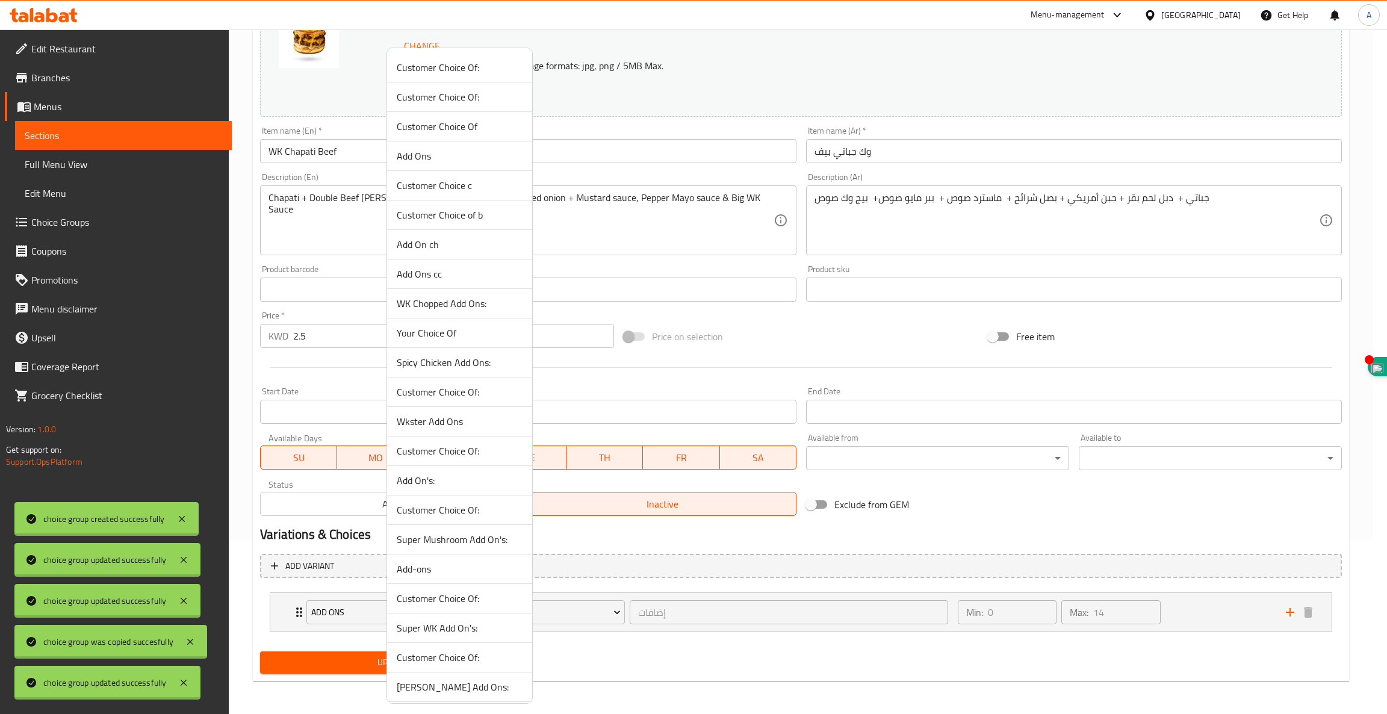
click at [450, 244] on span "Add On ch" at bounding box center [460, 244] width 126 height 14
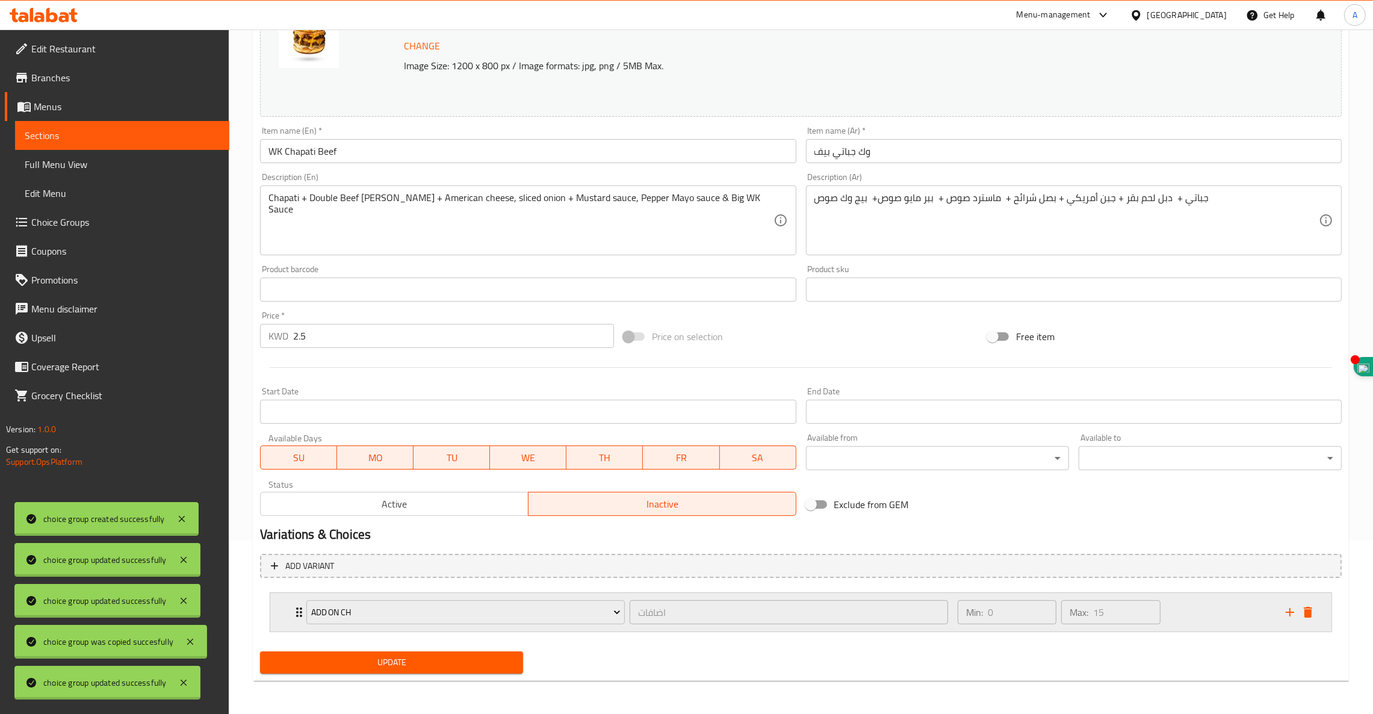
click at [297, 609] on icon "Expand" at bounding box center [299, 612] width 6 height 10
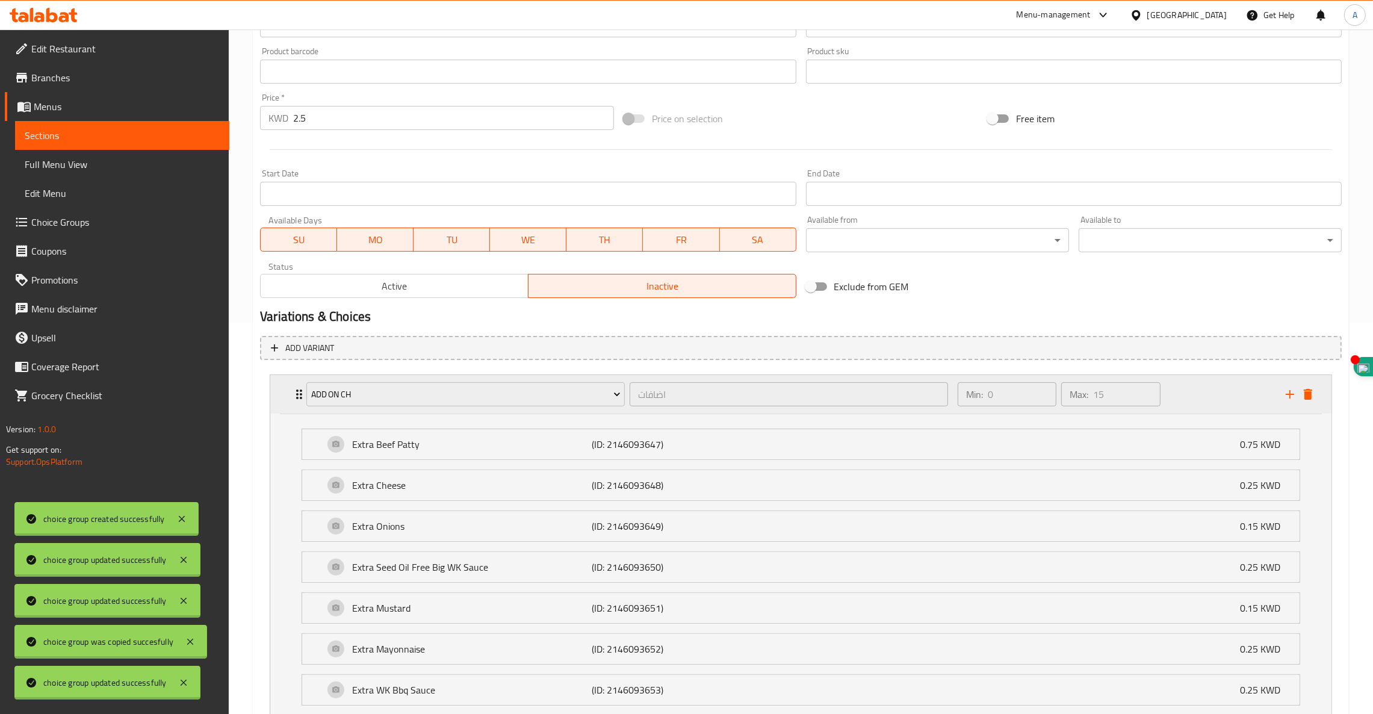
scroll to position [392, 0]
click at [294, 388] on icon "Expand" at bounding box center [299, 393] width 14 height 14
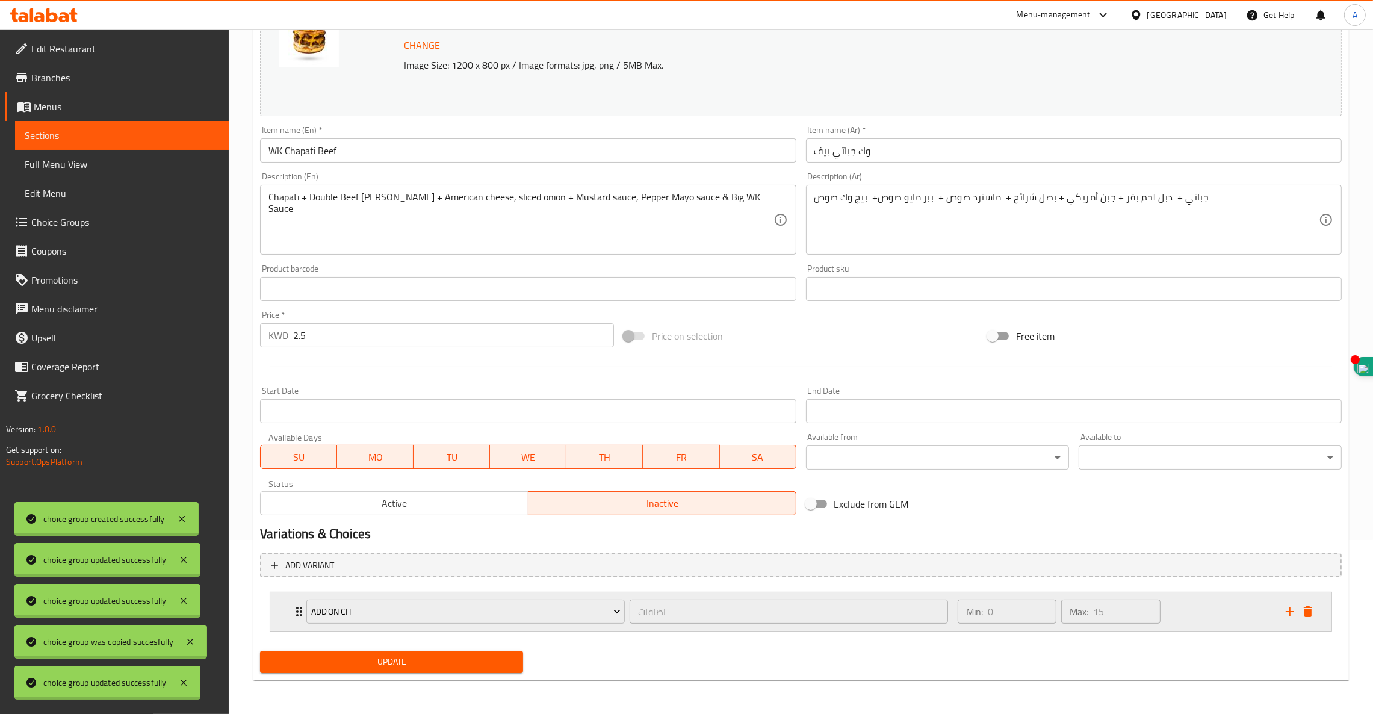
scroll to position [174, 0]
click at [443, 610] on span "Add On ch" at bounding box center [465, 611] width 309 height 15
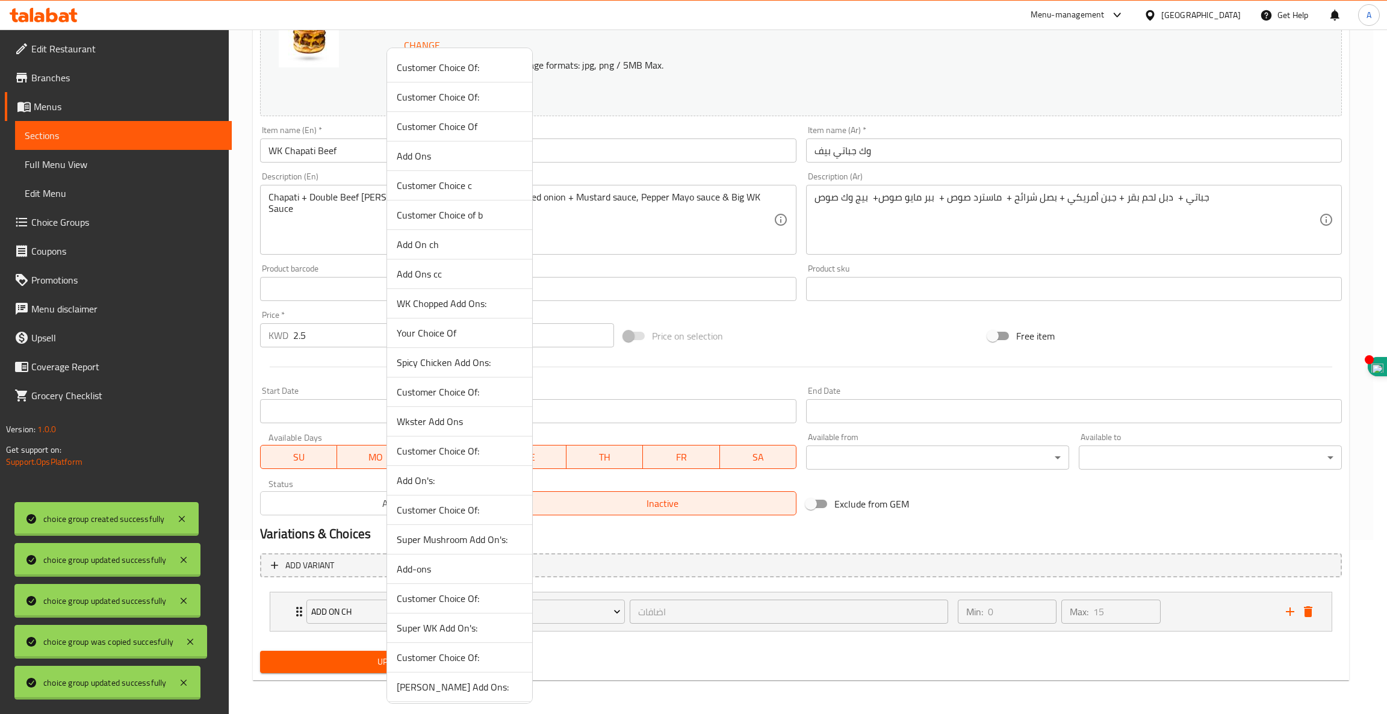
click at [442, 185] on span "Customer Choice c" at bounding box center [460, 185] width 126 height 14
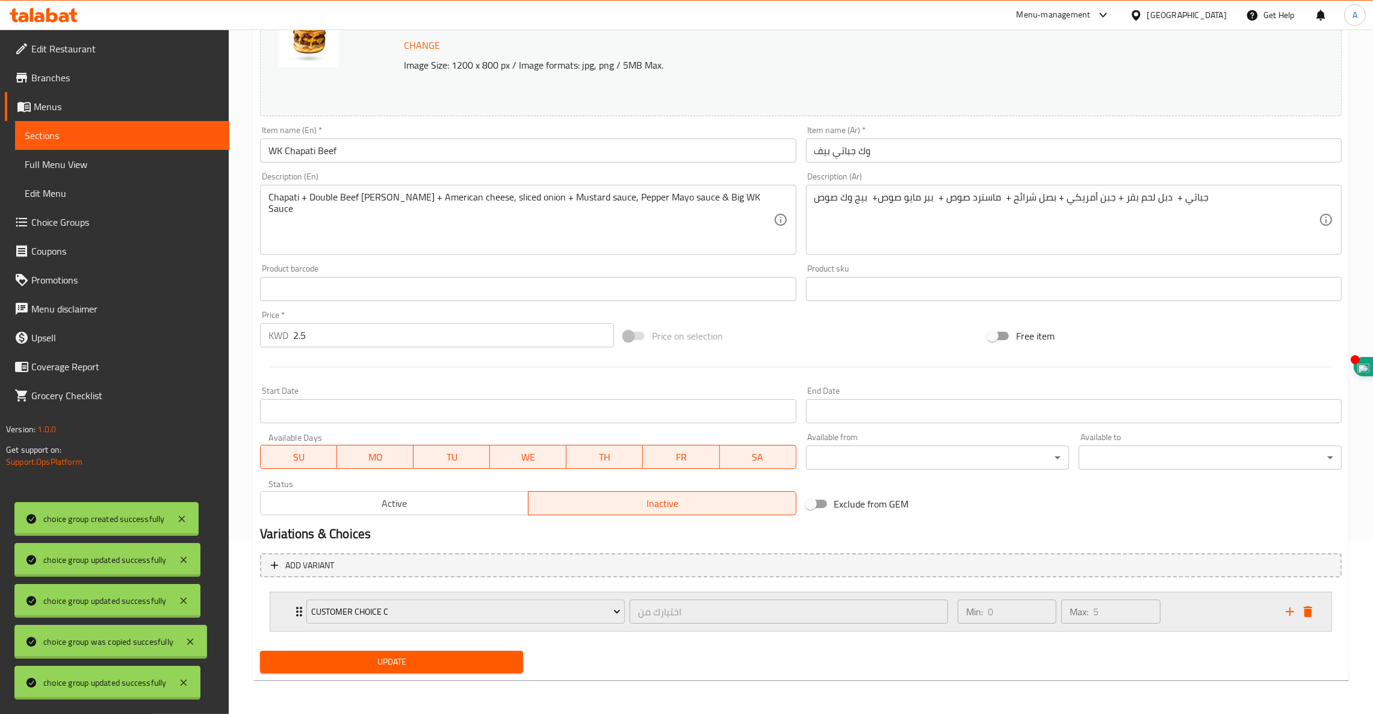
click at [297, 609] on icon "Expand" at bounding box center [299, 612] width 6 height 10
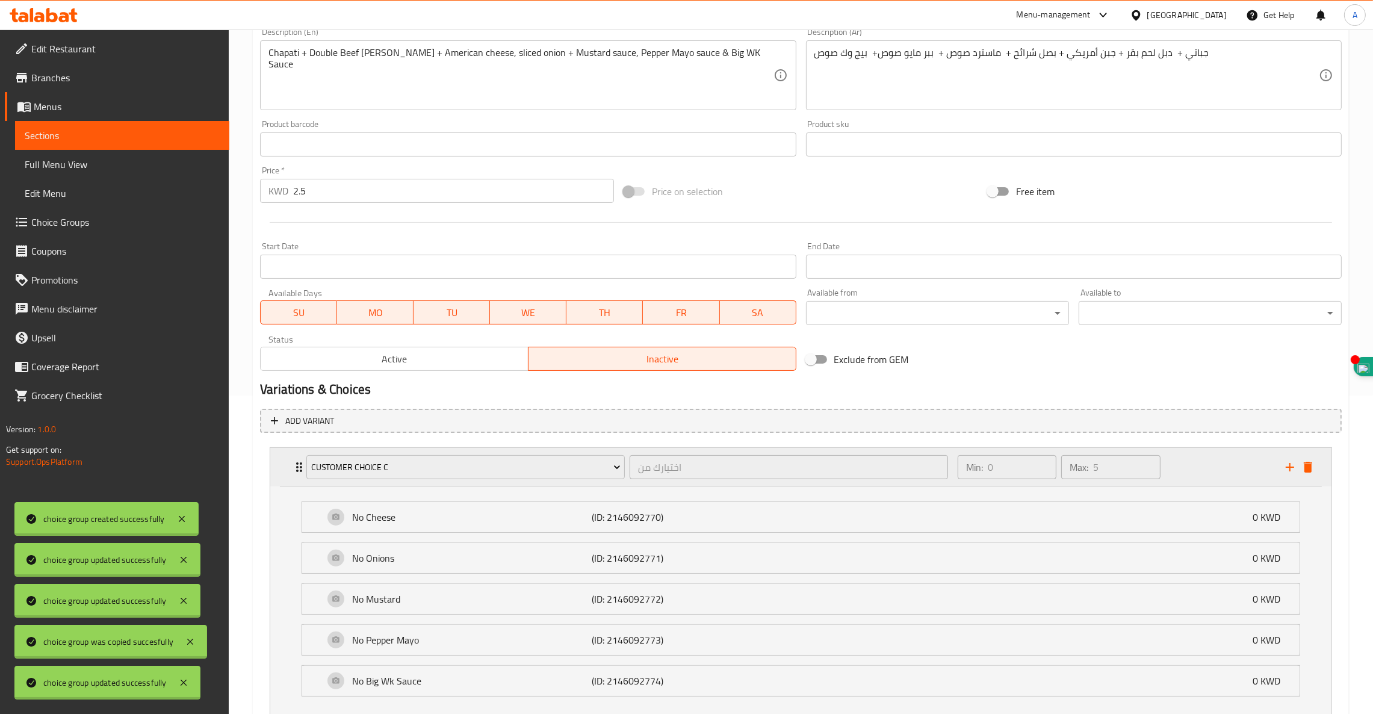
scroll to position [404, 0]
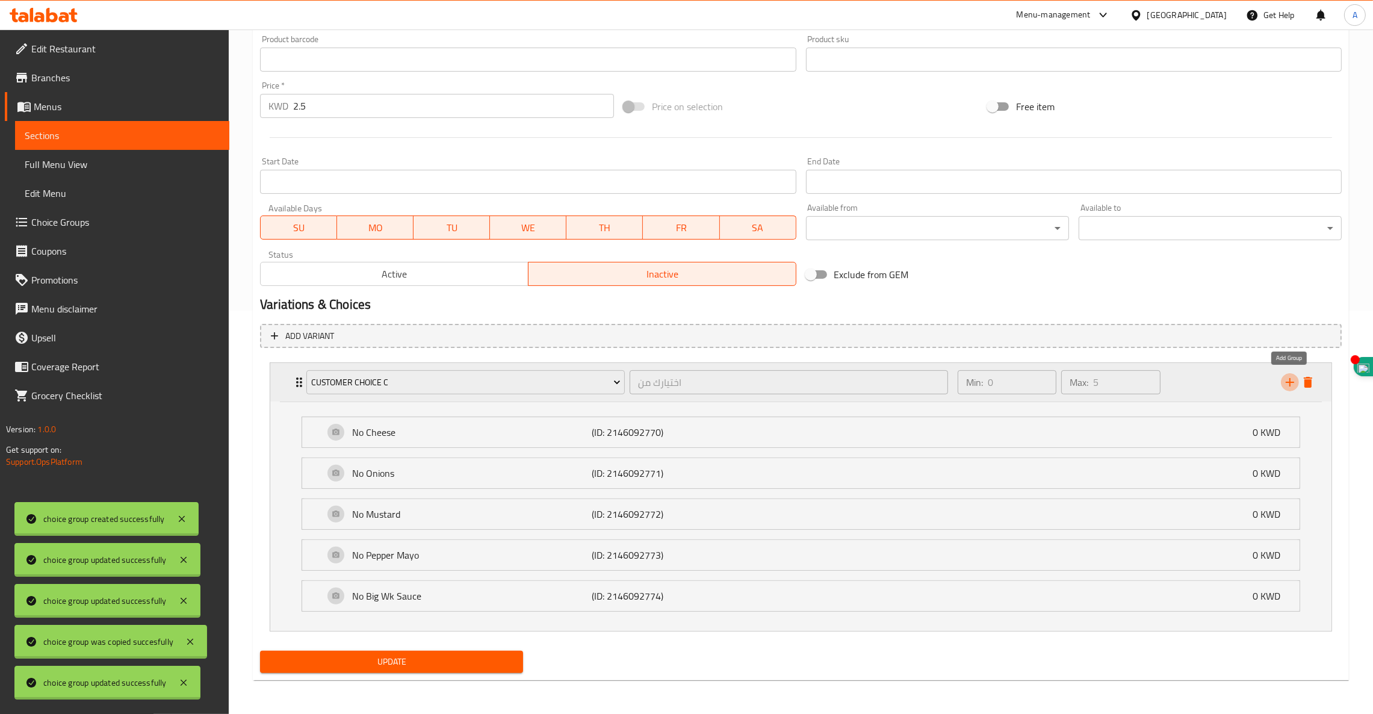
click at [1292, 379] on icon "add" at bounding box center [1290, 382] width 14 height 14
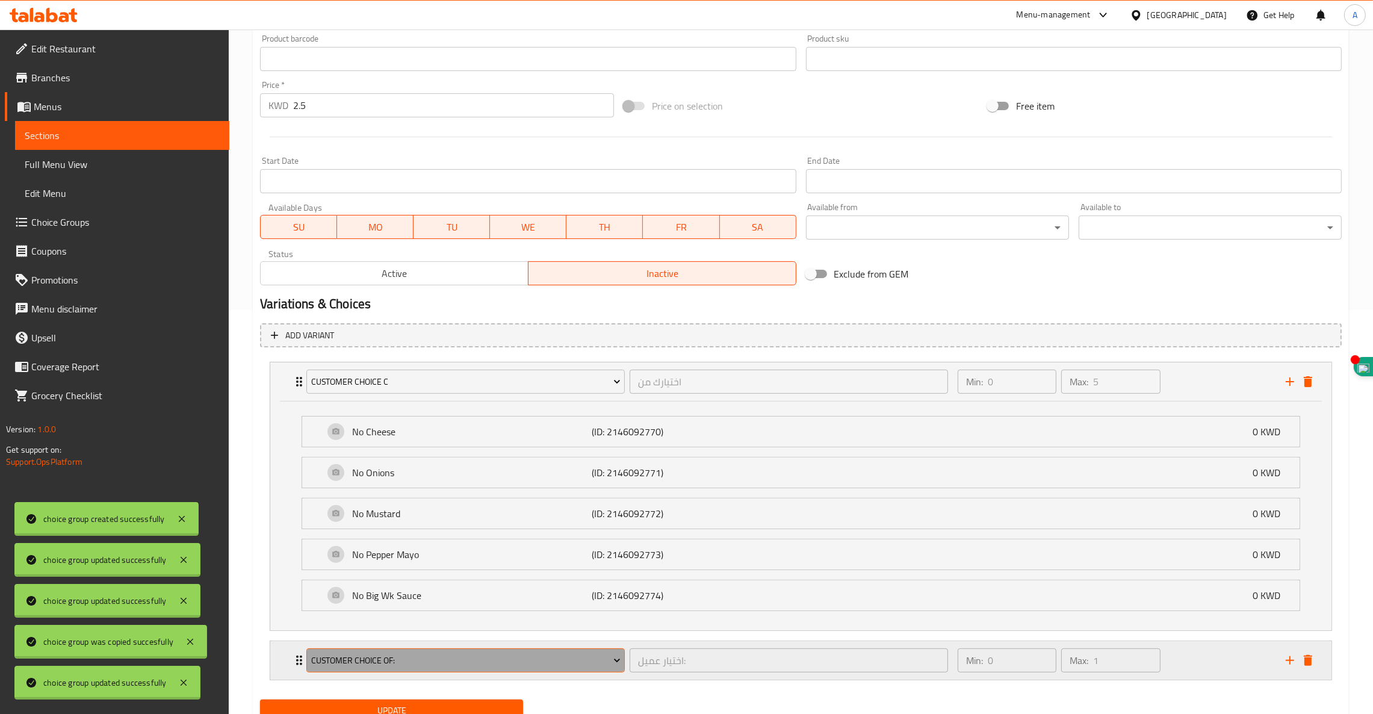
click at [434, 655] on span "Customer Choice Of:" at bounding box center [465, 660] width 309 height 15
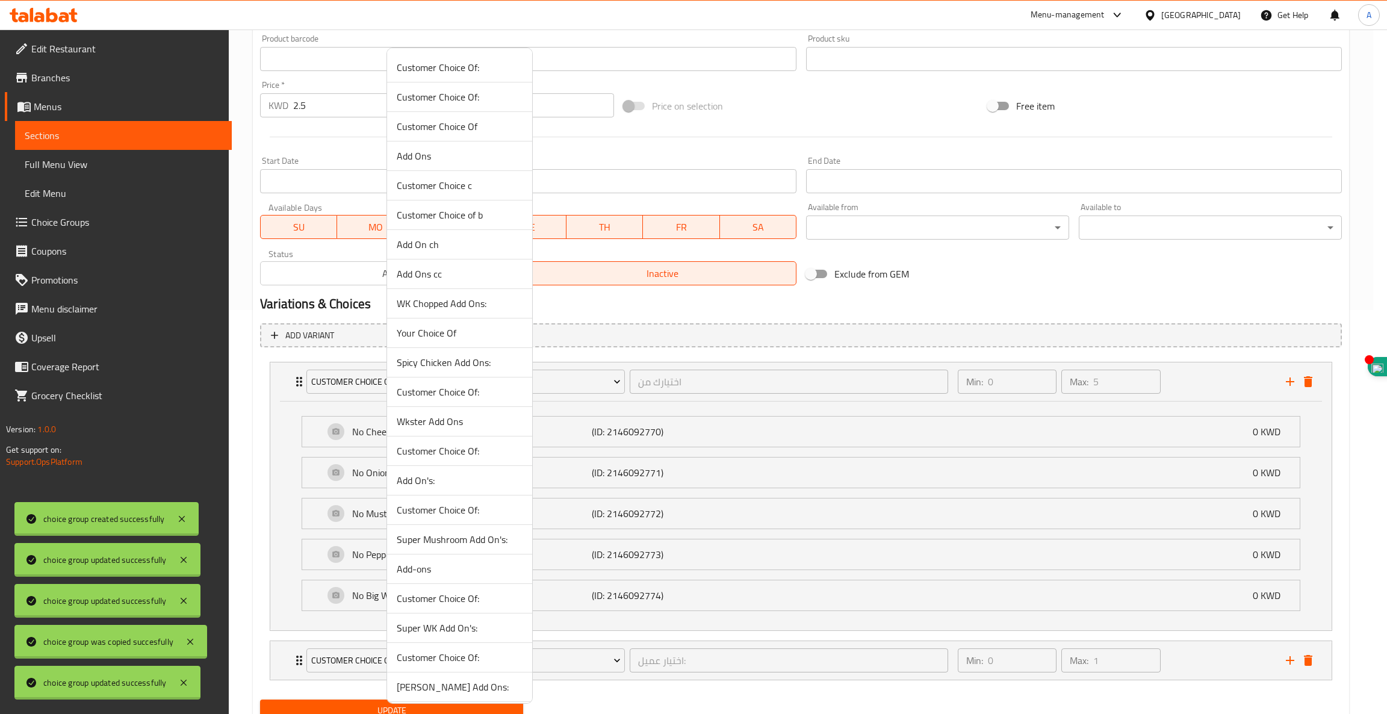
click at [457, 243] on span "Add On ch" at bounding box center [460, 244] width 126 height 14
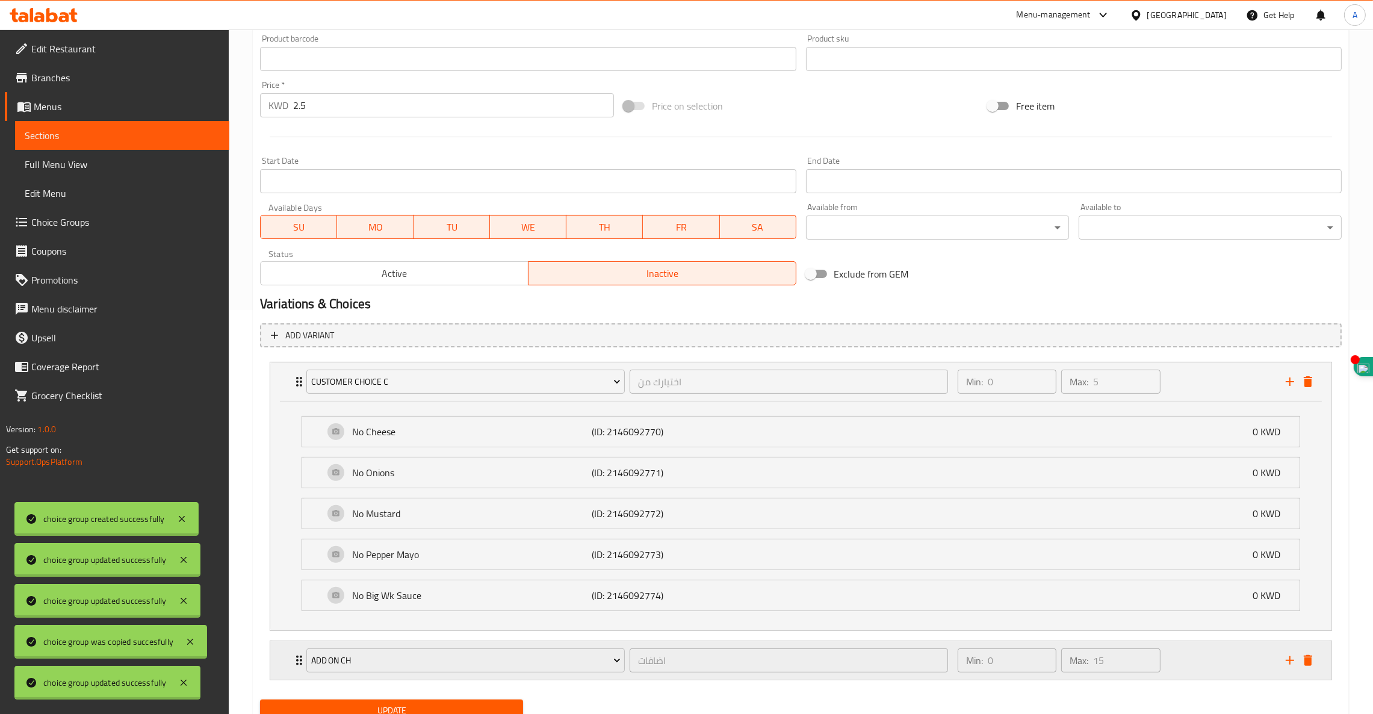
click at [298, 657] on icon "Expand" at bounding box center [299, 660] width 6 height 10
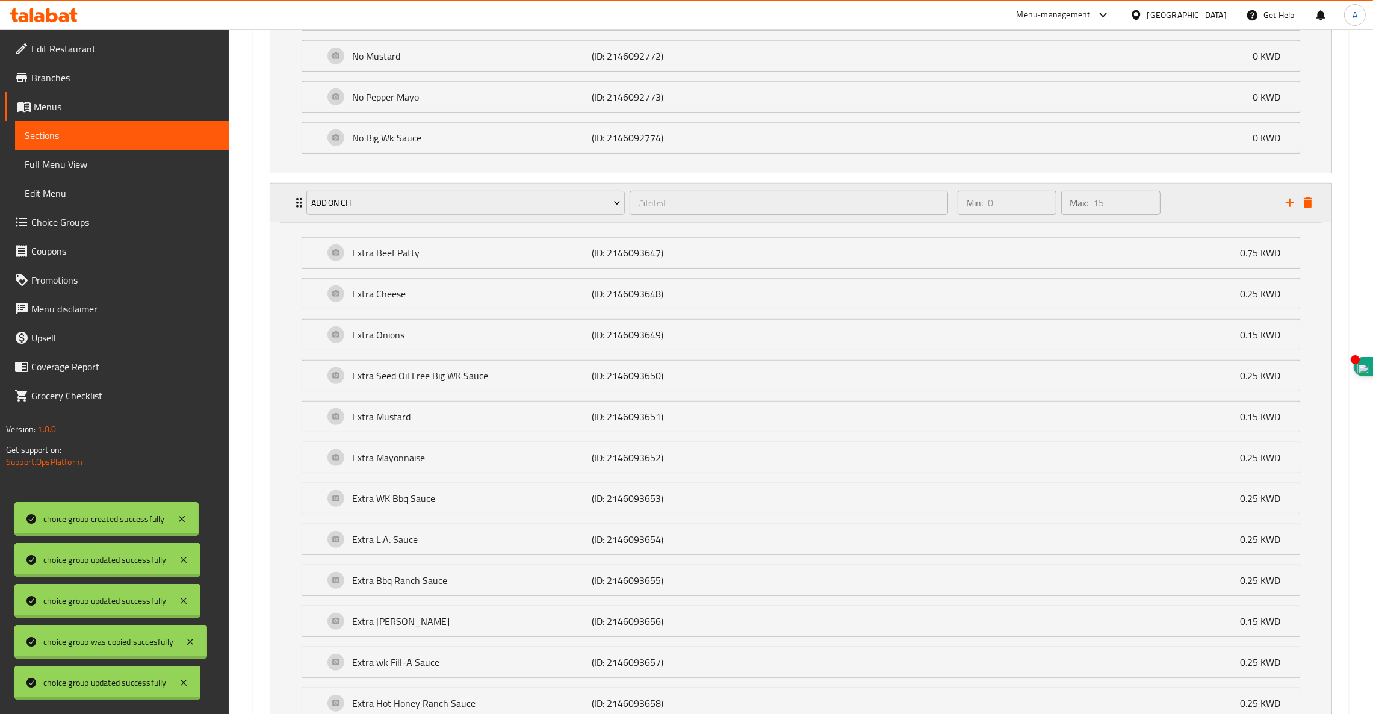
scroll to position [1054, 0]
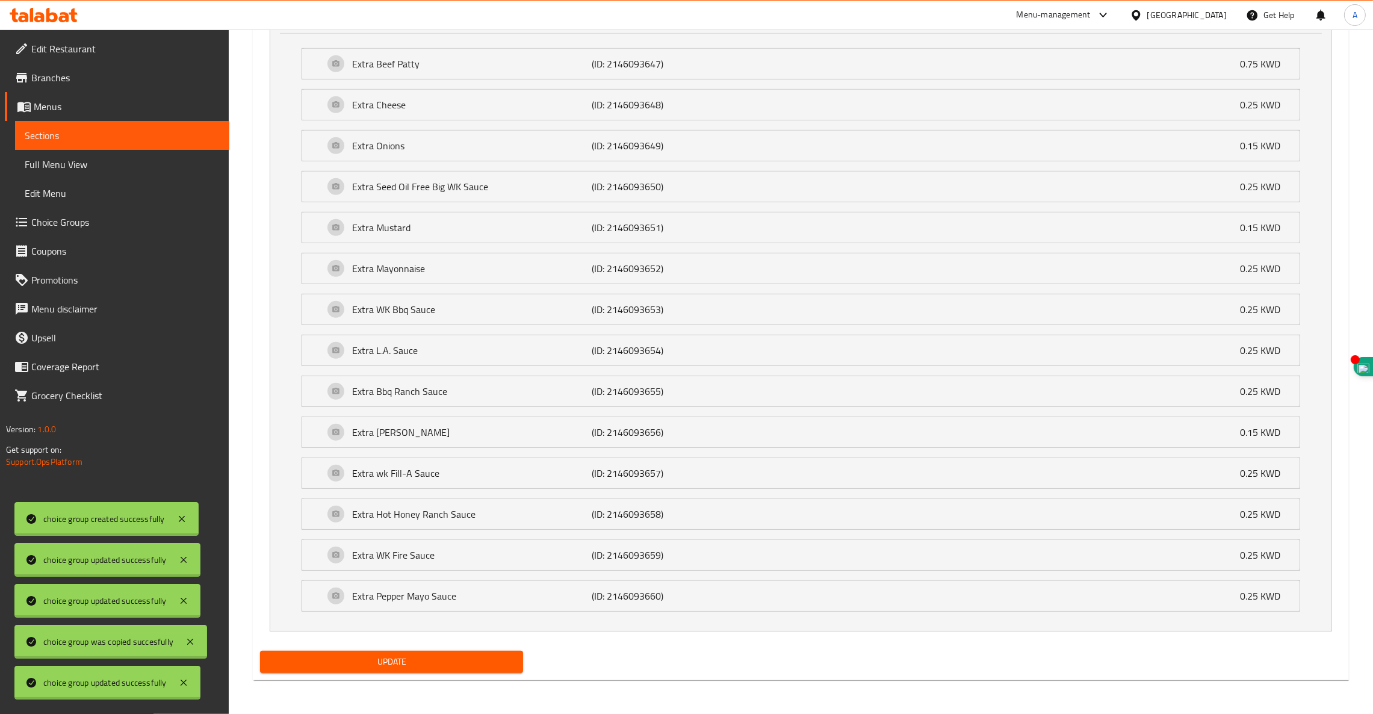
drag, startPoint x: 385, startPoint y: 666, endPoint x: 534, endPoint y: 665, distance: 148.7
click at [534, 665] on div "Update" at bounding box center [800, 662] width 1091 height 32
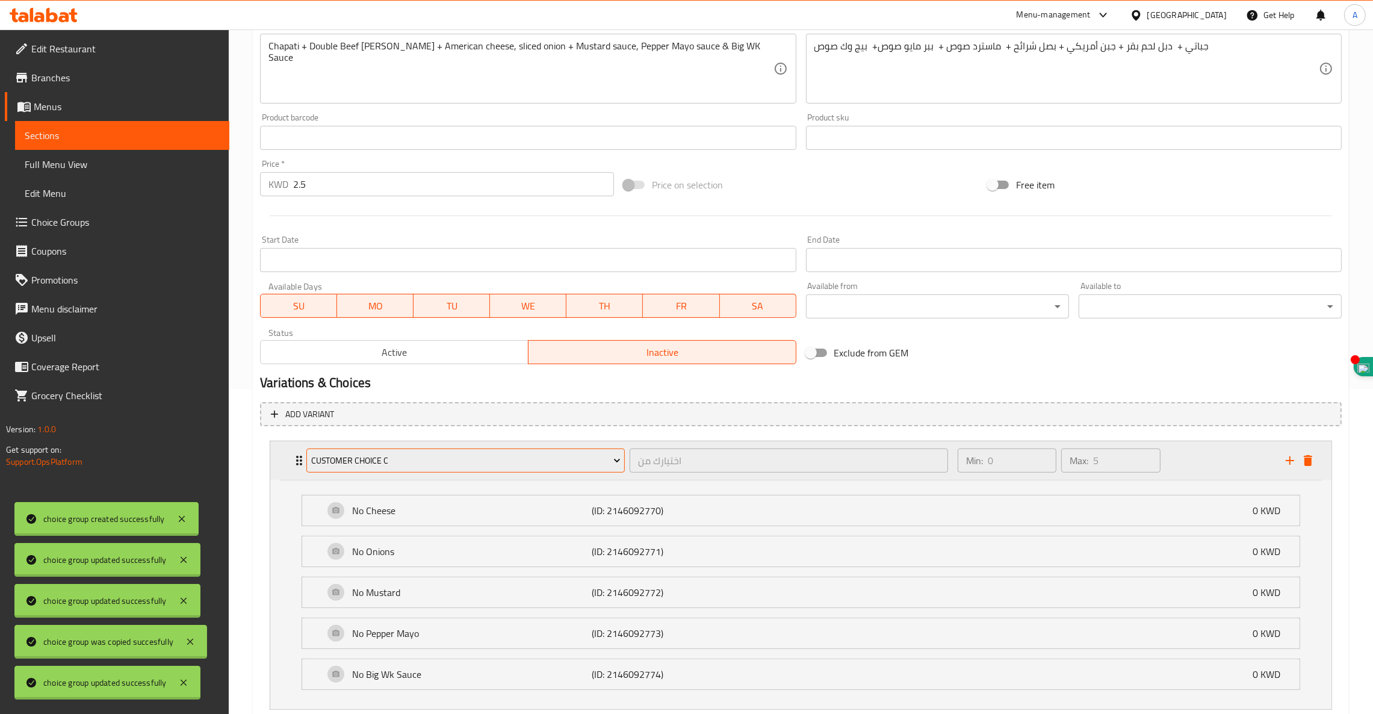
scroll to position [316, 0]
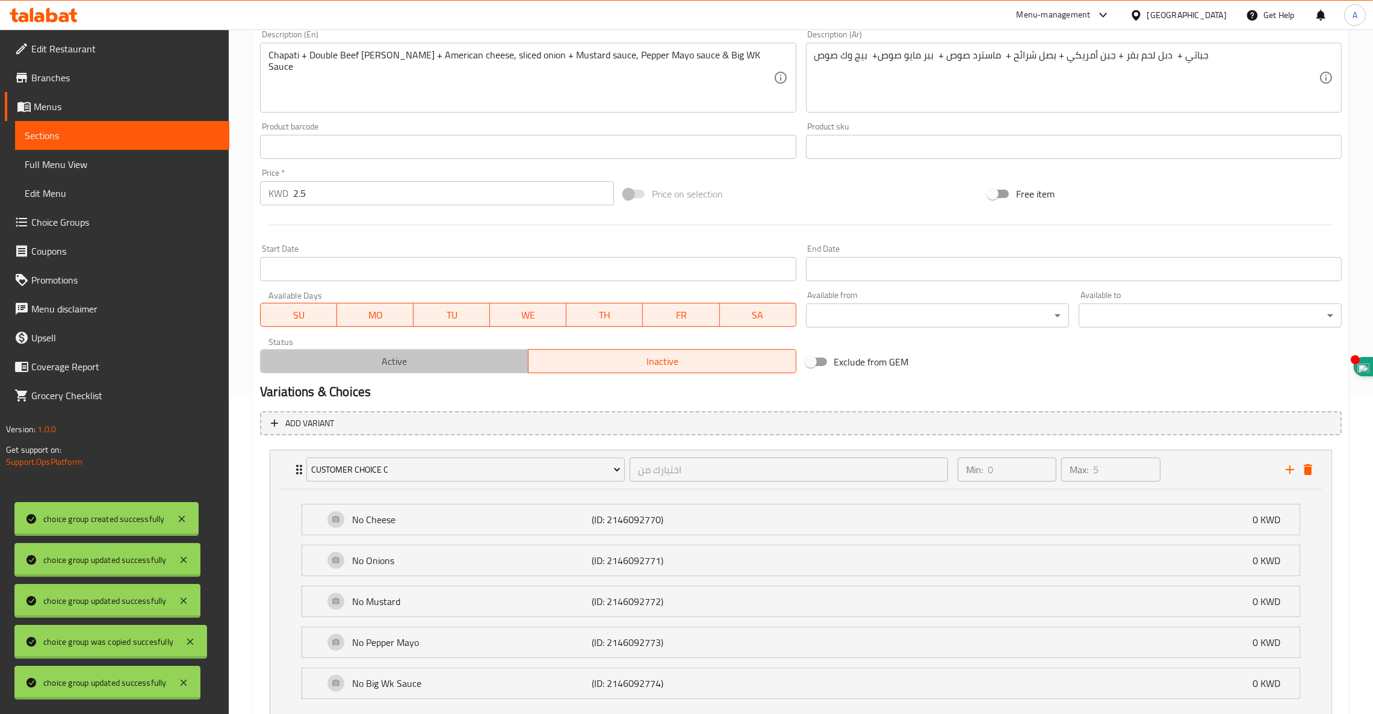
click at [423, 361] on span "Active" at bounding box center [394, 361] width 258 height 17
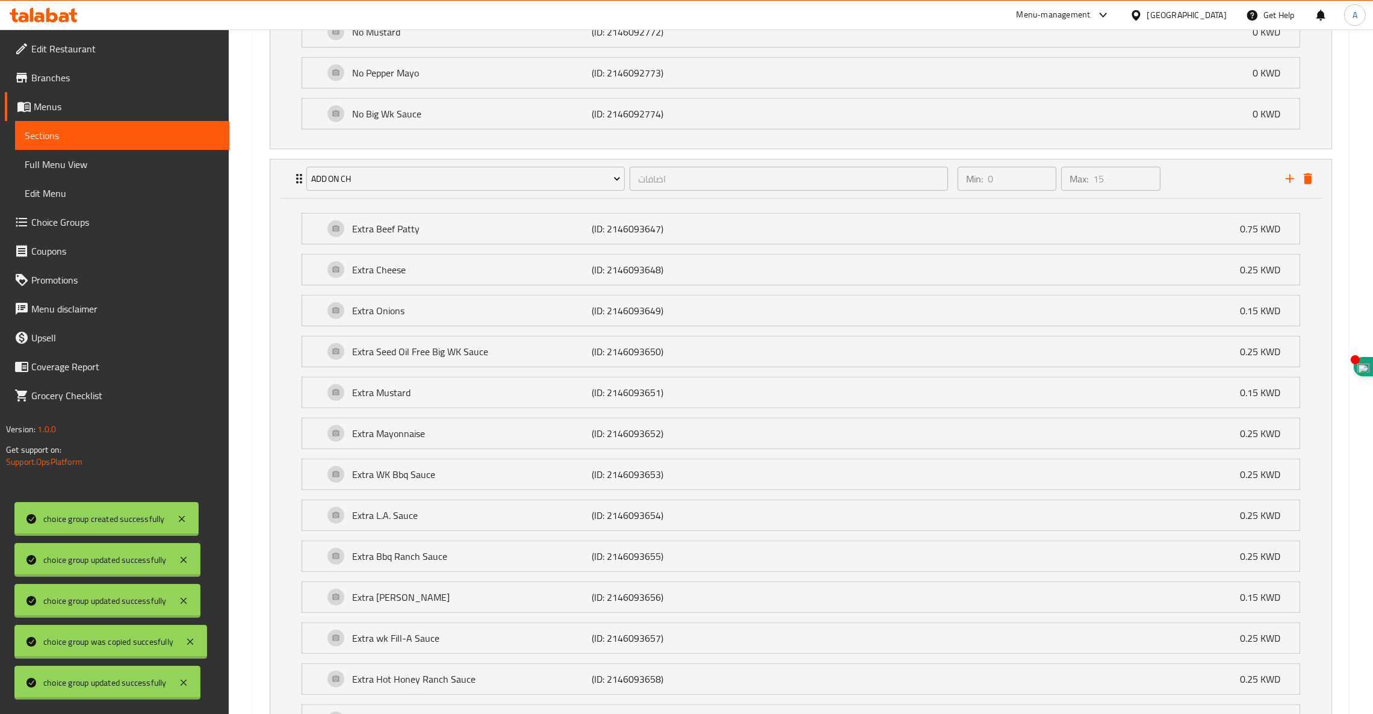
scroll to position [1054, 0]
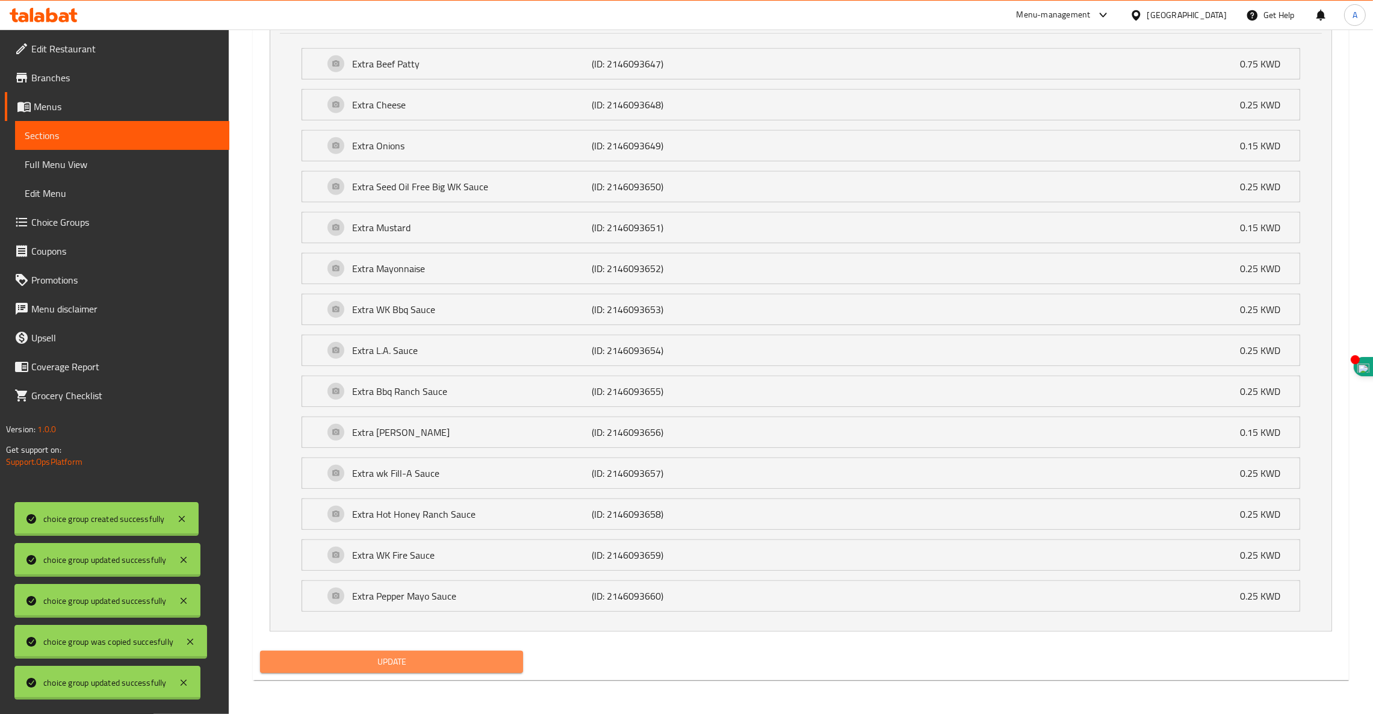
click at [421, 657] on span "Update" at bounding box center [392, 661] width 244 height 15
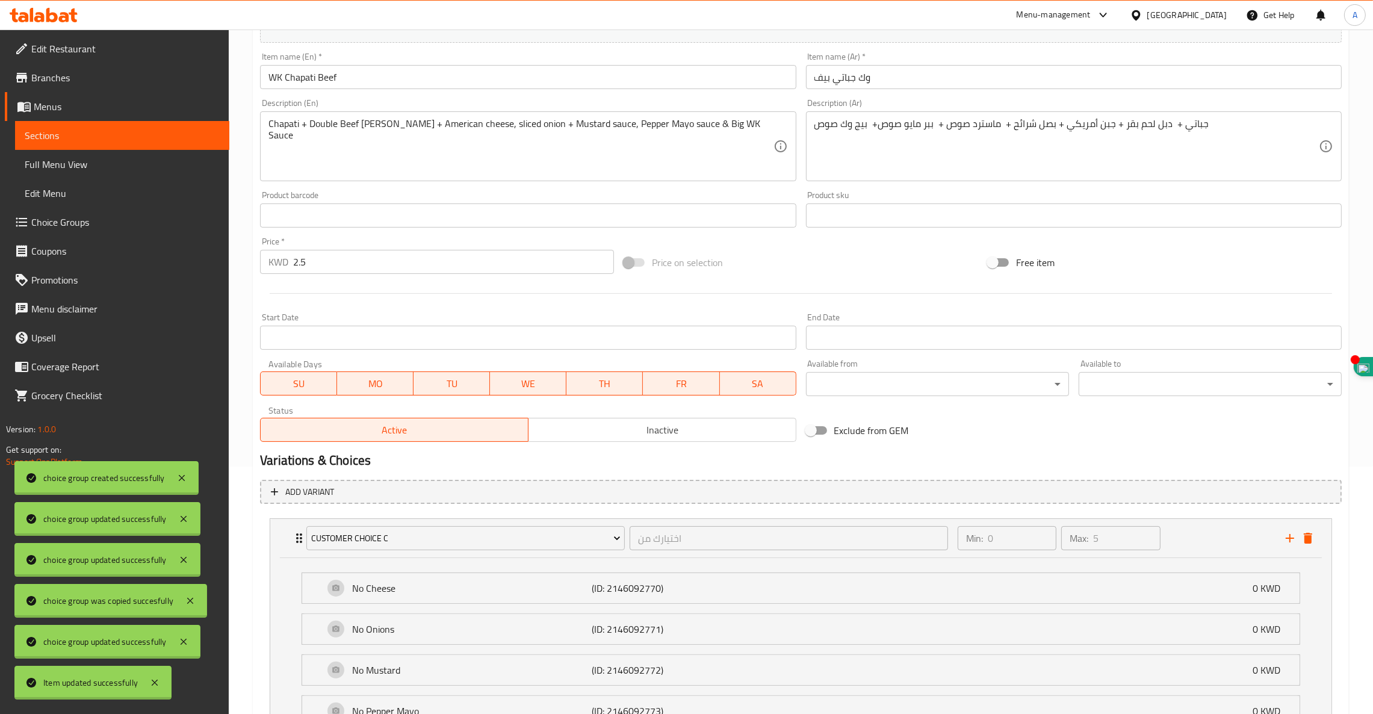
scroll to position [0, 0]
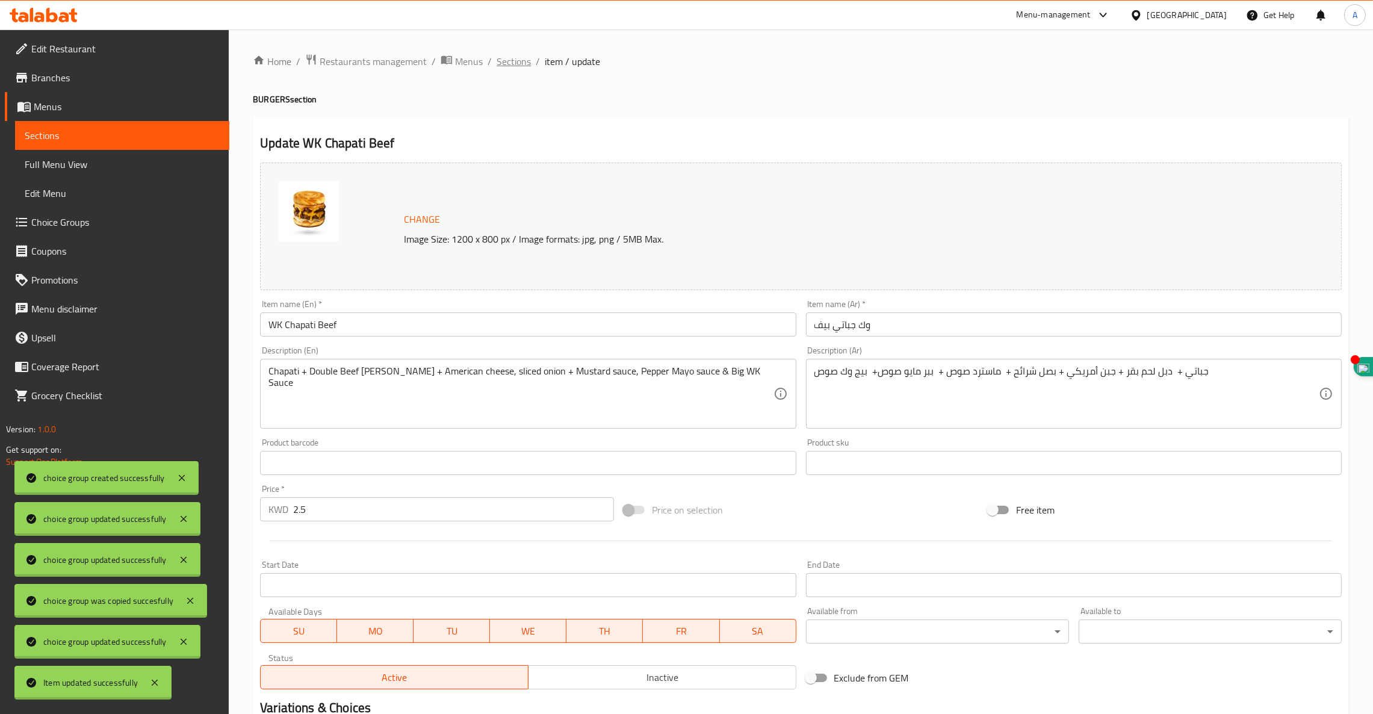
click at [519, 54] on span "Sections" at bounding box center [514, 61] width 34 height 14
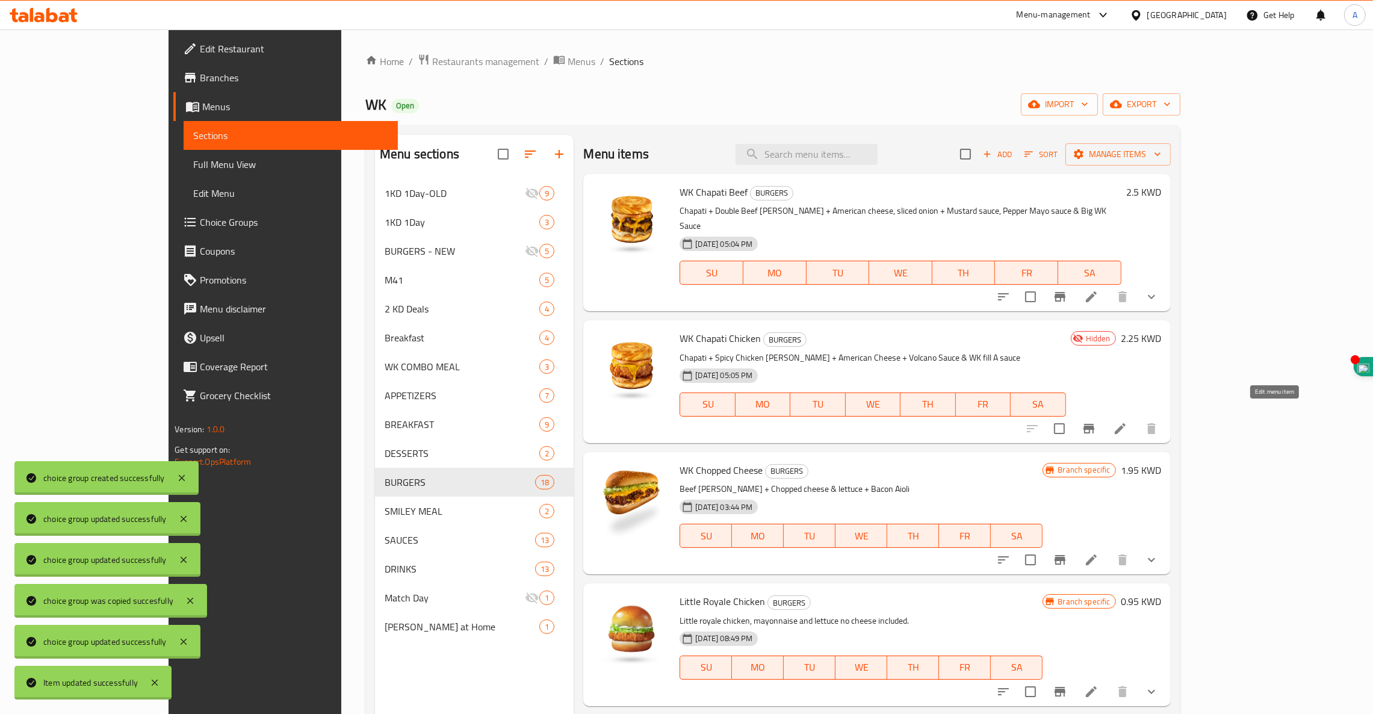
click at [1127, 421] on icon at bounding box center [1120, 428] width 14 height 14
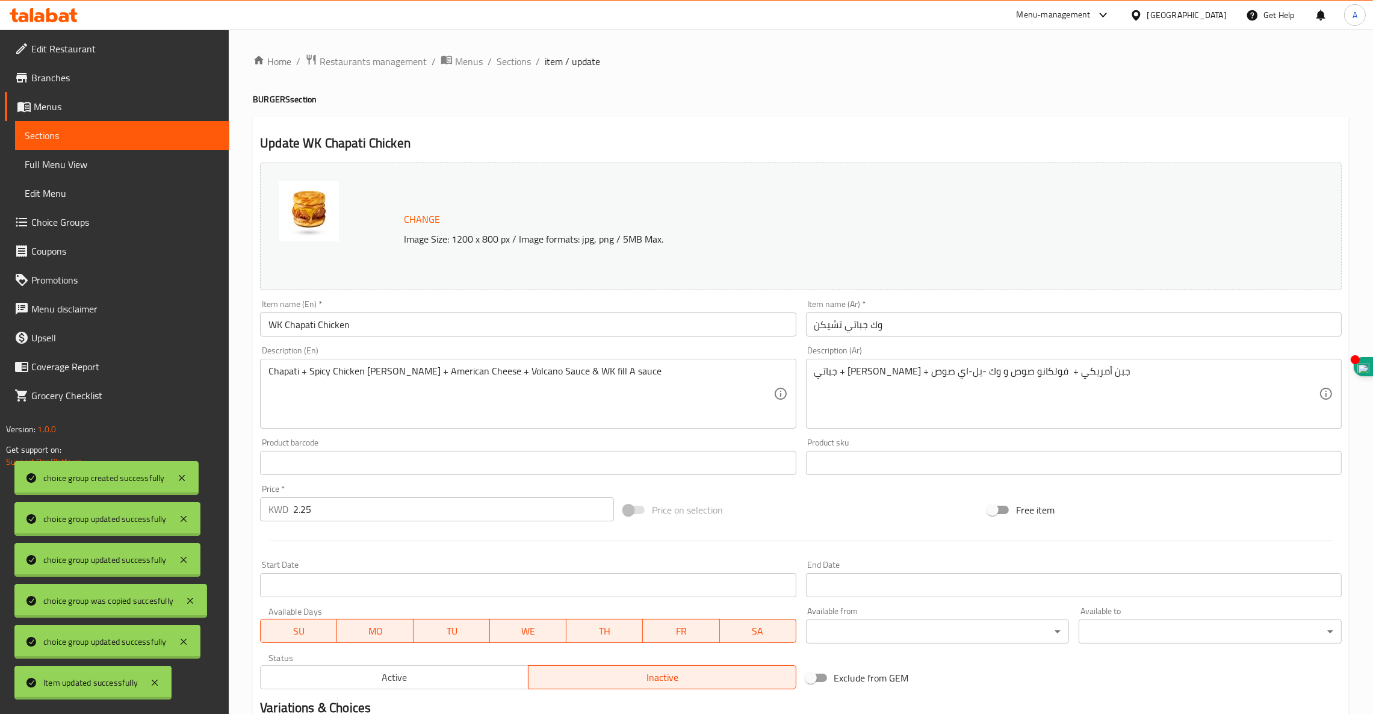
scroll to position [152, 0]
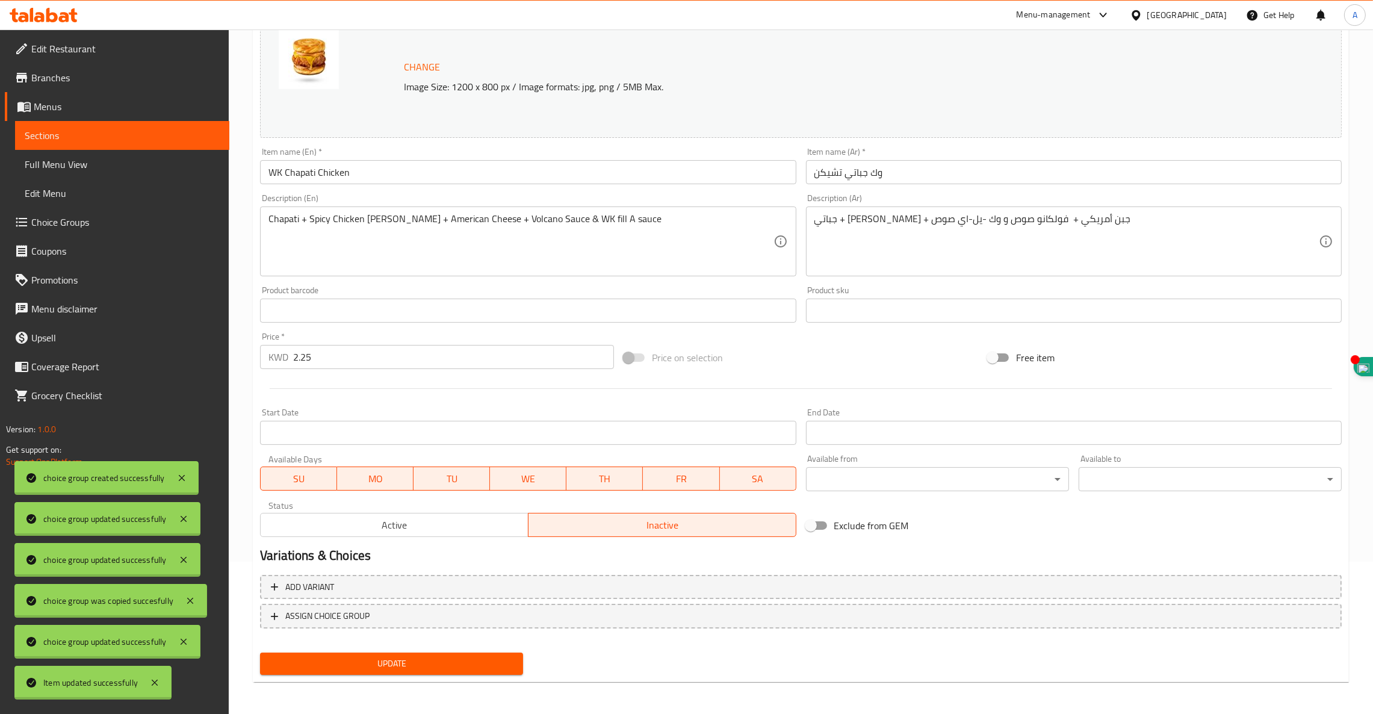
click at [409, 525] on span "Active" at bounding box center [394, 524] width 258 height 17
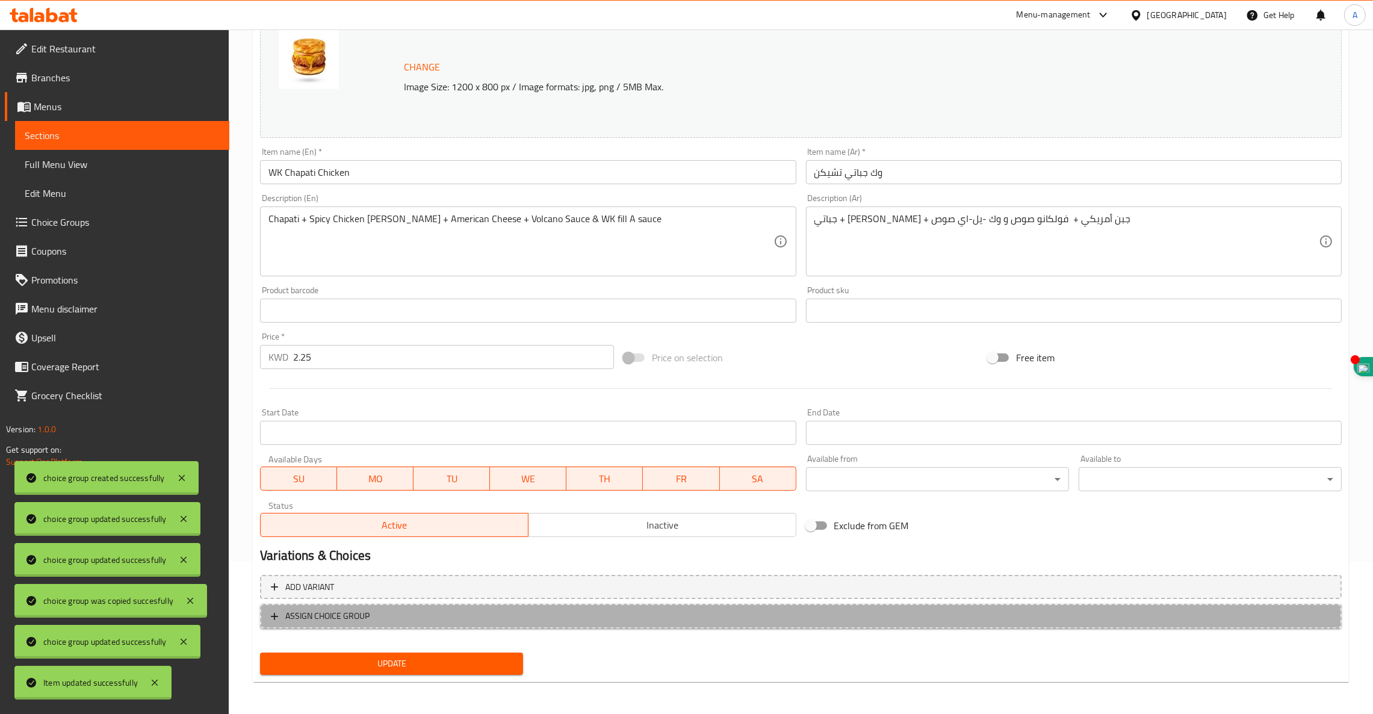
click at [326, 610] on span "ASSIGN CHOICE GROUP" at bounding box center [327, 616] width 84 height 15
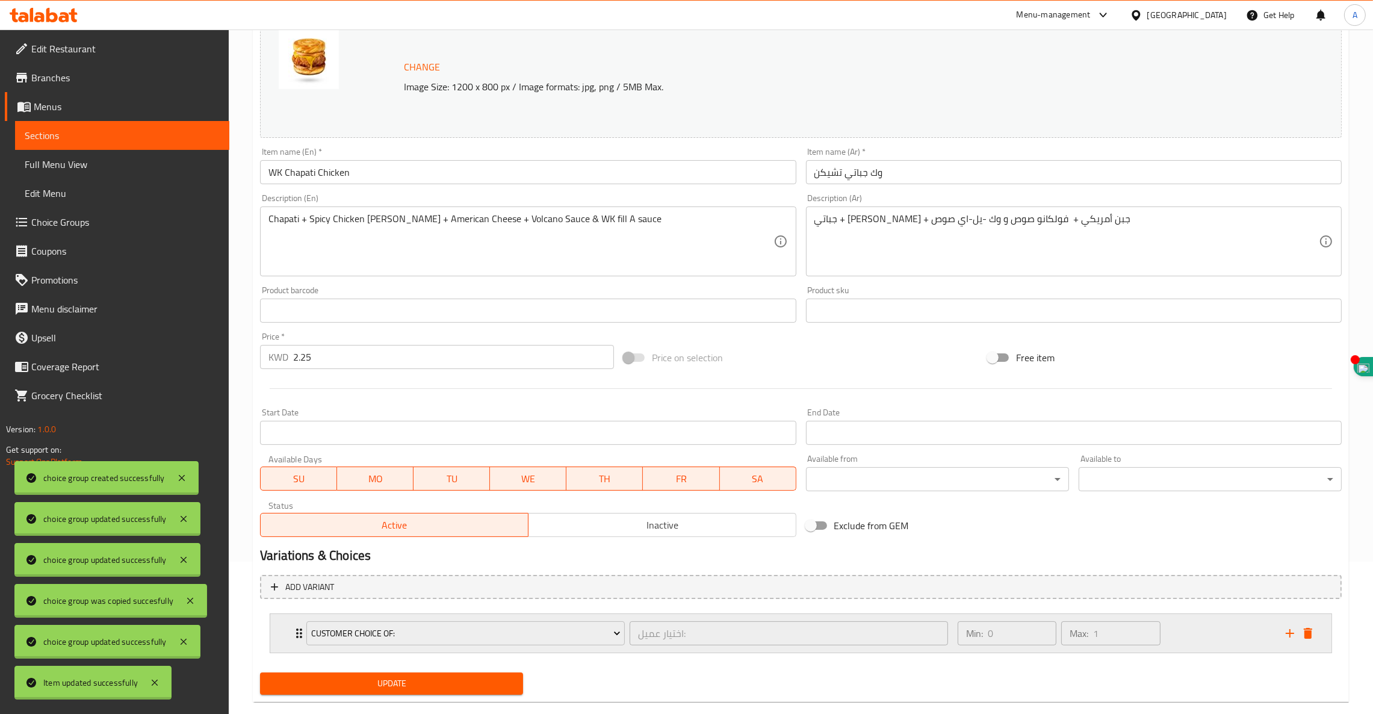
click at [297, 632] on icon "Expand" at bounding box center [299, 633] width 6 height 10
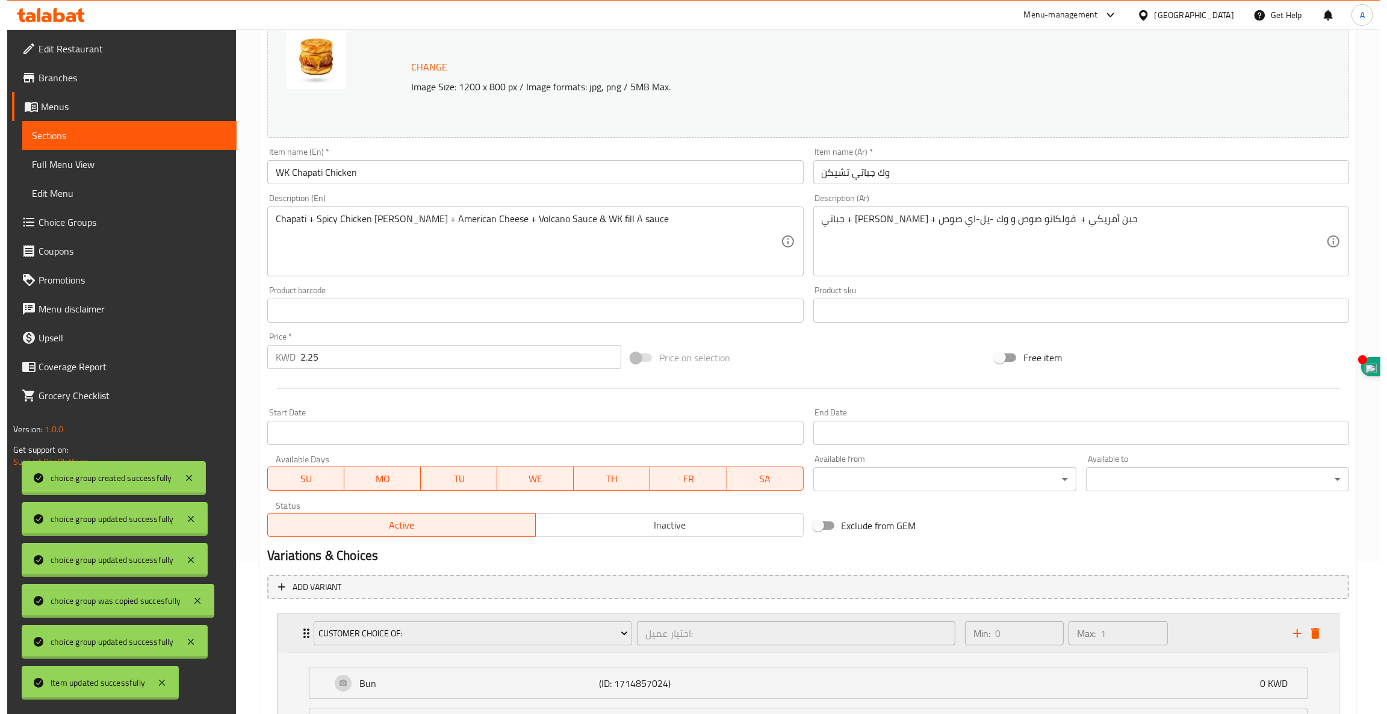
scroll to position [322, 0]
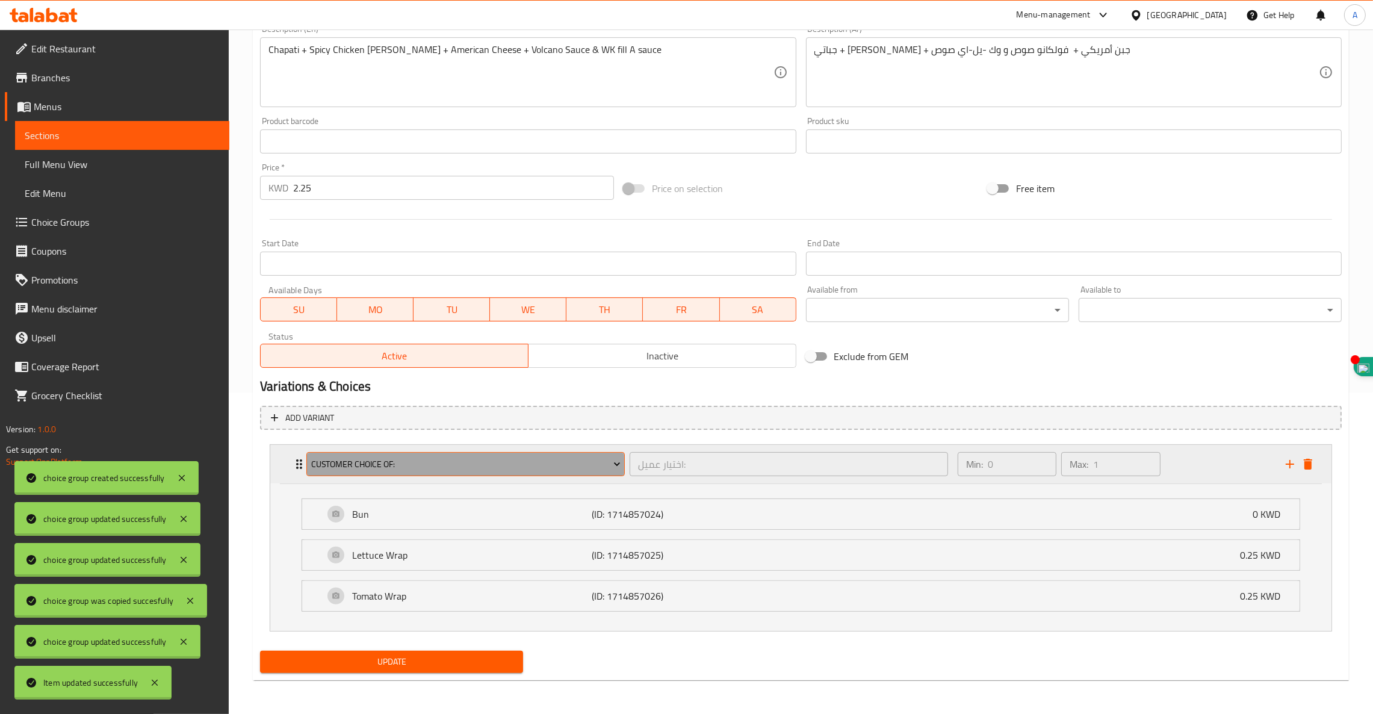
click at [459, 459] on span "Customer Choice Of:" at bounding box center [465, 464] width 309 height 15
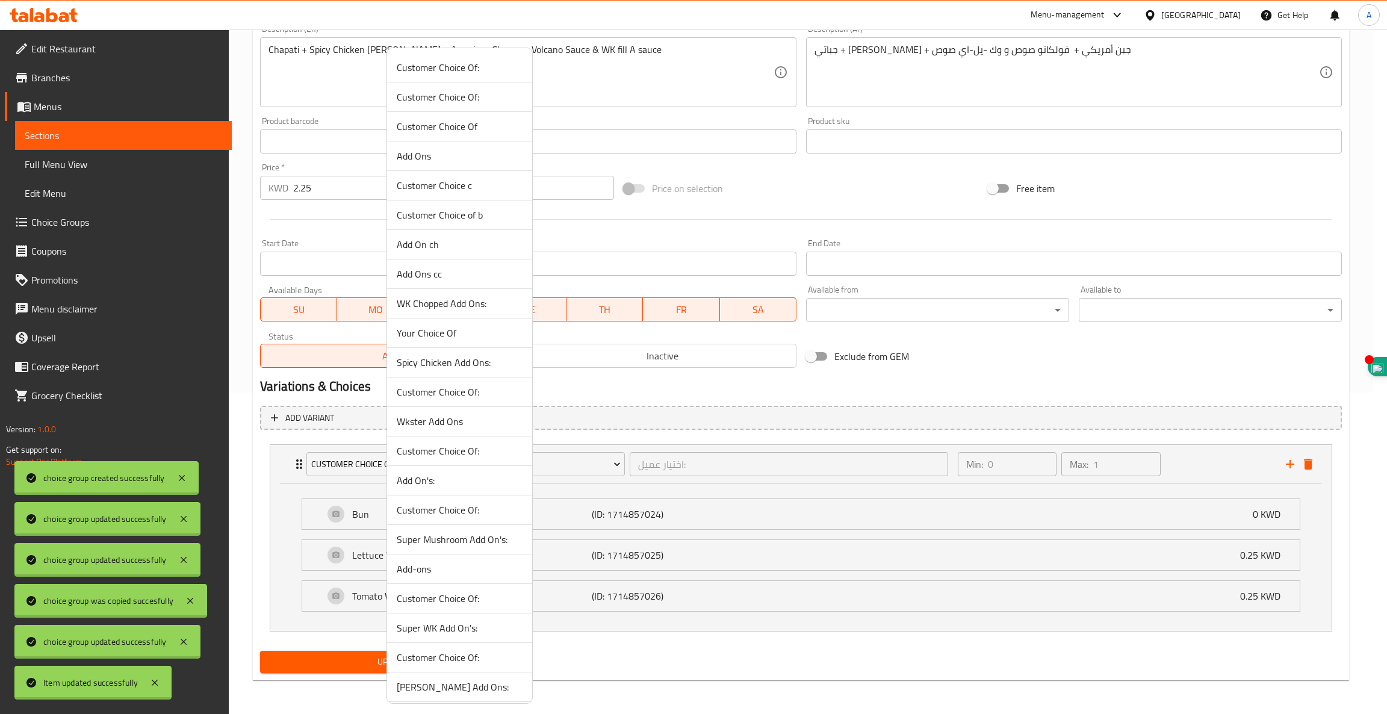
click at [423, 209] on span "Customer Choice of b" at bounding box center [460, 215] width 126 height 14
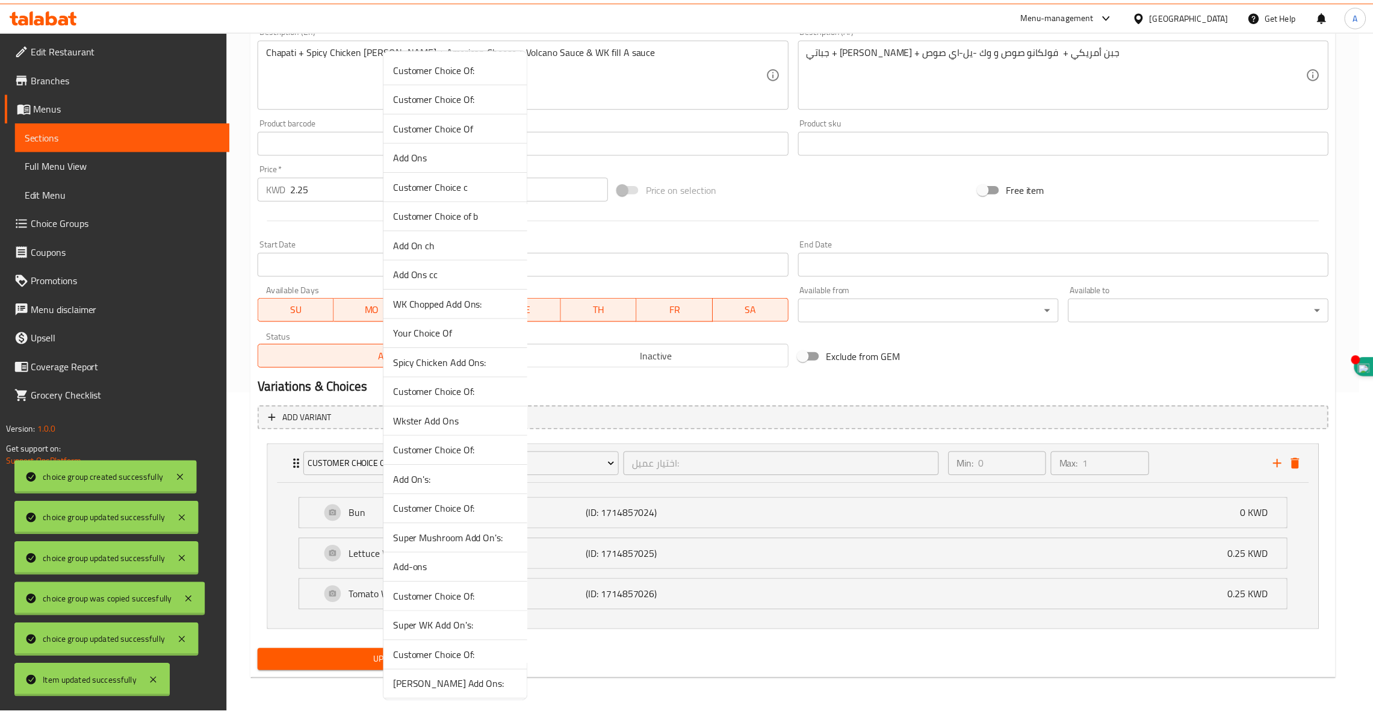
scroll to position [174, 0]
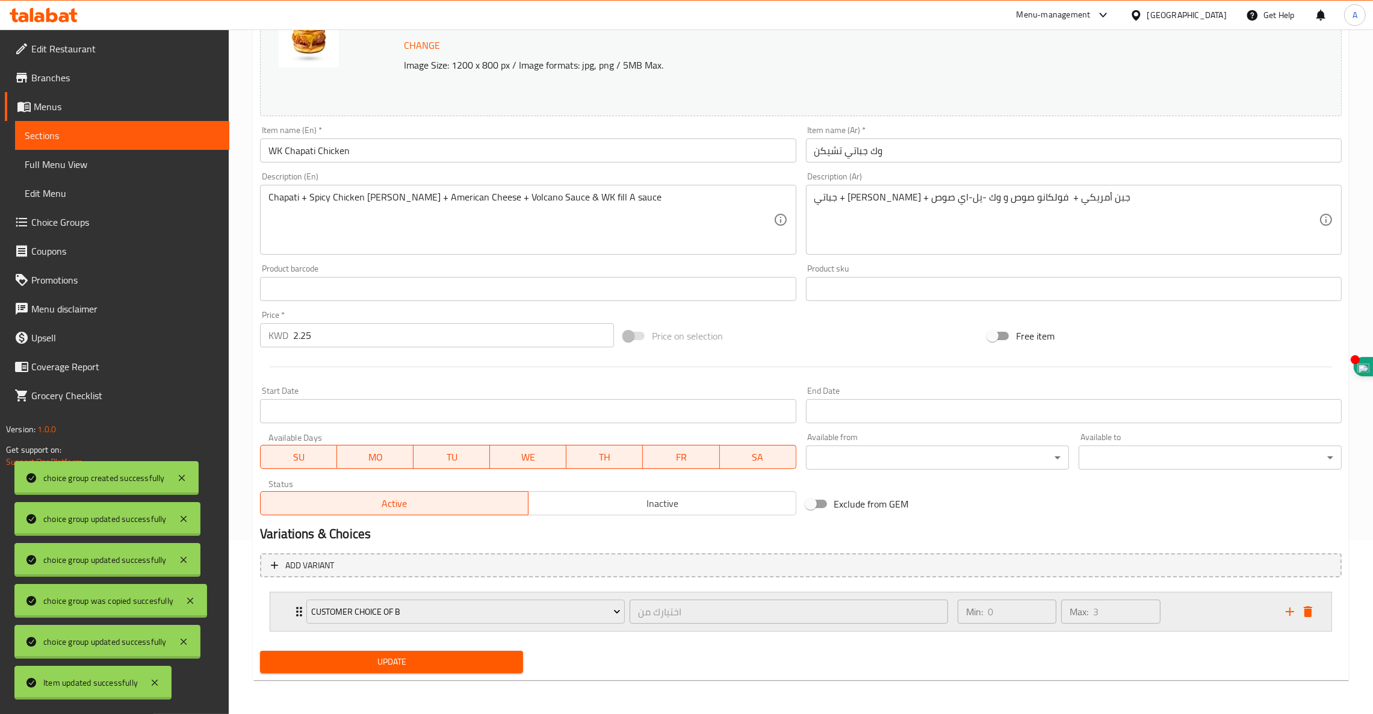
click at [298, 609] on icon "Expand" at bounding box center [299, 612] width 6 height 10
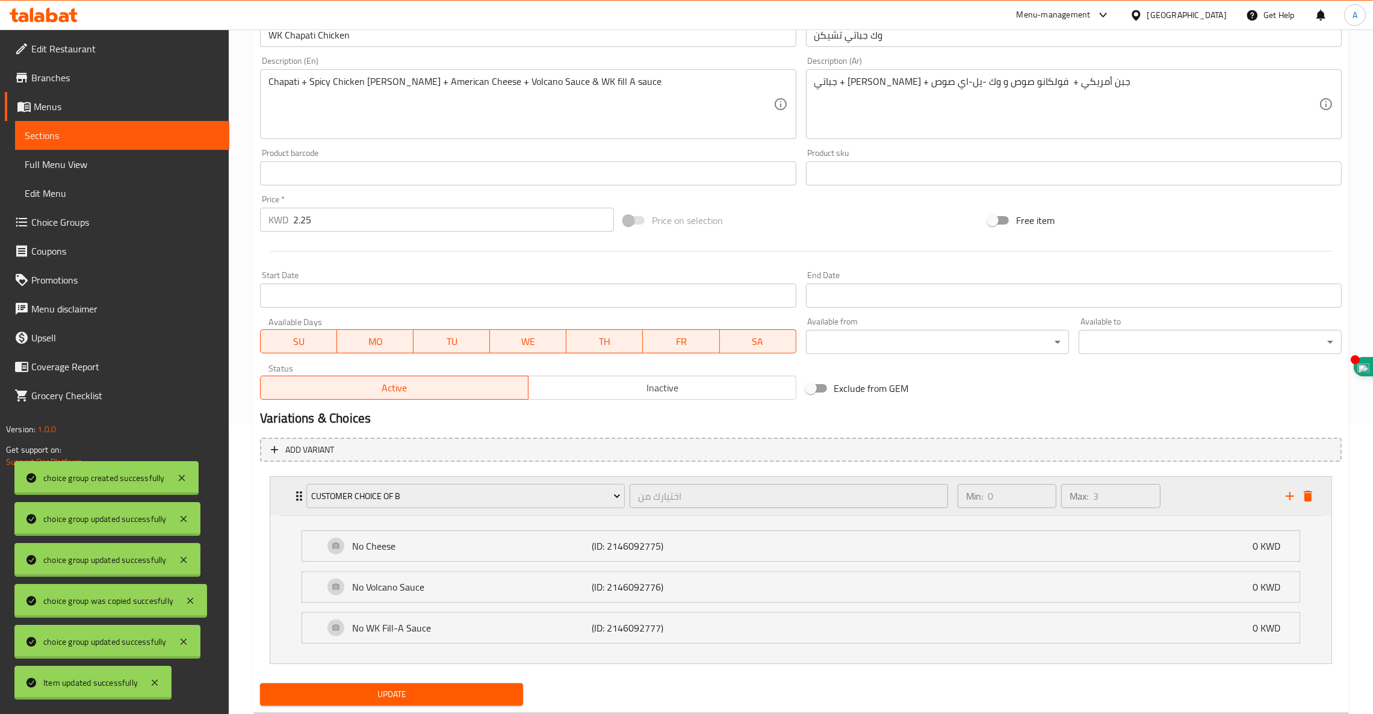
scroll to position [322, 0]
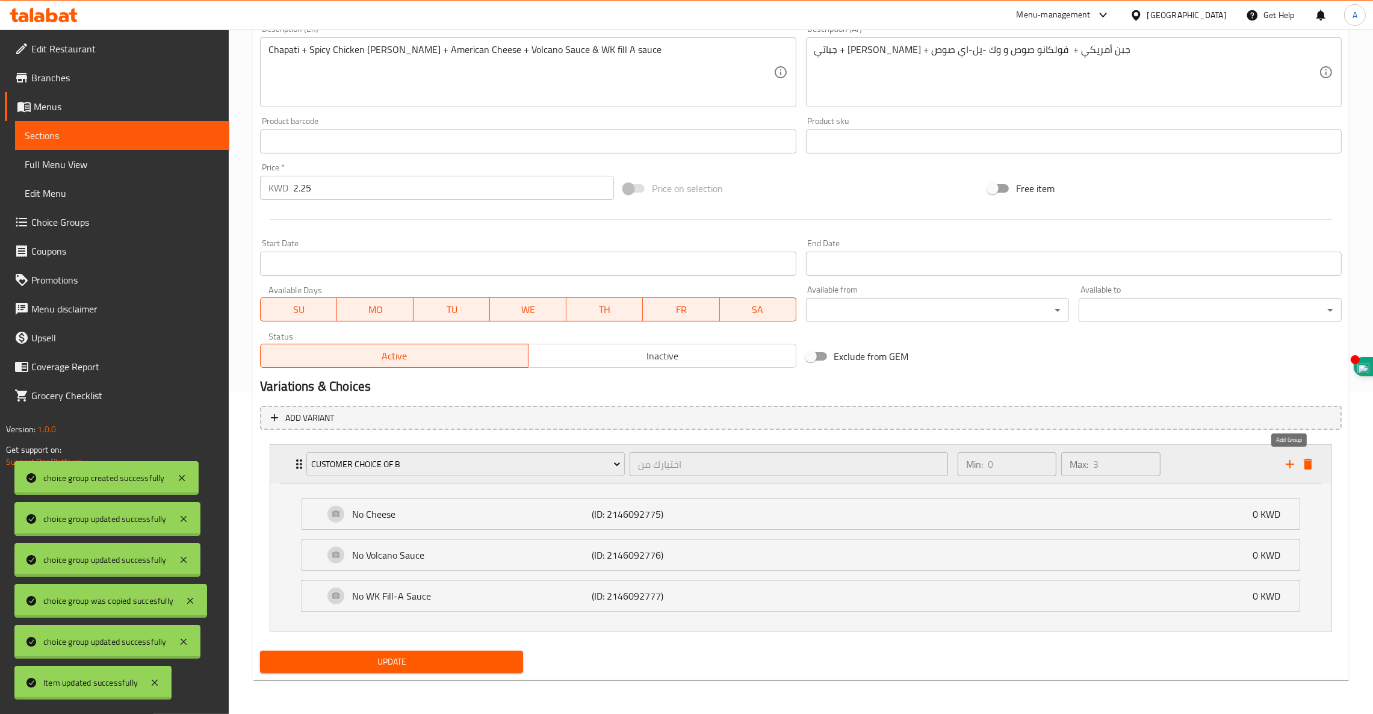
click at [1290, 465] on icon "add" at bounding box center [1290, 464] width 8 height 8
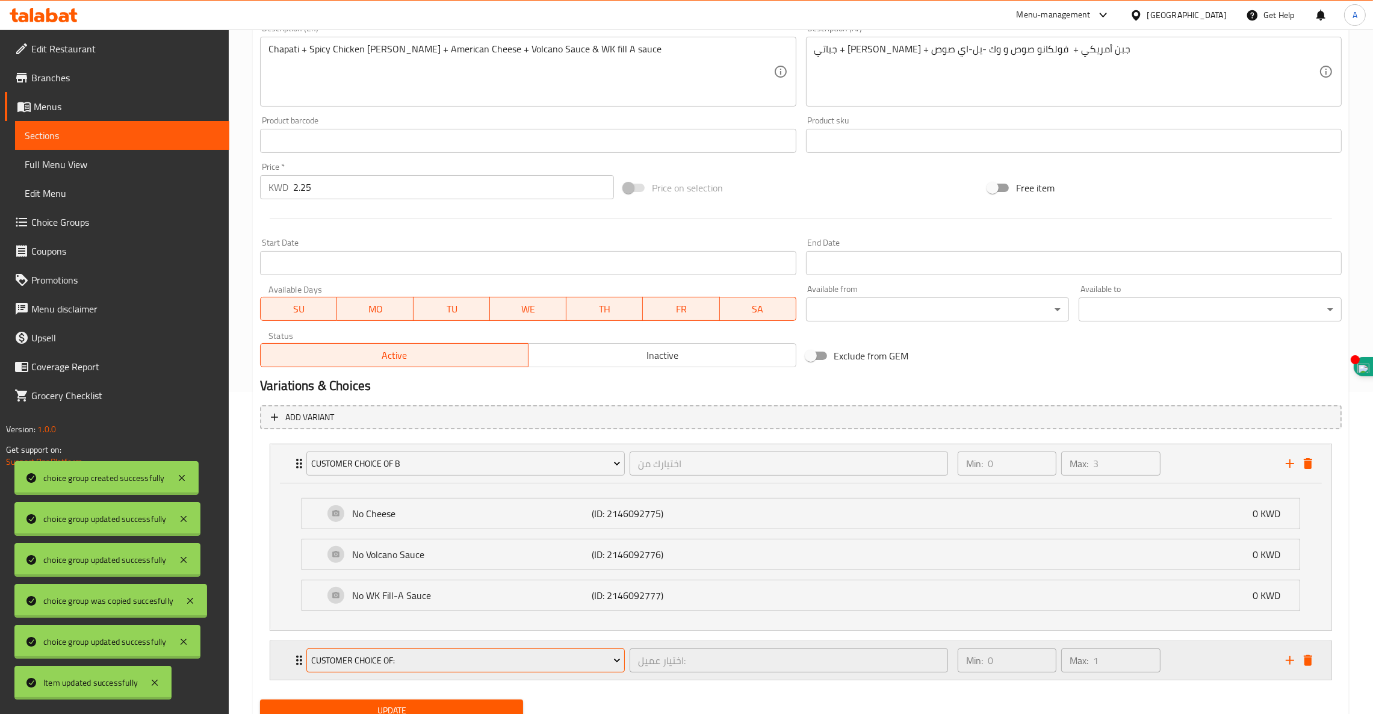
click at [370, 656] on span "Customer Choice Of:" at bounding box center [465, 660] width 309 height 15
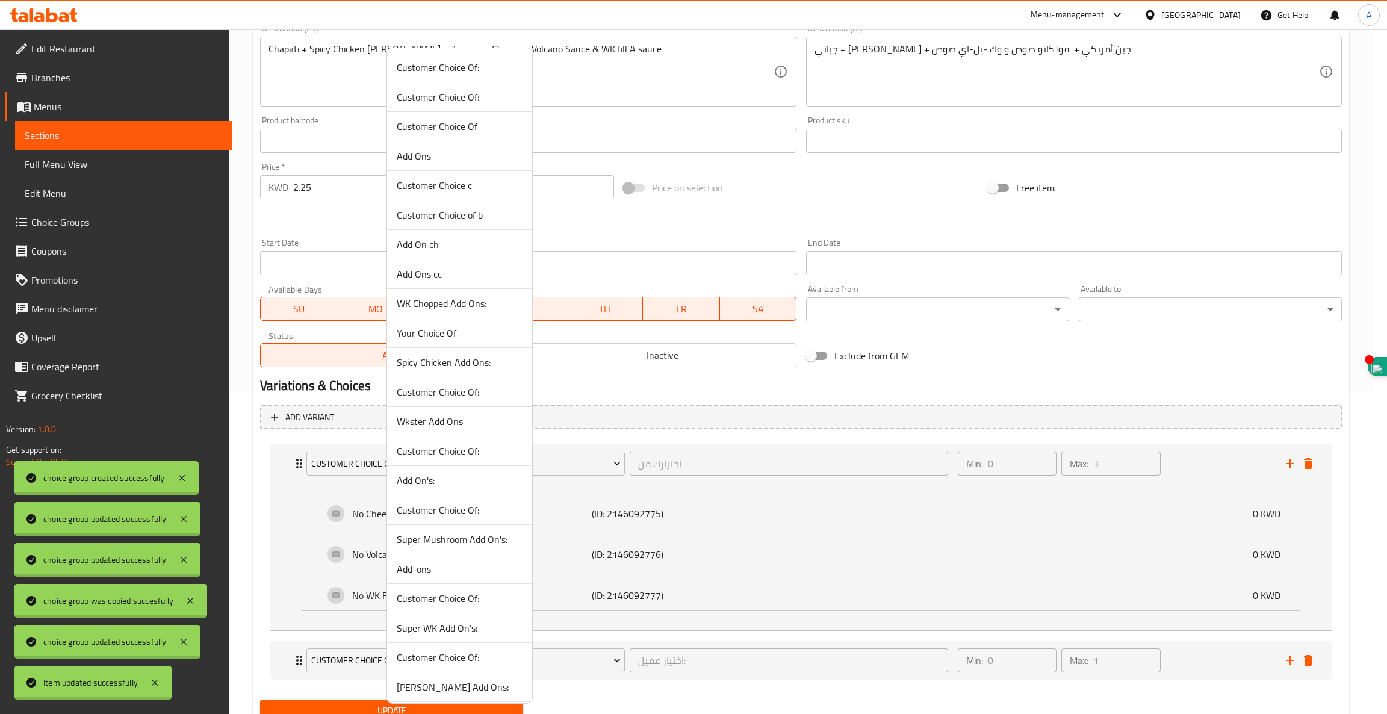
click at [438, 276] on span "Add Ons cc" at bounding box center [460, 274] width 126 height 14
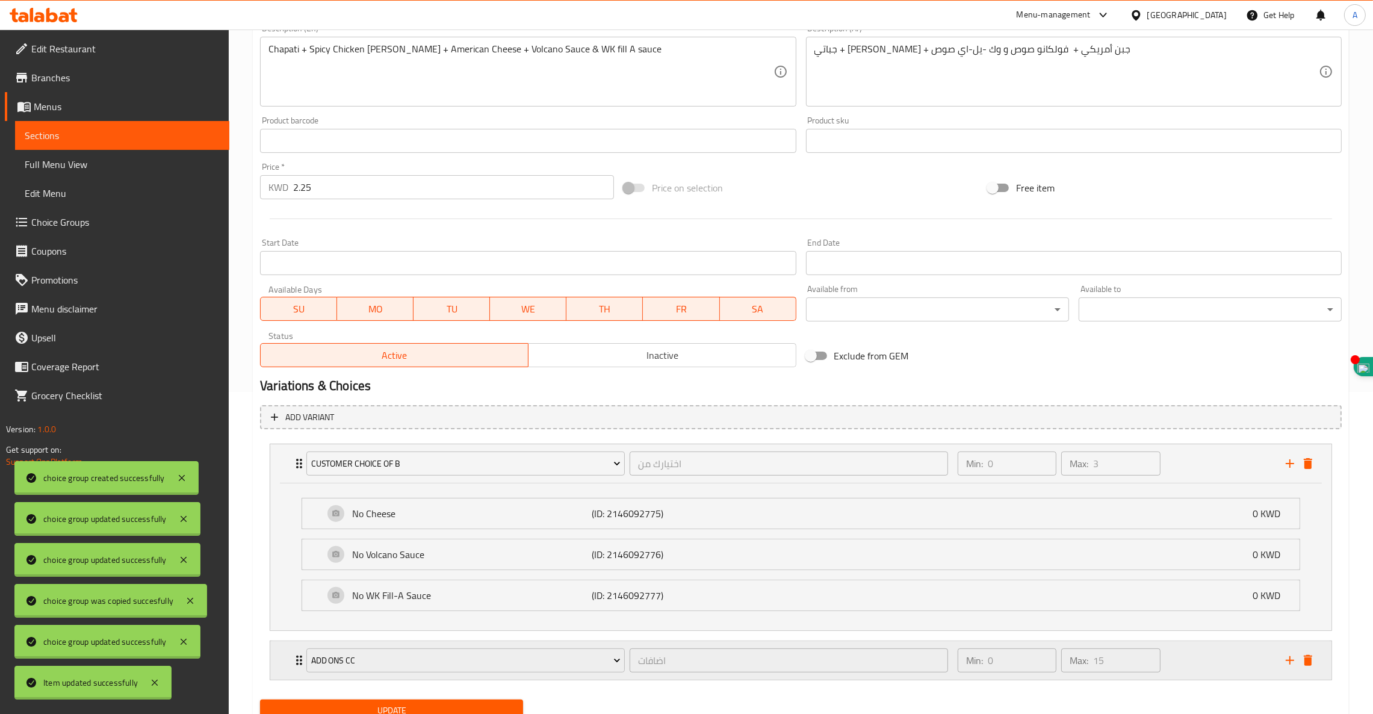
click at [298, 657] on icon "Expand" at bounding box center [299, 660] width 6 height 10
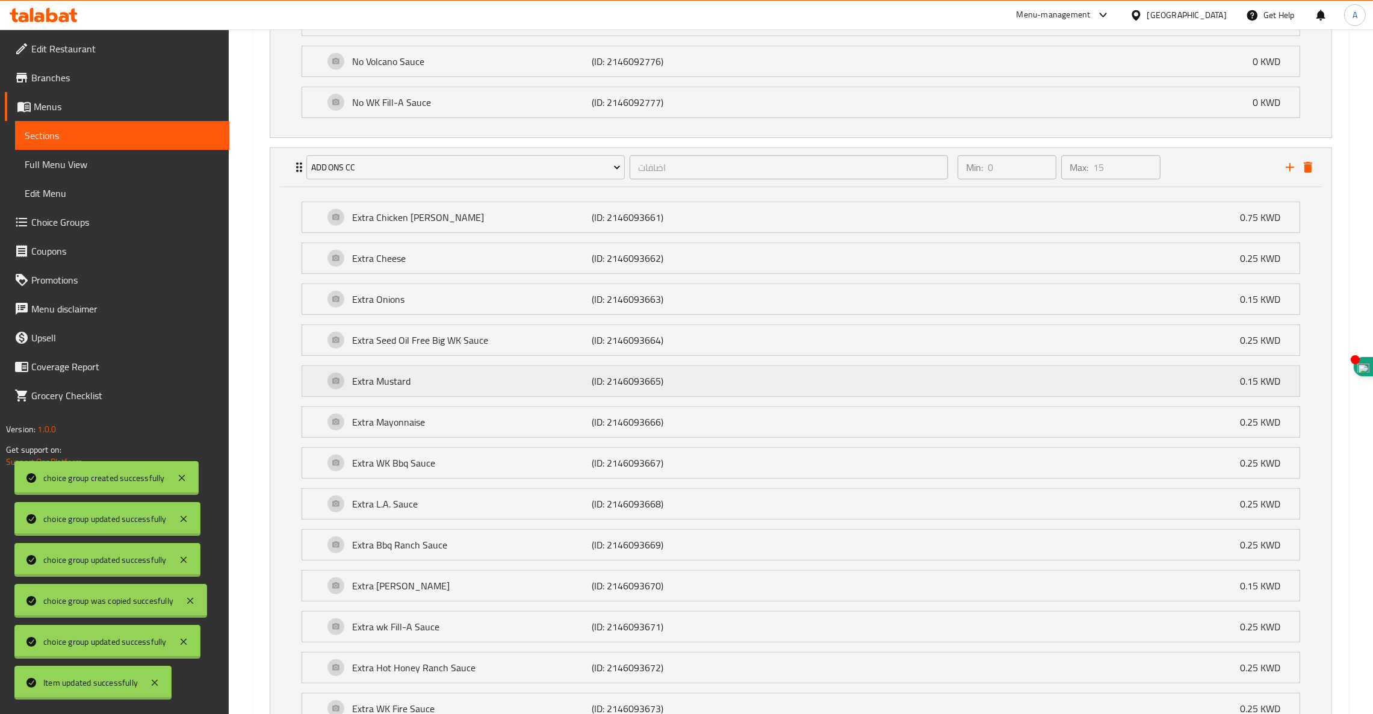
scroll to position [972, 0]
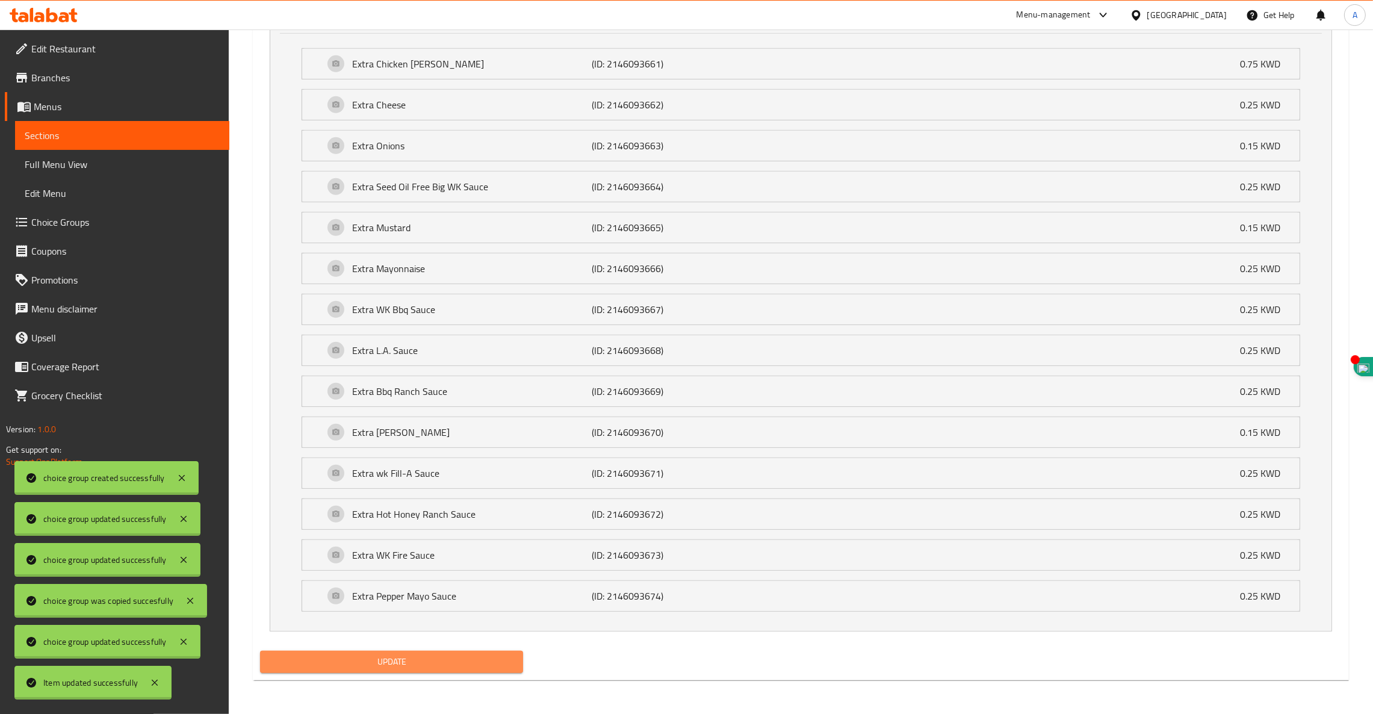
click at [371, 660] on span "Update" at bounding box center [392, 661] width 244 height 15
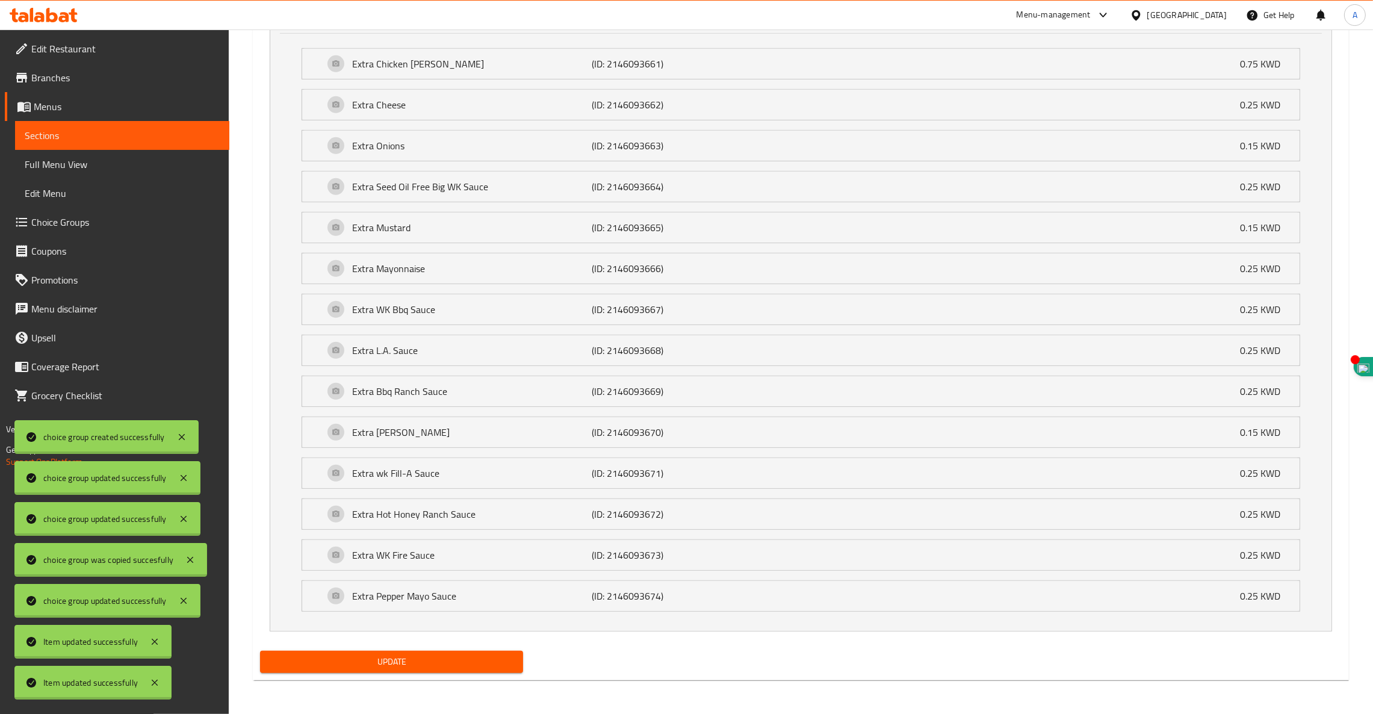
drag, startPoint x: 373, startPoint y: 660, endPoint x: 0, endPoint y: 156, distance: 626.1
click at [61, 222] on span "Choice Groups" at bounding box center [125, 222] width 188 height 14
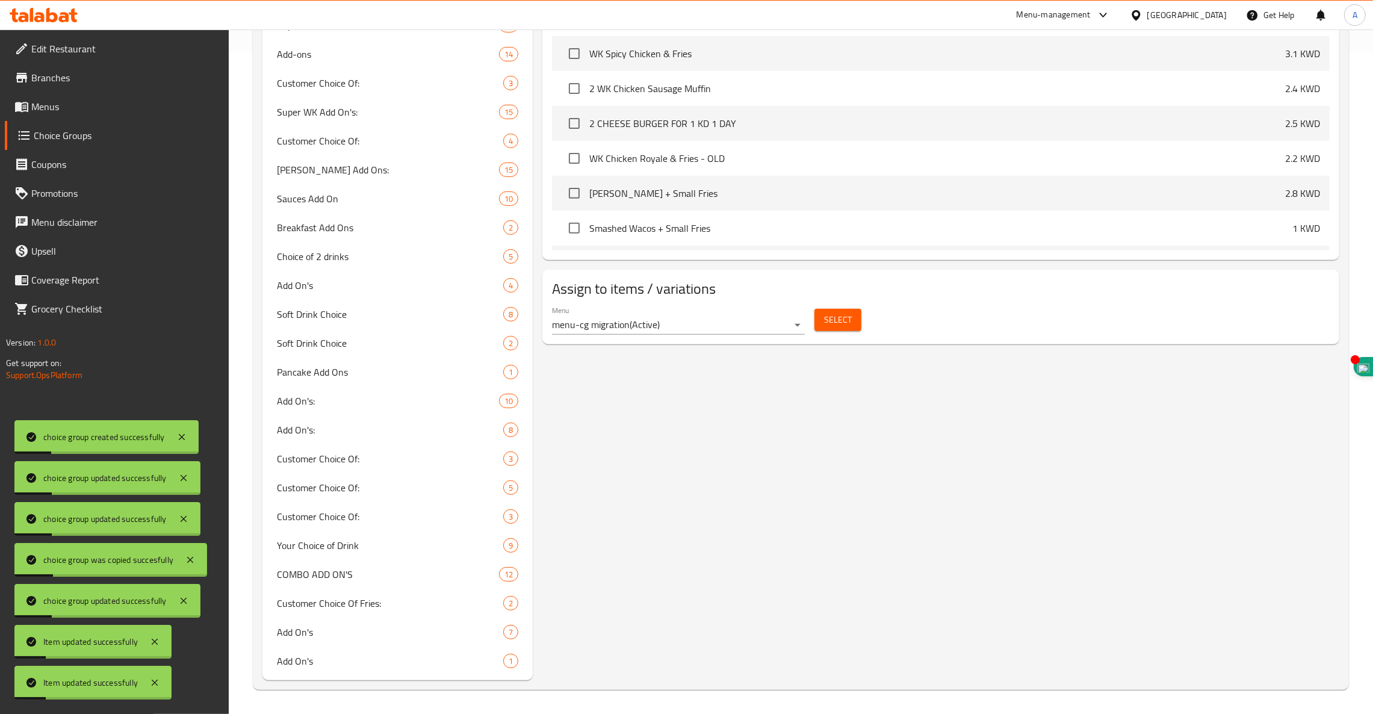
scroll to position [171, 0]
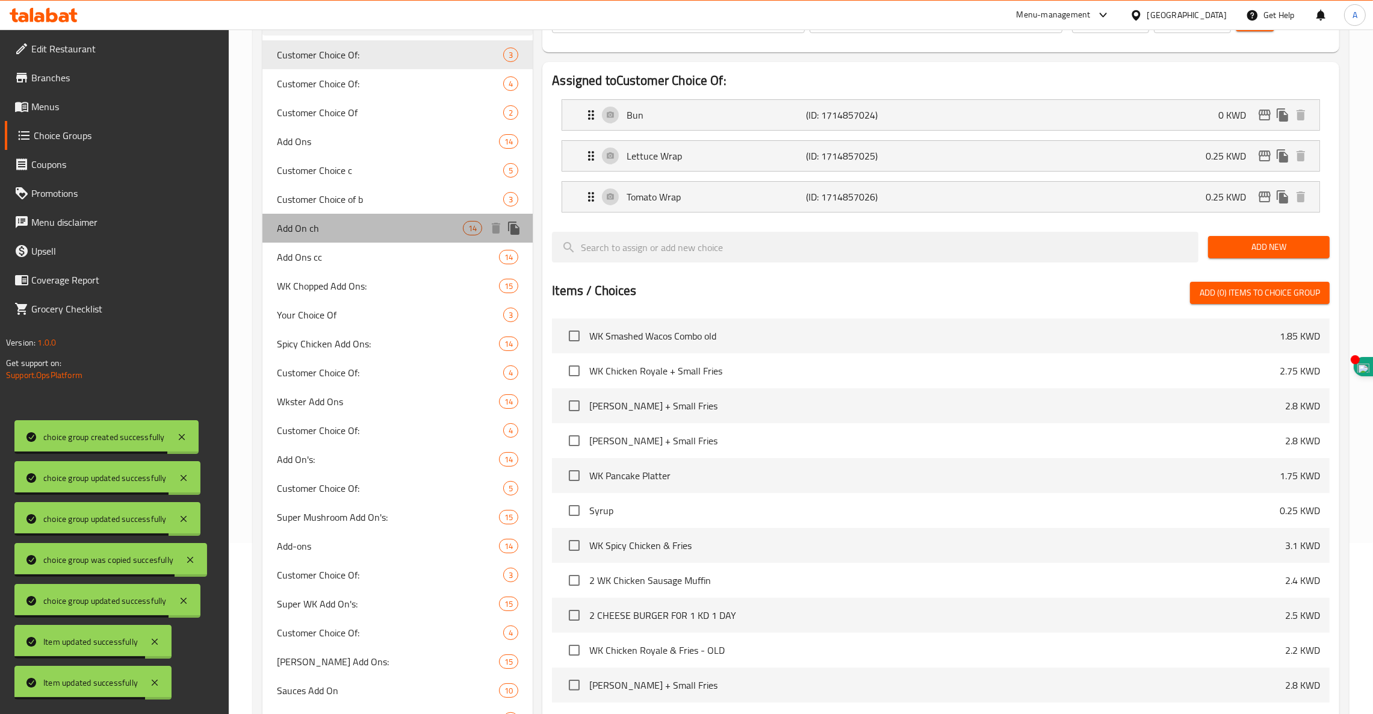
click at [320, 229] on span "Add On ch" at bounding box center [370, 228] width 186 height 14
type input "Add On ch"
type input "اضافات"
type input "15"
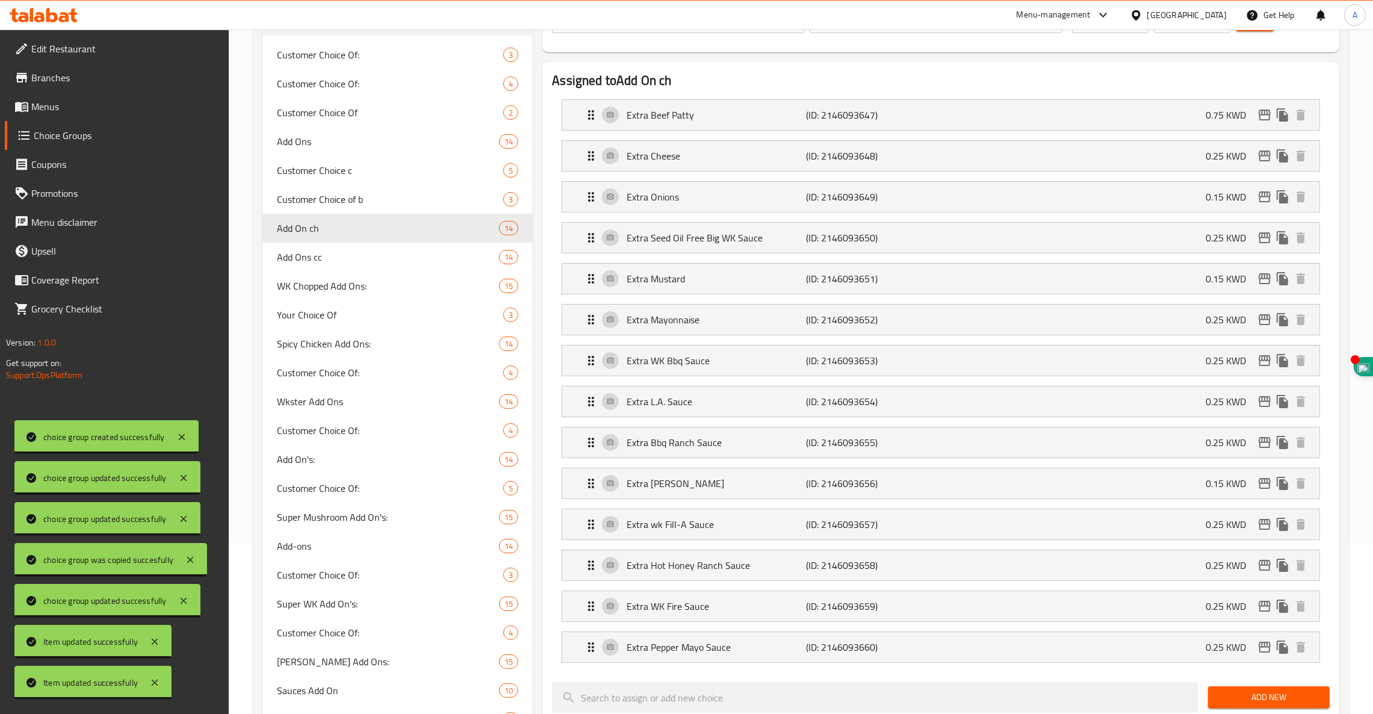
scroll to position [0, 0]
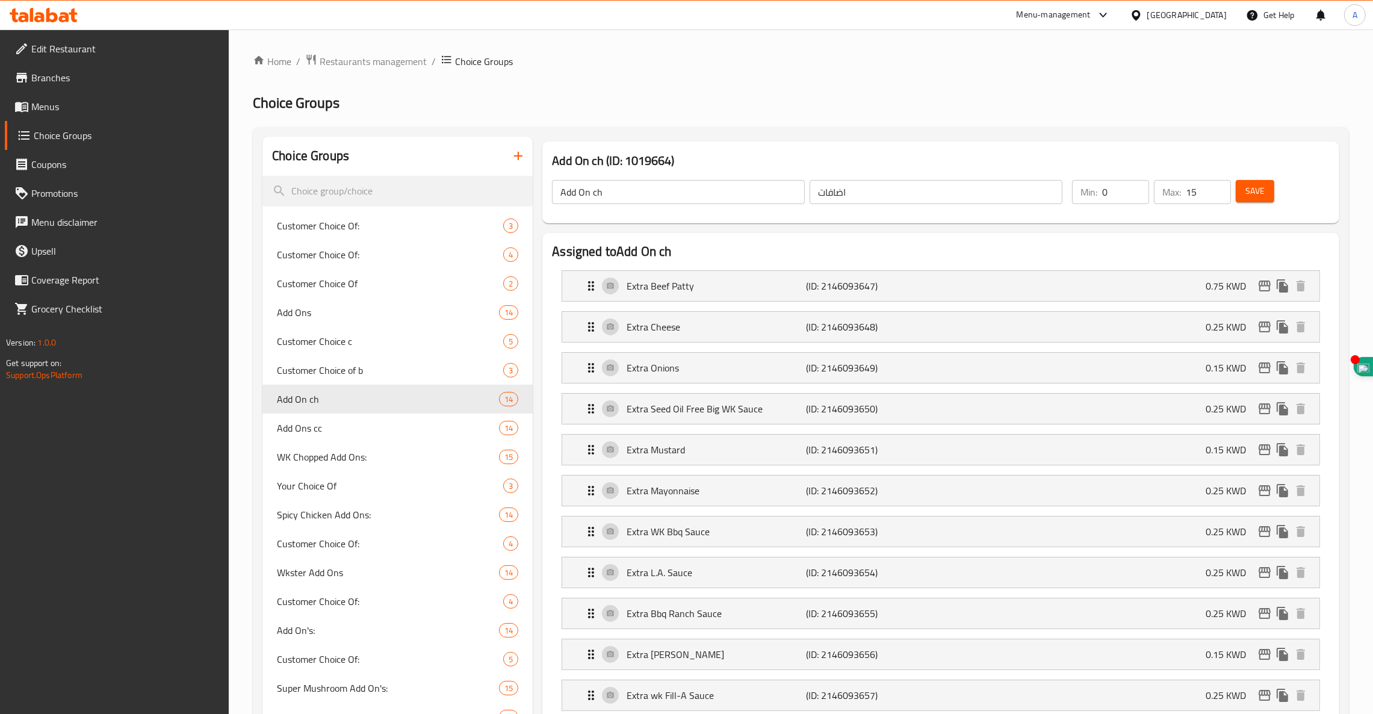
click at [590, 193] on input "Add On ch" at bounding box center [678, 192] width 253 height 24
click at [618, 194] on input "Add On's ch" at bounding box center [678, 192] width 253 height 24
click at [1255, 191] on span "Save" at bounding box center [1254, 191] width 19 height 15
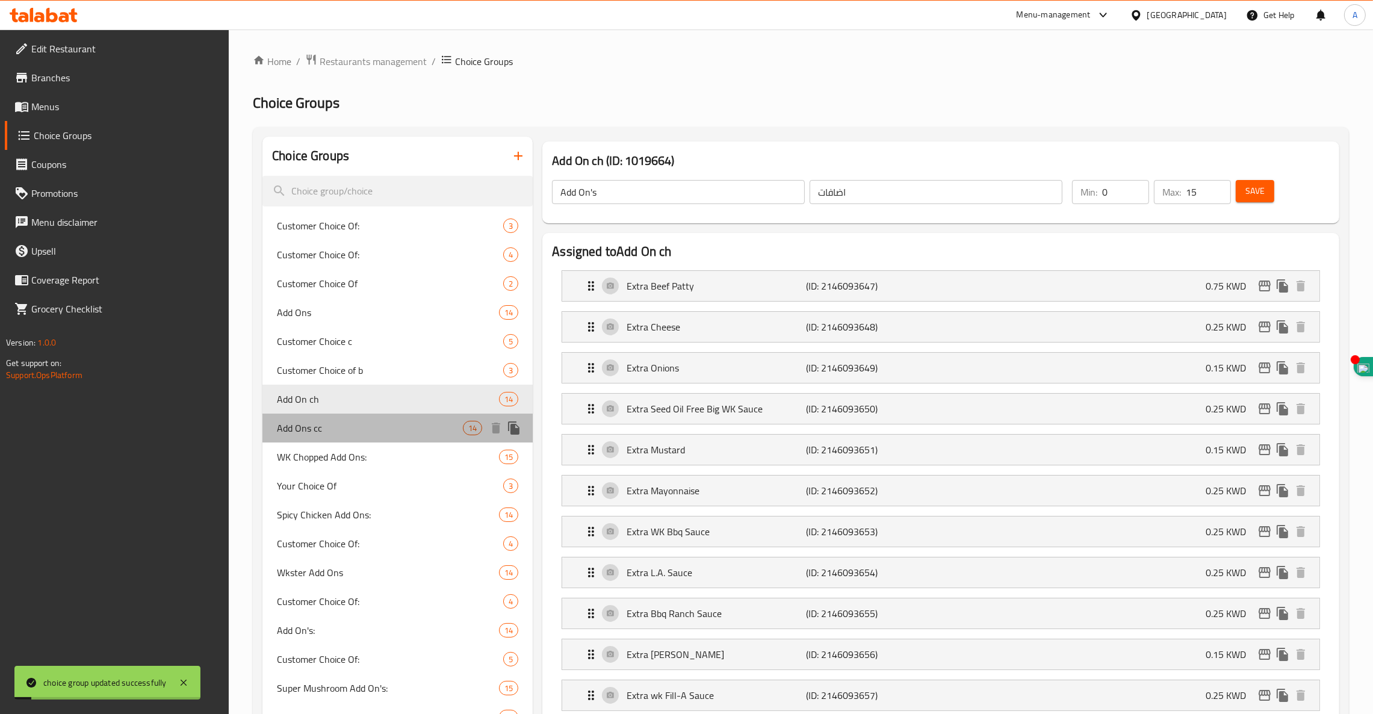
click at [323, 425] on span "Add Ons cc" at bounding box center [370, 428] width 186 height 14
type input "Add Ons cc"
type input "اضافات"
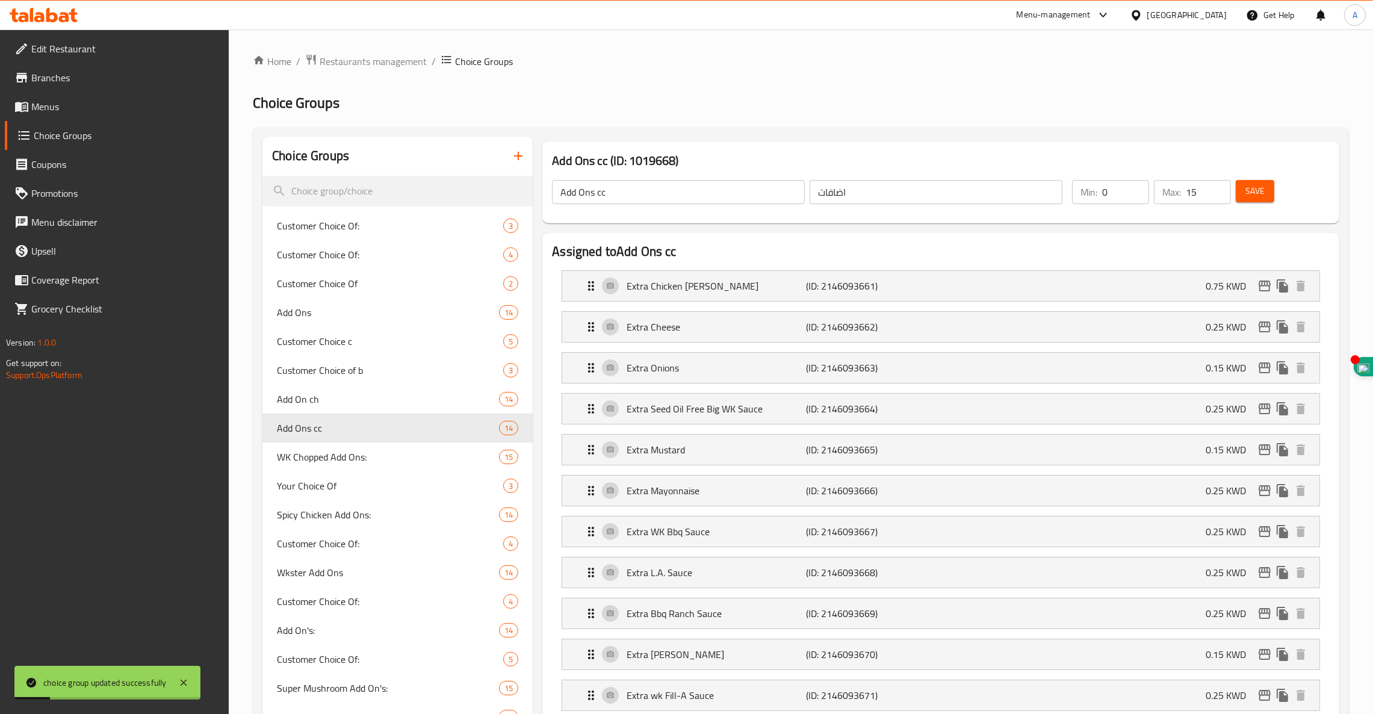
click at [633, 201] on input "Add Ons cc" at bounding box center [678, 192] width 253 height 24
click at [1250, 191] on span "Save" at bounding box center [1254, 191] width 19 height 15
click at [400, 344] on span "Customer Choice c" at bounding box center [372, 341] width 190 height 14
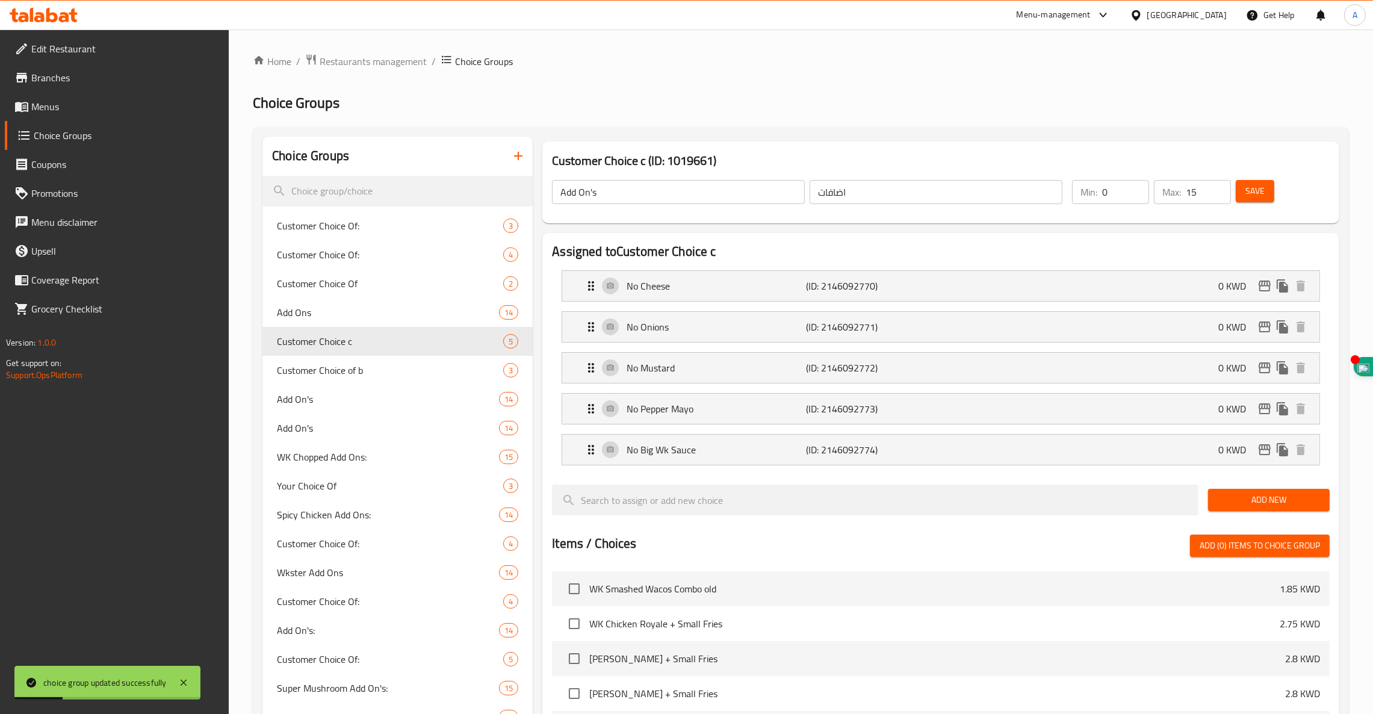
type input "Customer Choice c"
type input "اختيارك من"
type input "5"
click at [666, 190] on input "Customer Choice c" at bounding box center [678, 192] width 253 height 24
drag, startPoint x: 1256, startPoint y: 190, endPoint x: 925, endPoint y: 162, distance: 331.6
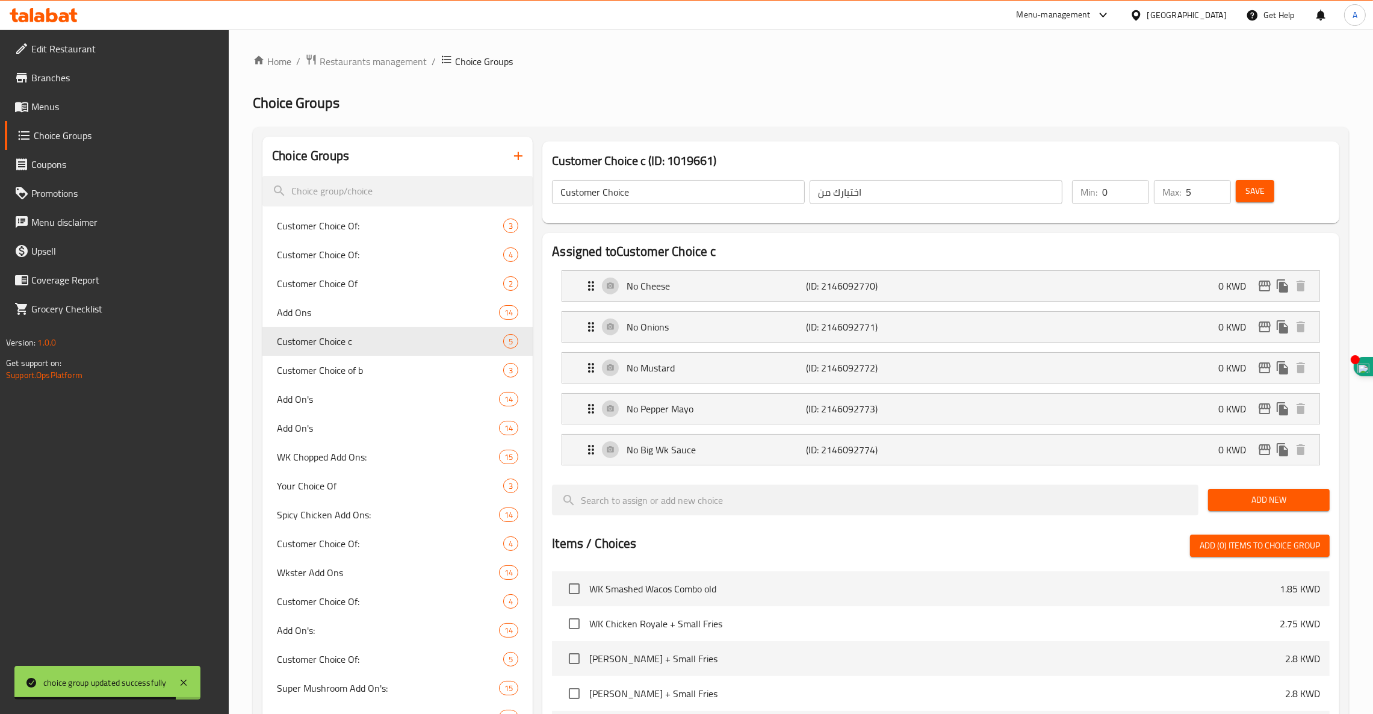
click at [925, 162] on div "Customer Choice c (ID: 1019661) Customer Choice ​ اختيارك من ​ Min: 0 ​ Max: 5 …" at bounding box center [940, 182] width 797 height 82
click at [681, 194] on input "Customer Choice" at bounding box center [678, 192] width 253 height 24
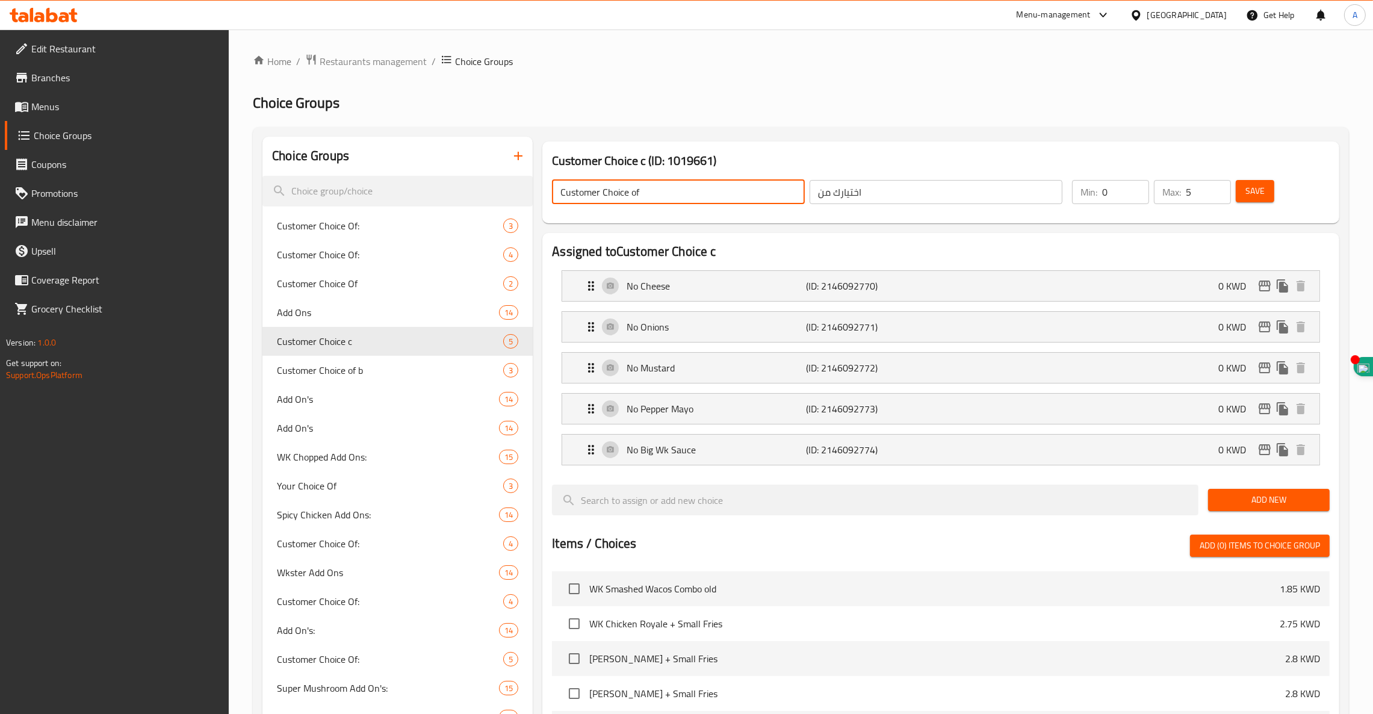
click at [1257, 191] on span "Save" at bounding box center [1254, 191] width 19 height 15
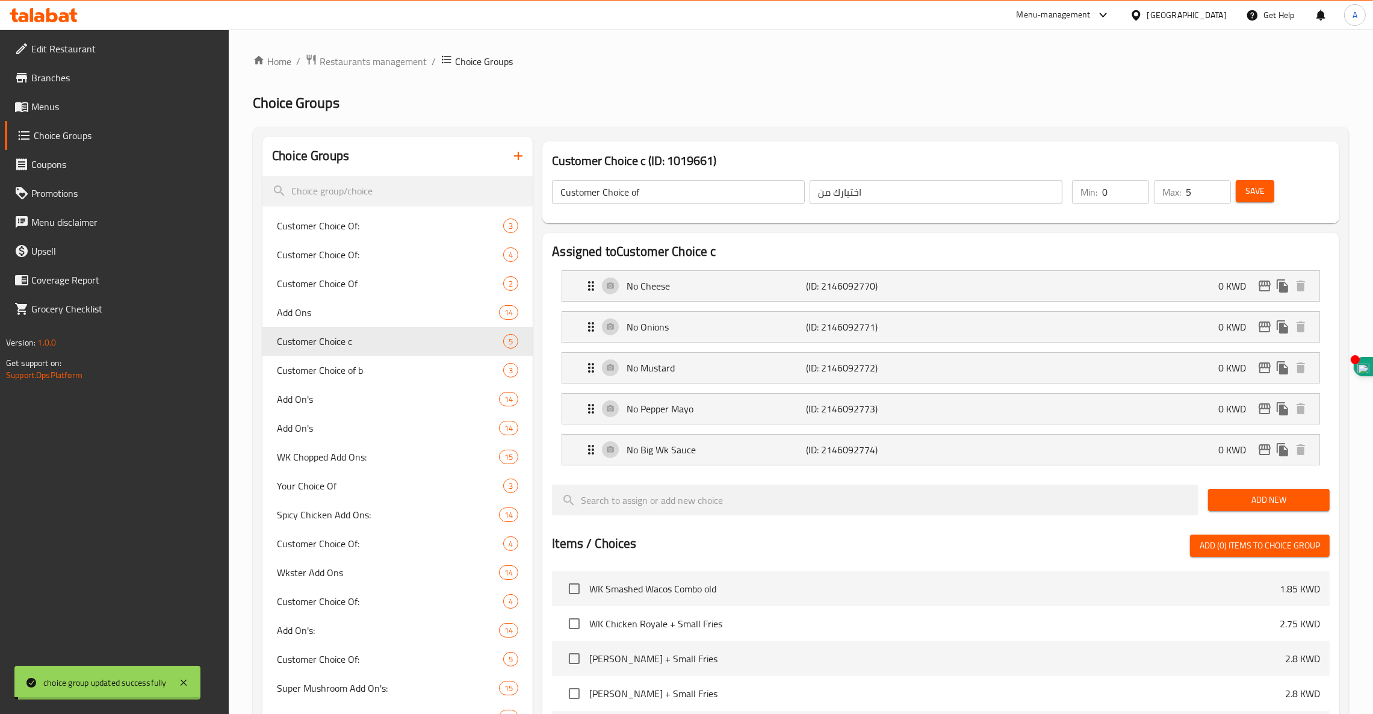
click at [355, 370] on span "Customer Choice of b" at bounding box center [390, 370] width 226 height 14
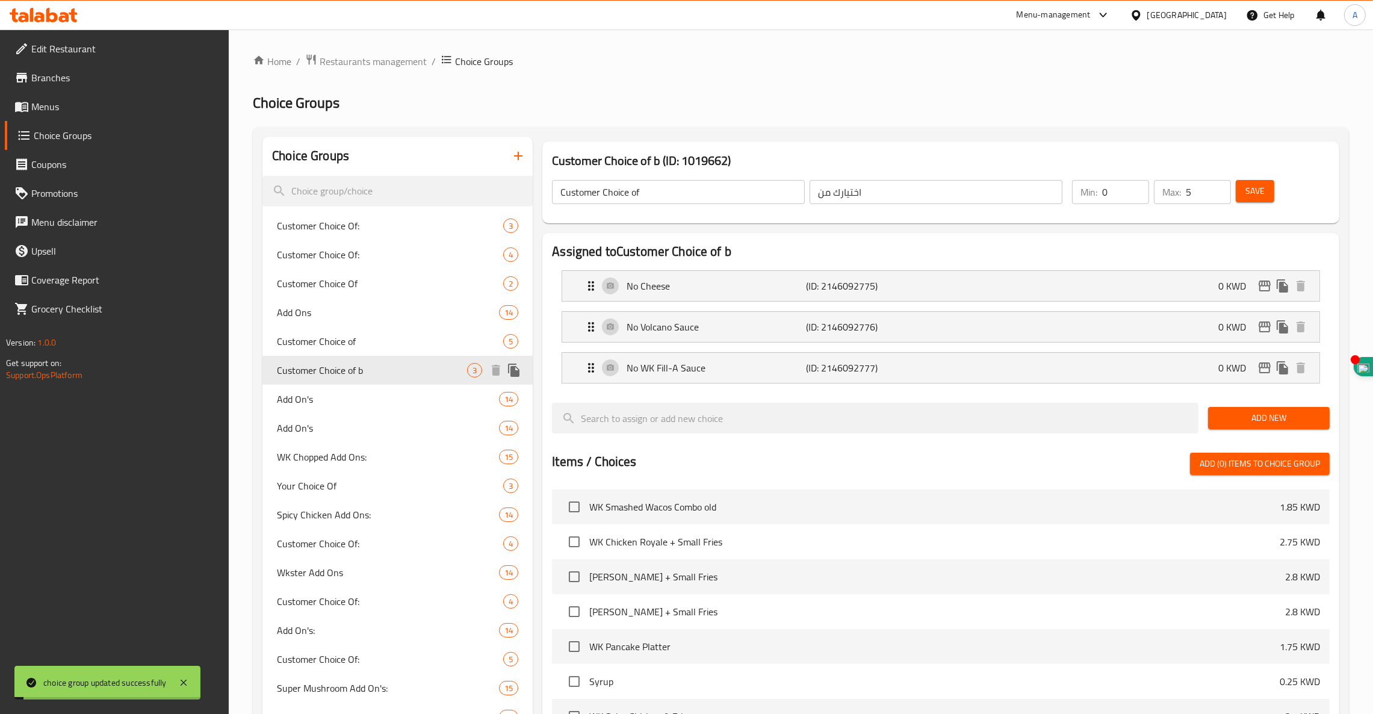
type input "Customer Choice of b"
type input "3"
click at [663, 180] on input "Customer Choice of b" at bounding box center [678, 192] width 253 height 24
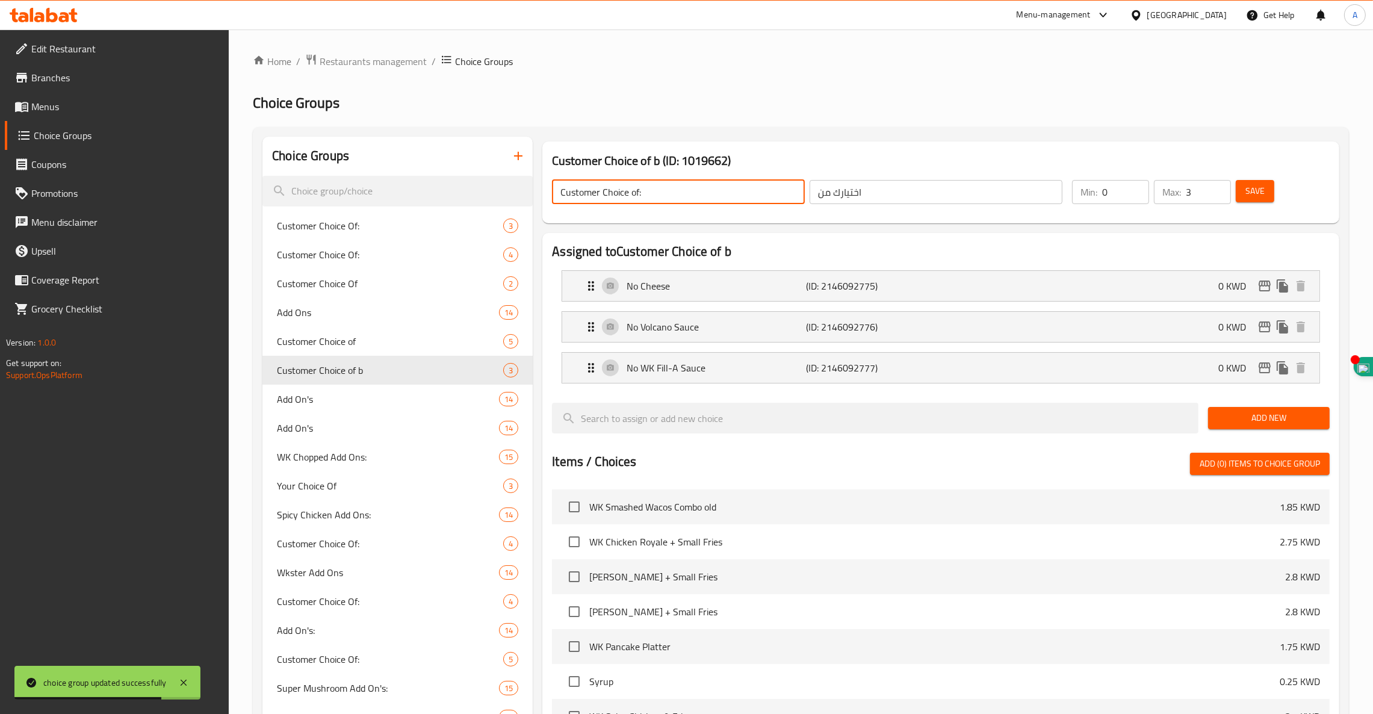
type input "Customer Choice of:"
click at [1256, 187] on span "Save" at bounding box center [1254, 191] width 19 height 15
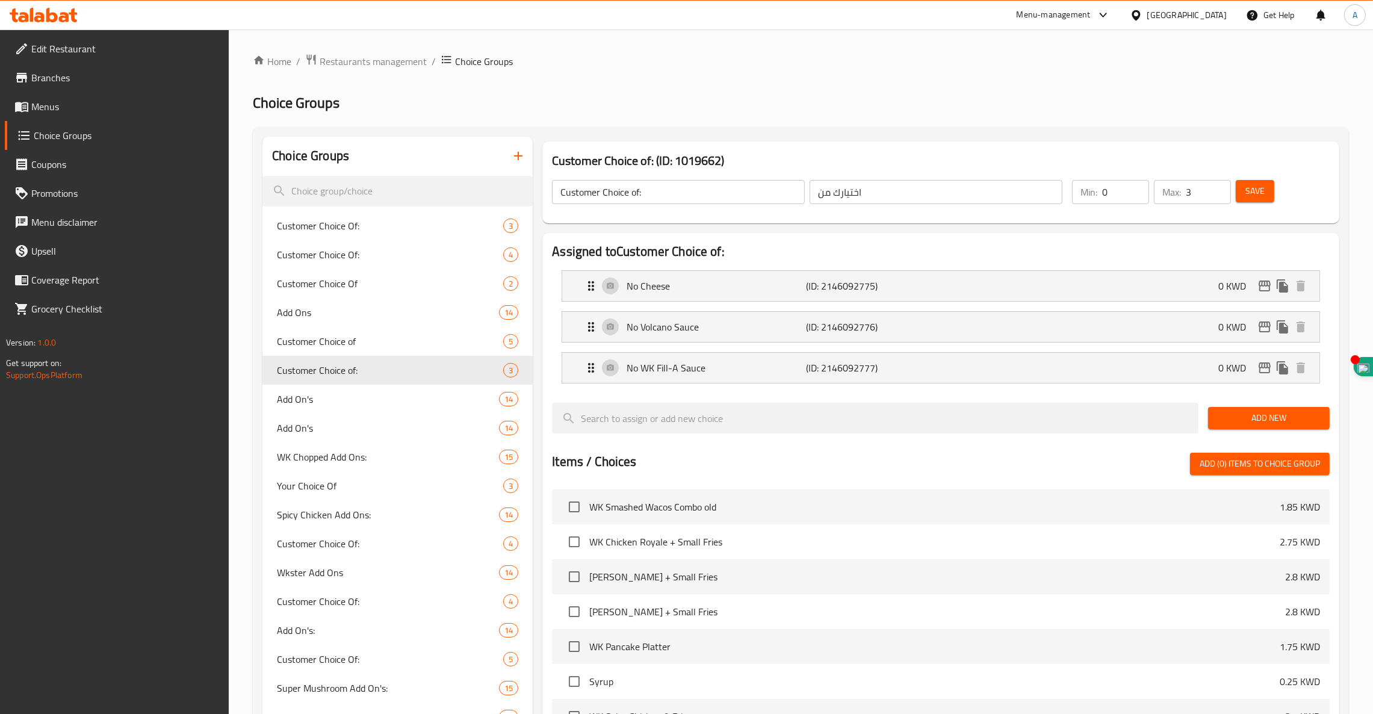
click at [48, 79] on span "Branches" at bounding box center [125, 77] width 188 height 14
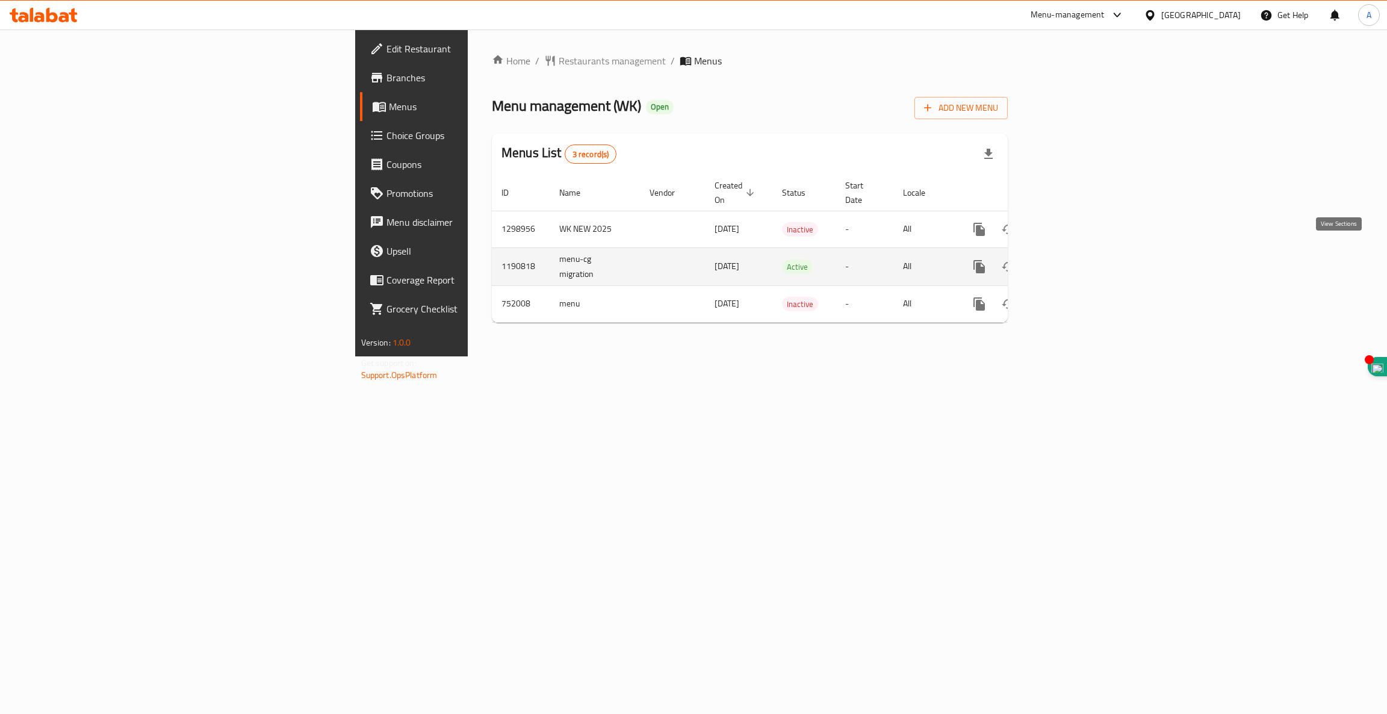
click at [1071, 261] on icon "enhanced table" at bounding box center [1066, 266] width 11 height 11
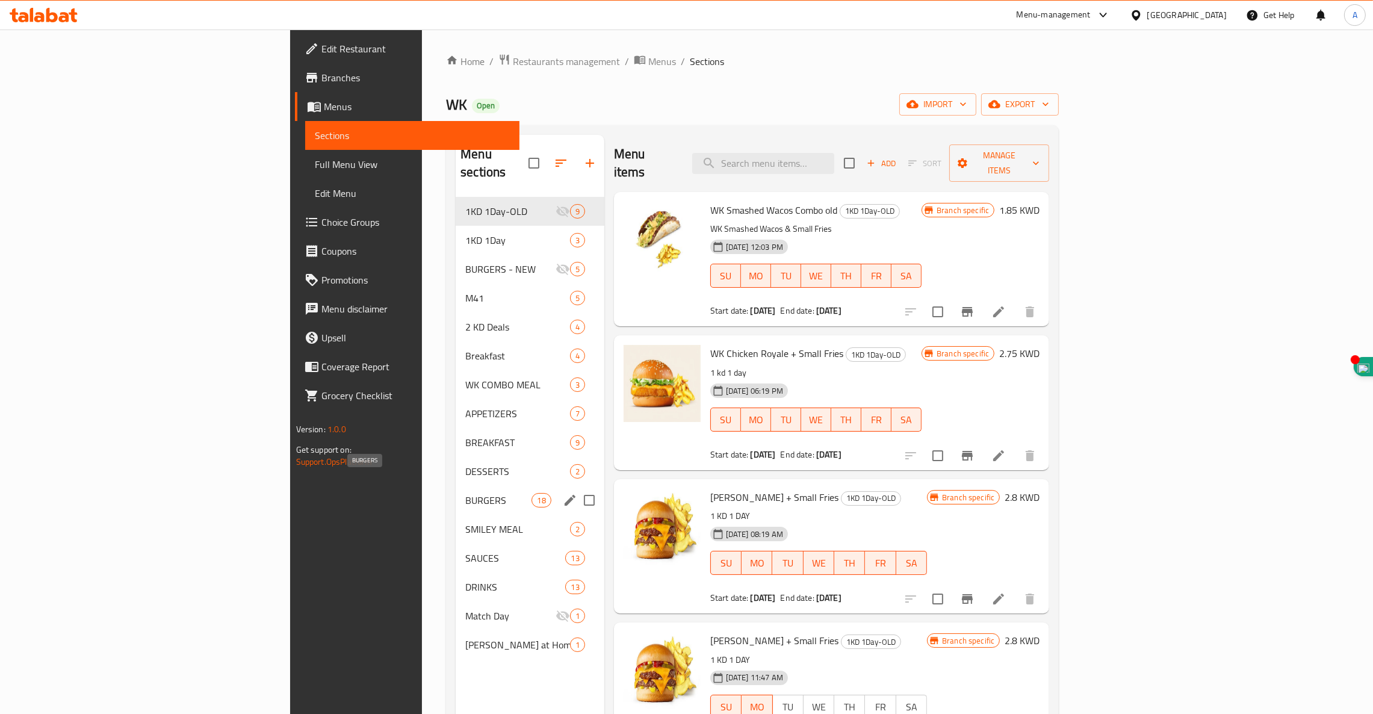
click at [465, 493] on span "BURGERS" at bounding box center [498, 500] width 66 height 14
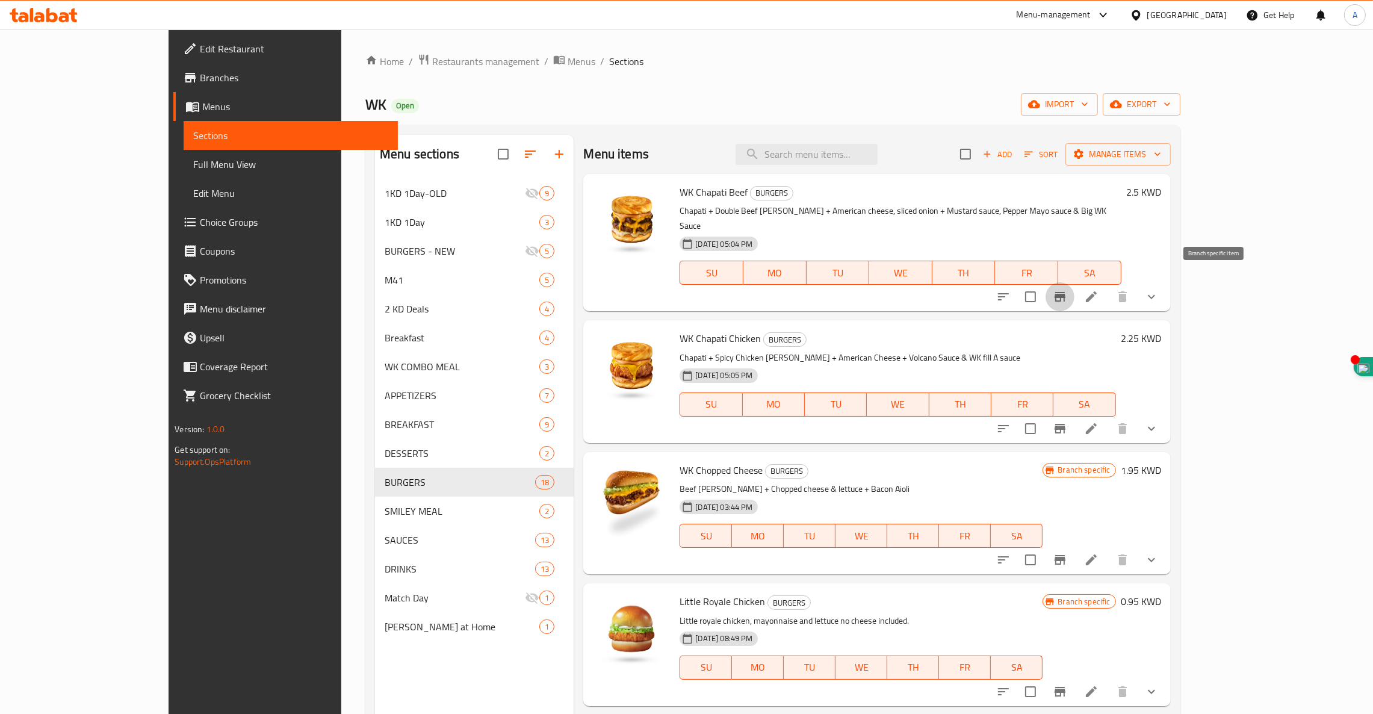
click at [1074, 285] on button "Branch-specific-item" at bounding box center [1060, 296] width 29 height 29
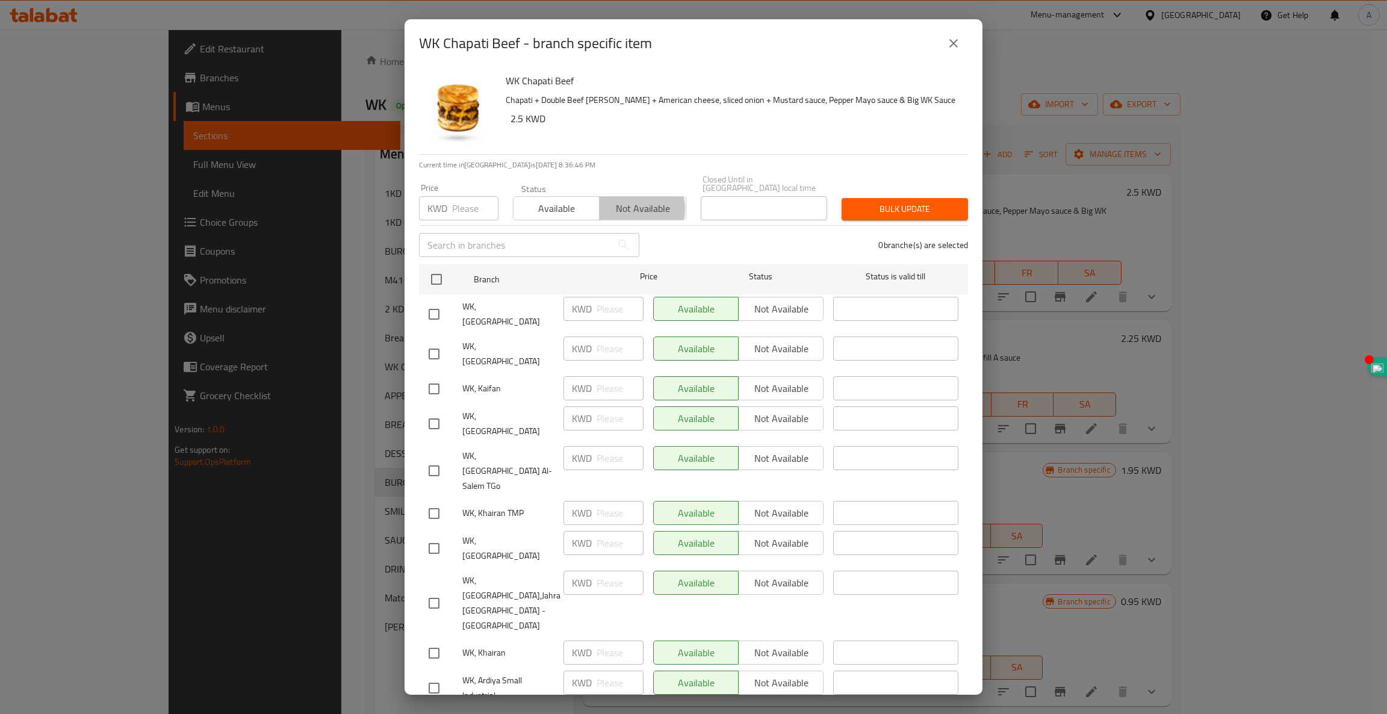
click at [619, 200] on span "Not available" at bounding box center [642, 208] width 76 height 17
click at [436, 271] on input "checkbox" at bounding box center [436, 279] width 25 height 25
checkbox input "true"
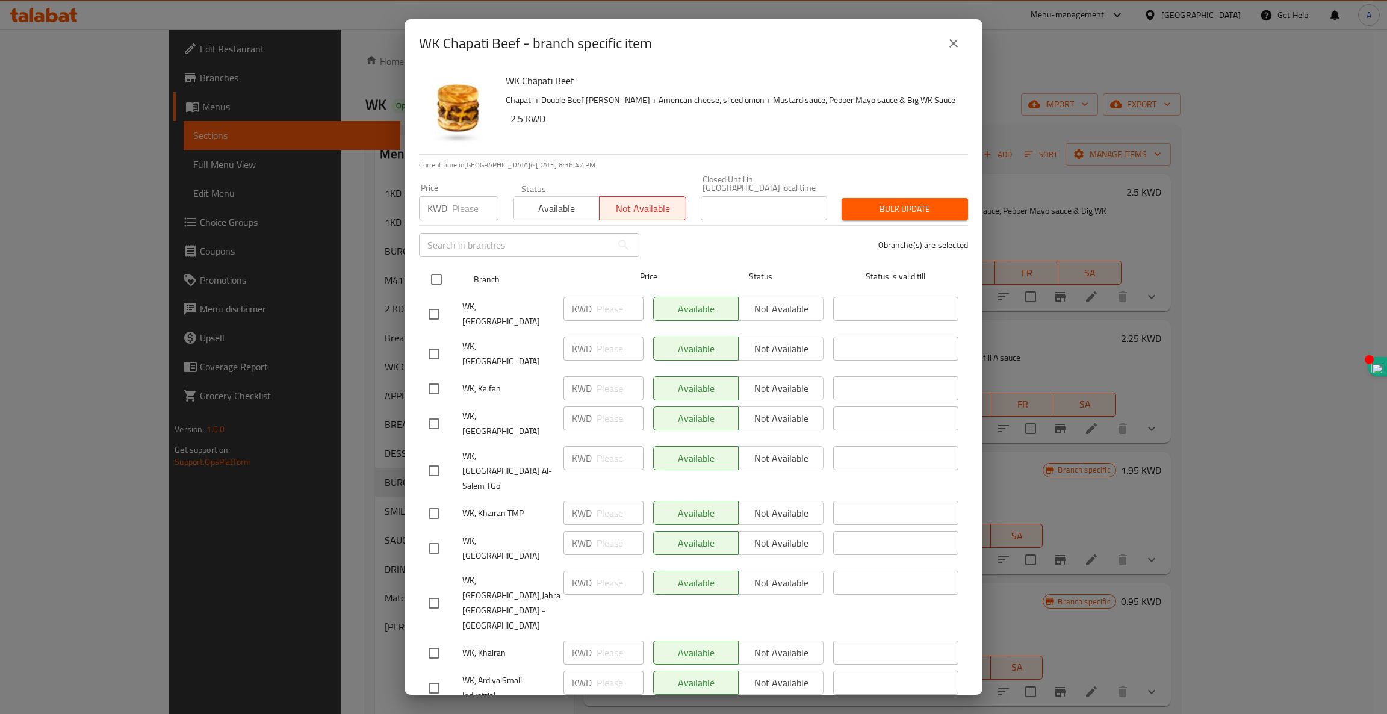
checkbox input "true"
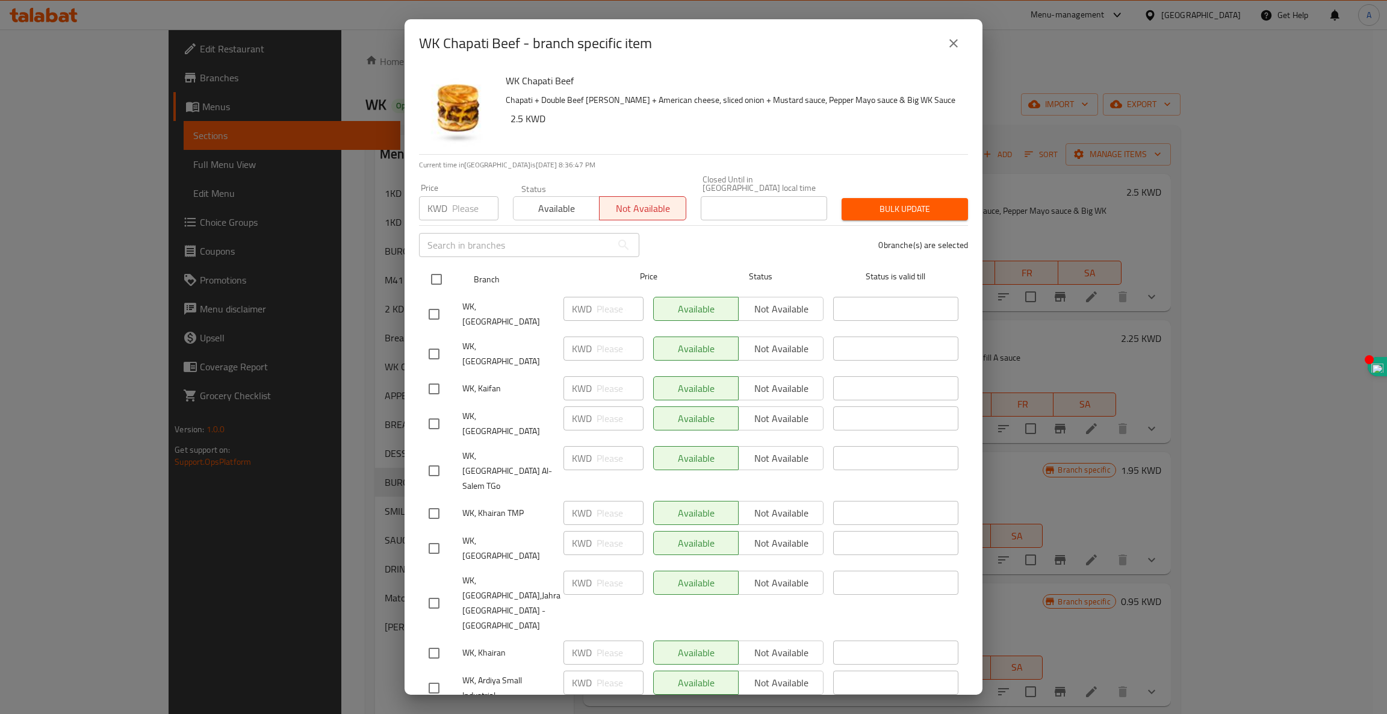
checkbox input "true"
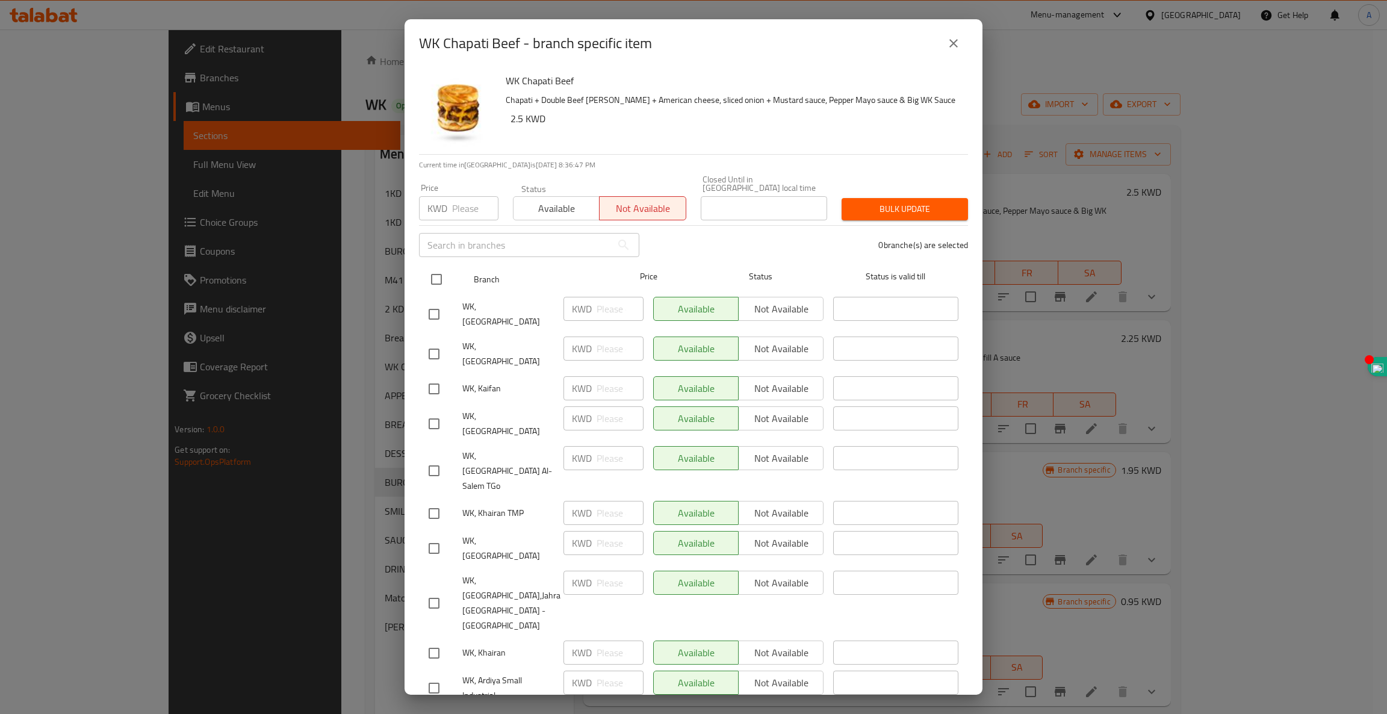
checkbox input "true"
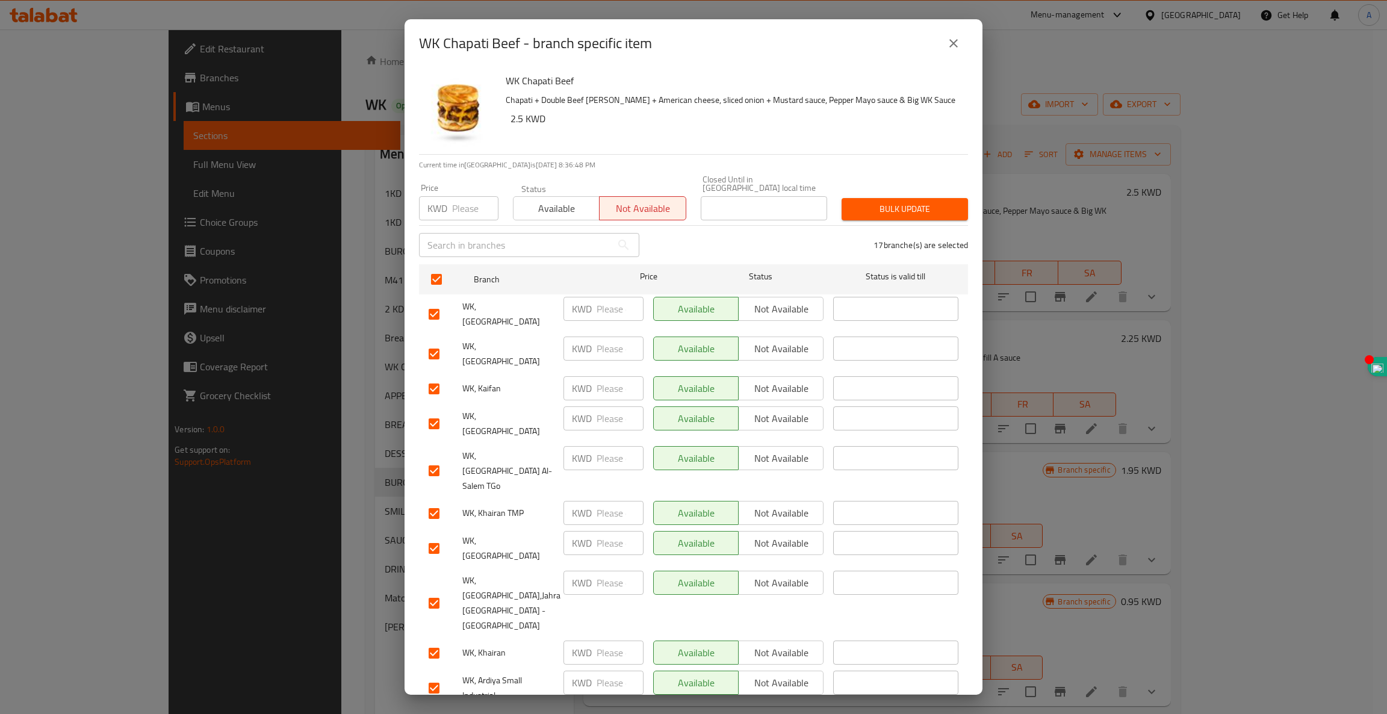
click at [866, 205] on span "Bulk update" at bounding box center [904, 209] width 107 height 15
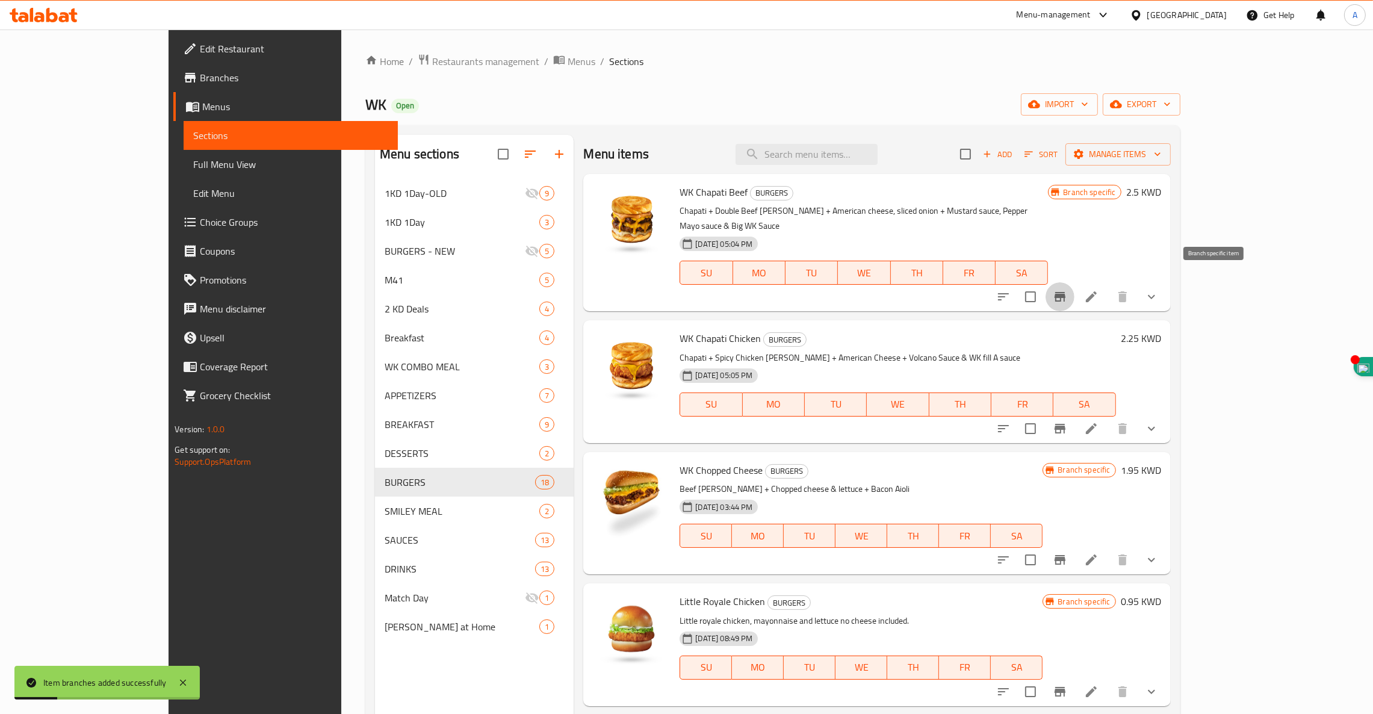
click at [1065, 292] on icon "Branch-specific-item" at bounding box center [1060, 297] width 11 height 10
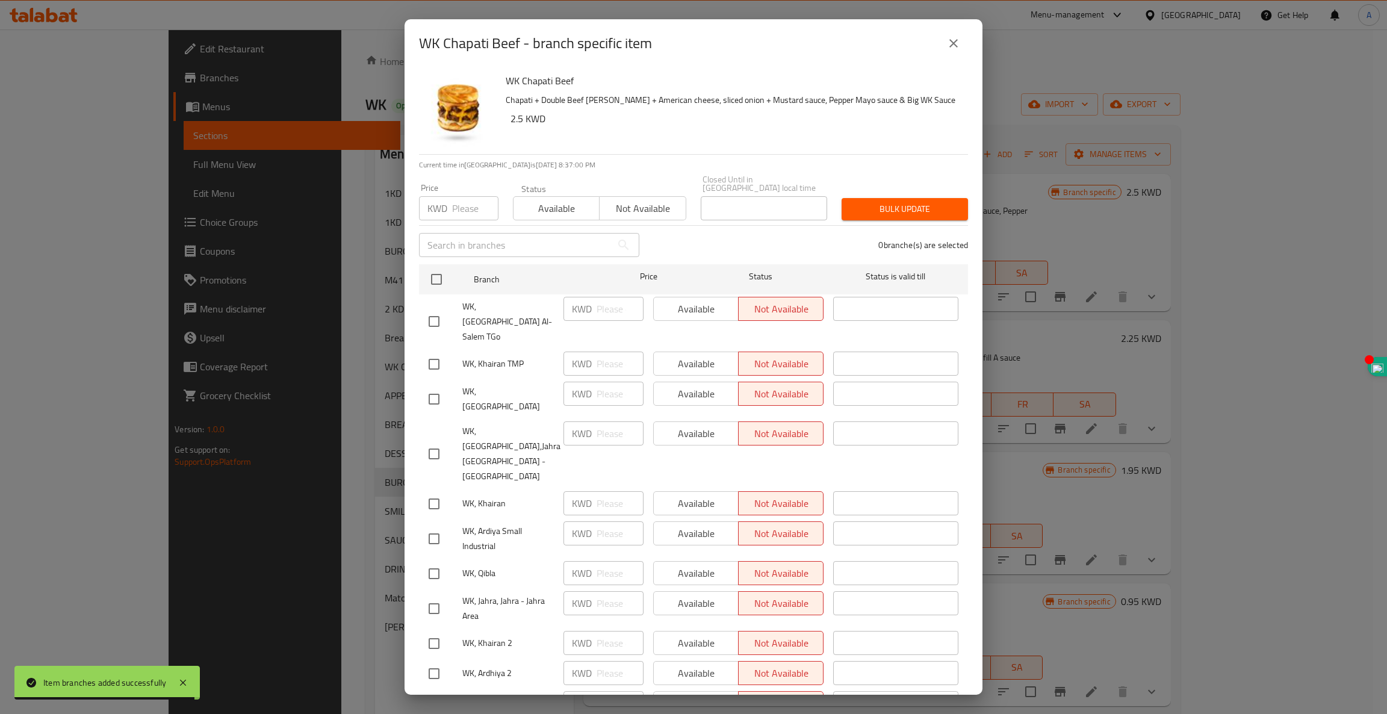
checkbox input "true"
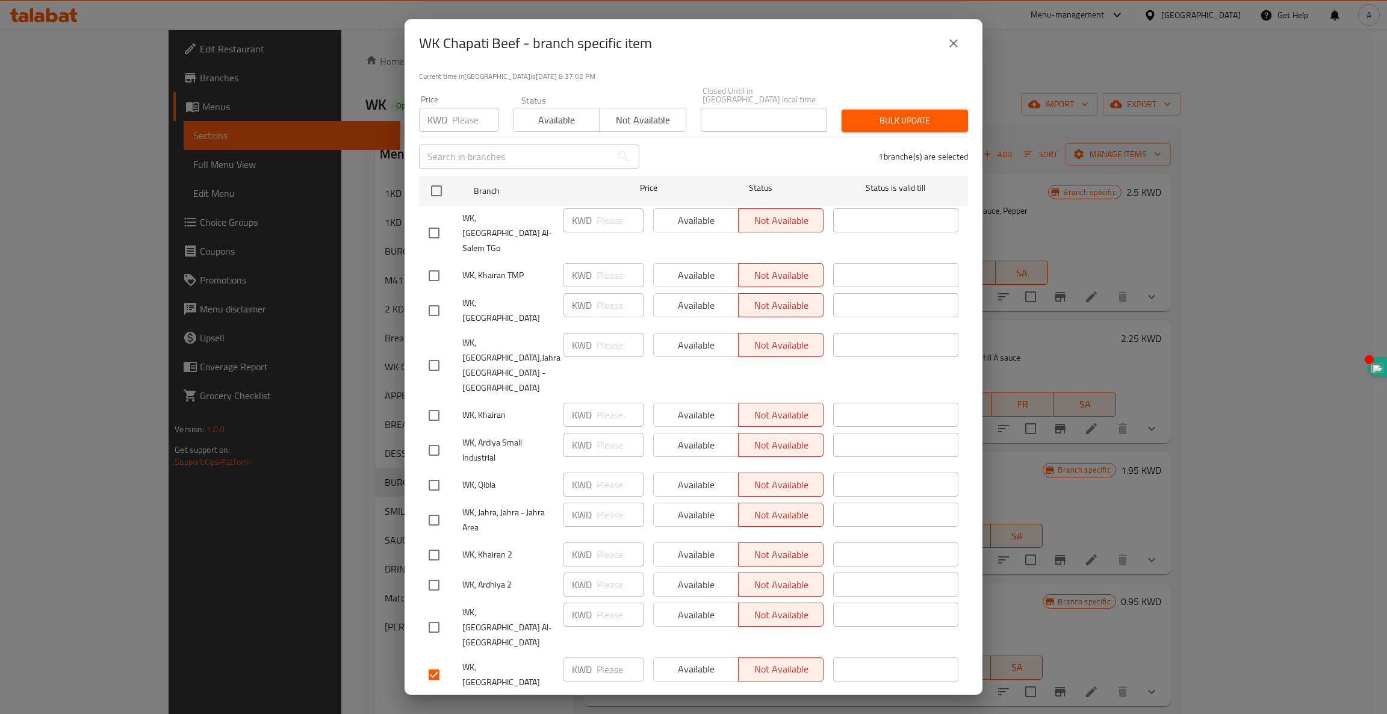
scroll to position [90, 0]
checkbox input "true"
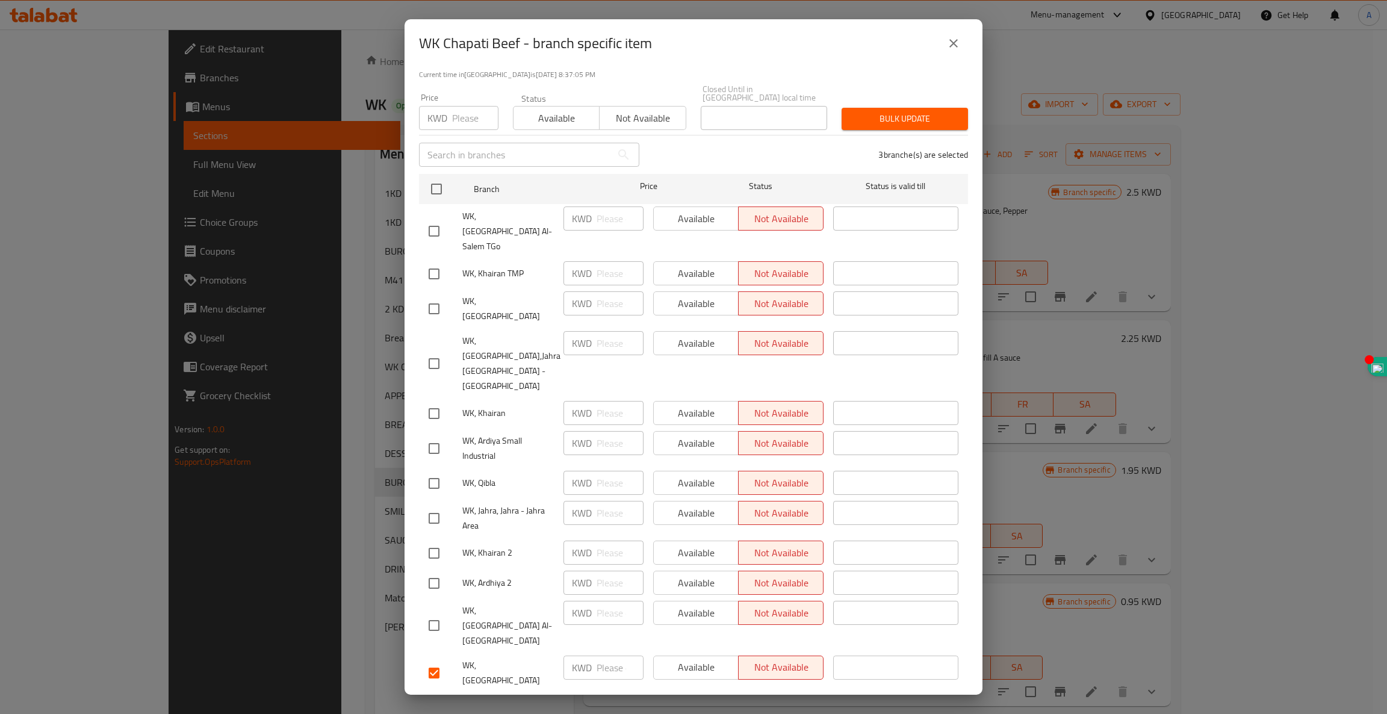
scroll to position [163, 0]
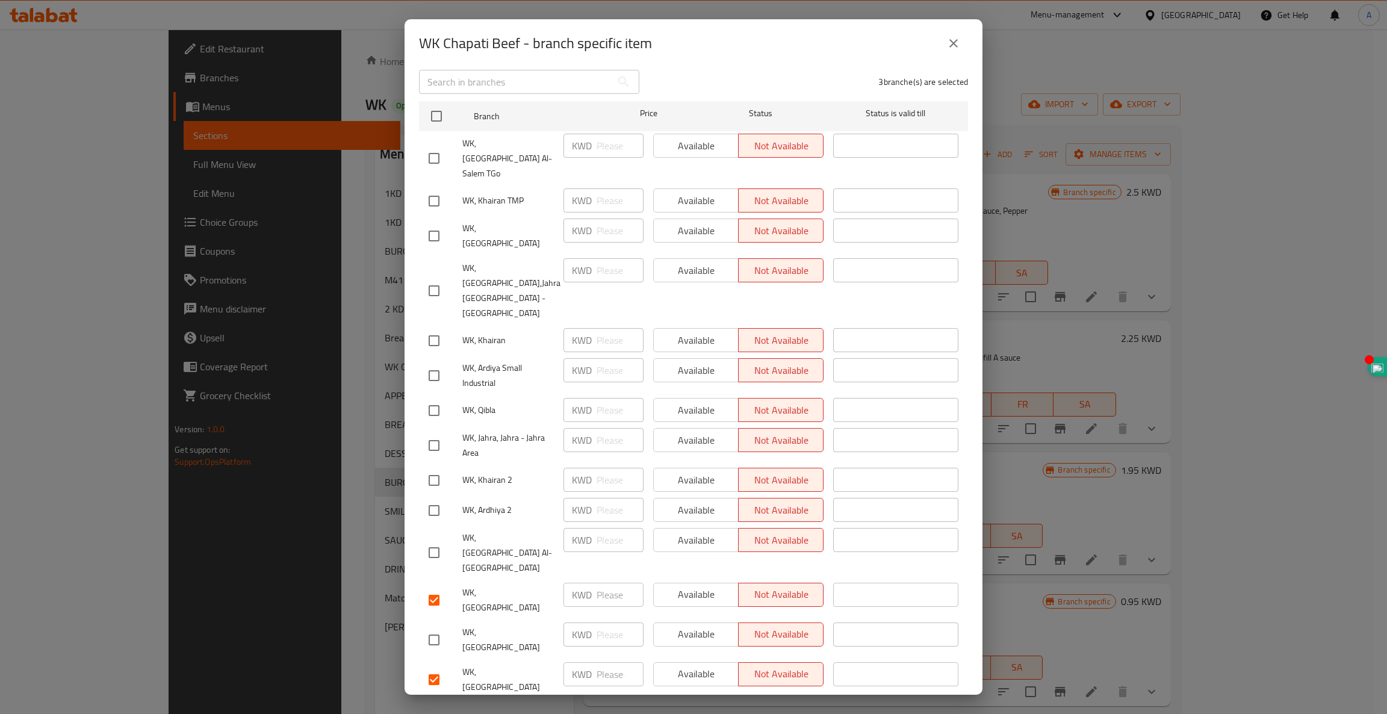
checkbox input "true"
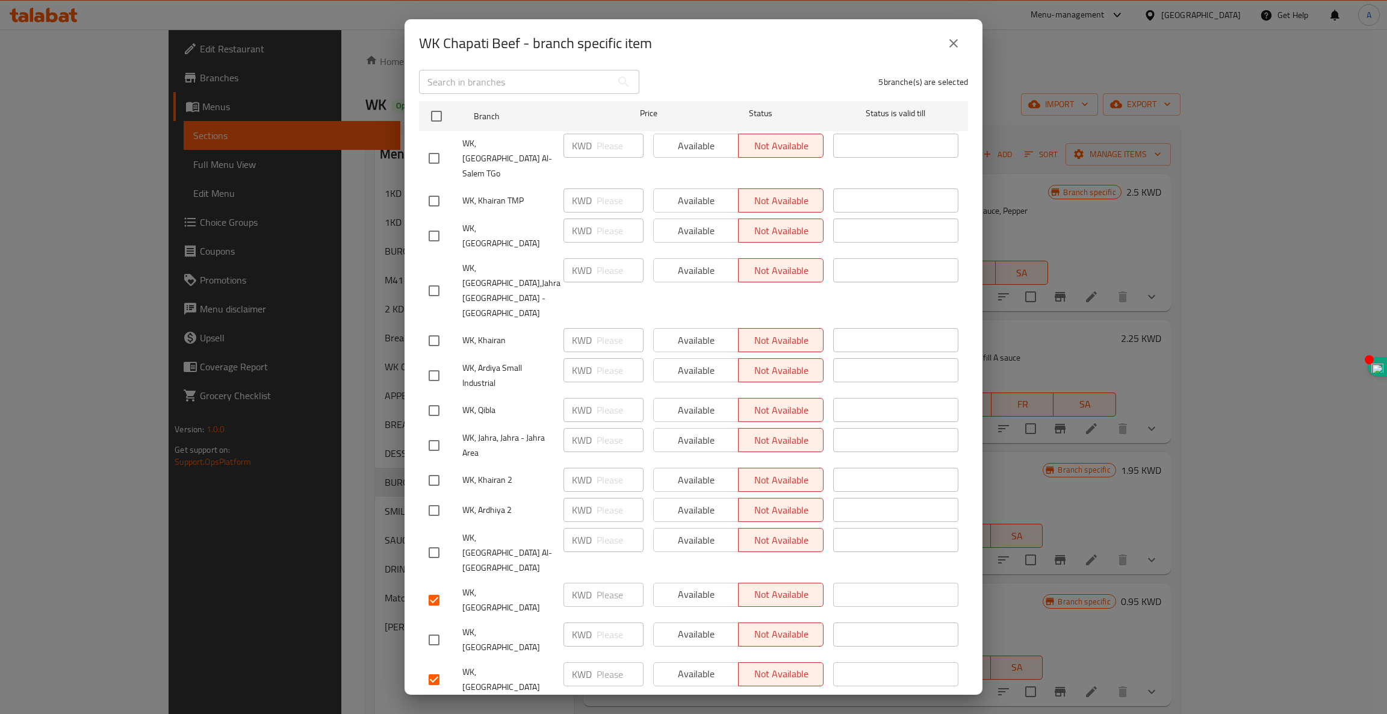
click at [696, 705] on span "Available" at bounding box center [695, 713] width 75 height 17
click at [693, 665] on span "Available" at bounding box center [695, 673] width 75 height 17
click at [696, 586] on span "Available" at bounding box center [695, 594] width 75 height 17
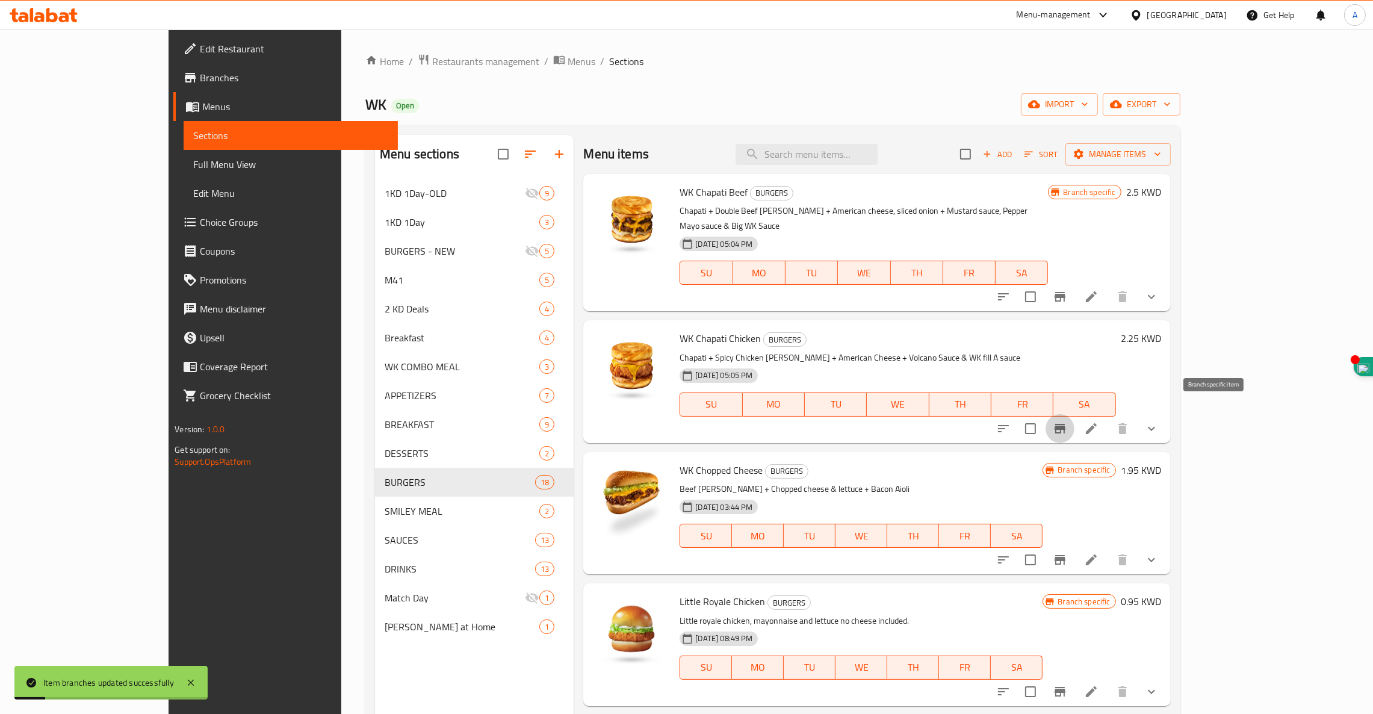
click at [1065, 424] on icon "Branch-specific-item" at bounding box center [1060, 429] width 11 height 10
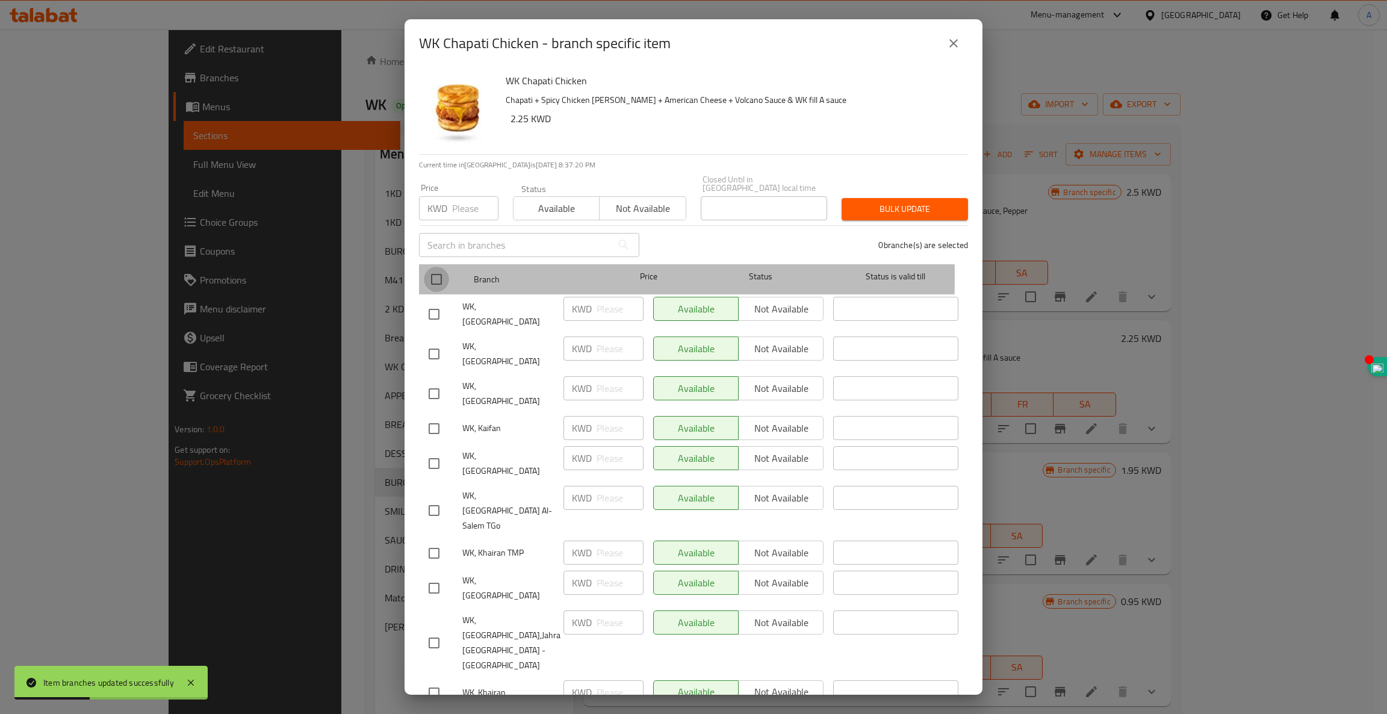
click at [436, 269] on input "checkbox" at bounding box center [436, 279] width 25 height 25
checkbox input "true"
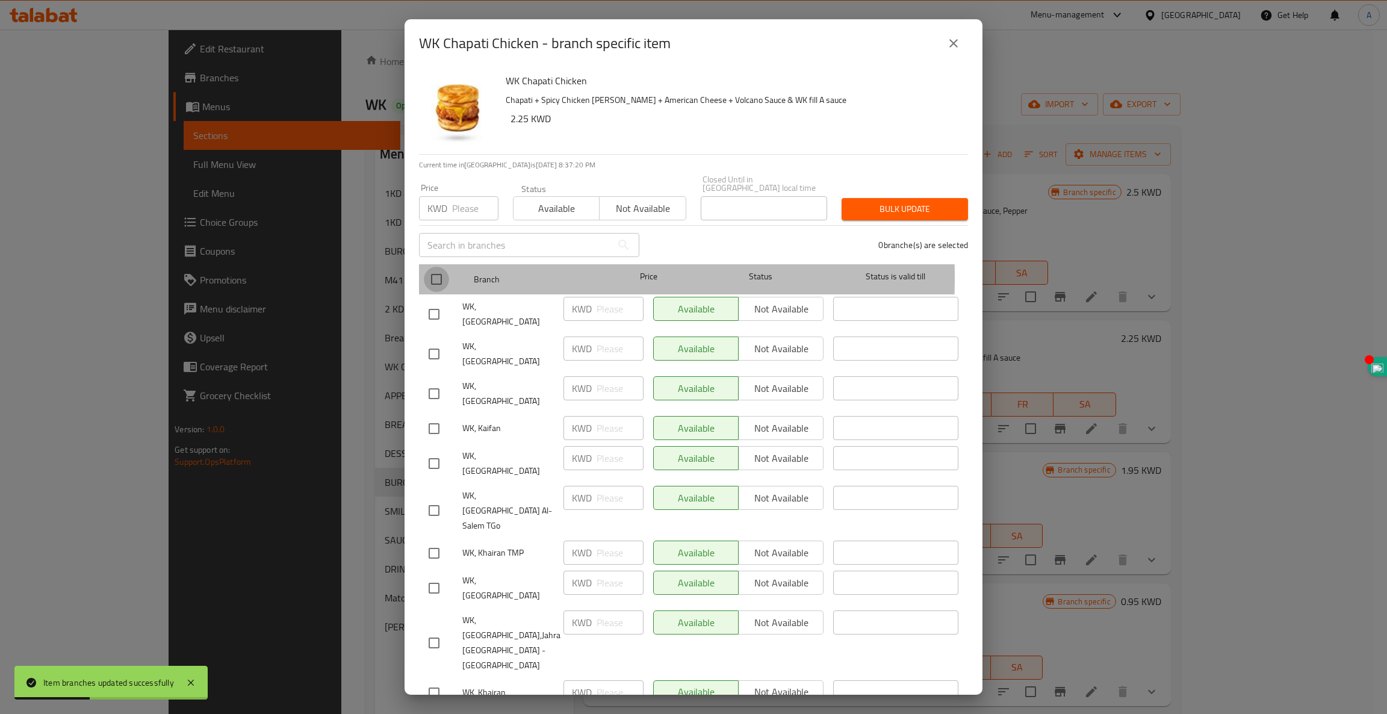
checkbox input "true"
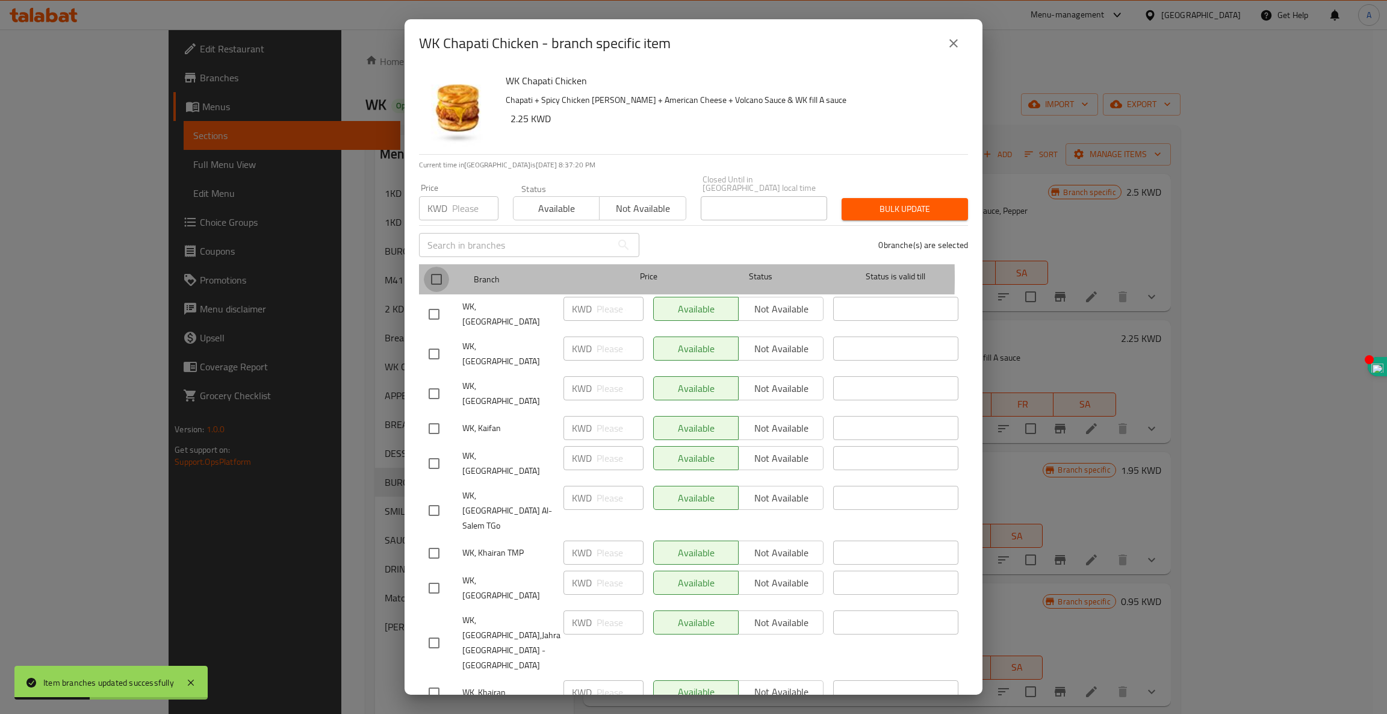
checkbox input "true"
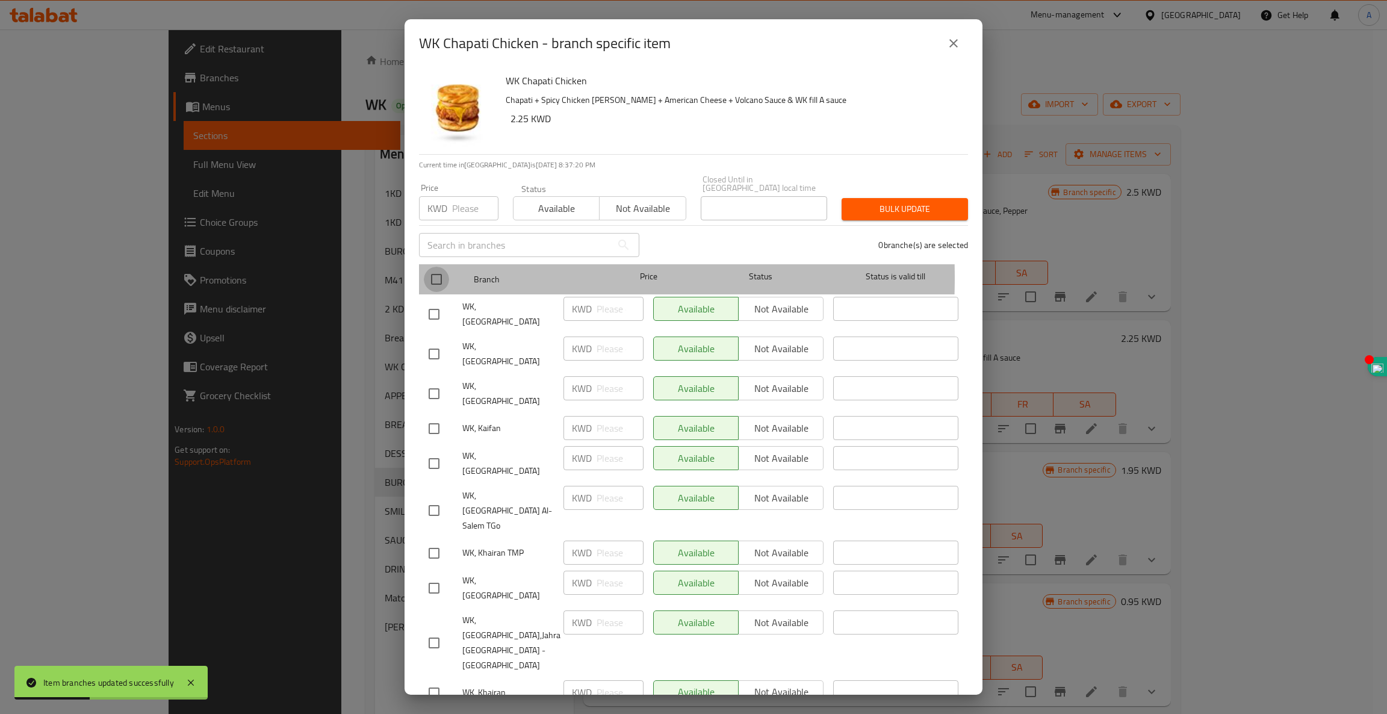
checkbox input "true"
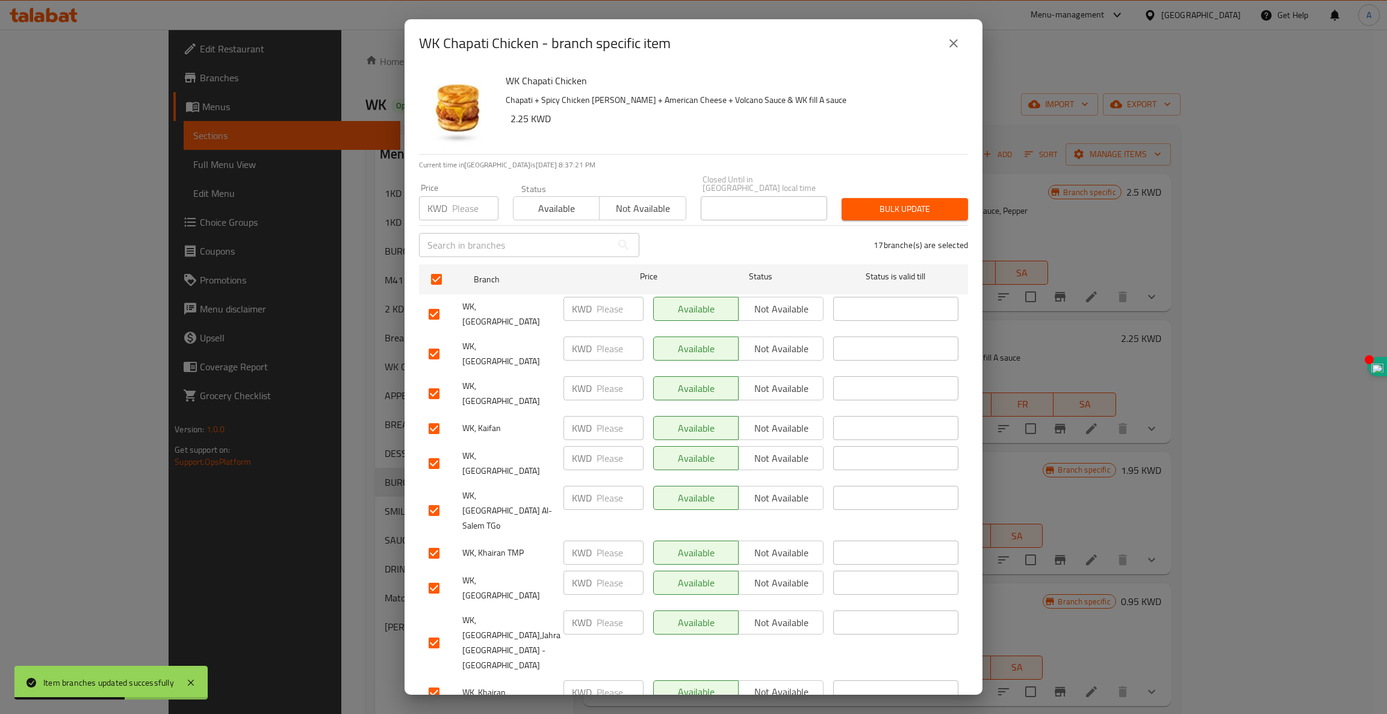
click at [777, 300] on span "Not available" at bounding box center [780, 308] width 75 height 17
click at [696, 300] on span "Available" at bounding box center [695, 308] width 75 height 17
click at [792, 420] on span "Not available" at bounding box center [780, 428] width 75 height 17
drag, startPoint x: 792, startPoint y: 393, endPoint x: 701, endPoint y: 397, distance: 90.4
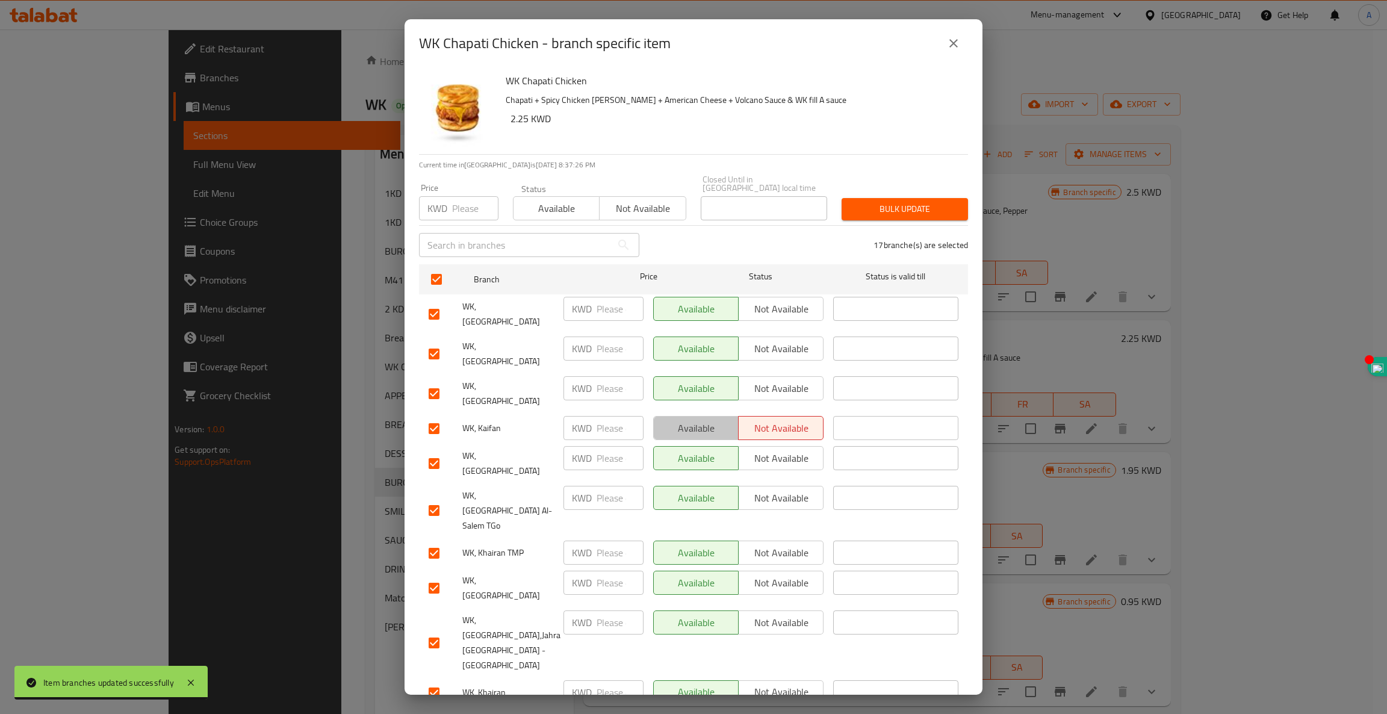
click at [701, 420] on span "Available" at bounding box center [695, 428] width 75 height 17
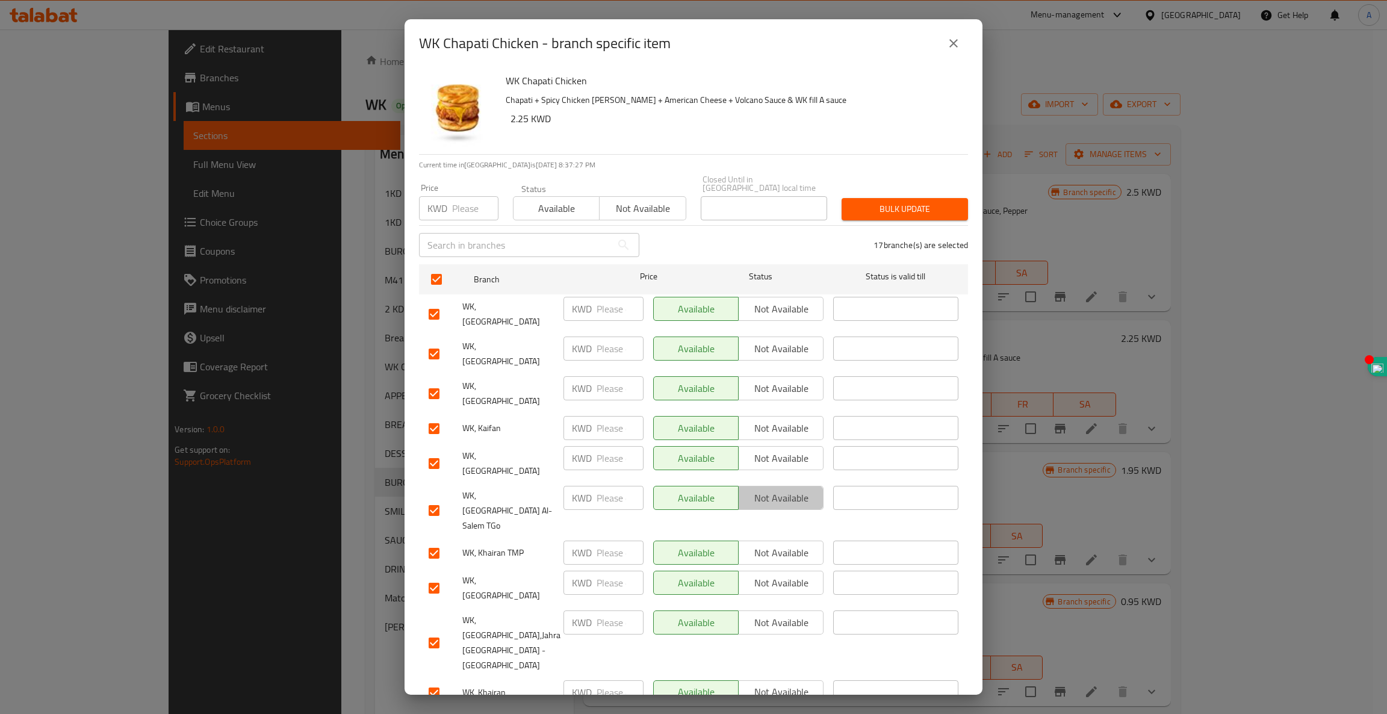
click at [781, 489] on span "Not available" at bounding box center [780, 497] width 75 height 17
click at [779, 544] on span "Not available" at bounding box center [780, 552] width 75 height 17
click at [775, 571] on div "Available Not available" at bounding box center [738, 583] width 170 height 24
click at [772, 574] on span "Not available" at bounding box center [780, 582] width 75 height 17
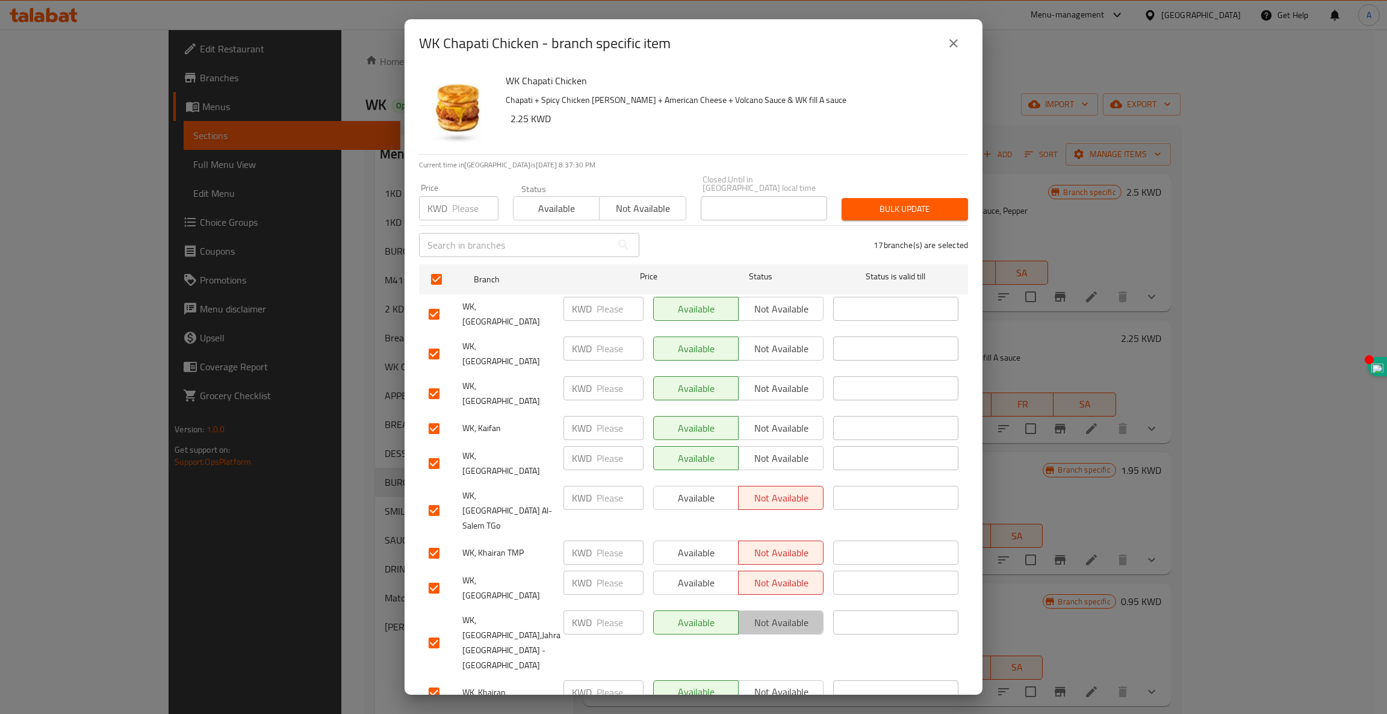
click at [770, 614] on span "Not available" at bounding box center [780, 622] width 75 height 17
click at [768, 683] on span "Not available" at bounding box center [780, 691] width 75 height 17
click at [768, 713] on span "Not available" at bounding box center [780, 721] width 75 height 17
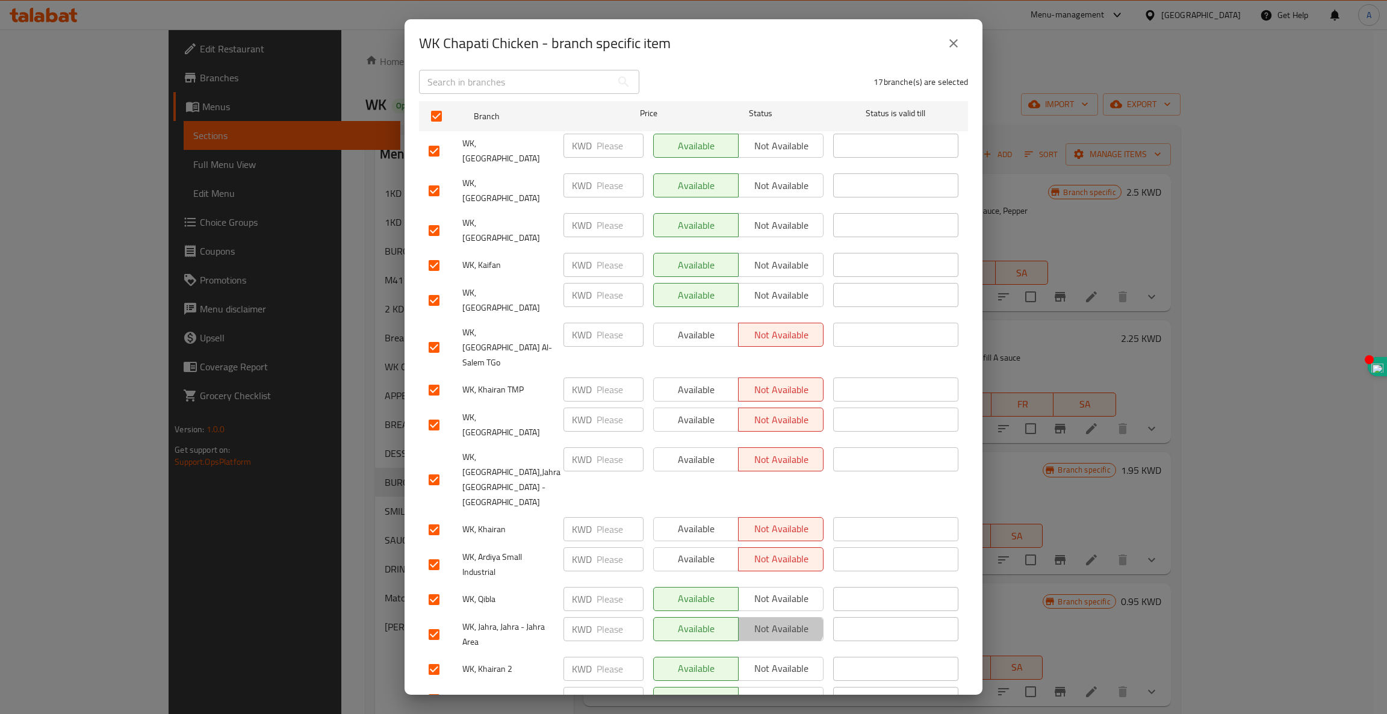
drag, startPoint x: 770, startPoint y: 488, endPoint x: 770, endPoint y: 512, distance: 24.1
click at [770, 620] on span "Not available" at bounding box center [780, 628] width 75 height 17
click at [779, 590] on span "Not available" at bounding box center [780, 598] width 75 height 17
click at [699, 550] on span "Available" at bounding box center [695, 558] width 75 height 17
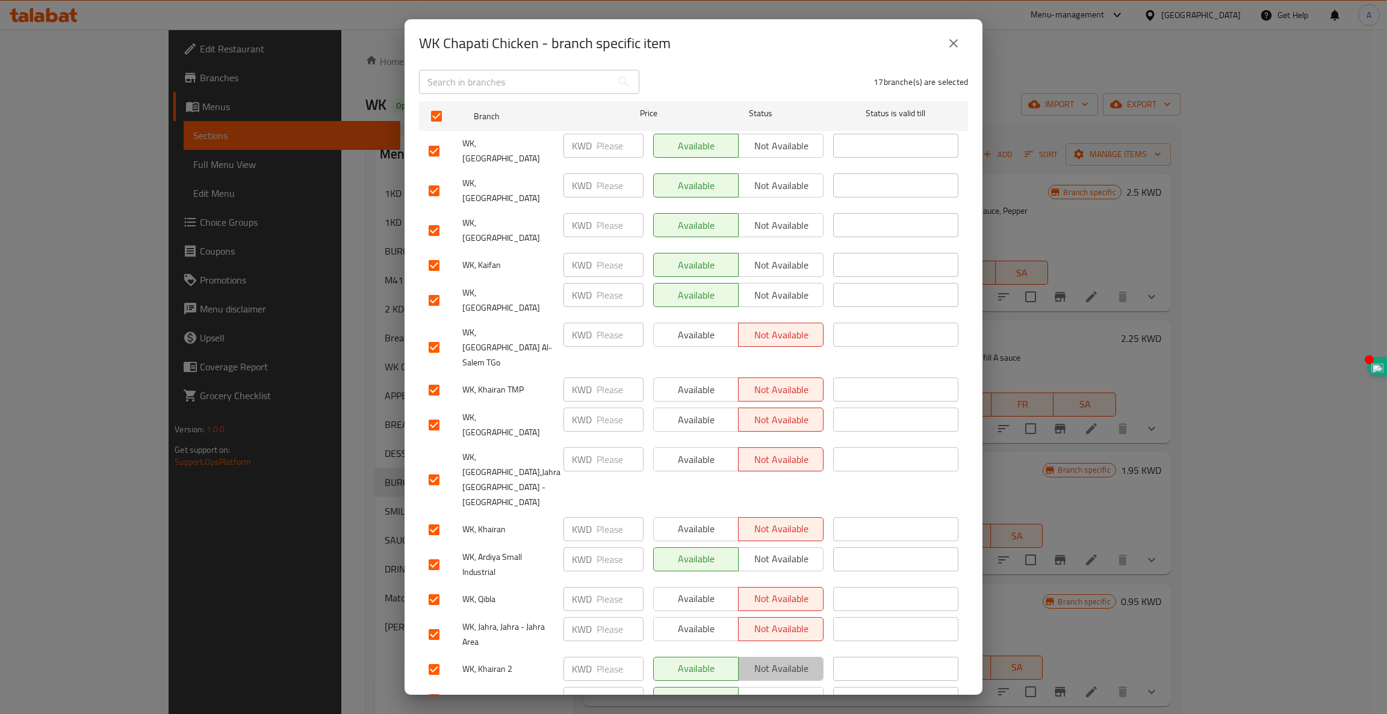
click at [778, 660] on span "Not available" at bounding box center [780, 668] width 75 height 17
click at [771, 690] on span "Not available" at bounding box center [780, 698] width 75 height 17
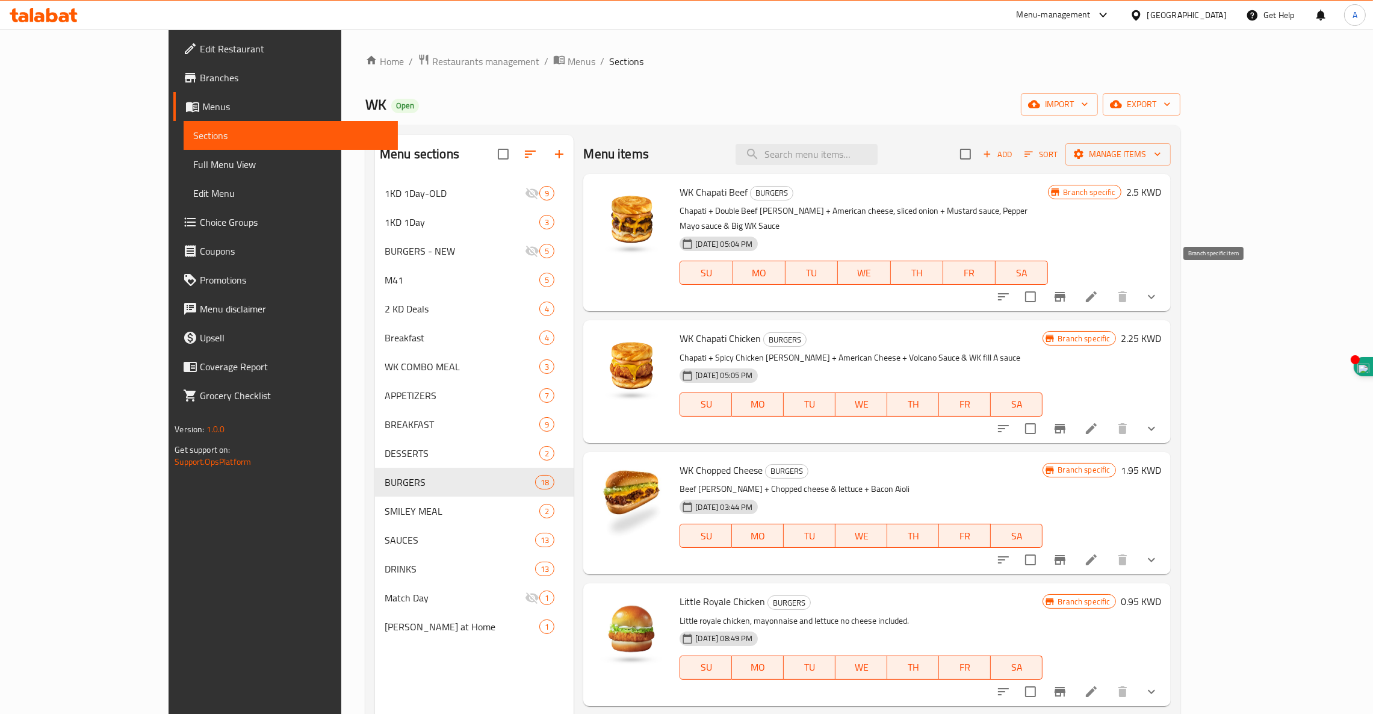
click at [1065, 292] on icon "Branch-specific-item" at bounding box center [1060, 297] width 11 height 10
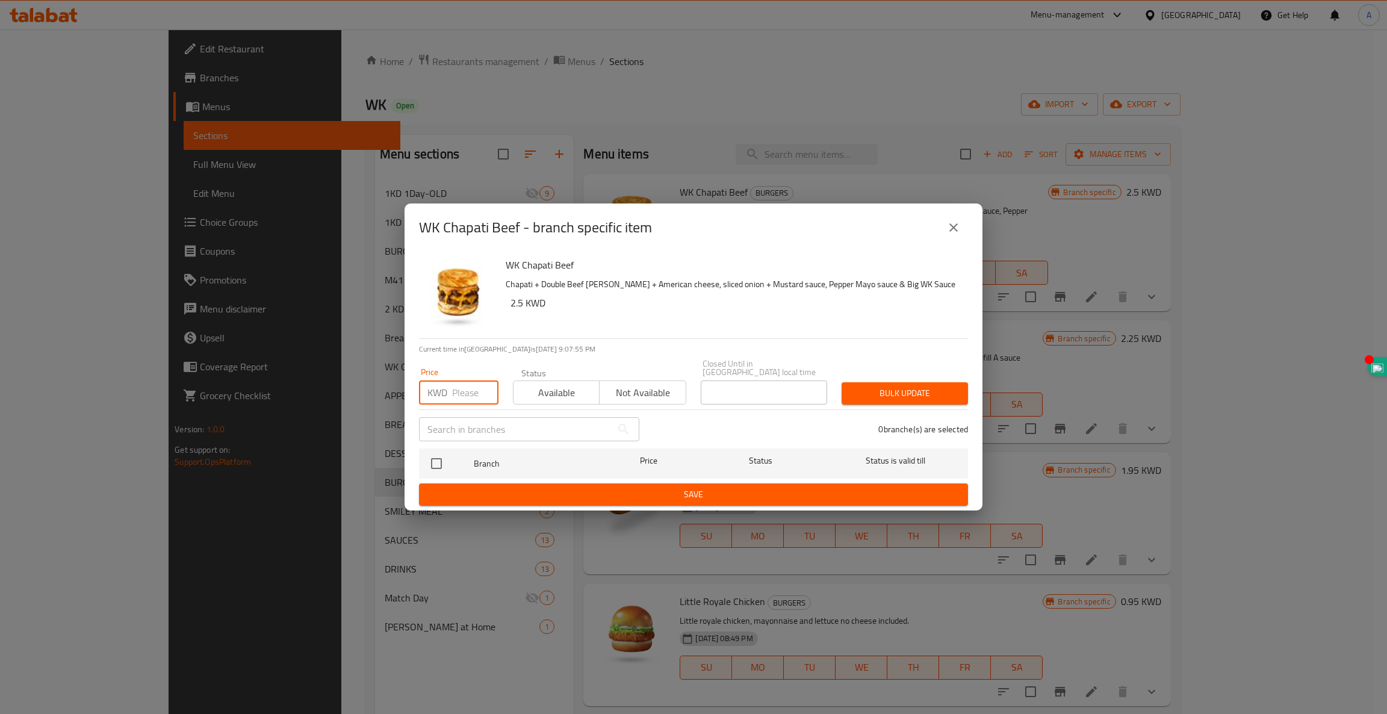
click at [465, 389] on input "number" at bounding box center [475, 392] width 46 height 24
type input "2.25"
click at [553, 391] on span "Available" at bounding box center [556, 392] width 76 height 17
click at [893, 386] on span "Bulk update" at bounding box center [904, 393] width 107 height 15
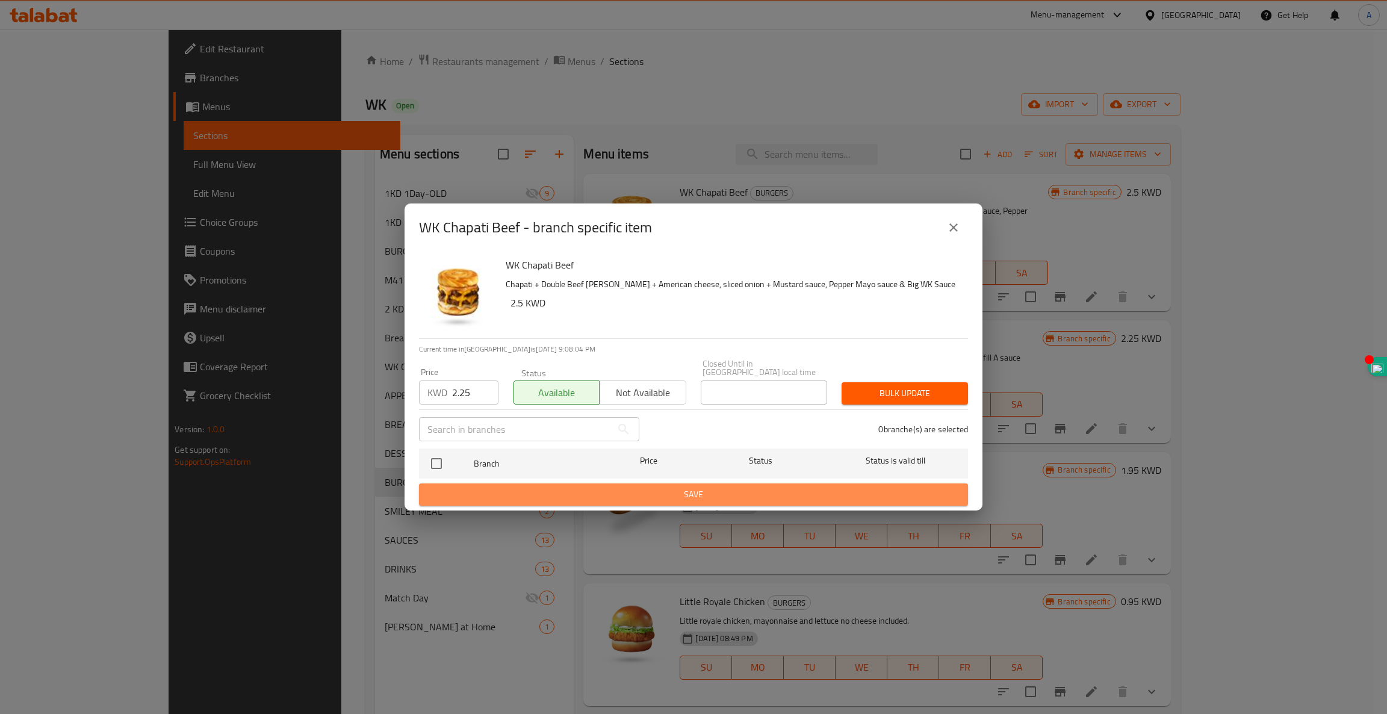
click at [705, 487] on span "Save" at bounding box center [694, 494] width 530 height 15
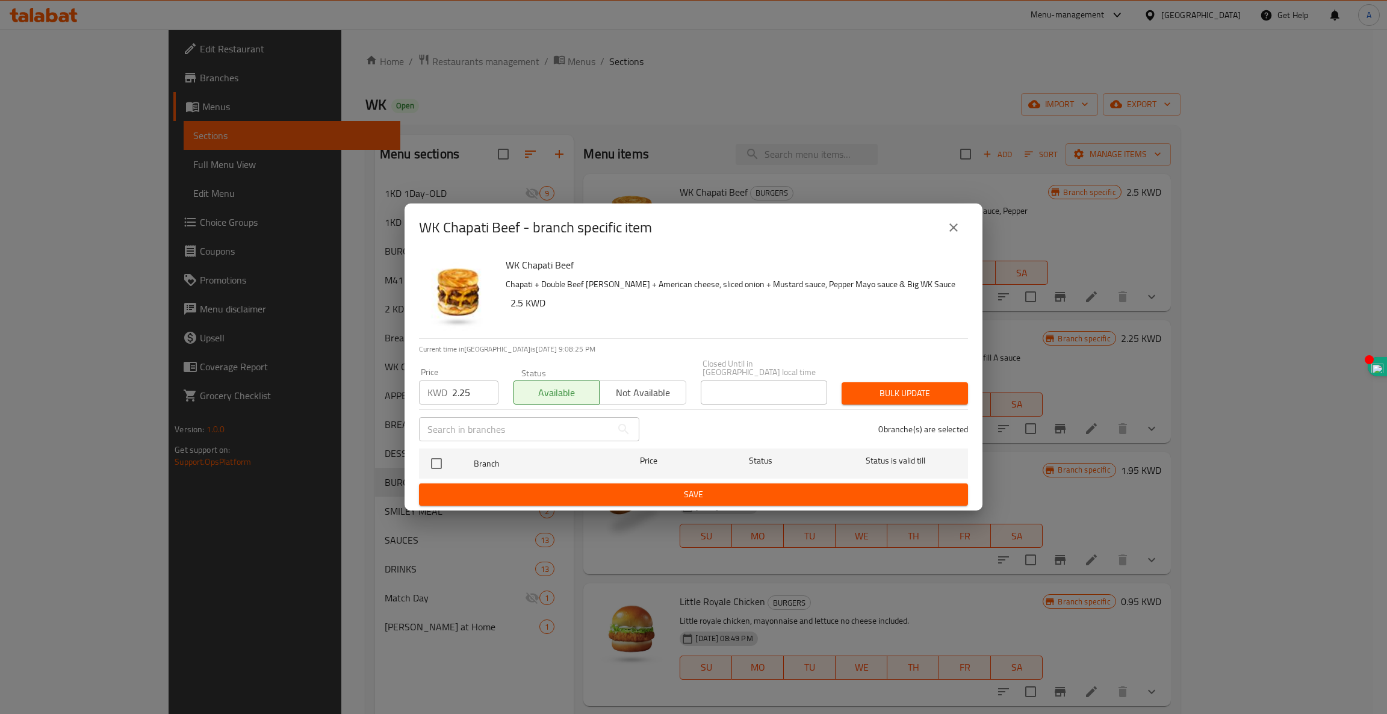
click at [1144, 208] on div "WK Chapati Beef - branch specific item WK Chapati Beef Chapati + Double Beef pa…" at bounding box center [693, 357] width 1387 height 714
click at [686, 489] on span "Save" at bounding box center [694, 494] width 530 height 15
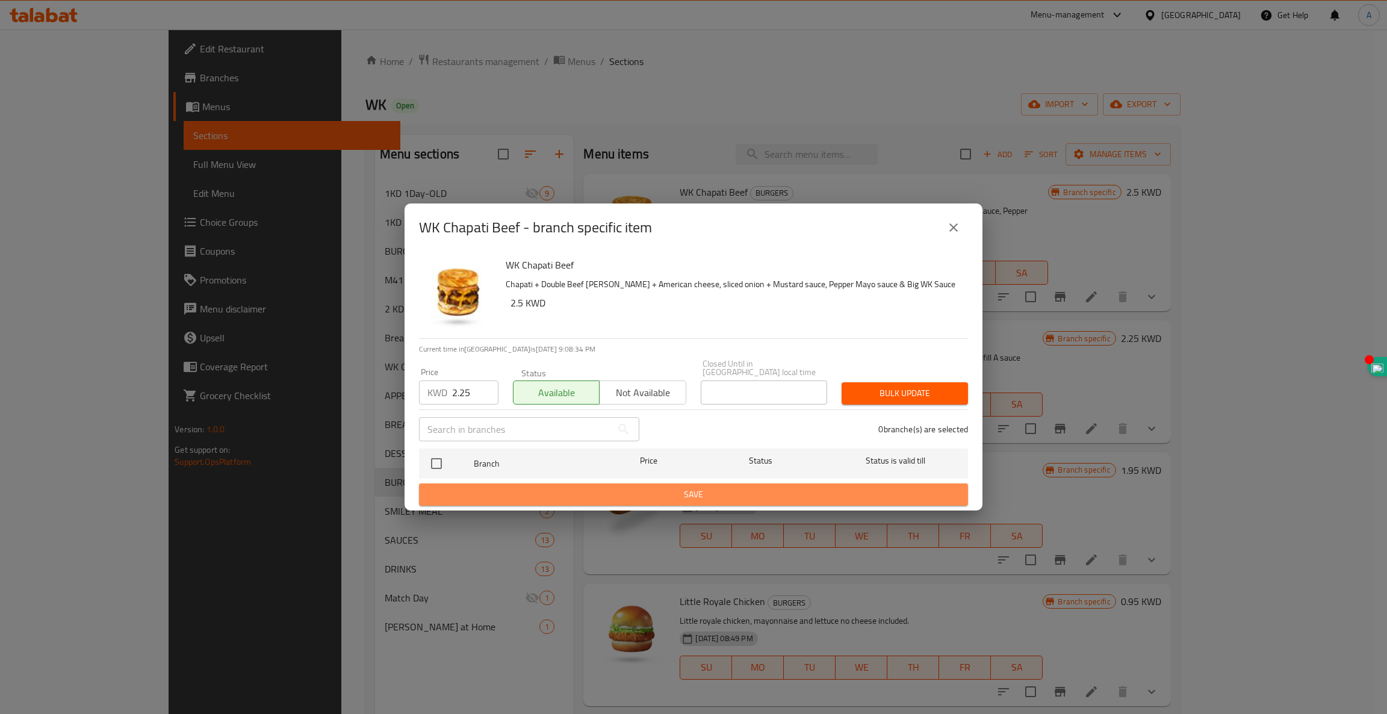
click at [686, 489] on span "Save" at bounding box center [694, 494] width 530 height 15
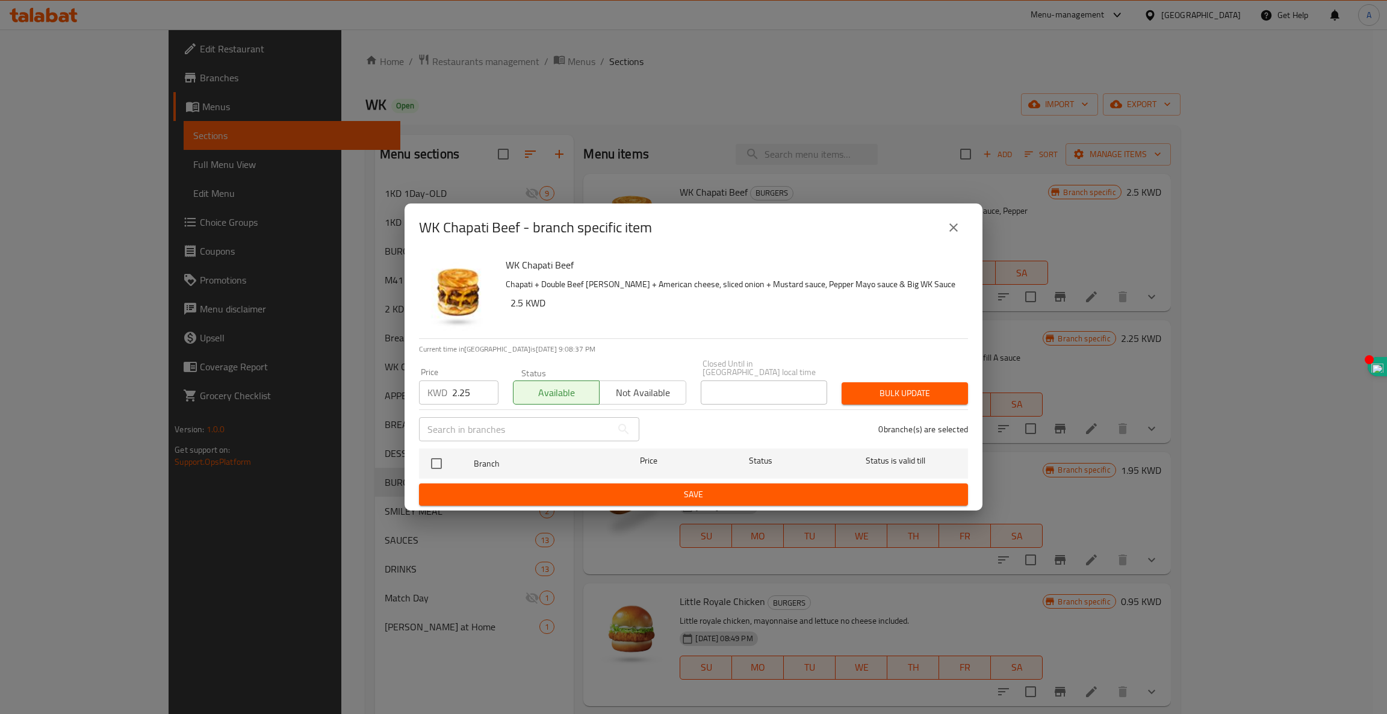
click at [951, 231] on icon "close" at bounding box center [953, 227] width 14 height 14
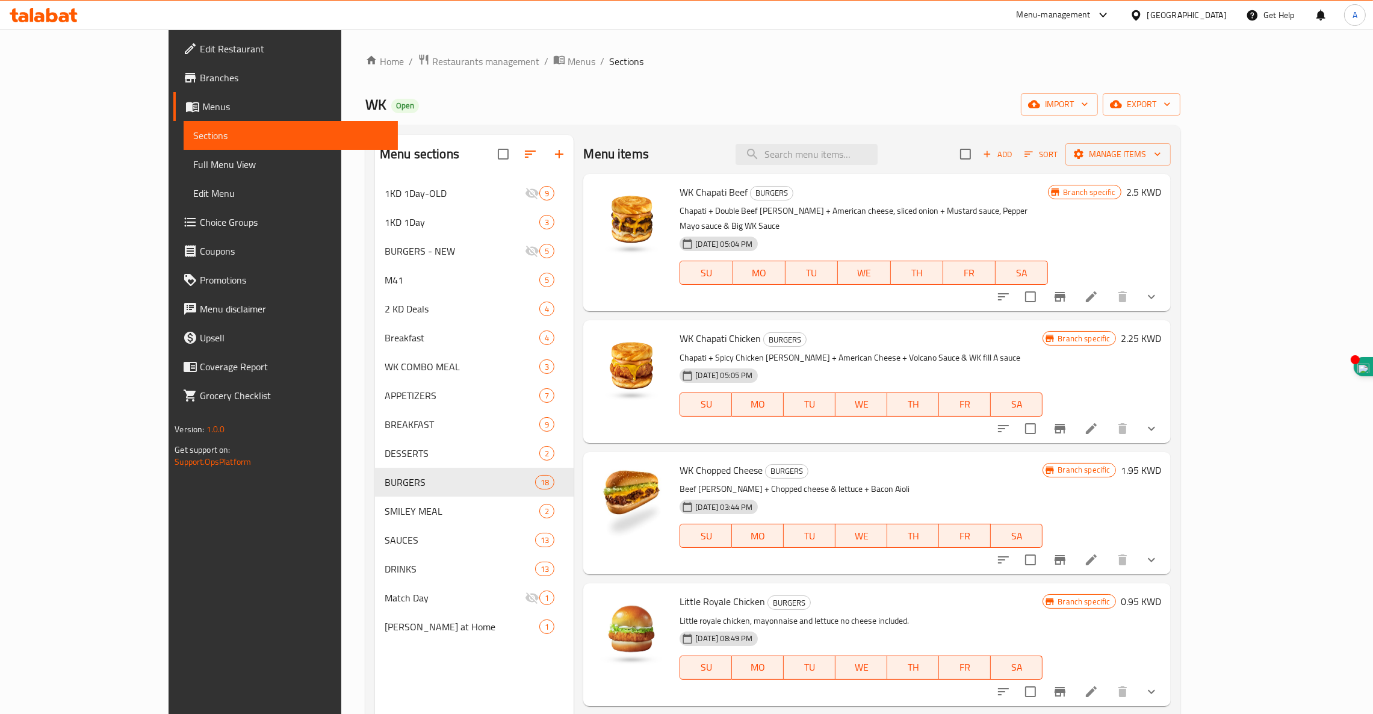
click at [1161, 193] on h6 "2.5 KWD" at bounding box center [1143, 192] width 35 height 17
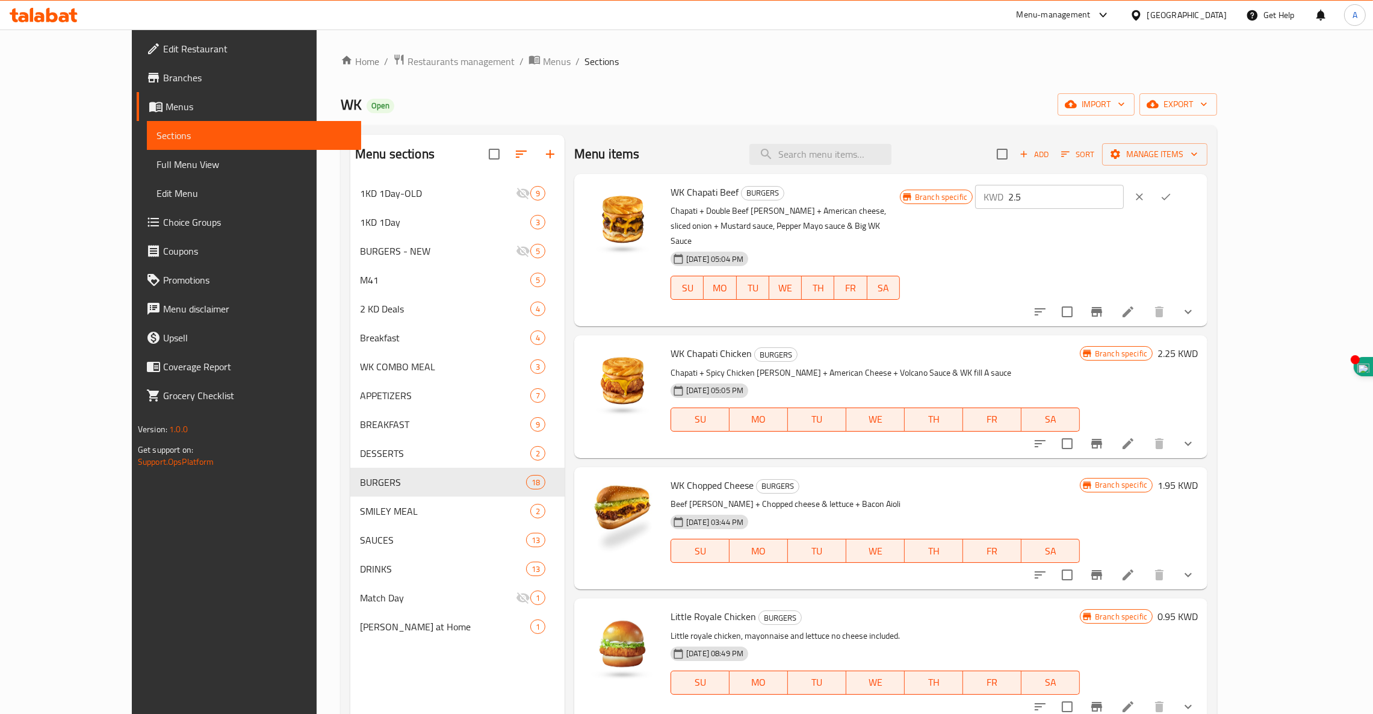
click at [1124, 200] on input "2.5" at bounding box center [1066, 197] width 116 height 24
type input "2.25"
click at [1179, 189] on button "ok" at bounding box center [1166, 197] width 26 height 26
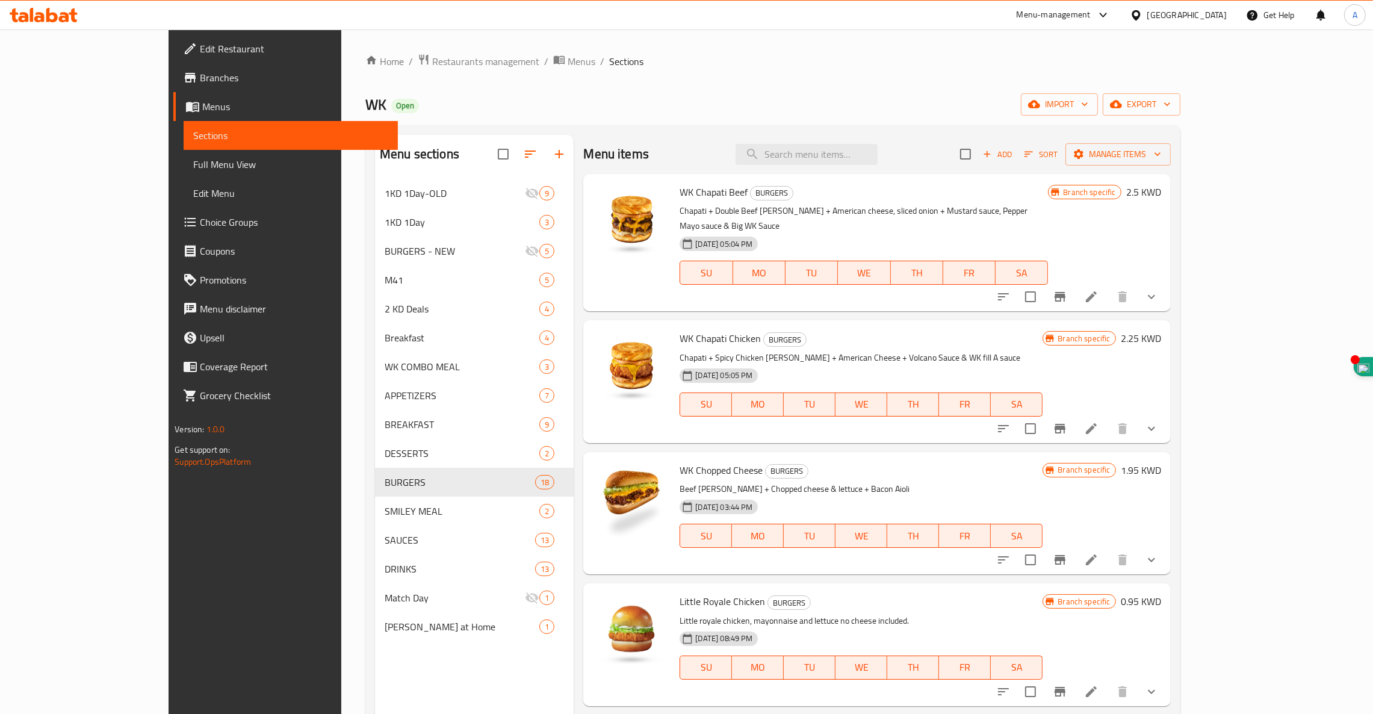
click at [1161, 188] on h6 "2.5 KWD" at bounding box center [1143, 192] width 35 height 17
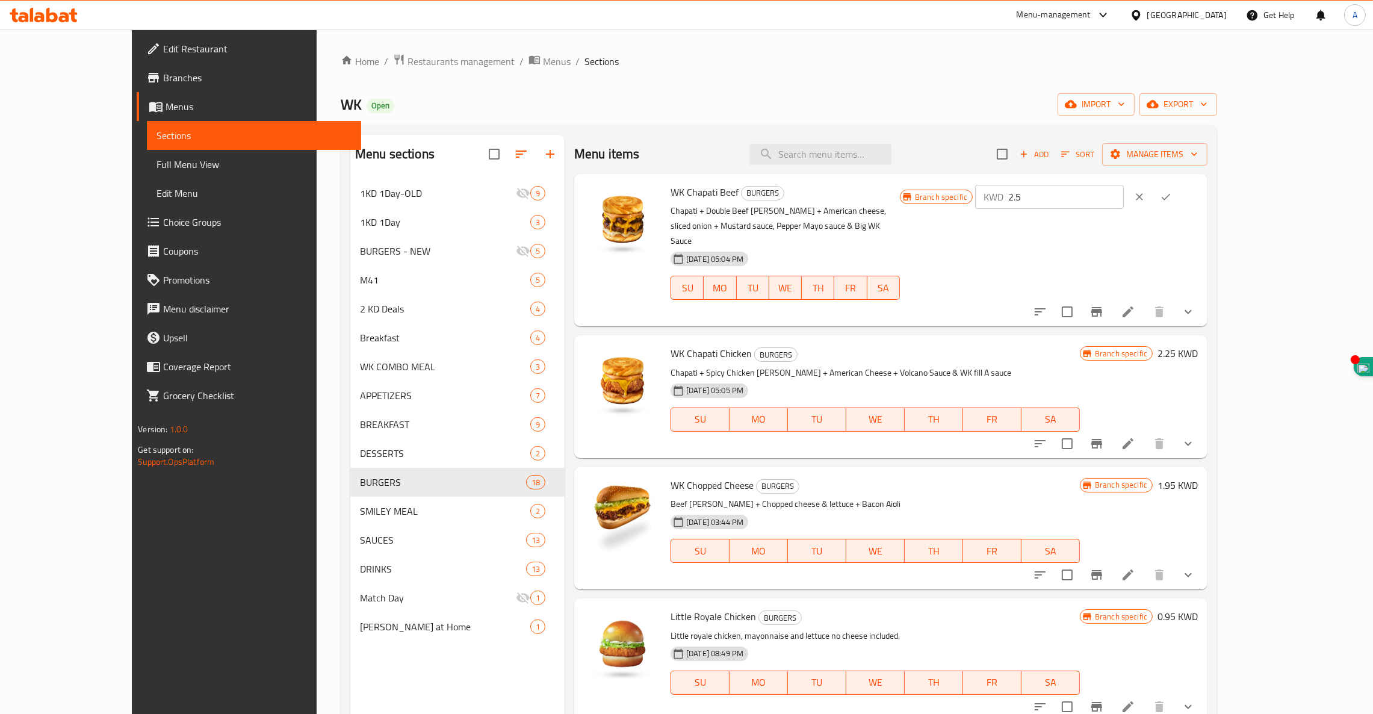
click at [1124, 197] on input "2.5" at bounding box center [1066, 197] width 116 height 24
type input "2.25"
click at [1179, 197] on button "ok" at bounding box center [1166, 197] width 26 height 26
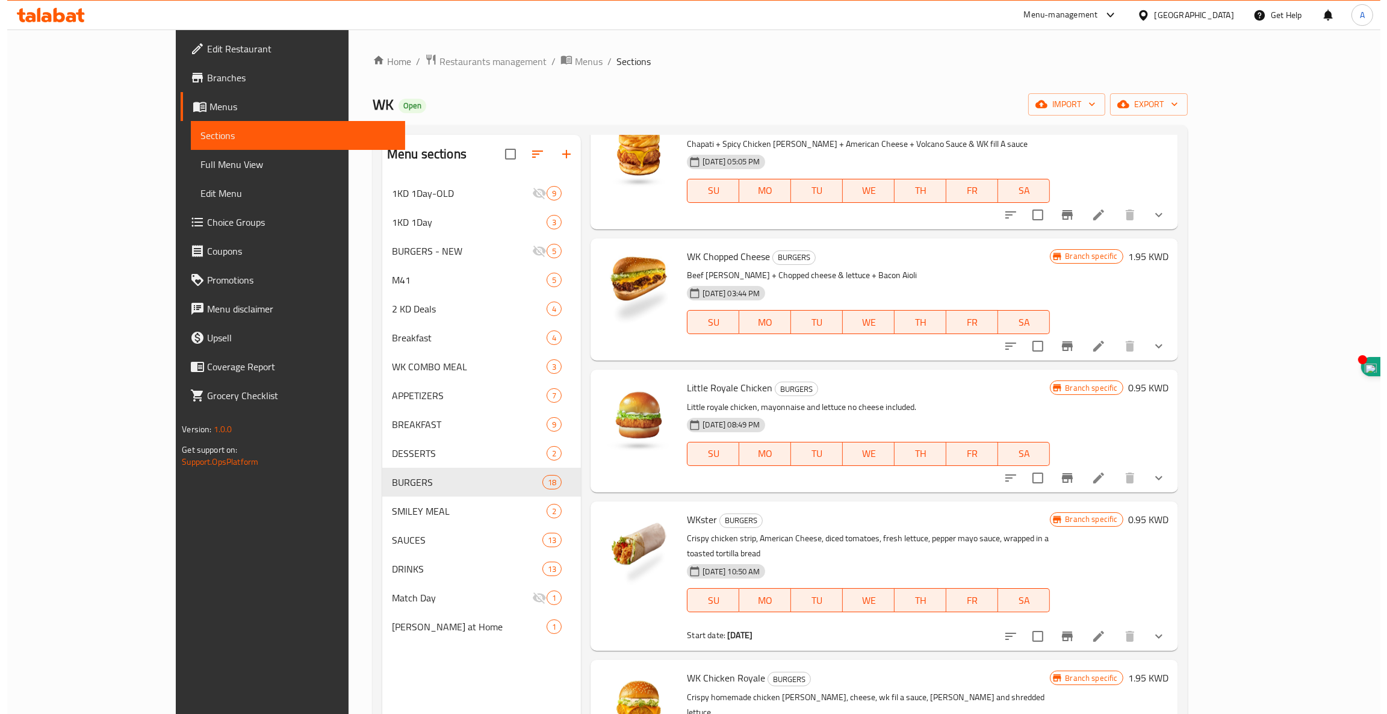
scroll to position [0, 0]
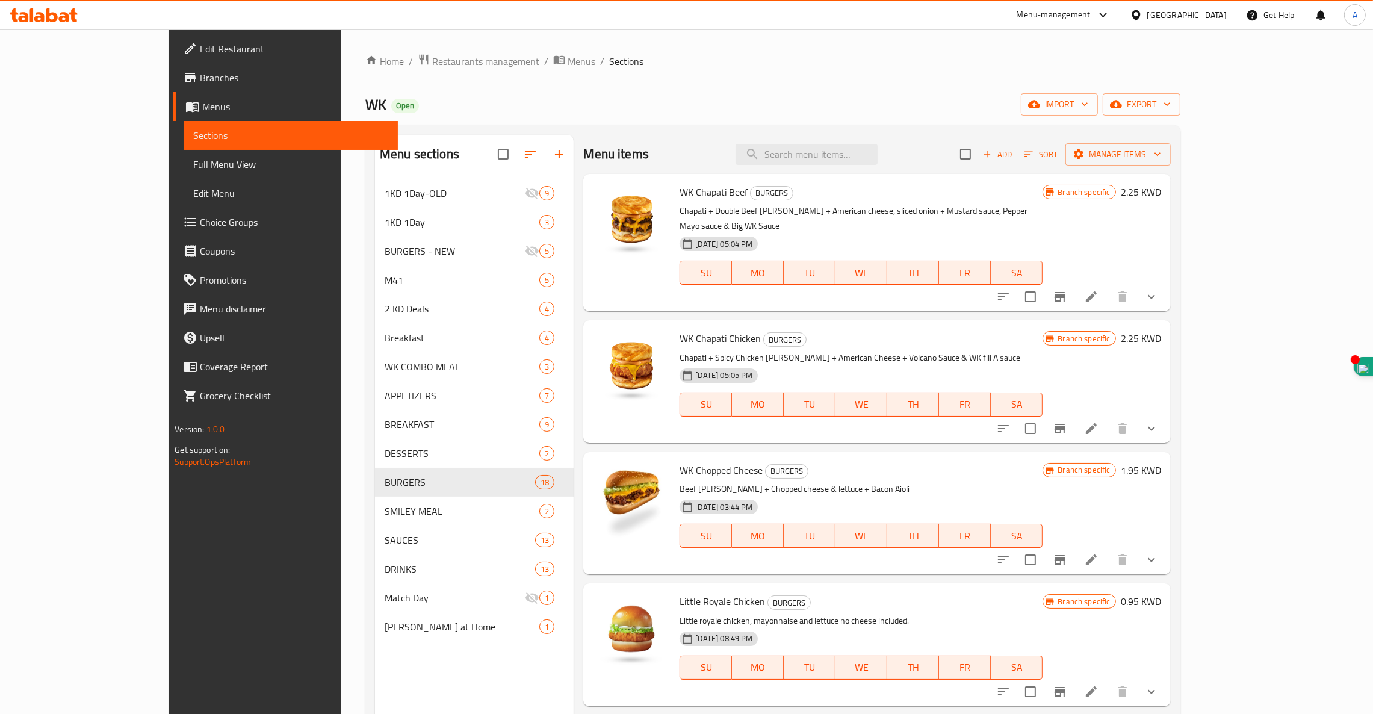
click at [432, 60] on span "Restaurants management" at bounding box center [485, 61] width 107 height 14
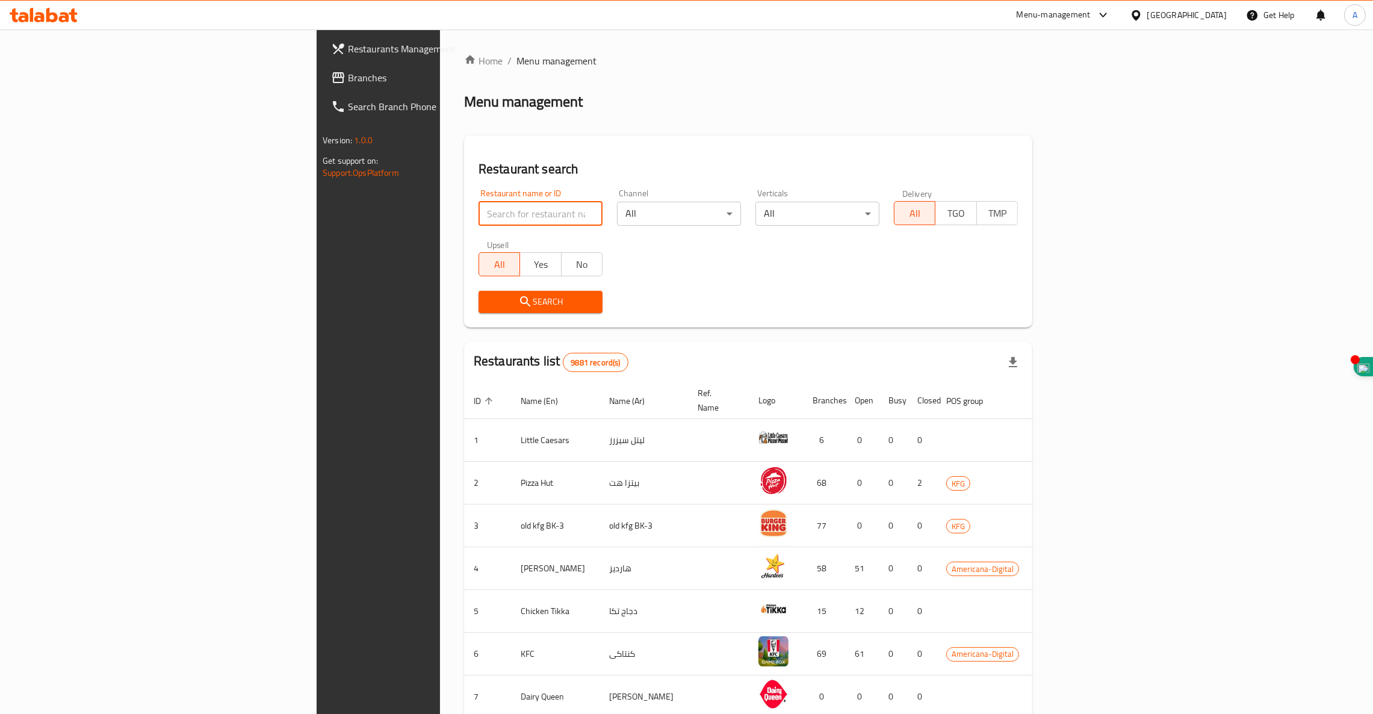
click at [479, 205] on input "search" at bounding box center [541, 214] width 124 height 24
type input "police steak"
click button "Search" at bounding box center [541, 302] width 124 height 22
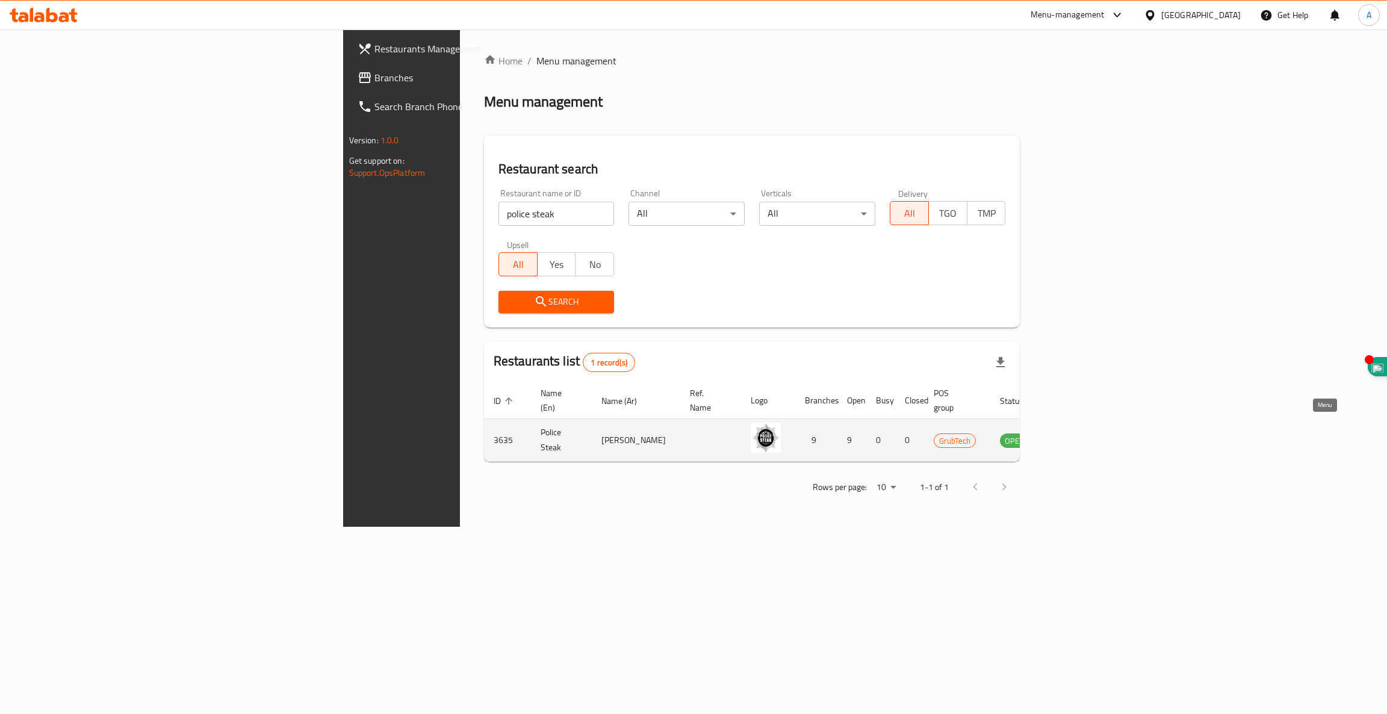
click at [1077, 436] on icon "enhanced table" at bounding box center [1070, 441] width 13 height 10
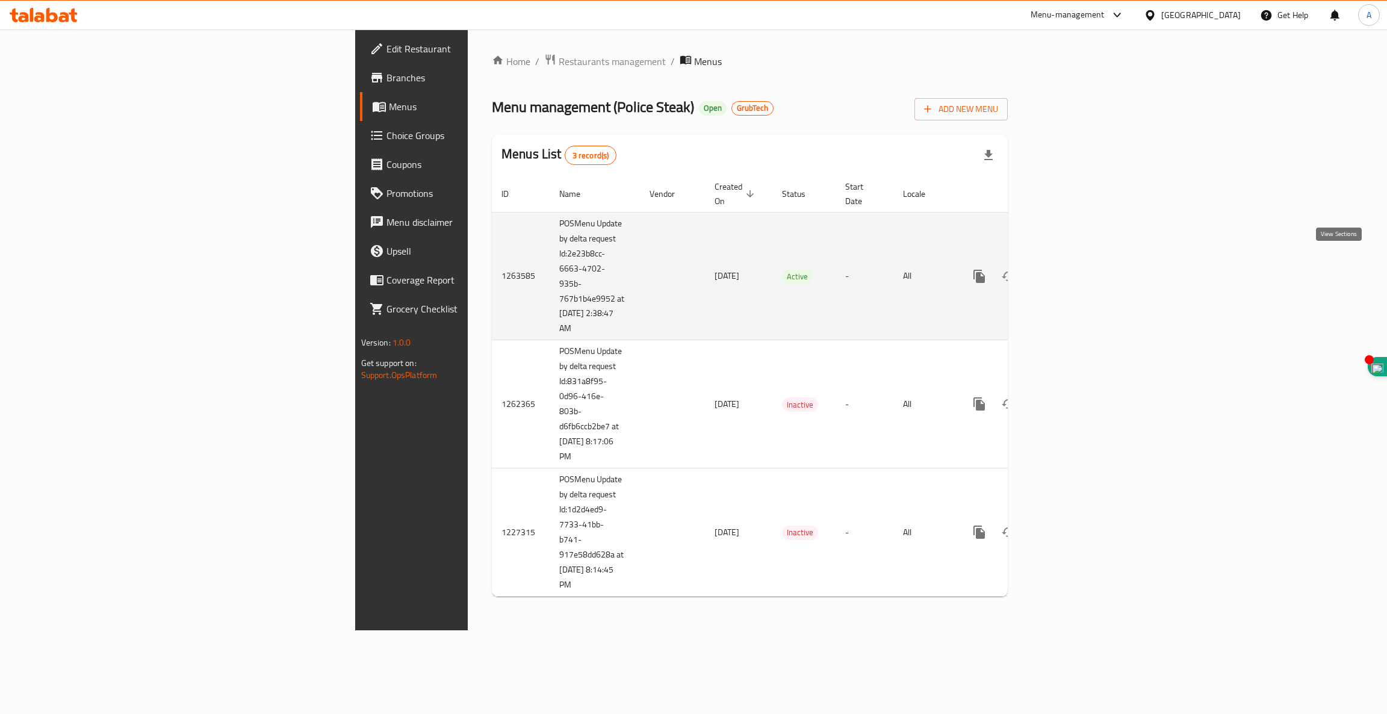
click at [1071, 271] on icon "enhanced table" at bounding box center [1066, 276] width 11 height 11
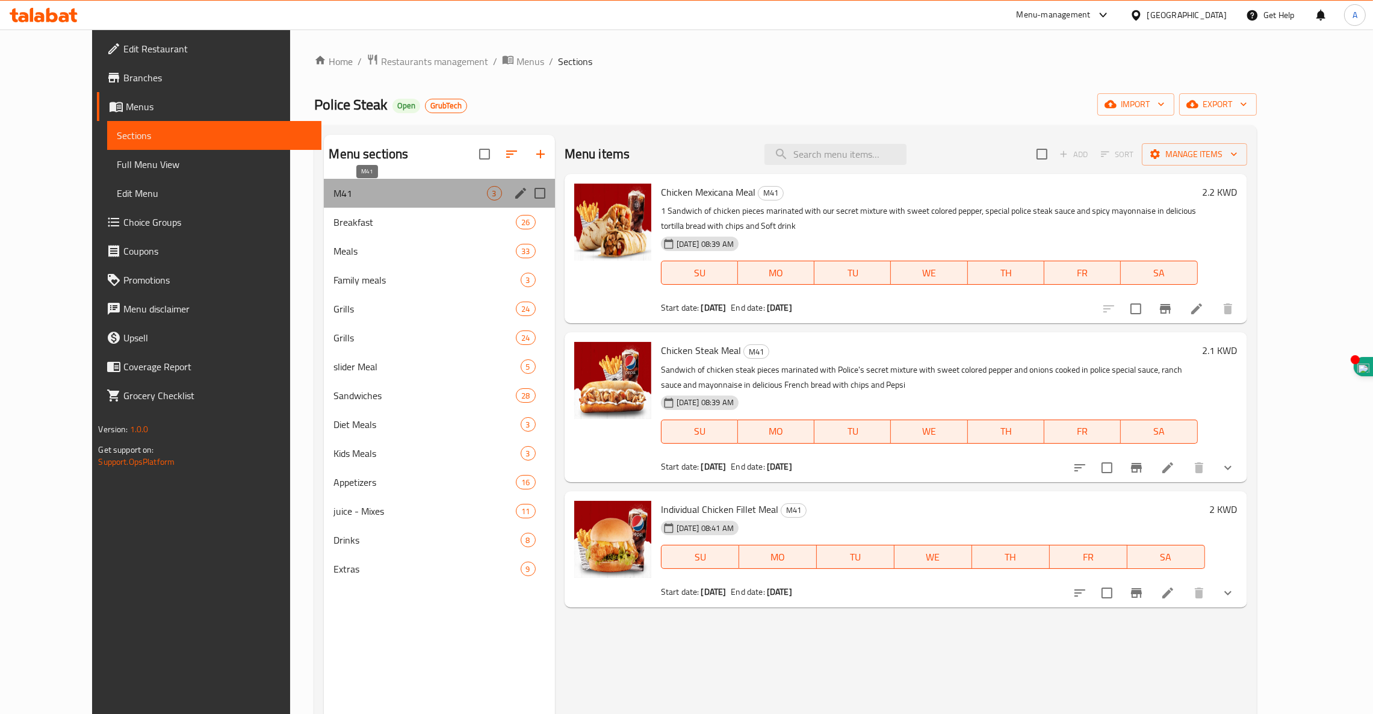
click at [368, 191] on span "M41" at bounding box center [409, 193] width 153 height 14
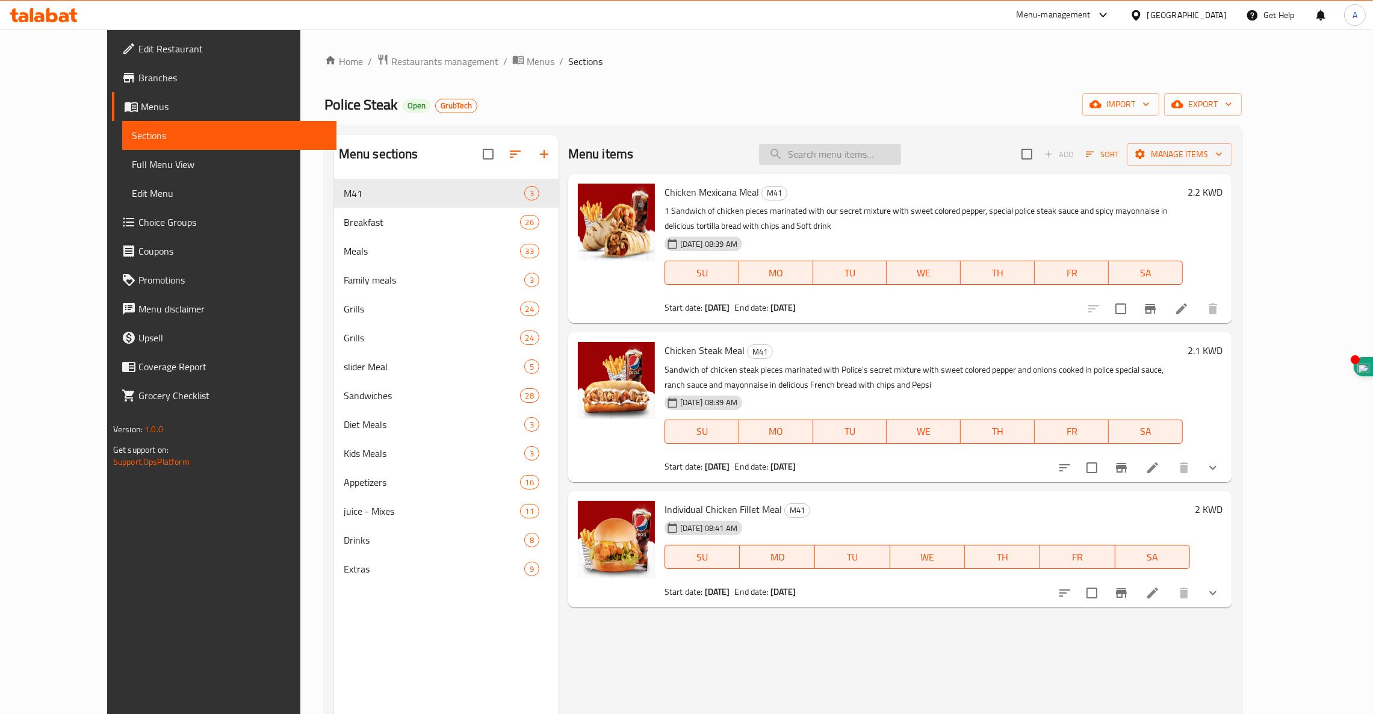
click at [864, 152] on input "search" at bounding box center [830, 154] width 142 height 21
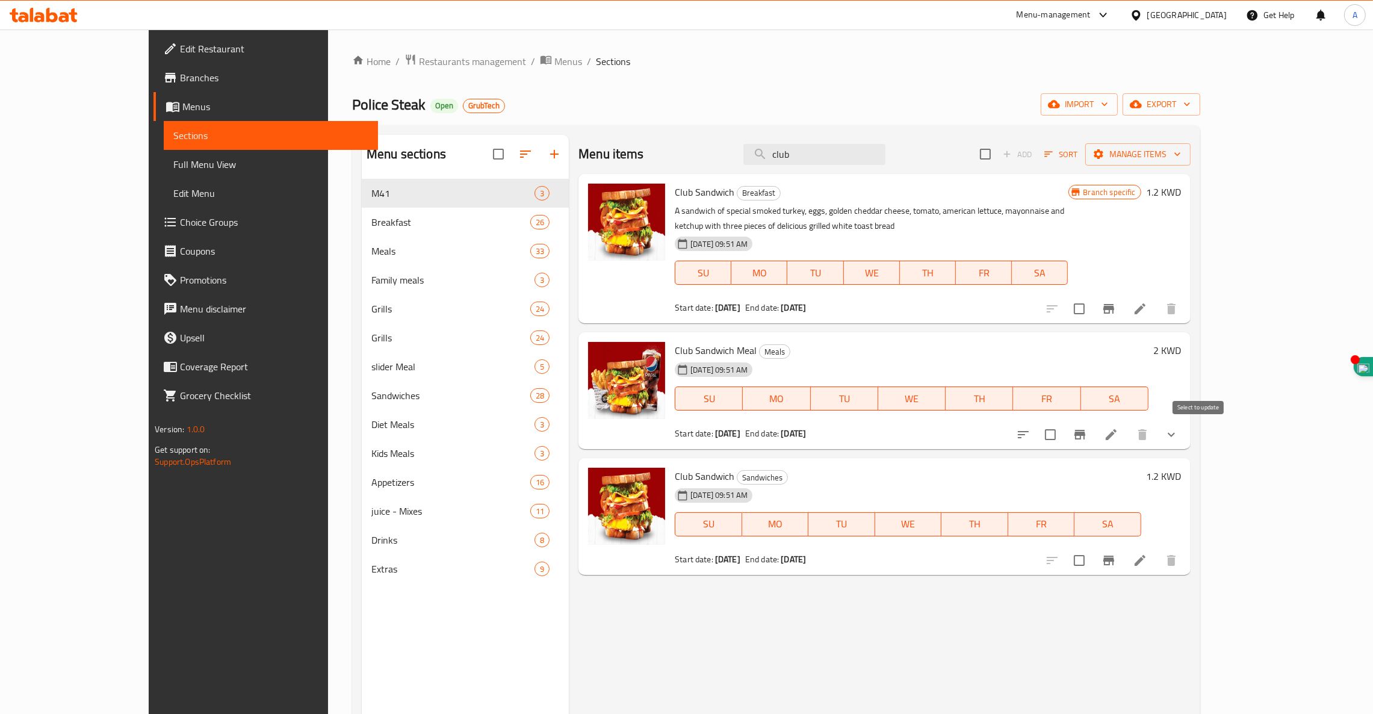
type input "club"
click at [1063, 435] on input "checkbox" at bounding box center [1050, 434] width 25 height 25
checkbox input "true"
click at [1118, 436] on icon at bounding box center [1111, 434] width 14 height 14
